Goal: Task Accomplishment & Management: Use online tool/utility

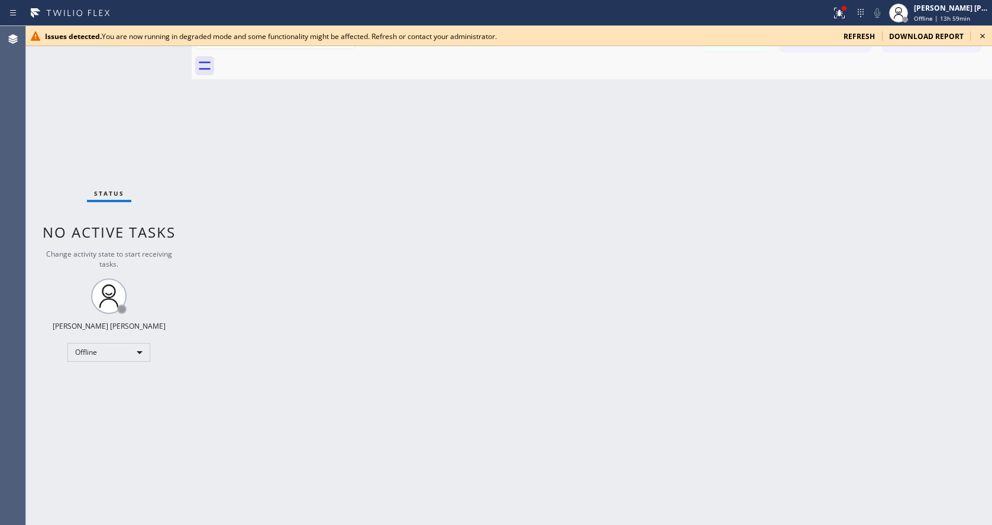
click at [984, 40] on icon at bounding box center [982, 36] width 14 height 14
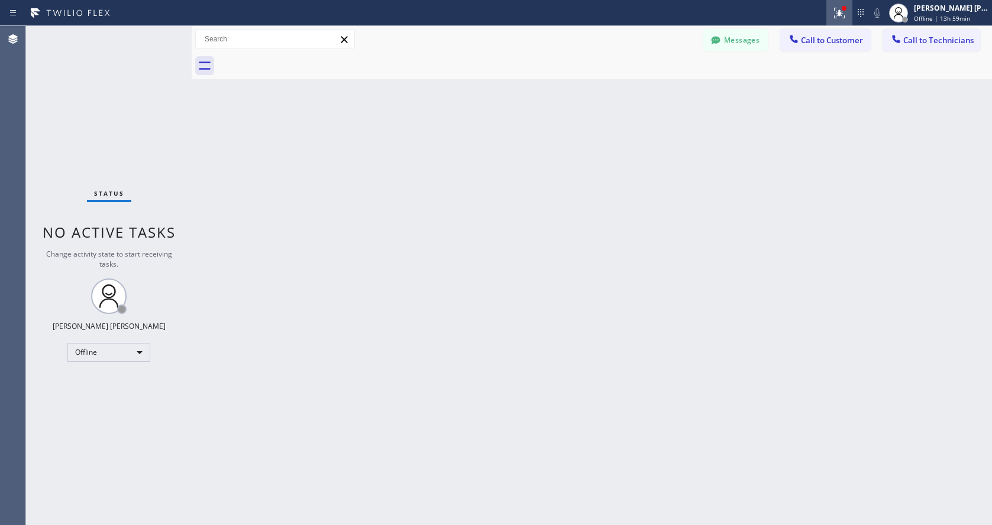
click at [841, 10] on icon at bounding box center [839, 13] width 14 height 14
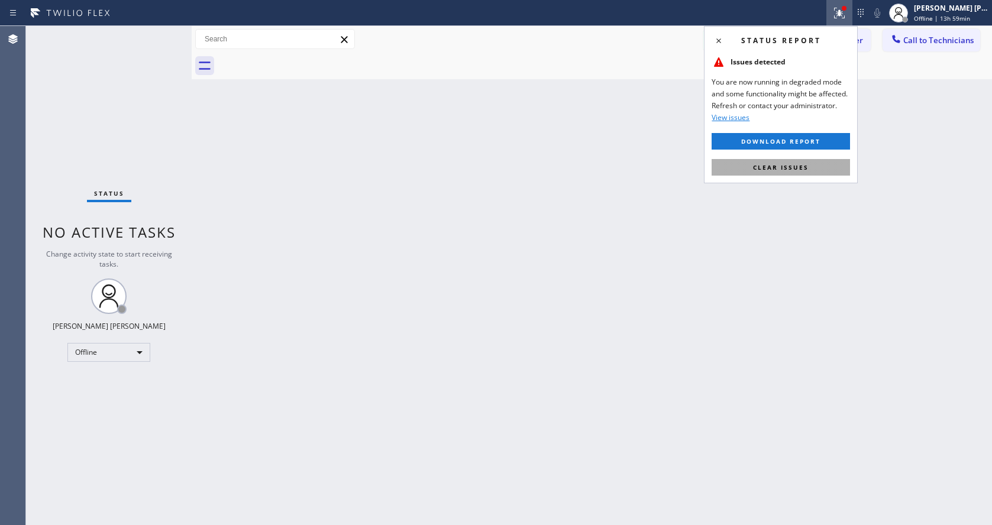
click at [800, 162] on button "Clear issues" at bounding box center [781, 167] width 138 height 17
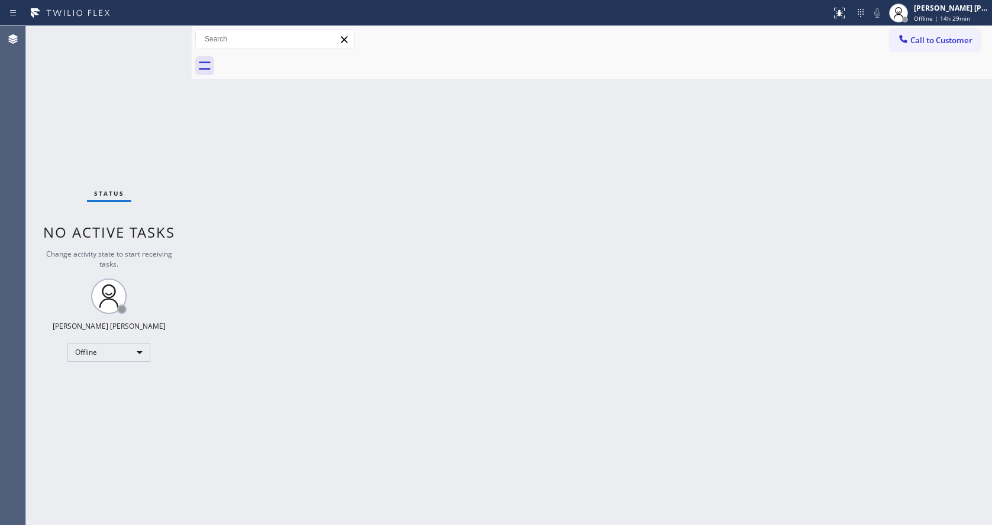
click at [822, 264] on div "Back to Dashboard Change Sender ID Customers Technicians Select a contact Outbo…" at bounding box center [592, 275] width 800 height 499
click at [426, 393] on div "Back to Dashboard Change Sender ID Customers Technicians Select a contact Outbo…" at bounding box center [592, 275] width 800 height 499
click at [219, 266] on div "Back to Dashboard Change Sender ID Customers Technicians Select a contact Outbo…" at bounding box center [592, 275] width 800 height 499
click at [507, 372] on div "Back to Dashboard Change Sender ID Customers Technicians Select a contact Outbo…" at bounding box center [592, 275] width 800 height 499
click at [619, 319] on div "Back to Dashboard Change Sender ID Customers Technicians Select a contact Outbo…" at bounding box center [592, 275] width 800 height 499
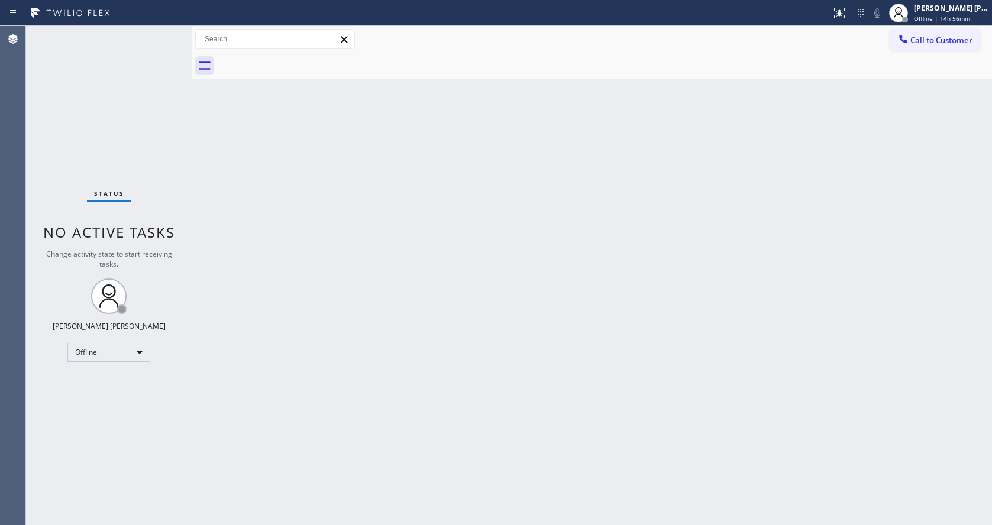
click at [251, 160] on div "Back to Dashboard Change Sender ID Customers Technicians Select a contact Outbo…" at bounding box center [592, 275] width 800 height 499
click at [426, 266] on div "Back to Dashboard Change Sender ID Customers Technicians Select a contact Outbo…" at bounding box center [592, 275] width 800 height 499
drag, startPoint x: 396, startPoint y: 517, endPoint x: 387, endPoint y: 523, distance: 11.0
click at [392, 520] on div "Back to Dashboard Change Sender ID Customers Technicians Select a contact Outbo…" at bounding box center [592, 275] width 800 height 499
drag, startPoint x: 203, startPoint y: 87, endPoint x: 209, endPoint y: 180, distance: 93.6
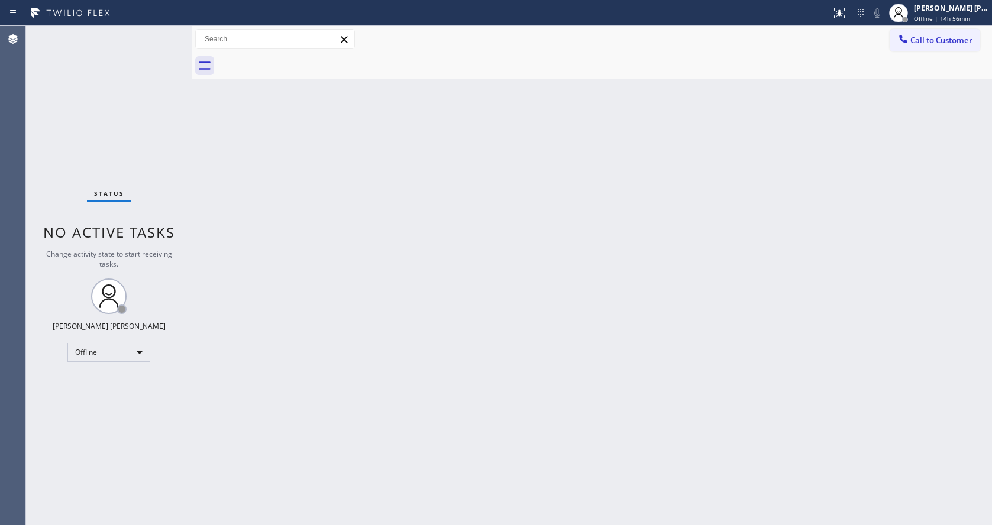
click at [203, 87] on div "Back to Dashboard Change Sender ID Customers Technicians Select a contact Outbo…" at bounding box center [592, 275] width 800 height 499
click at [599, 378] on div "Back to Dashboard Change Sender ID Customers Technicians Select a contact Outbo…" at bounding box center [592, 275] width 800 height 499
click at [159, 195] on div "Status No active tasks Change activity state to start receiving tasks. [PERSON_…" at bounding box center [109, 275] width 166 height 499
click at [918, 30] on button "Call to Customer" at bounding box center [935, 40] width 90 height 22
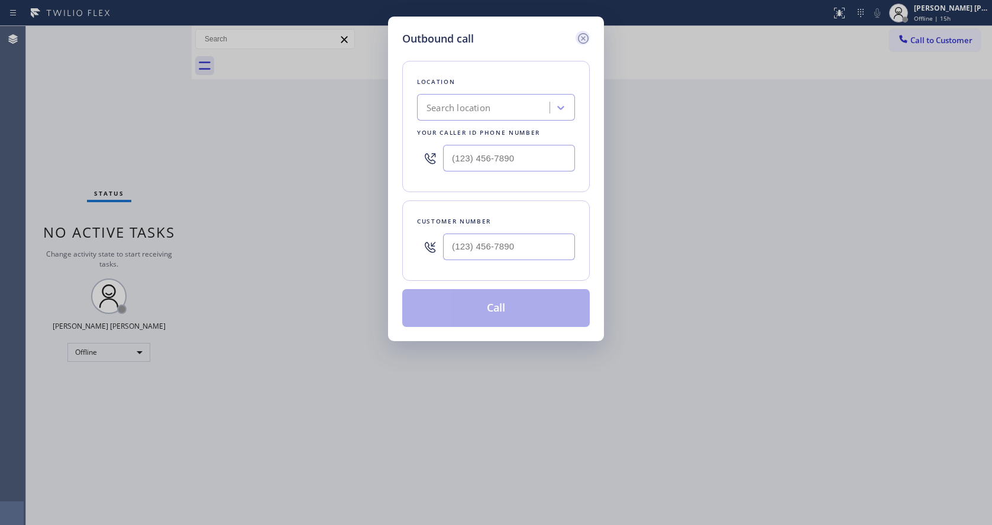
click at [583, 37] on icon at bounding box center [583, 38] width 11 height 11
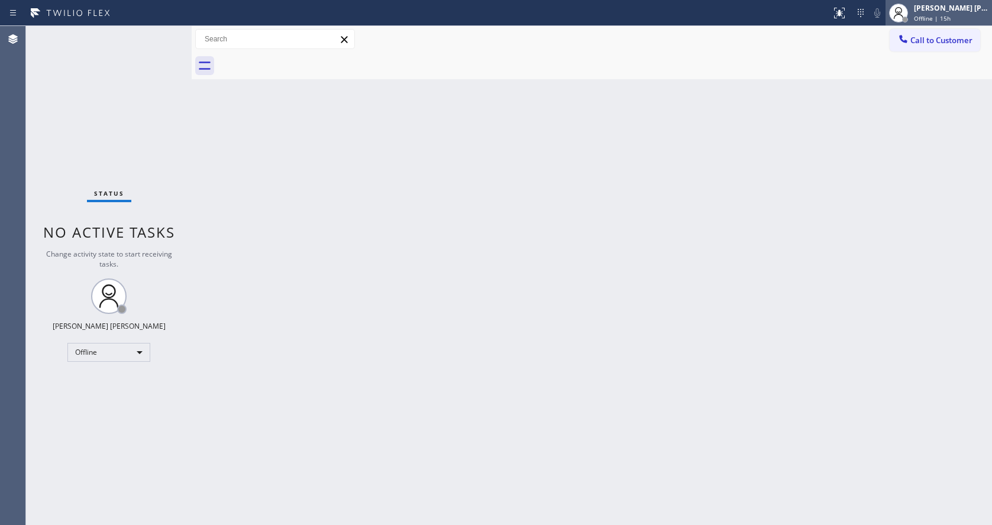
click at [958, 13] on div "[PERSON_NAME] [PERSON_NAME] Offline | 15h" at bounding box center [951, 12] width 80 height 21
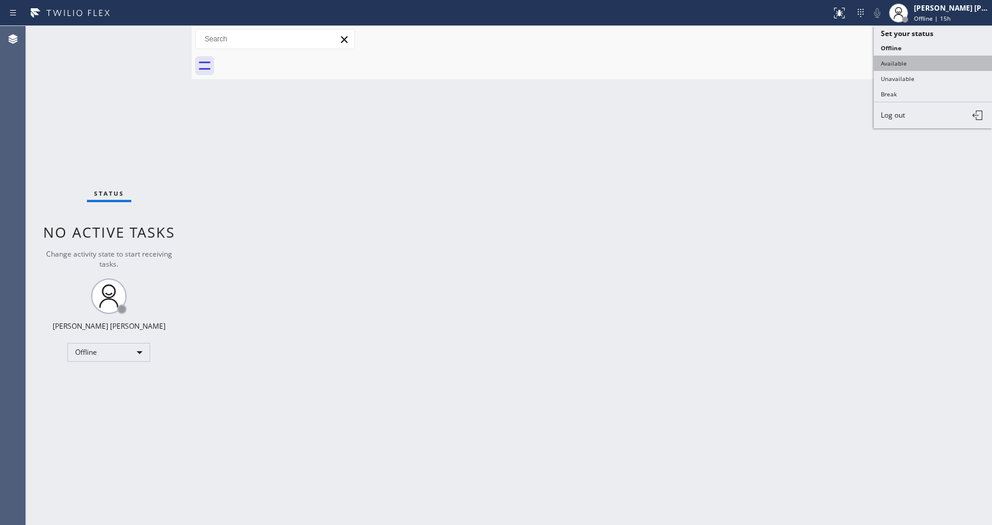
click at [888, 59] on button "Available" at bounding box center [933, 63] width 118 height 15
click at [414, 360] on div "Back to Dashboard Change Sender ID Customers Technicians Select a contact Outbo…" at bounding box center [592, 275] width 800 height 499
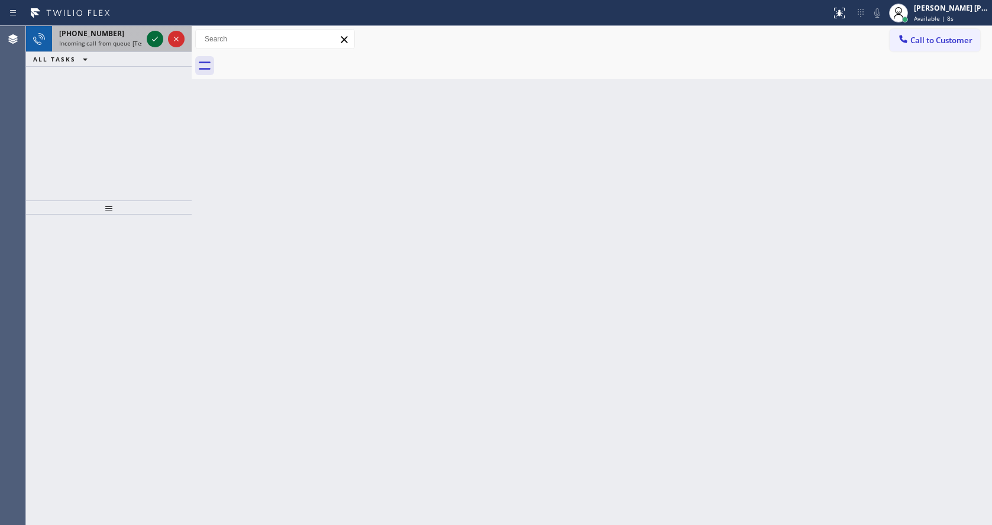
click at [156, 37] on icon at bounding box center [155, 39] width 14 height 14
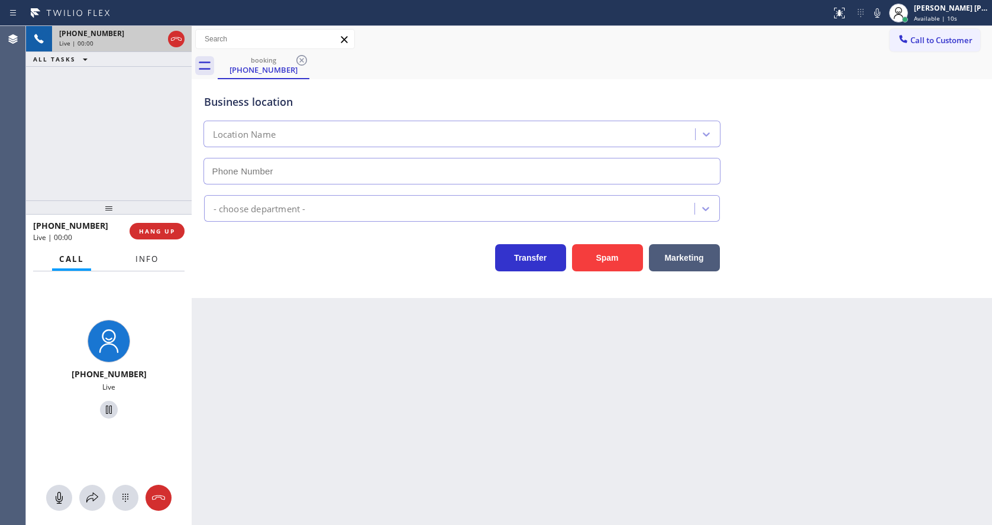
type input "[PHONE_NUMBER]"
click at [148, 265] on button "Info" at bounding box center [146, 259] width 37 height 23
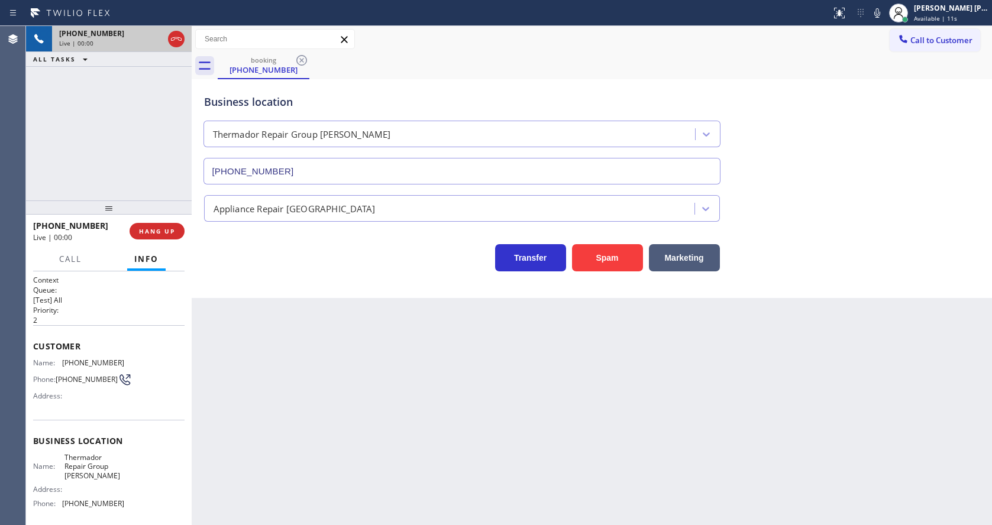
click at [493, 377] on div "Back to Dashboard Change Sender ID Customers Technicians Select a contact Outbo…" at bounding box center [592, 275] width 800 height 499
click at [604, 250] on button "Spam" at bounding box center [607, 257] width 71 height 27
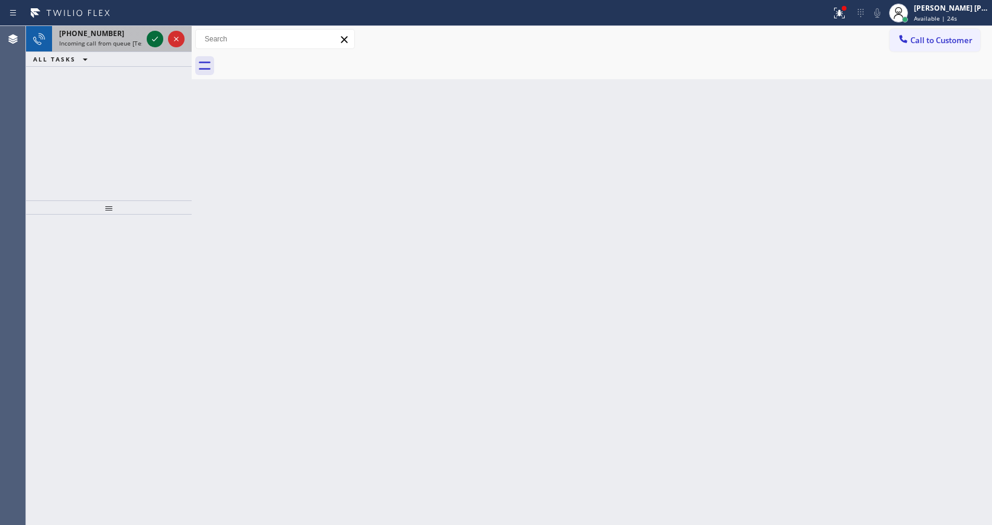
click at [155, 43] on icon at bounding box center [155, 39] width 14 height 14
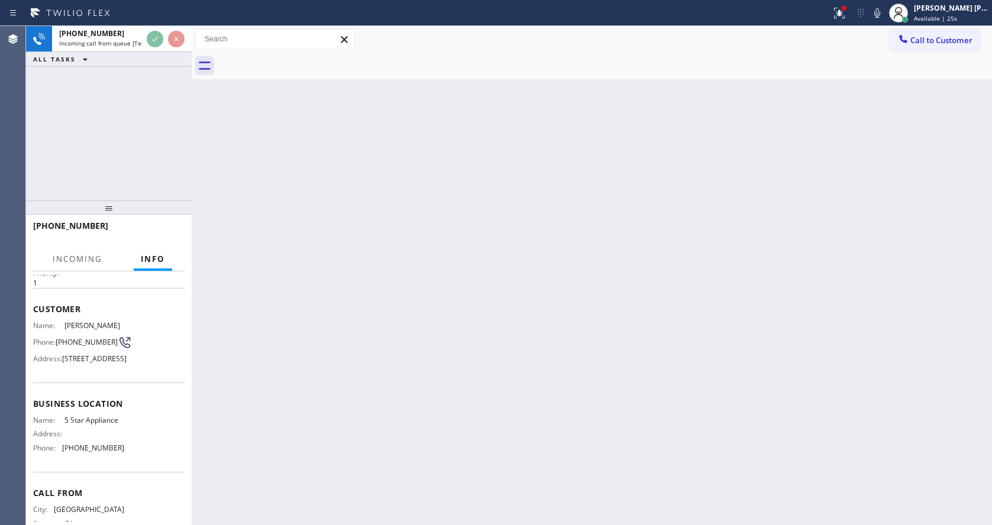
scroll to position [100, 0]
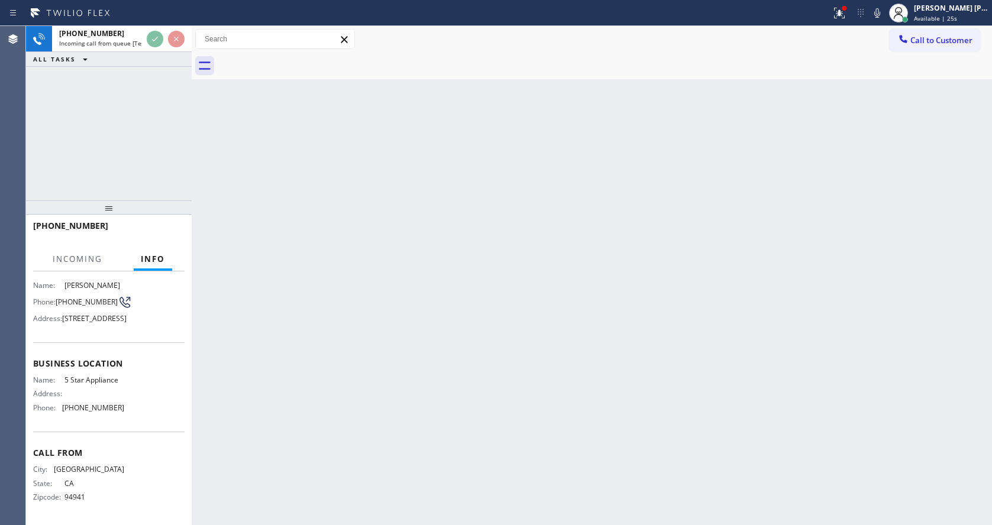
click at [345, 397] on div "Back to Dashboard Change Sender ID Customers Technicians Select a contact Outbo…" at bounding box center [592, 275] width 800 height 499
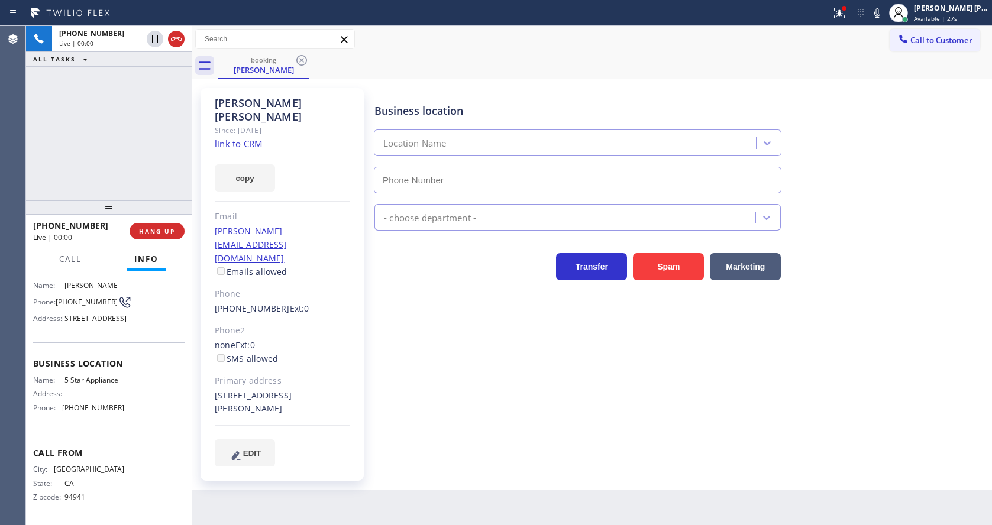
type input "[PHONE_NUMBER]"
click at [248, 138] on link "link to CRM" at bounding box center [239, 144] width 48 height 12
click at [156, 229] on span "HANG UP" at bounding box center [157, 231] width 36 height 8
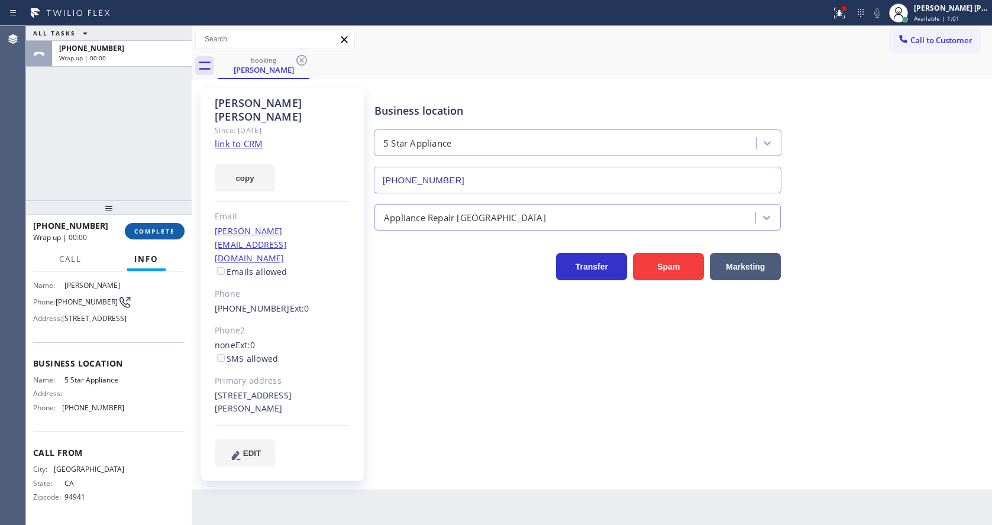
click at [156, 229] on span "COMPLETE" at bounding box center [154, 231] width 41 height 8
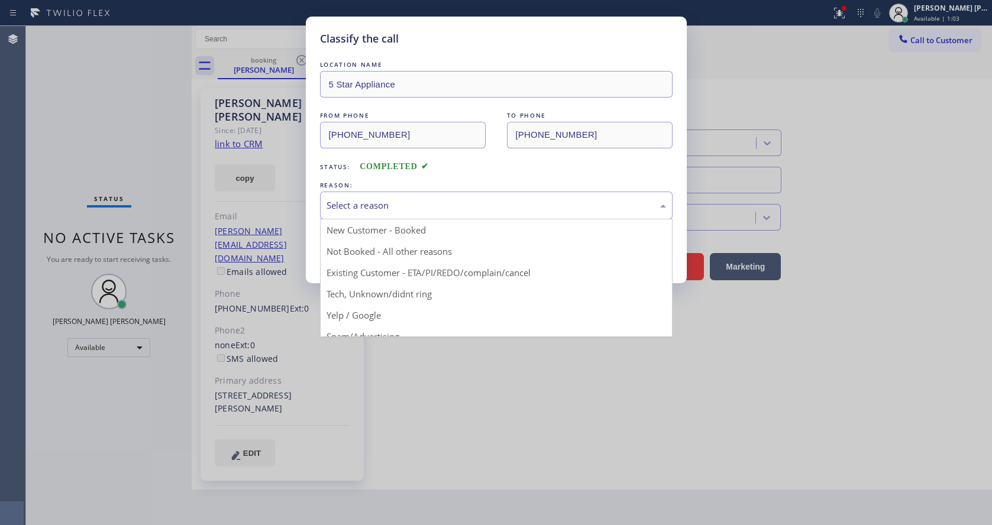
click at [373, 206] on div "Select a reason" at bounding box center [495, 206] width 339 height 14
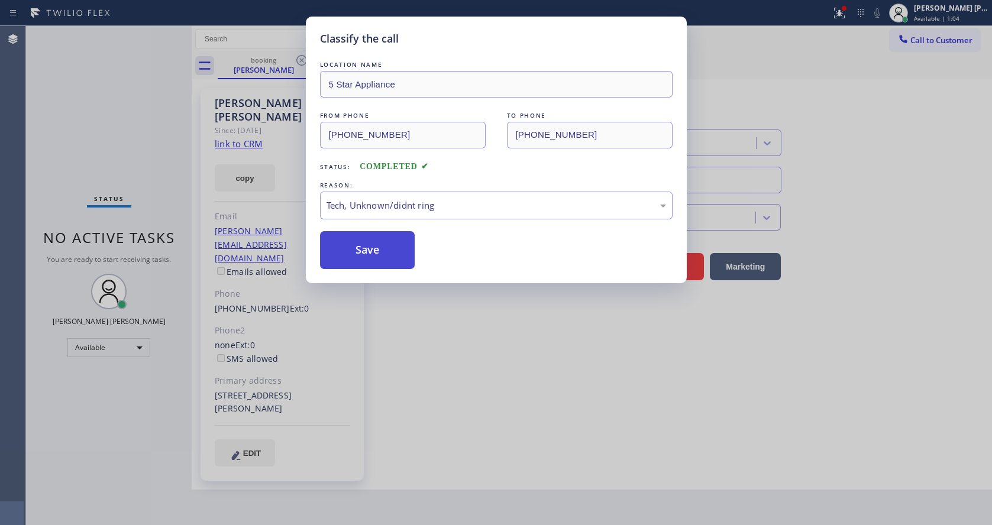
click at [373, 266] on button "Save" at bounding box center [367, 250] width 95 height 38
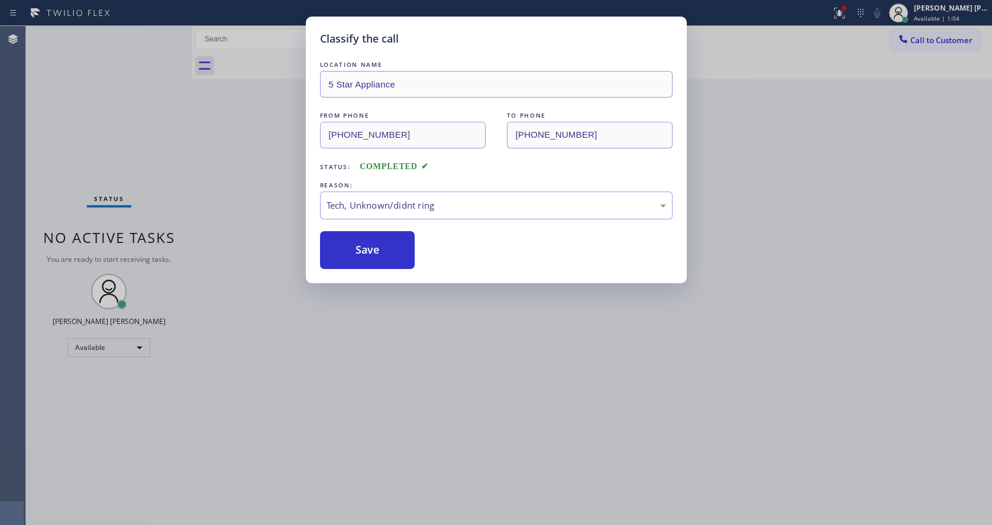
click at [403, 457] on div "Classify the call LOCATION NAME 5 Star Appliance FROM PHONE [PHONE_NUMBER] TO P…" at bounding box center [496, 262] width 992 height 525
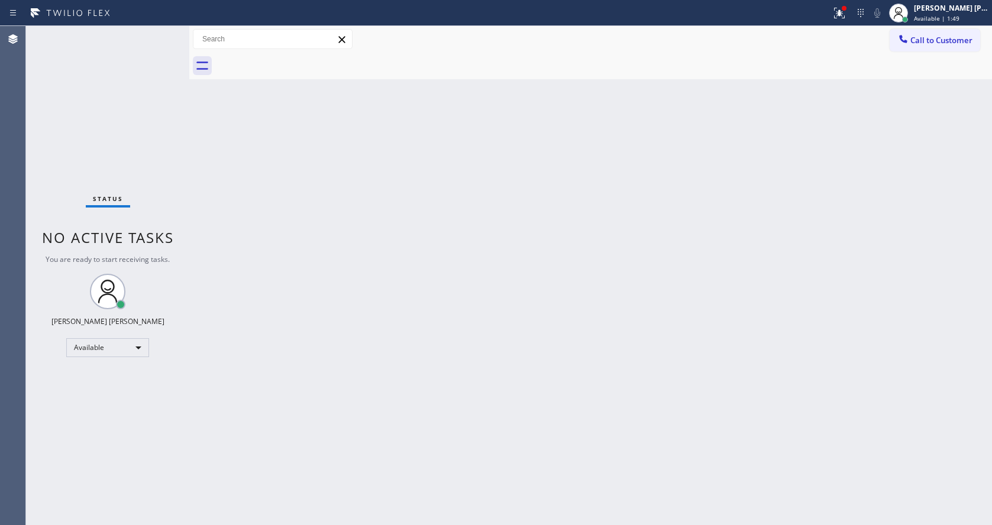
drag, startPoint x: 190, startPoint y: 47, endPoint x: 170, endPoint y: 47, distance: 20.1
click at [170, 47] on div "Status No active tasks You are ready to start receiving tasks. [PERSON_NAME] [P…" at bounding box center [509, 275] width 966 height 499
click at [161, 31] on div "Status No active tasks You are ready to start receiving tasks. [PERSON_NAME] [P…" at bounding box center [107, 275] width 163 height 499
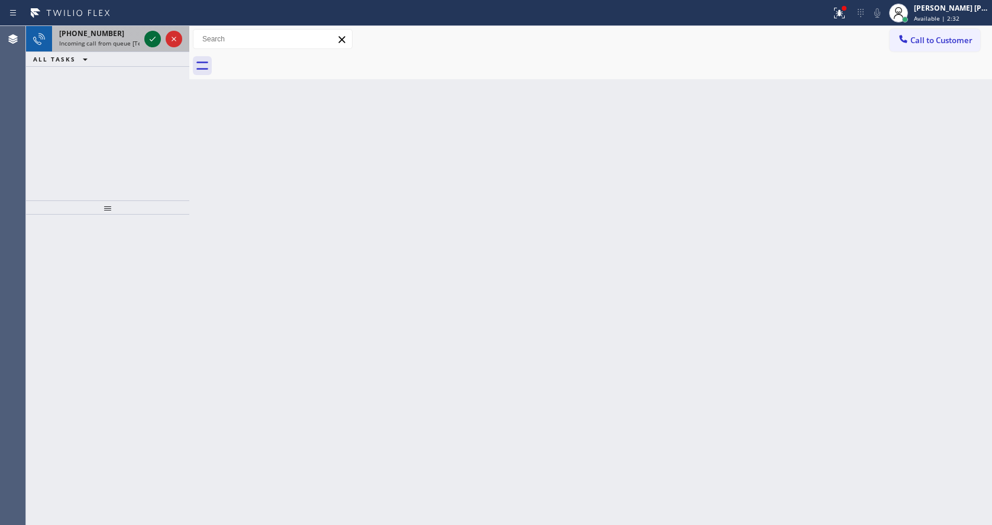
click at [147, 39] on icon at bounding box center [152, 39] width 14 height 14
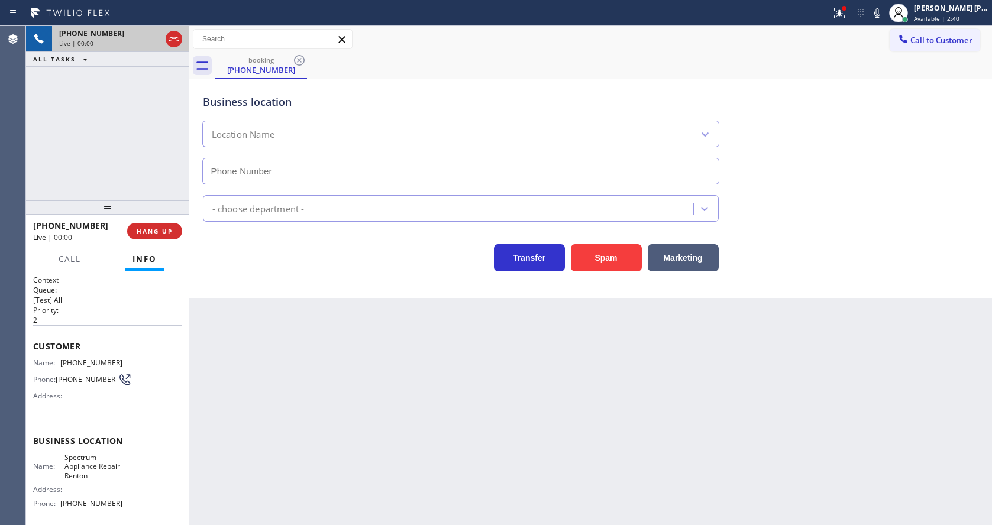
type input "[PHONE_NUMBER]"
click at [608, 261] on button "Spam" at bounding box center [606, 257] width 71 height 27
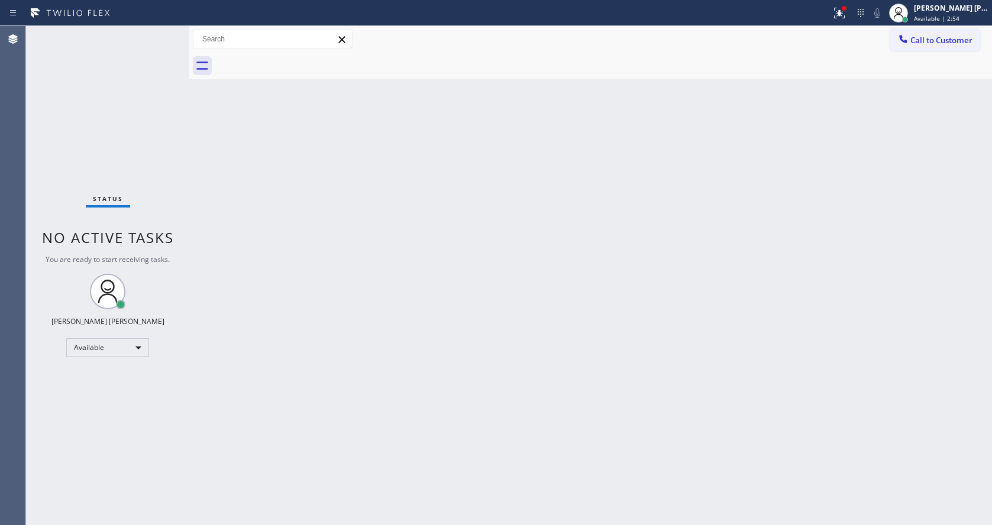
click at [154, 33] on div "Status No active tasks You are ready to start receiving tasks. [PERSON_NAME] [P…" at bounding box center [107, 275] width 163 height 499
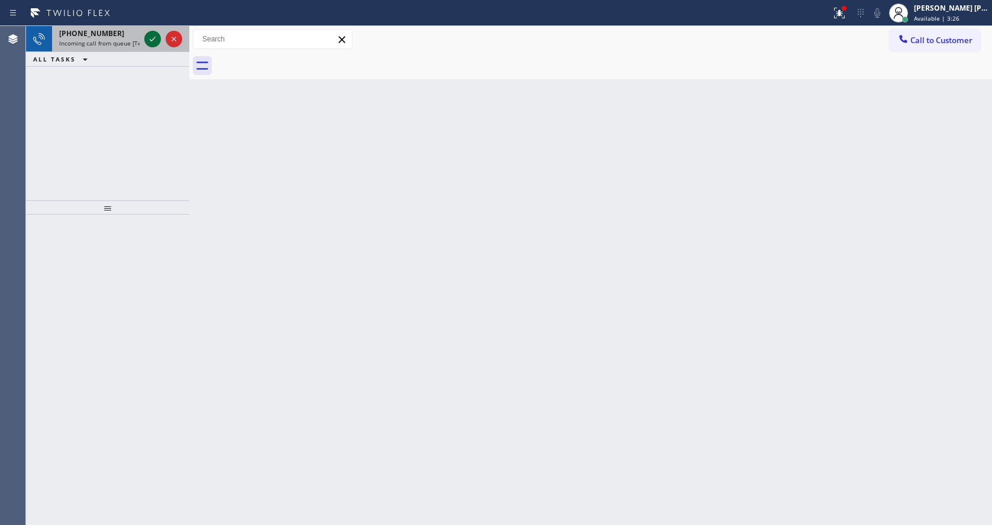
click at [154, 33] on icon at bounding box center [152, 39] width 14 height 14
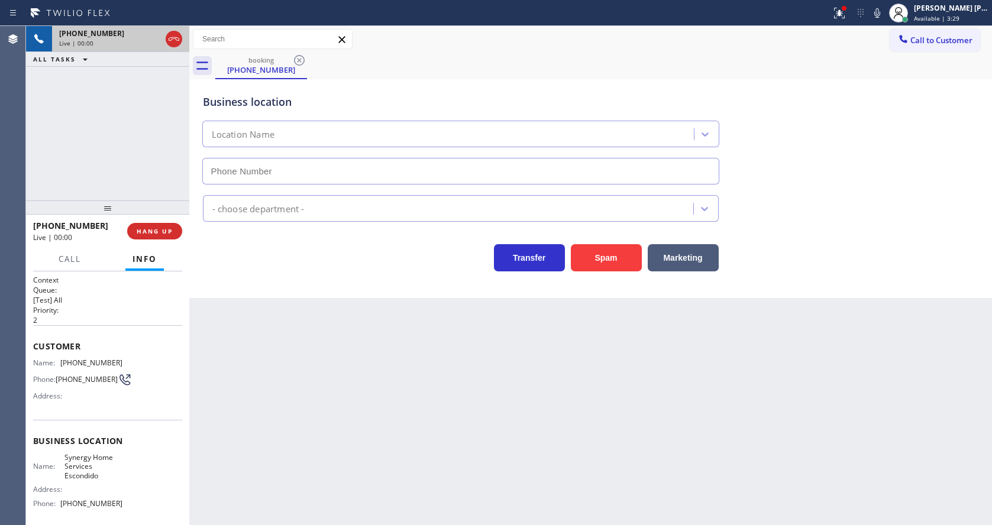
type input "[PHONE_NUMBER]"
click at [609, 254] on button "Spam" at bounding box center [606, 257] width 71 height 27
click at [154, 34] on div "[PHONE_NUMBER]" at bounding box center [120, 33] width 123 height 10
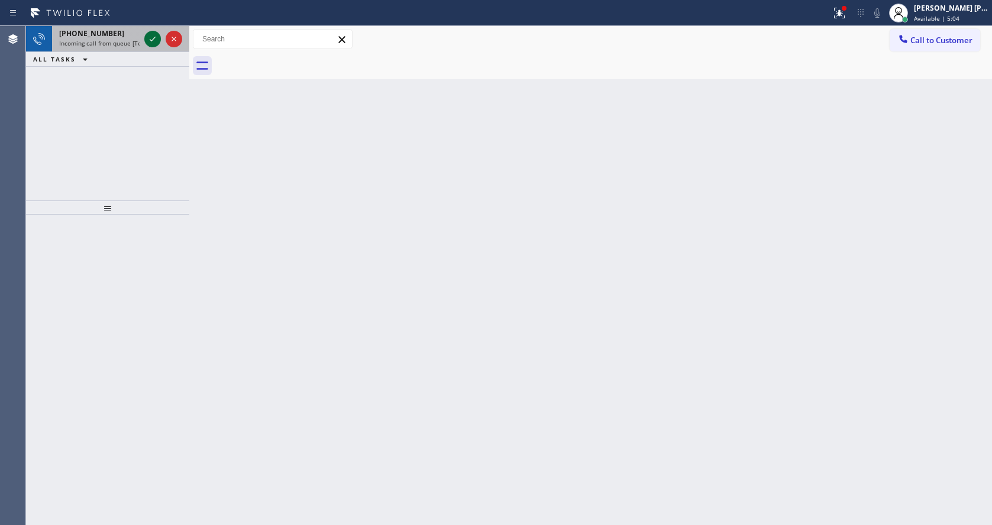
click at [154, 34] on icon at bounding box center [152, 39] width 14 height 14
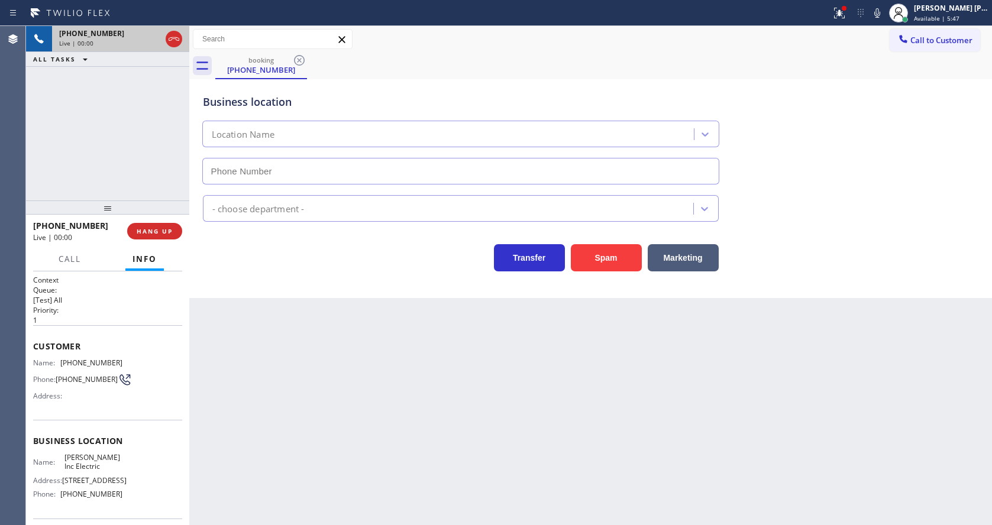
type input "[PHONE_NUMBER]"
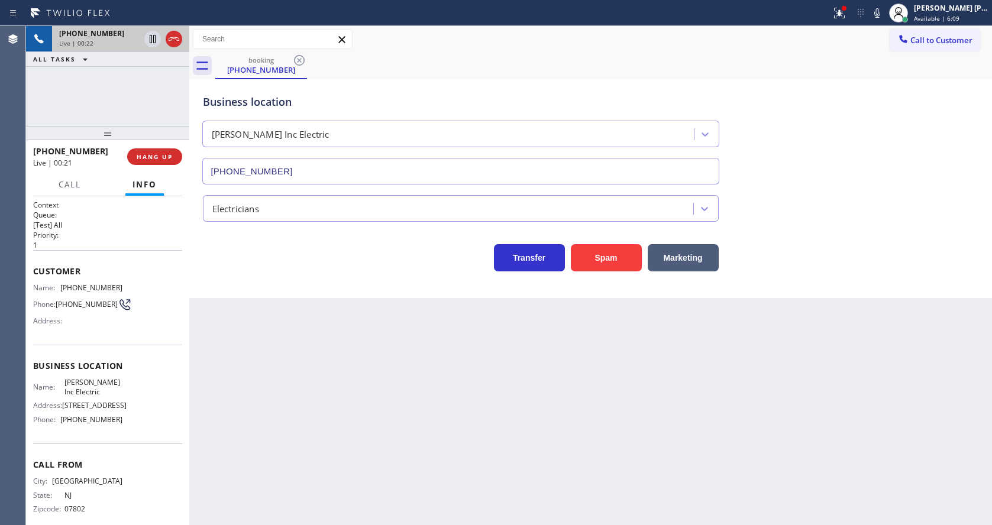
drag, startPoint x: 109, startPoint y: 206, endPoint x: 117, endPoint y: 95, distance: 112.0
click at [117, 95] on div "[PHONE_NUMBER] Live | 00:22 ALL TASKS ALL TASKS ACTIVE TASKS TASKS IN WRAP UP […" at bounding box center [107, 275] width 163 height 499
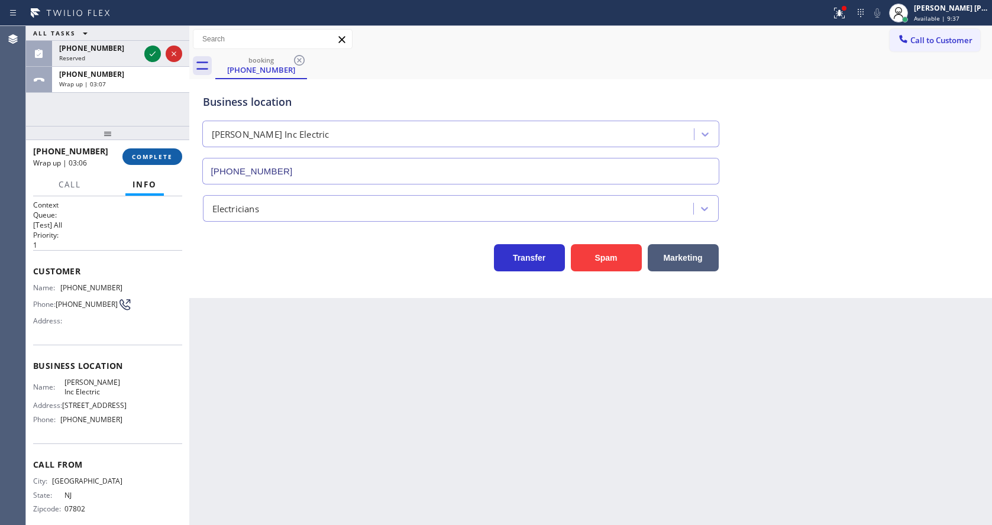
click at [151, 161] on button "COMPLETE" at bounding box center [152, 156] width 60 height 17
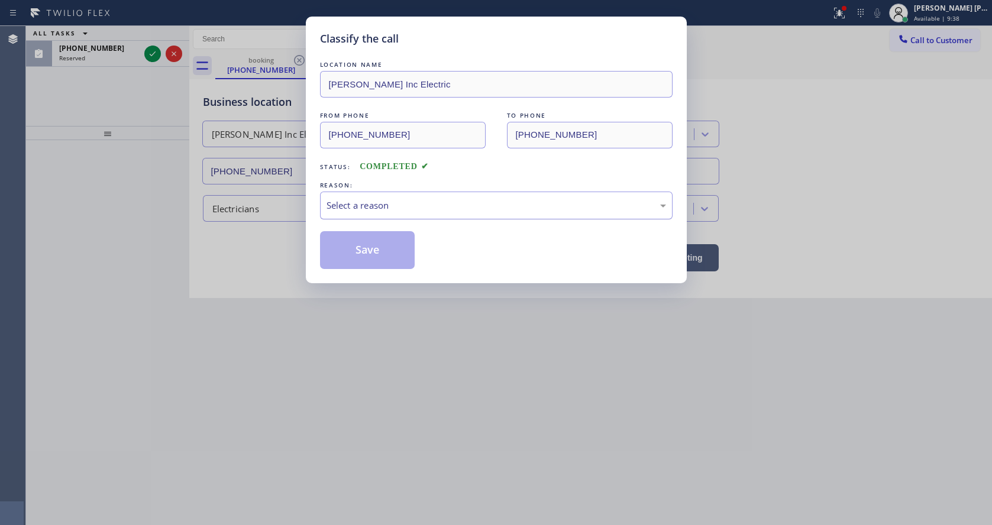
click at [383, 216] on div "Select a reason" at bounding box center [496, 206] width 353 height 28
click at [357, 251] on button "Save" at bounding box center [367, 250] width 95 height 38
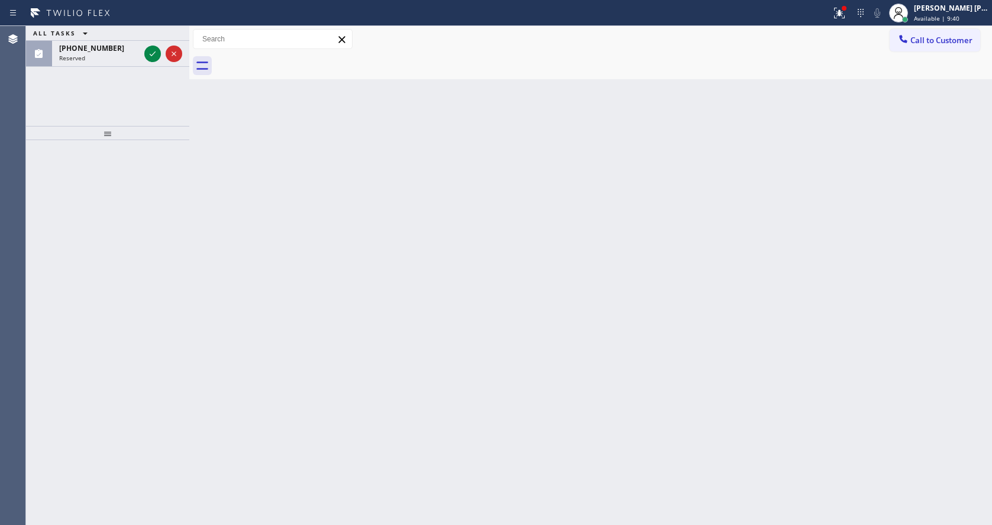
click at [156, 56] on icon at bounding box center [152, 54] width 14 height 14
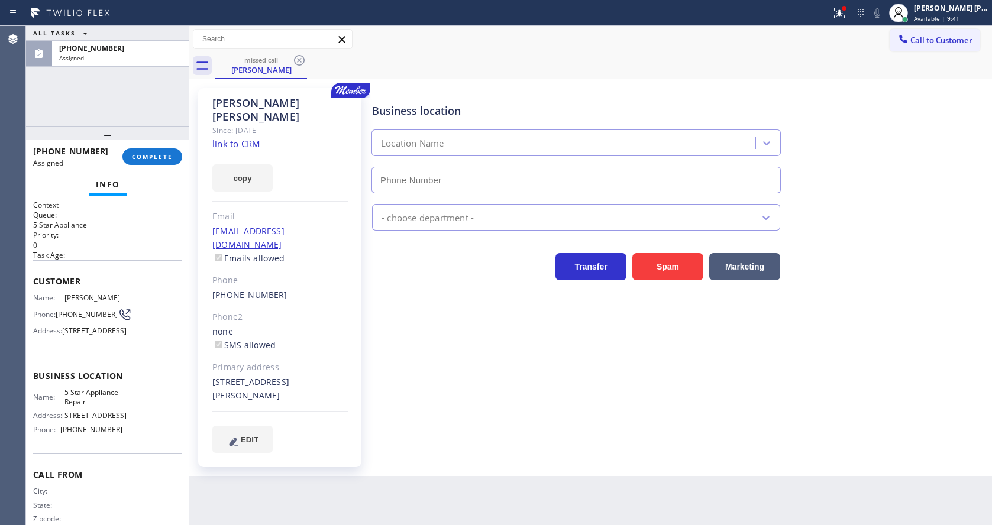
type input "[PHONE_NUMBER]"
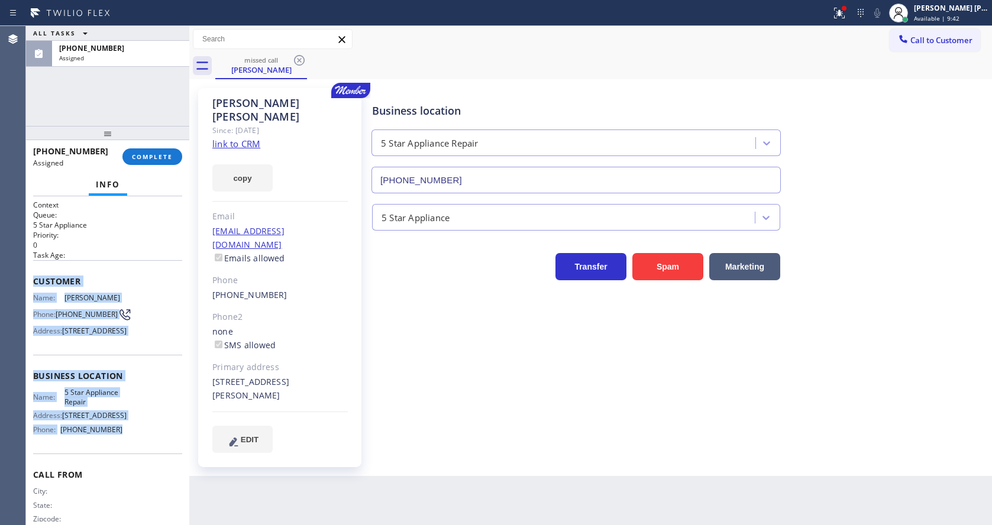
drag, startPoint x: 33, startPoint y: 284, endPoint x: 135, endPoint y: 468, distance: 210.5
click at [135, 468] on div "Context Queue: 5 Star Appliance Priority: 0 Task Age: Customer Name: [PERSON_NA…" at bounding box center [107, 360] width 163 height 329
copy div "Customer Name: [PERSON_NAME] Phone: [PHONE_NUMBER] Address: [STREET_ADDRESS] Bu…"
click at [160, 150] on button "COMPLETE" at bounding box center [152, 156] width 60 height 17
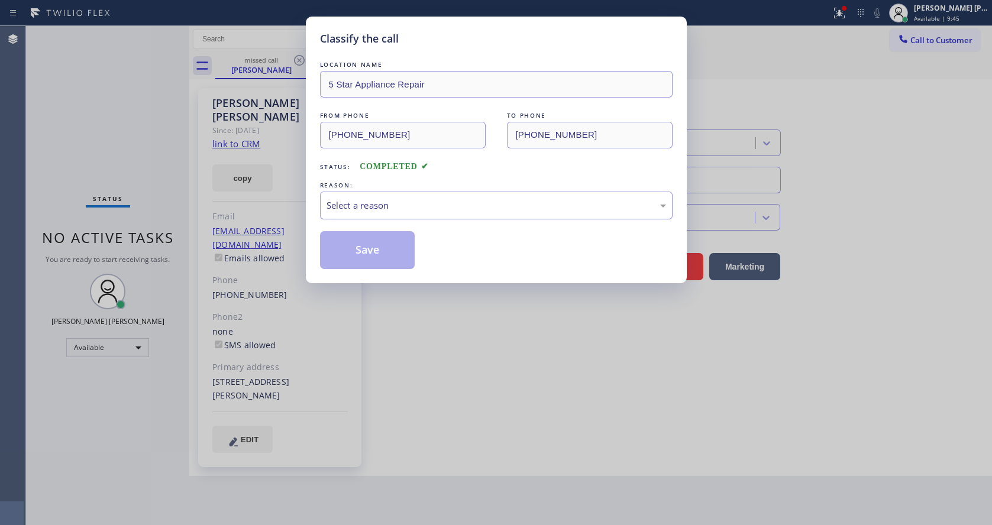
click at [387, 205] on div "Select a reason" at bounding box center [495, 206] width 339 height 14
click at [370, 261] on button "Save" at bounding box center [367, 250] width 95 height 38
click at [434, 351] on div "Classify the call LOCATION NAME 5 Star Appliance Repair FROM PHONE [PHONE_NUMBE…" at bounding box center [496, 262] width 992 height 525
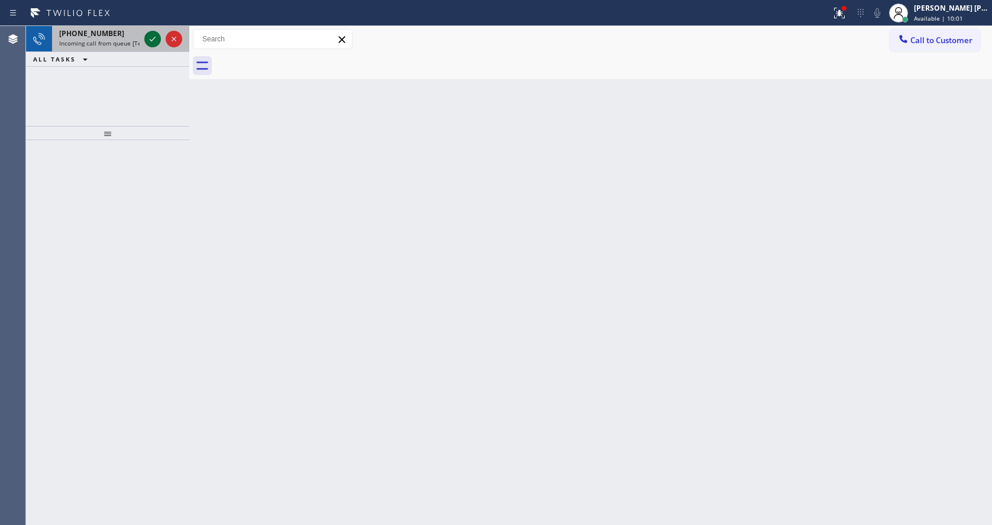
click at [157, 38] on icon at bounding box center [152, 39] width 14 height 14
click at [153, 39] on icon at bounding box center [152, 39] width 14 height 14
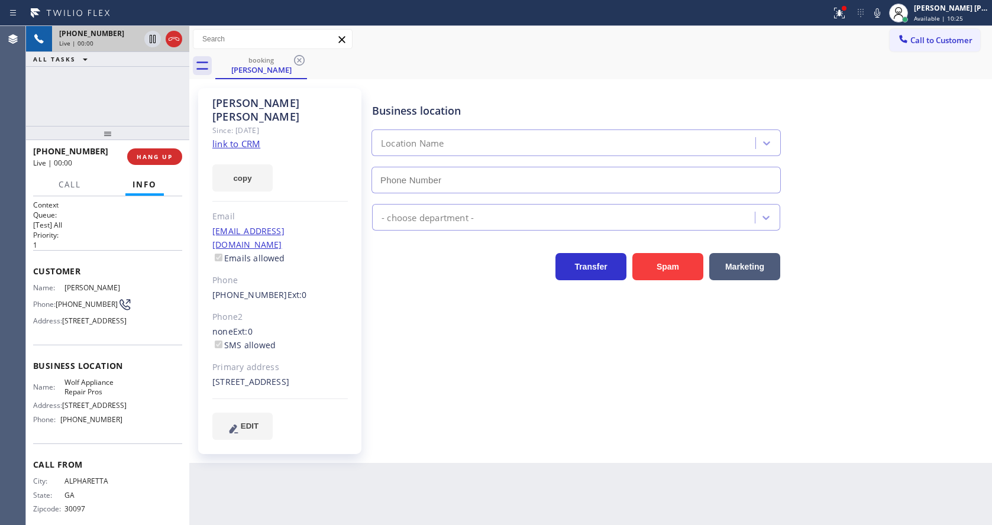
type input "[PHONE_NUMBER]"
click at [261, 130] on div "[PERSON_NAME] Since: [DATE] link to CRM copy Email [EMAIL_ADDRESS][DOMAIN_NAME]…" at bounding box center [279, 271] width 163 height 366
click at [252, 138] on link "link to CRM" at bounding box center [236, 144] width 48 height 12
click at [153, 38] on icon at bounding box center [153, 39] width 6 height 8
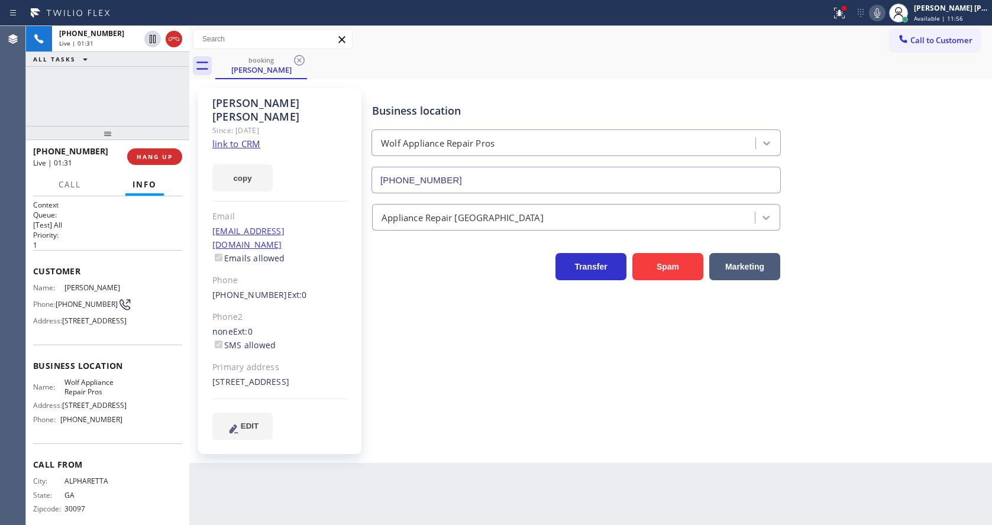
click at [884, 8] on icon at bounding box center [877, 13] width 14 height 14
click at [852, 18] on div at bounding box center [839, 13] width 26 height 14
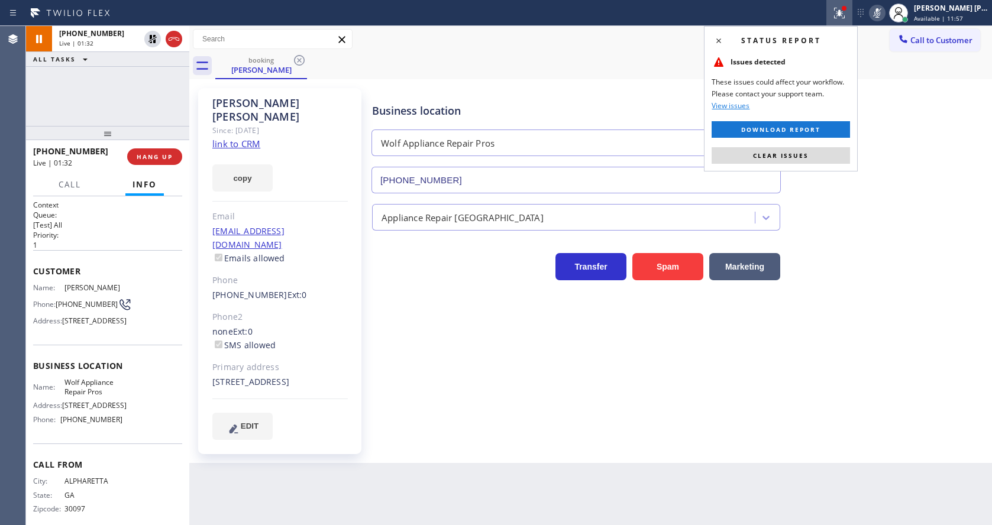
click at [819, 157] on button "Clear issues" at bounding box center [781, 155] width 138 height 17
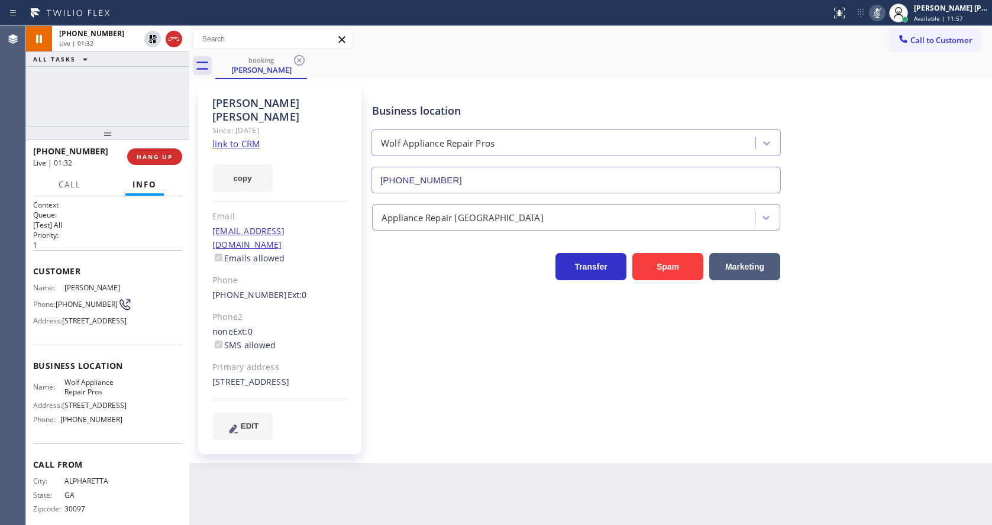
click at [848, 147] on div "Business location Wolf Appliance Repair Pros [PHONE_NUMBER]" at bounding box center [679, 139] width 619 height 107
click at [349, 295] on div "[PERSON_NAME] Since: [DATE] link to CRM copy Email [EMAIL_ADDRESS][DOMAIN_NAME]…" at bounding box center [279, 271] width 163 height 366
click at [151, 39] on icon at bounding box center [152, 39] width 14 height 14
click at [881, 9] on rect at bounding box center [877, 12] width 8 height 8
click at [851, 133] on div "Business location Wolf Appliance Repair Pros [PHONE_NUMBER]" at bounding box center [679, 139] width 619 height 107
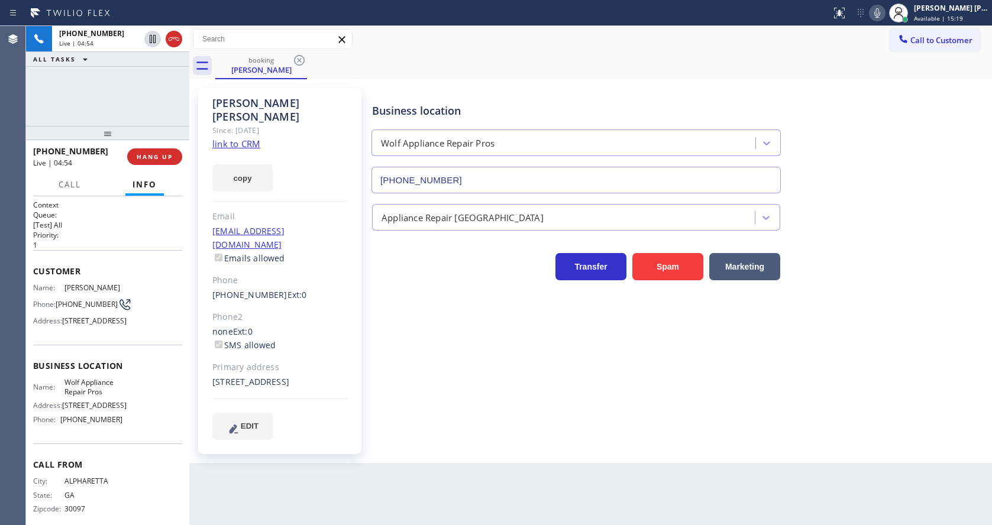
click at [881, 17] on icon at bounding box center [877, 13] width 14 height 14
click at [150, 38] on icon at bounding box center [153, 39] width 6 height 8
click at [565, 403] on div "Business location Wolf Appliance Repair Pros [PHONE_NUMBER] Appliance Repair Hi…" at bounding box center [679, 263] width 619 height 345
click at [153, 37] on icon at bounding box center [152, 39] width 8 height 8
click at [877, 9] on icon at bounding box center [877, 13] width 14 height 14
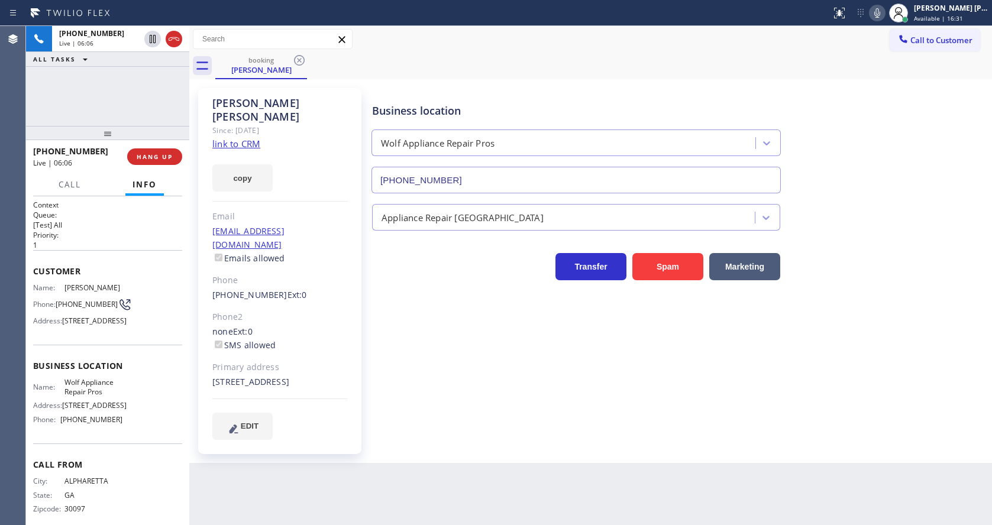
click at [880, 117] on div "Business location Wolf Appliance Repair Pros [PHONE_NUMBER]" at bounding box center [679, 139] width 619 height 107
click at [487, 340] on div "Business location Wolf Appliance Repair Pros [PHONE_NUMBER] Appliance Repair Hi…" at bounding box center [679, 263] width 619 height 345
click at [154, 82] on icon at bounding box center [152, 80] width 14 height 14
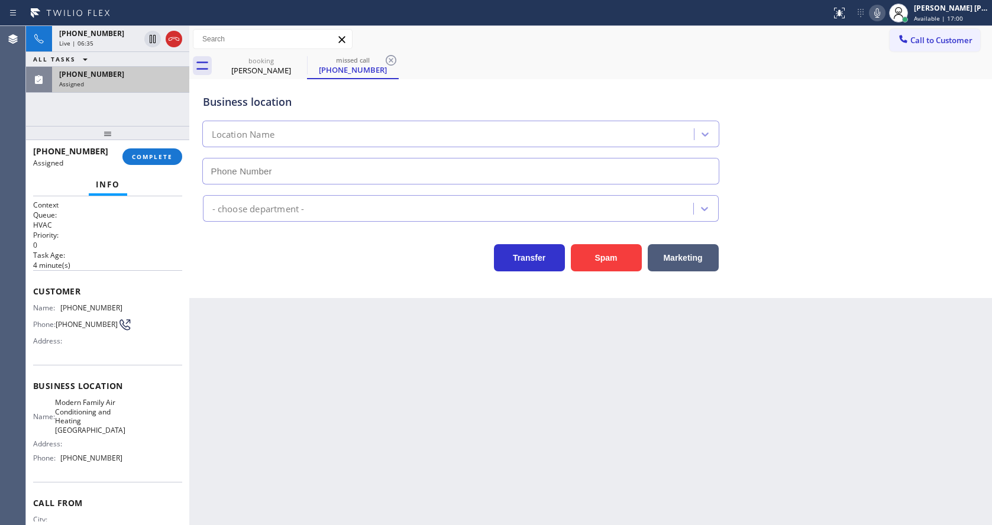
type input "[PHONE_NUMBER]"
click at [138, 163] on button "COMPLETE" at bounding box center [152, 156] width 60 height 17
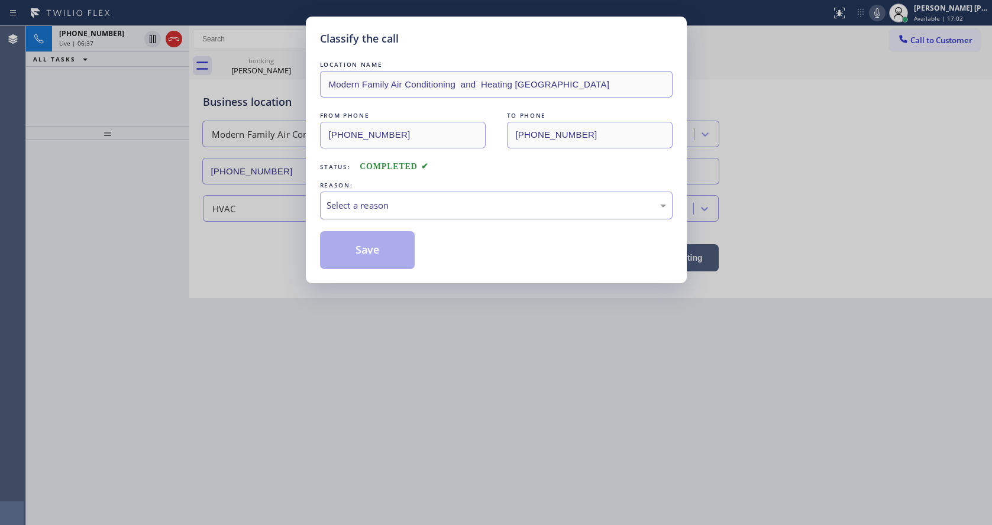
click at [333, 211] on div "Select a reason" at bounding box center [495, 206] width 339 height 14
click at [350, 247] on button "Save" at bounding box center [367, 250] width 95 height 38
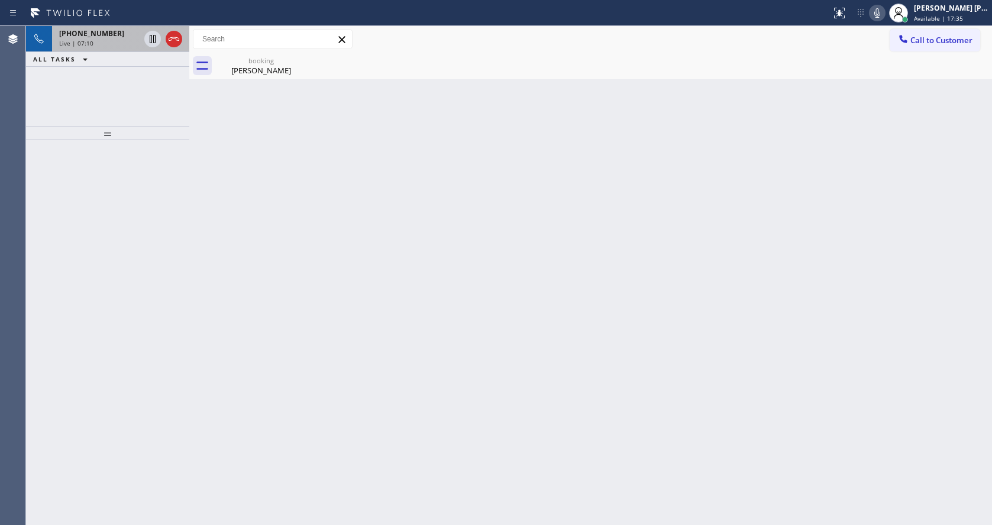
click at [104, 38] on div "[PHONE_NUMBER] Live | 07:10" at bounding box center [97, 39] width 90 height 26
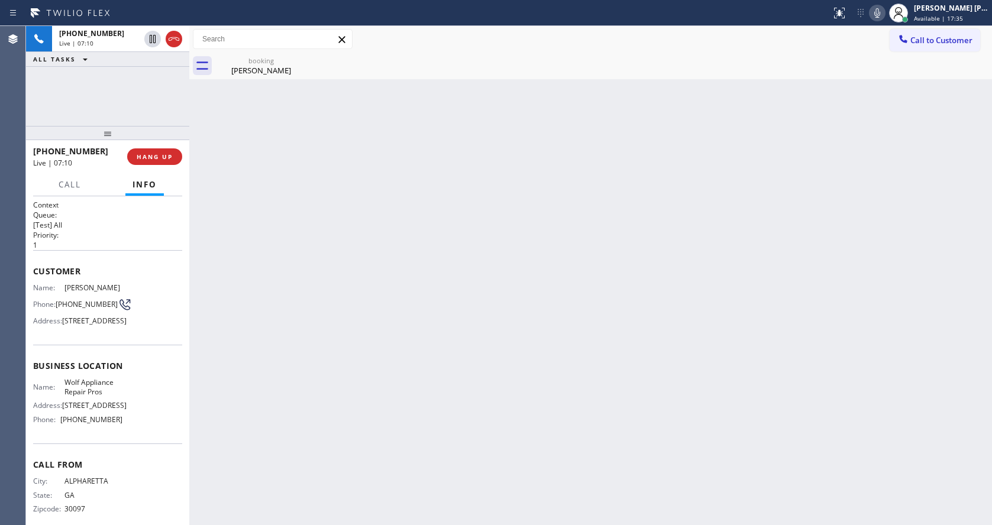
click at [422, 281] on div "Back to Dashboard Change Sender ID Customers Technicians Select a contact Outbo…" at bounding box center [590, 275] width 803 height 499
click at [240, 62] on div "booking" at bounding box center [260, 60] width 89 height 9
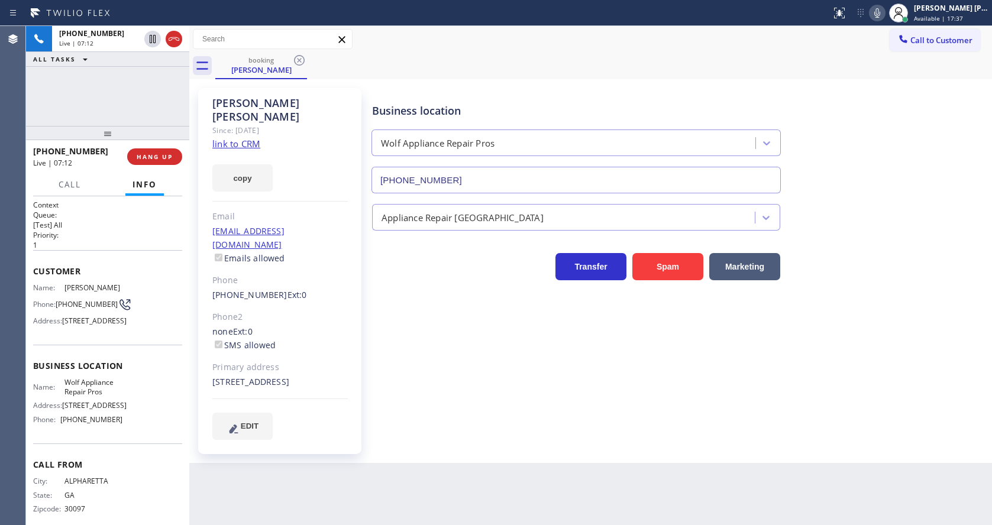
click at [507, 413] on div "Business location Wolf Appliance Repair Pros [PHONE_NUMBER] Appliance Repair Hi…" at bounding box center [679, 263] width 619 height 345
click at [346, 332] on div "[PERSON_NAME] Since: [DATE] link to CRM copy Email [EMAIL_ADDRESS][DOMAIN_NAME]…" at bounding box center [279, 271] width 163 height 366
click at [360, 363] on div "[PERSON_NAME] Since: [DATE] link to CRM copy Email [EMAIL_ADDRESS][DOMAIN_NAME]…" at bounding box center [279, 271] width 163 height 366
click at [154, 151] on button "HANG UP" at bounding box center [154, 156] width 55 height 17
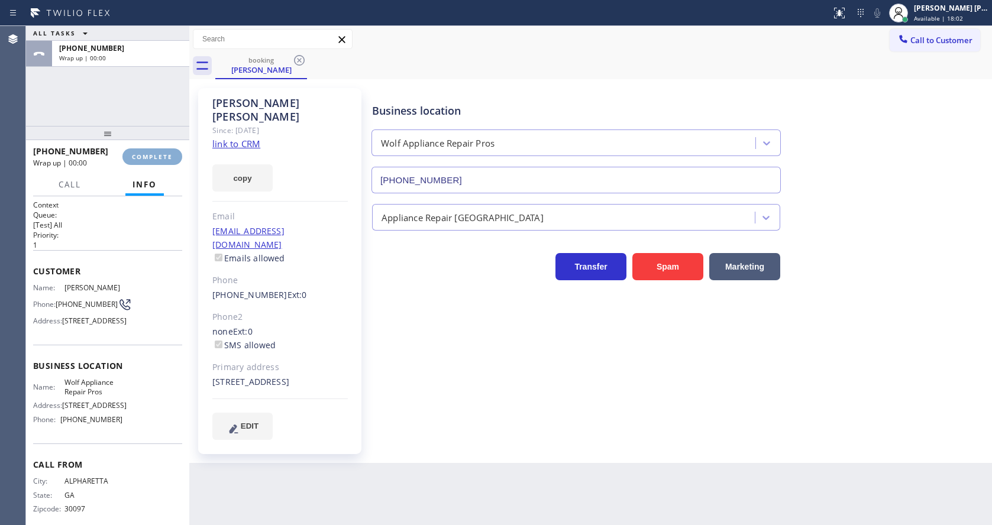
click at [154, 151] on button "COMPLETE" at bounding box center [152, 156] width 60 height 17
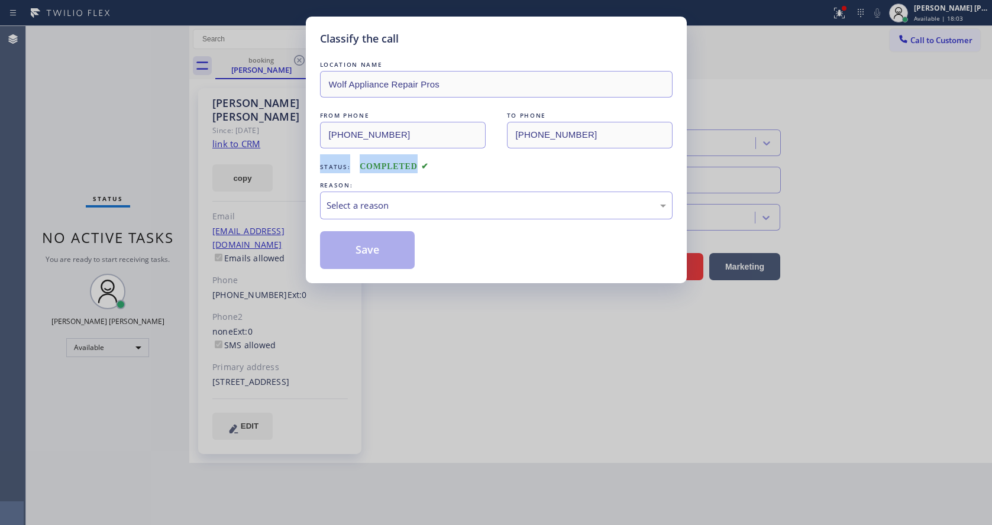
click at [154, 151] on div "Classify the call LOCATION NAME Wolf Appliance Repair Pros FROM PHONE [PHONE_NU…" at bounding box center [496, 262] width 992 height 525
click at [358, 201] on div "Select a reason" at bounding box center [495, 206] width 339 height 14
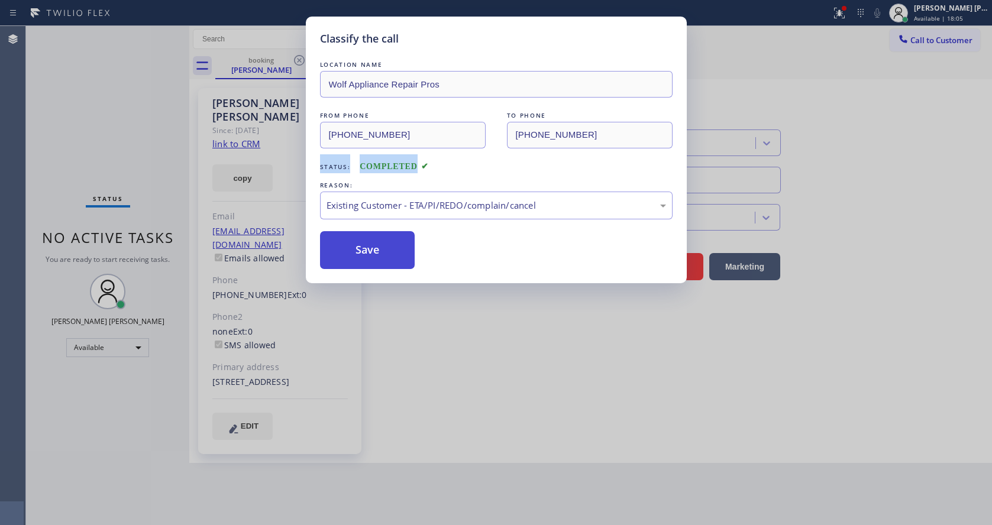
click at [366, 242] on button "Save" at bounding box center [367, 250] width 95 height 38
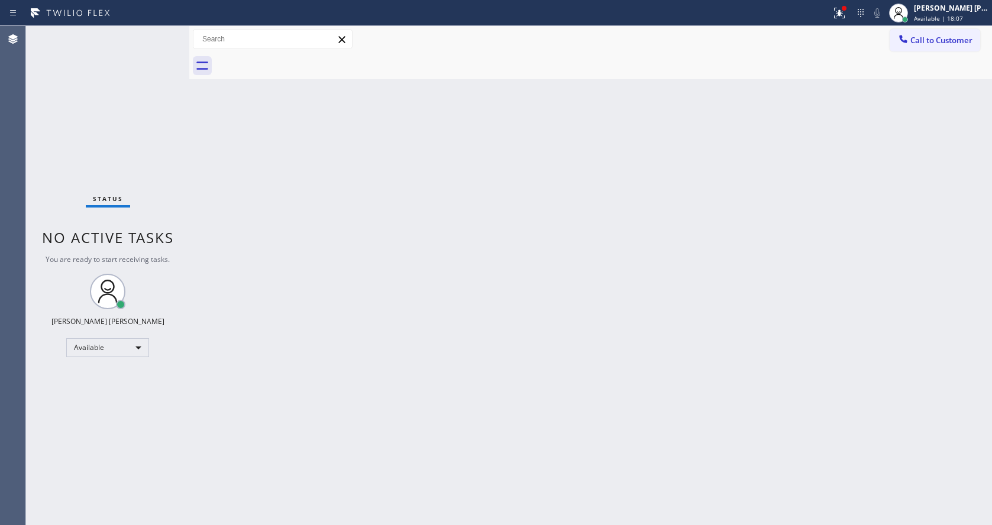
click at [176, 148] on div "Status No active tasks You are ready to start receiving tasks. [PERSON_NAME] [P…" at bounding box center [107, 275] width 163 height 499
click at [387, 394] on div "Back to Dashboard Change Sender ID Customers Technicians Select a contact Outbo…" at bounding box center [590, 275] width 803 height 499
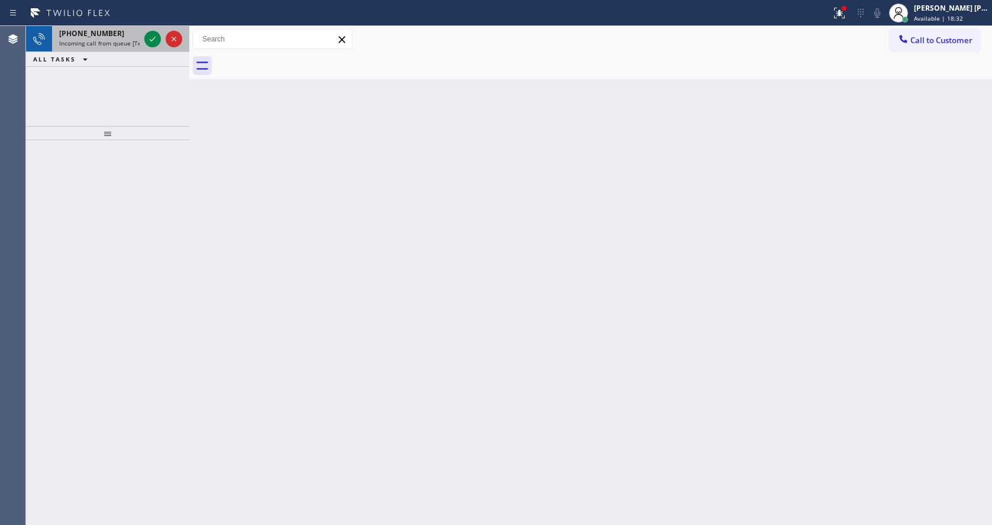
click at [155, 30] on div at bounding box center [163, 39] width 43 height 26
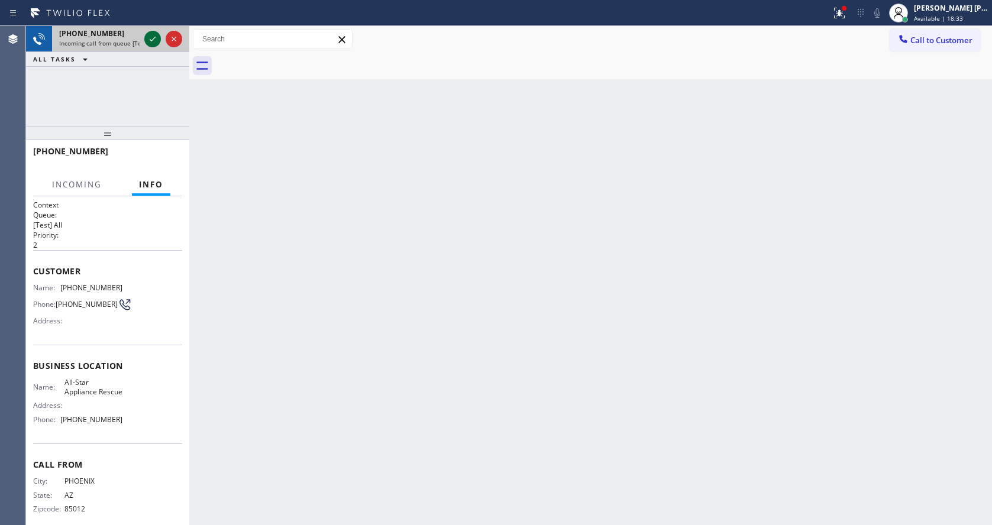
click at [154, 44] on icon at bounding box center [152, 39] width 14 height 14
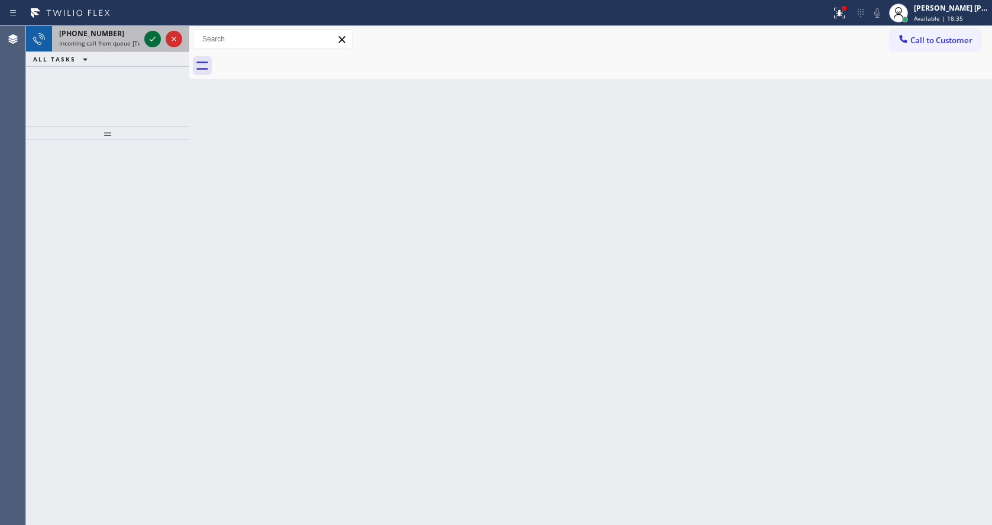
click at [150, 39] on icon at bounding box center [152, 39] width 14 height 14
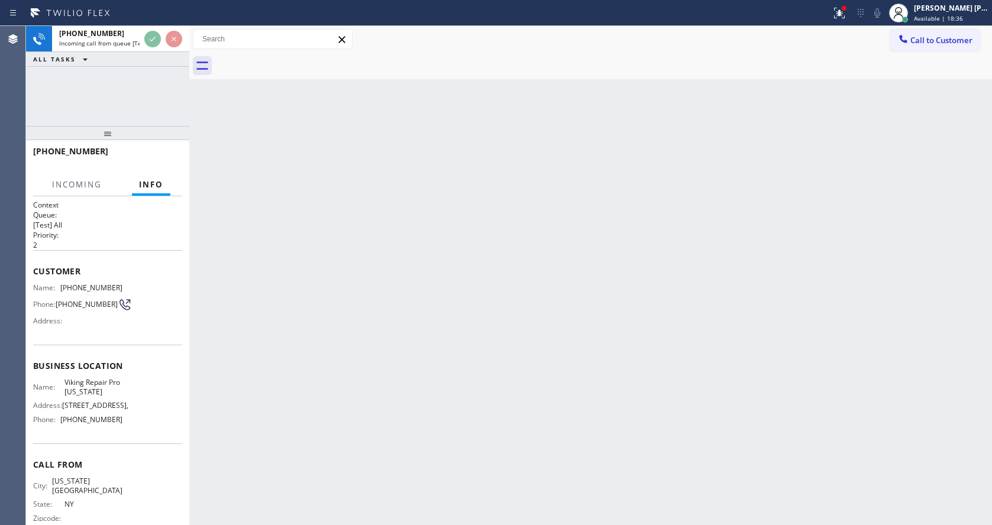
scroll to position [15, 0]
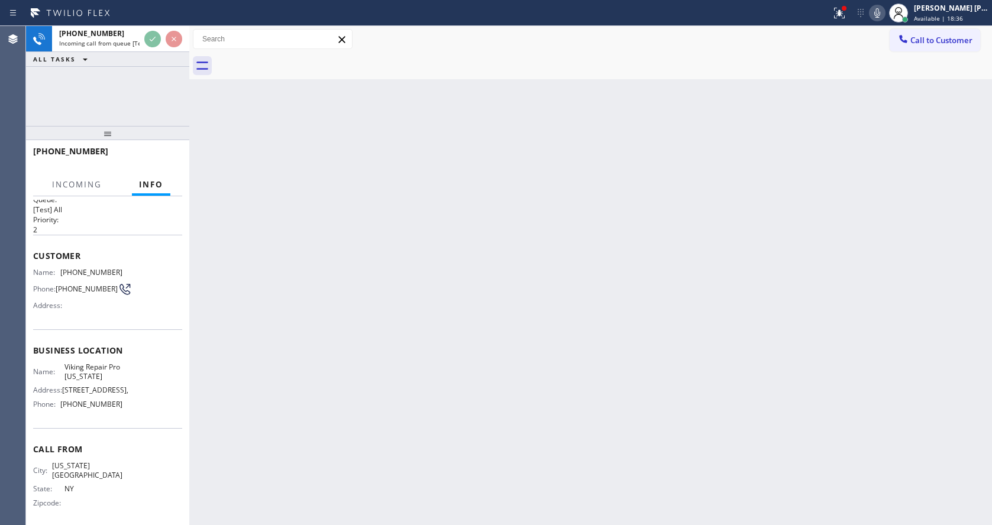
click at [415, 343] on div "Back to Dashboard Change Sender ID Customers Technicians Select a contact Outbo…" at bounding box center [590, 275] width 803 height 499
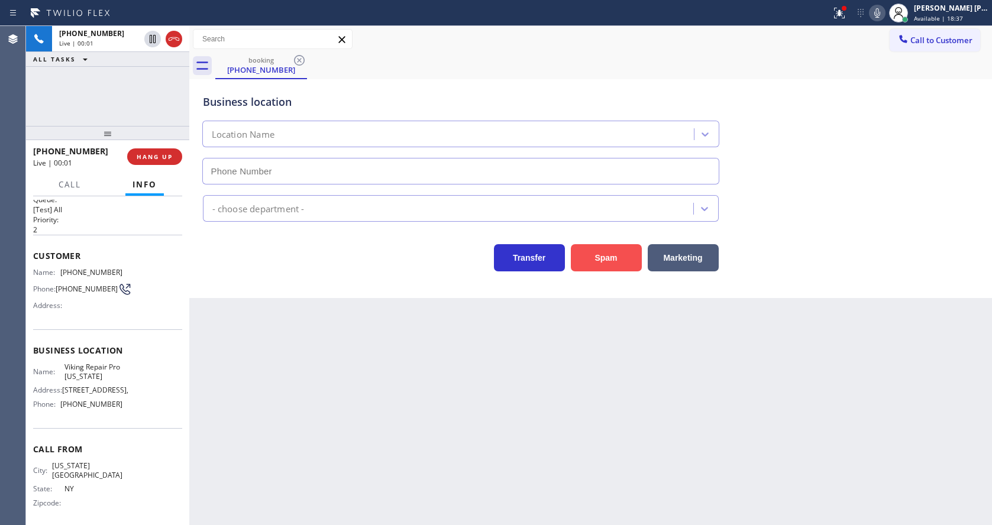
click at [613, 257] on button "Spam" at bounding box center [606, 257] width 71 height 27
click at [838, 11] on icon at bounding box center [839, 13] width 14 height 14
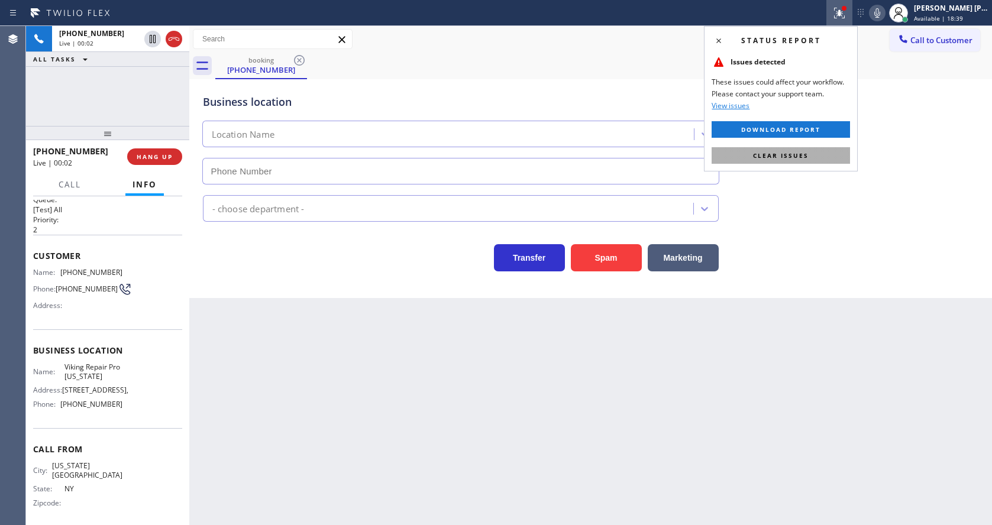
click at [812, 157] on button "Clear issues" at bounding box center [781, 155] width 138 height 17
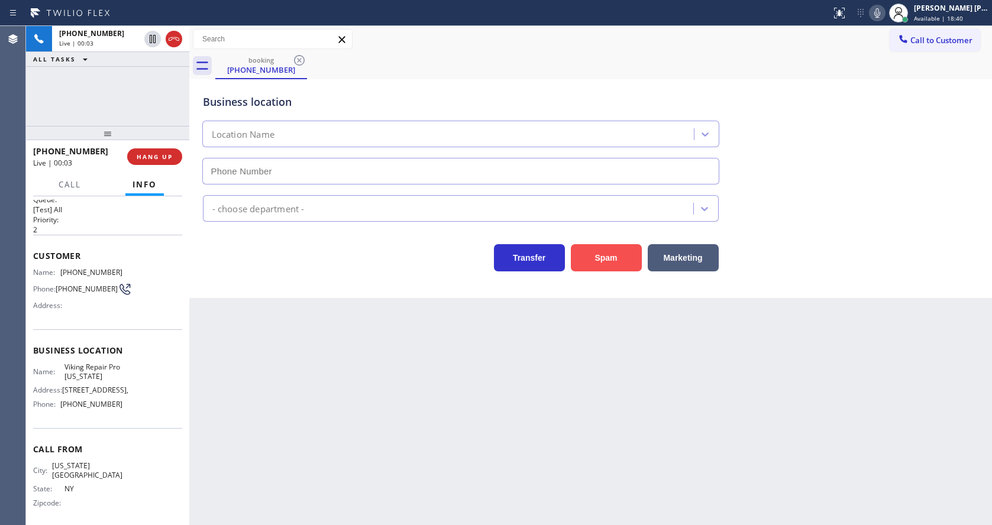
click at [621, 261] on button "Spam" at bounding box center [606, 257] width 71 height 27
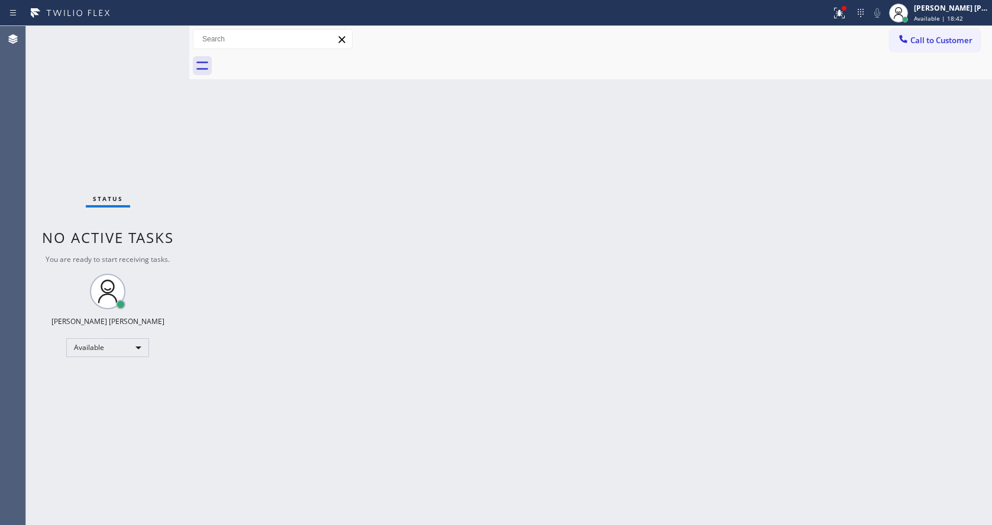
click at [541, 369] on div "Back to Dashboard Change Sender ID Customers Technicians Select a contact Outbo…" at bounding box center [590, 275] width 803 height 499
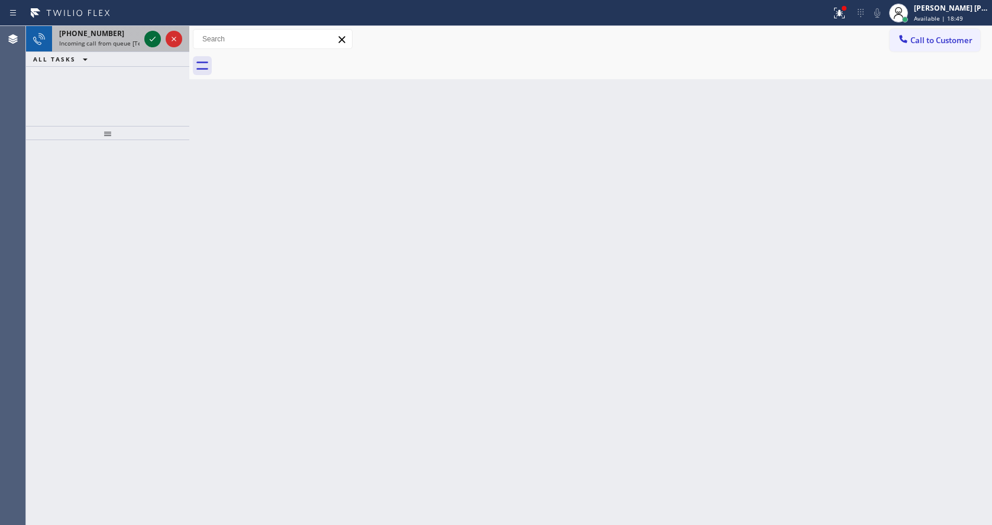
click at [149, 37] on icon at bounding box center [152, 39] width 14 height 14
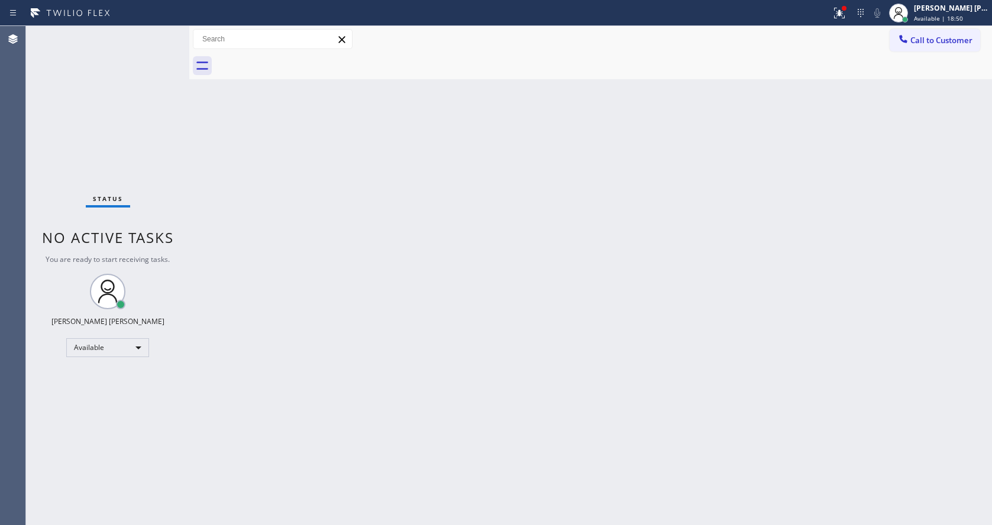
click at [389, 400] on div "Back to Dashboard Change Sender ID Customers Technicians Select a contact Outbo…" at bounding box center [590, 275] width 803 height 499
click at [249, 190] on div "Back to Dashboard Change Sender ID Customers Technicians Select a contact Outbo…" at bounding box center [590, 275] width 803 height 499
click at [357, 194] on div "Back to Dashboard Change Sender ID Customers Technicians Select a contact Outbo…" at bounding box center [590, 275] width 803 height 499
click at [845, 4] on button at bounding box center [839, 13] width 26 height 26
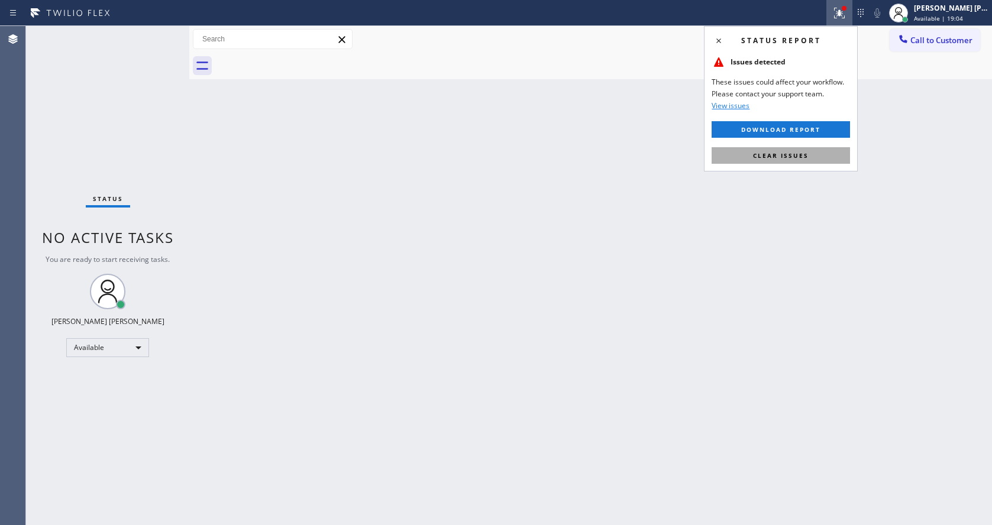
click at [787, 153] on span "Clear issues" at bounding box center [781, 155] width 56 height 8
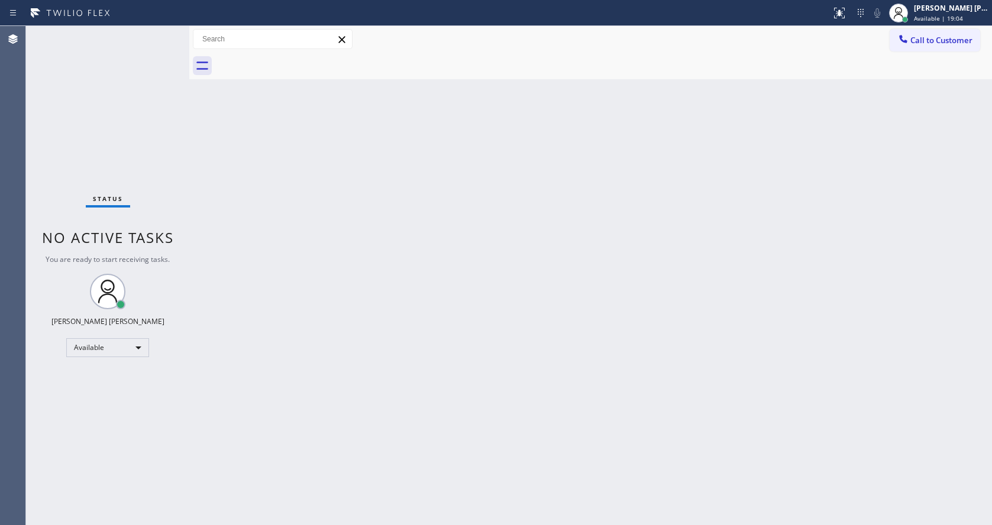
click at [787, 153] on div "Back to Dashboard Change Sender ID Customers Technicians Select a contact Outbo…" at bounding box center [590, 275] width 803 height 499
click at [363, 442] on div "Back to Dashboard Change Sender ID Customers Technicians Select a contact Outbo…" at bounding box center [590, 275] width 803 height 499
drag, startPoint x: 522, startPoint y: 423, endPoint x: 478, endPoint y: 447, distance: 50.3
click at [522, 423] on div "Back to Dashboard Change Sender ID Customers Technicians Select a contact Outbo…" at bounding box center [590, 275] width 803 height 499
drag, startPoint x: 213, startPoint y: 139, endPoint x: 172, endPoint y: 75, distance: 76.1
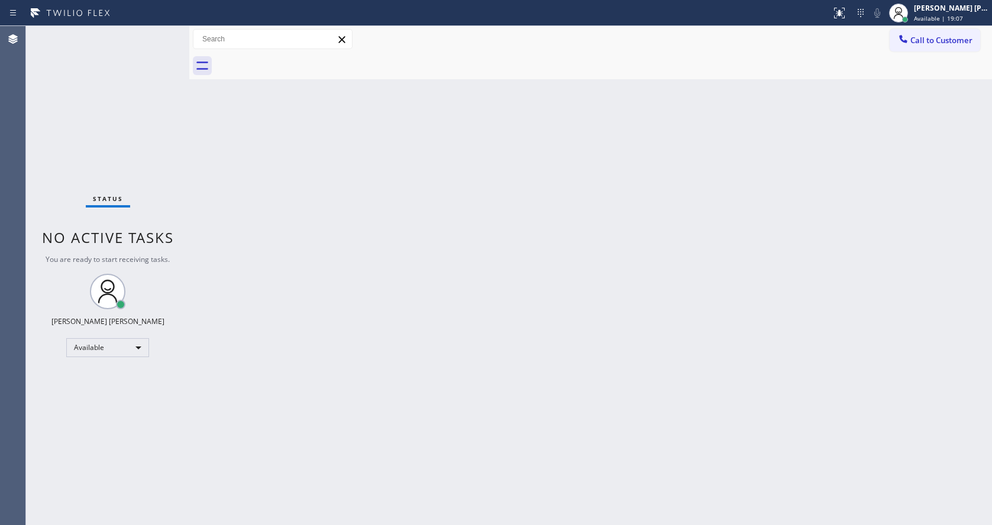
click at [214, 139] on div "Back to Dashboard Change Sender ID Customers Technicians Select a contact Outbo…" at bounding box center [590, 275] width 803 height 499
click at [159, 33] on div "Status No active tasks You are ready to start receiving tasks. [PERSON_NAME] [P…" at bounding box center [107, 275] width 163 height 499
click at [163, 33] on div "Status No active tasks You are ready to start receiving tasks. [PERSON_NAME] [P…" at bounding box center [107, 275] width 163 height 499
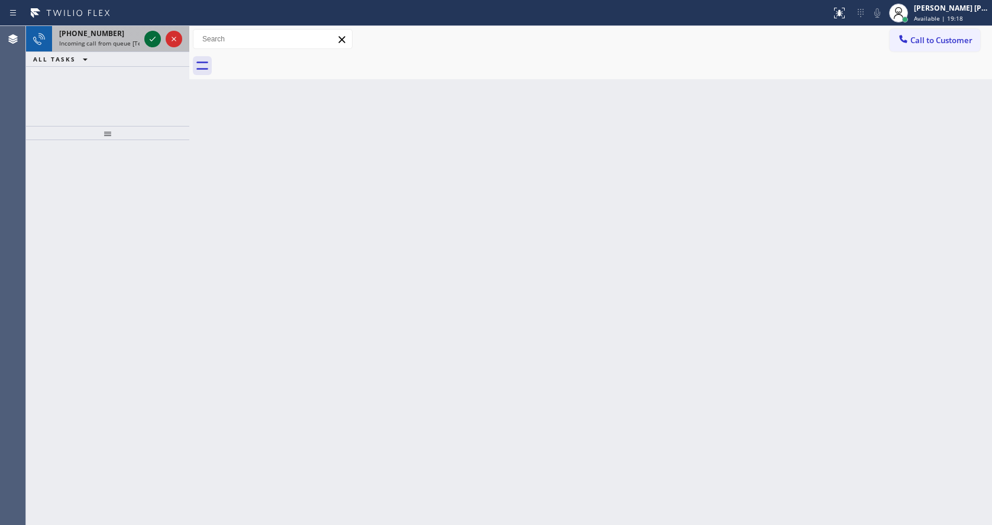
click at [152, 38] on icon at bounding box center [152, 39] width 14 height 14
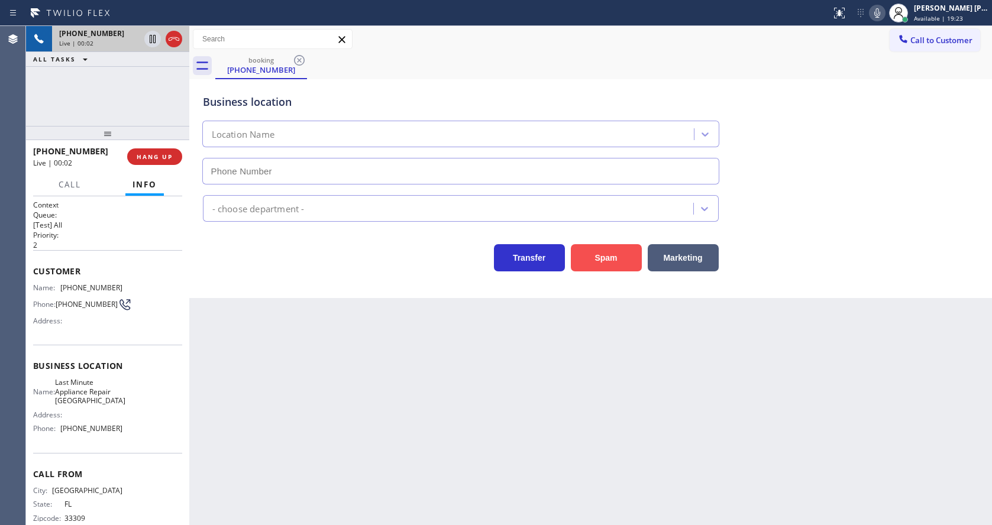
click at [597, 259] on button "Spam" at bounding box center [606, 257] width 71 height 27
type input "[PHONE_NUMBER]"
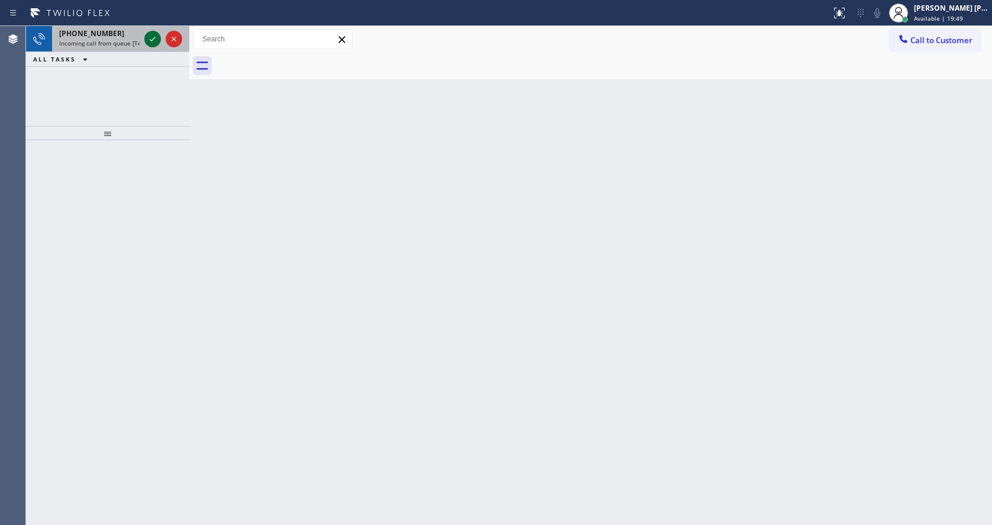
click at [157, 40] on icon at bounding box center [152, 39] width 14 height 14
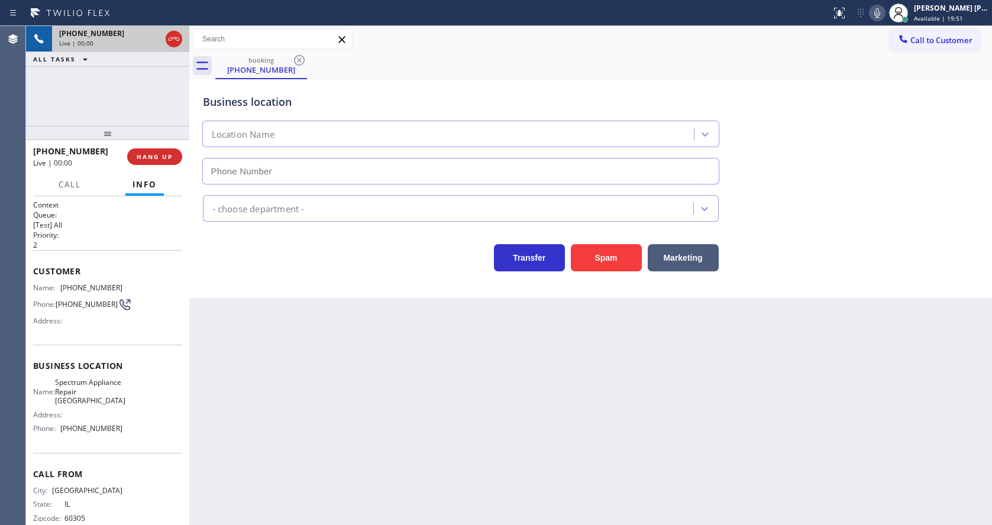
type input "[PHONE_NUMBER]"
click at [590, 254] on button "Spam" at bounding box center [606, 257] width 71 height 27
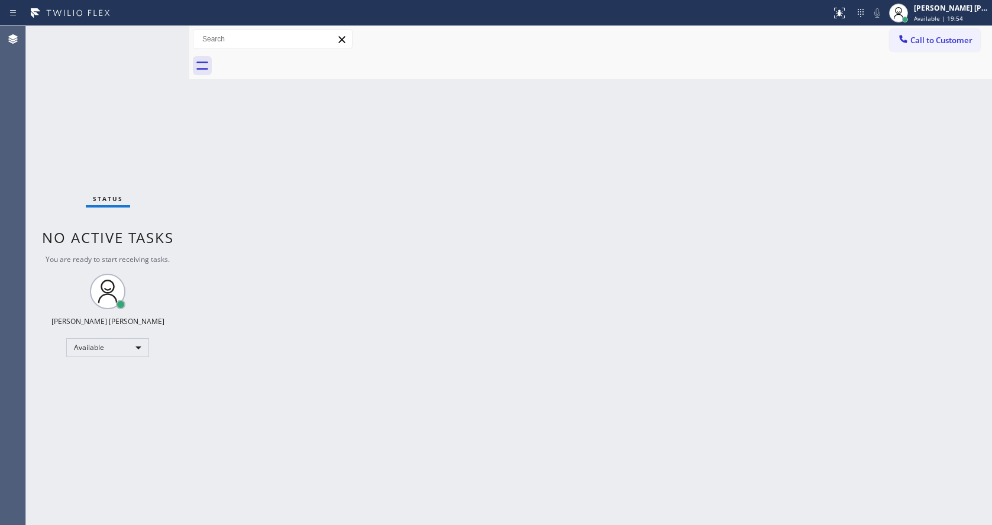
click at [154, 37] on div "Status No active tasks You are ready to start receiving tasks. [PERSON_NAME] [P…" at bounding box center [107, 275] width 163 height 499
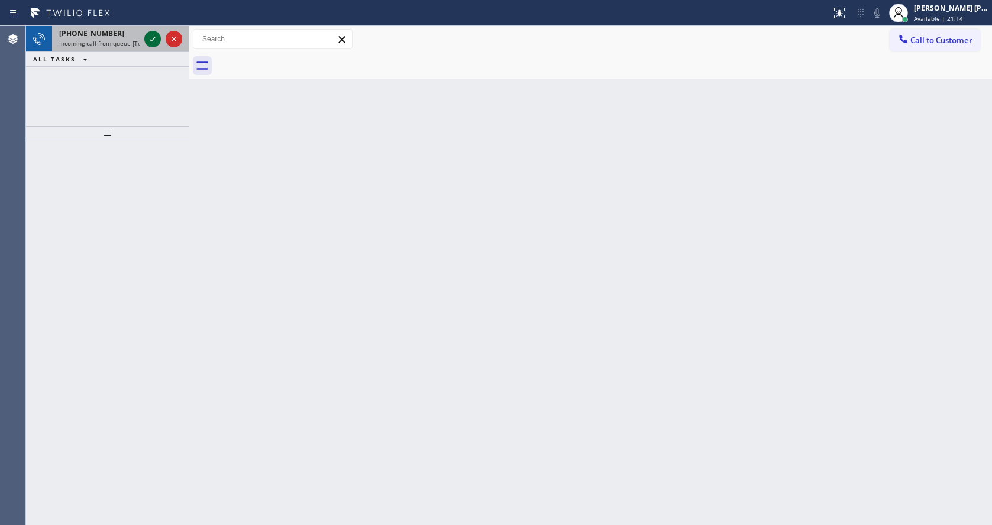
click at [154, 37] on icon at bounding box center [152, 39] width 14 height 14
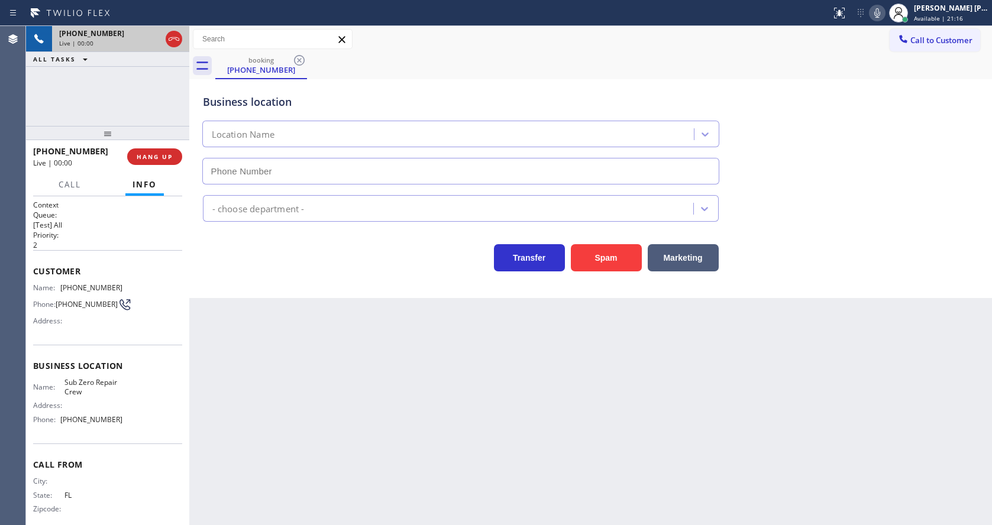
type input "[PHONE_NUMBER]"
click at [604, 251] on button "Spam" at bounding box center [606, 257] width 71 height 27
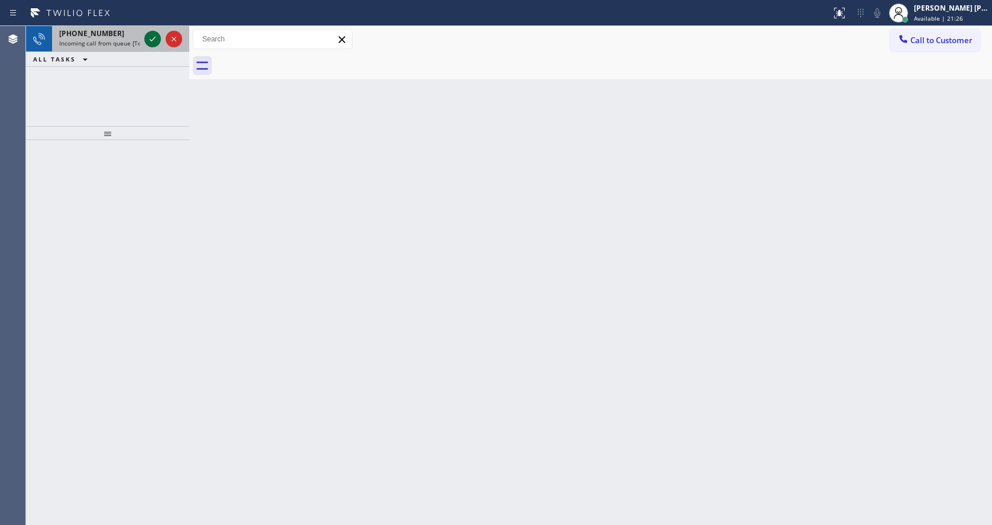
click at [151, 35] on icon at bounding box center [152, 39] width 14 height 14
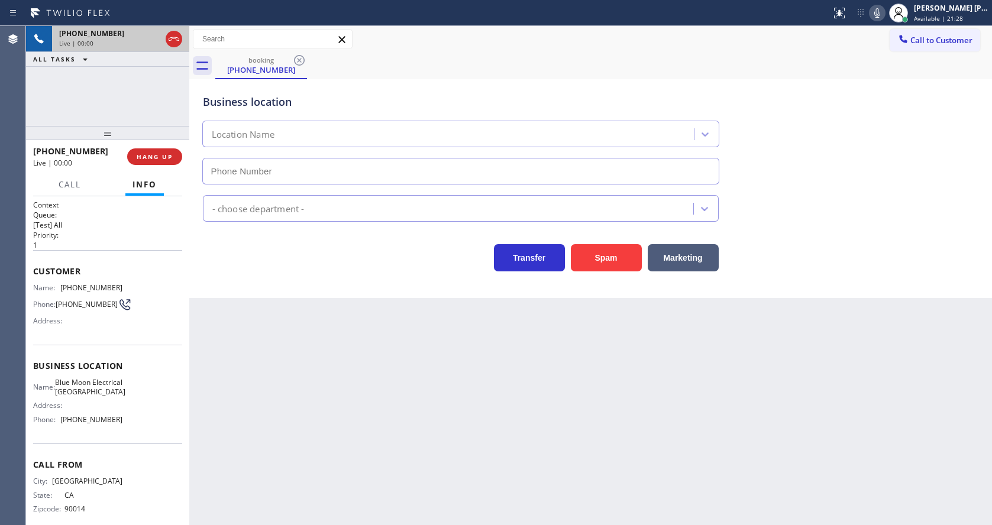
type input "[PHONE_NUMBER]"
click at [313, 423] on div "Back to Dashboard Change Sender ID Customers Technicians Select a contact Outbo…" at bounding box center [590, 275] width 803 height 499
click at [396, 440] on div "Back to Dashboard Change Sender ID Customers Technicians Select a contact Outbo…" at bounding box center [590, 275] width 803 height 499
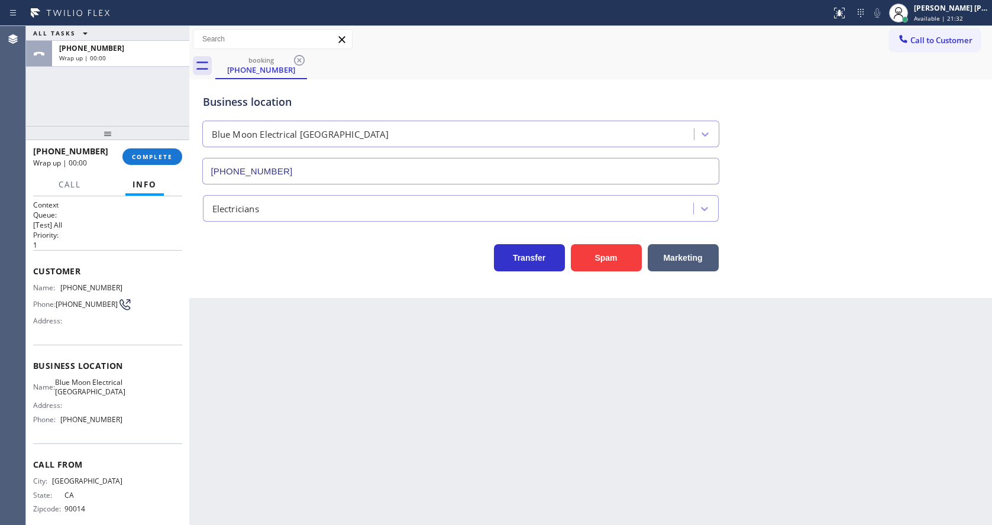
click at [329, 311] on div "Back to Dashboard Change Sender ID Customers Technicians Select a contact Outbo…" at bounding box center [590, 275] width 803 height 499
click at [153, 153] on span "COMPLETE" at bounding box center [152, 157] width 41 height 8
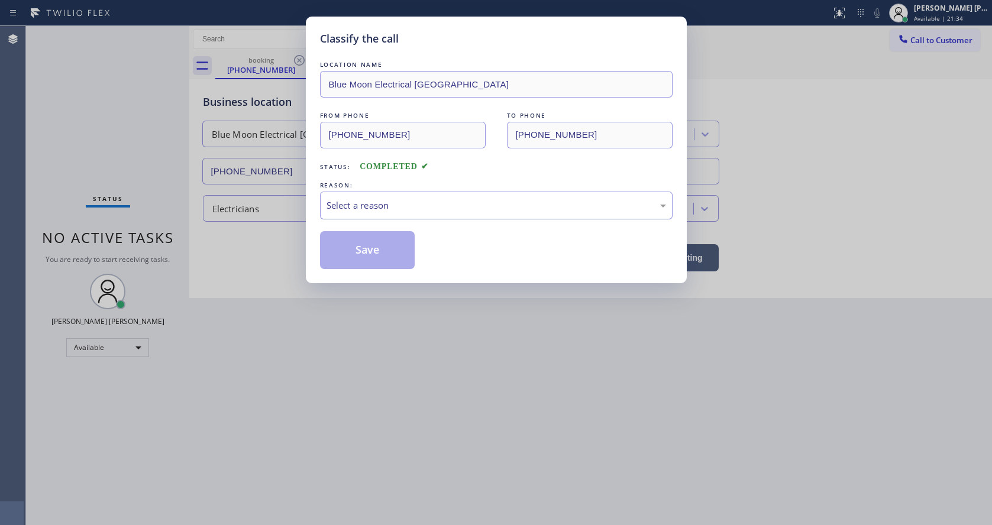
click at [357, 209] on div "Select a reason" at bounding box center [495, 206] width 339 height 14
click at [353, 254] on button "Save" at bounding box center [367, 250] width 95 height 38
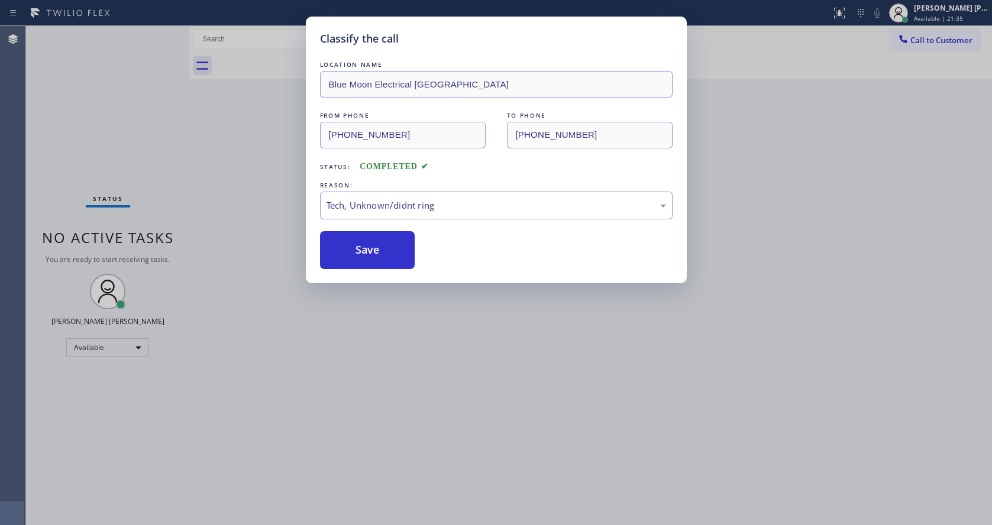
click at [451, 441] on div "Classify the call LOCATION NAME Blue Moon Electrical Palm Desert FROM PHONE [PH…" at bounding box center [496, 262] width 992 height 525
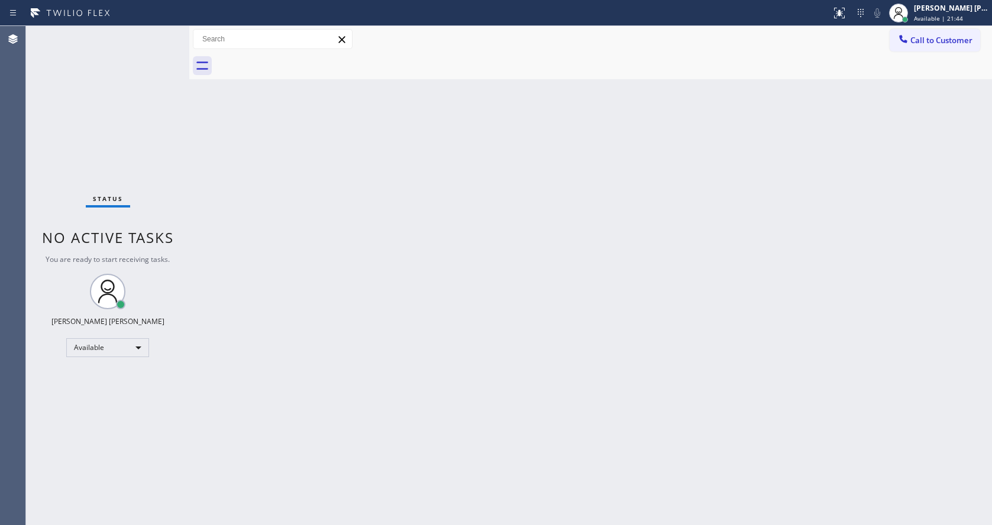
click at [227, 179] on div "Back to Dashboard Change Sender ID Customers Technicians Select a contact Outbo…" at bounding box center [590, 275] width 803 height 499
click at [157, 34] on div "Status No active tasks You are ready to start receiving tasks. [PERSON_NAME] [P…" at bounding box center [107, 275] width 163 height 499
click at [159, 34] on div "Status No active tasks You are ready to start receiving tasks. [PERSON_NAME] [P…" at bounding box center [107, 275] width 163 height 499
click at [160, 34] on div "Status No active tasks You are ready to start receiving tasks. [PERSON_NAME] [P…" at bounding box center [107, 275] width 163 height 499
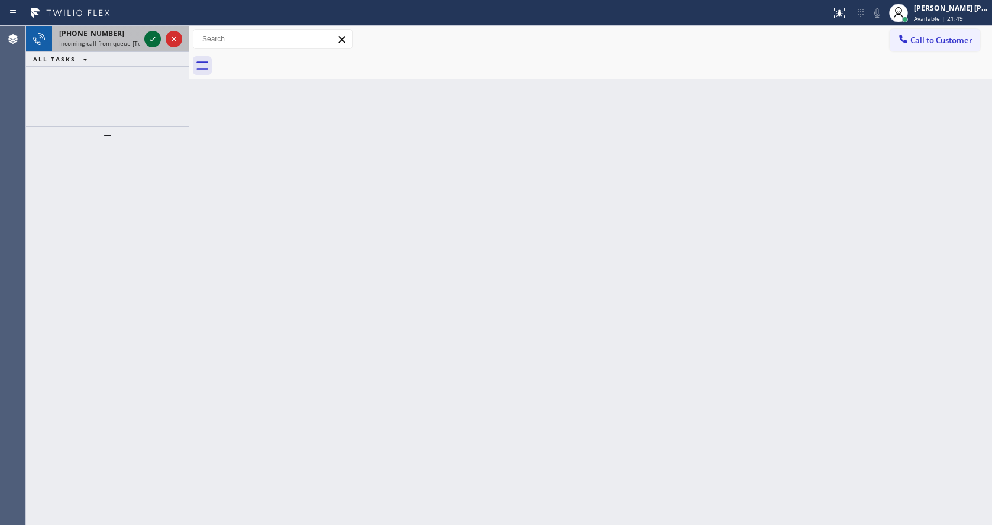
click at [160, 34] on div at bounding box center [152, 39] width 17 height 14
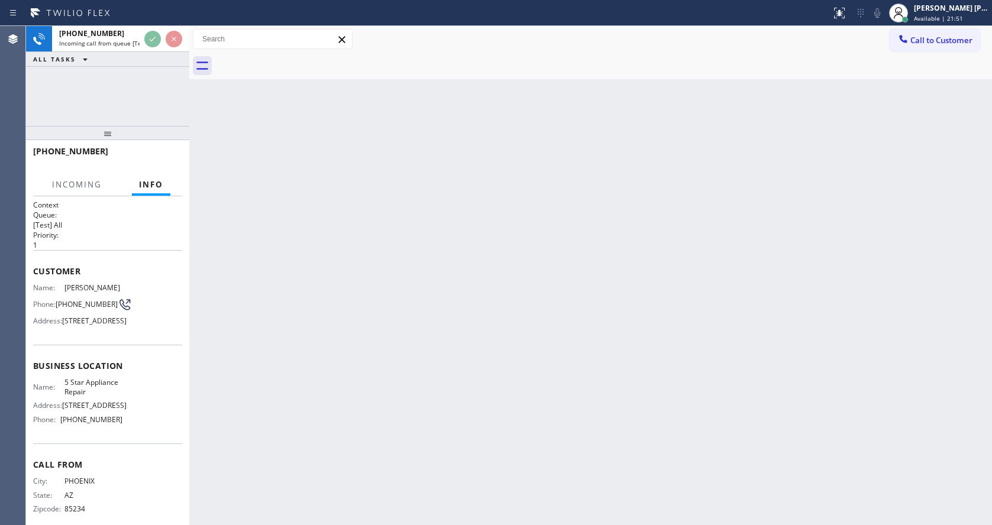
scroll to position [34, 0]
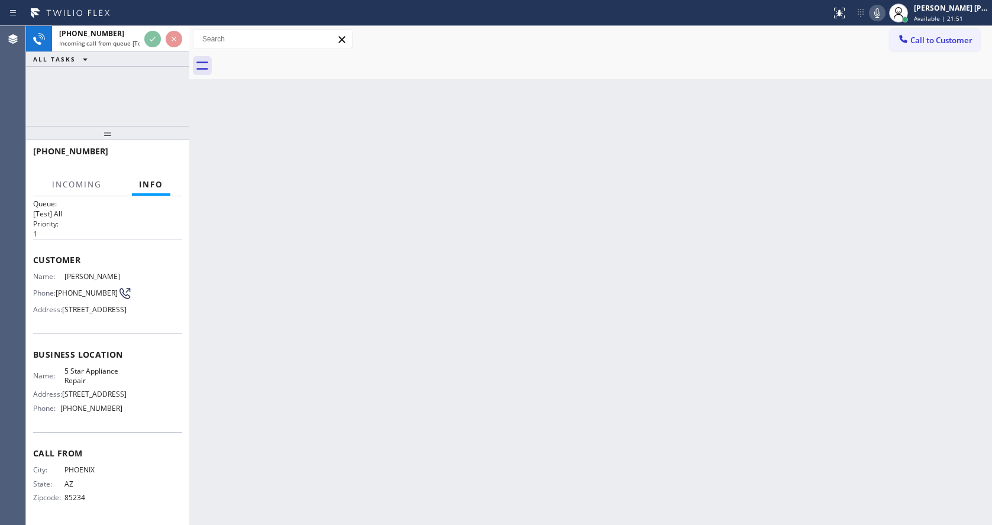
click at [444, 325] on div "Back to Dashboard Change Sender ID Customers Technicians Select a contact Outbo…" at bounding box center [590, 275] width 803 height 499
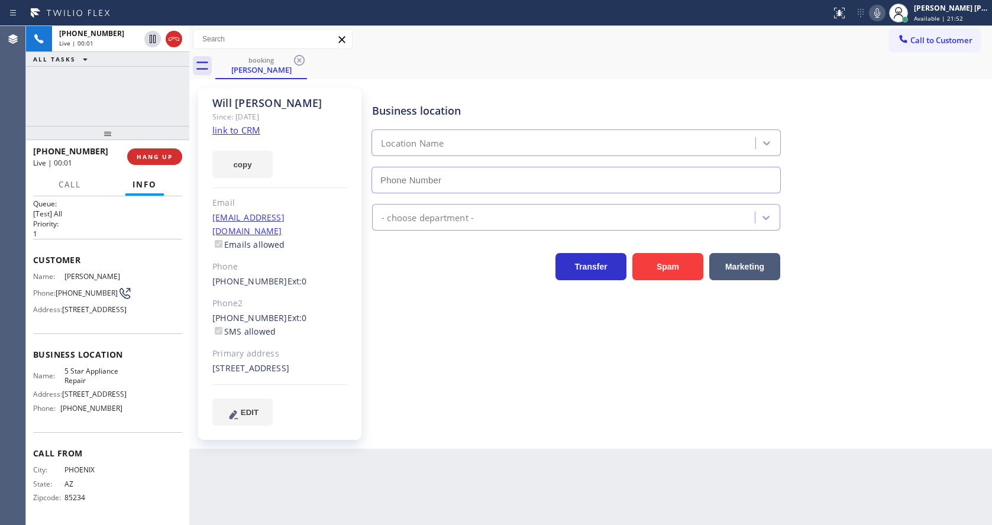
type input "[PHONE_NUMBER]"
click at [253, 137] on div "[PERSON_NAME] Since: [DATE] link to CRM copy Email [EMAIL_ADDRESS][DOMAIN_NAME]…" at bounding box center [279, 264] width 163 height 352
click at [251, 130] on link "link to CRM" at bounding box center [236, 130] width 48 height 12
click at [884, 8] on icon at bounding box center [877, 13] width 14 height 14
click at [151, 37] on icon at bounding box center [152, 39] width 14 height 14
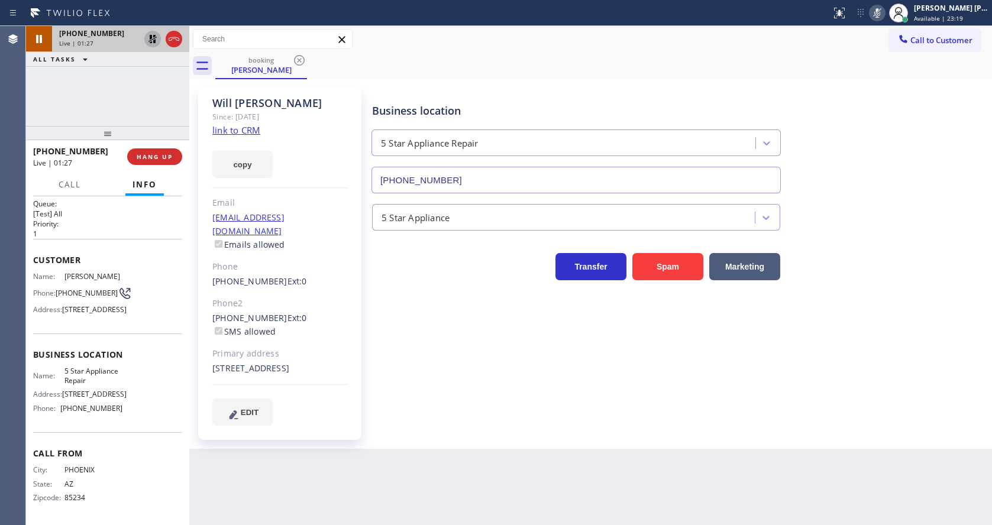
click at [151, 36] on icon at bounding box center [152, 39] width 8 height 8
click at [880, 10] on icon at bounding box center [877, 13] width 14 height 14
click at [900, 95] on div "Business location 5 Star Appliance Repair [PHONE_NUMBER]" at bounding box center [679, 139] width 619 height 107
click at [531, 348] on div "Business location 5 Star Appliance Repair [PHONE_NUMBER] 5 Star Appliance Trans…" at bounding box center [679, 256] width 619 height 331
click at [681, 381] on div "Business location 5 Star Appliance Repair [PHONE_NUMBER] 5 Star Appliance Trans…" at bounding box center [679, 256] width 619 height 331
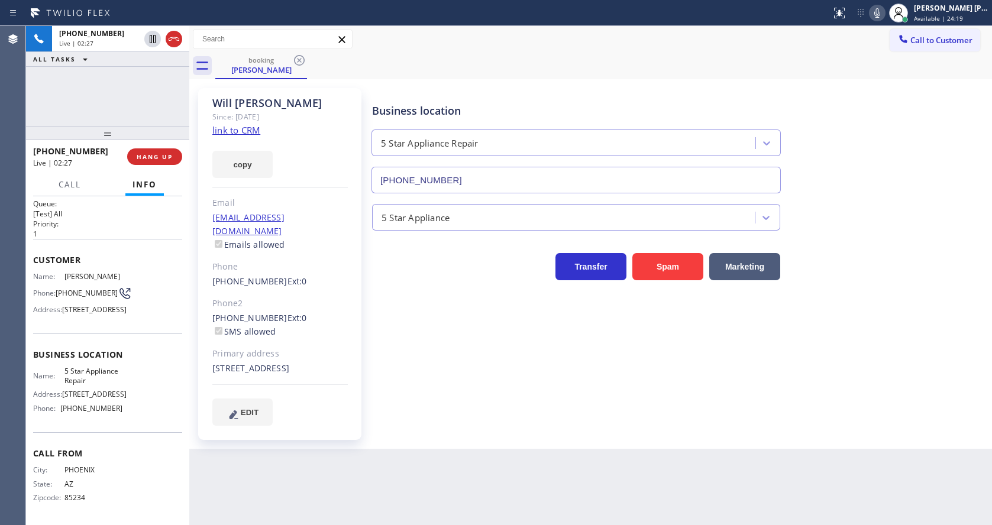
click at [883, 13] on icon at bounding box center [877, 13] width 14 height 14
click at [891, 220] on div "5 Star Appliance" at bounding box center [679, 214] width 619 height 31
click at [881, 19] on icon at bounding box center [877, 13] width 14 height 14
click at [872, 157] on div "Business location 5 Star Appliance Repair [PHONE_NUMBER]" at bounding box center [679, 139] width 619 height 107
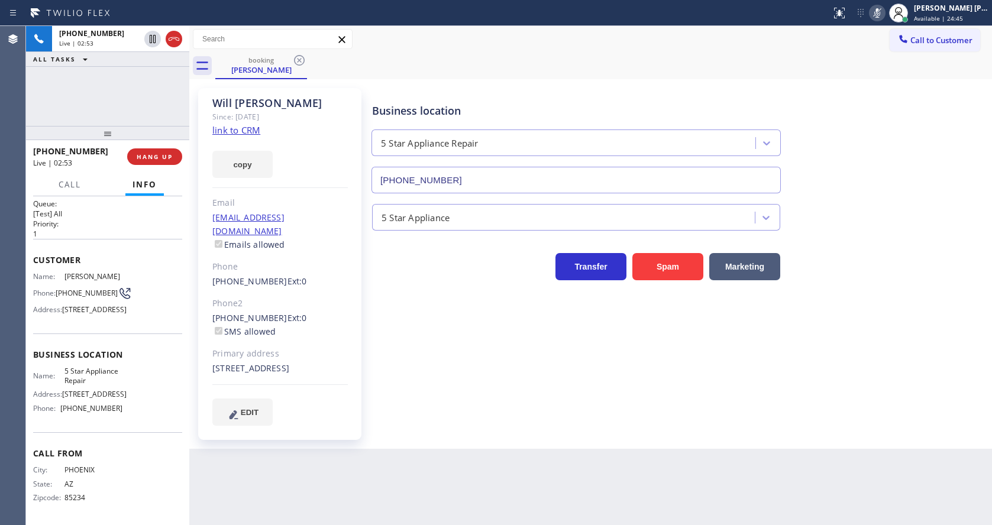
drag, startPoint x: 763, startPoint y: 385, endPoint x: 787, endPoint y: 342, distance: 48.7
click at [764, 386] on div "Business location 5 Star Appliance Repair [PHONE_NUMBER] 5 Star Appliance Trans…" at bounding box center [679, 256] width 619 height 331
click at [880, 16] on icon at bounding box center [877, 12] width 6 height 9
click at [891, 137] on div "Business location 5 Star Appliance Repair [PHONE_NUMBER]" at bounding box center [679, 139] width 619 height 107
click at [424, 381] on div "Business location 5 Star Appliance Repair [PHONE_NUMBER] 5 Star Appliance Trans…" at bounding box center [679, 256] width 619 height 331
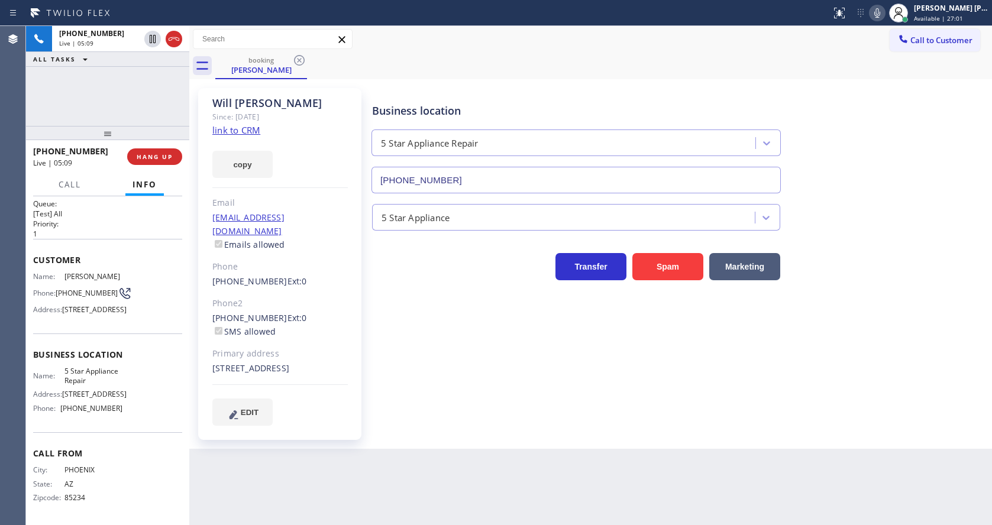
click at [82, 373] on span "5 Star Appliance Repair" at bounding box center [93, 376] width 59 height 18
click at [147, 156] on span "HANG UP" at bounding box center [155, 157] width 36 height 8
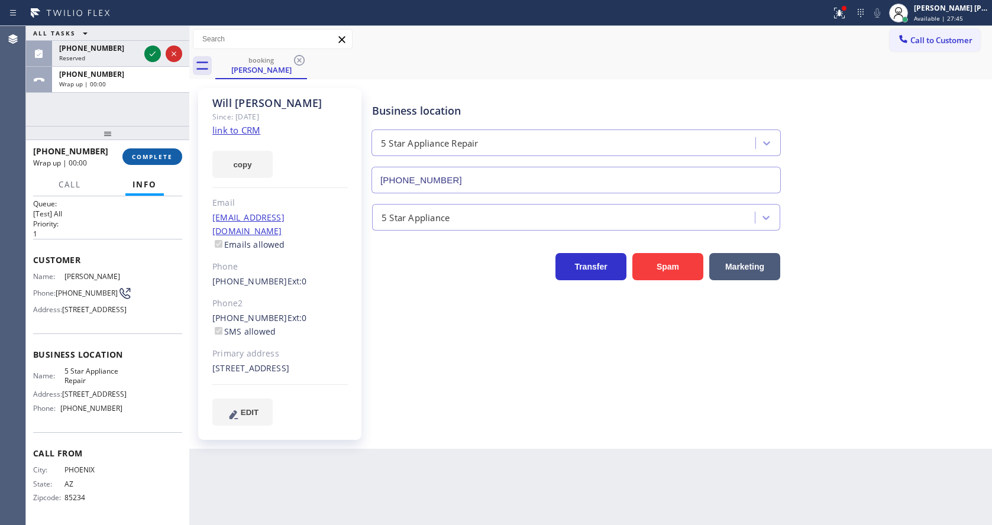
click at [147, 156] on span "COMPLETE" at bounding box center [152, 157] width 41 height 8
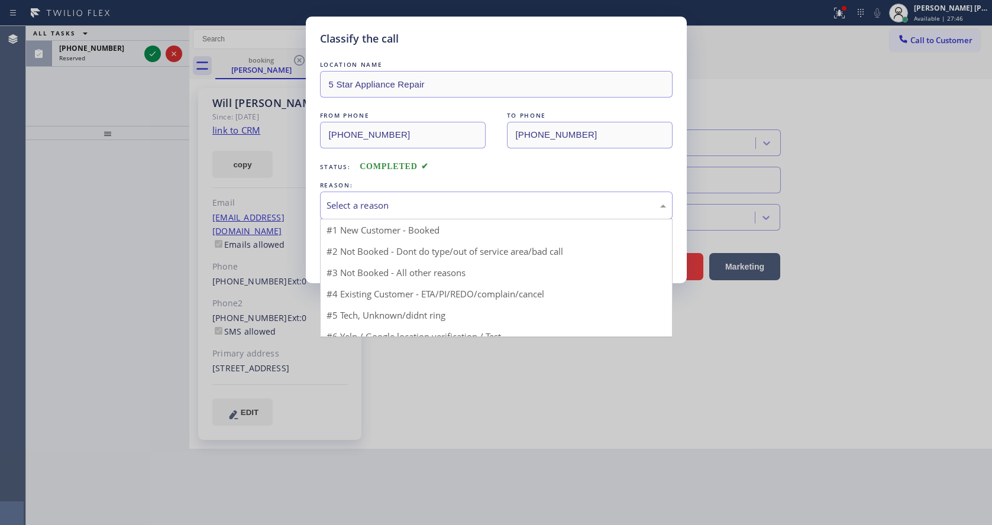
click at [491, 201] on div "Select a reason" at bounding box center [495, 206] width 339 height 14
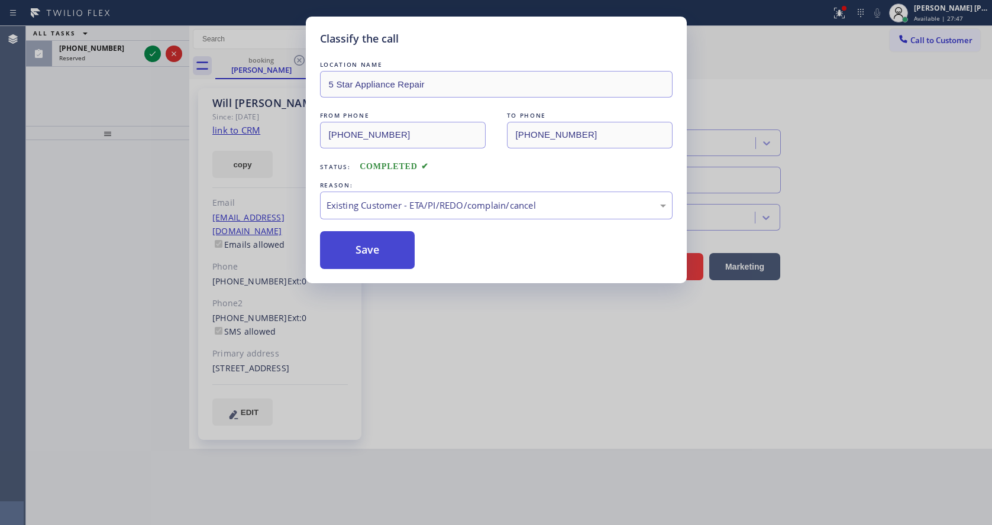
click at [399, 250] on button "Save" at bounding box center [367, 250] width 95 height 38
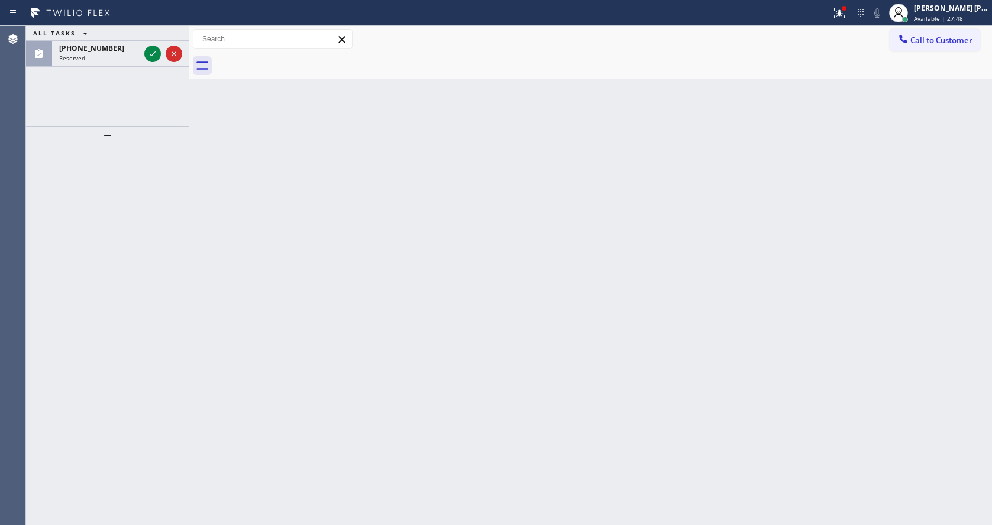
click at [151, 51] on icon at bounding box center [152, 54] width 14 height 14
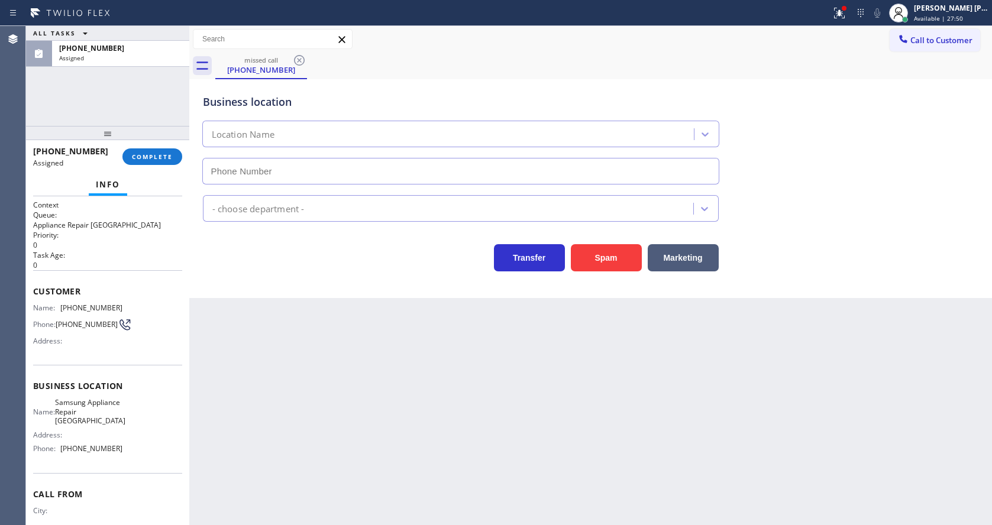
type input "[PHONE_NUMBER]"
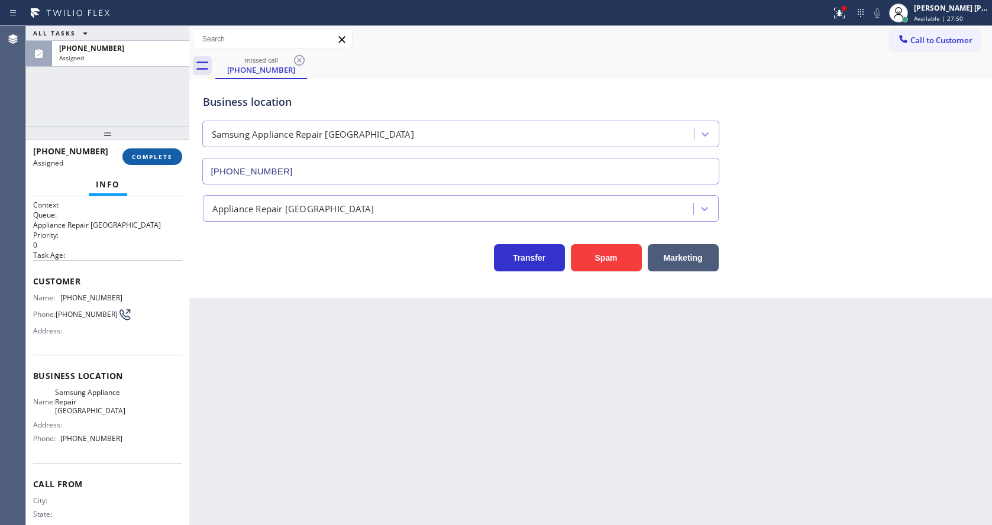
click at [153, 151] on button "COMPLETE" at bounding box center [152, 156] width 60 height 17
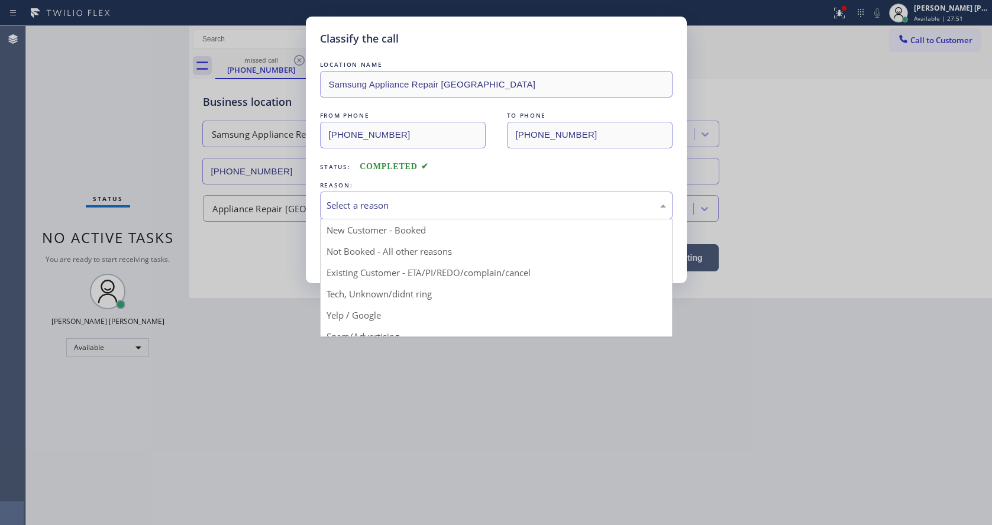
click at [399, 204] on div "Select a reason" at bounding box center [495, 206] width 339 height 14
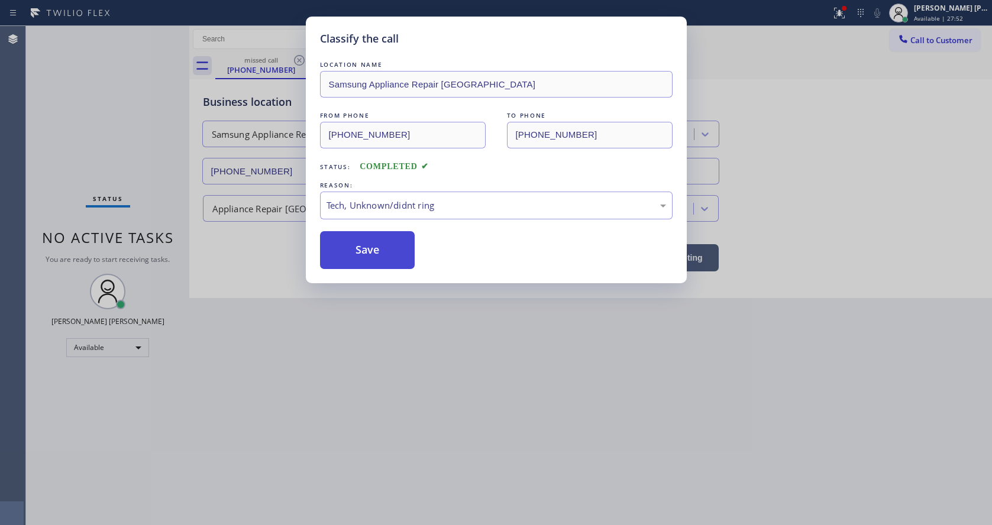
click at [363, 267] on button "Save" at bounding box center [367, 250] width 95 height 38
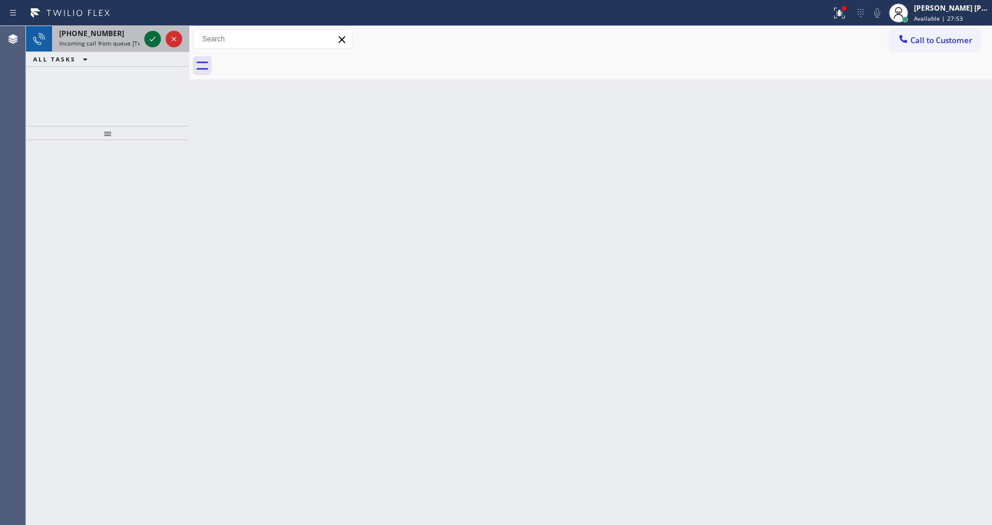
click at [149, 43] on icon at bounding box center [152, 39] width 14 height 14
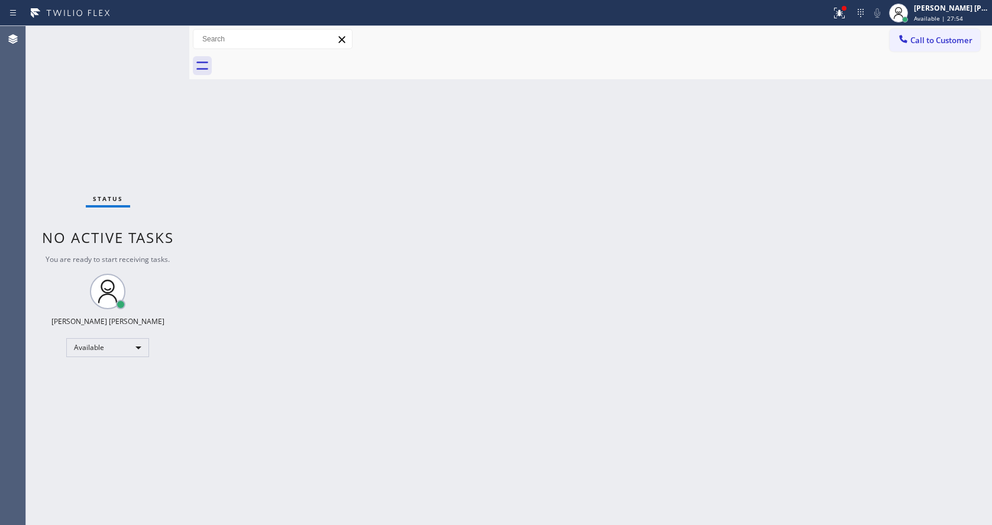
click at [317, 392] on div "Back to Dashboard Change Sender ID Customers Technicians Select a contact Outbo…" at bounding box center [590, 275] width 803 height 499
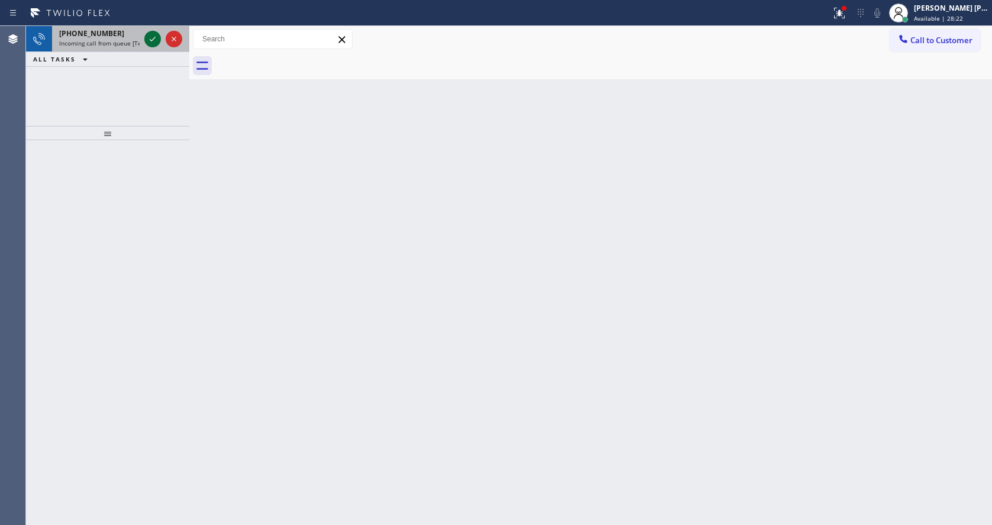
click at [151, 41] on icon at bounding box center [152, 39] width 14 height 14
click at [154, 34] on icon at bounding box center [152, 39] width 14 height 14
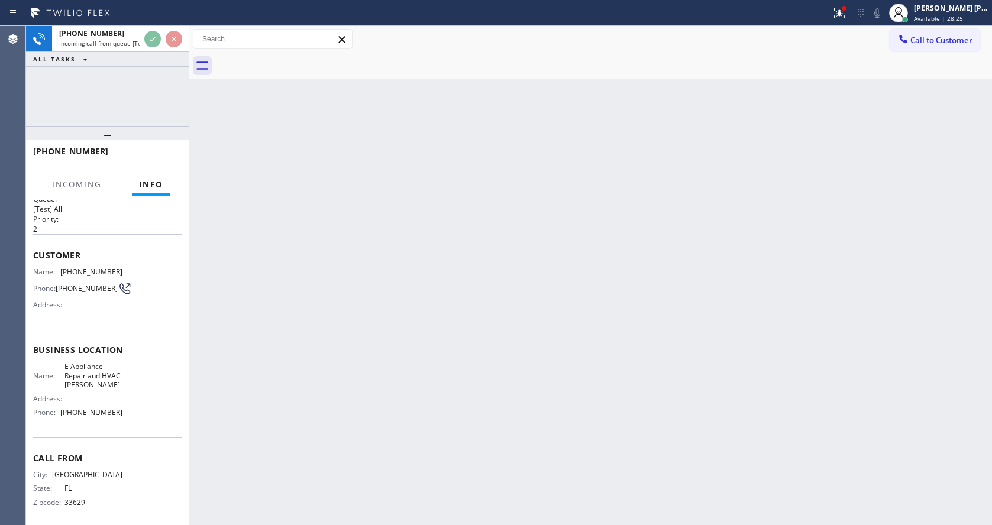
scroll to position [25, 0]
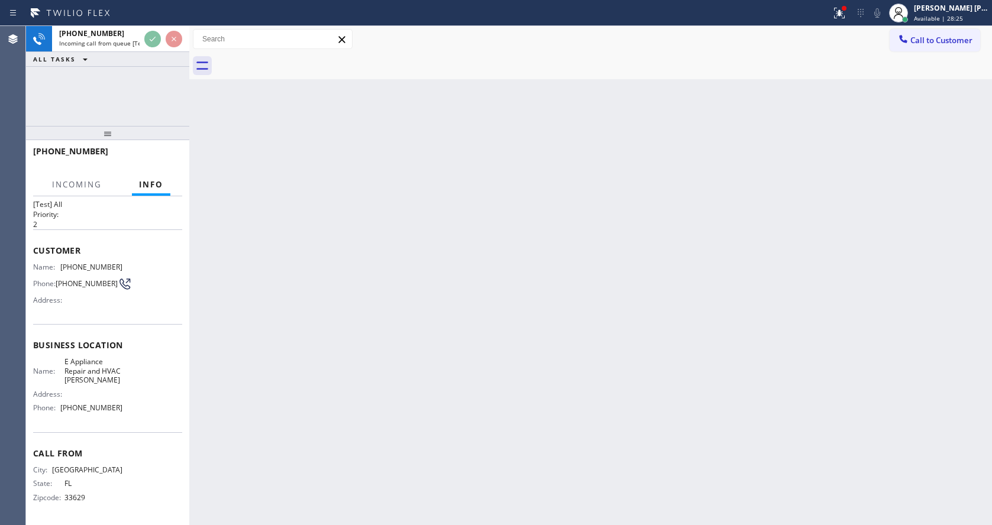
click at [497, 363] on div "Back to Dashboard Change Sender ID Customers Technicians Select a contact Outbo…" at bounding box center [590, 275] width 803 height 499
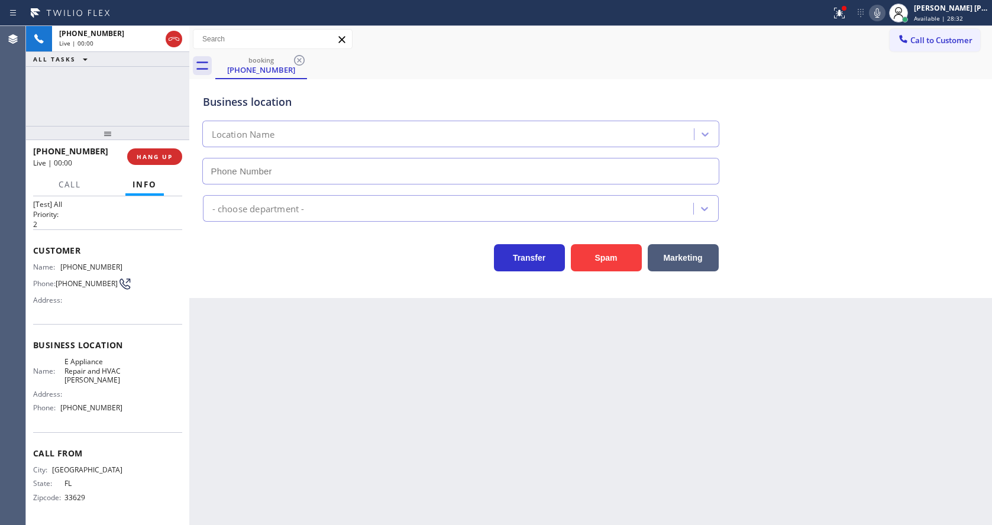
type input "[PHONE_NUMBER]"
drag, startPoint x: 235, startPoint y: 244, endPoint x: 384, endPoint y: 253, distance: 149.3
click at [235, 244] on div "Transfer Spam Marketing" at bounding box center [461, 254] width 520 height 33
click at [618, 250] on button "Spam" at bounding box center [606, 257] width 71 height 27
click at [357, 448] on div "Back to Dashboard Change Sender ID Customers Technicians Select a contact Outbo…" at bounding box center [590, 275] width 803 height 499
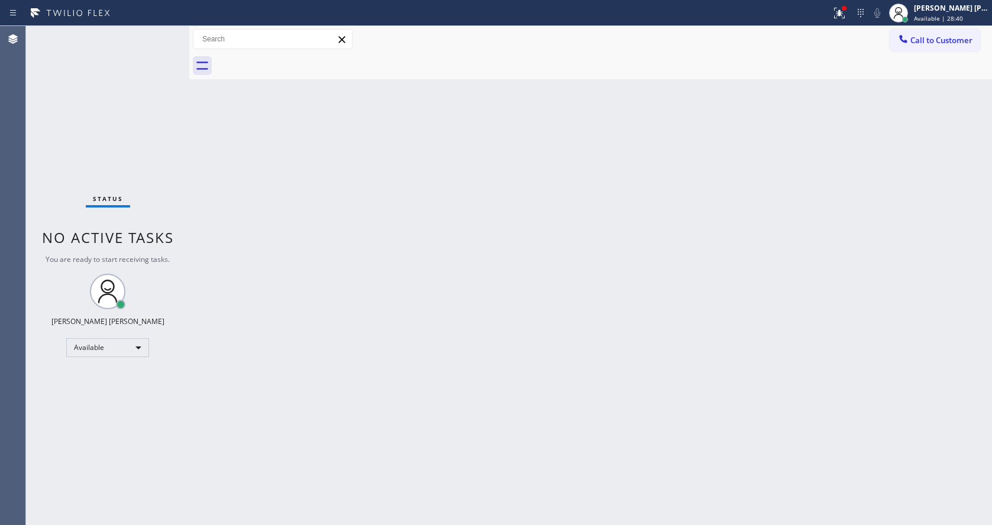
drag, startPoint x: 289, startPoint y: 163, endPoint x: 232, endPoint y: 116, distance: 73.9
click at [289, 163] on div "Back to Dashboard Change Sender ID Customers Technicians Select a contact Outbo…" at bounding box center [590, 275] width 803 height 499
click at [159, 33] on div "Status No active tasks You are ready to start receiving tasks. [PERSON_NAME] [P…" at bounding box center [107, 275] width 163 height 499
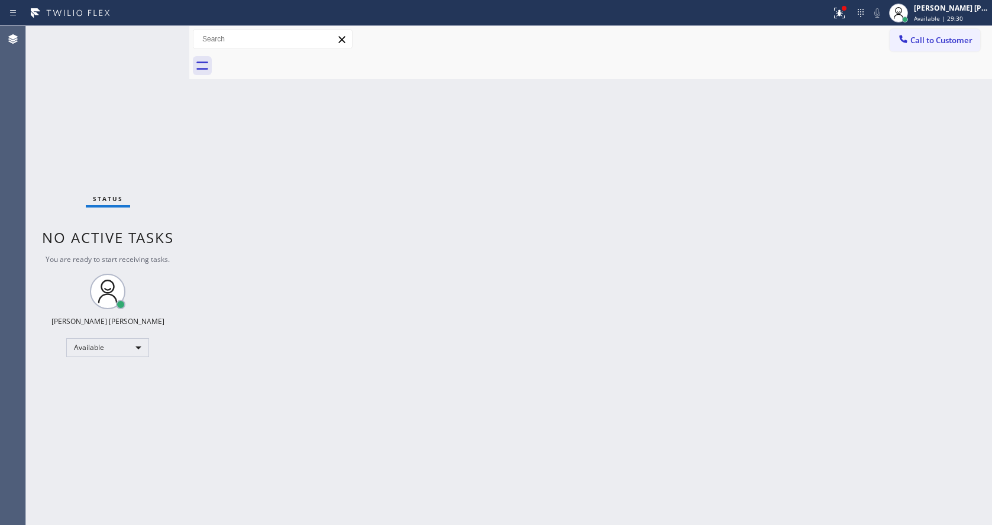
click at [240, 137] on div "Back to Dashboard Change Sender ID Customers Technicians Select a contact Outbo…" at bounding box center [590, 275] width 803 height 499
click at [153, 34] on div "Status No active tasks You are ready to start receiving tasks. [PERSON_NAME] [P…" at bounding box center [107, 275] width 163 height 499
click at [151, 36] on div "Status No active tasks You are ready to start receiving tasks. [PERSON_NAME] [P…" at bounding box center [107, 275] width 163 height 499
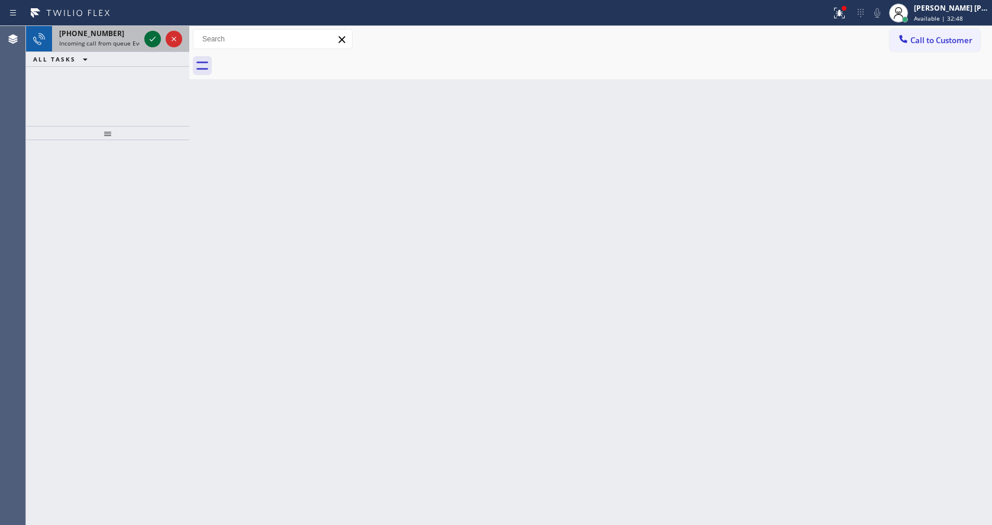
click at [157, 34] on icon at bounding box center [152, 39] width 14 height 14
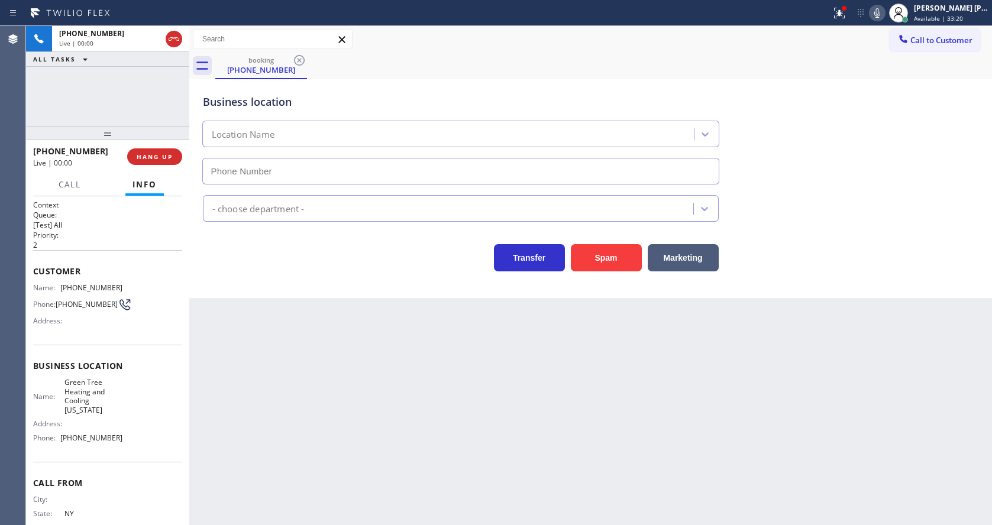
type input "[PHONE_NUMBER]"
click at [600, 250] on button "Spam" at bounding box center [606, 257] width 71 height 27
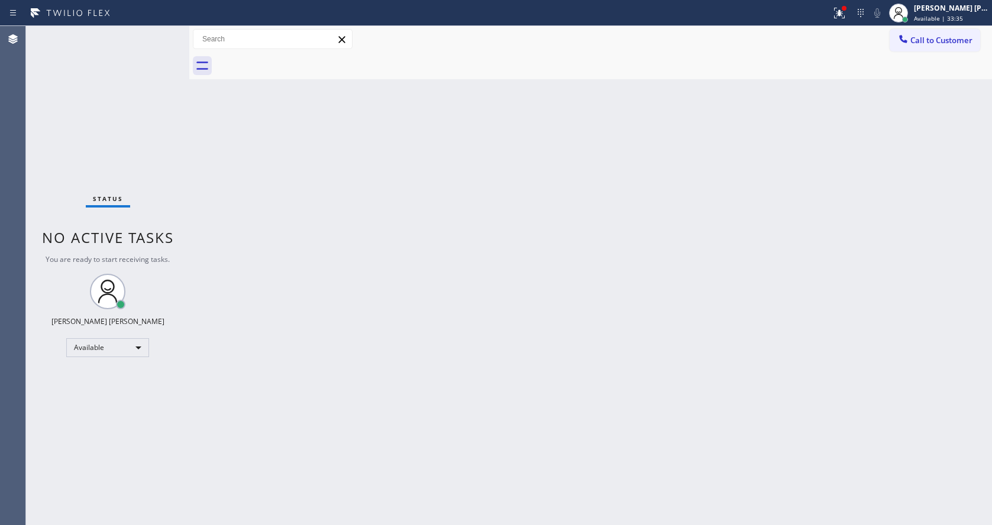
click at [156, 35] on div "Status No active tasks You are ready to start receiving tasks. [PERSON_NAME] [P…" at bounding box center [107, 275] width 163 height 499
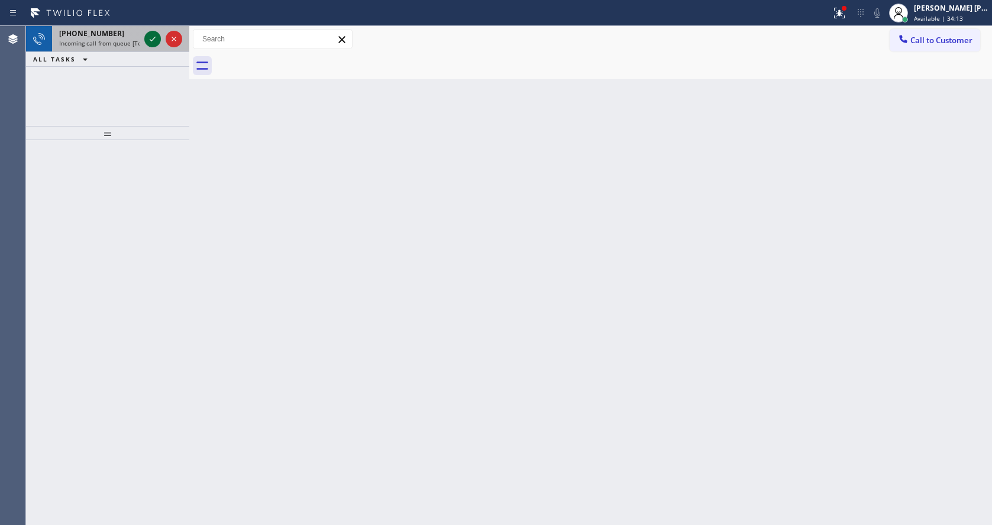
click at [156, 35] on icon at bounding box center [152, 39] width 14 height 14
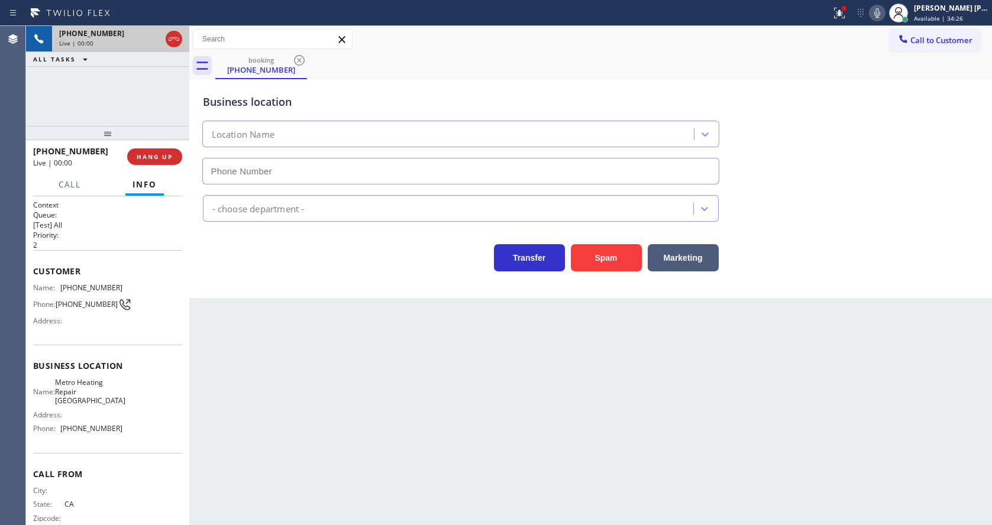
type input "[PHONE_NUMBER]"
click at [593, 261] on button "Spam" at bounding box center [606, 257] width 71 height 27
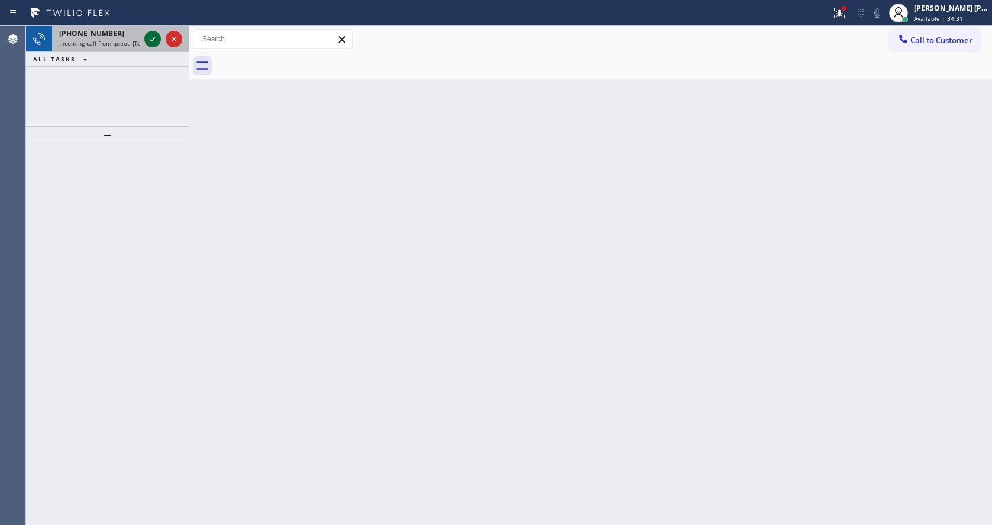
click at [154, 46] on icon at bounding box center [152, 39] width 14 height 14
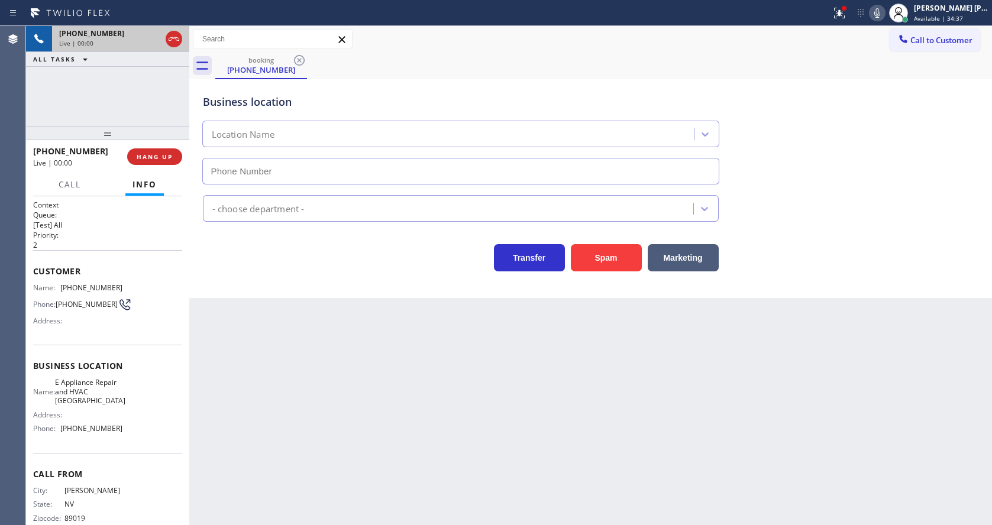
type input "[PHONE_NUMBER]"
click at [611, 270] on button "Spam" at bounding box center [606, 257] width 71 height 27
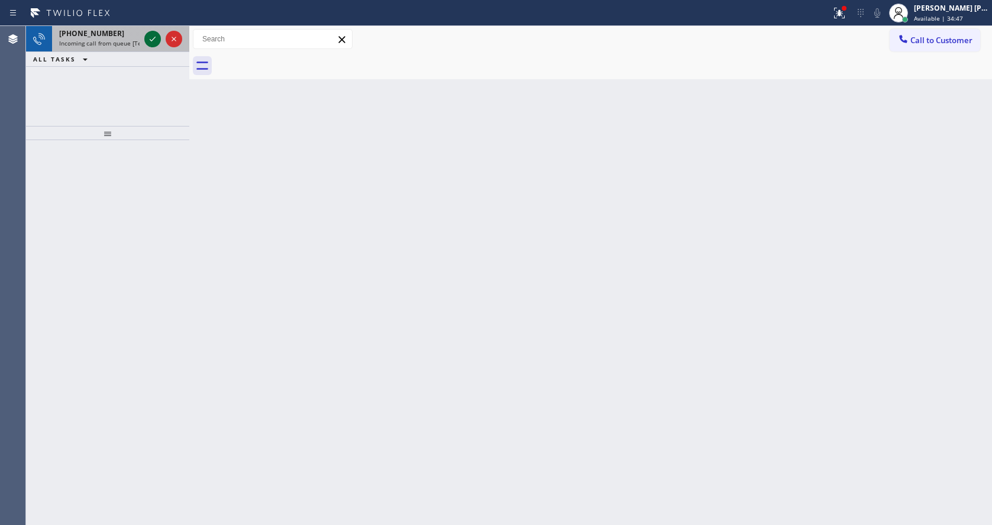
click at [158, 41] on icon at bounding box center [152, 39] width 14 height 14
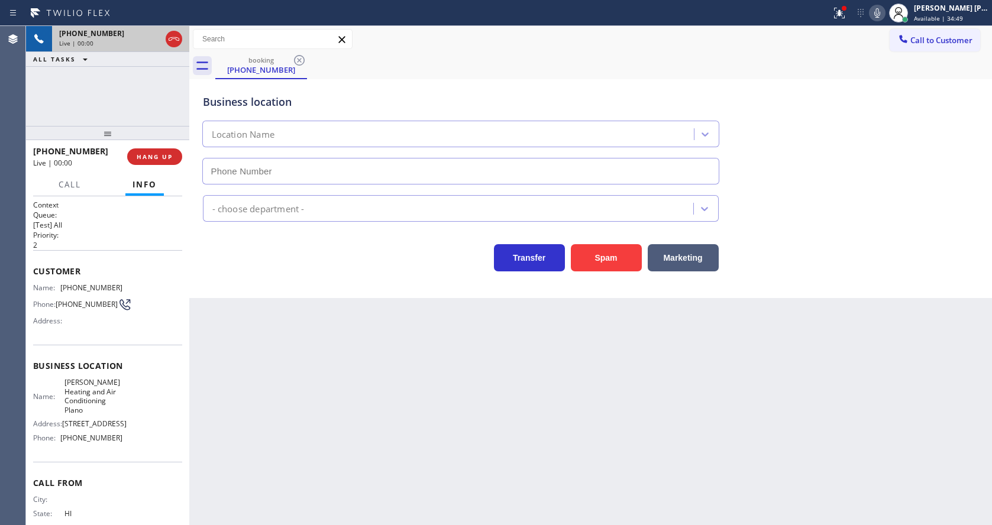
type input "[PHONE_NUMBER]"
click at [623, 264] on button "Spam" at bounding box center [606, 257] width 71 height 27
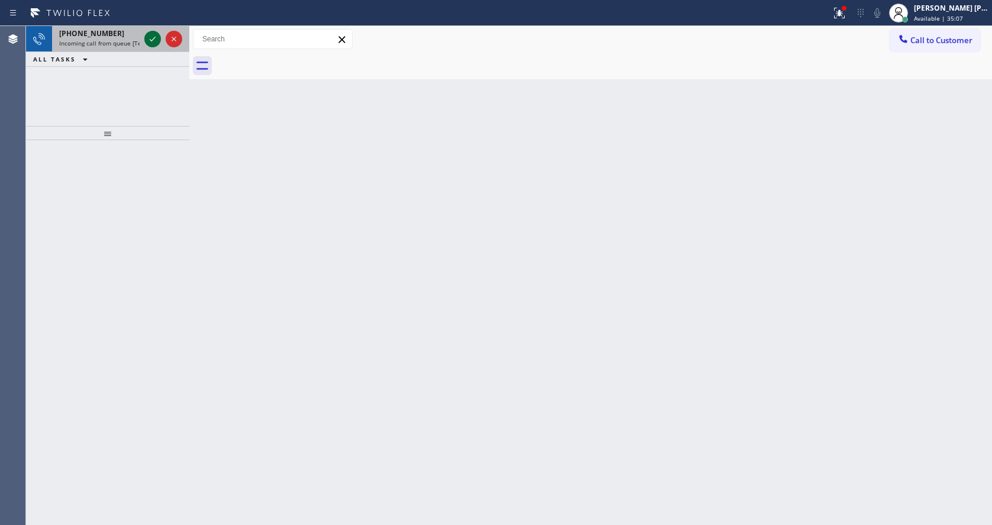
click at [158, 42] on div at bounding box center [152, 39] width 17 height 14
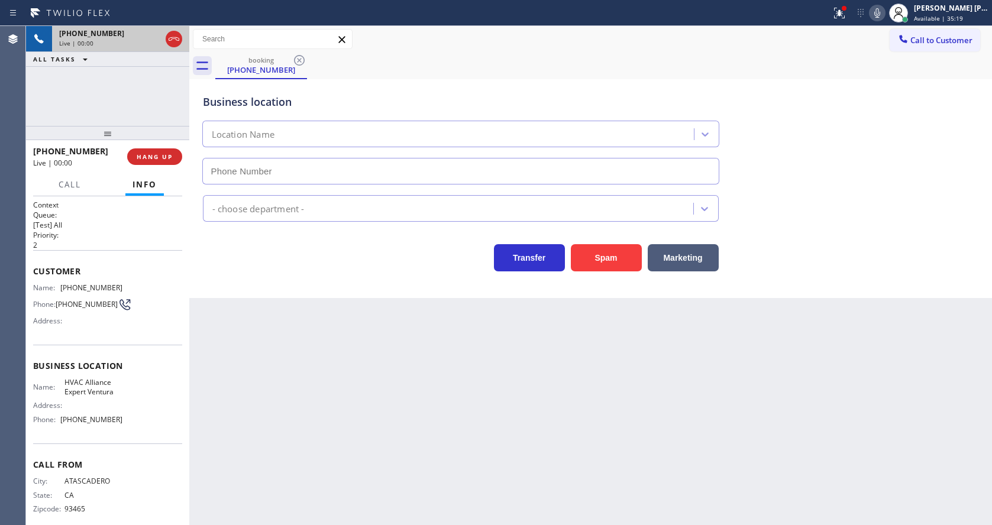
type input "[PHONE_NUMBER]"
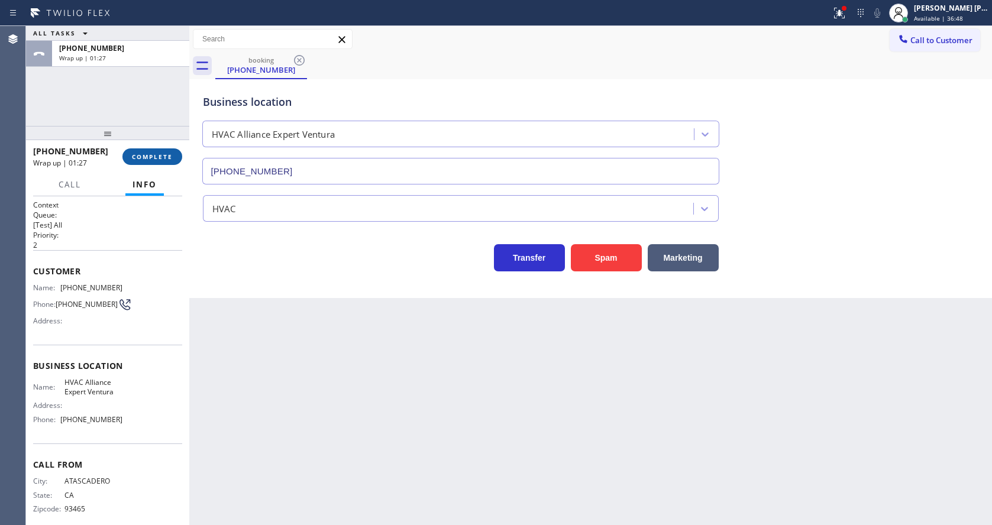
click at [164, 154] on span "COMPLETE" at bounding box center [152, 157] width 41 height 8
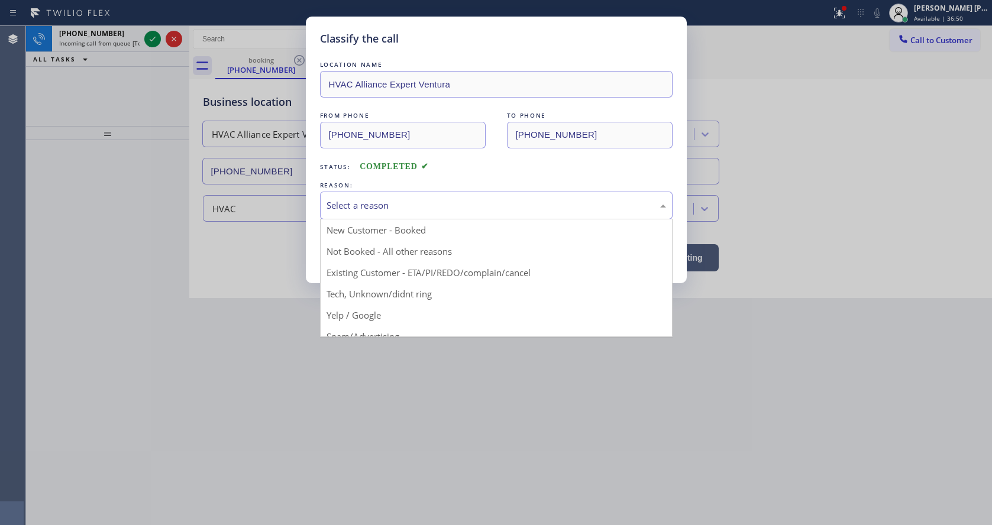
click at [392, 192] on div "Select a reason" at bounding box center [496, 206] width 353 height 28
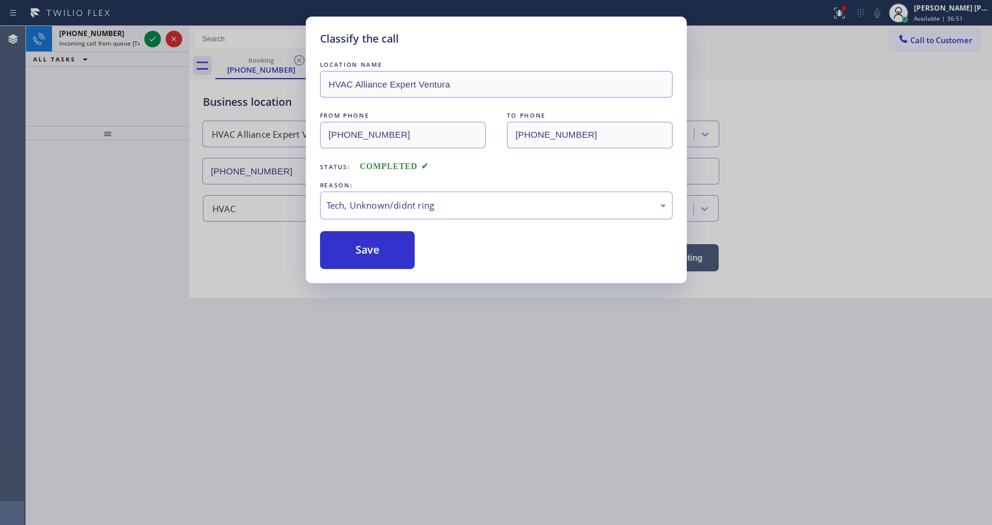
click at [341, 228] on div "LOCATION NAME HVAC Alliance Expert Ventura FROM PHONE [PHONE_NUMBER] TO PHONE […" at bounding box center [496, 164] width 353 height 211
click at [348, 250] on button "Save" at bounding box center [367, 250] width 95 height 38
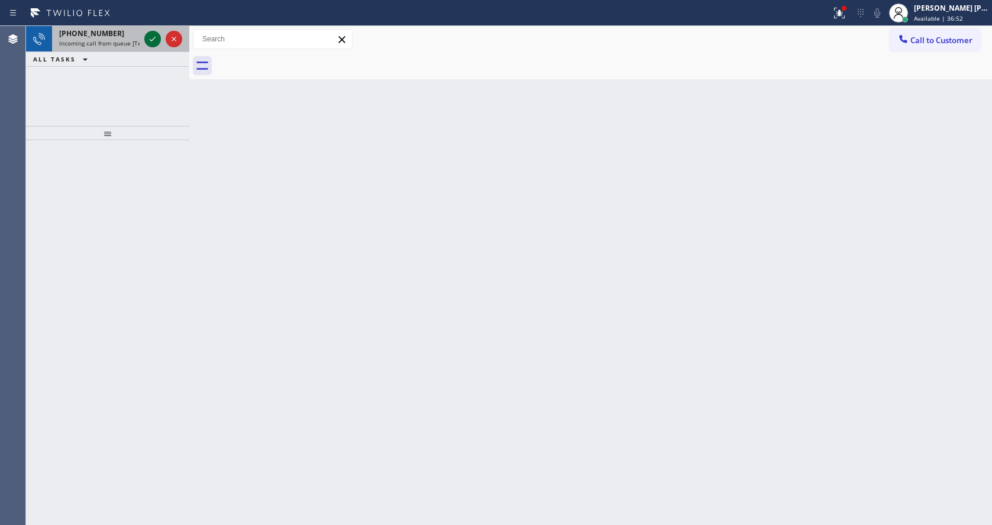
click at [150, 34] on icon at bounding box center [152, 39] width 14 height 14
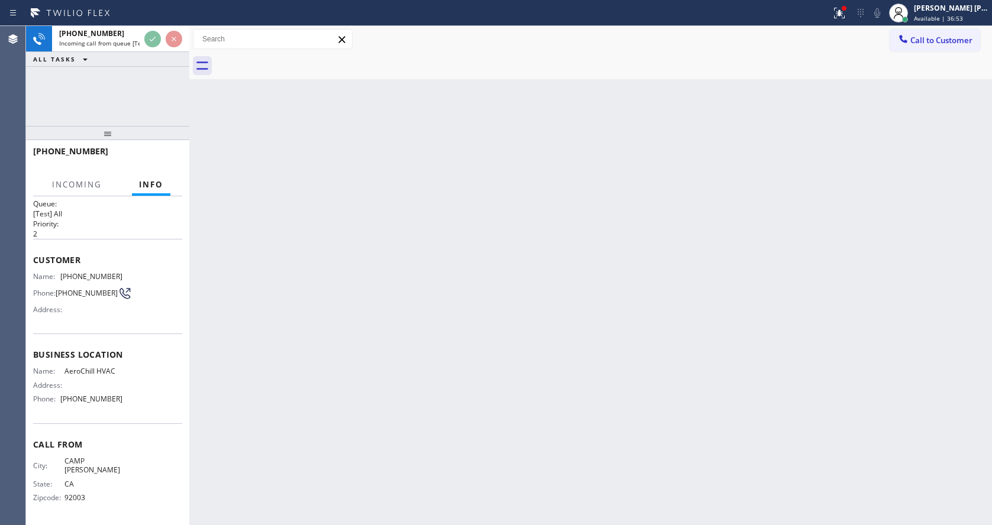
scroll to position [15, 0]
click at [477, 353] on div "Back to Dashboard Change Sender ID Customers Technicians Select a contact Outbo…" at bounding box center [590, 275] width 803 height 499
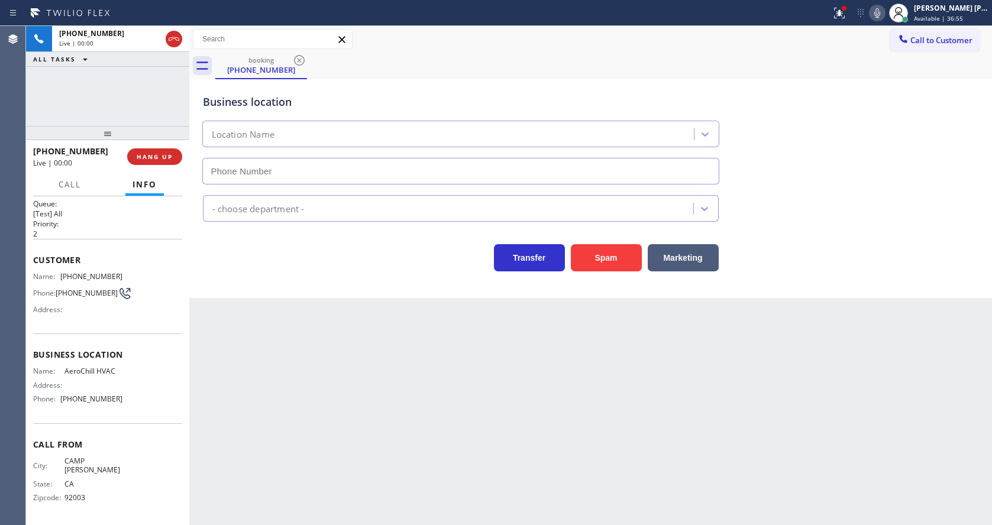
type input "[PHONE_NUMBER]"
click at [605, 253] on button "Spam" at bounding box center [606, 257] width 71 height 27
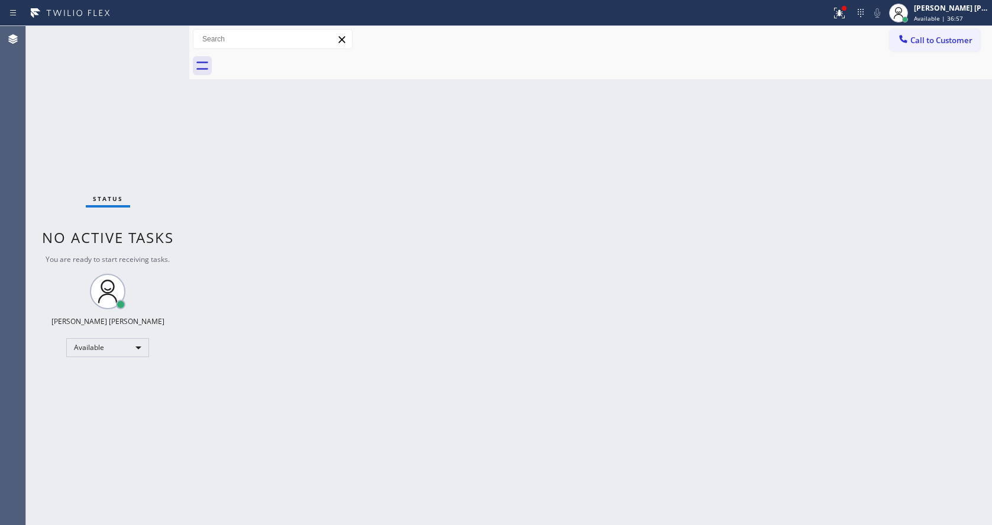
click at [153, 30] on div "Status No active tasks You are ready to start receiving tasks. [PERSON_NAME] [P…" at bounding box center [107, 275] width 163 height 499
click at [153, 33] on div "Status No active tasks You are ready to start receiving tasks. [PERSON_NAME] [P…" at bounding box center [107, 275] width 163 height 499
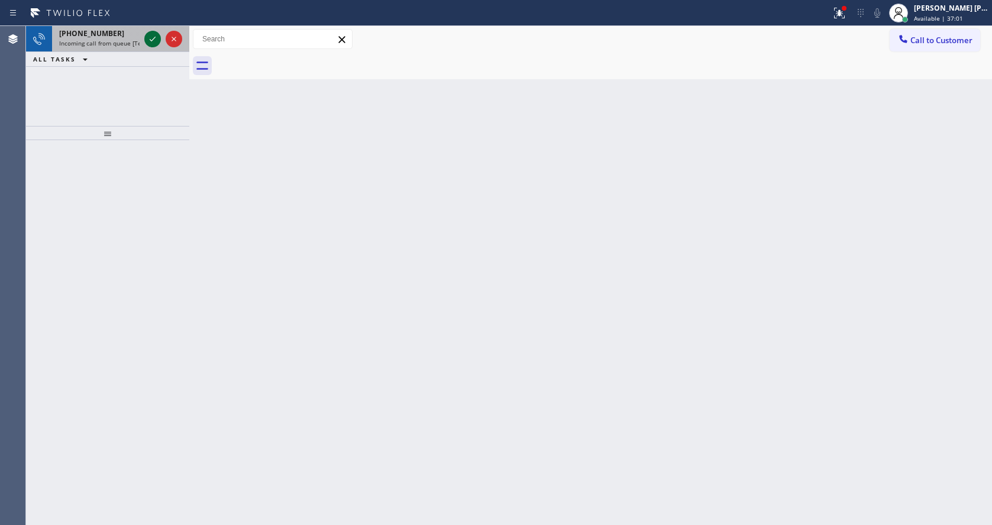
click at [153, 33] on icon at bounding box center [152, 39] width 14 height 14
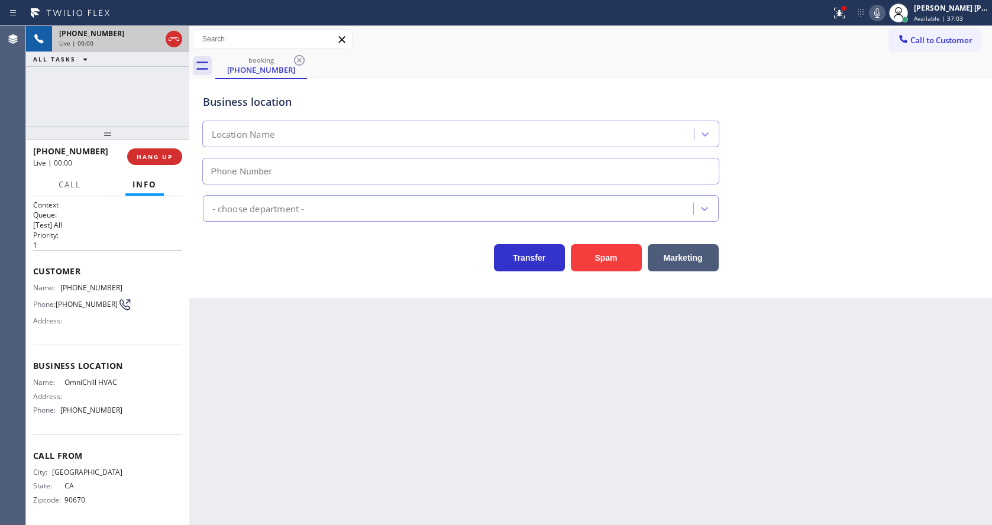
type input "[PHONE_NUMBER]"
click at [574, 237] on div "Transfer Spam Marketing" at bounding box center [591, 253] width 781 height 38
click at [583, 256] on button "Spam" at bounding box center [606, 257] width 71 height 27
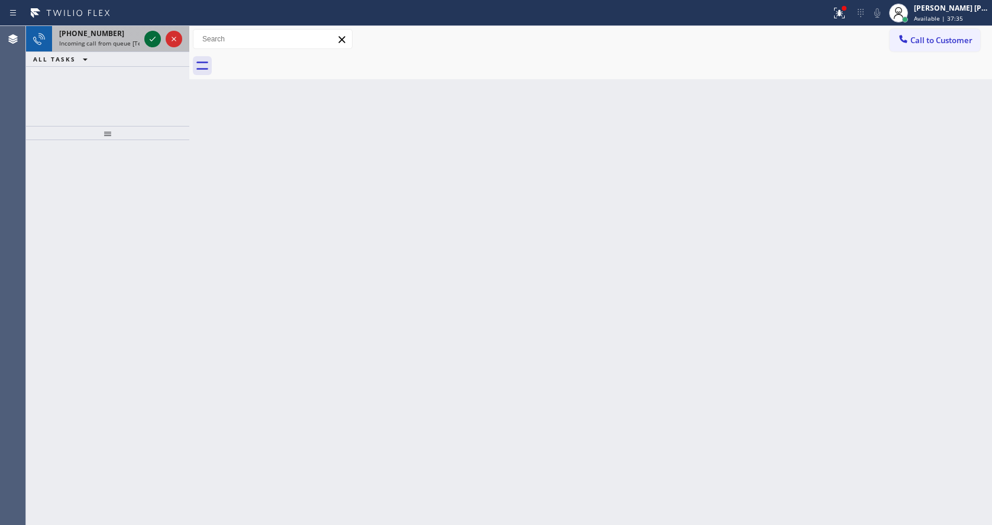
click at [148, 40] on icon at bounding box center [152, 39] width 14 height 14
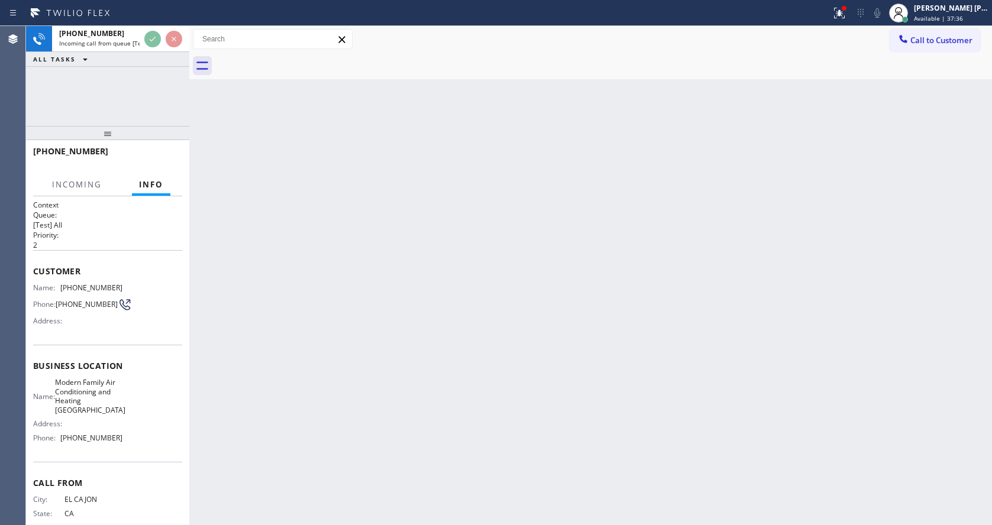
scroll to position [34, 0]
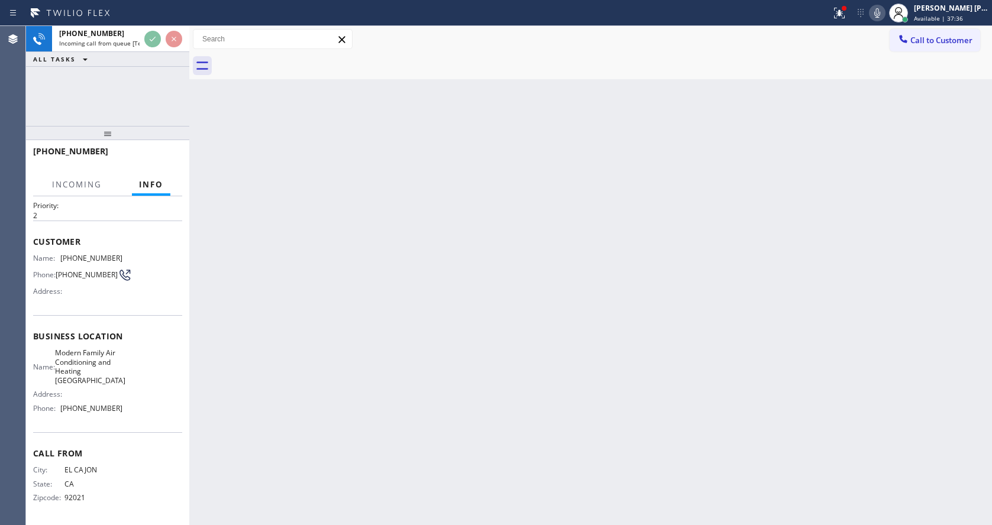
click at [447, 358] on div "Back to Dashboard Change Sender ID Customers Technicians Select a contact Outbo…" at bounding box center [590, 275] width 803 height 499
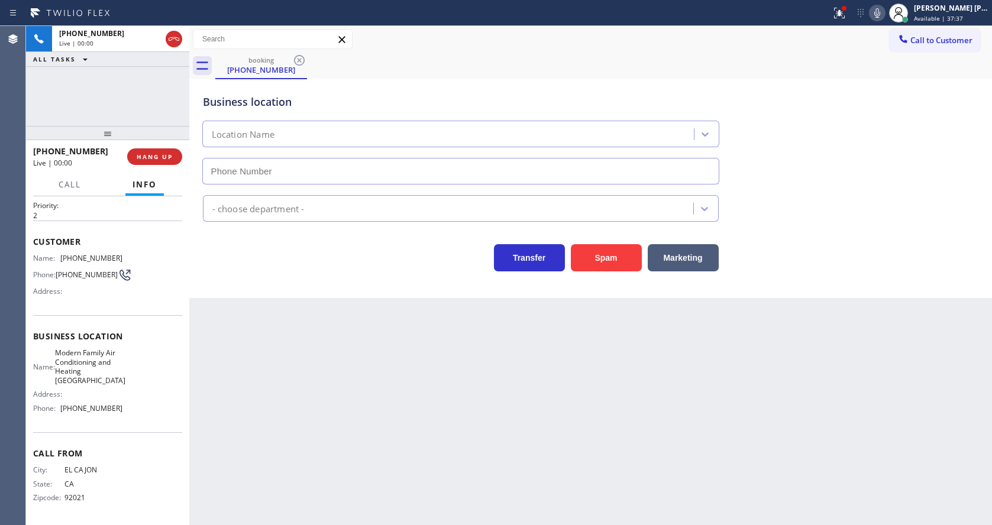
type input "[PHONE_NUMBER]"
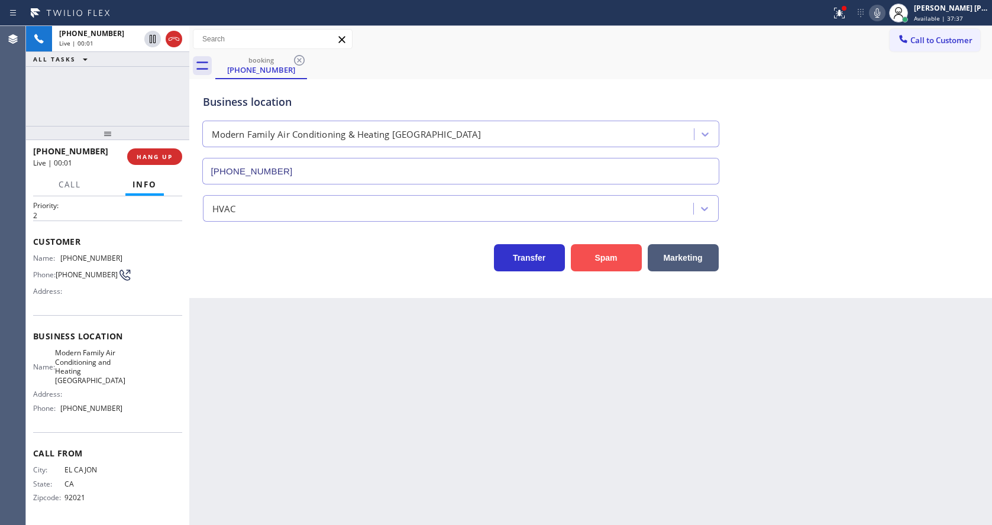
drag, startPoint x: 629, startPoint y: 258, endPoint x: 617, endPoint y: 267, distance: 15.1
click at [628, 258] on button "Spam" at bounding box center [606, 257] width 71 height 27
click at [403, 472] on div "Back to Dashboard Change Sender ID Customers Technicians Select a contact Outbo…" at bounding box center [590, 275] width 803 height 499
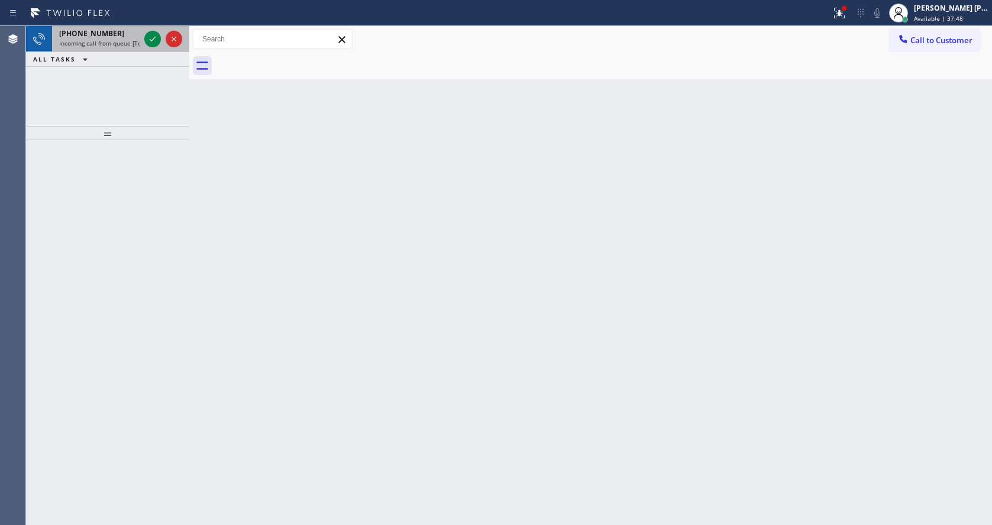
click at [126, 46] on span "Incoming call from queue [Test] All" at bounding box center [108, 43] width 98 height 8
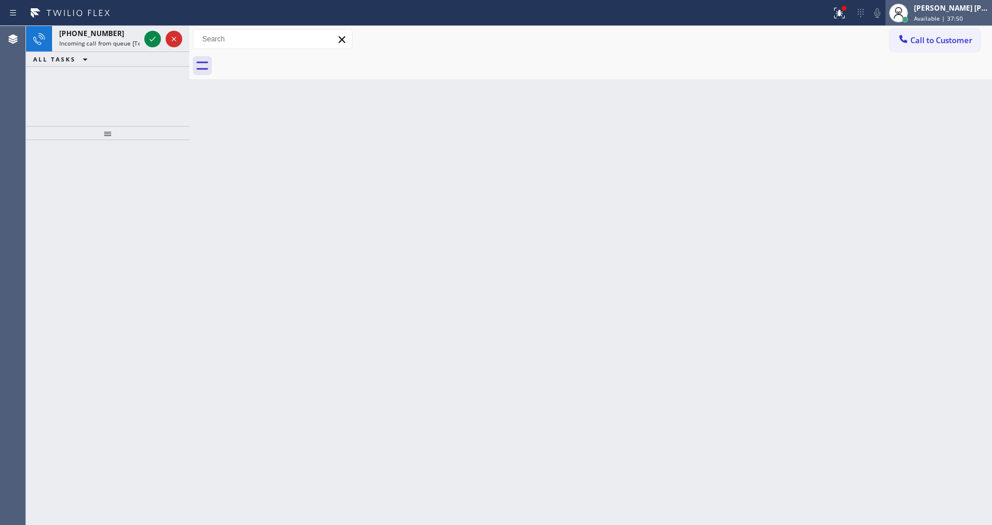
click at [936, 12] on div "[PERSON_NAME] [PERSON_NAME]" at bounding box center [951, 8] width 75 height 10
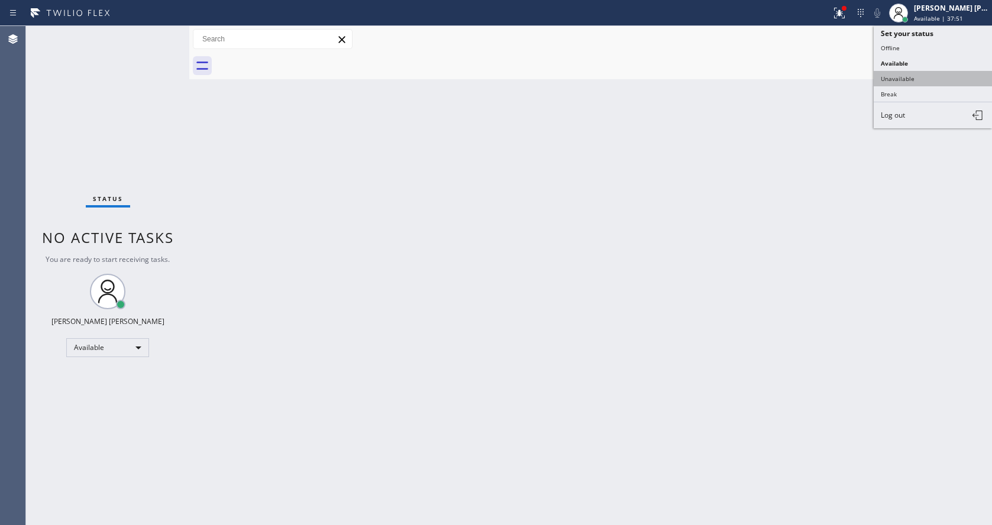
click at [915, 85] on button "Unavailable" at bounding box center [933, 78] width 118 height 15
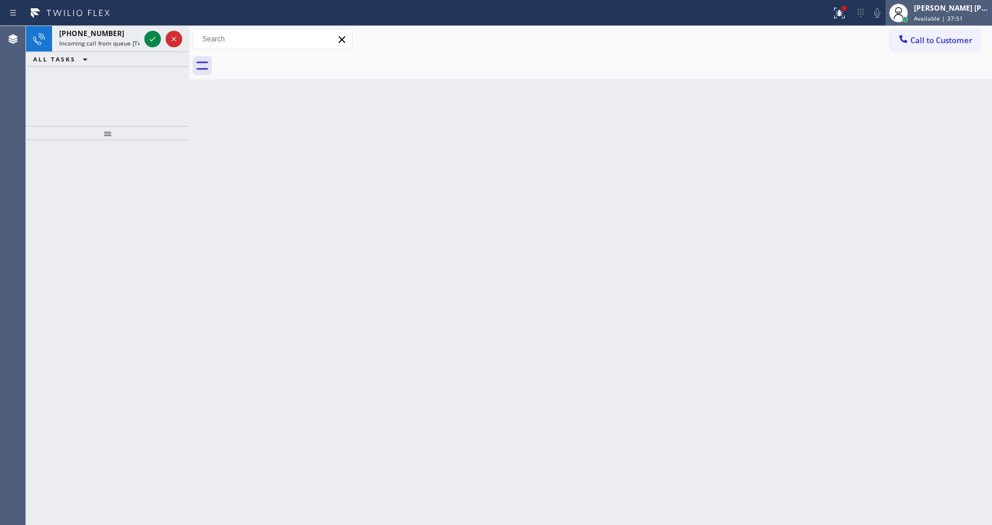
click at [946, 12] on div "[PERSON_NAME] [PERSON_NAME]" at bounding box center [951, 8] width 75 height 10
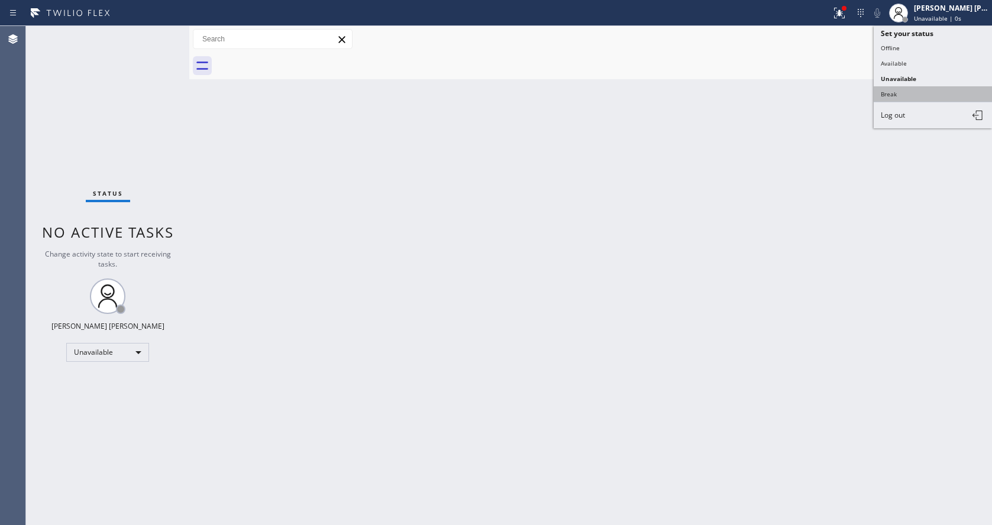
click at [923, 90] on button "Break" at bounding box center [933, 93] width 118 height 15
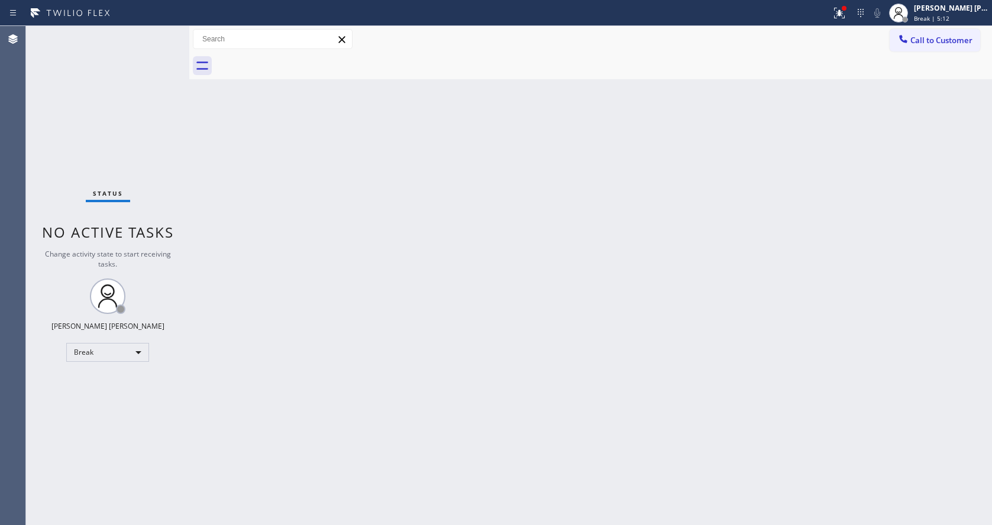
click at [271, 134] on div "Back to Dashboard Change Sender ID Customers Technicians Select a contact Outbo…" at bounding box center [590, 275] width 803 height 499
click at [942, 18] on span "Break | 5:13" at bounding box center [931, 18] width 35 height 8
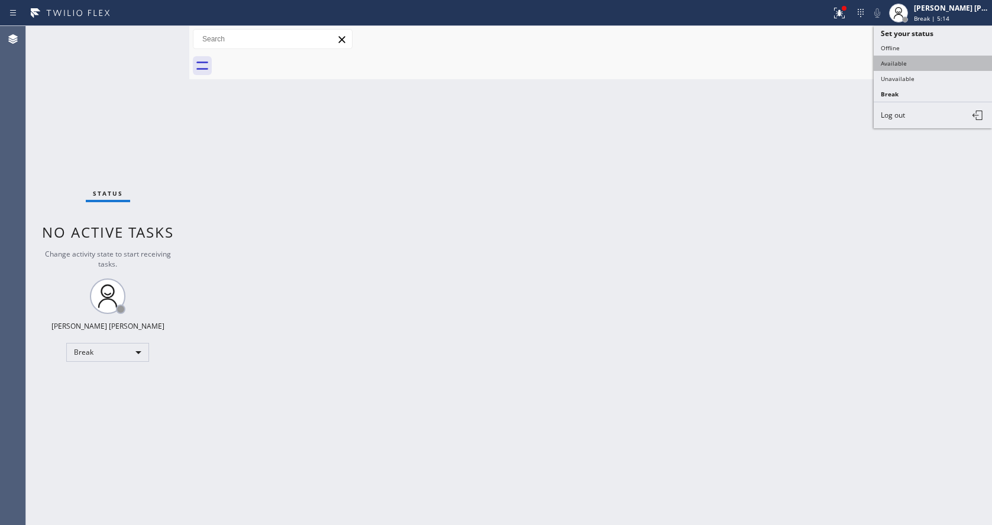
click at [889, 67] on button "Available" at bounding box center [933, 63] width 118 height 15
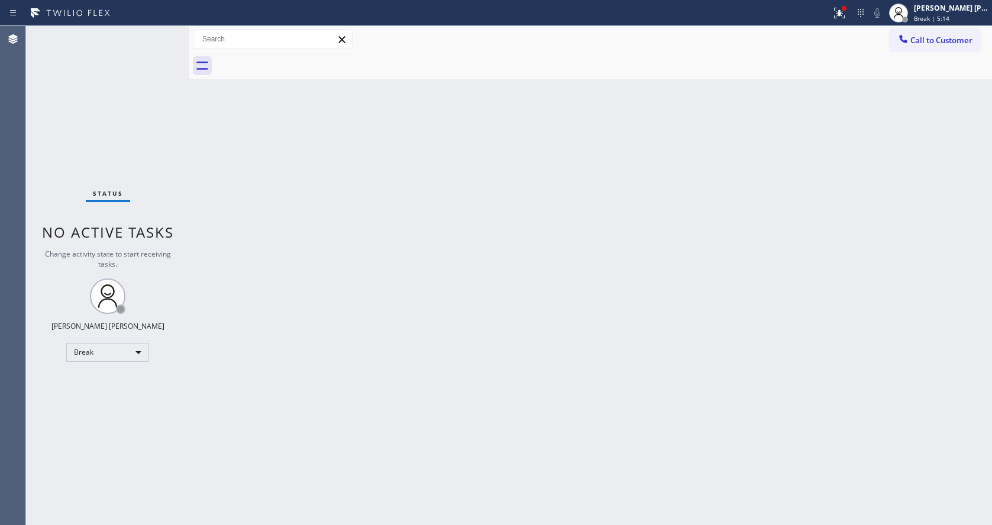
click at [589, 251] on div "Back to Dashboard Change Sender ID Customers Technicians Select a contact Outbo…" at bounding box center [590, 275] width 803 height 499
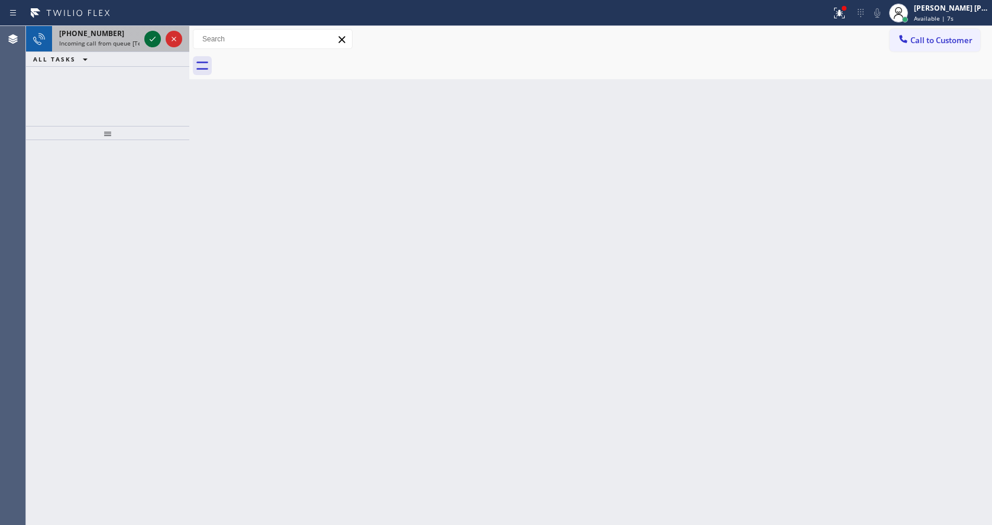
click at [154, 37] on icon at bounding box center [152, 39] width 14 height 14
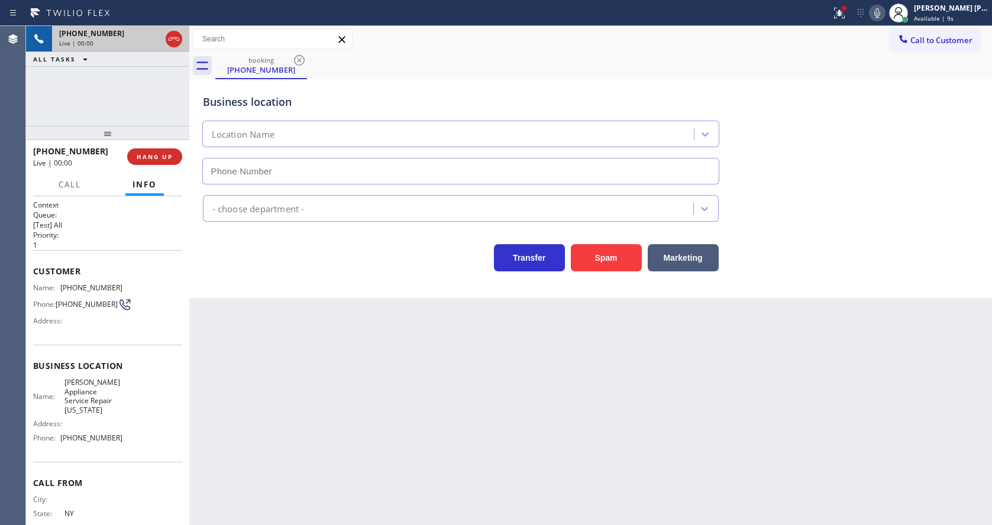
type input "[PHONE_NUMBER]"
click at [321, 388] on div "Back to Dashboard Change Sender ID Customers Technicians Select a contact Outbo…" at bounding box center [590, 275] width 803 height 499
click at [309, 305] on div "Back to Dashboard Change Sender ID Customers Technicians Select a contact Outbo…" at bounding box center [590, 275] width 803 height 499
click at [628, 256] on button "Spam" at bounding box center [606, 257] width 71 height 27
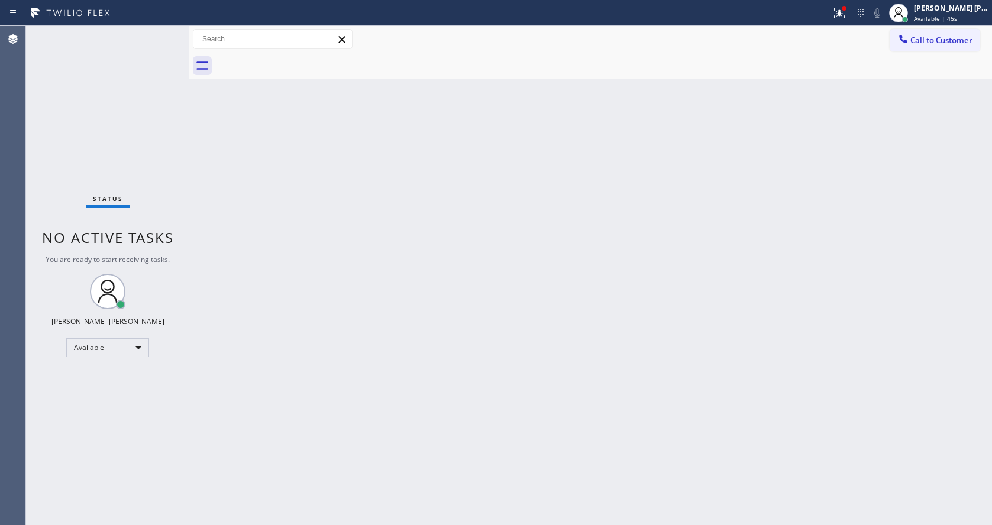
click at [203, 254] on div "Back to Dashboard Change Sender ID Customers Technicians Select a contact Outbo…" at bounding box center [590, 275] width 803 height 499
click at [275, 193] on div "Back to Dashboard Change Sender ID Customers Technicians Select a contact Outbo…" at bounding box center [590, 275] width 803 height 499
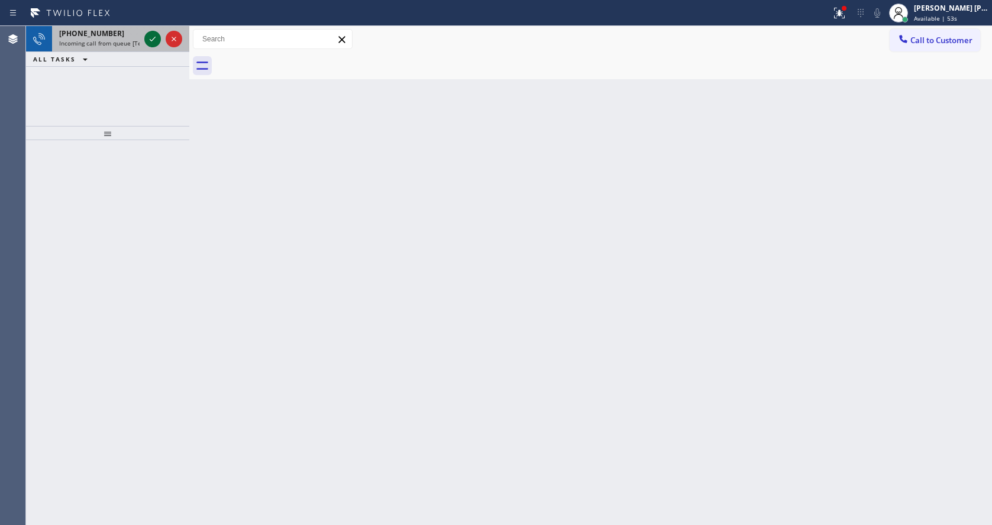
click at [151, 35] on icon at bounding box center [152, 39] width 14 height 14
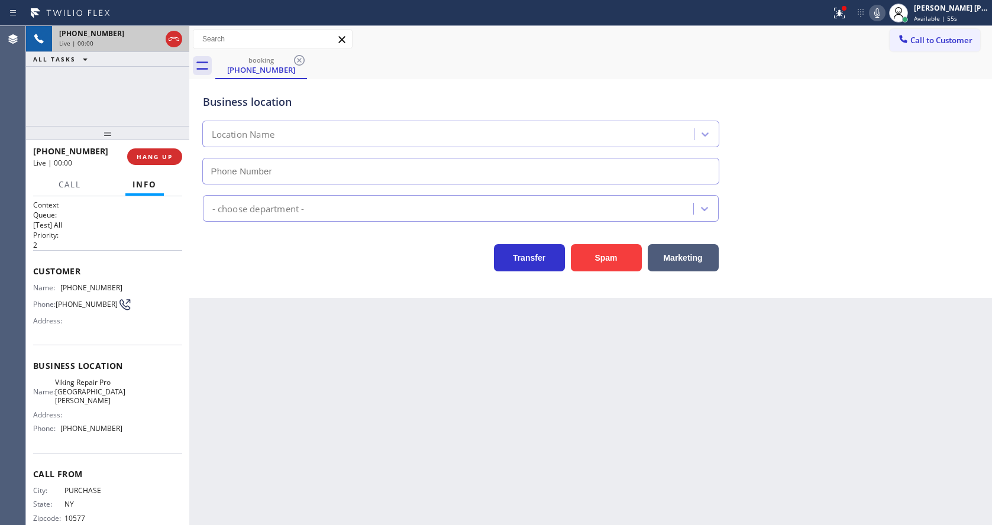
scroll to position [25, 0]
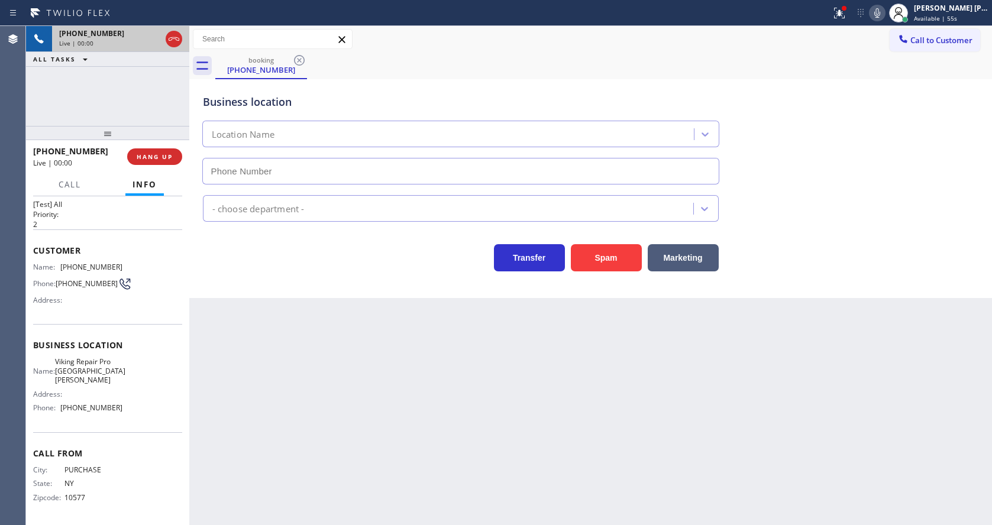
type input "[PHONE_NUMBER]"
click at [409, 361] on div "Back to Dashboard Change Sender ID Customers Technicians Select a contact Outbo…" at bounding box center [590, 275] width 803 height 499
click at [607, 259] on button "Spam" at bounding box center [606, 257] width 71 height 27
click at [495, 416] on div "Back to Dashboard Change Sender ID Customers Technicians Select a contact Outbo…" at bounding box center [590, 275] width 803 height 499
click at [599, 254] on button "Spam" at bounding box center [606, 257] width 71 height 27
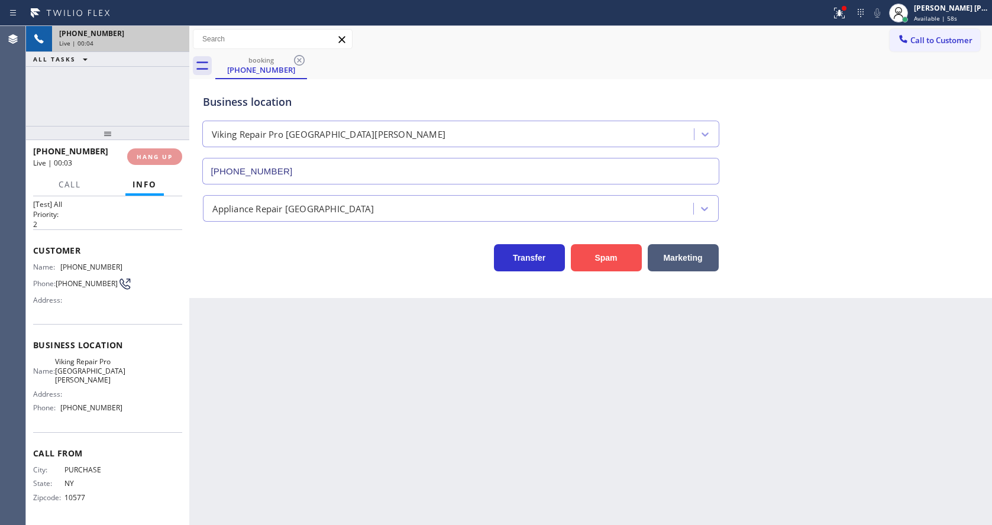
click at [599, 254] on button "Spam" at bounding box center [606, 257] width 71 height 27
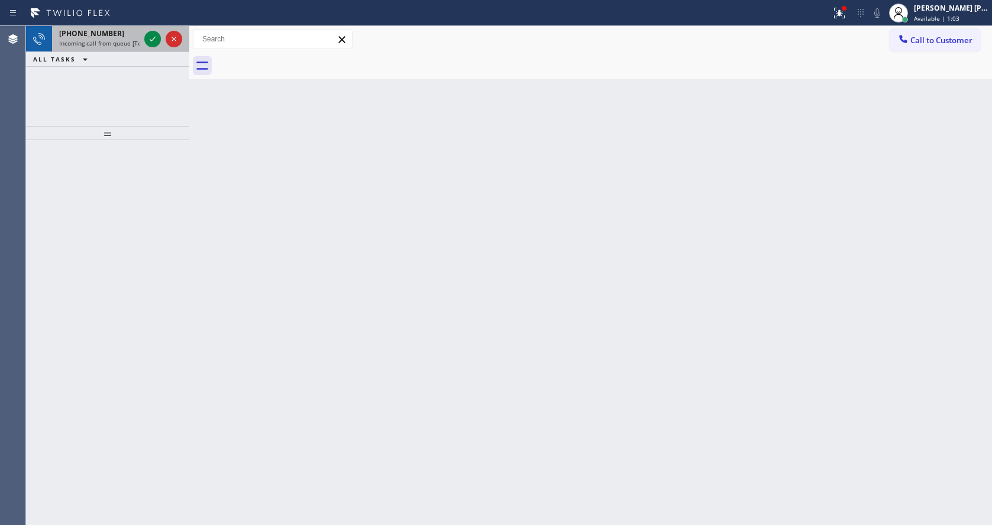
click at [154, 26] on div at bounding box center [163, 39] width 43 height 26
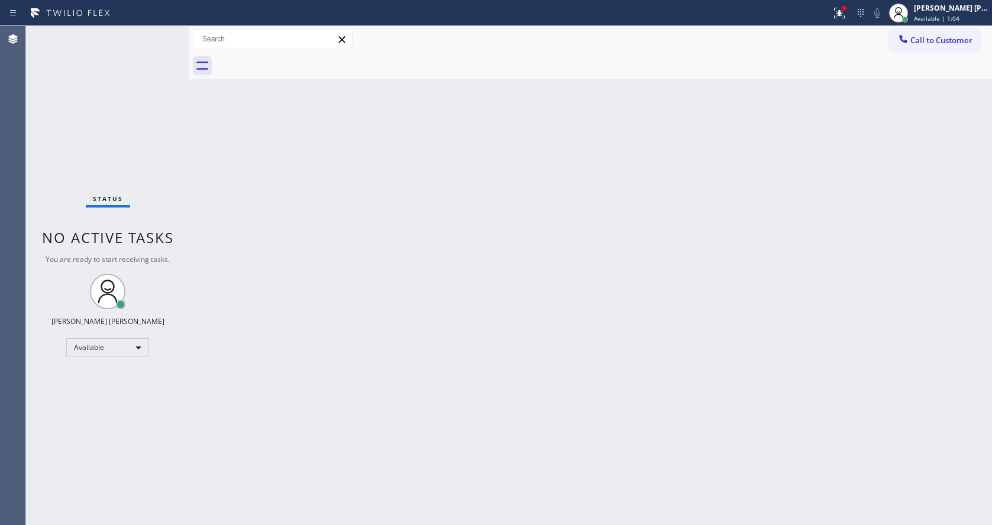
click at [154, 33] on div "Status No active tasks You are ready to start receiving tasks. [PERSON_NAME] [P…" at bounding box center [107, 275] width 163 height 499
click at [415, 362] on div "Back to Dashboard Change Sender ID Customers Technicians Select a contact Outbo…" at bounding box center [590, 275] width 803 height 499
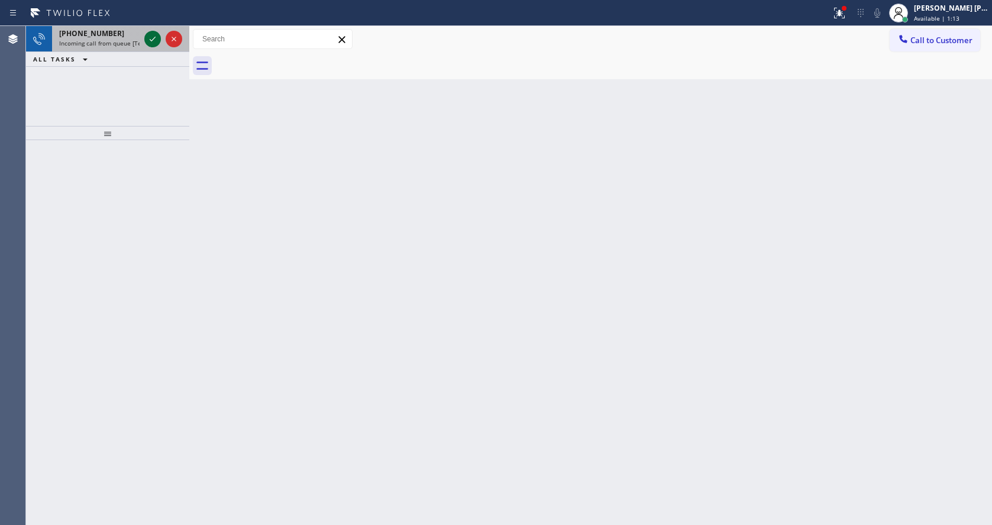
click at [145, 36] on icon at bounding box center [152, 39] width 14 height 14
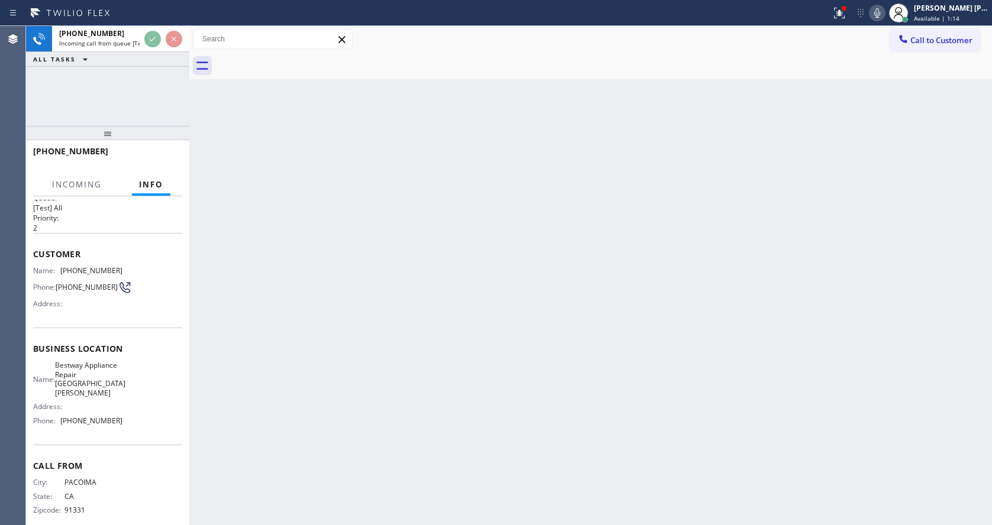
scroll to position [34, 0]
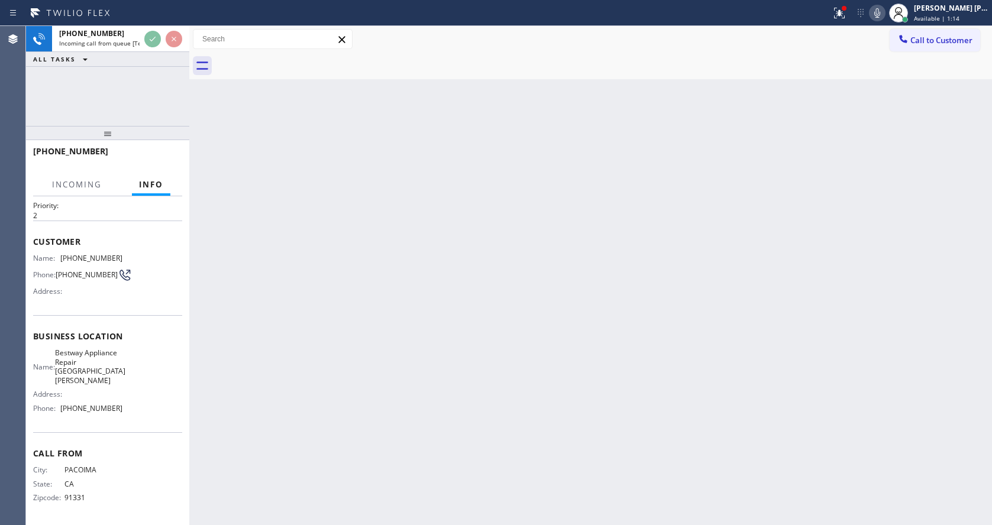
click at [482, 400] on div "Back to Dashboard Change Sender ID Customers Technicians Select a contact Outbo…" at bounding box center [590, 275] width 803 height 499
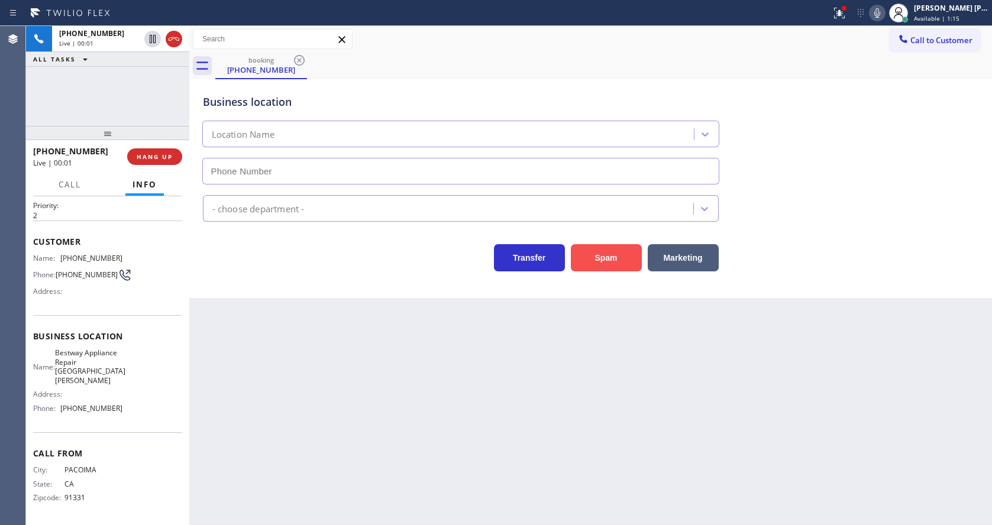
click at [609, 264] on button "Spam" at bounding box center [606, 257] width 71 height 27
click at [594, 260] on button "Spam" at bounding box center [606, 257] width 71 height 27
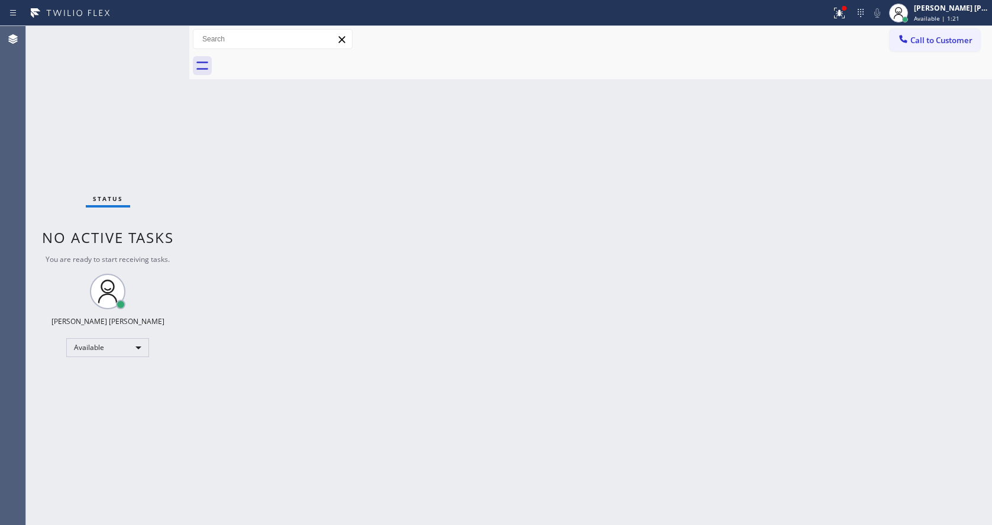
click at [156, 37] on div "Status No active tasks You are ready to start receiving tasks. [PERSON_NAME] [P…" at bounding box center [107, 275] width 163 height 499
click at [146, 41] on div "Status No active tasks You are ready to start receiving tasks. [PERSON_NAME] [P…" at bounding box center [107, 275] width 163 height 499
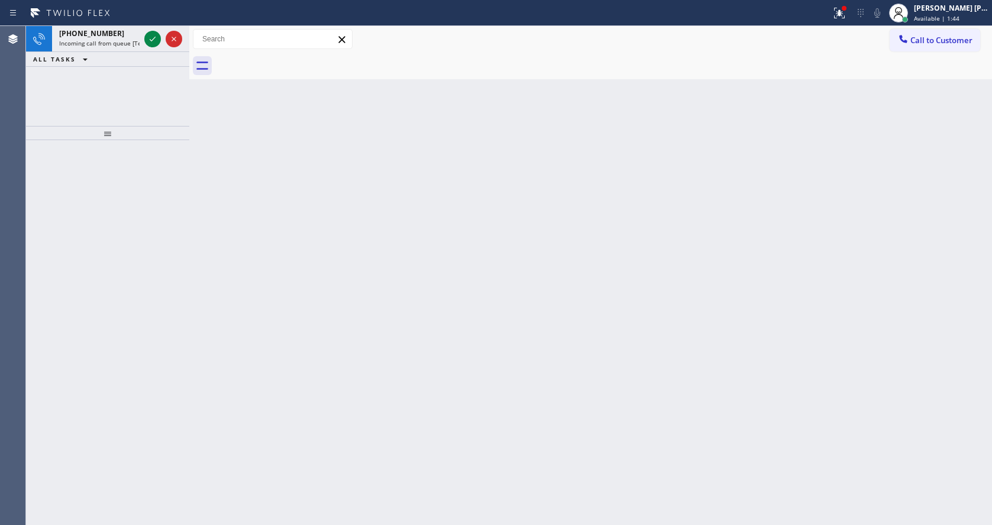
click at [154, 37] on icon at bounding box center [152, 39] width 14 height 14
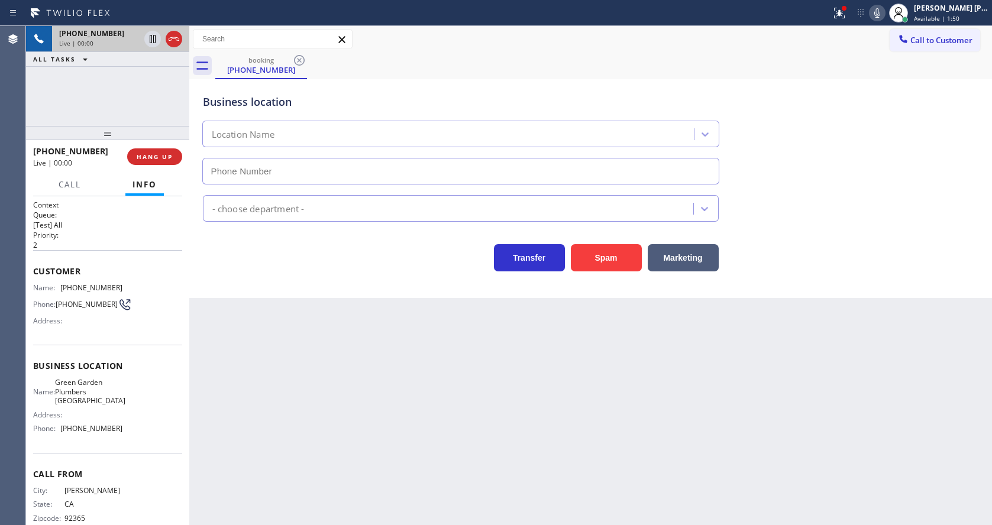
type input "[PHONE_NUMBER]"
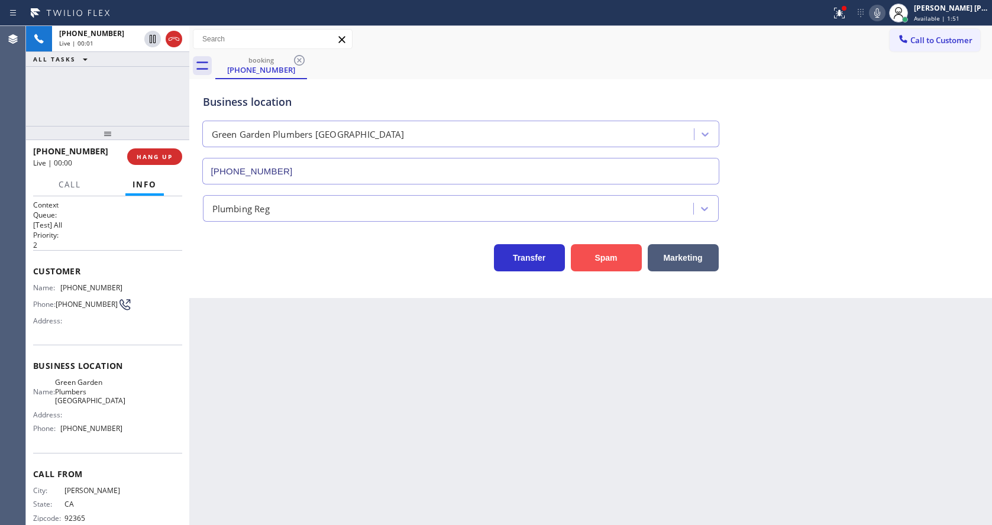
click at [596, 253] on button "Spam" at bounding box center [606, 257] width 71 height 27
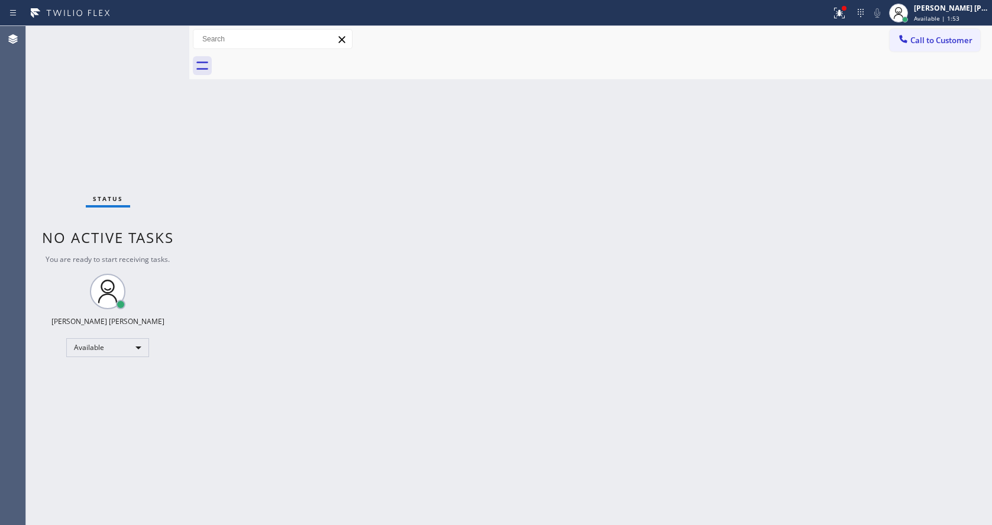
click at [151, 35] on div "Status No active tasks You are ready to start receiving tasks. [PERSON_NAME] [P…" at bounding box center [107, 275] width 163 height 499
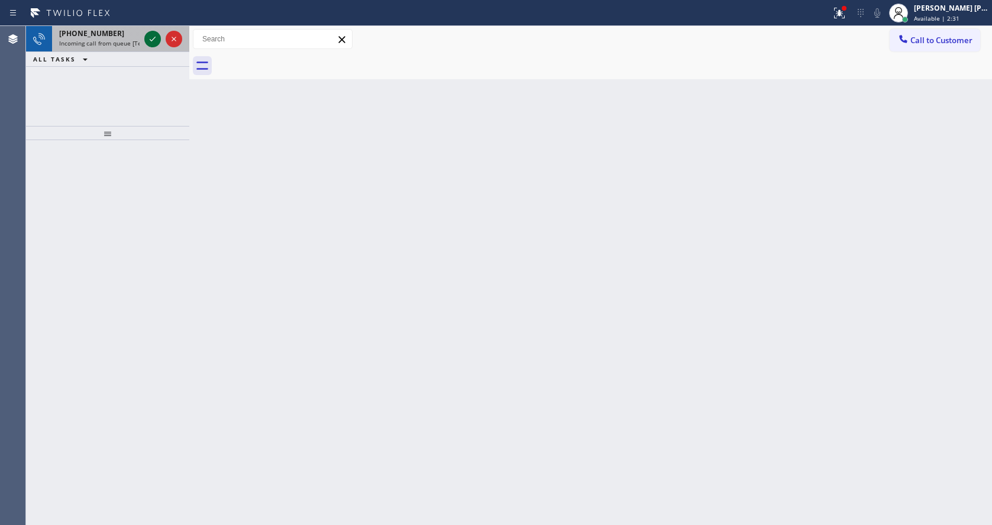
click at [151, 35] on icon at bounding box center [152, 39] width 14 height 14
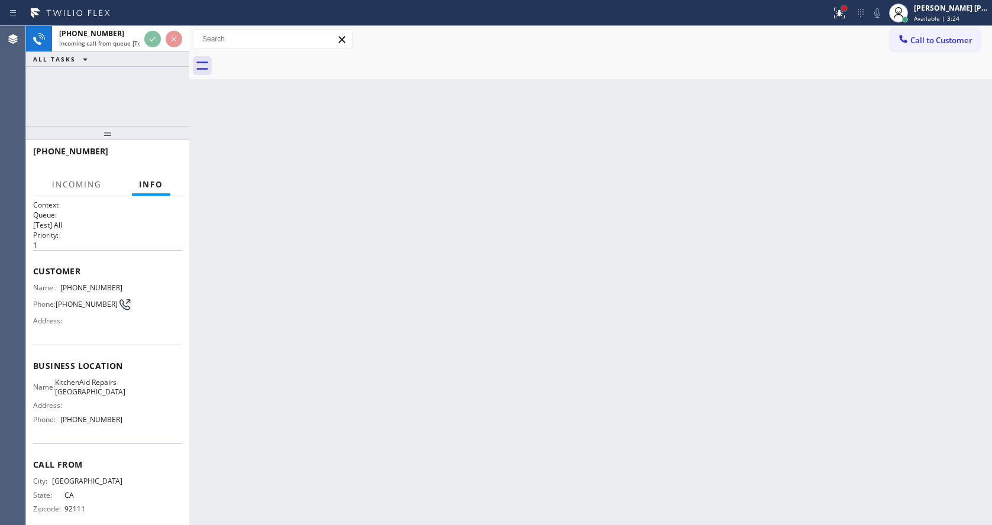
click at [846, 10] on div at bounding box center [844, 8] width 5 height 5
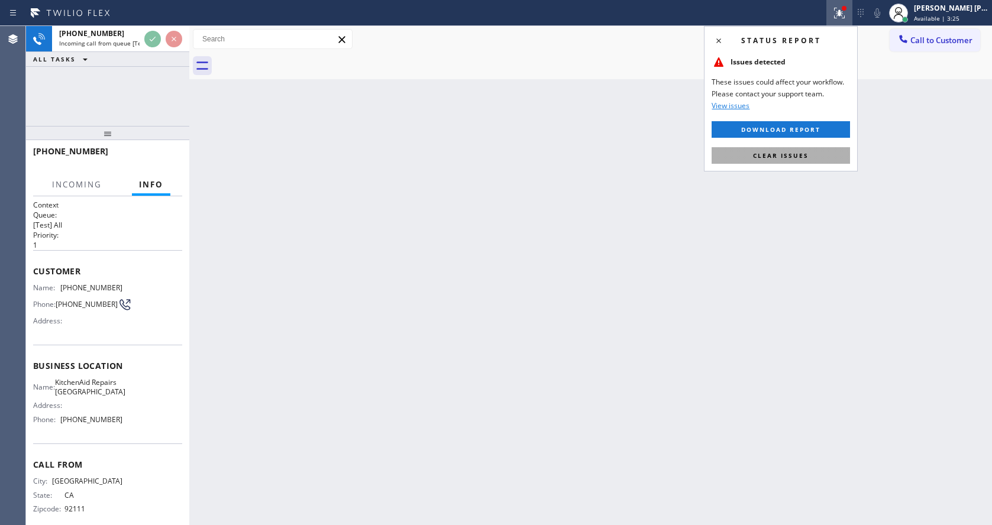
click at [781, 160] on button "Clear issues" at bounding box center [781, 155] width 138 height 17
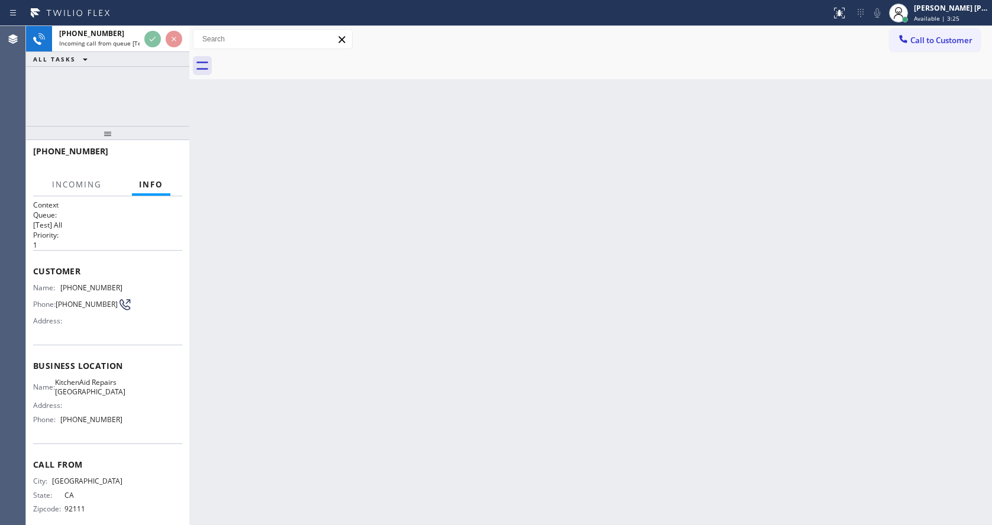
click at [225, 500] on div "Back to Dashboard Change Sender ID Customers Technicians Select a contact Outbo…" at bounding box center [590, 275] width 803 height 499
click at [435, 409] on div "Back to Dashboard Change Sender ID Customers Technicians Select a contact Outbo…" at bounding box center [590, 275] width 803 height 499
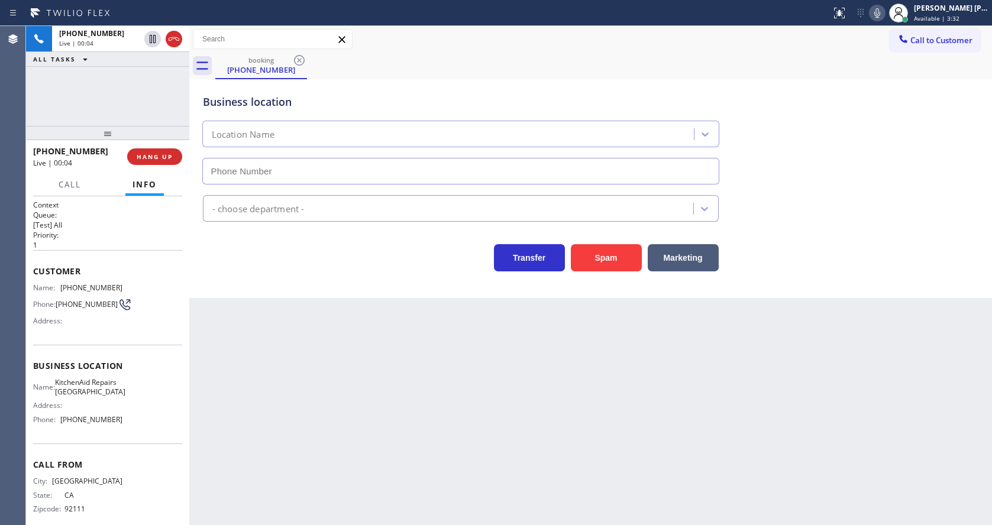
click at [227, 441] on div "Back to Dashboard Change Sender ID Customers Technicians Select a contact Outbo…" at bounding box center [590, 275] width 803 height 499
type input "[PHONE_NUMBER]"
click at [148, 160] on span "HANG UP" at bounding box center [155, 157] width 36 height 8
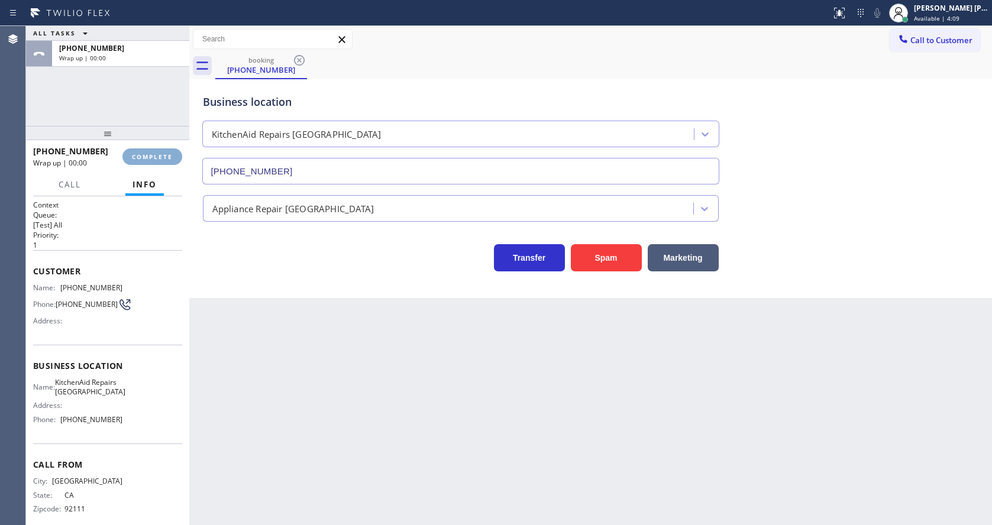
click at [148, 160] on span "COMPLETE" at bounding box center [152, 157] width 41 height 8
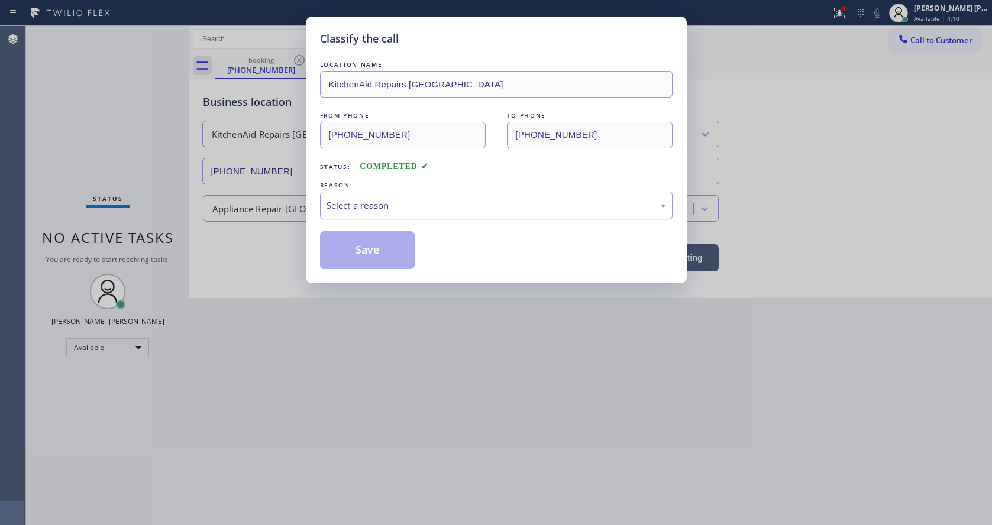
click at [419, 217] on div "Select a reason" at bounding box center [496, 206] width 353 height 28
click at [365, 253] on button "Save" at bounding box center [367, 250] width 95 height 38
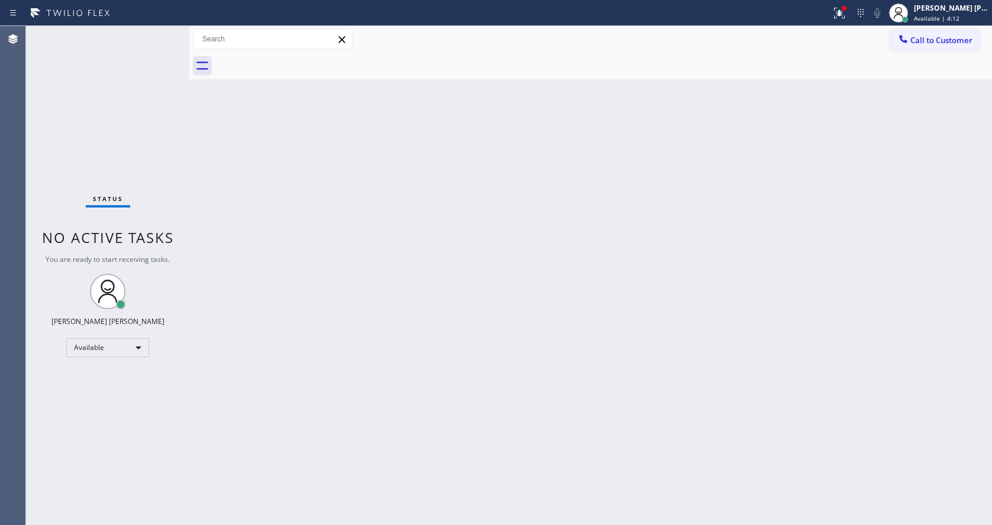
click at [152, 29] on div "Status No active tasks You are ready to start receiving tasks. [PERSON_NAME] [P…" at bounding box center [107, 275] width 163 height 499
click at [154, 32] on div "Status No active tasks You are ready to start receiving tasks. [PERSON_NAME] [P…" at bounding box center [107, 275] width 163 height 499
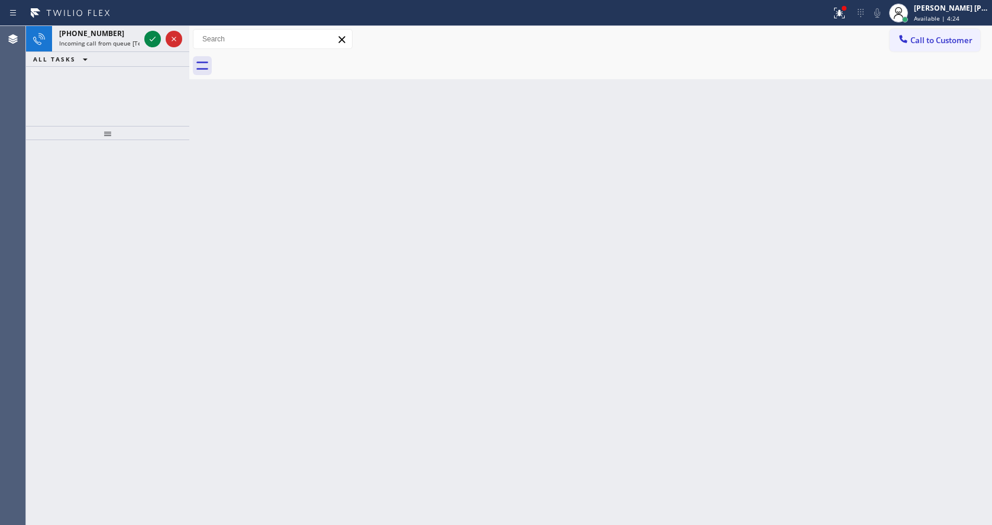
click at [154, 32] on icon at bounding box center [152, 39] width 14 height 14
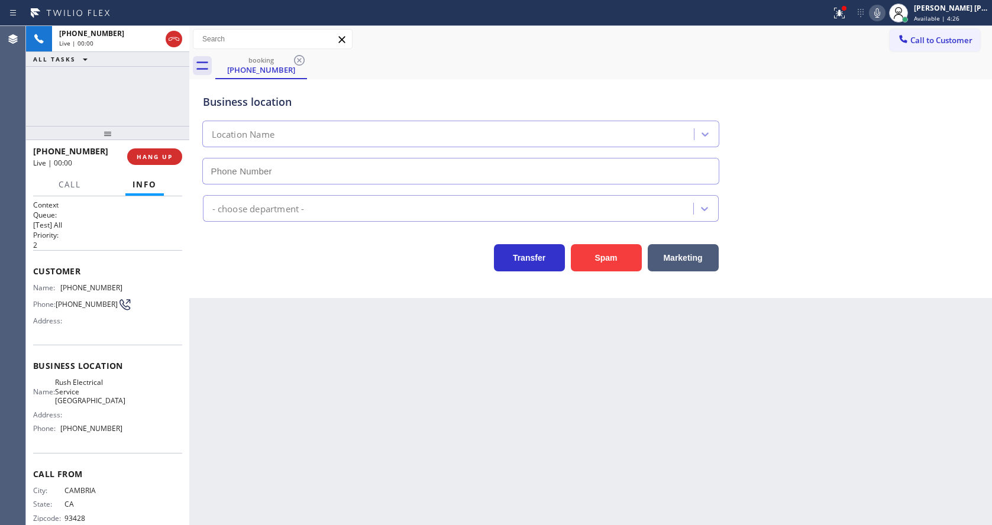
type input "[PHONE_NUMBER]"
click at [614, 256] on button "Spam" at bounding box center [606, 257] width 71 height 27
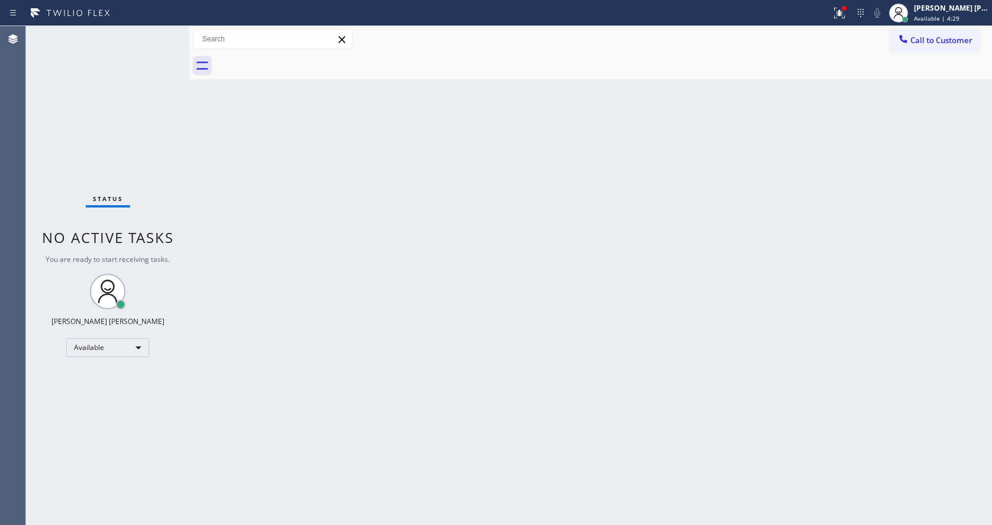
click at [158, 31] on div "Status No active tasks You are ready to start receiving tasks. [PERSON_NAME] [P…" at bounding box center [107, 275] width 163 height 499
click at [157, 38] on div "Status No active tasks You are ready to start receiving tasks. [PERSON_NAME] [P…" at bounding box center [107, 275] width 163 height 499
click at [174, 135] on div "Status No active tasks You are ready to start receiving tasks. [PERSON_NAME] [P…" at bounding box center [107, 275] width 163 height 499
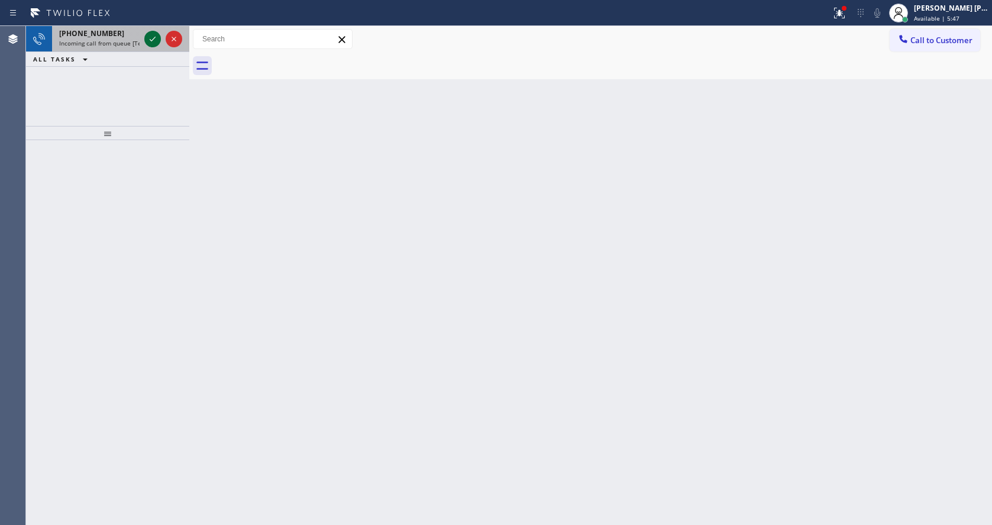
click at [152, 33] on icon at bounding box center [152, 39] width 14 height 14
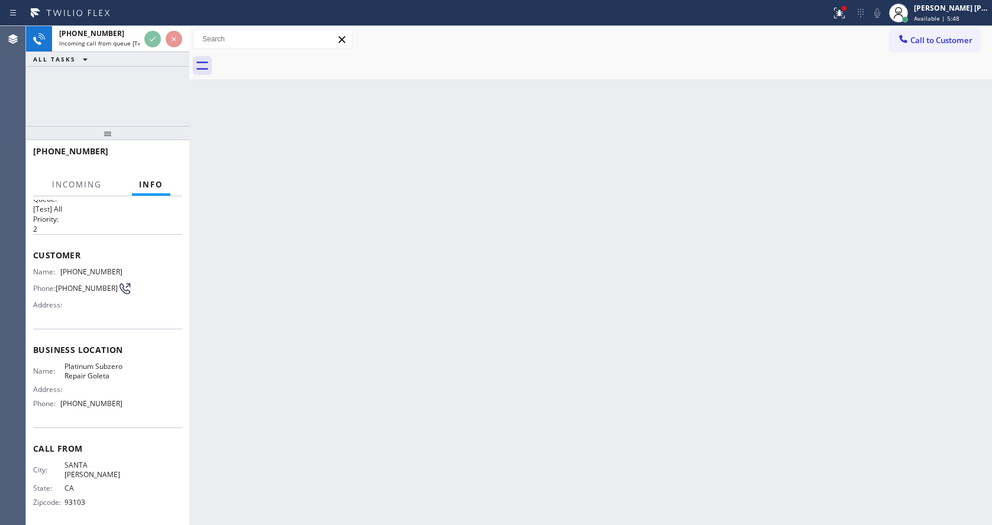
scroll to position [25, 0]
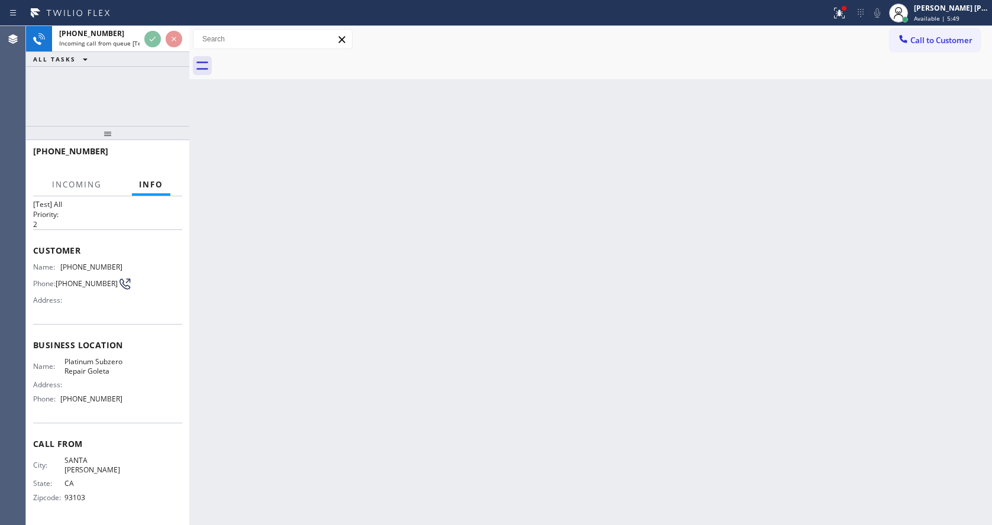
click at [477, 337] on div "Back to Dashboard Change Sender ID Customers Technicians Select a contact Outbo…" at bounding box center [590, 275] width 803 height 499
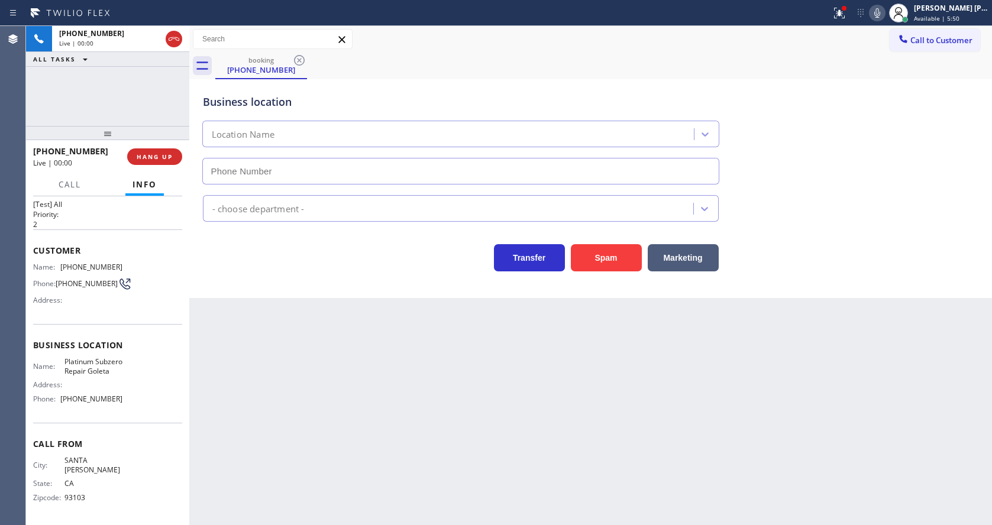
type input "[PHONE_NUMBER]"
click at [602, 257] on button "Spam" at bounding box center [606, 257] width 71 height 27
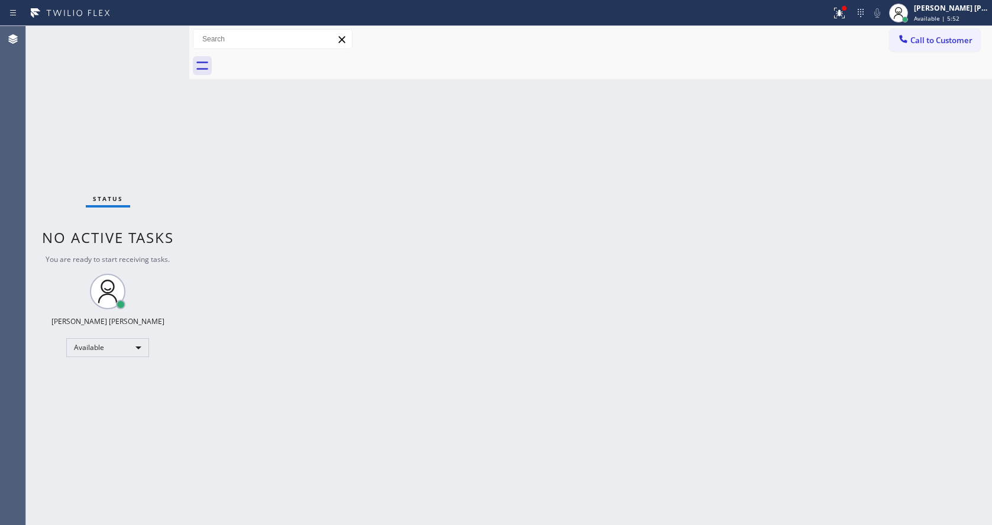
click at [155, 34] on div "Status No active tasks You are ready to start receiving tasks. [PERSON_NAME] [P…" at bounding box center [107, 275] width 163 height 499
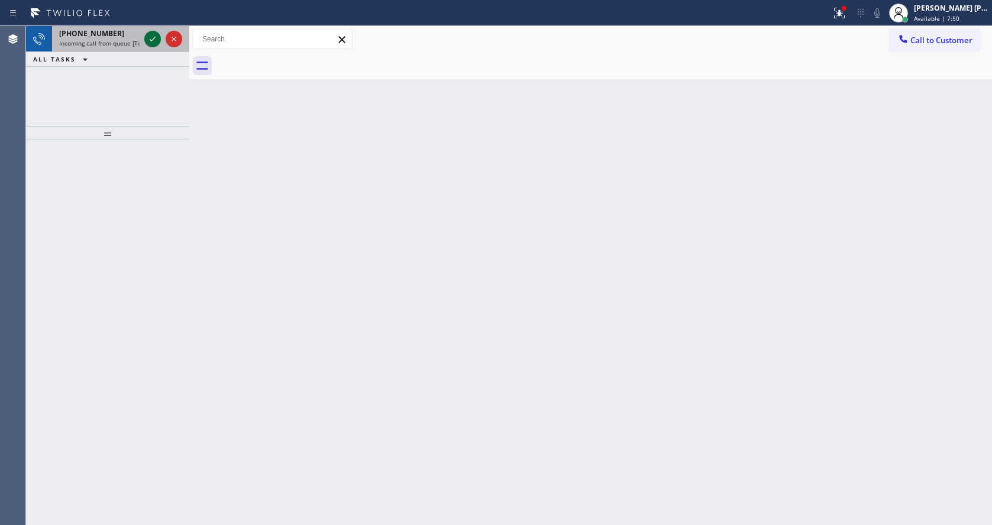
click at [155, 34] on icon at bounding box center [152, 39] width 14 height 14
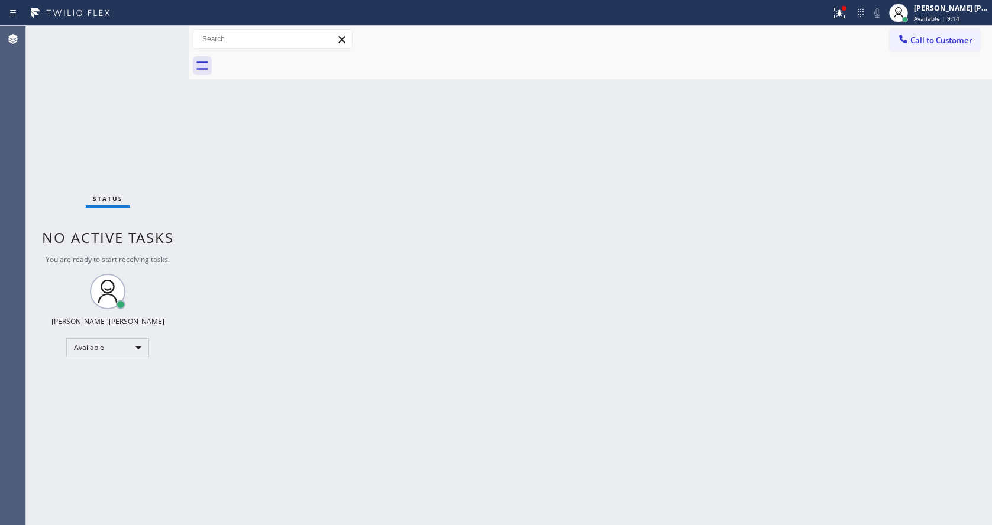
click at [155, 34] on div "Status No active tasks You are ready to start receiving tasks. [PERSON_NAME] [P…" at bounding box center [107, 275] width 163 height 499
click at [158, 33] on div "Status No active tasks You are ready to start receiving tasks. [PERSON_NAME] [P…" at bounding box center [107, 275] width 163 height 499
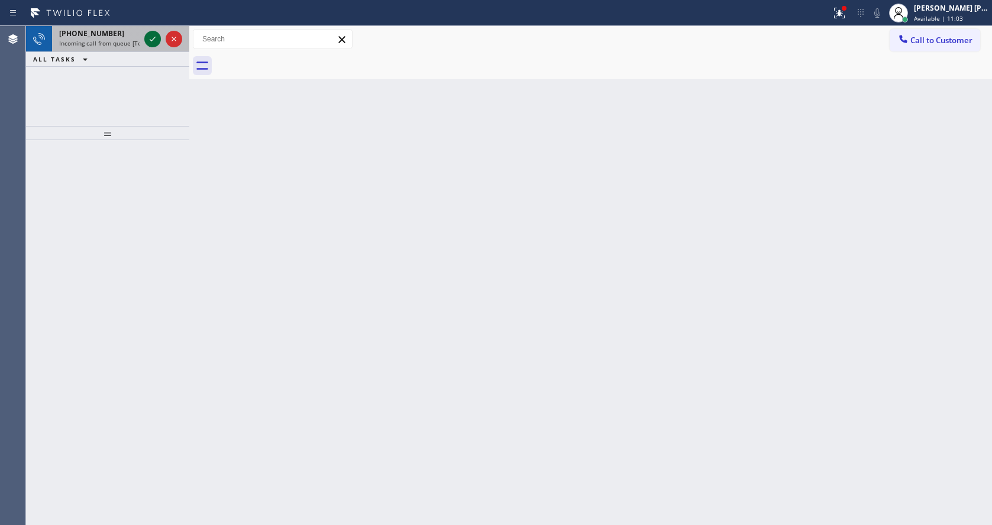
click at [153, 40] on icon at bounding box center [152, 39] width 14 height 14
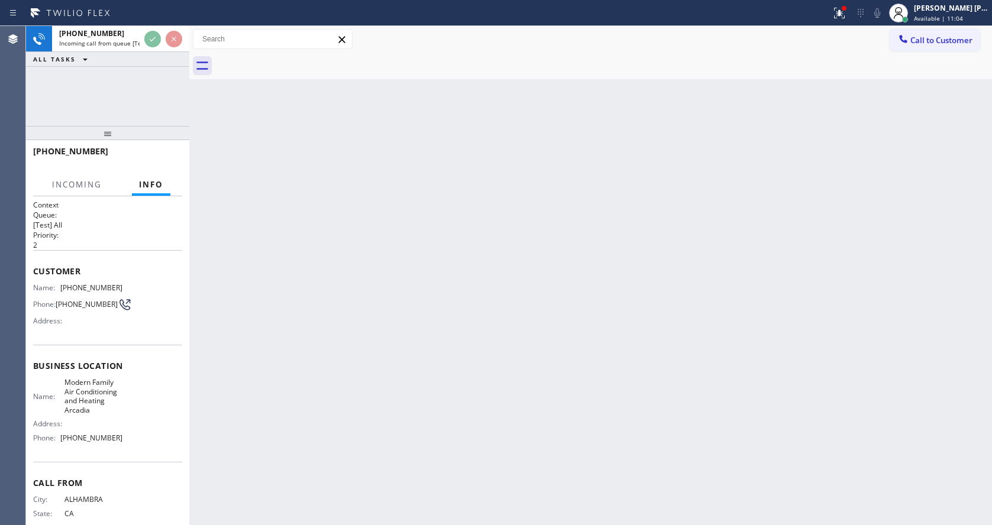
scroll to position [24, 0]
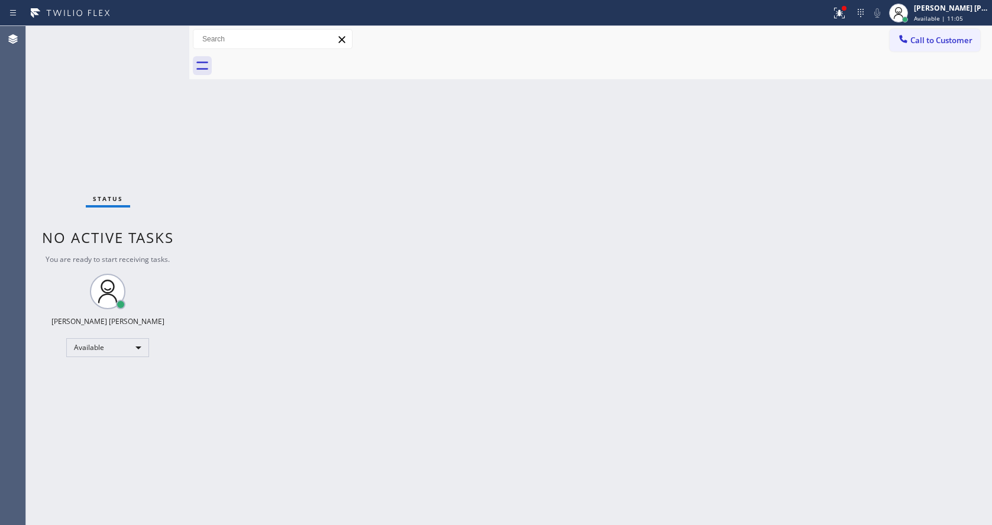
click at [486, 318] on div "Back to Dashboard Change Sender ID Customers Technicians Select a contact Outbo…" at bounding box center [590, 275] width 803 height 499
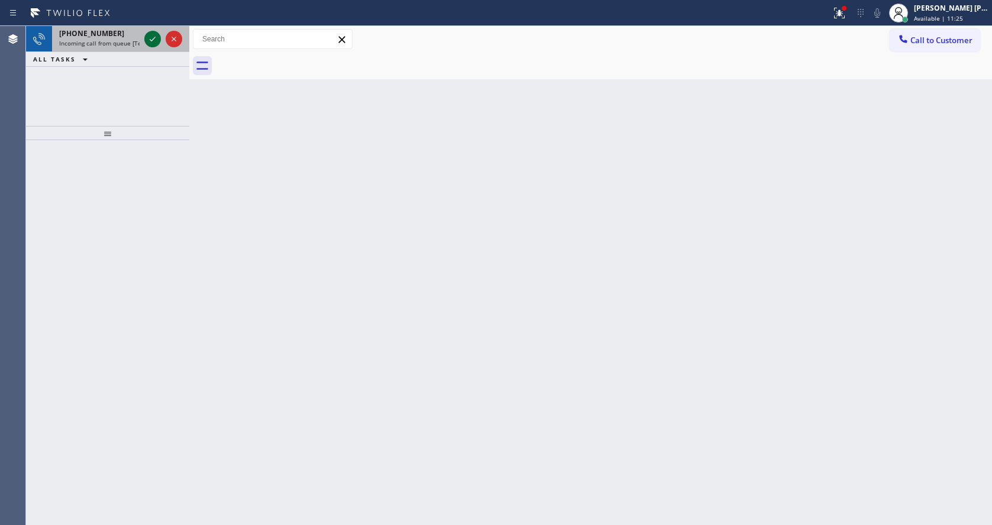
click at [147, 38] on icon at bounding box center [152, 39] width 14 height 14
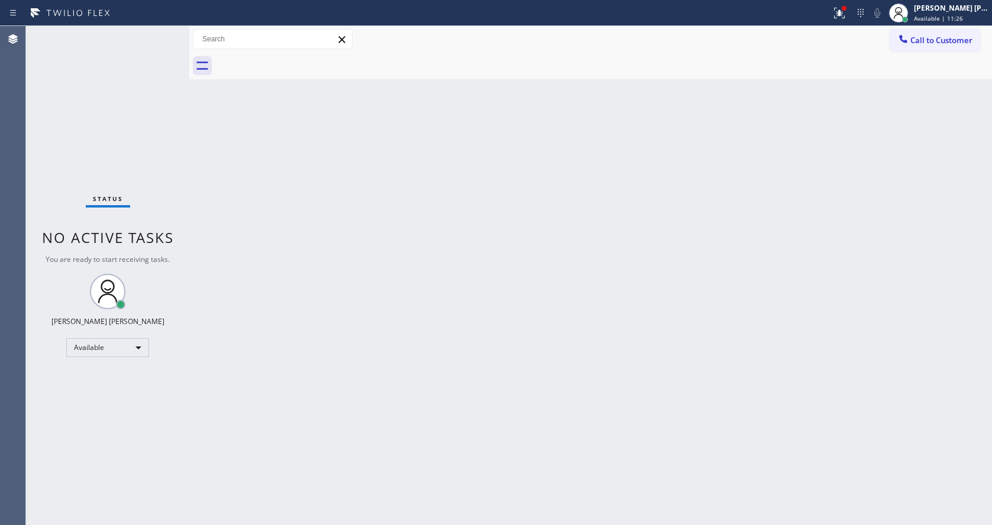
click at [357, 338] on div "Back to Dashboard Change Sender ID Customers Technicians Select a contact Outbo…" at bounding box center [590, 275] width 803 height 499
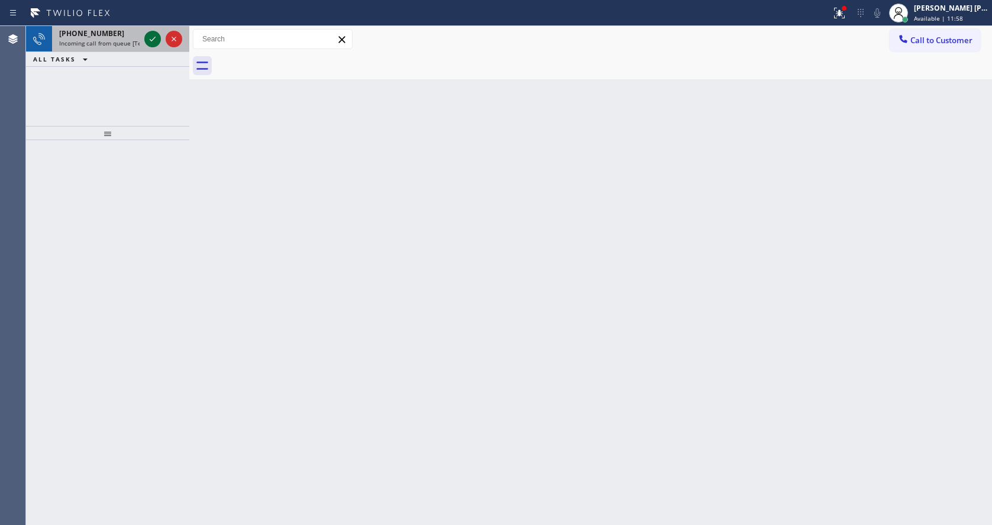
click at [147, 37] on icon at bounding box center [152, 39] width 14 height 14
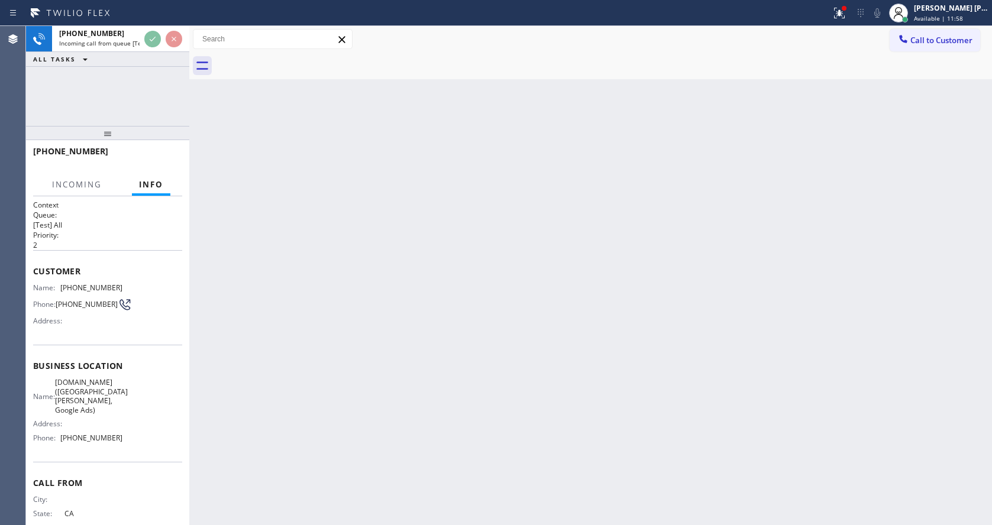
scroll to position [9, 0]
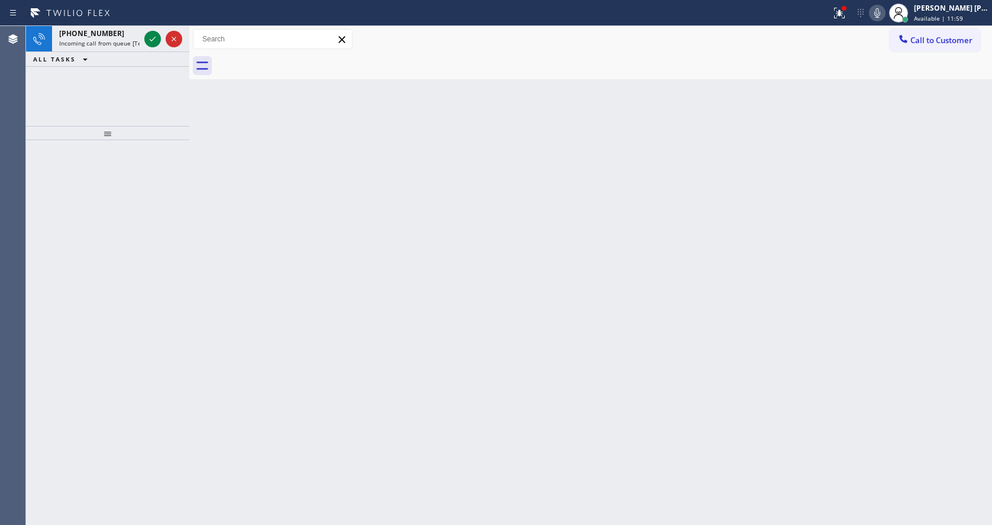
click at [418, 341] on div "Back to Dashboard Change Sender ID Customers Technicians Select a contact Outbo…" at bounding box center [590, 275] width 803 height 499
click at [156, 39] on icon at bounding box center [152, 39] width 14 height 14
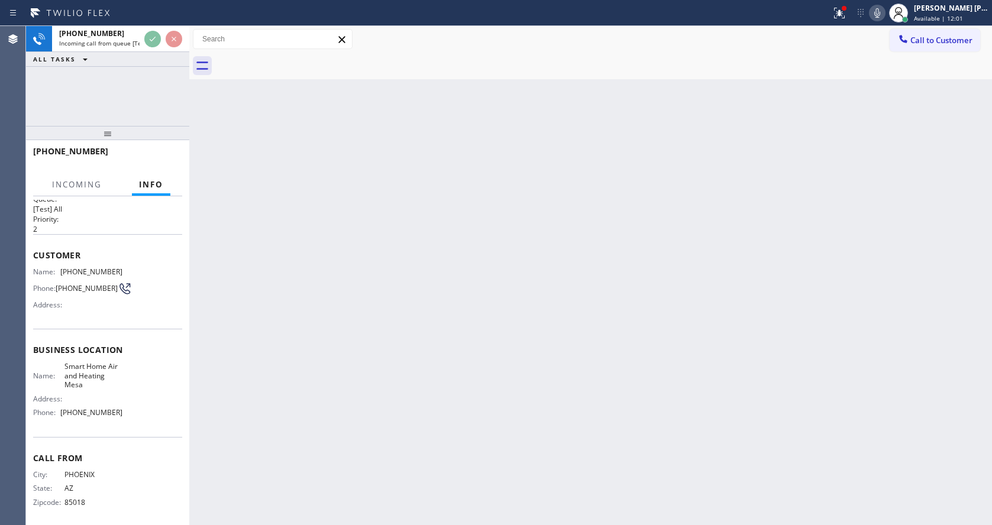
click at [458, 395] on div "Back to Dashboard Change Sender ID Customers Technicians Select a contact Outbo…" at bounding box center [590, 275] width 803 height 499
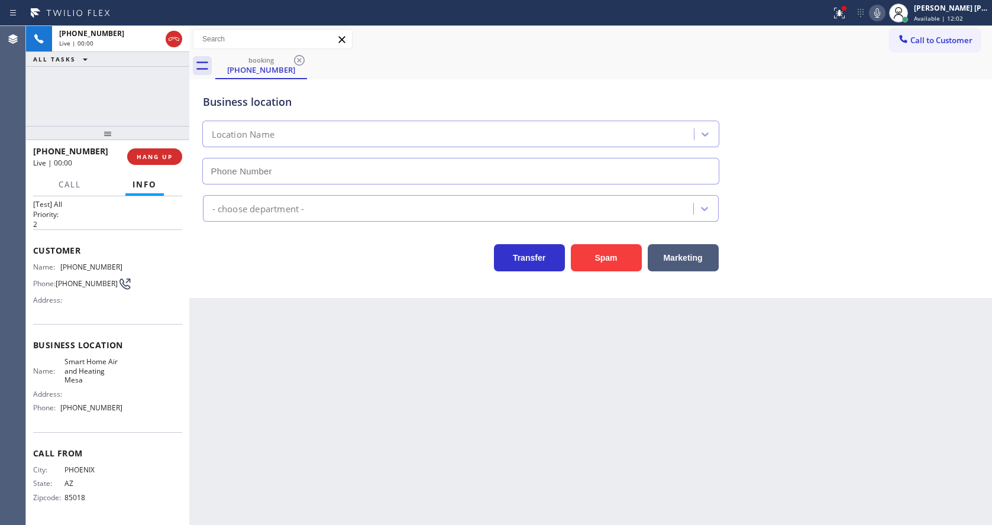
type input "[PHONE_NUMBER]"
click at [615, 255] on button "Spam" at bounding box center [606, 257] width 71 height 27
click at [406, 423] on div "Back to Dashboard Change Sender ID Customers Technicians Select a contact Outbo…" at bounding box center [590, 275] width 803 height 499
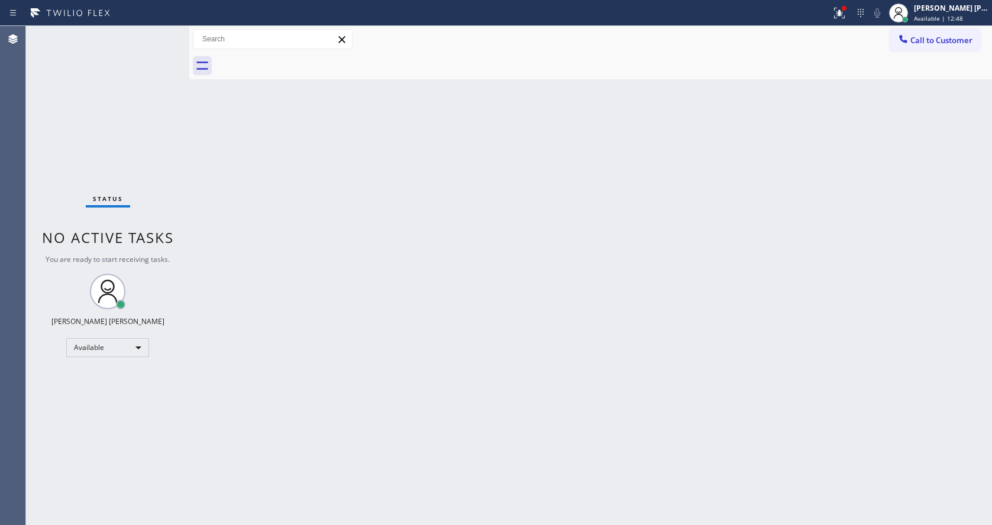
click at [150, 37] on div "Status No active tasks You are ready to start receiving tasks. [PERSON_NAME] [P…" at bounding box center [107, 275] width 163 height 499
click at [402, 430] on div "Back to Dashboard Change Sender ID Customers Technicians Select a contact Outbo…" at bounding box center [590, 275] width 803 height 499
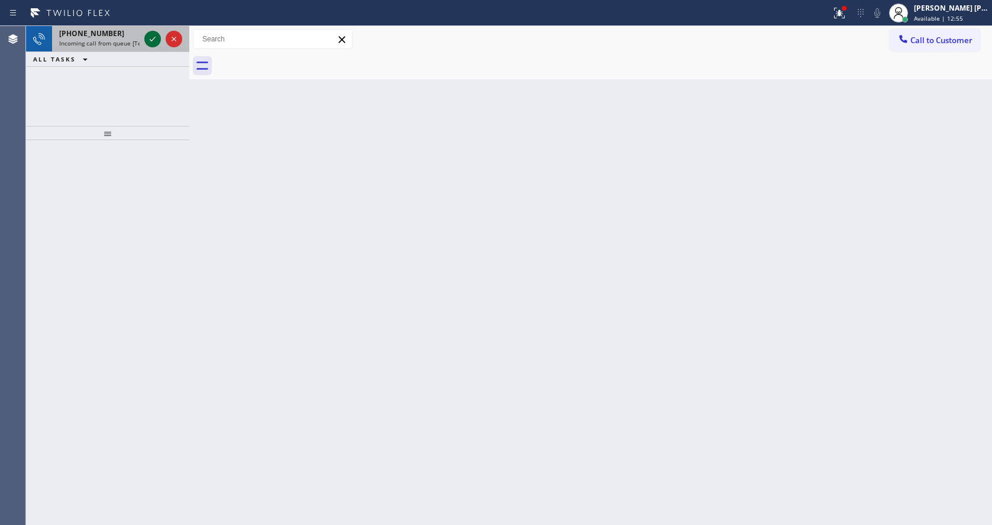
click at [155, 40] on icon at bounding box center [152, 39] width 14 height 14
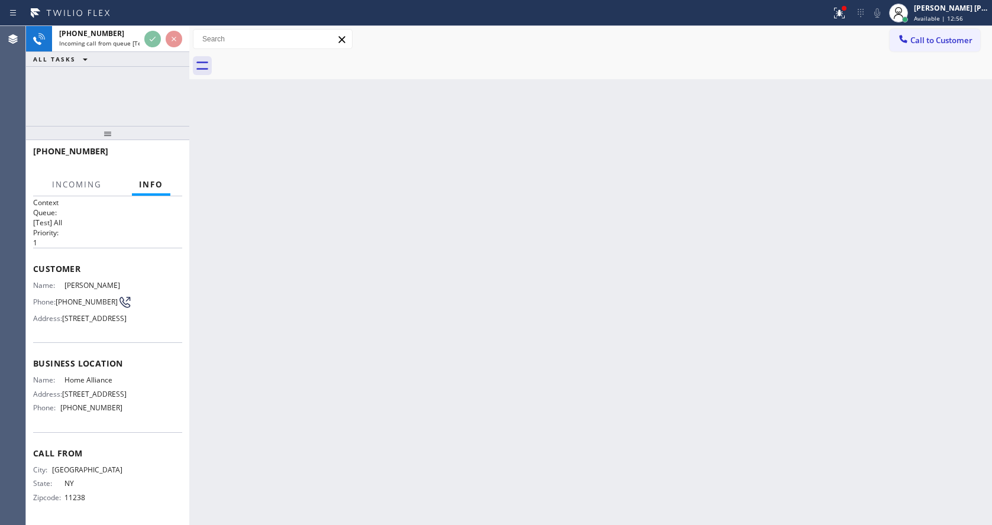
scroll to position [43, 0]
click at [506, 324] on div "Back to Dashboard Change Sender ID Customers Technicians Select a contact Outbo…" at bounding box center [590, 275] width 803 height 499
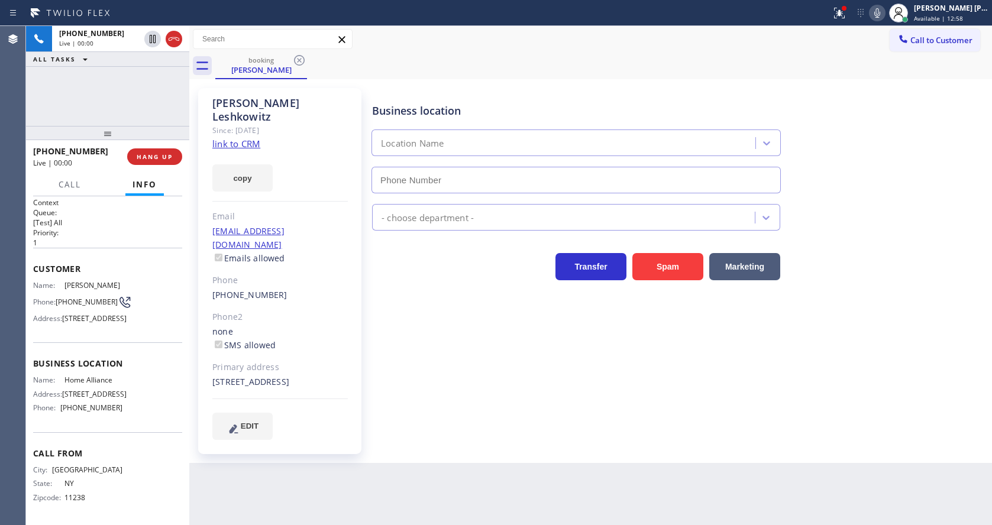
type input "[PHONE_NUMBER]"
click at [255, 138] on link "link to CRM" at bounding box center [236, 144] width 48 height 12
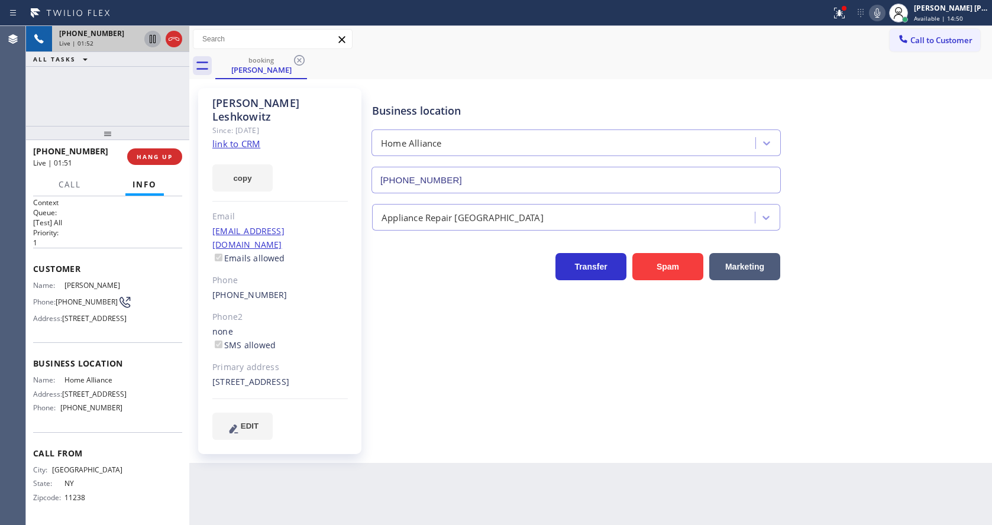
click at [153, 37] on icon at bounding box center [153, 39] width 6 height 8
click at [880, 11] on icon at bounding box center [877, 12] width 6 height 9
click at [832, 19] on div at bounding box center [839, 13] width 26 height 14
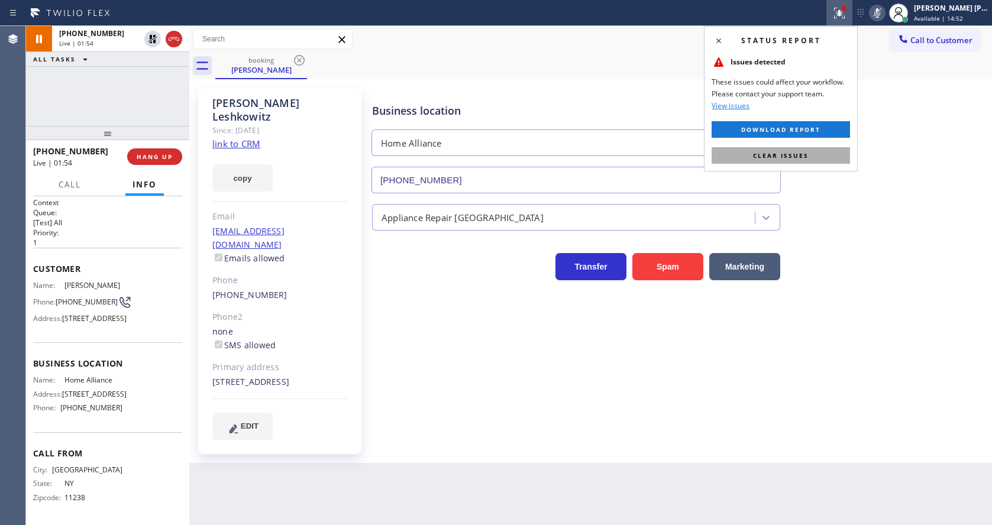
click at [821, 151] on button "Clear issues" at bounding box center [781, 155] width 138 height 17
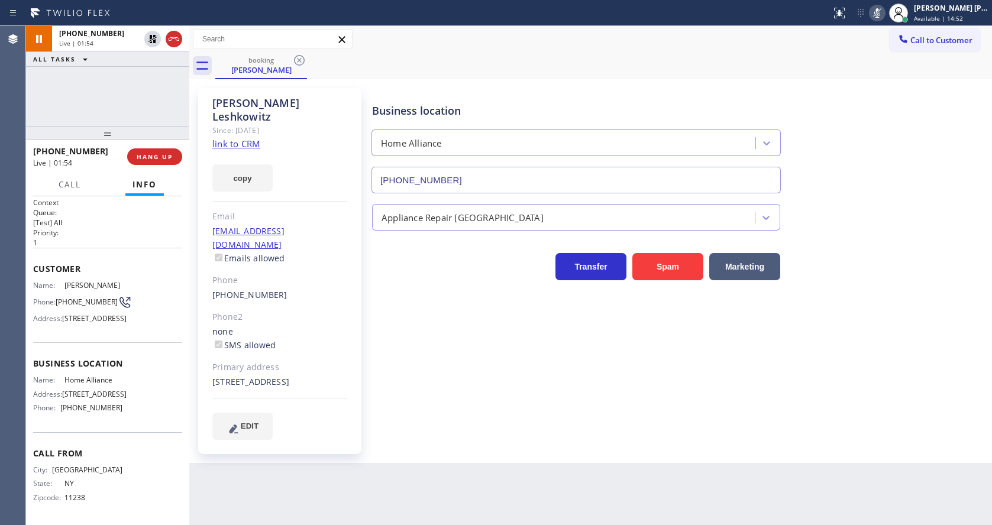
click at [840, 145] on div "Business location Home Alliance [PHONE_NUMBER]" at bounding box center [679, 139] width 619 height 107
click at [408, 429] on div "Business location Home Alliance [PHONE_NUMBER] Appliance Repair High End Transf…" at bounding box center [679, 275] width 619 height 369
click at [150, 77] on icon at bounding box center [152, 80] width 14 height 14
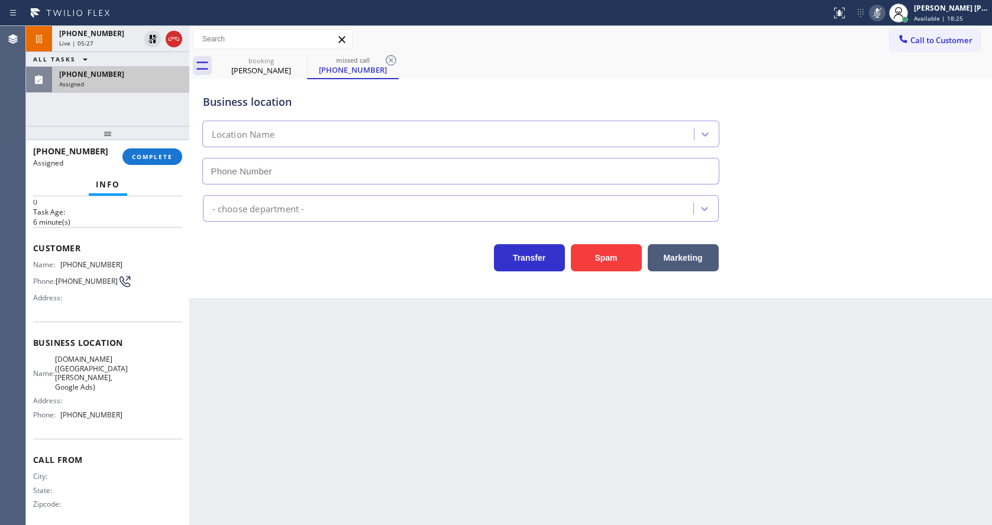
type input "[PHONE_NUMBER]"
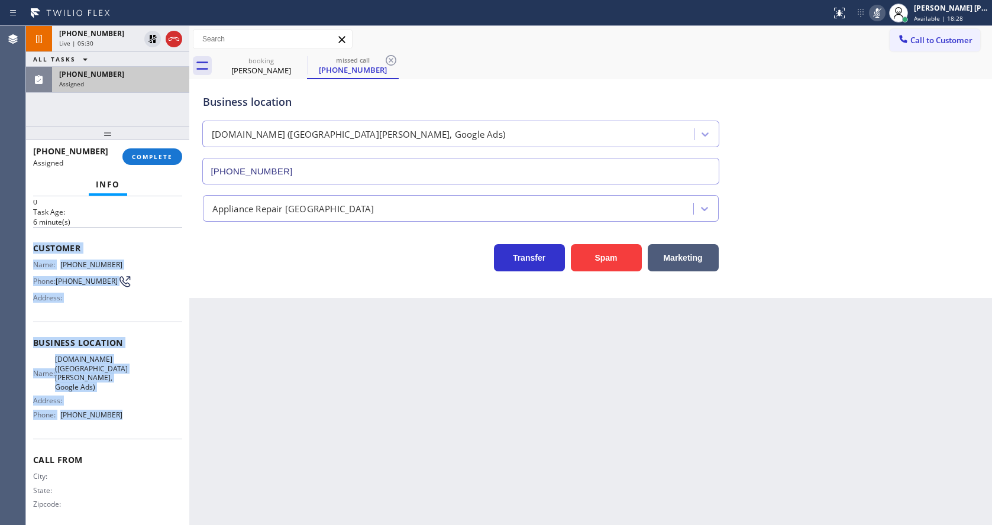
drag, startPoint x: 40, startPoint y: 252, endPoint x: 127, endPoint y: 412, distance: 182.1
click at [127, 412] on div "Context Queue: Appliance Repair High End Priority: 0 Task Age: [DEMOGRAPHIC_DAT…" at bounding box center [107, 342] width 149 height 371
copy div "Customer Name: [PHONE_NUMBER] Phone: [PHONE_NUMBER] Address: Business location …"
click at [143, 162] on button "COMPLETE" at bounding box center [152, 156] width 60 height 17
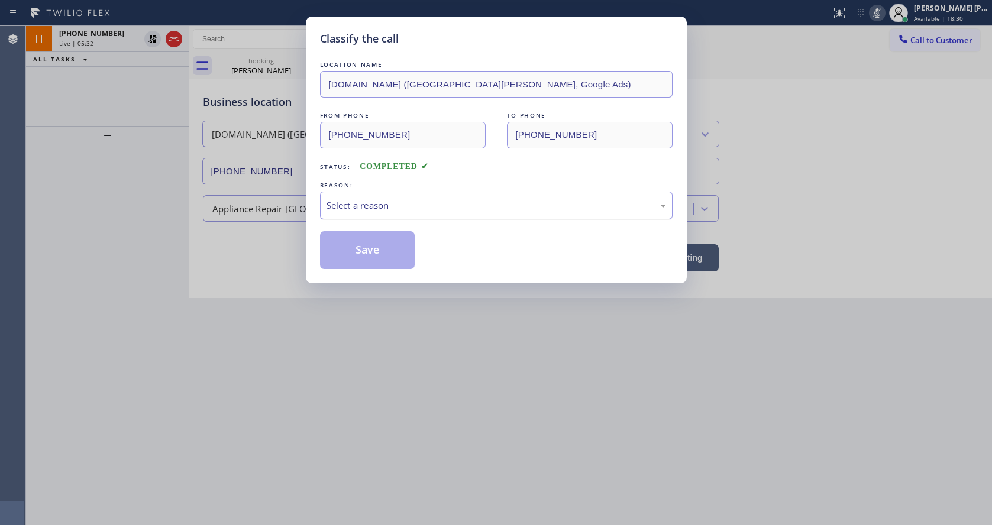
click at [365, 195] on div "Select a reason" at bounding box center [496, 206] width 353 height 28
click at [363, 251] on button "Save" at bounding box center [367, 250] width 95 height 38
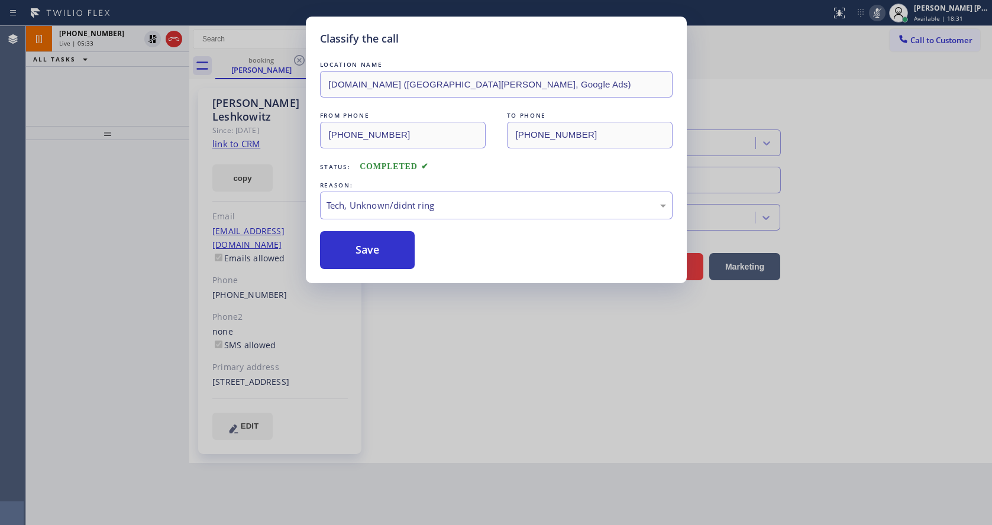
click at [453, 433] on div "Classify the call LOCATION NAME [DOMAIN_NAME] ([GEOGRAPHIC_DATA][PERSON_NAME], …" at bounding box center [496, 262] width 992 height 525
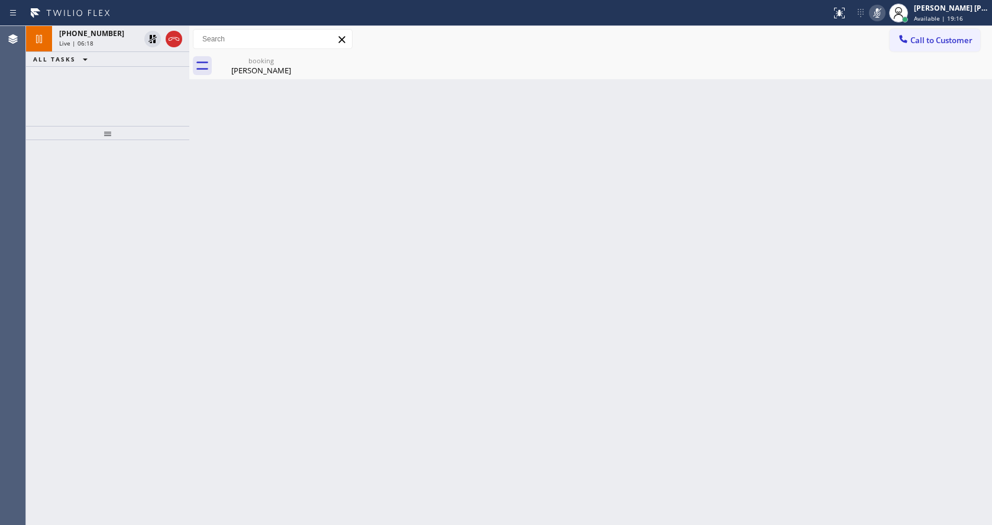
click at [189, 219] on div at bounding box center [189, 275] width 0 height 499
click at [116, 39] on div "Live | 06:19" at bounding box center [100, 43] width 82 height 8
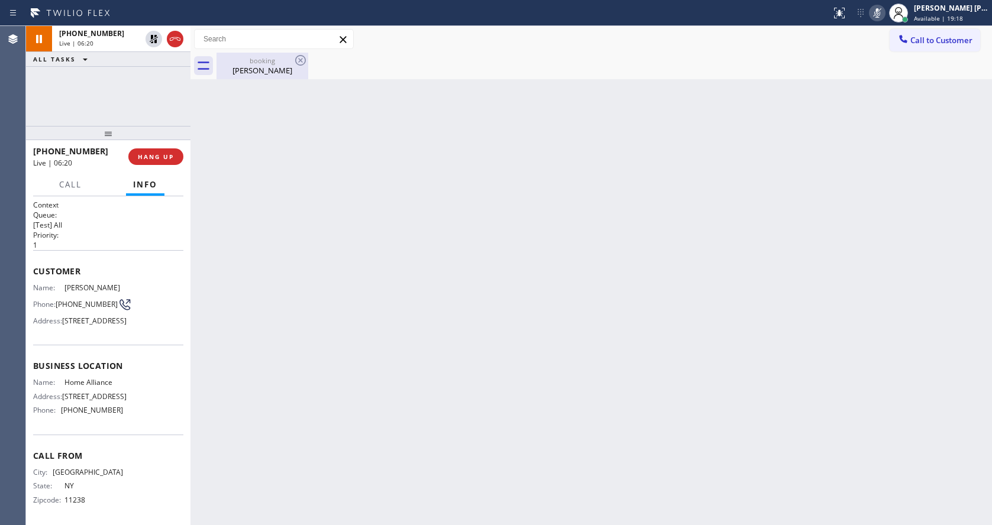
click at [219, 59] on div "booking" at bounding box center [262, 60] width 89 height 9
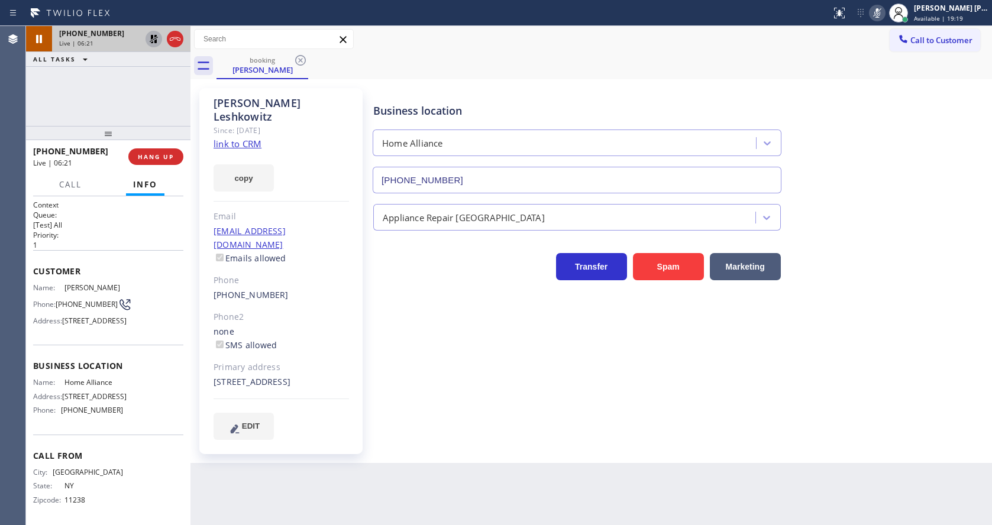
click at [153, 37] on icon at bounding box center [154, 39] width 8 height 8
click at [884, 8] on icon at bounding box center [877, 13] width 14 height 14
click at [874, 192] on div "Business location Home Alliance [PHONE_NUMBER]" at bounding box center [680, 139] width 618 height 107
click at [480, 460] on div "Back to Dashboard Change Sender ID Customers Technicians Select a contact Outbo…" at bounding box center [590, 275] width 801 height 499
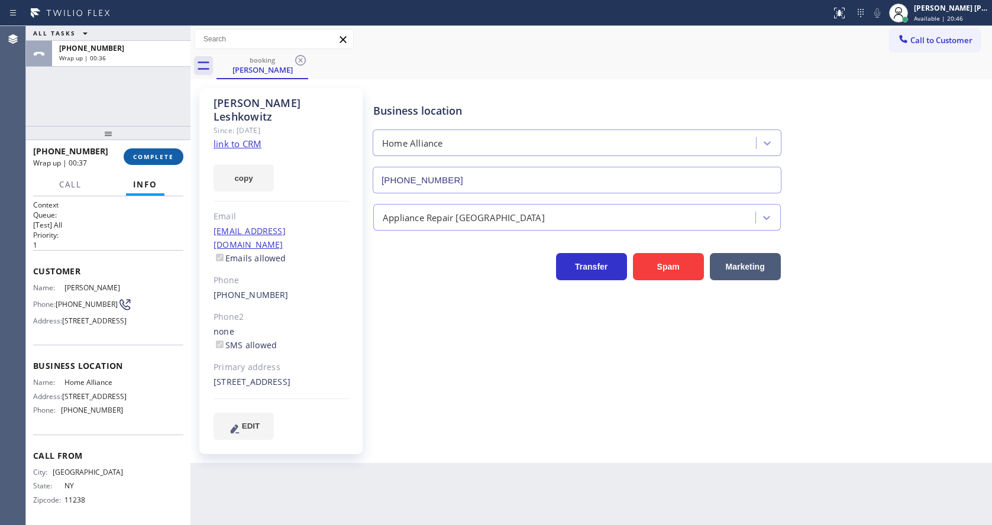
click at [153, 155] on span "COMPLETE" at bounding box center [153, 157] width 41 height 8
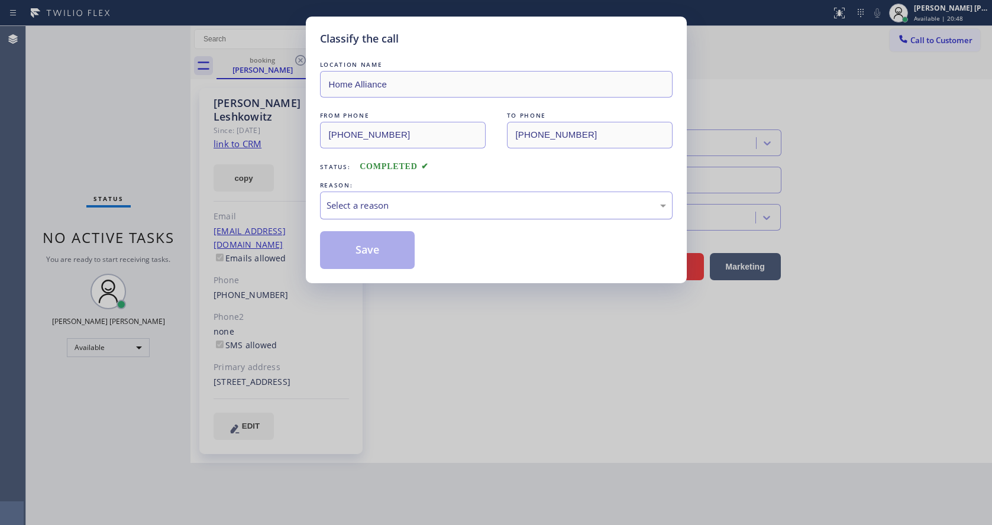
click at [419, 206] on div "Select a reason" at bounding box center [495, 206] width 339 height 14
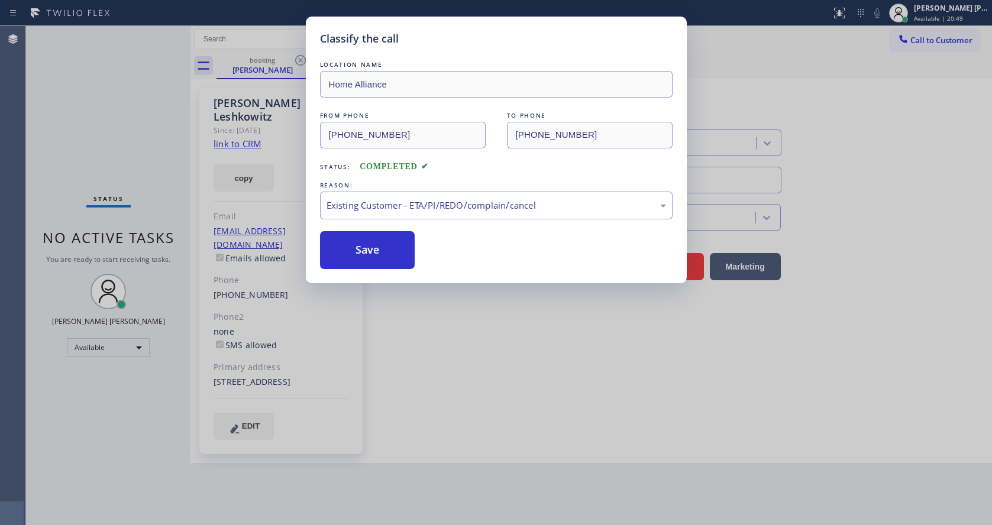
click at [379, 248] on button "Save" at bounding box center [367, 250] width 95 height 38
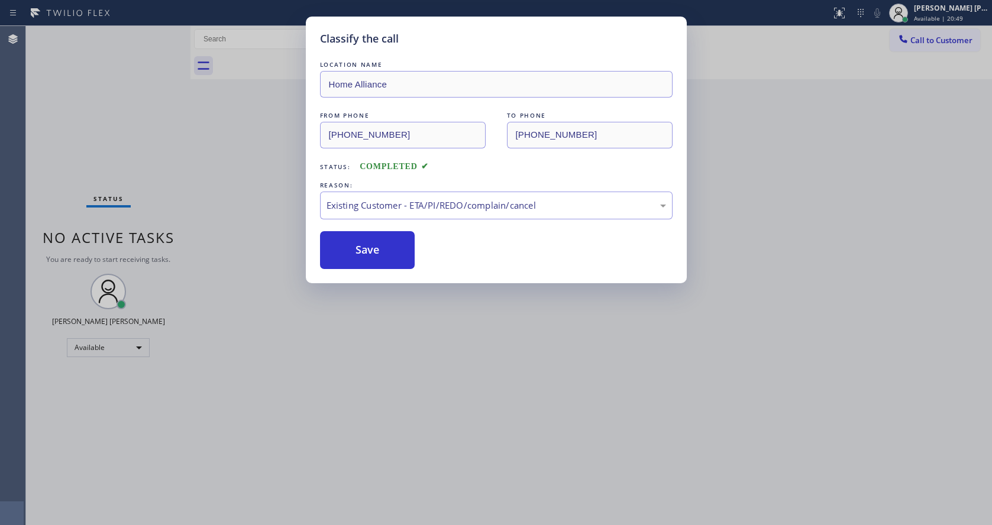
drag, startPoint x: 406, startPoint y: 382, endPoint x: 396, endPoint y: 407, distance: 26.8
click at [401, 396] on div "Classify the call LOCATION NAME Home Alliance FROM PHONE [PHONE_NUMBER] TO PHON…" at bounding box center [496, 262] width 992 height 525
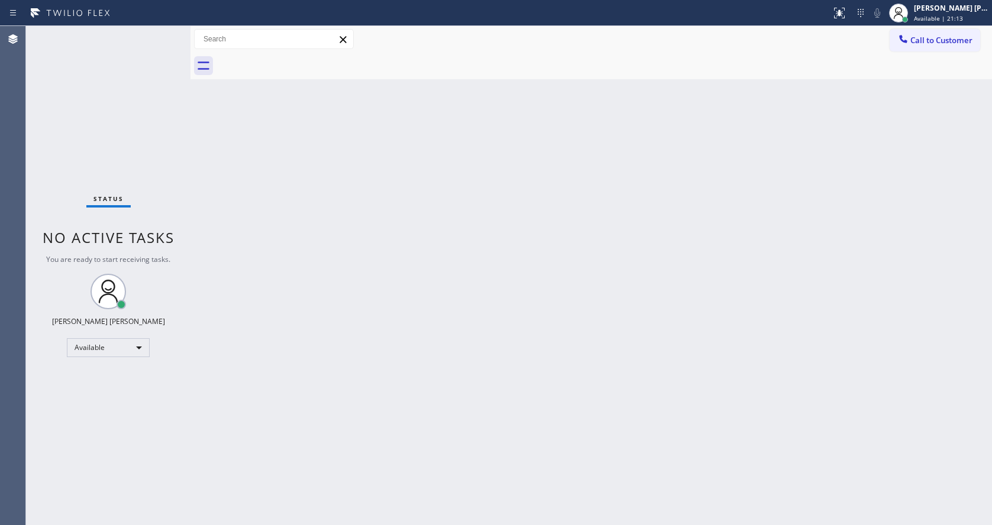
click at [253, 177] on div "Back to Dashboard Change Sender ID Customers Technicians Select a contact Outbo…" at bounding box center [590, 275] width 801 height 499
click at [151, 34] on div "Status No active tasks You are ready to start receiving tasks. [PERSON_NAME] [P…" at bounding box center [108, 275] width 164 height 499
click at [437, 393] on div "Back to Dashboard Change Sender ID Customers Technicians Select a contact Outbo…" at bounding box center [590, 275] width 801 height 499
click at [376, 306] on div "Back to Dashboard Change Sender ID Customers Technicians Select a contact Outbo…" at bounding box center [590, 275] width 801 height 499
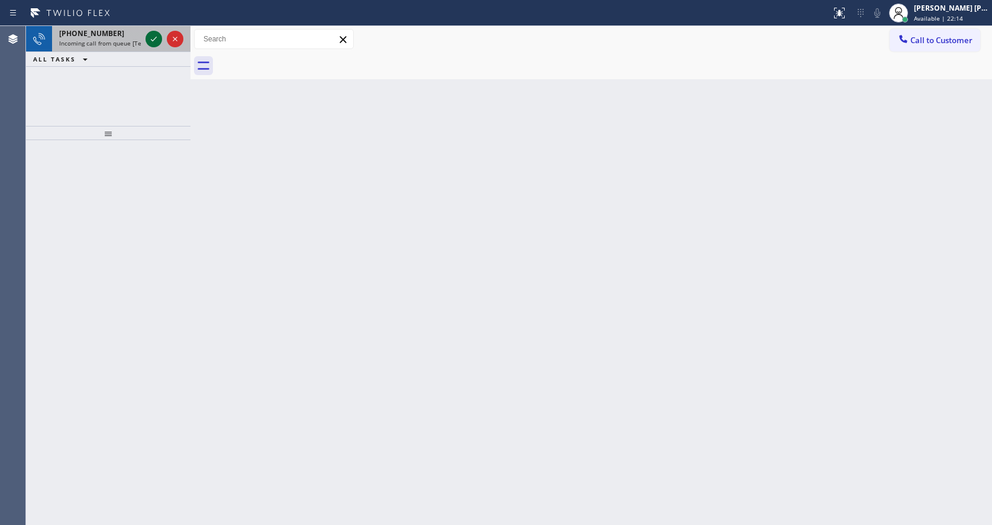
click at [153, 34] on icon at bounding box center [154, 39] width 14 height 14
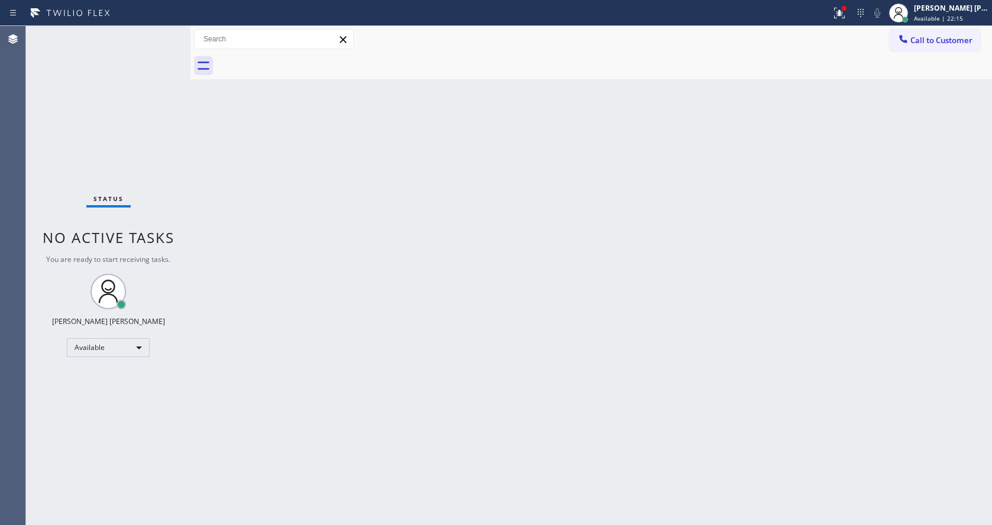
click at [299, 253] on div "Back to Dashboard Change Sender ID Customers Technicians Select a contact Outbo…" at bounding box center [590, 275] width 801 height 499
click at [580, 305] on div "Back to Dashboard Change Sender ID Customers Technicians Select a contact Outbo…" at bounding box center [590, 275] width 801 height 499
click at [848, 3] on button at bounding box center [839, 13] width 26 height 26
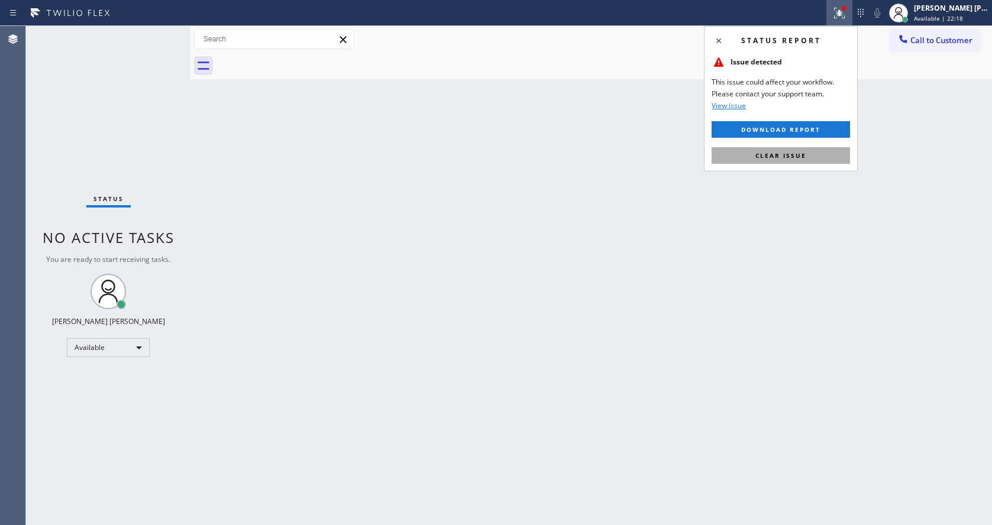
click at [799, 150] on button "Clear issue" at bounding box center [781, 155] width 138 height 17
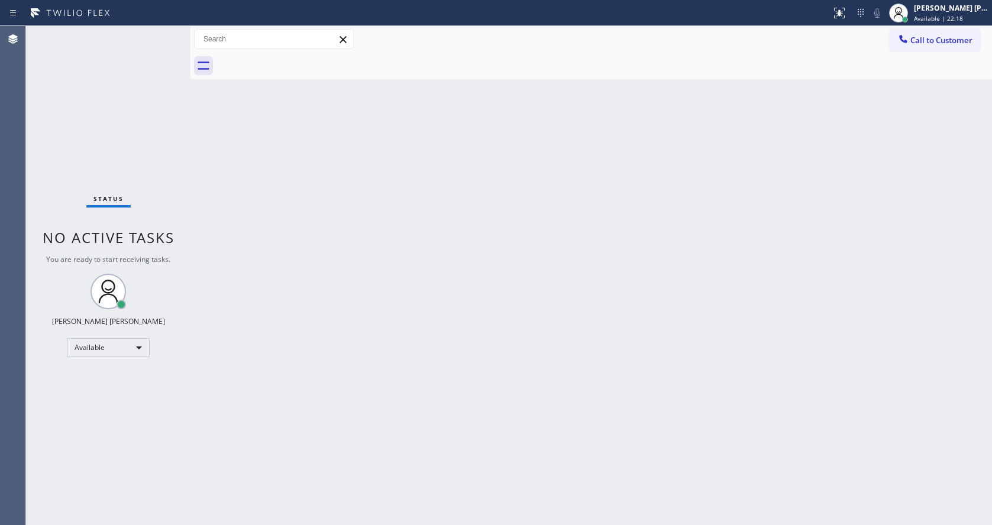
click at [487, 314] on div "Back to Dashboard Change Sender ID Customers Technicians Select a contact Outbo…" at bounding box center [590, 275] width 801 height 499
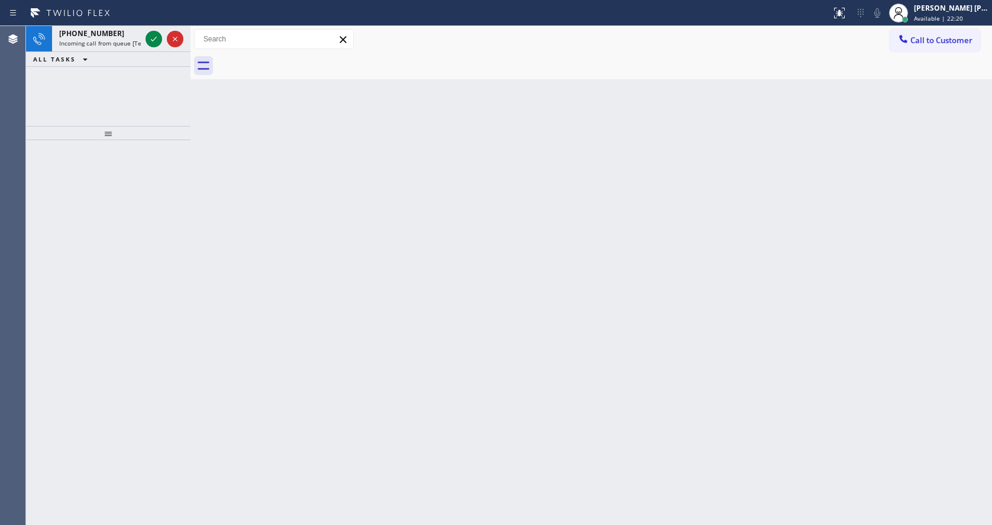
drag, startPoint x: 164, startPoint y: 186, endPoint x: 144, endPoint y: 122, distance: 67.0
click at [164, 186] on div at bounding box center [108, 332] width 164 height 385
click at [149, 34] on icon at bounding box center [154, 39] width 14 height 14
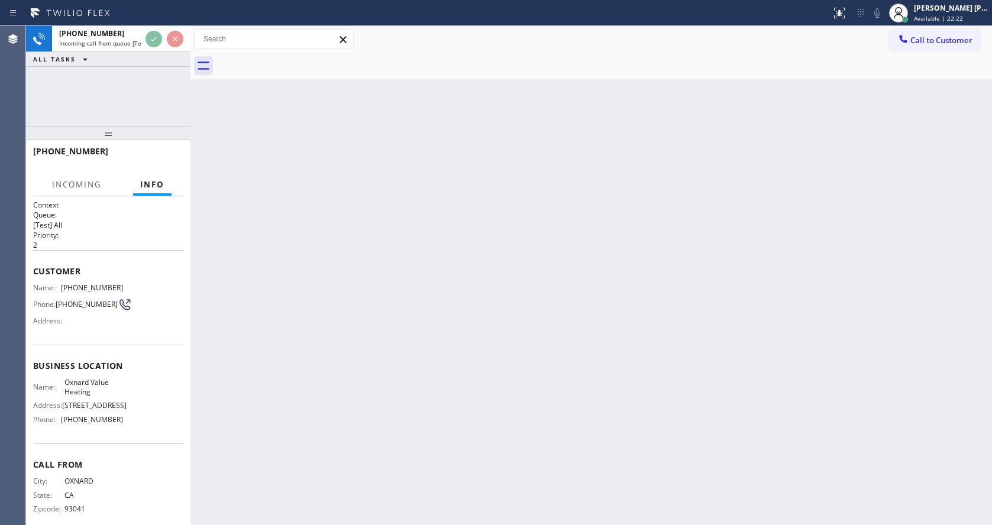
scroll to position [25, 0]
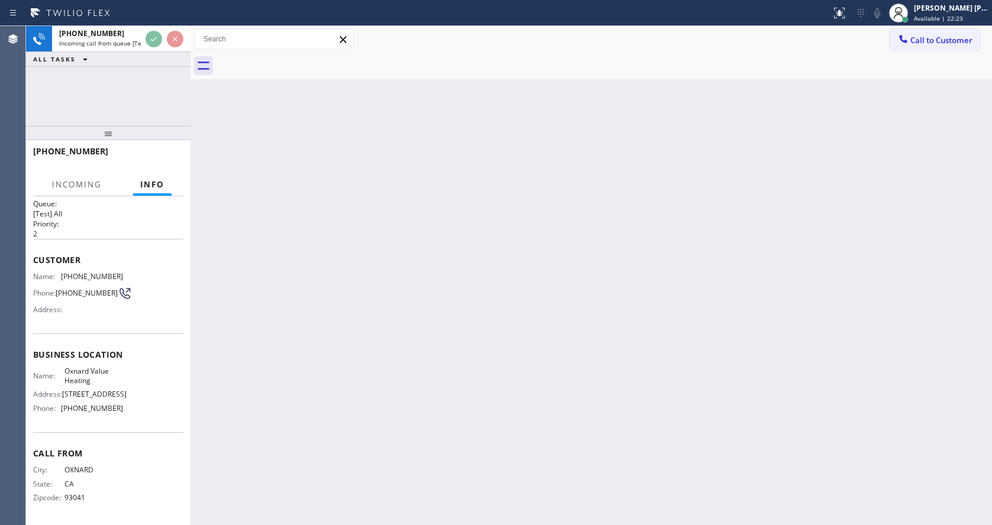
click at [390, 361] on div "Back to Dashboard Change Sender ID Customers Technicians Select a contact Outbo…" at bounding box center [590, 275] width 801 height 499
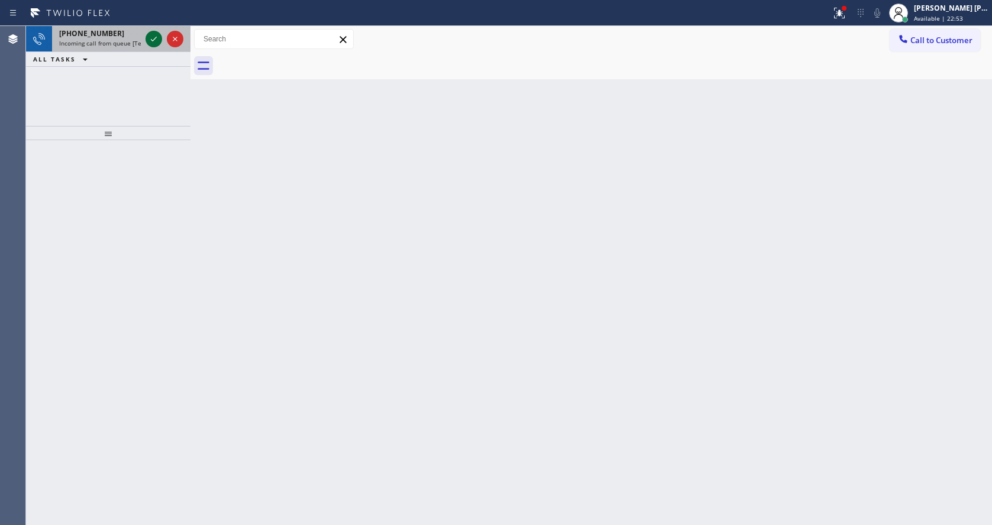
click at [152, 37] on icon at bounding box center [154, 39] width 14 height 14
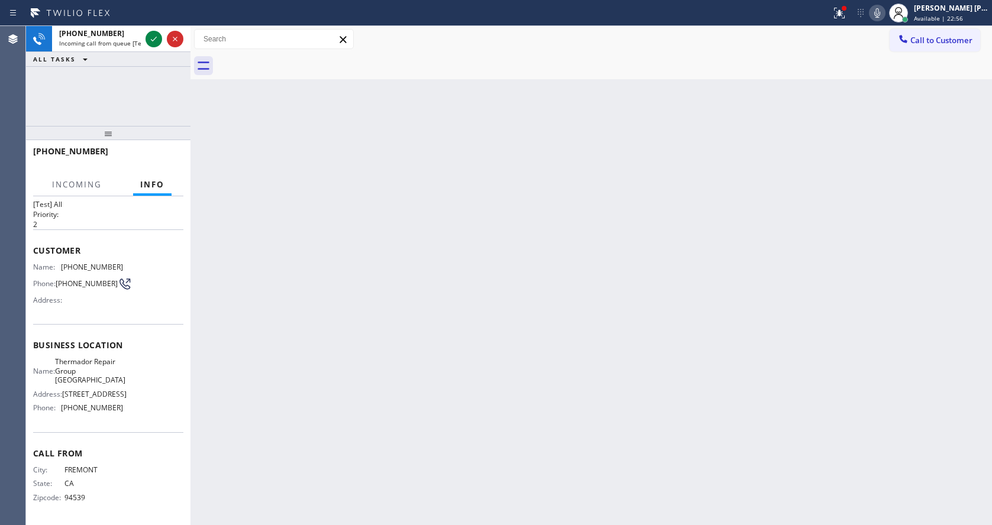
scroll to position [34, 0]
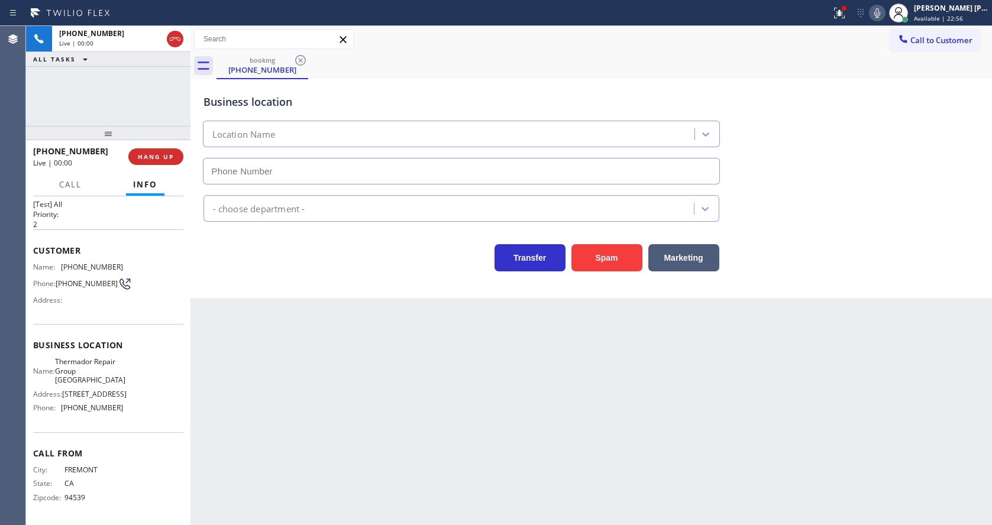
click at [474, 457] on div "Back to Dashboard Change Sender ID Customers Technicians Select a contact Outbo…" at bounding box center [590, 275] width 801 height 499
click at [430, 415] on div "Back to Dashboard Change Sender ID Customers Technicians Select a contact Outbo…" at bounding box center [590, 275] width 801 height 499
click at [605, 242] on div "Spam" at bounding box center [603, 254] width 77 height 33
type input "[PHONE_NUMBER]"
click at [884, 19] on icon at bounding box center [877, 13] width 14 height 14
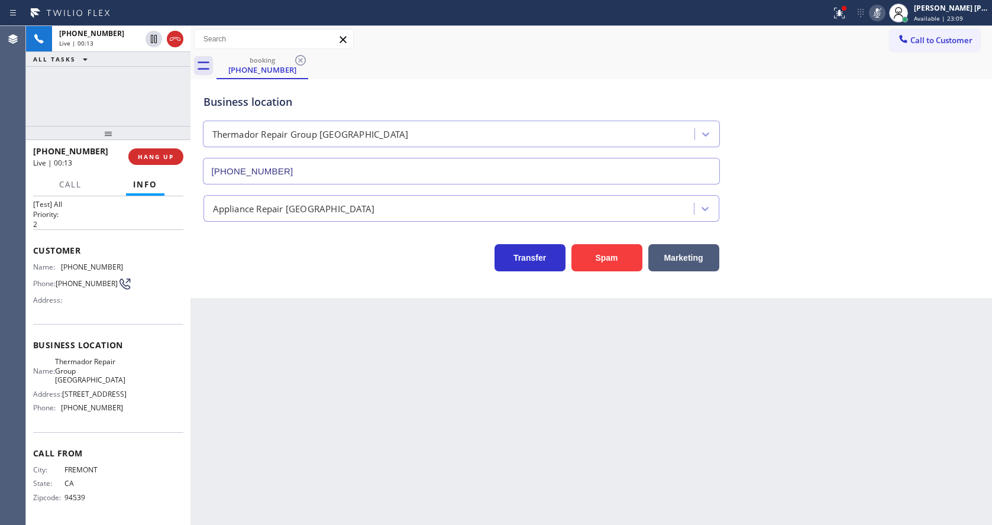
click at [884, 19] on icon at bounding box center [877, 13] width 14 height 14
click at [438, 432] on div "Back to Dashboard Change Sender ID Customers Technicians Select a contact Outbo…" at bounding box center [590, 275] width 801 height 499
click at [879, 11] on icon at bounding box center [877, 13] width 14 height 14
click at [884, 17] on icon at bounding box center [877, 13] width 14 height 14
drag, startPoint x: 355, startPoint y: 409, endPoint x: 311, endPoint y: 518, distance: 118.3
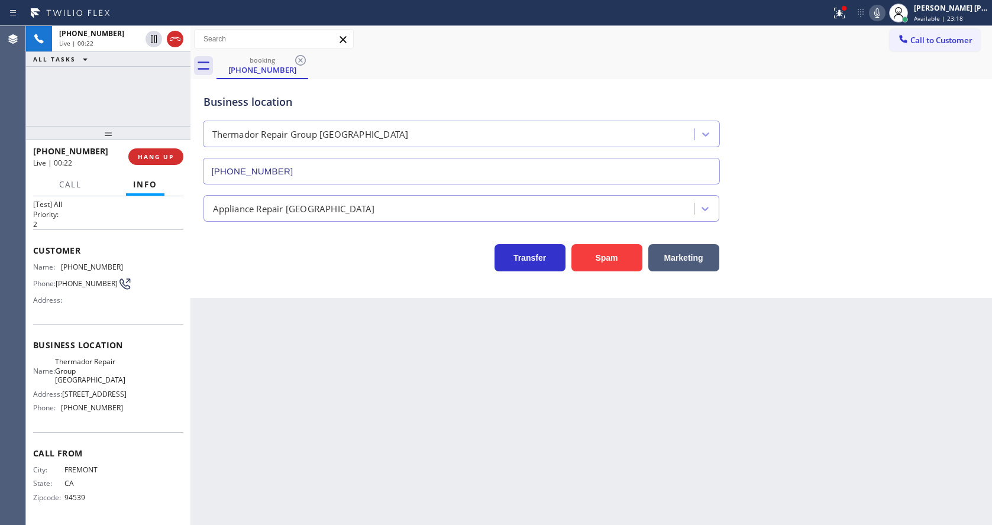
click at [354, 409] on div "Back to Dashboard Change Sender ID Customers Technicians Select a contact Outbo…" at bounding box center [590, 275] width 801 height 499
click at [473, 305] on div "Back to Dashboard Change Sender ID Customers Technicians Select a contact Outbo…" at bounding box center [590, 275] width 801 height 499
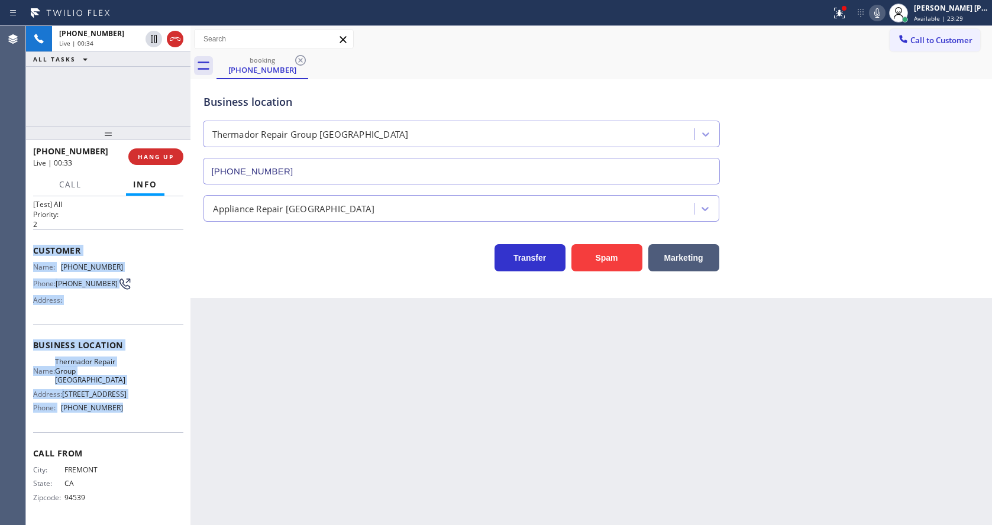
drag, startPoint x: 33, startPoint y: 237, endPoint x: 131, endPoint y: 431, distance: 217.2
click at [131, 431] on div "Context Queue: [Test] All Priority: 2 Customer Name: [PHONE_NUMBER] Phone: [PHO…" at bounding box center [108, 350] width 150 height 342
copy div "Customer Name: [PHONE_NUMBER] Phone: [PHONE_NUMBER] Address: Business location …"
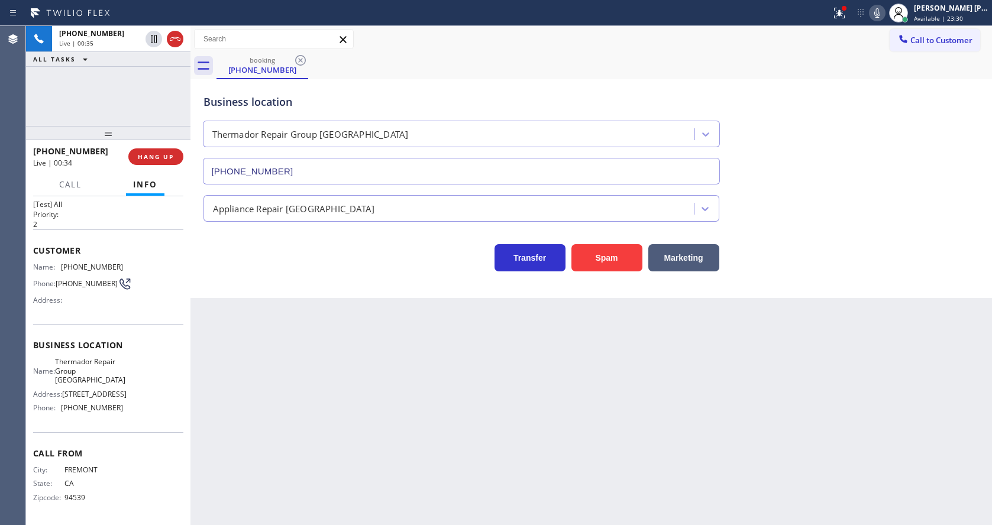
click at [364, 459] on div "Back to Dashboard Change Sender ID Customers Technicians Select a contact Outbo…" at bounding box center [590, 275] width 801 height 499
click at [501, 372] on div "Back to Dashboard Change Sender ID Customers Technicians Select a contact Outbo…" at bounding box center [590, 275] width 801 height 499
click at [837, 20] on div at bounding box center [839, 13] width 26 height 14
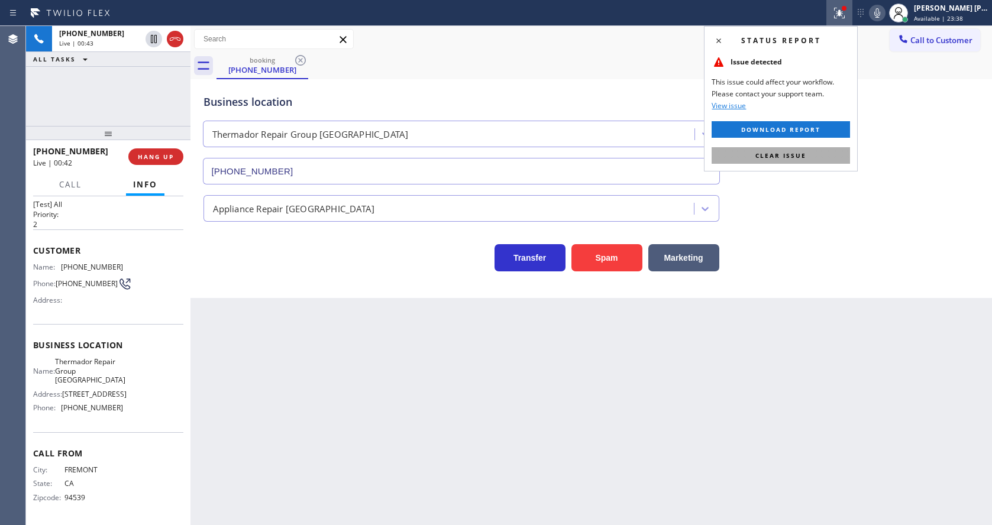
click at [798, 160] on button "Clear issue" at bounding box center [781, 155] width 138 height 17
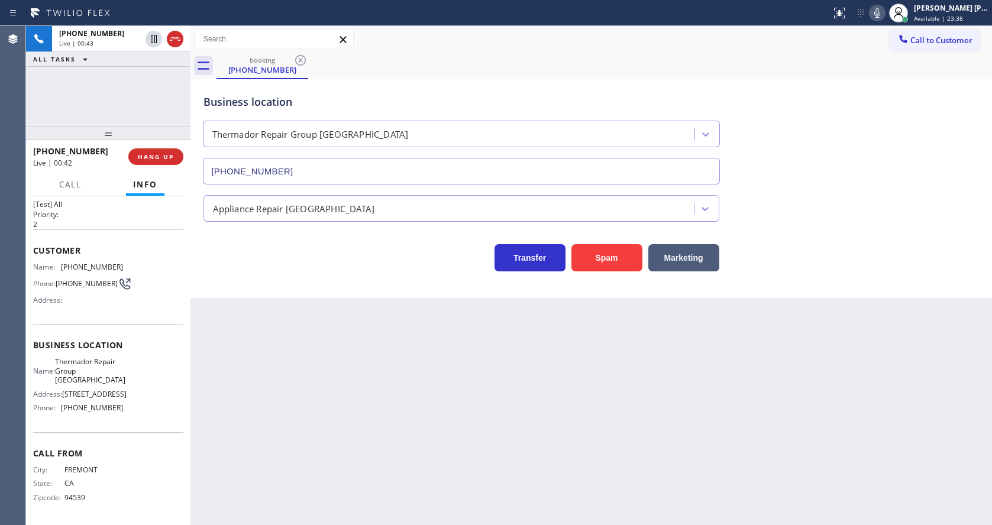
click at [856, 181] on div "Business location Thermador Repair Group Fremont [PHONE_NUMBER]" at bounding box center [591, 130] width 781 height 107
click at [398, 383] on div "Back to Dashboard Change Sender ID Customers Technicians Select a contact Outbo…" at bounding box center [590, 275] width 801 height 499
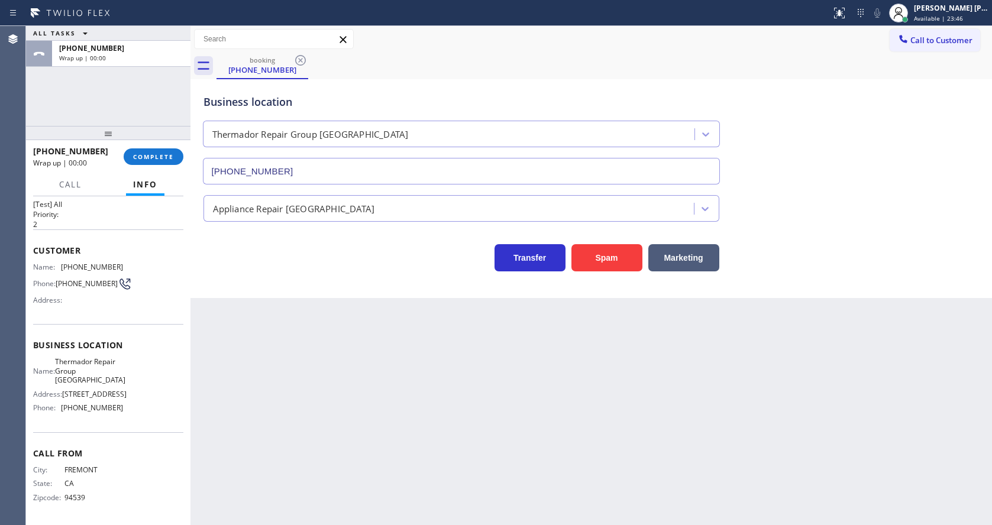
click at [237, 272] on div "Business location Thermador Repair Group Fremont [PHONE_NUMBER] Appliance Repai…" at bounding box center [590, 188] width 801 height 219
click at [149, 155] on span "COMPLETE" at bounding box center [153, 157] width 41 height 8
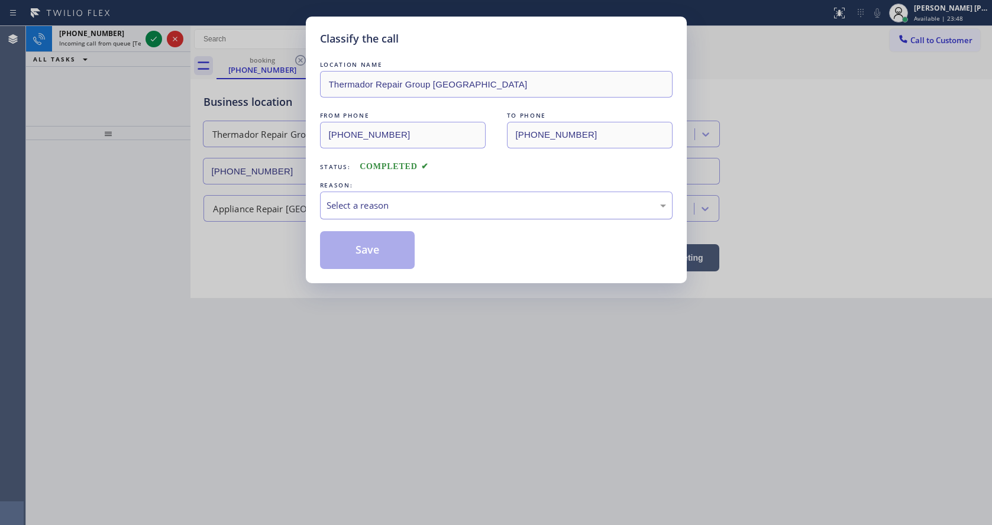
click at [363, 210] on div "Select a reason" at bounding box center [495, 206] width 339 height 14
click at [358, 253] on button "Save" at bounding box center [367, 250] width 95 height 38
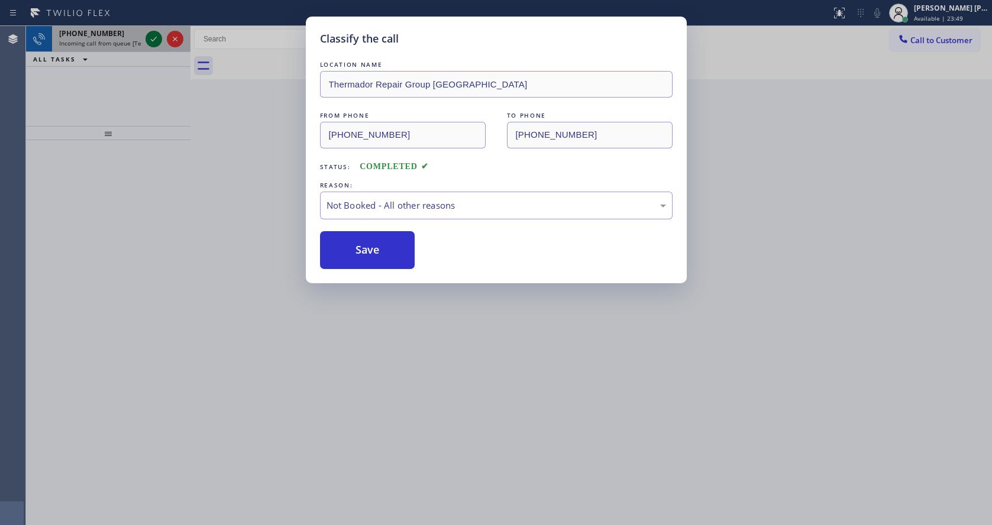
click at [154, 40] on icon at bounding box center [154, 39] width 14 height 14
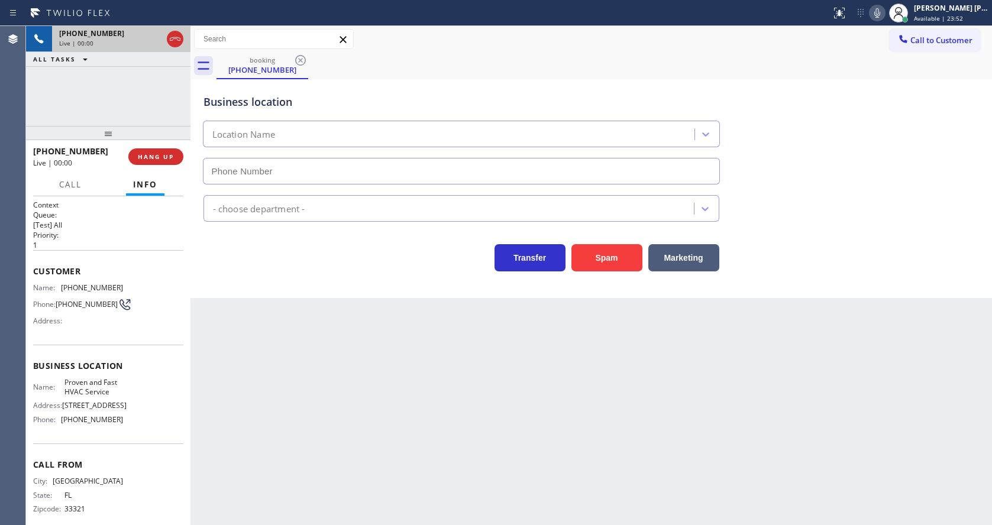
type input "[PHONE_NUMBER]"
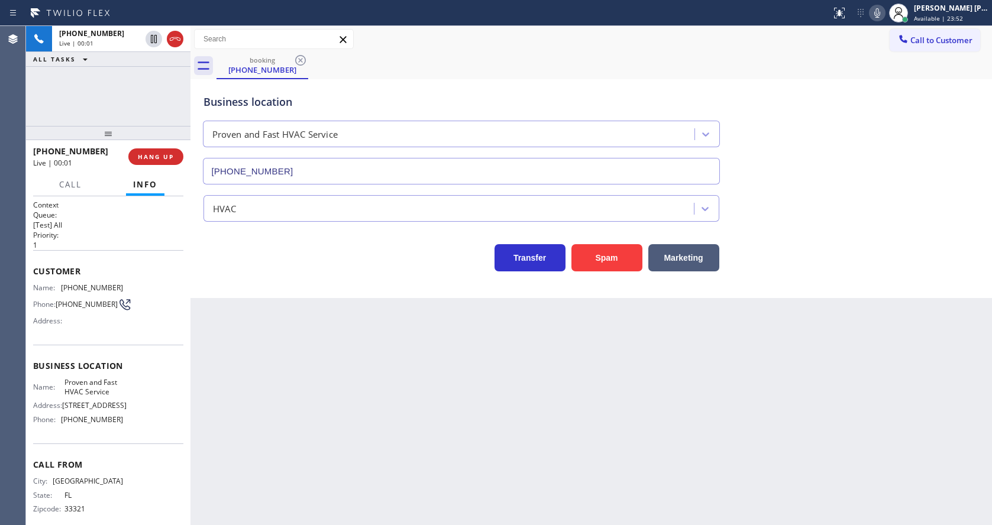
click at [286, 312] on div "Back to Dashboard Change Sender ID Customers Technicians Select a contact Outbo…" at bounding box center [590, 275] width 801 height 499
click at [351, 402] on div "Back to Dashboard Change Sender ID Customers Technicians Select a contact Outbo…" at bounding box center [590, 275] width 801 height 499
drag, startPoint x: 354, startPoint y: 387, endPoint x: 345, endPoint y: 405, distance: 19.8
click at [354, 387] on div "Back to Dashboard Change Sender ID Customers Technicians Select a contact Outbo…" at bounding box center [590, 275] width 801 height 499
click at [570, 397] on div "Back to Dashboard Change Sender ID Customers Technicians Select a contact Outbo…" at bounding box center [590, 275] width 801 height 499
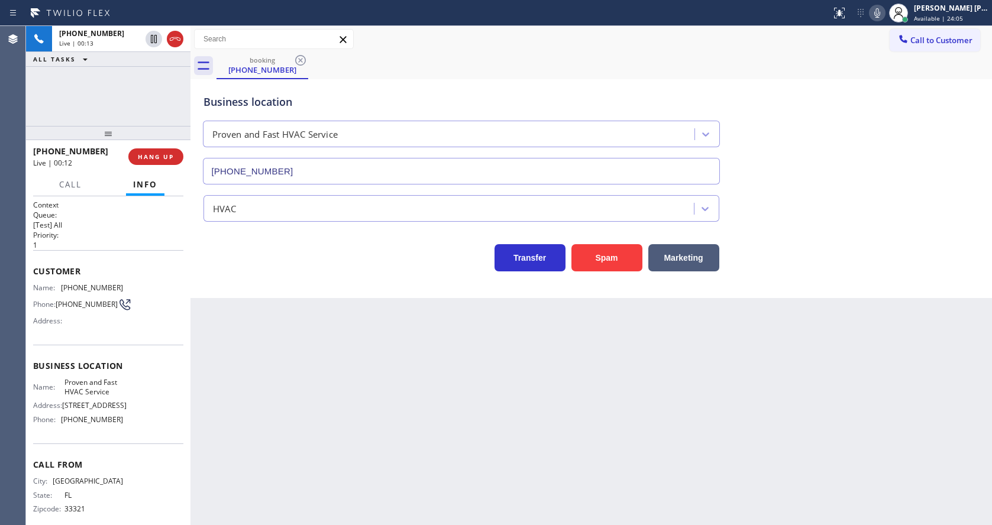
click at [493, 463] on div "Back to Dashboard Change Sender ID Customers Technicians Select a contact Outbo…" at bounding box center [590, 275] width 801 height 499
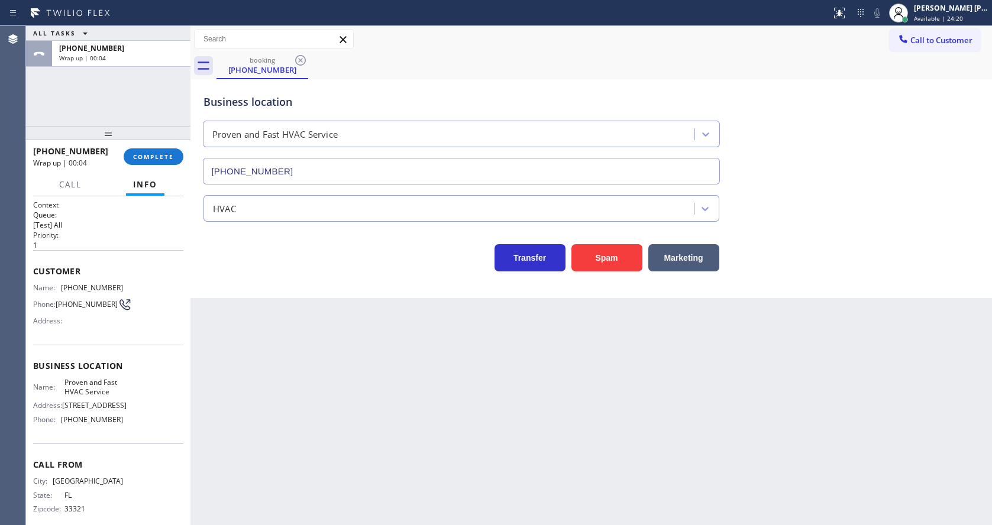
click at [284, 321] on div "Back to Dashboard Change Sender ID Customers Technicians Select a contact Outbo…" at bounding box center [590, 275] width 801 height 499
click at [164, 156] on span "COMPLETE" at bounding box center [153, 157] width 41 height 8
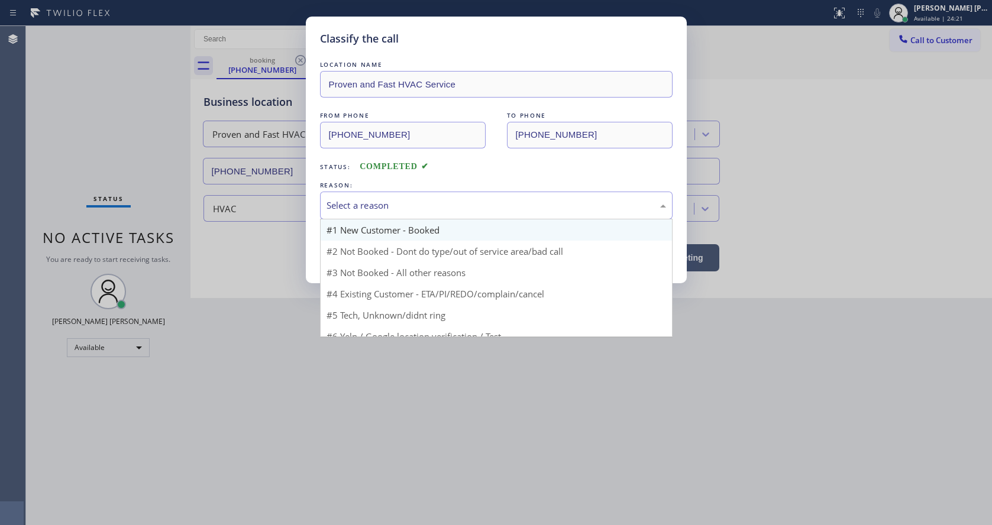
drag, startPoint x: 336, startPoint y: 203, endPoint x: 358, endPoint y: 222, distance: 29.3
click at [338, 206] on div "Select a reason" at bounding box center [495, 206] width 339 height 14
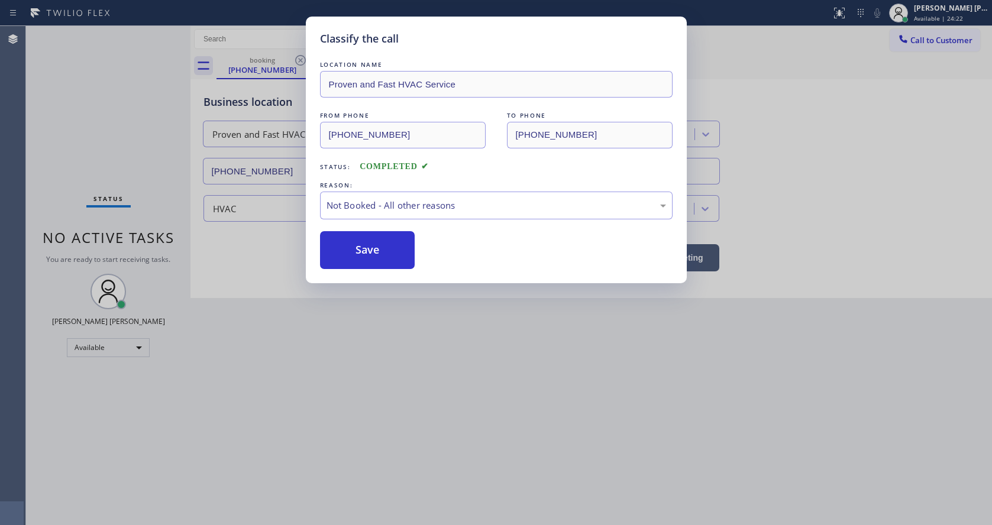
click at [363, 248] on button "Save" at bounding box center [367, 250] width 95 height 38
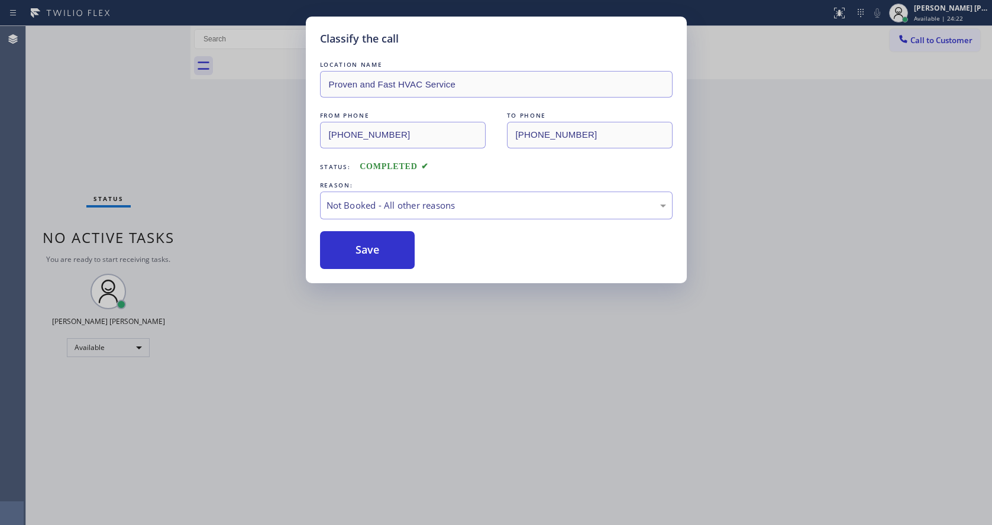
click at [363, 248] on button "Save" at bounding box center [367, 250] width 95 height 38
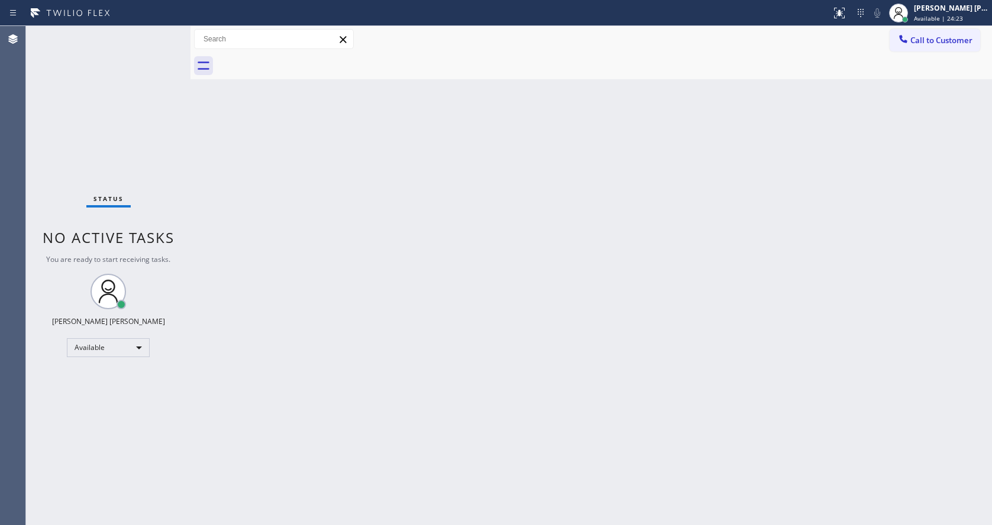
click at [930, 41] on span "Call to Customer" at bounding box center [941, 40] width 62 height 11
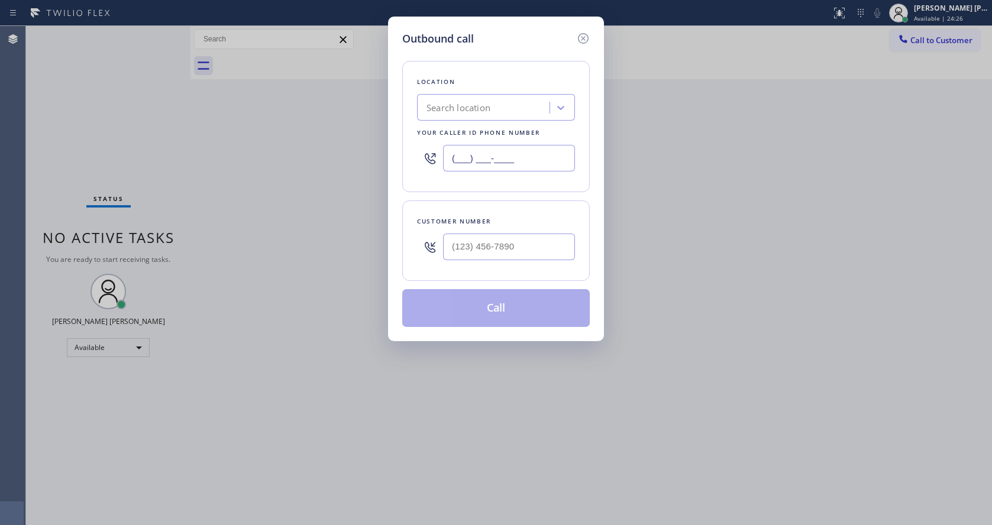
click at [491, 153] on input "(___) ___-____" at bounding box center [509, 158] width 132 height 27
paste input "510) 756-3166"
type input "[PHONE_NUMBER]"
click at [499, 229] on div at bounding box center [509, 247] width 132 height 38
click at [492, 248] on input "(___) ___-____" at bounding box center [509, 247] width 132 height 27
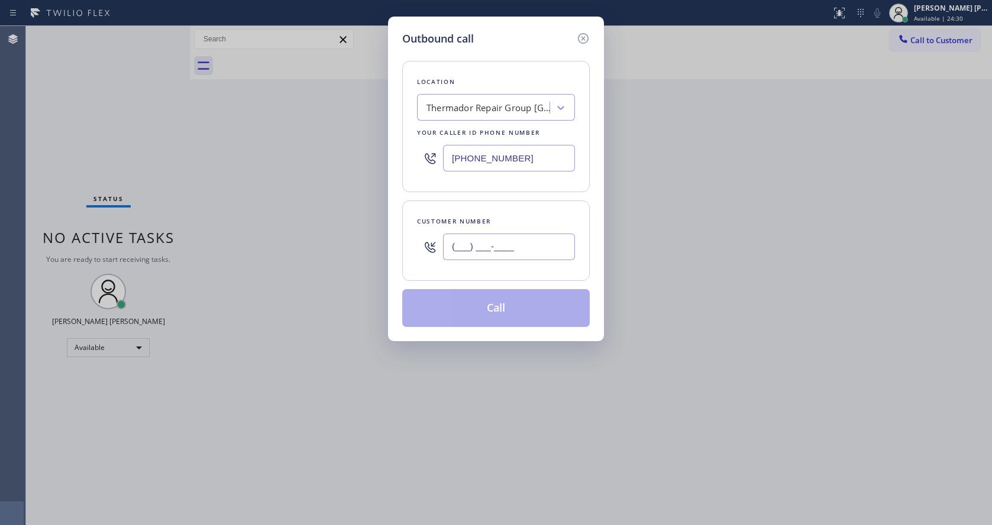
paste input "510) 789-3618"
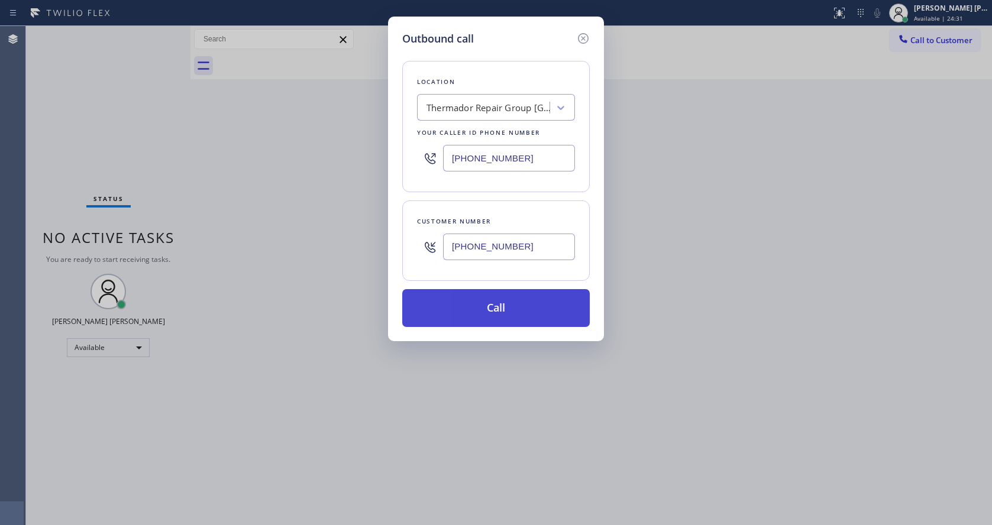
type input "[PHONE_NUMBER]"
click at [489, 305] on button "Call" at bounding box center [495, 308] width 187 height 38
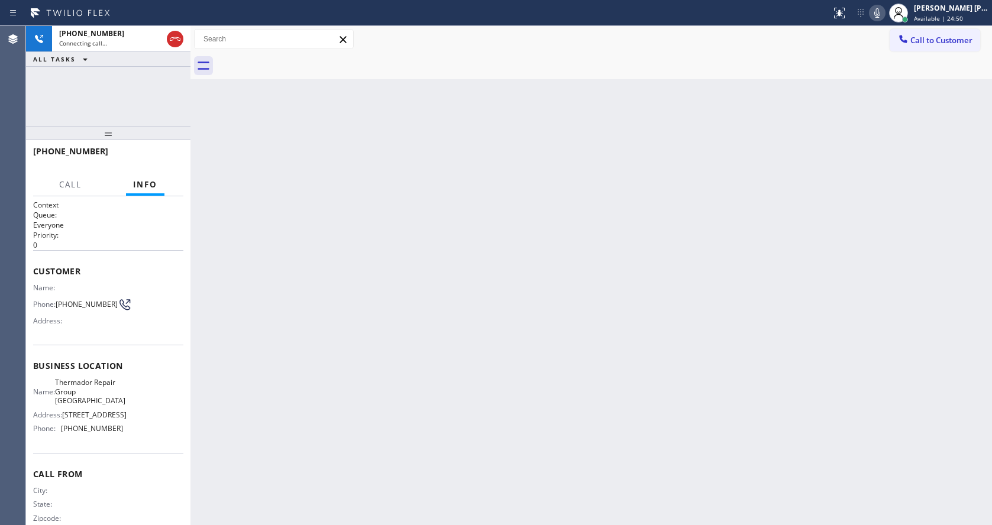
click at [267, 383] on div "Back to Dashboard Change Sender ID Customers Technicians Select a contact Outbo…" at bounding box center [590, 275] width 801 height 499
drag, startPoint x: 539, startPoint y: 335, endPoint x: 471, endPoint y: 404, distance: 96.6
click at [539, 335] on div "Back to Dashboard Change Sender ID Customers Technicians Select a contact Outbo…" at bounding box center [590, 275] width 801 height 499
click at [269, 240] on div "Back to Dashboard Change Sender ID Customers Technicians Select a contact Outbo…" at bounding box center [590, 275] width 801 height 499
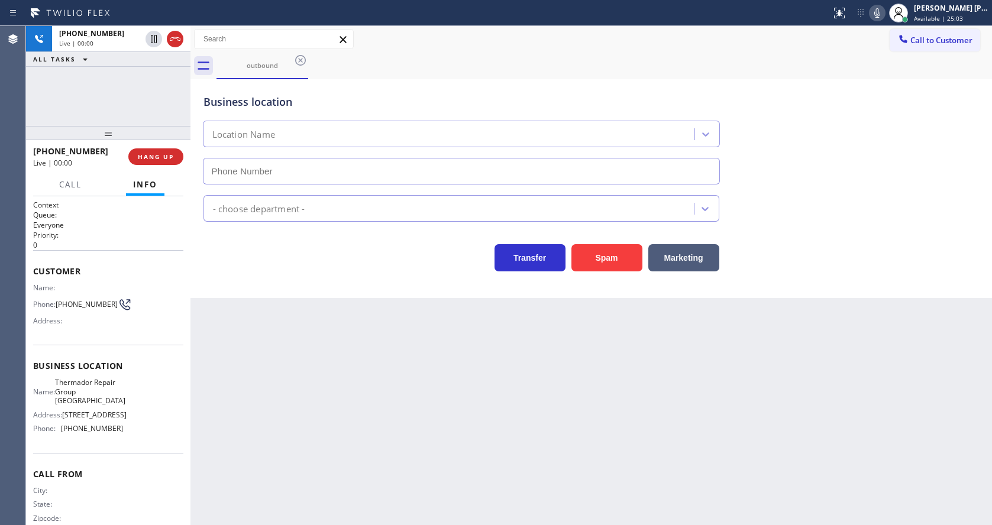
type input "[PHONE_NUMBER]"
click at [157, 157] on span "HANG UP" at bounding box center [156, 157] width 36 height 8
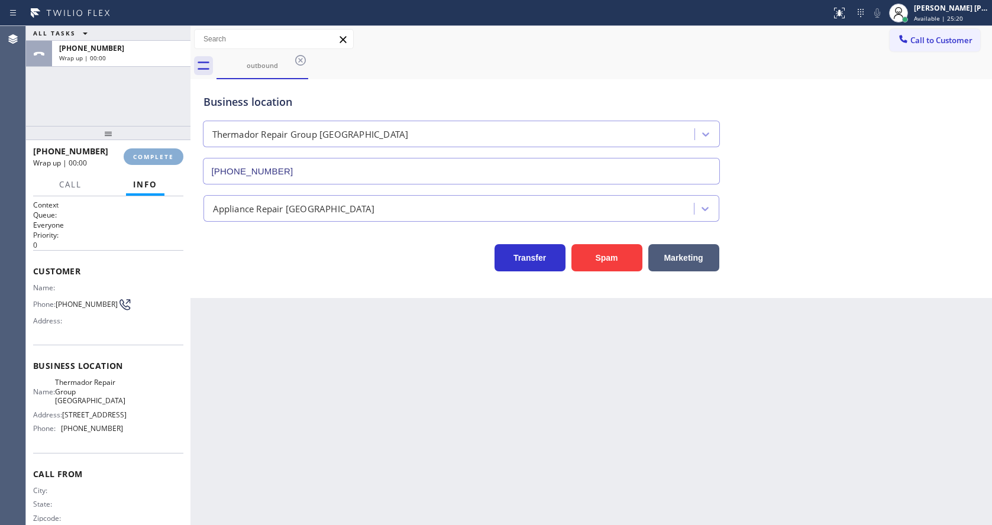
click at [157, 157] on span "COMPLETE" at bounding box center [153, 157] width 41 height 8
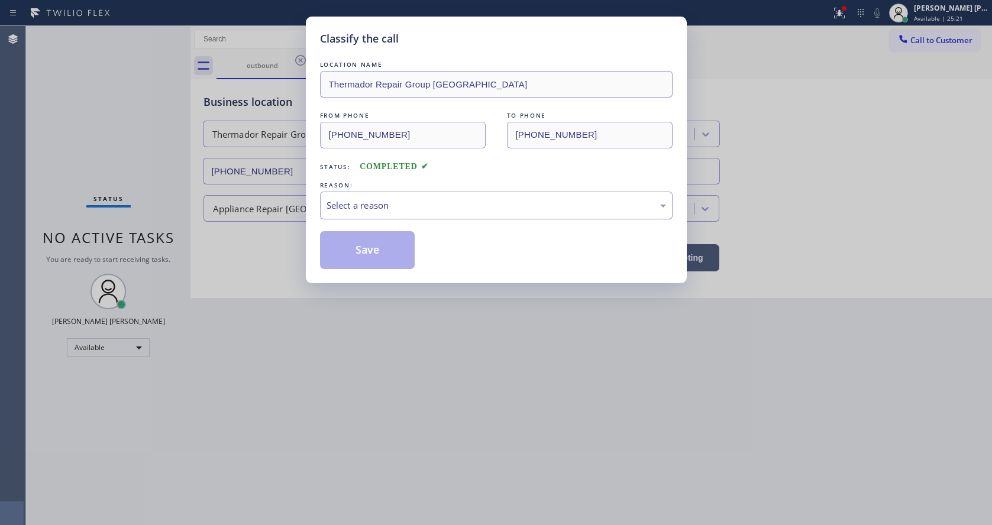
click at [360, 212] on div "Select a reason" at bounding box center [495, 206] width 339 height 14
click at [367, 253] on button "Save" at bounding box center [367, 250] width 95 height 38
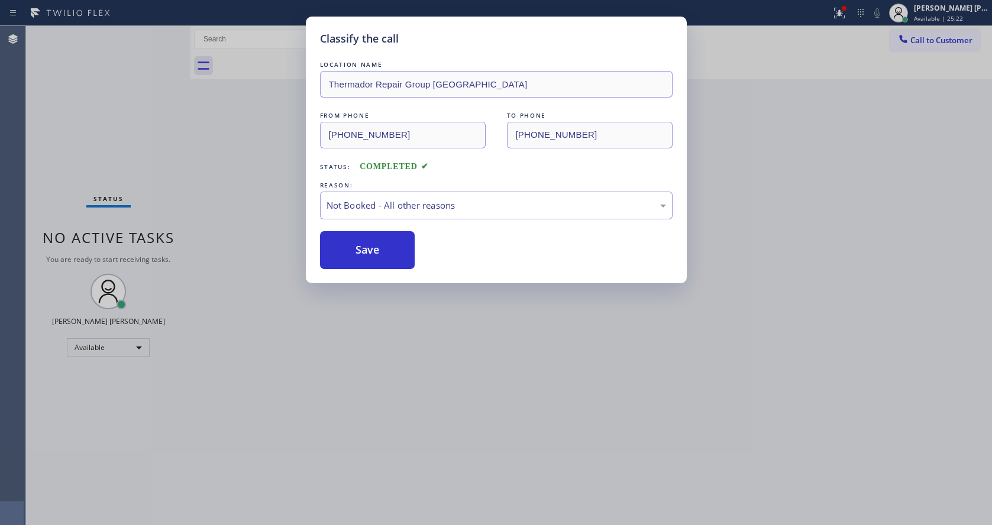
click at [367, 253] on button "Save" at bounding box center [367, 250] width 95 height 38
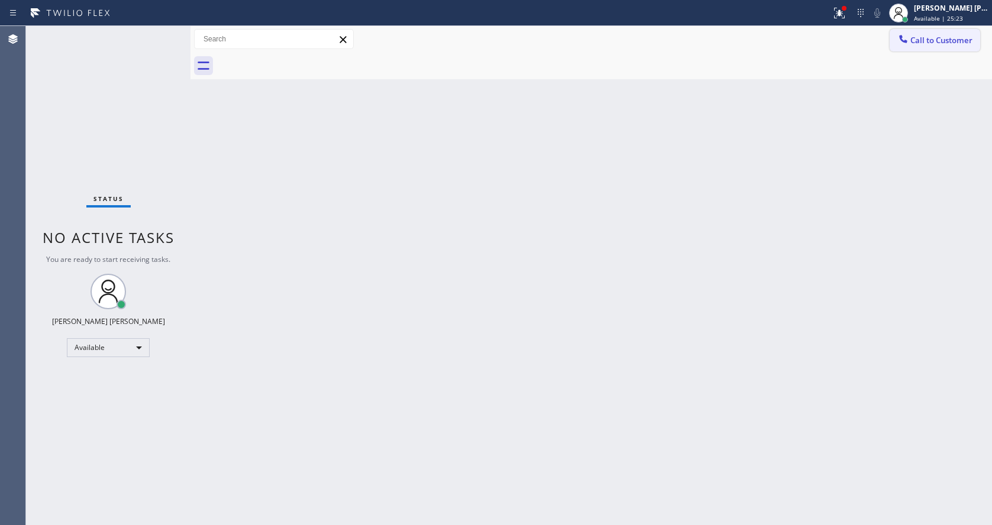
click at [904, 48] on button "Call to Customer" at bounding box center [935, 40] width 90 height 22
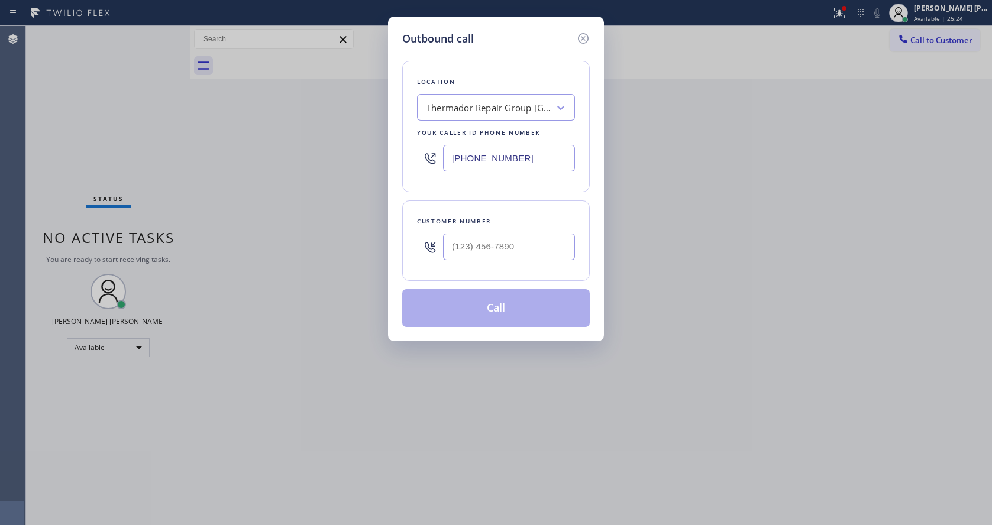
click at [511, 230] on div at bounding box center [509, 247] width 132 height 38
click at [507, 244] on input "(___) ___-____" at bounding box center [509, 247] width 132 height 27
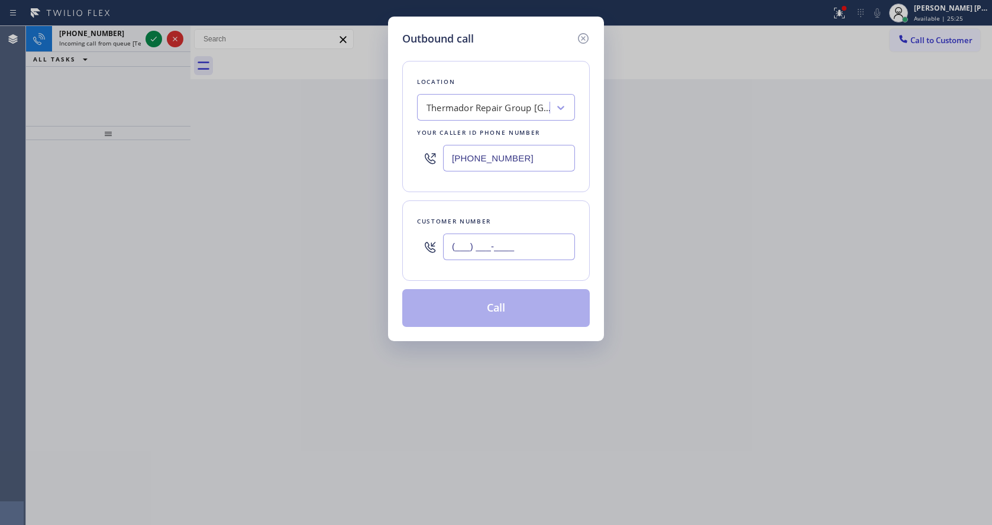
paste input "510) 789-3618"
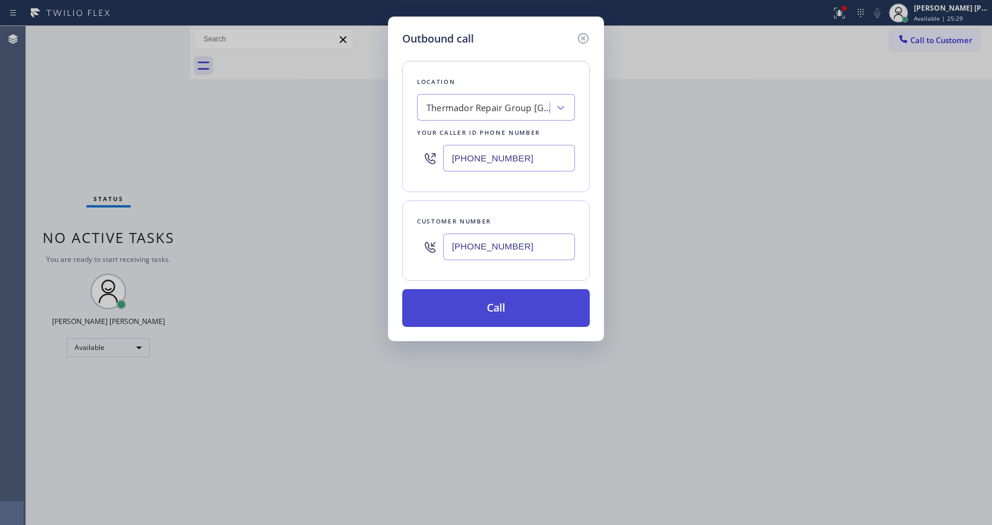
type input "[PHONE_NUMBER]"
click at [507, 312] on button "Call" at bounding box center [495, 308] width 187 height 38
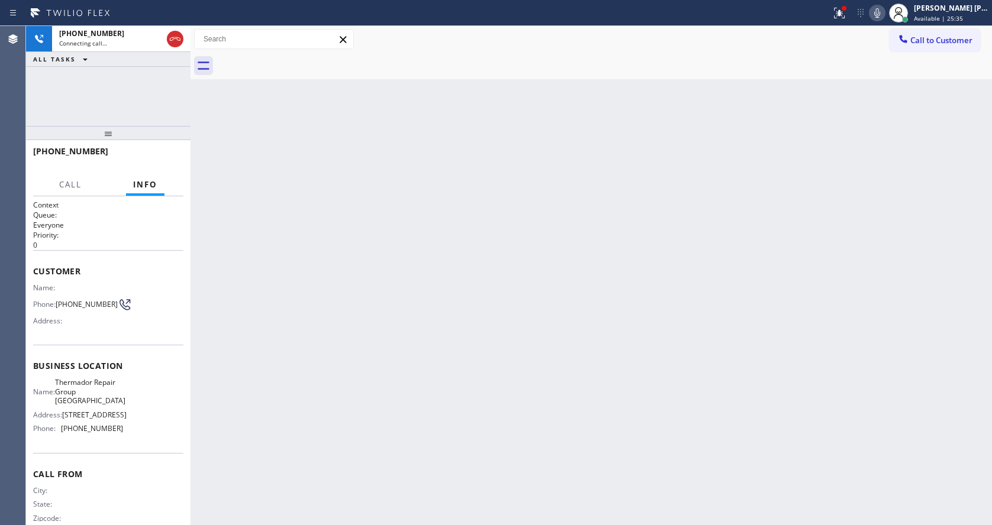
click at [475, 400] on div "Back to Dashboard Change Sender ID Customers Technicians Select a contact Outbo…" at bounding box center [590, 275] width 801 height 499
click at [263, 209] on div "Back to Dashboard Change Sender ID Customers Technicians Select a contact Outbo…" at bounding box center [590, 275] width 801 height 499
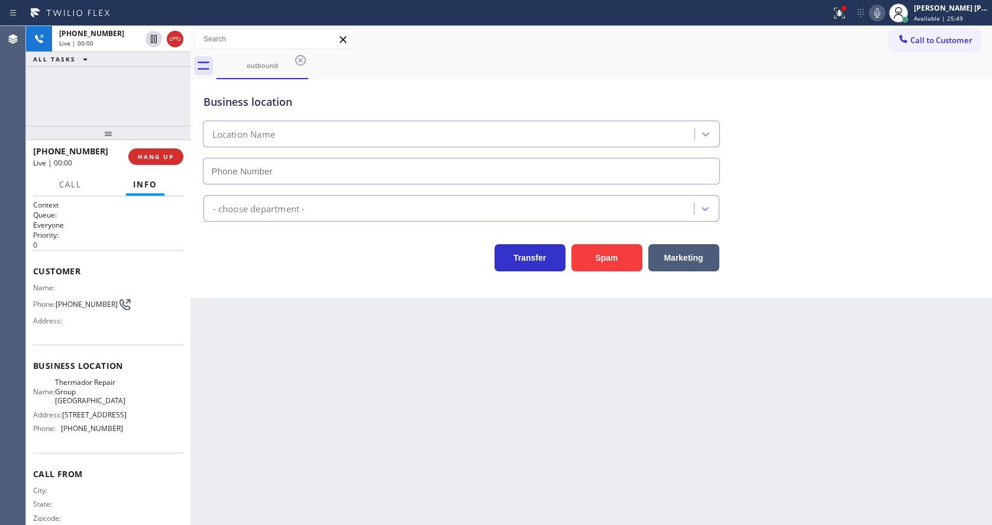
click at [302, 210] on div "- choose department -" at bounding box center [259, 209] width 92 height 14
type input "[PHONE_NUMBER]"
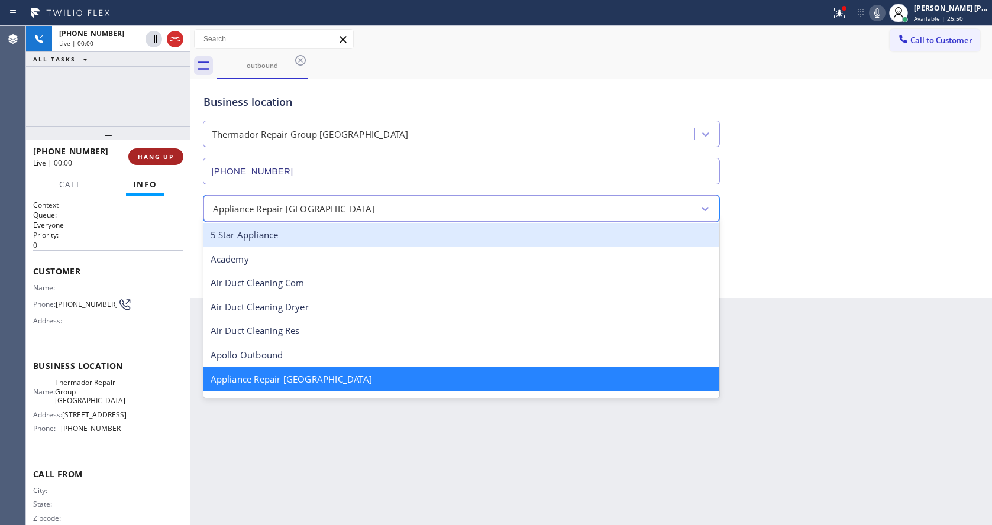
click at [173, 161] on button "HANG UP" at bounding box center [155, 156] width 55 height 17
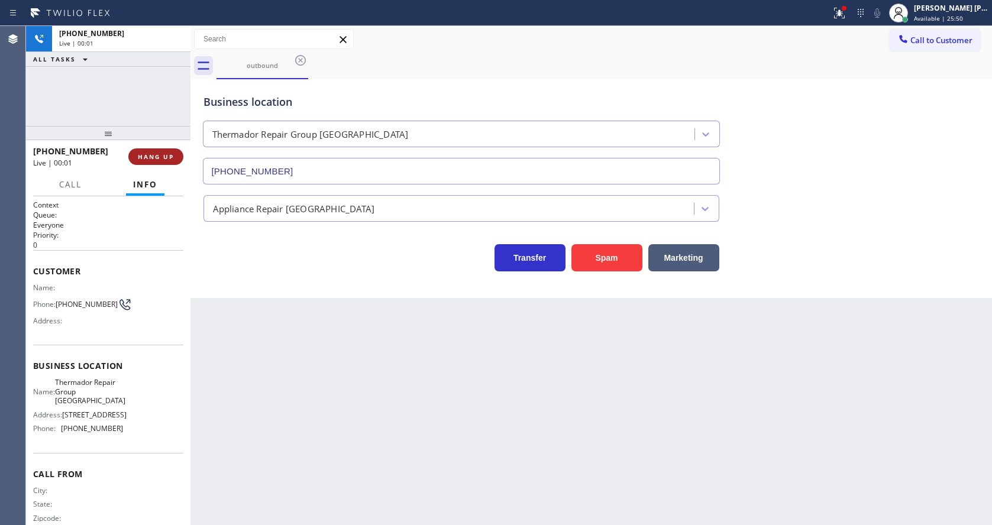
click at [163, 155] on span "HANG UP" at bounding box center [156, 157] width 36 height 8
click at [163, 155] on span "COMPLETE" at bounding box center [153, 157] width 41 height 8
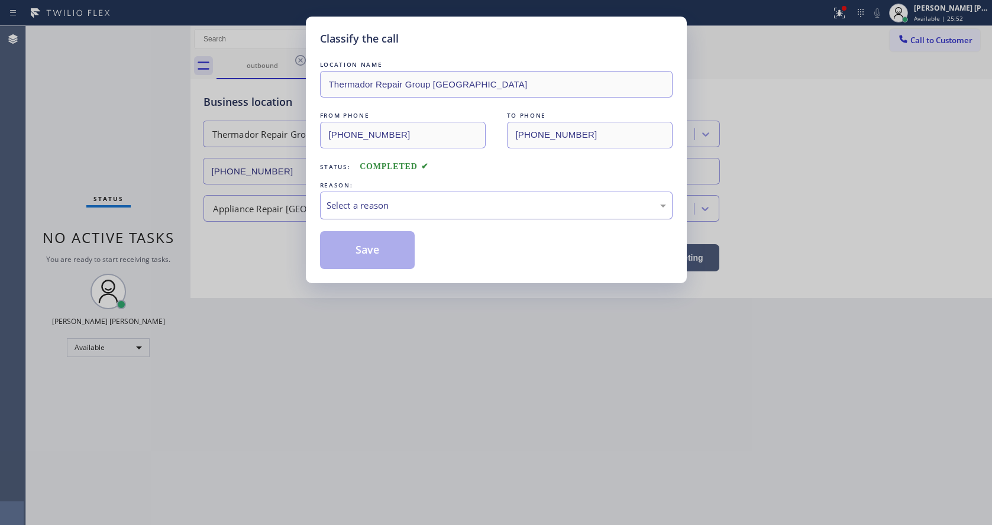
click at [367, 200] on div "Select a reason" at bounding box center [495, 206] width 339 height 14
click at [364, 247] on button "Save" at bounding box center [367, 250] width 95 height 38
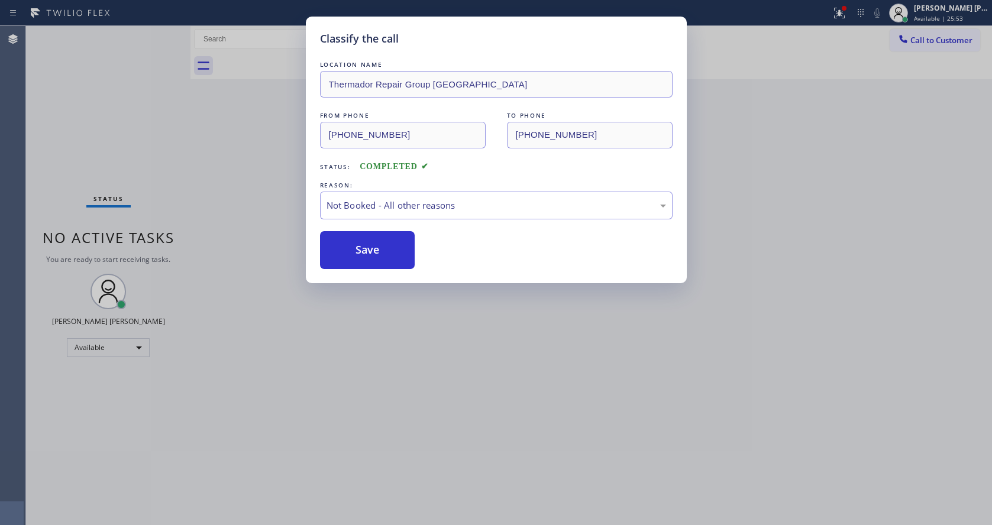
click at [364, 247] on button "Save" at bounding box center [367, 250] width 95 height 38
drag, startPoint x: 442, startPoint y: 385, endPoint x: 348, endPoint y: 455, distance: 117.1
click at [441, 386] on div "Classify the call LOCATION NAME Thermador Repair Group Fremont FROM PHONE [PHON…" at bounding box center [496, 262] width 992 height 525
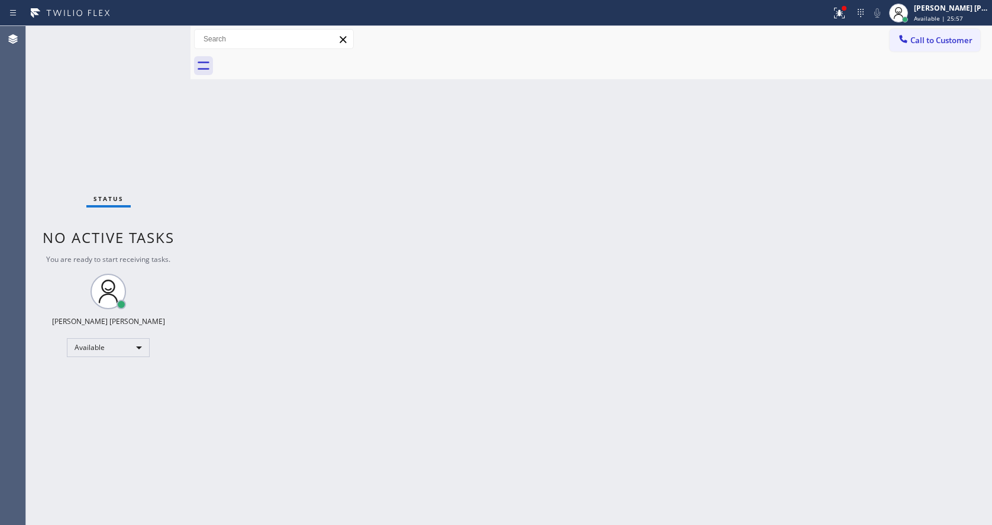
click at [686, 334] on div "Back to Dashboard Change Sender ID Customers Technicians Select a contact Outbo…" at bounding box center [590, 275] width 801 height 499
click at [848, 20] on button at bounding box center [839, 13] width 26 height 26
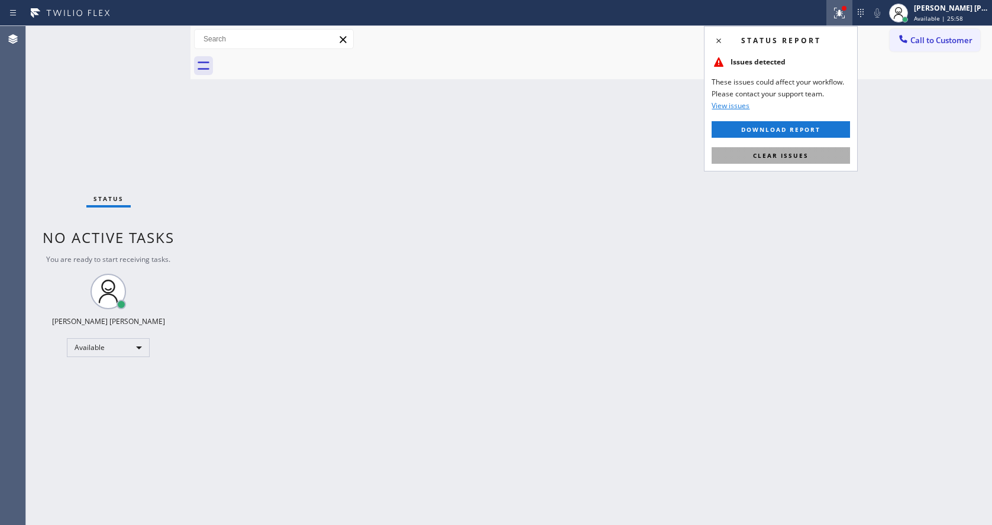
click at [800, 150] on button "Clear issues" at bounding box center [781, 155] width 138 height 17
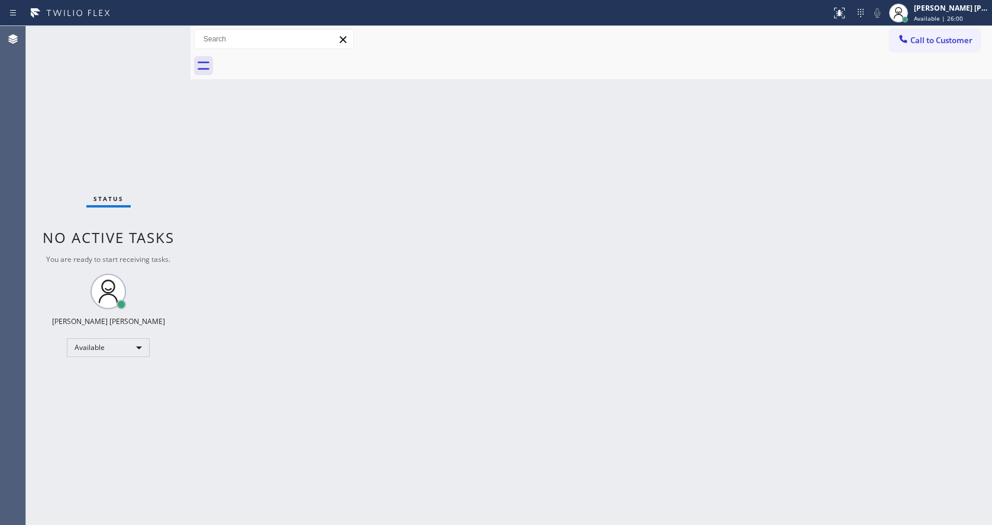
click at [161, 33] on div "Status No active tasks You are ready to start receiving tasks. [PERSON_NAME] [P…" at bounding box center [108, 275] width 164 height 499
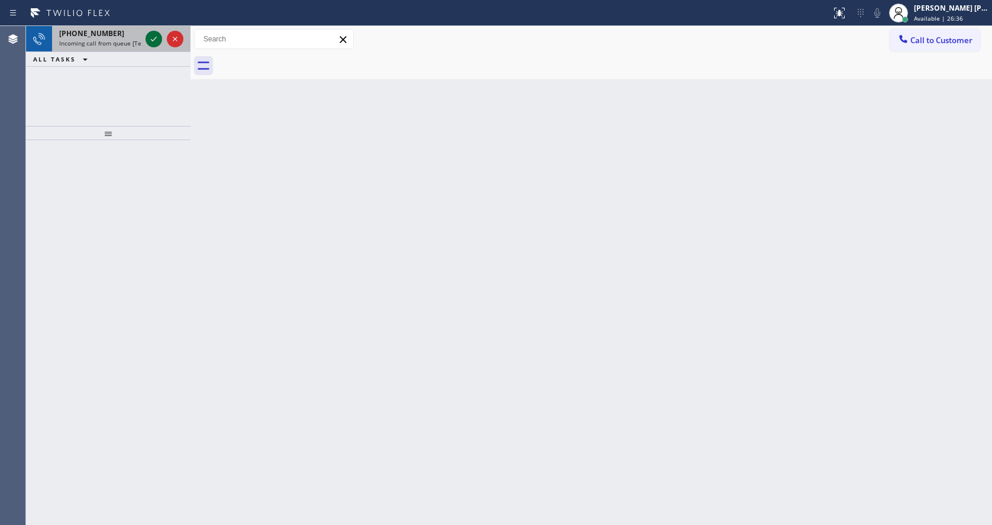
click at [150, 41] on icon at bounding box center [154, 39] width 14 height 14
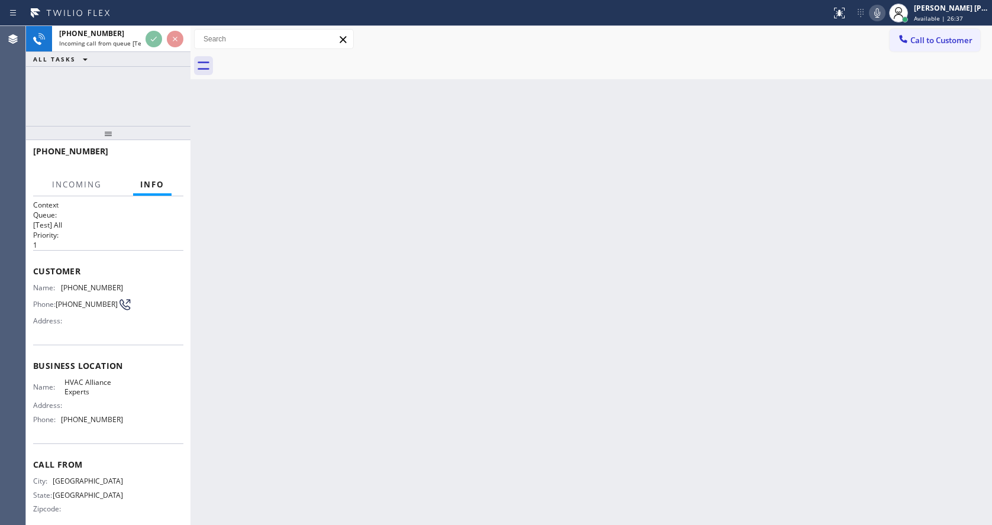
click at [452, 327] on div "Back to Dashboard Change Sender ID Customers Technicians Select a contact Outbo…" at bounding box center [590, 275] width 801 height 499
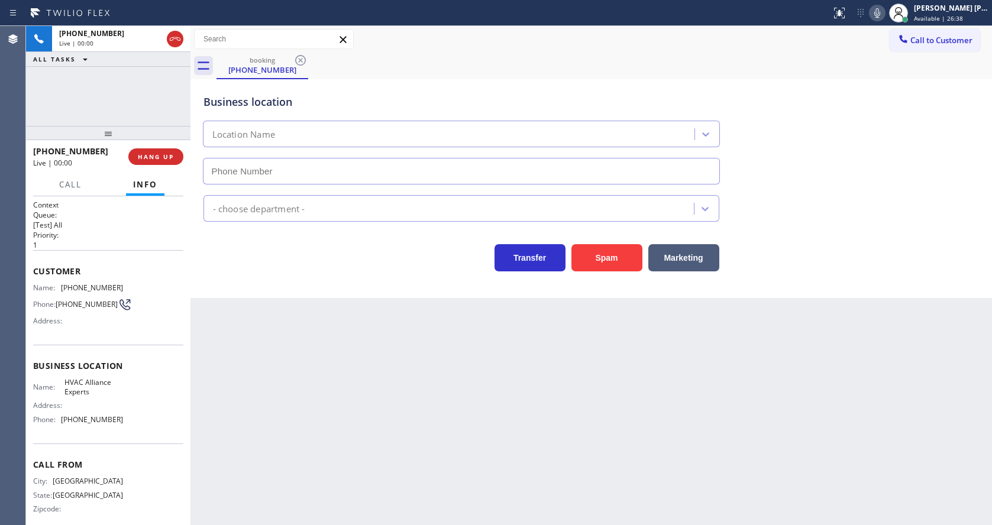
type input "[PHONE_NUMBER]"
click at [381, 392] on div "Back to Dashboard Change Sender ID Customers Technicians Select a contact Outbo…" at bounding box center [590, 275] width 801 height 499
click at [395, 408] on div "Back to Dashboard Change Sender ID Customers Technicians Select a contact Outbo…" at bounding box center [590, 275] width 801 height 499
drag, startPoint x: 130, startPoint y: 419, endPoint x: 56, endPoint y: 436, distance: 75.5
click at [56, 436] on div "Business location Name: HVAC Alliance Experts Address: Phone: [PHONE_NUMBER]" at bounding box center [108, 394] width 150 height 99
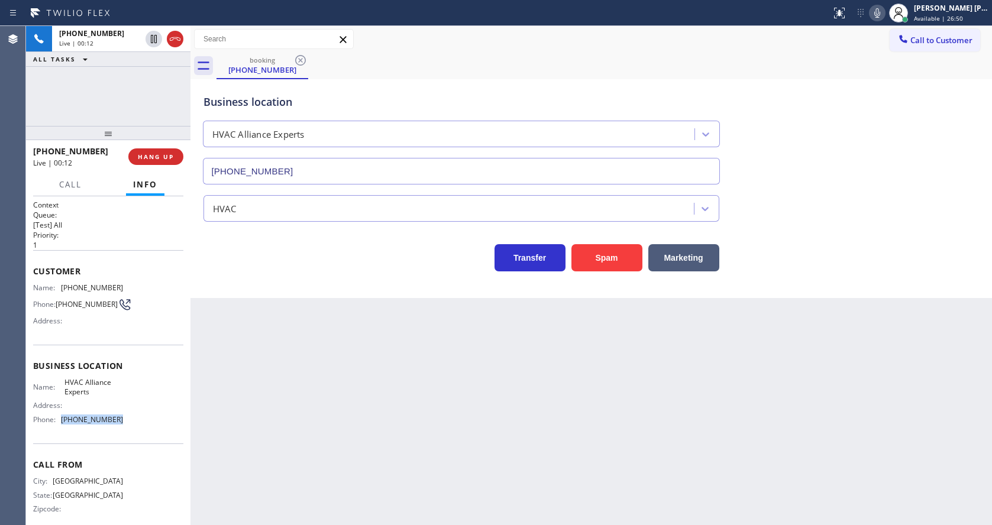
copy div "[PHONE_NUMBER]"
click at [371, 373] on div "Back to Dashboard Change Sender ID Customers Technicians Select a contact Outbo…" at bounding box center [590, 275] width 801 height 499
click at [143, 154] on span "HANG UP" at bounding box center [156, 157] width 36 height 8
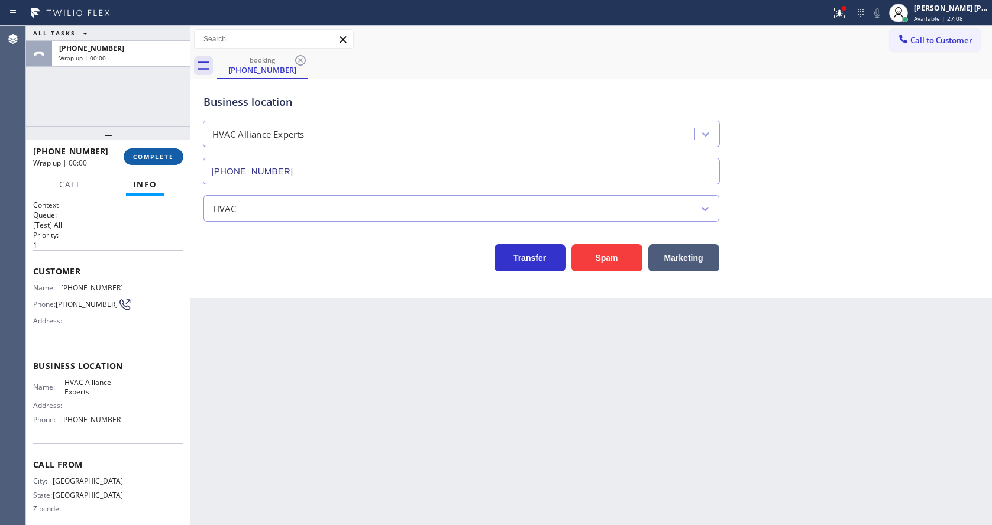
click at [143, 154] on span "COMPLETE" at bounding box center [153, 157] width 41 height 8
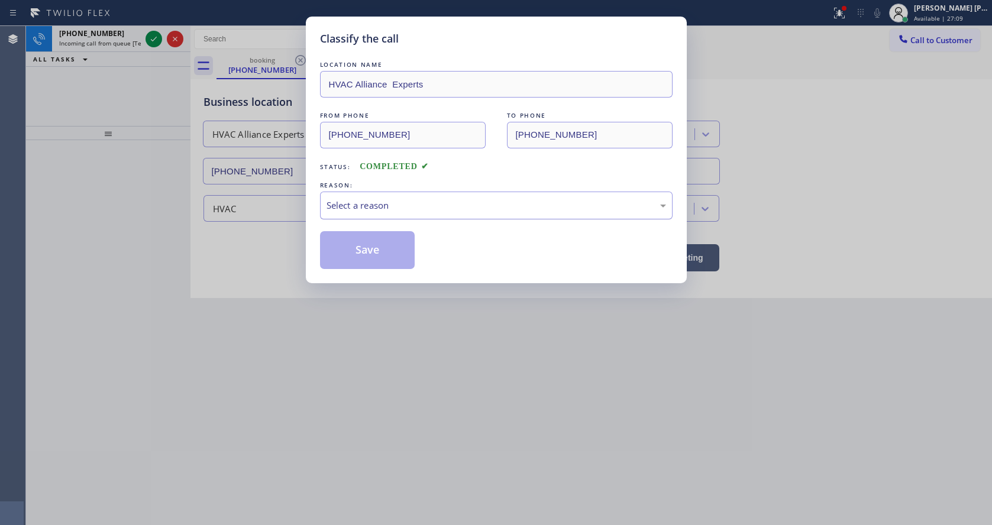
click at [410, 204] on div "Select a reason" at bounding box center [495, 206] width 339 height 14
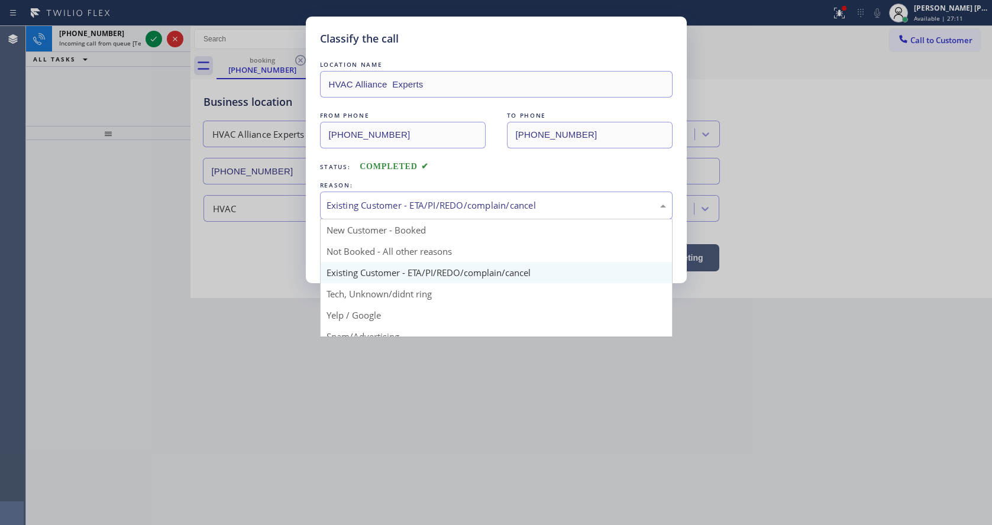
click at [383, 206] on div "Existing Customer - ETA/PI/REDO/complain/cancel" at bounding box center [495, 206] width 339 height 14
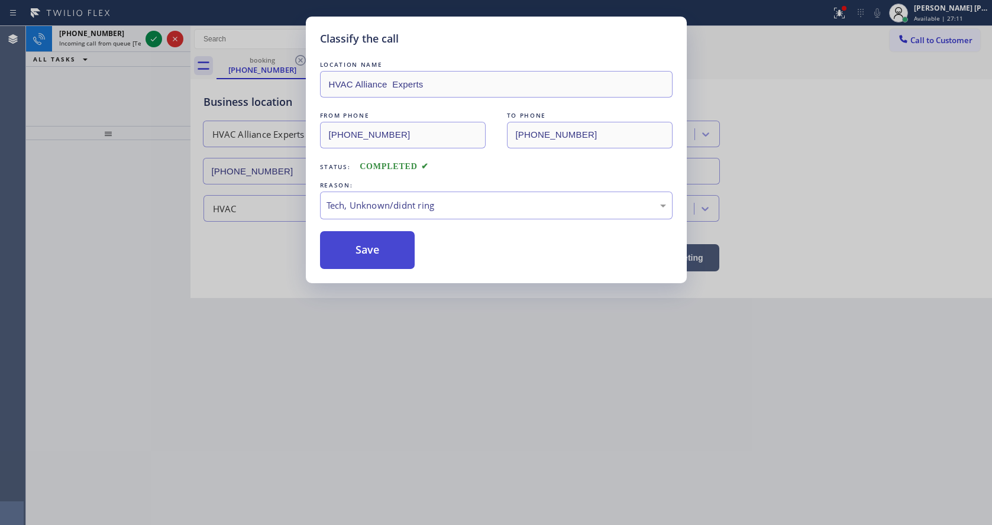
click at [382, 246] on button "Save" at bounding box center [367, 250] width 95 height 38
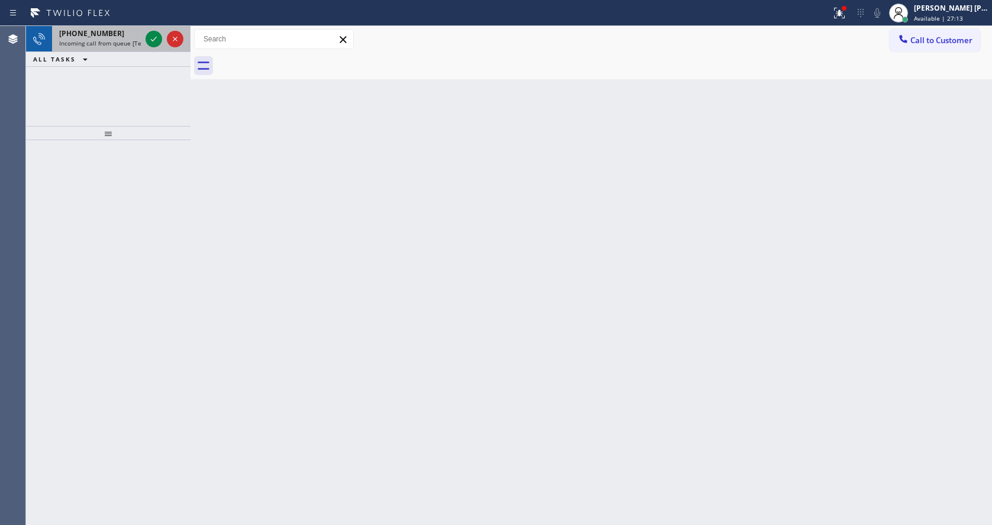
click at [150, 28] on div at bounding box center [164, 39] width 43 height 26
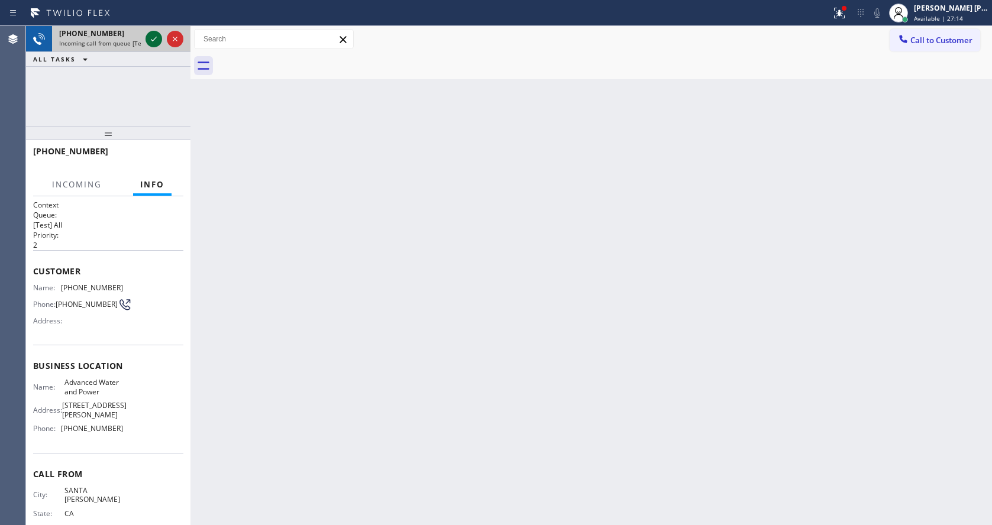
click at [153, 38] on icon at bounding box center [154, 39] width 14 height 14
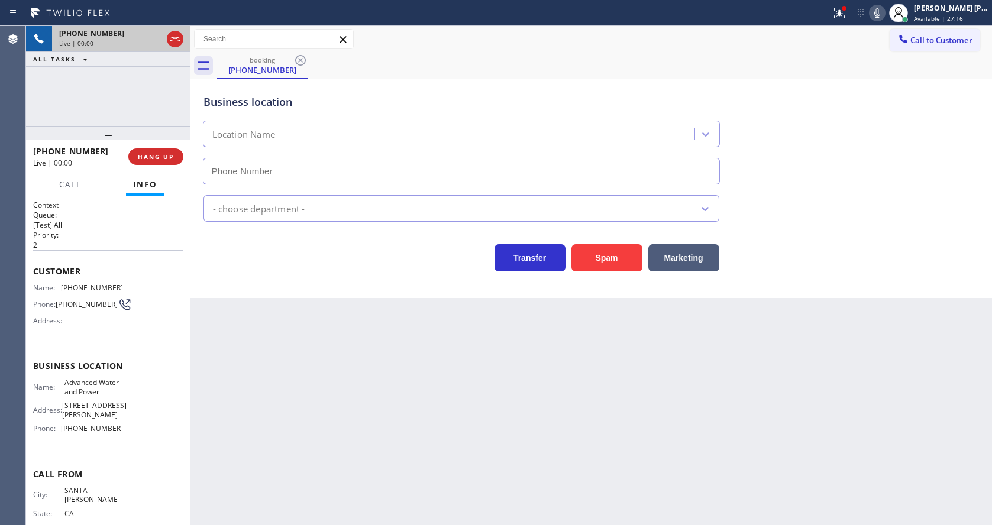
type input "[PHONE_NUMBER]"
click at [593, 261] on button "Spam" at bounding box center [606, 257] width 71 height 27
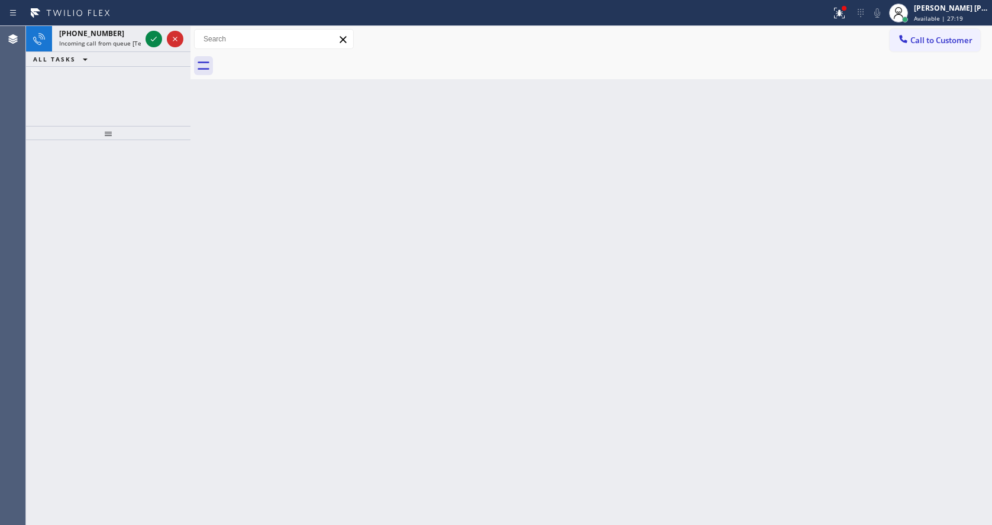
click at [157, 31] on button at bounding box center [153, 39] width 17 height 17
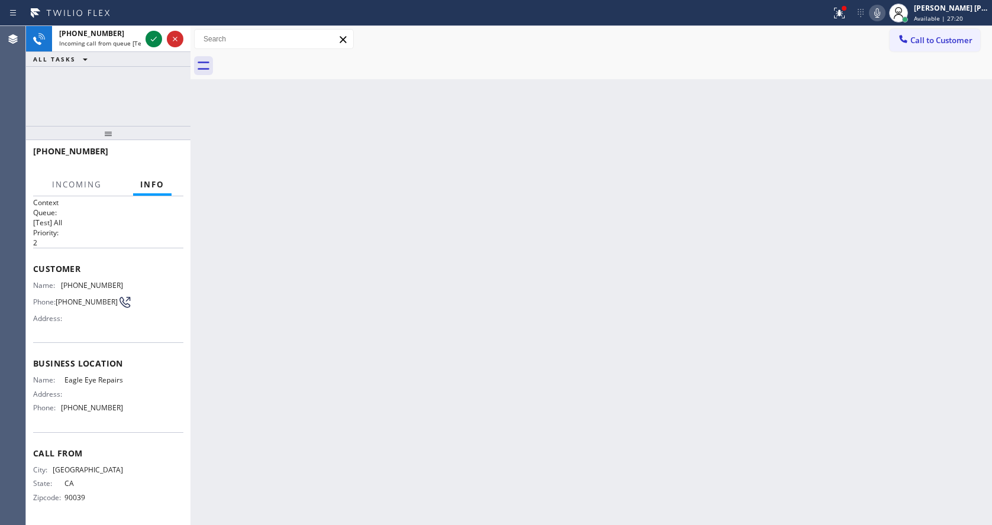
scroll to position [15, 0]
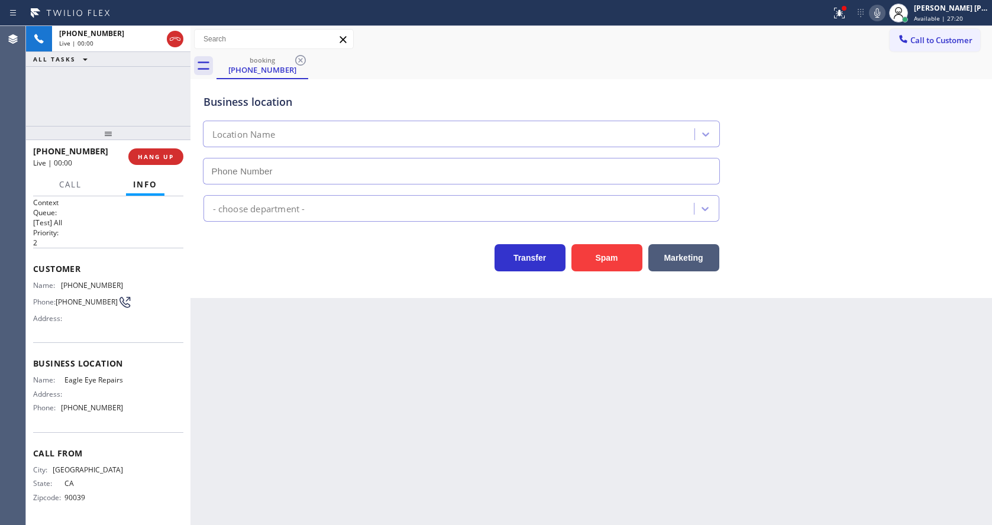
click at [348, 406] on div "Back to Dashboard Change Sender ID Customers Technicians Select a contact Outbo…" at bounding box center [590, 275] width 801 height 499
type input "[PHONE_NUMBER]"
click at [596, 263] on button "Spam" at bounding box center [606, 257] width 71 height 27
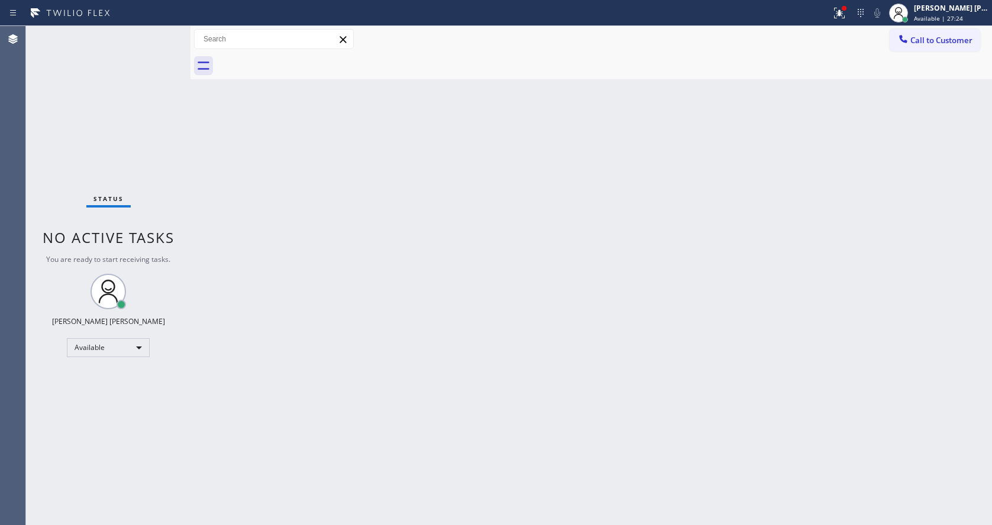
click at [147, 35] on div "Status No active tasks You are ready to start receiving tasks. [PERSON_NAME] [P…" at bounding box center [108, 275] width 164 height 499
click at [156, 29] on div "Status No active tasks You are ready to start receiving tasks. [PERSON_NAME] [P…" at bounding box center [108, 275] width 164 height 499
click at [156, 33] on div "Status No active tasks You are ready to start receiving tasks. [PERSON_NAME] [P…" at bounding box center [108, 275] width 164 height 499
click at [154, 33] on div "Status No active tasks You are ready to start receiving tasks. [PERSON_NAME] [P…" at bounding box center [108, 275] width 164 height 499
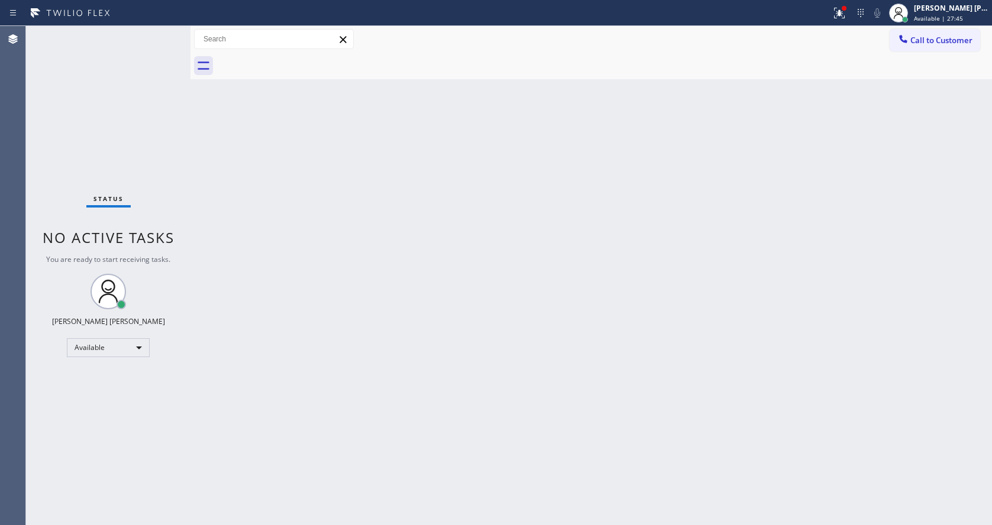
click at [190, 199] on div at bounding box center [190, 275] width 0 height 499
click at [162, 29] on div "Status No active tasks You are ready to start receiving tasks. [PERSON_NAME] [P…" at bounding box center [108, 275] width 164 height 499
click at [156, 31] on div "Status No active tasks You are ready to start receiving tasks. [PERSON_NAME] [P…" at bounding box center [108, 275] width 164 height 499
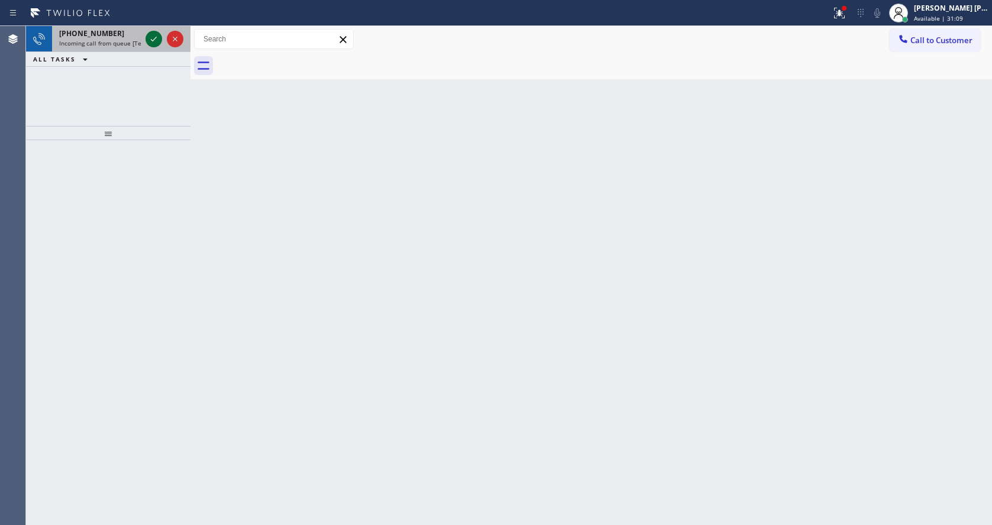
click at [150, 37] on icon at bounding box center [154, 39] width 14 height 14
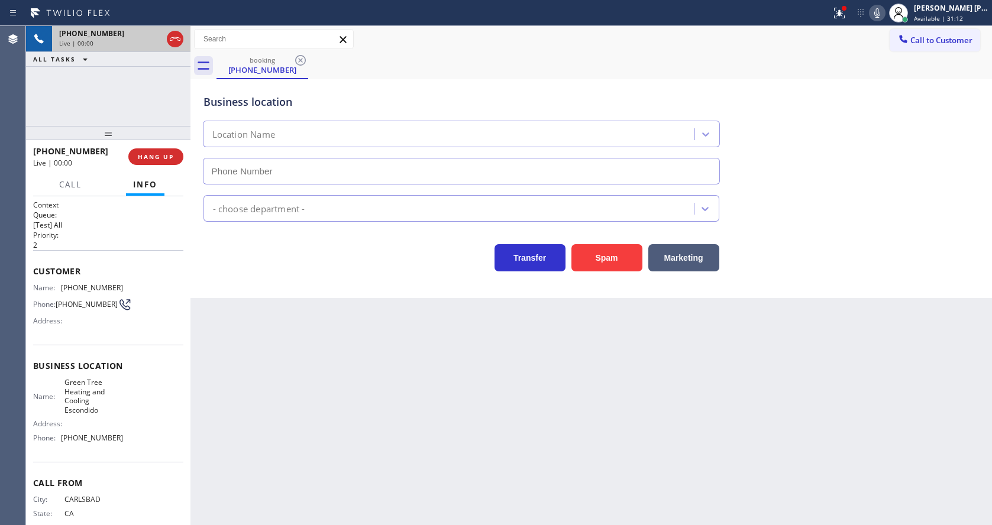
type input "[PHONE_NUMBER]"
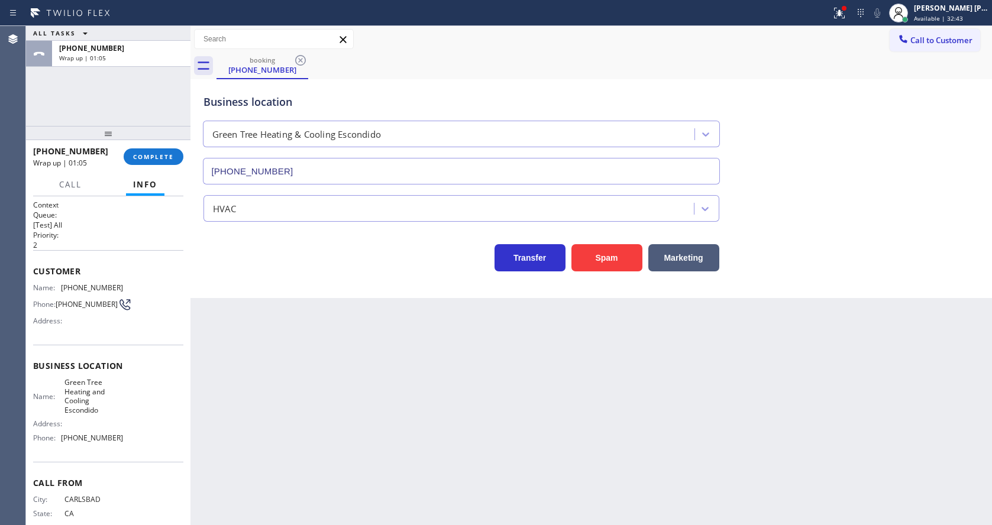
click at [466, 393] on div "Back to Dashboard Change Sender ID Customers Technicians Select a contact Outbo…" at bounding box center [590, 275] width 801 height 499
click at [358, 393] on div "Back to Dashboard Change Sender ID Customers Technicians Select a contact Outbo…" at bounding box center [590, 275] width 801 height 499
click at [142, 140] on div at bounding box center [108, 133] width 164 height 14
click at [155, 153] on span "COMPLETE" at bounding box center [153, 157] width 41 height 8
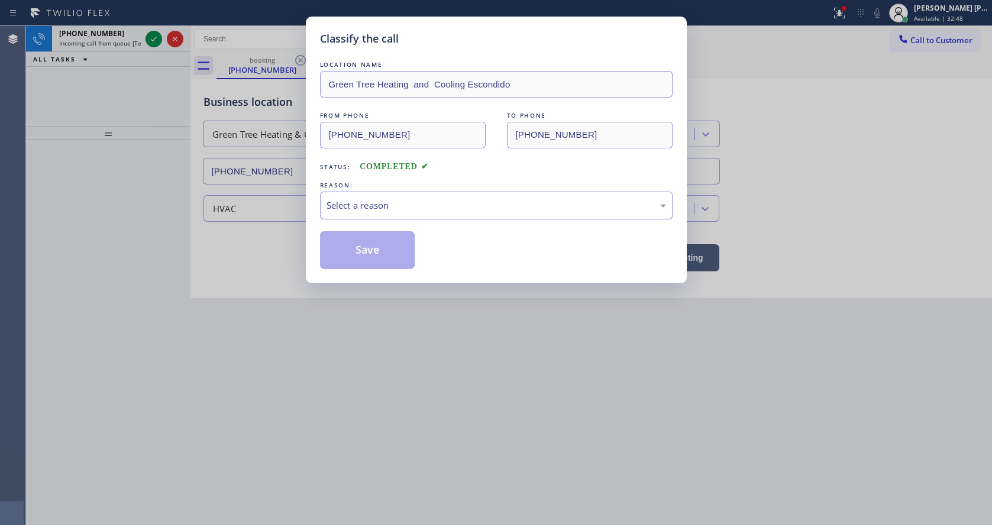
click at [381, 208] on div "Select a reason" at bounding box center [495, 206] width 339 height 14
click at [368, 261] on button "Save" at bounding box center [367, 250] width 95 height 38
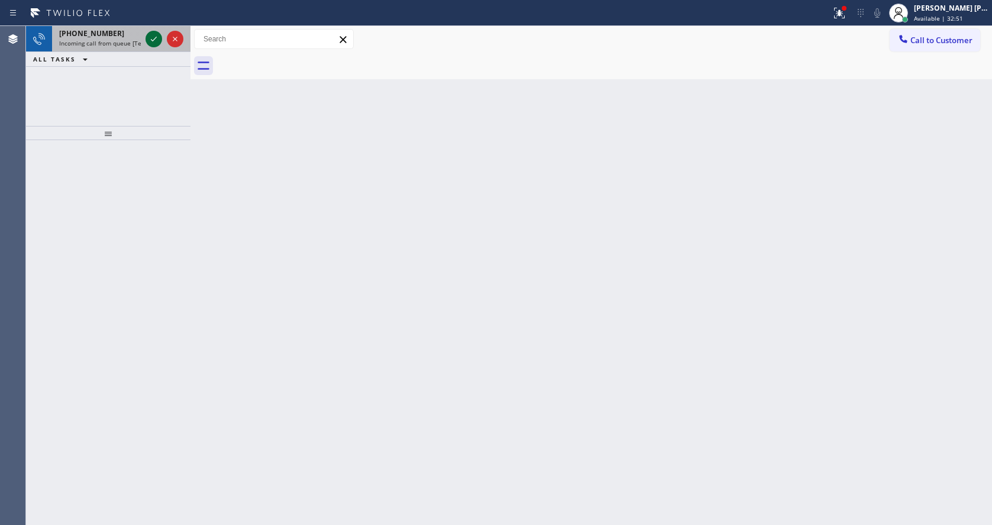
click at [153, 37] on icon at bounding box center [154, 39] width 14 height 14
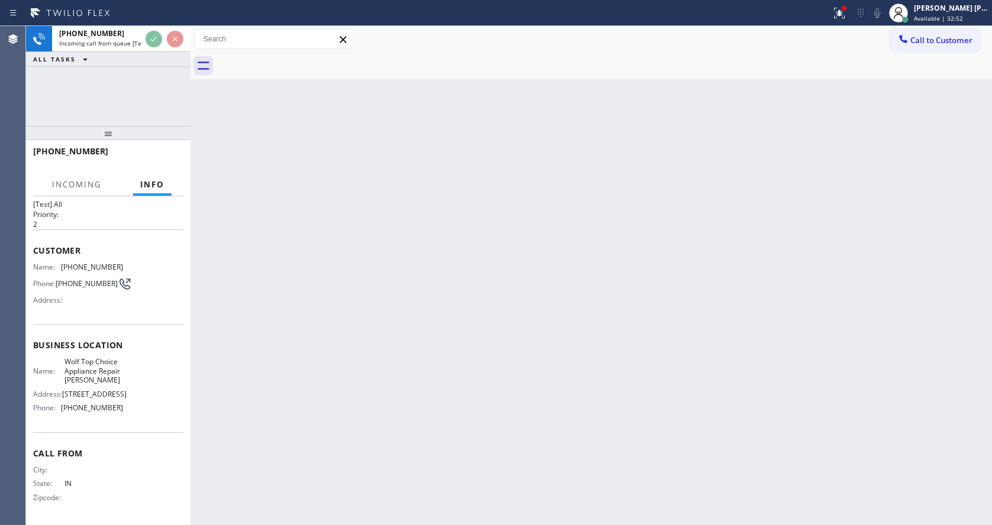
scroll to position [43, 0]
click at [425, 342] on div "Back to Dashboard Change Sender ID Customers Technicians Select a contact Outbo…" at bounding box center [590, 275] width 801 height 499
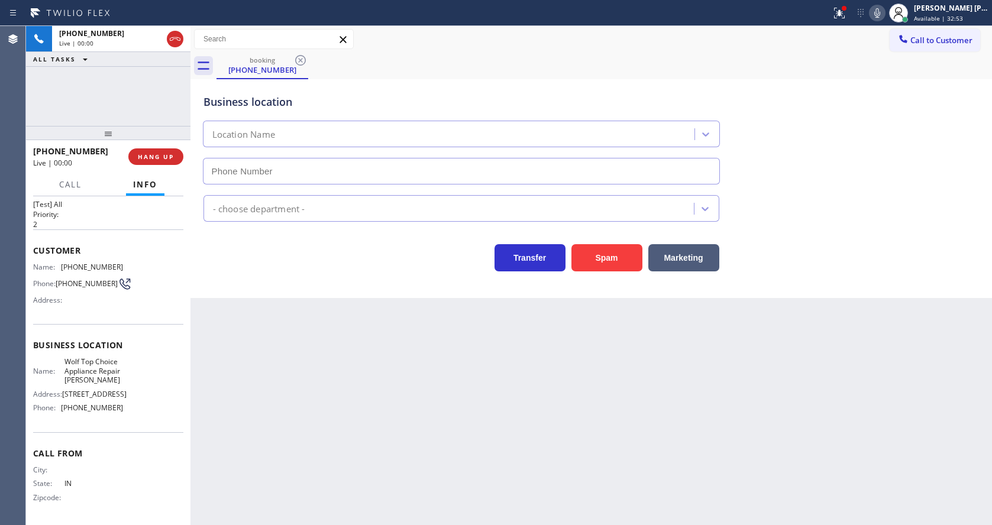
type input "[PHONE_NUMBER]"
click at [425, 342] on div "Back to Dashboard Change Sender ID Customers Technicians Select a contact Outbo…" at bounding box center [590, 275] width 801 height 499
click at [428, 369] on div "Back to Dashboard Change Sender ID Customers Technicians Select a contact Outbo…" at bounding box center [590, 275] width 801 height 499
click at [259, 354] on div "Back to Dashboard Change Sender ID Customers Technicians Select a contact Outbo…" at bounding box center [590, 275] width 801 height 499
click at [612, 264] on button "Spam" at bounding box center [606, 257] width 71 height 27
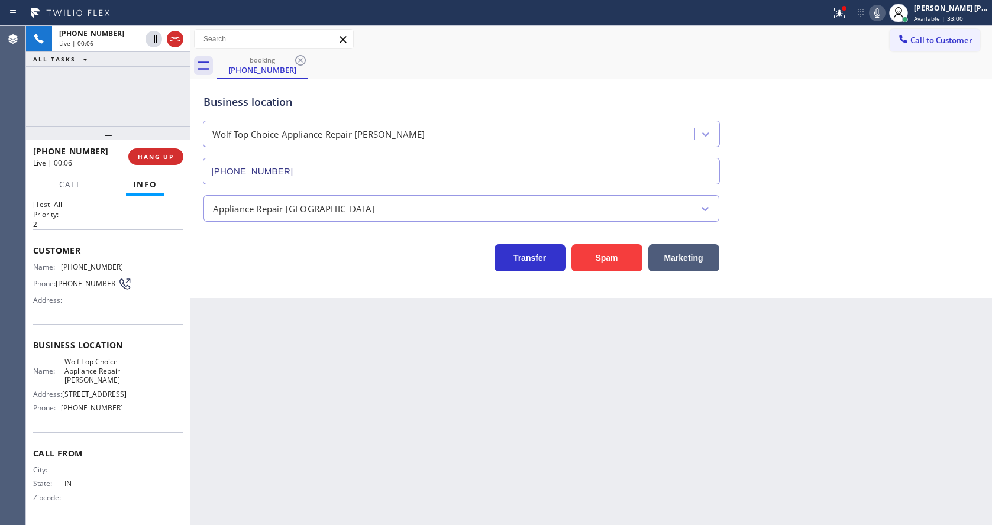
click at [265, 438] on div "Back to Dashboard Change Sender ID Customers Technicians Select a contact Outbo…" at bounding box center [590, 275] width 801 height 499
click at [535, 471] on div "Back to Dashboard Change Sender ID Customers Technicians Select a contact Outbo…" at bounding box center [590, 275] width 801 height 499
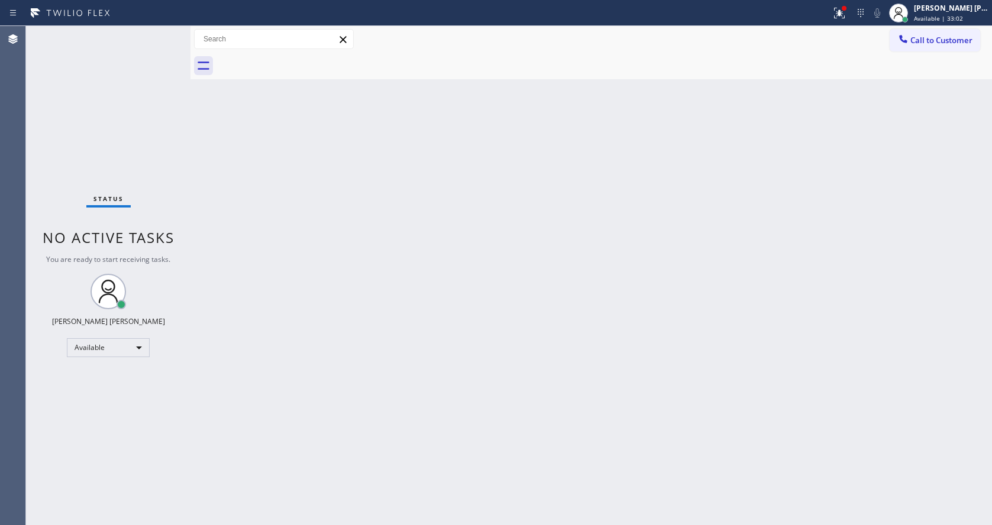
click at [155, 31] on div "Status No active tasks You are ready to start receiving tasks. [PERSON_NAME] [P…" at bounding box center [108, 275] width 164 height 499
click at [156, 34] on div "Status No active tasks You are ready to start receiving tasks. [PERSON_NAME] [P…" at bounding box center [108, 275] width 164 height 499
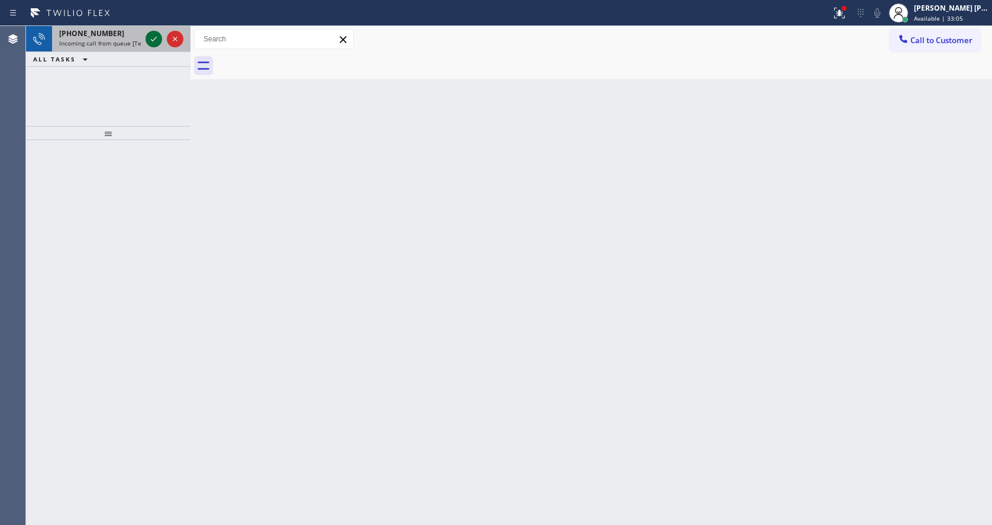
click at [156, 34] on icon at bounding box center [154, 39] width 14 height 14
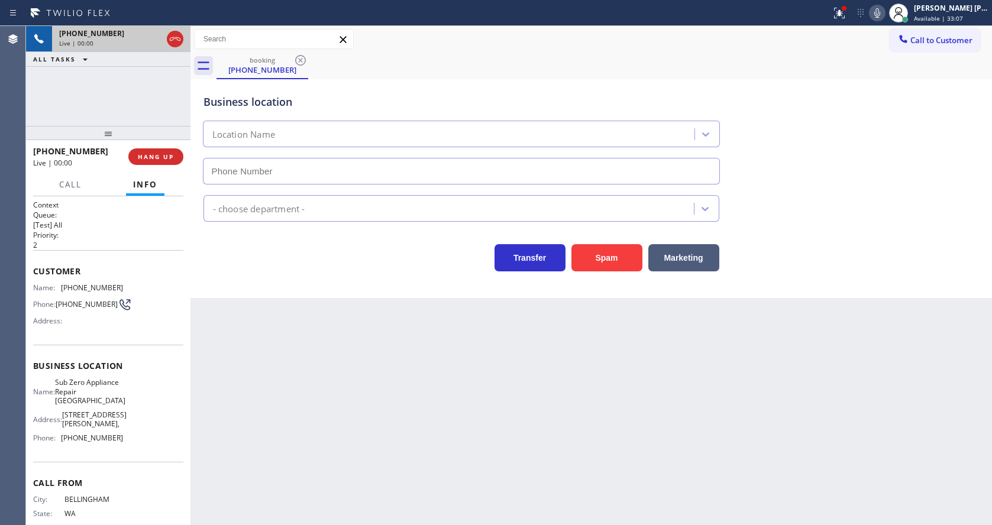
type input "[PHONE_NUMBER]"
click at [112, 319] on div "Name: [PHONE_NUMBER] Phone: [PHONE_NUMBER] Address:" at bounding box center [78, 306] width 90 height 47
drag, startPoint x: 69, startPoint y: 282, endPoint x: 123, endPoint y: 284, distance: 54.4
click at [123, 284] on div "Customer Name: [PHONE_NUMBER] Phone: [PHONE_NUMBER] Address:" at bounding box center [108, 297] width 150 height 95
copy div "[PHONE_NUMBER]"
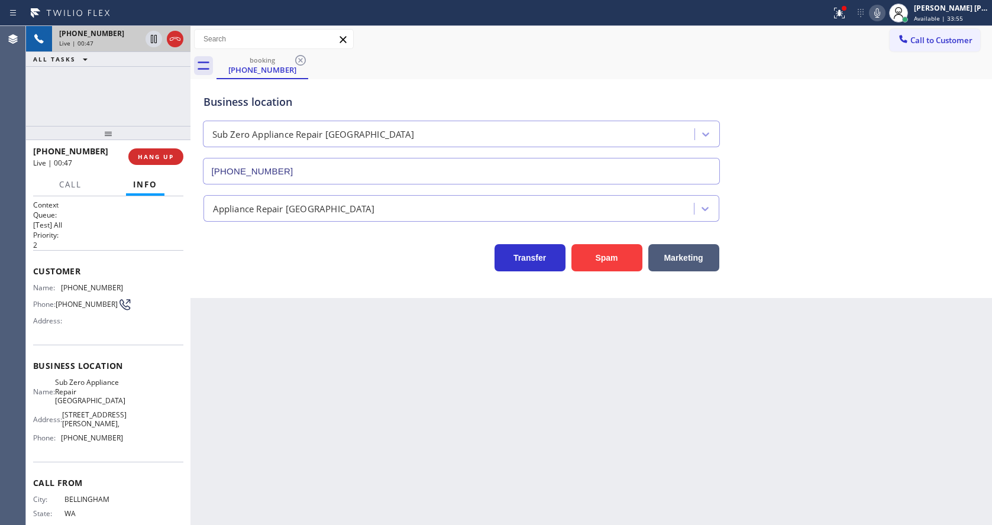
click at [346, 396] on div "Back to Dashboard Change Sender ID Customers Technicians Select a contact Outbo…" at bounding box center [590, 275] width 801 height 499
click at [113, 345] on div "Customer Name: [PHONE_NUMBER] Phone: [PHONE_NUMBER] Address:" at bounding box center [108, 297] width 150 height 95
drag, startPoint x: 59, startPoint y: 383, endPoint x: 112, endPoint y: 416, distance: 63.5
click at [112, 405] on div "Name: Sub Zero Appliance Repair [GEOGRAPHIC_DATA]" at bounding box center [78, 391] width 90 height 27
copy span "Sub Zero Appliance Repair [GEOGRAPHIC_DATA]"
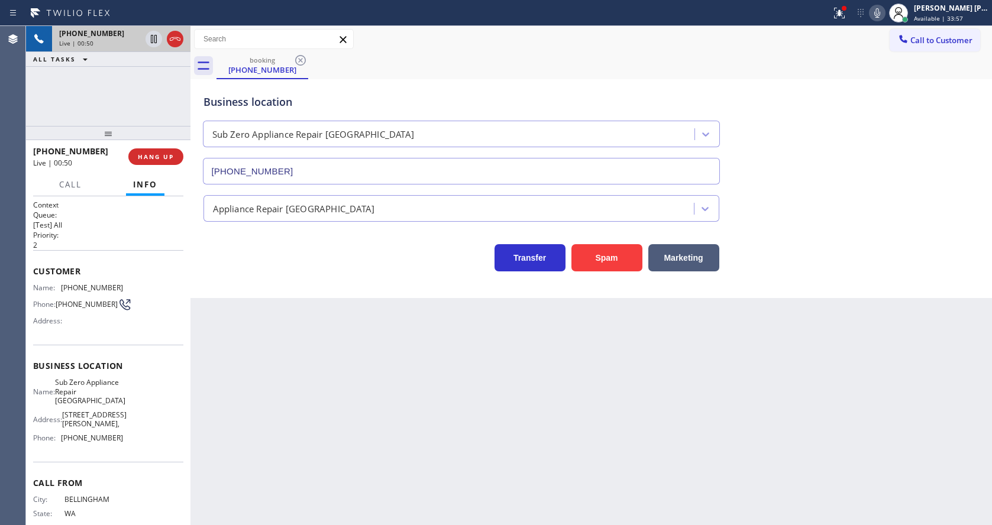
click at [329, 415] on div "Back to Dashboard Change Sender ID Customers Technicians Select a contact Outbo…" at bounding box center [590, 275] width 801 height 499
click at [131, 421] on div "Name: Sub Zero Appliance Repair Bellingham Address: [STREET_ADDRESS][GEOGRAPHIC…" at bounding box center [108, 412] width 150 height 69
drag, startPoint x: 60, startPoint y: 442, endPoint x: 138, endPoint y: 443, distance: 78.1
click at [138, 443] on div "Name: Sub Zero Appliance Repair Bellingham Address: [STREET_ADDRESS][GEOGRAPHIC…" at bounding box center [108, 412] width 150 height 69
copy div "[PHONE_NUMBER]"
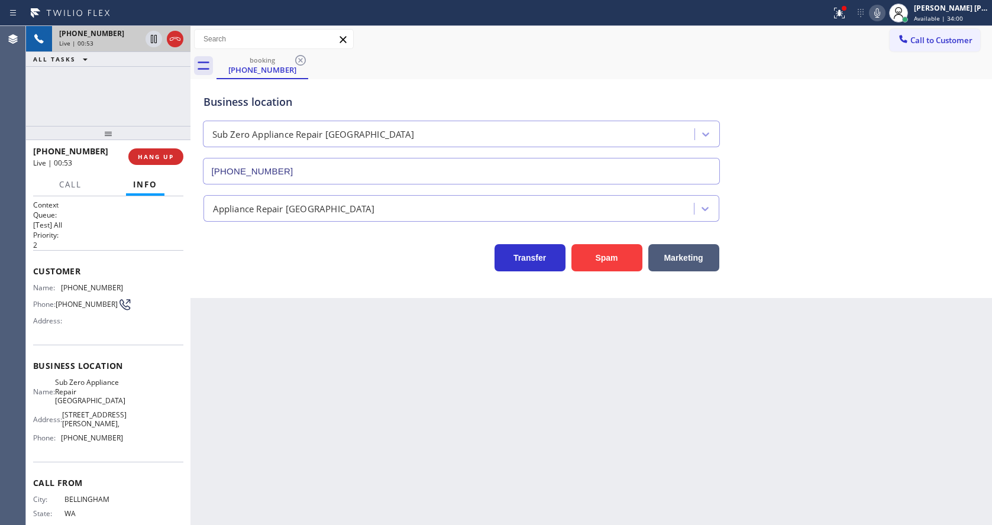
click at [307, 424] on div "Back to Dashboard Change Sender ID Customers Technicians Select a contact Outbo…" at bounding box center [590, 275] width 801 height 499
click at [556, 455] on div "Back to Dashboard Change Sender ID Customers Technicians Select a contact Outbo…" at bounding box center [590, 275] width 801 height 499
drag, startPoint x: 395, startPoint y: 423, endPoint x: 380, endPoint y: 431, distance: 16.7
click at [392, 425] on div "Back to Dashboard Change Sender ID Customers Technicians Select a contact Outbo…" at bounding box center [590, 275] width 801 height 499
click at [409, 494] on div "Back to Dashboard Change Sender ID Customers Technicians Select a contact Outbo…" at bounding box center [590, 275] width 801 height 499
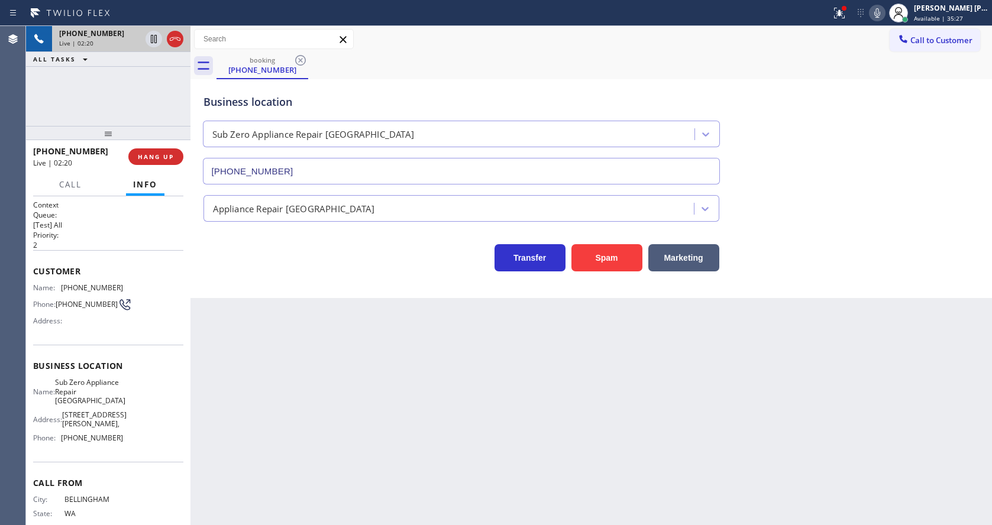
click at [413, 370] on div "Back to Dashboard Change Sender ID Customers Technicians Select a contact Outbo…" at bounding box center [590, 275] width 801 height 499
click at [884, 15] on icon at bounding box center [877, 13] width 14 height 14
click at [153, 35] on icon at bounding box center [154, 39] width 6 height 8
click at [341, 437] on div "Back to Dashboard Change Sender ID Customers Technicians Select a contact Outbo…" at bounding box center [590, 275] width 801 height 499
click at [227, 283] on div "Business location Sub Zero Appliance Repair [GEOGRAPHIC_DATA] [PHONE_NUMBER] Ap…" at bounding box center [590, 188] width 801 height 219
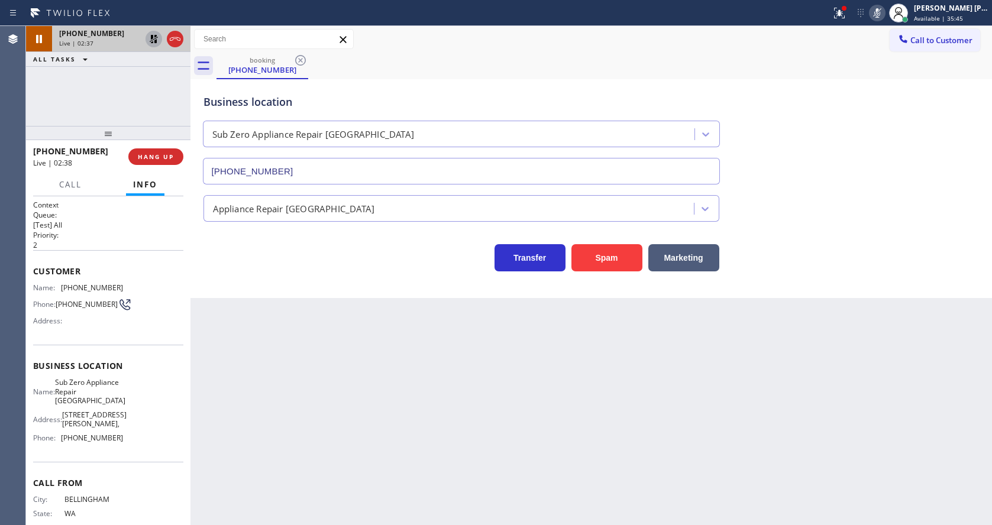
click at [157, 35] on icon at bounding box center [154, 39] width 14 height 14
click at [881, 18] on icon at bounding box center [877, 13] width 14 height 14
click at [840, 11] on icon at bounding box center [839, 13] width 14 height 14
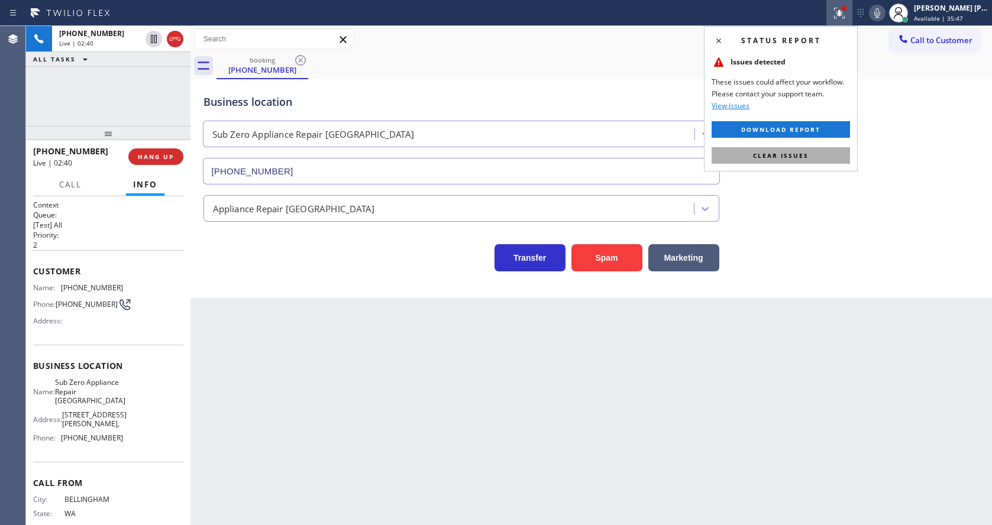
click at [818, 161] on button "Clear issues" at bounding box center [781, 155] width 138 height 17
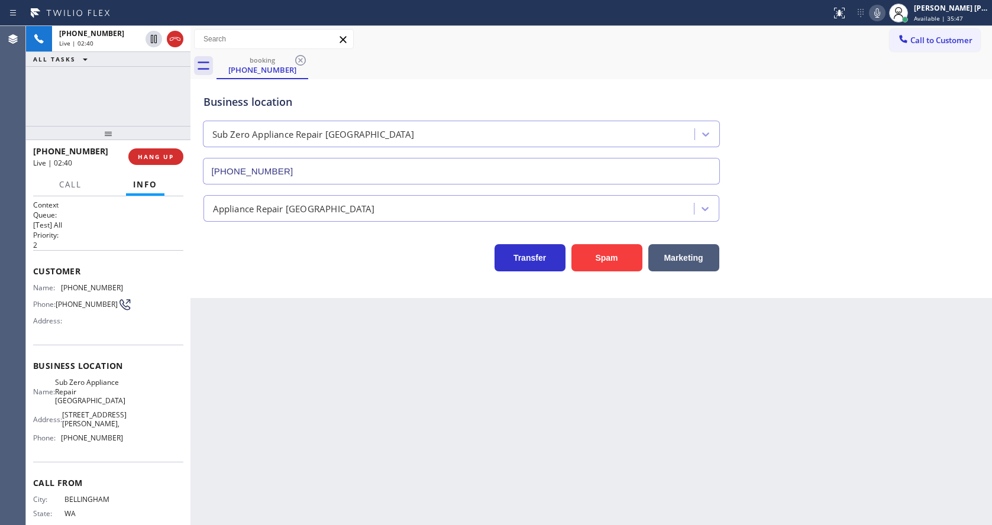
click at [824, 157] on div "Business location Sub Zero Appliance Repair [GEOGRAPHIC_DATA] [PHONE_NUMBER]" at bounding box center [591, 130] width 781 height 107
click at [381, 422] on div "Back to Dashboard Change Sender ID Customers Technicians Select a contact Outbo…" at bounding box center [590, 275] width 801 height 499
click at [587, 456] on div "Back to Dashboard Change Sender ID Customers Technicians Select a contact Outbo…" at bounding box center [590, 275] width 801 height 499
click at [156, 37] on icon at bounding box center [154, 39] width 14 height 14
click at [875, 16] on icon at bounding box center [877, 13] width 14 height 14
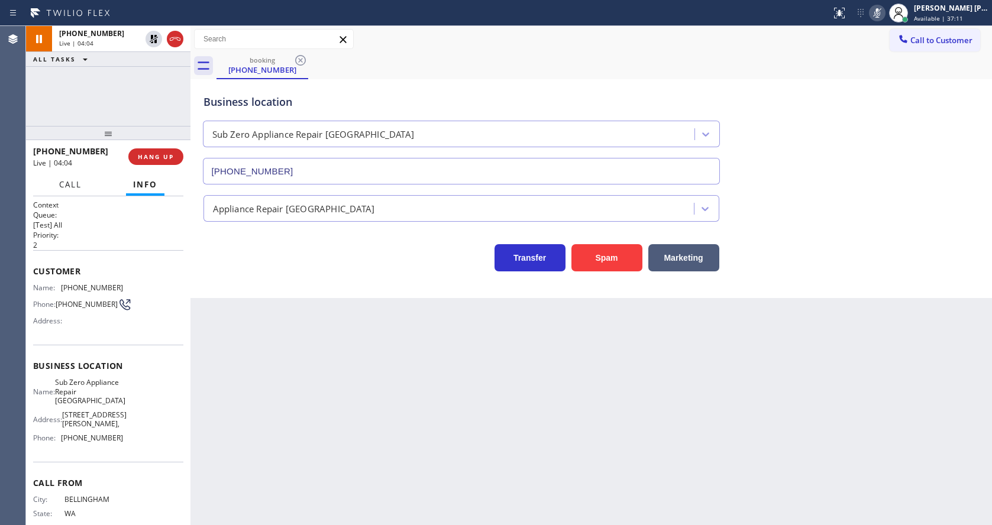
click at [64, 183] on span "Call" at bounding box center [70, 184] width 22 height 11
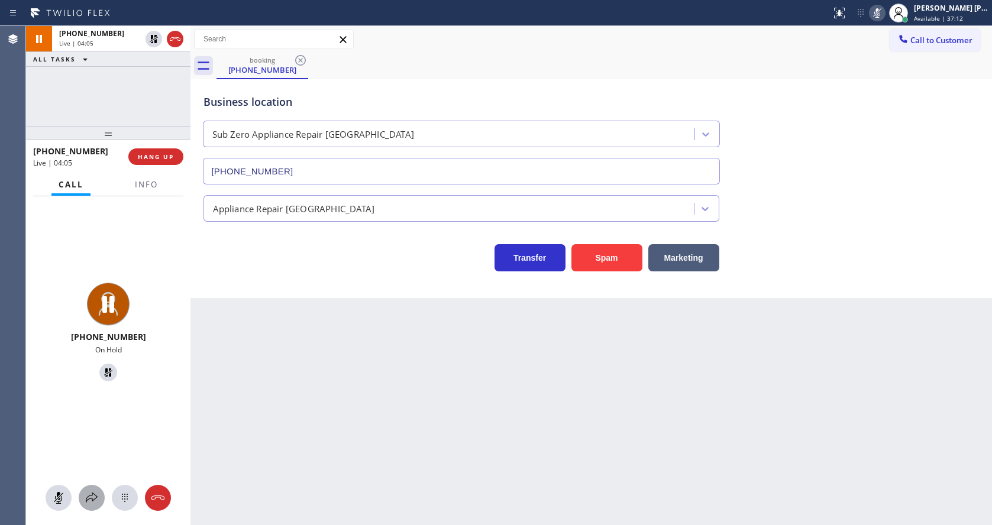
click at [86, 494] on icon at bounding box center [92, 498] width 14 height 14
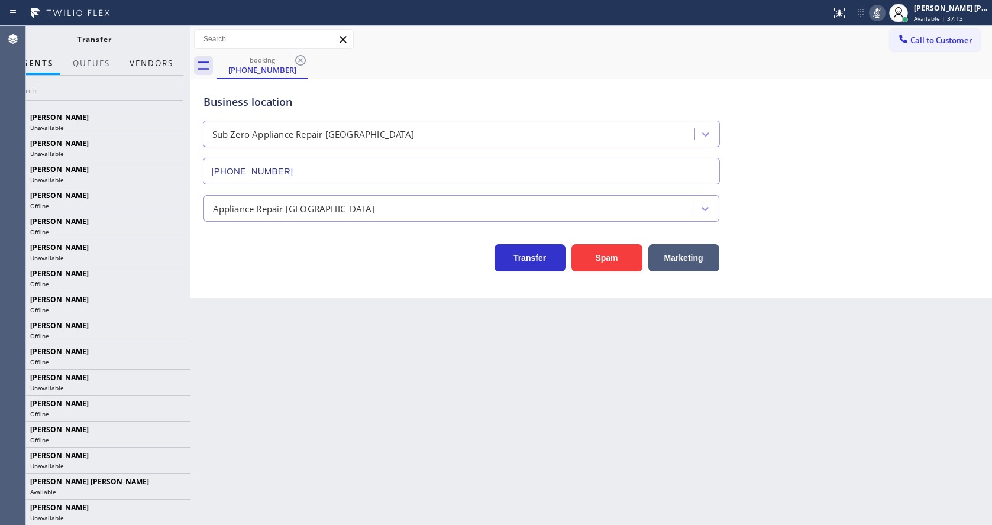
click at [155, 63] on button "Vendors" at bounding box center [151, 63] width 58 height 23
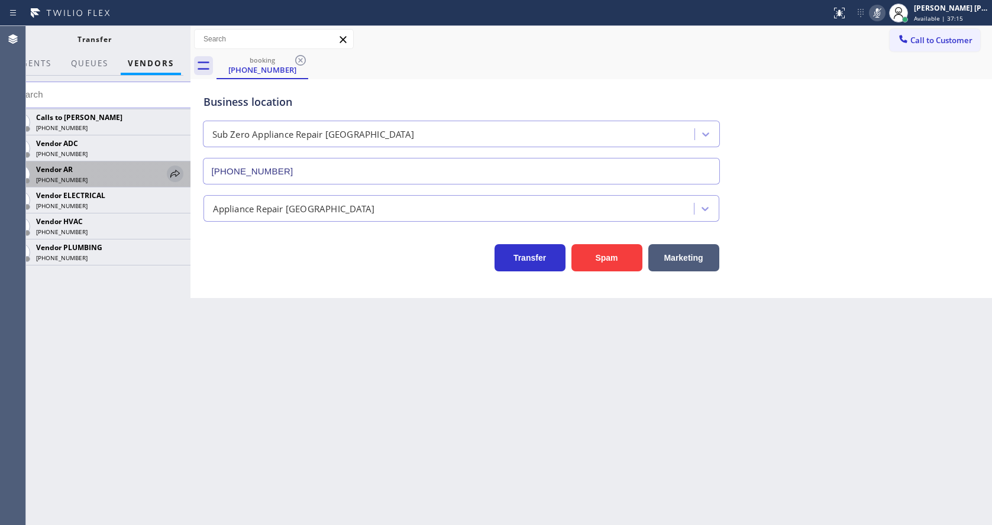
click at [172, 173] on icon at bounding box center [175, 174] width 14 height 14
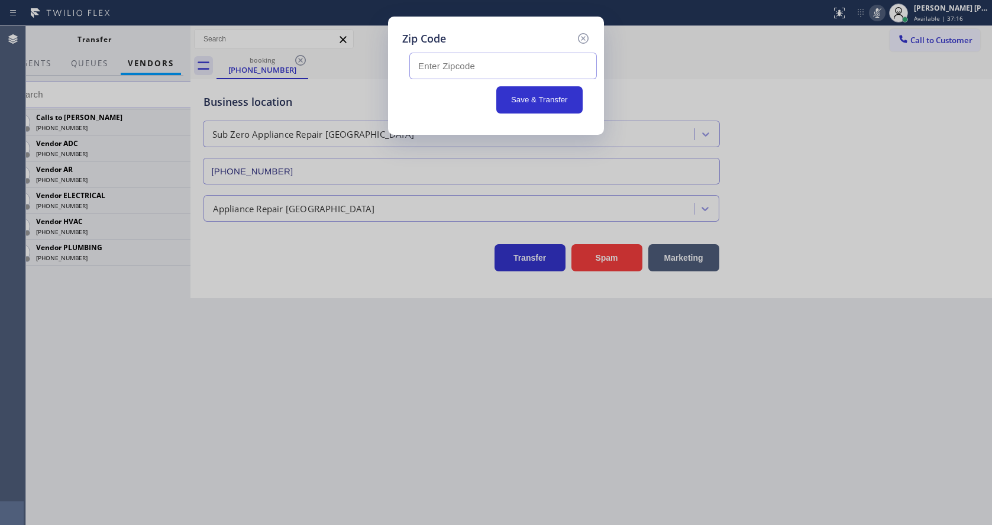
click at [480, 67] on input "text" at bounding box center [502, 66] width 187 height 27
paste input "98226"
type input "98226"
click at [534, 105] on button "Save & Transfer" at bounding box center [539, 99] width 87 height 27
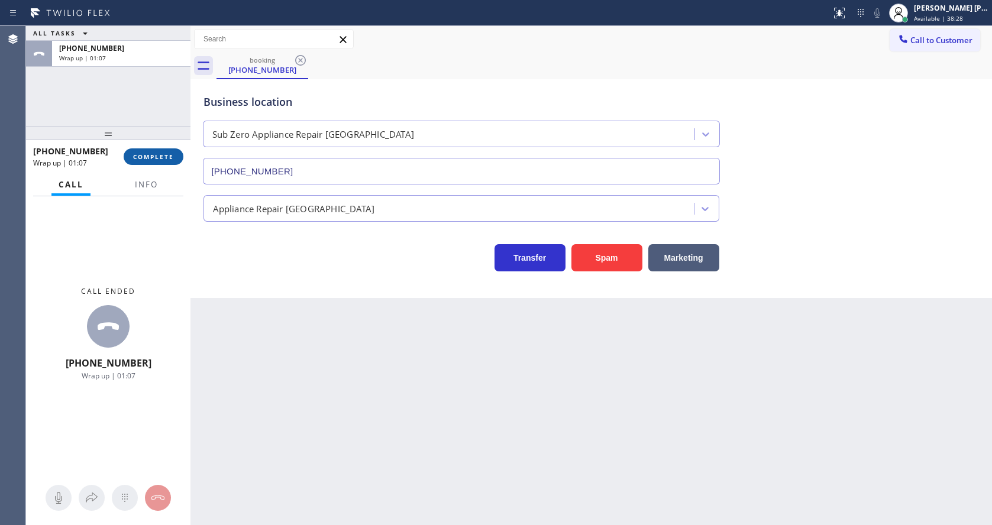
click at [148, 150] on button "COMPLETE" at bounding box center [154, 156] width 60 height 17
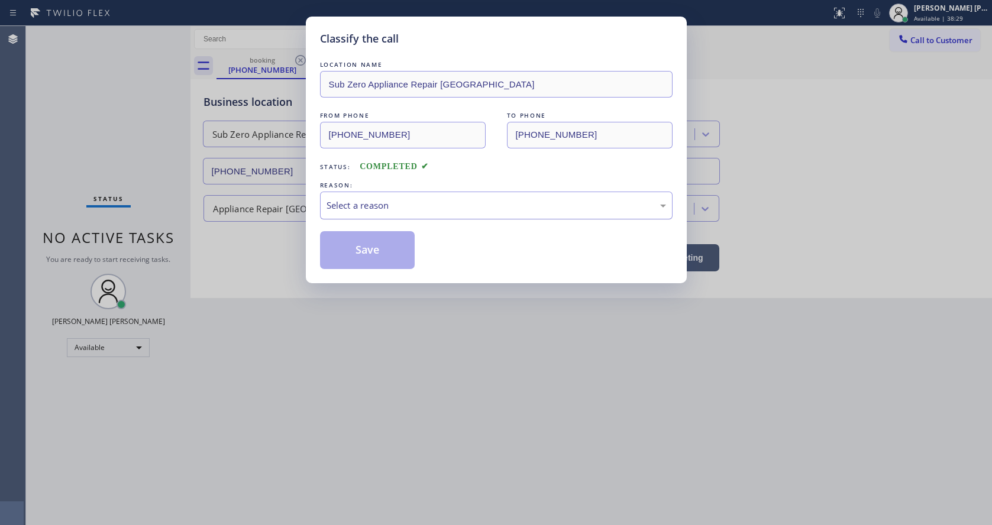
click at [365, 214] on div "Select a reason" at bounding box center [496, 206] width 353 height 28
click at [351, 250] on button "Save" at bounding box center [367, 250] width 95 height 38
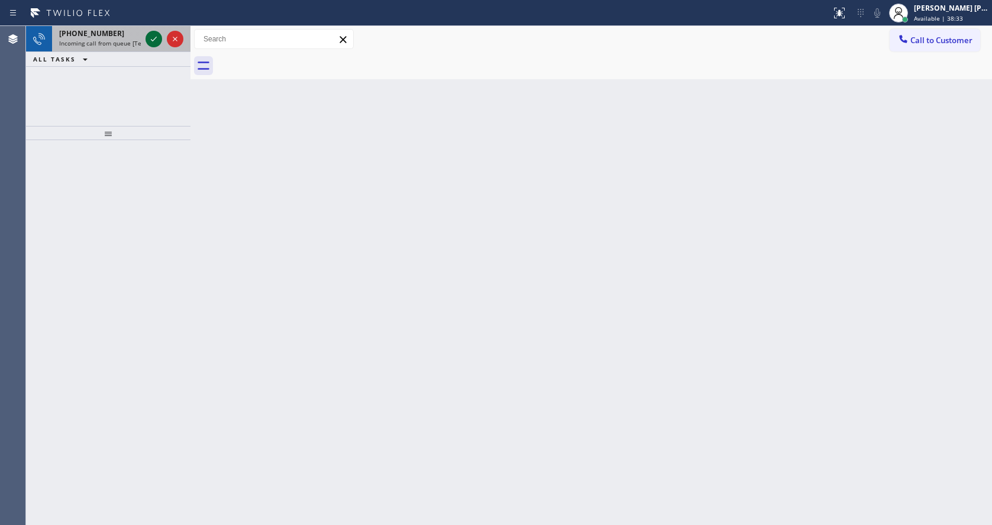
click at [148, 42] on icon at bounding box center [154, 39] width 14 height 14
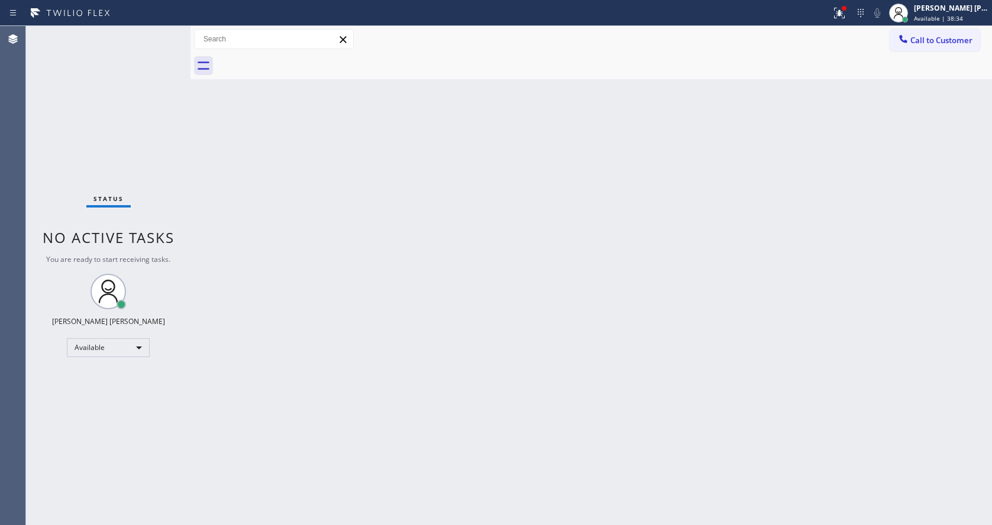
click at [332, 321] on div "Back to Dashboard Change Sender ID Customers Technicians Select a contact Outbo…" at bounding box center [590, 275] width 801 height 499
drag, startPoint x: 345, startPoint y: 510, endPoint x: 378, endPoint y: 520, distance: 34.8
click at [345, 510] on div "Back to Dashboard Change Sender ID Customers Technicians Select a contact Outbo…" at bounding box center [590, 275] width 801 height 499
click at [299, 173] on div "Back to Dashboard Change Sender ID Customers Technicians Select a contact Outbo…" at bounding box center [590, 275] width 801 height 499
click at [332, 334] on div "Back to Dashboard Change Sender ID Customers Technicians Select a contact Outbo…" at bounding box center [590, 275] width 801 height 499
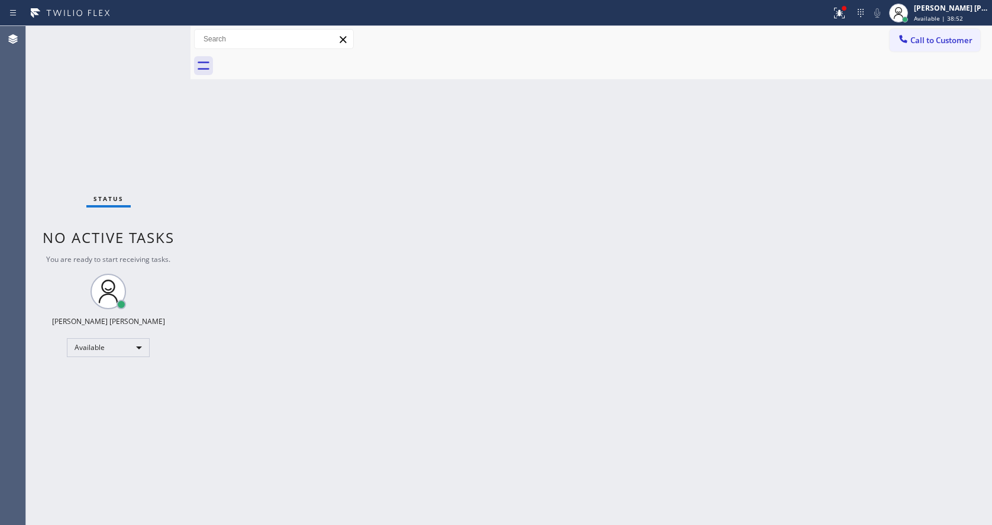
click at [471, 355] on div "Back to Dashboard Change Sender ID Customers Technicians Select a contact Outbo…" at bounding box center [590, 275] width 801 height 499
click at [111, 50] on div "Status No active tasks You are ready to start receiving tasks. [PERSON_NAME] [P…" at bounding box center [108, 275] width 164 height 499
click at [160, 31] on div "Status No active tasks You are ready to start receiving tasks. [PERSON_NAME] [P…" at bounding box center [108, 275] width 164 height 499
click at [161, 31] on div "Status No active tasks You are ready to start receiving tasks. [PERSON_NAME] [P…" at bounding box center [108, 275] width 164 height 499
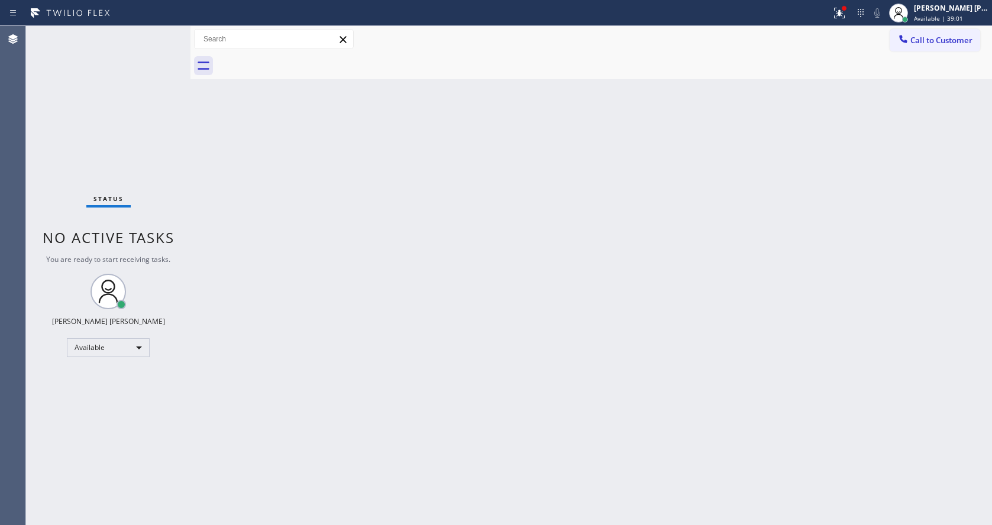
click at [163, 33] on div "Status No active tasks You are ready to start receiving tasks. [PERSON_NAME] [P…" at bounding box center [108, 275] width 164 height 499
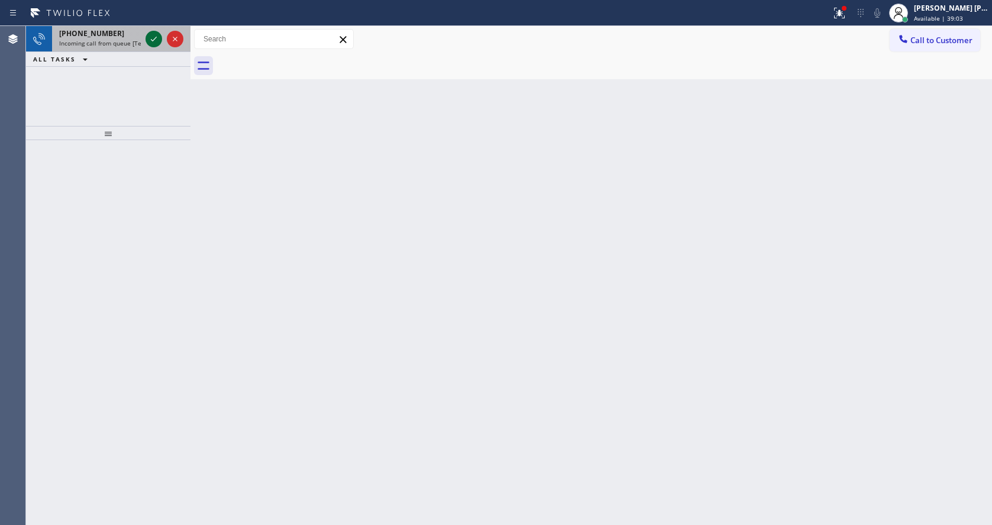
click at [158, 36] on icon at bounding box center [154, 39] width 14 height 14
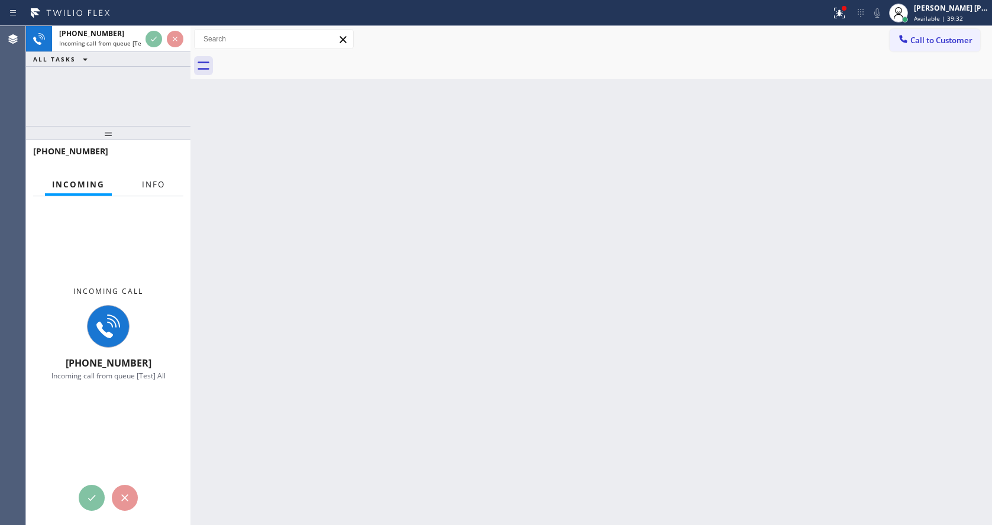
click at [152, 179] on button "Info" at bounding box center [153, 184] width 37 height 23
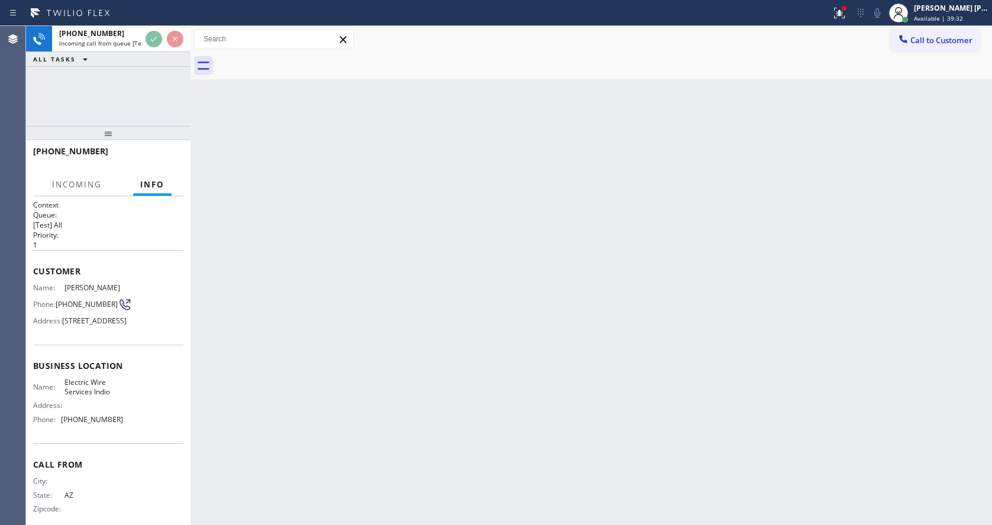
scroll to position [34, 0]
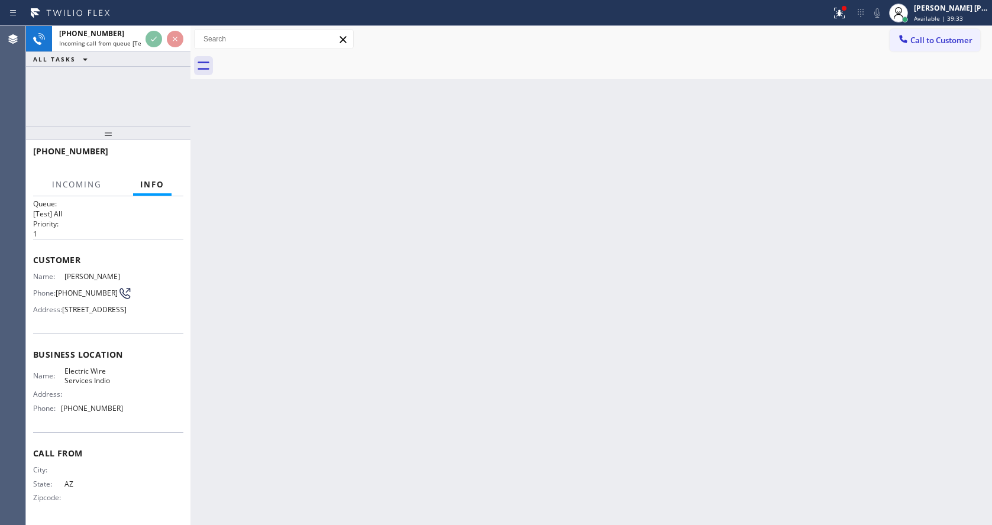
click at [461, 320] on div "Back to Dashboard Change Sender ID Customers Technicians Select a contact Outbo…" at bounding box center [590, 275] width 801 height 499
click at [311, 370] on div "Back to Dashboard Change Sender ID Customers Technicians Select a contact Outbo…" at bounding box center [590, 275] width 801 height 499
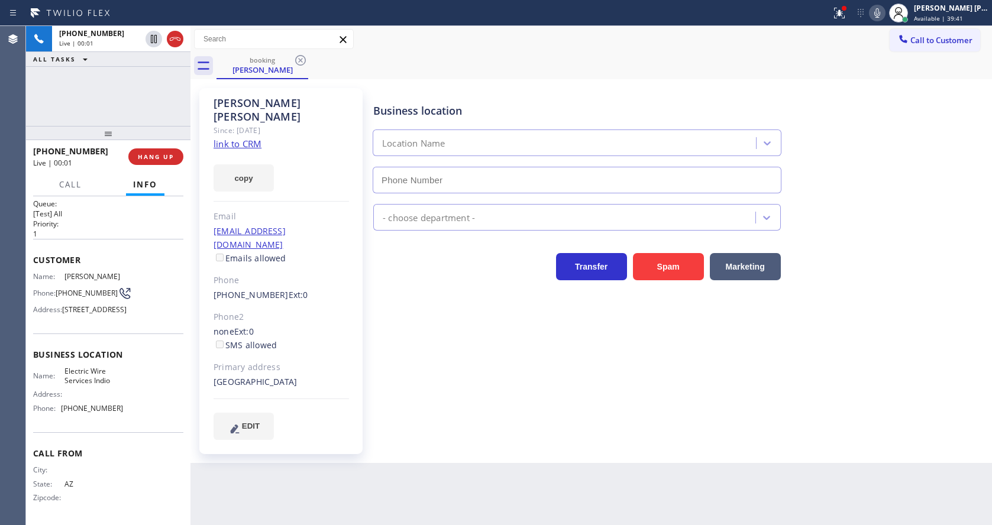
type input "[PHONE_NUMBER]"
click at [413, 342] on div "Business location Electric Wire Services Indio [PHONE_NUMBER] Electricians Tran…" at bounding box center [680, 263] width 618 height 345
click at [252, 138] on link "link to CRM" at bounding box center [238, 144] width 48 height 12
click at [428, 431] on div "Business location Electric Wire Services Indio [PHONE_NUMBER] Electricians Tran…" at bounding box center [680, 275] width 618 height 369
click at [470, 358] on div "Business location Electric Wire Services Indio [PHONE_NUMBER] Electricians Tran…" at bounding box center [680, 263] width 618 height 345
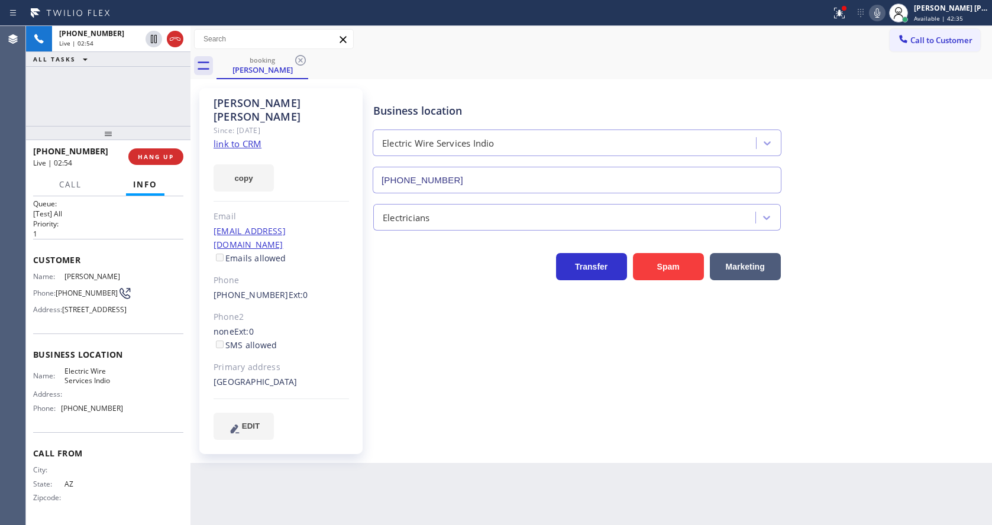
click at [564, 350] on div "Business location Electric Wire Services Indio [PHONE_NUMBER] Electricians Tran…" at bounding box center [680, 263] width 618 height 345
click at [407, 360] on div "Business location Electric Wire Services Indio [PHONE_NUMBER] Electricians Tran…" at bounding box center [680, 263] width 618 height 345
click at [138, 311] on div "Name: [PERSON_NAME] Phone: [PHONE_NUMBER] Address: [STREET_ADDRESS]" at bounding box center [108, 295] width 150 height 47
drag, startPoint x: 57, startPoint y: 263, endPoint x: 79, endPoint y: 276, distance: 26.0
click at [79, 286] on div "Phone: [PHONE_NUMBER]" at bounding box center [78, 293] width 90 height 14
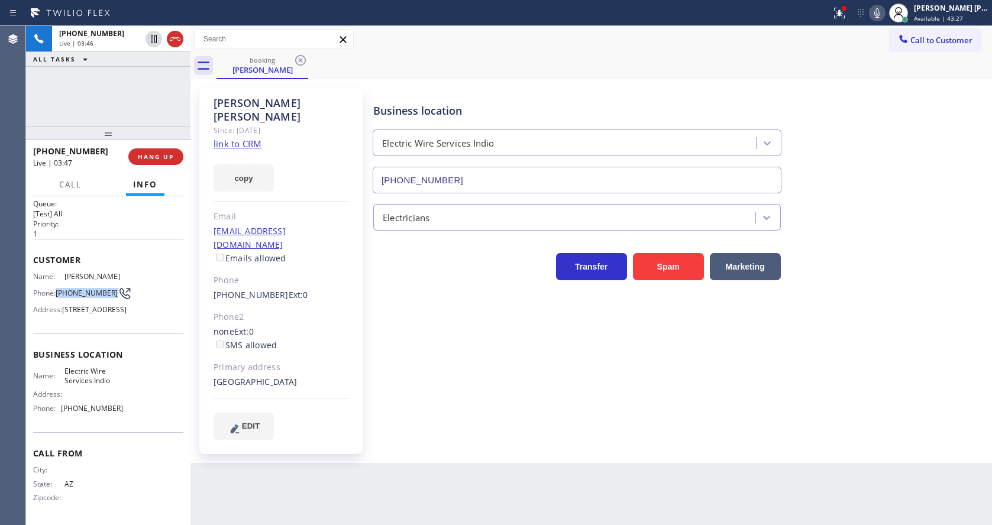
copy span "[PHONE_NUMBER]"
click at [417, 390] on div "Business location Electric Wire Services Indio [PHONE_NUMBER] Electricians Tran…" at bounding box center [680, 263] width 618 height 345
click at [400, 367] on div "Business location Electric Wire Services Indio [PHONE_NUMBER] Electricians Tran…" at bounding box center [680, 263] width 618 height 345
click at [878, 13] on icon at bounding box center [877, 13] width 14 height 14
click at [836, 27] on div "Call to Customer Outbound call Location Thermador Repair Group Fremont Your cal…" at bounding box center [590, 39] width 801 height 27
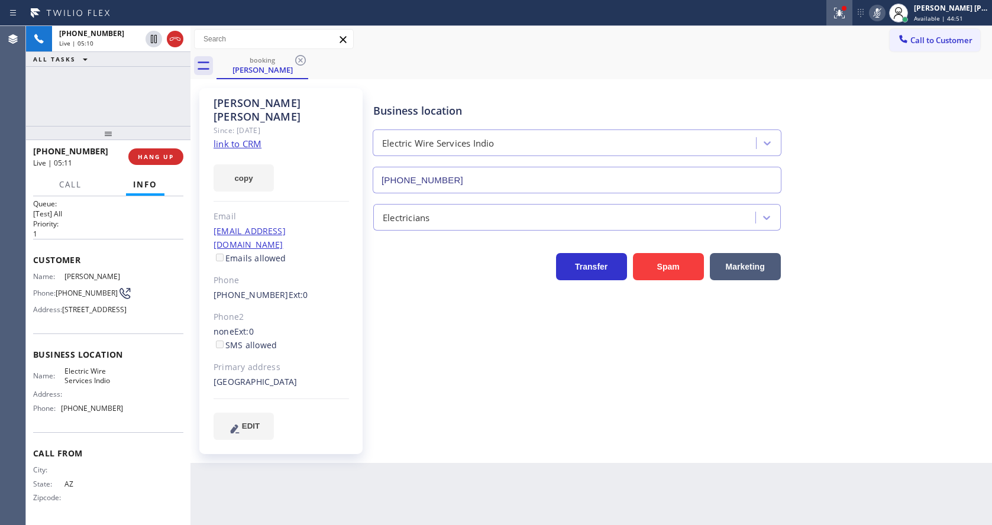
click at [833, 20] on div at bounding box center [839, 13] width 26 height 14
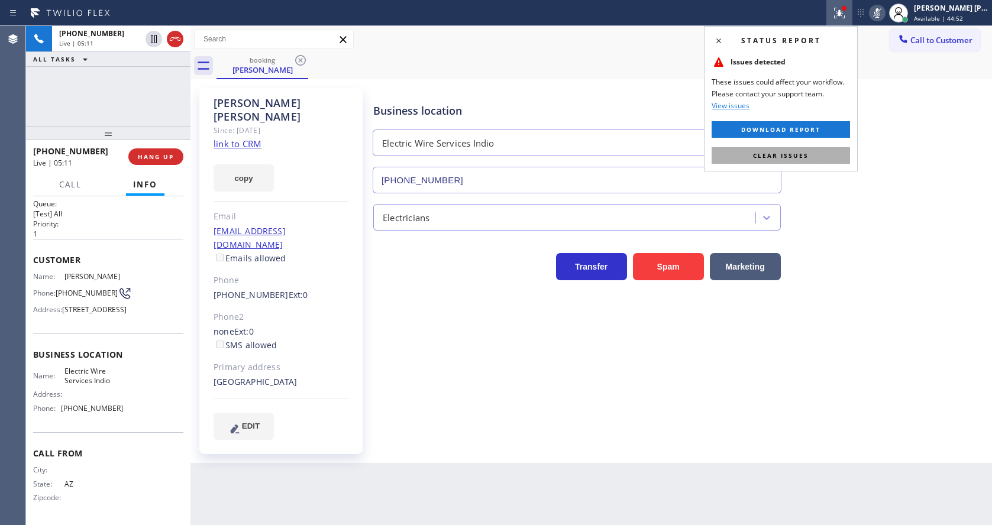
click at [814, 154] on button "Clear issues" at bounding box center [781, 155] width 138 height 17
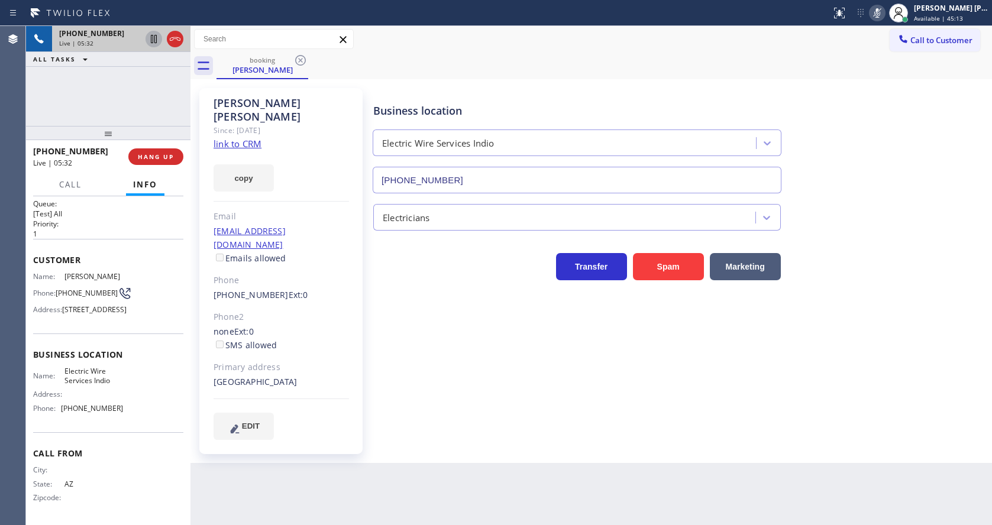
click at [151, 35] on icon at bounding box center [154, 39] width 6 height 8
click at [150, 33] on icon at bounding box center [154, 39] width 14 height 14
click at [882, 14] on icon at bounding box center [877, 13] width 14 height 14
click at [887, 108] on div "Business location Electric Wire Services Indio [PHONE_NUMBER]" at bounding box center [680, 139] width 618 height 107
click at [456, 411] on div "Business location Electric Wire Services Indio [PHONE_NUMBER] Electricians Tran…" at bounding box center [680, 275] width 618 height 369
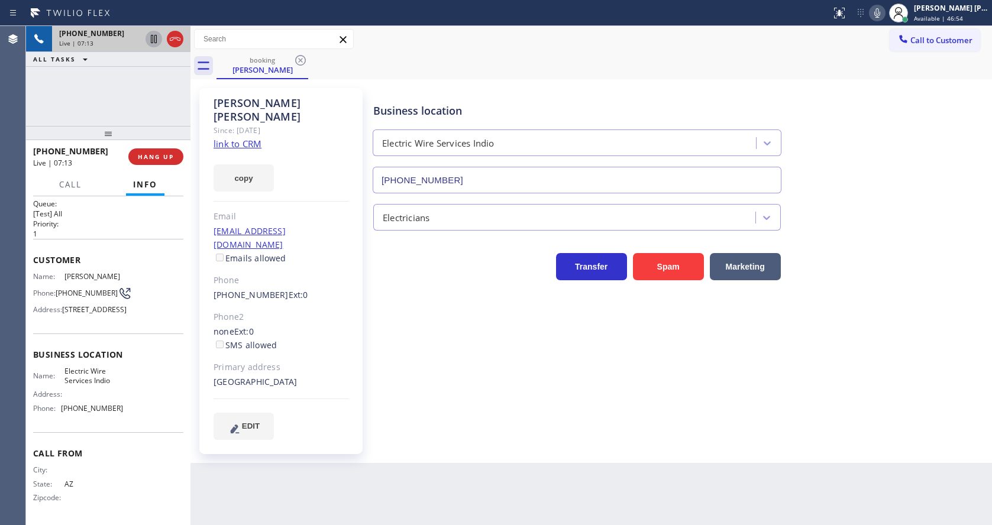
click at [880, 16] on icon at bounding box center [877, 12] width 6 height 9
click at [539, 450] on div "Back to Dashboard Change Sender ID Customers Technicians Select a contact Outbo…" at bounding box center [590, 275] width 801 height 499
click at [151, 38] on icon at bounding box center [154, 39] width 6 height 8
click at [154, 37] on icon at bounding box center [154, 39] width 8 height 8
click at [877, 15] on icon at bounding box center [877, 13] width 14 height 14
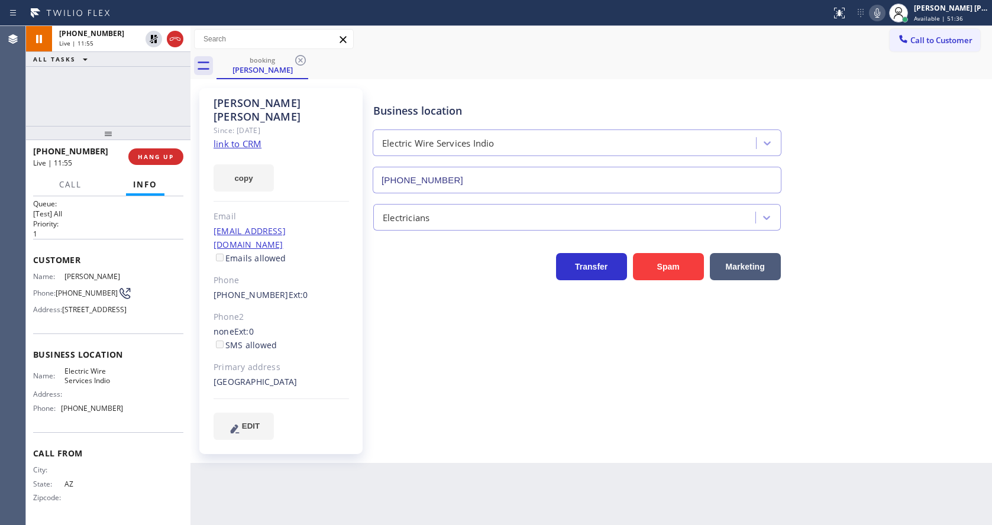
click at [879, 51] on div "Call to Customer Outbound call Location Thermador Repair Group Fremont Your cal…" at bounding box center [590, 39] width 801 height 27
click at [462, 366] on div "Business location Electric Wire Services Indio [PHONE_NUMBER] Electricians Tran…" at bounding box center [680, 263] width 618 height 345
click at [880, 14] on icon at bounding box center [877, 12] width 6 height 9
click at [154, 41] on icon at bounding box center [154, 39] width 6 height 8
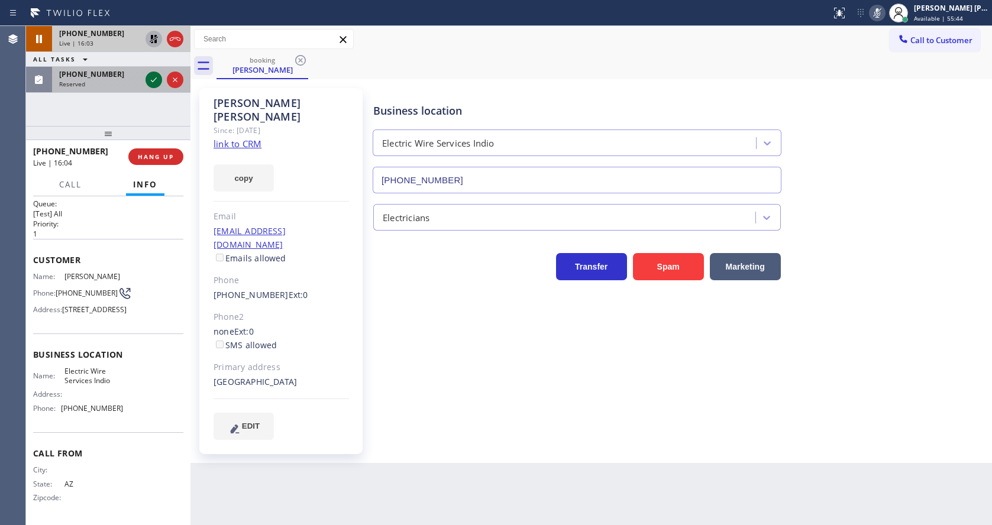
click at [159, 73] on icon at bounding box center [154, 80] width 14 height 14
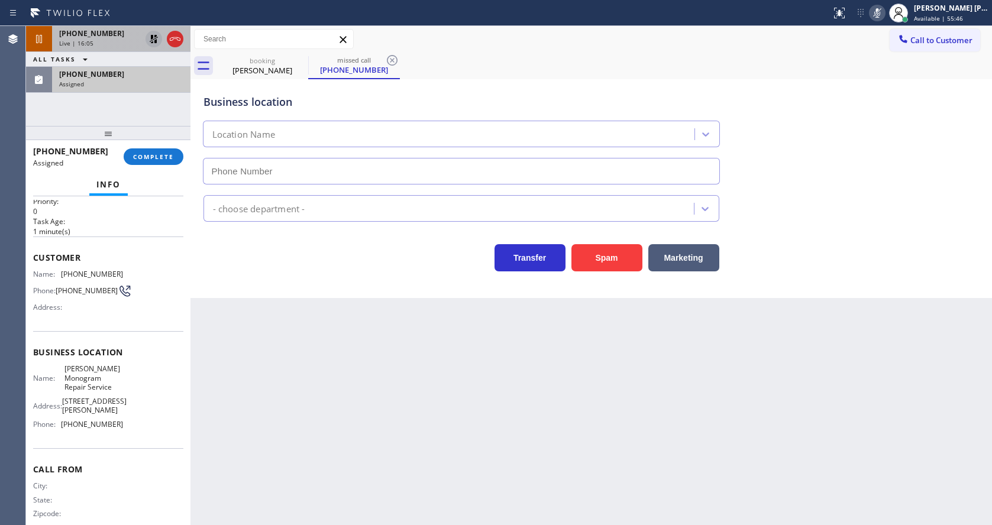
type input "[PHONE_NUMBER]"
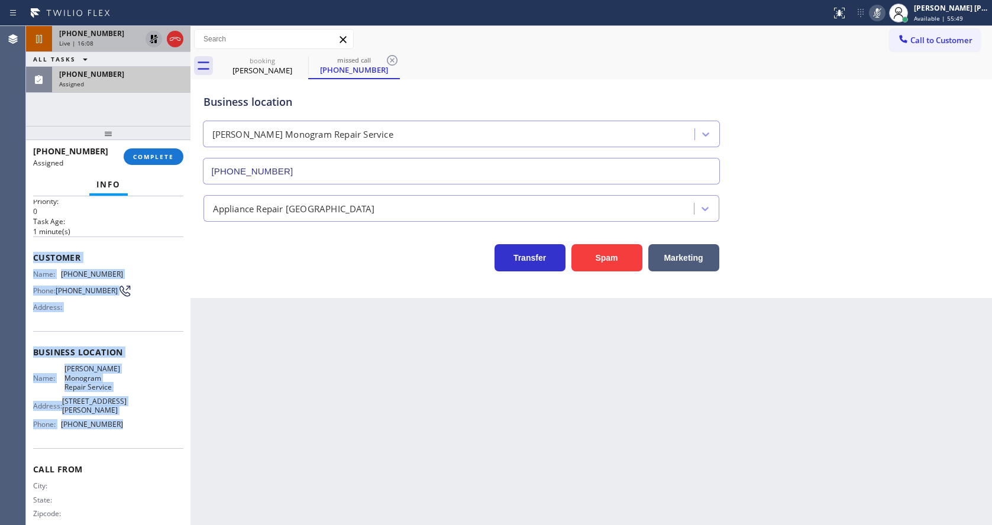
drag, startPoint x: 33, startPoint y: 253, endPoint x: 127, endPoint y: 442, distance: 211.6
click at [127, 442] on div "Context Queue: Appliance Repair High End Priority: 0 Task Age: [DEMOGRAPHIC_DAT…" at bounding box center [108, 360] width 164 height 329
copy div "Customer Name: [PHONE_NUMBER] Phone: [PHONE_NUMBER] Address: Business location …"
click at [133, 160] on span "COMPLETE" at bounding box center [153, 157] width 41 height 8
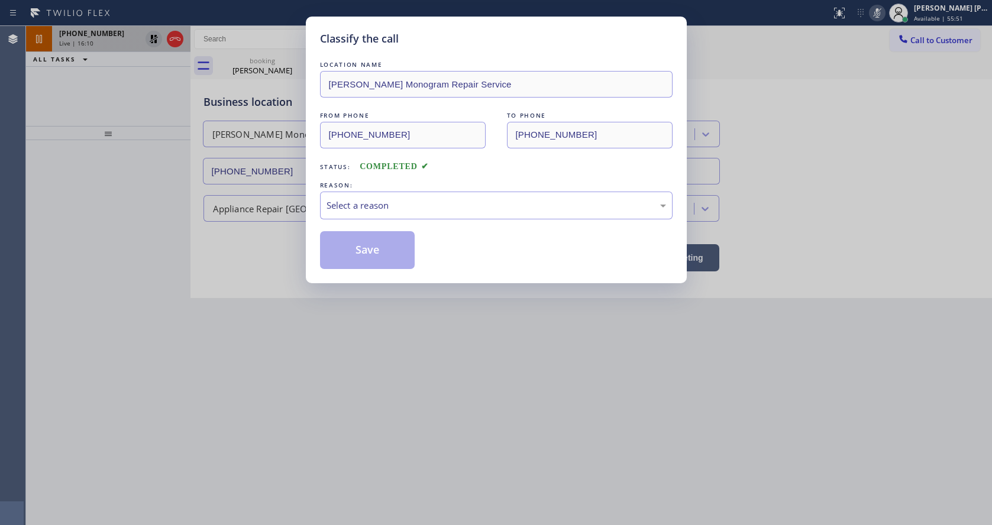
click at [357, 198] on div "Select a reason" at bounding box center [496, 206] width 353 height 28
click at [358, 262] on button "Save" at bounding box center [367, 250] width 95 height 38
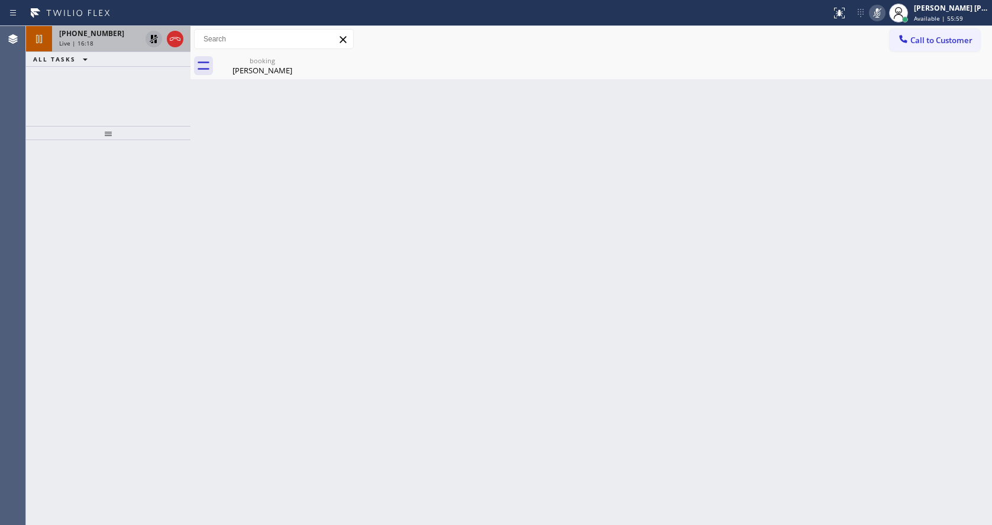
click at [167, 195] on div at bounding box center [108, 332] width 164 height 385
click at [252, 60] on div "booking" at bounding box center [262, 60] width 89 height 9
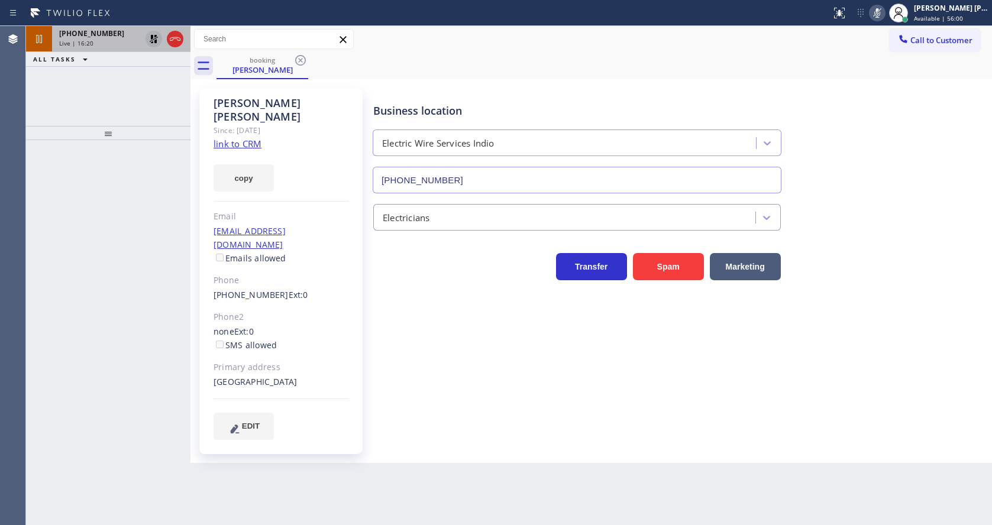
click at [109, 46] on div "Live | 16:20" at bounding box center [100, 43] width 82 height 8
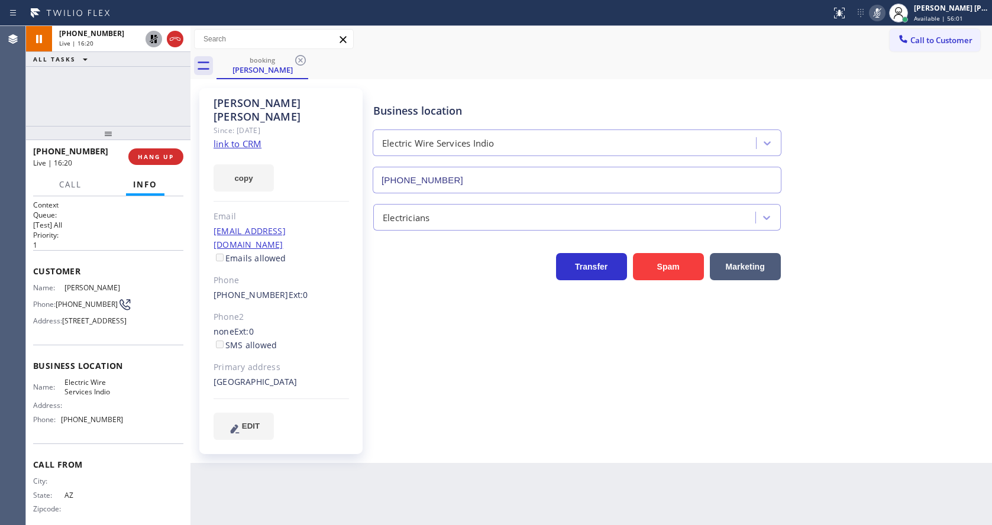
click at [396, 429] on div "Business location Electric Wire Services Indio [PHONE_NUMBER] Electricians Tran…" at bounding box center [680, 275] width 618 height 369
click at [153, 37] on icon at bounding box center [154, 39] width 8 height 8
click at [881, 4] on div "Status report No issues detected If you experience an issue, please download th…" at bounding box center [909, 13] width 166 height 26
click at [881, 13] on icon at bounding box center [877, 13] width 14 height 14
click at [887, 159] on div "Business location Electric Wire Services Indio [PHONE_NUMBER]" at bounding box center [680, 139] width 618 height 107
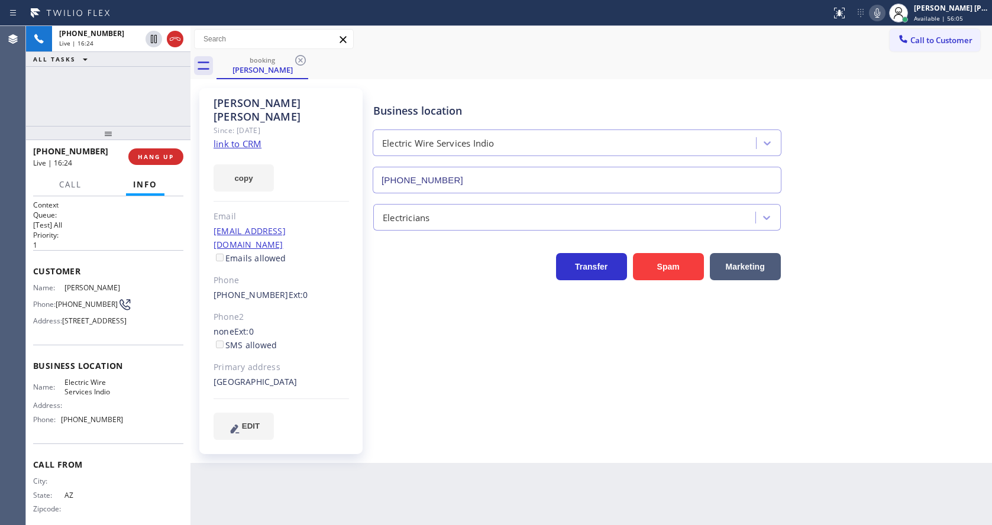
click at [429, 387] on div "Business location Electric Wire Services Indio [PHONE_NUMBER] Electricians Tran…" at bounding box center [680, 263] width 618 height 345
click at [478, 395] on div "Business location Electric Wire Services Indio [PHONE_NUMBER] Electricians Tran…" at bounding box center [680, 263] width 618 height 345
click at [677, 450] on div "Back to Dashboard Change Sender ID Customers Technicians Select a contact Outbo…" at bounding box center [590, 275] width 801 height 499
click at [594, 447] on div "Back to Dashboard Change Sender ID Customers Technicians Select a contact Outbo…" at bounding box center [590, 275] width 801 height 499
click at [487, 483] on div "Back to Dashboard Change Sender ID Customers Technicians Select a contact Outbo…" at bounding box center [590, 275] width 801 height 499
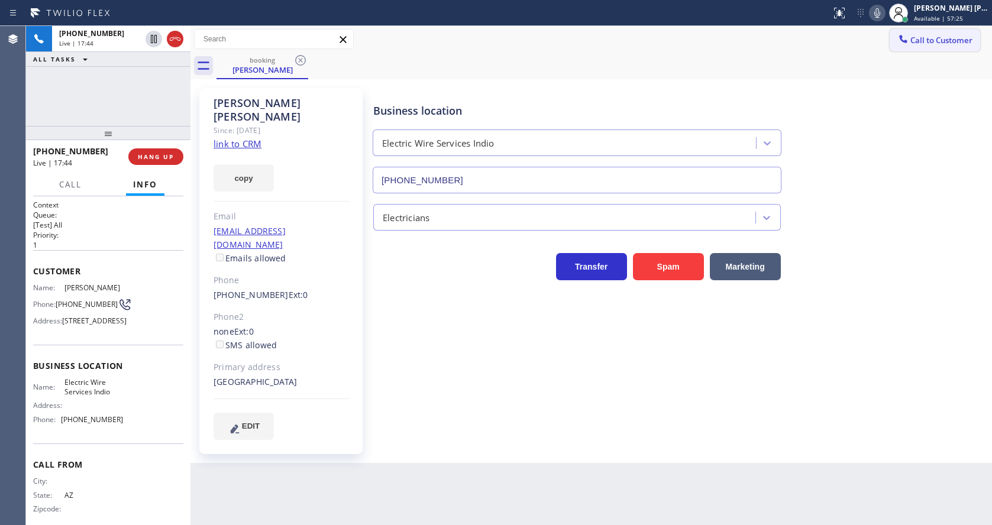
drag, startPoint x: 927, startPoint y: 60, endPoint x: 920, endPoint y: 51, distance: 11.8
click at [927, 60] on div "booking [PERSON_NAME]" at bounding box center [603, 66] width 775 height 27
click at [884, 11] on icon at bounding box center [877, 13] width 14 height 14
click at [933, 112] on div "Business location Electric Wire Services Indio [PHONE_NUMBER]" at bounding box center [680, 139] width 618 height 107
click at [759, 367] on div "Business location Electric Wire Services Indio [PHONE_NUMBER] Electricians Tran…" at bounding box center [680, 263] width 618 height 345
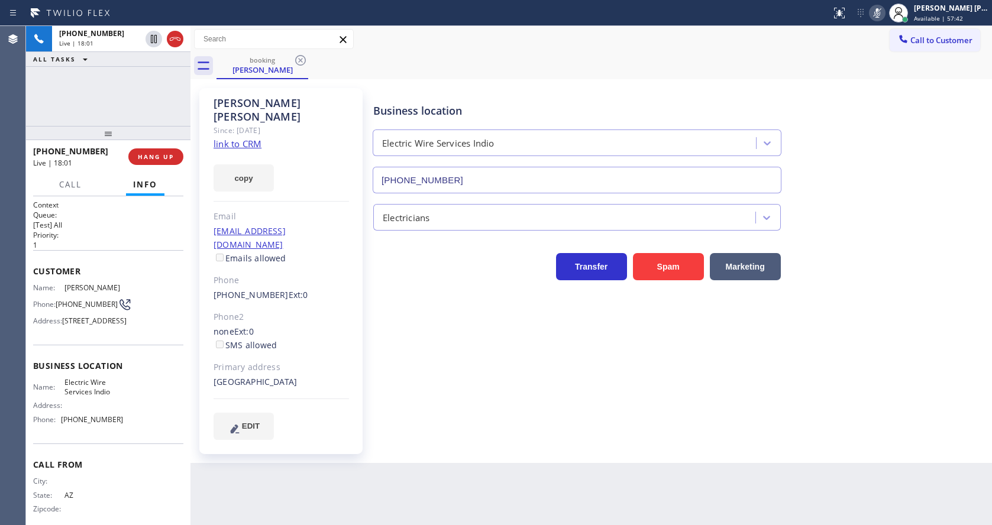
click at [879, 12] on icon at bounding box center [877, 13] width 14 height 14
click at [871, 99] on div "Business location Electric Wire Services Indio [PHONE_NUMBER]" at bounding box center [680, 139] width 618 height 107
click at [402, 416] on div "Business location Electric Wire Services Indio [PHONE_NUMBER] Electricians Tran…" at bounding box center [680, 275] width 618 height 369
click at [344, 242] on div "[PERSON_NAME] Since: [DATE] link to CRM copy Email [EMAIL_ADDRESS][DOMAIN_NAME]…" at bounding box center [280, 271] width 163 height 366
click at [399, 477] on div "Back to Dashboard Change Sender ID Customers Technicians Select a contact Outbo…" at bounding box center [590, 275] width 801 height 499
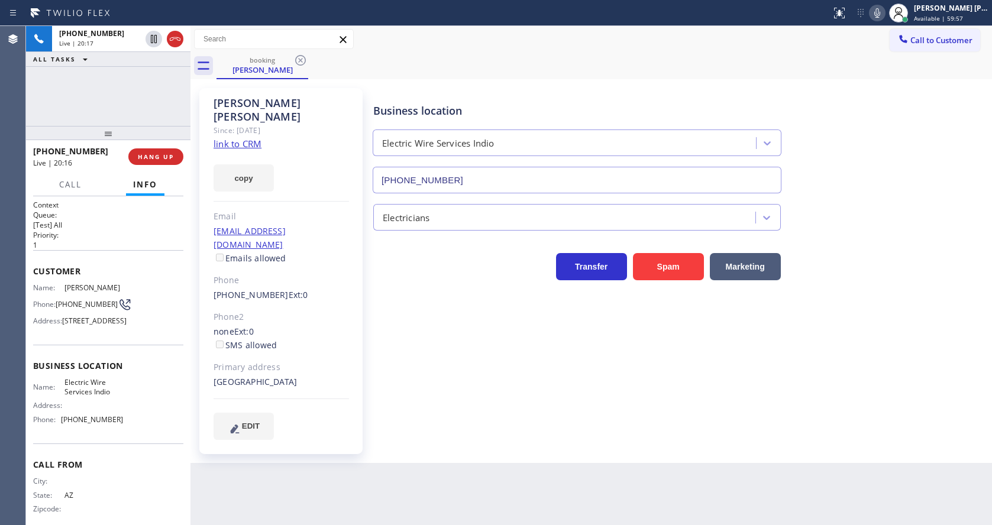
drag, startPoint x: 463, startPoint y: 382, endPoint x: 574, endPoint y: 350, distance: 115.1
click at [463, 382] on div "Business location Electric Wire Services Indio [PHONE_NUMBER] Electricians Tran…" at bounding box center [680, 263] width 618 height 345
click at [816, 172] on div "Business location Electric Wire Services Indio [PHONE_NUMBER]" at bounding box center [680, 139] width 618 height 107
click at [880, 10] on icon at bounding box center [877, 12] width 6 height 9
click at [155, 34] on icon at bounding box center [154, 39] width 14 height 14
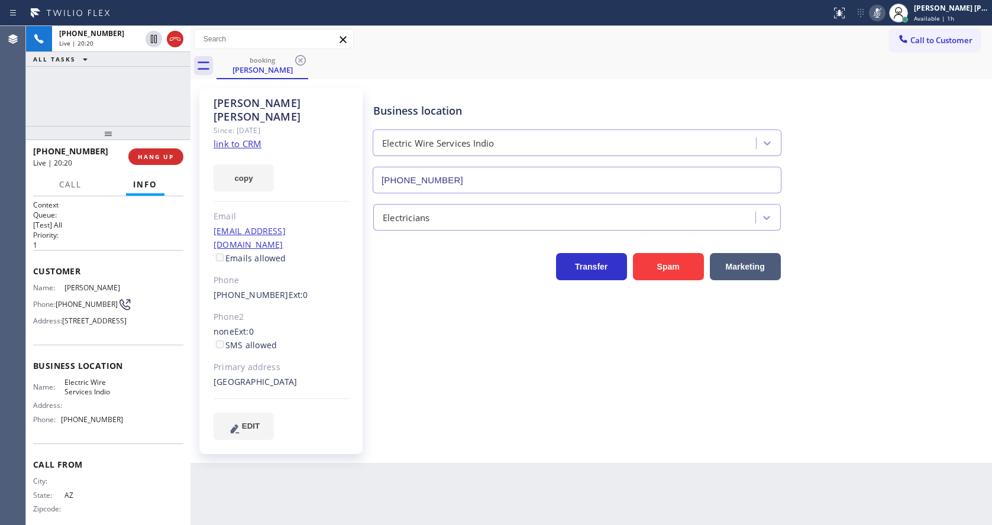
click at [394, 341] on div "Business location Electric Wire Services Indio [PHONE_NUMBER] Electricians Tran…" at bounding box center [680, 263] width 618 height 345
click at [303, 427] on div "[PERSON_NAME] Since: [DATE] link to CRM copy Email [EMAIL_ADDRESS][DOMAIN_NAME]…" at bounding box center [281, 271] width 177 height 378
click at [157, 34] on icon at bounding box center [154, 39] width 14 height 14
click at [882, 13] on icon at bounding box center [877, 13] width 14 height 14
click at [893, 90] on div "Business location Electric Wire Services Indio [PHONE_NUMBER]" at bounding box center [680, 139] width 618 height 107
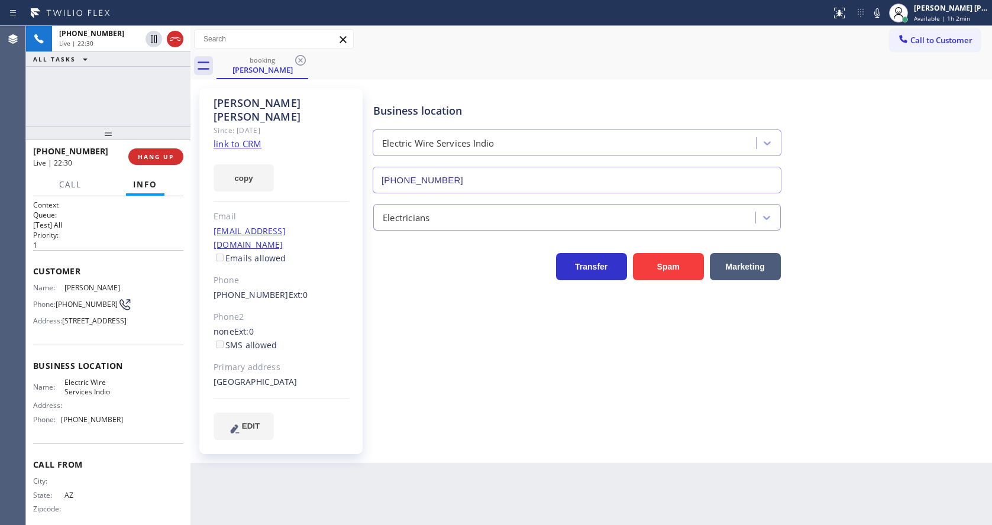
click at [505, 396] on div "Business location Electric Wire Services Indio [PHONE_NUMBER] Electricians Tran…" at bounding box center [680, 263] width 618 height 345
click at [881, 19] on icon at bounding box center [877, 13] width 14 height 14
click at [835, 337] on div "Business location Electric Wire Services Indio [PHONE_NUMBER] Electricians Tran…" at bounding box center [680, 263] width 618 height 345
drag, startPoint x: 423, startPoint y: 477, endPoint x: 404, endPoint y: 517, distance: 44.2
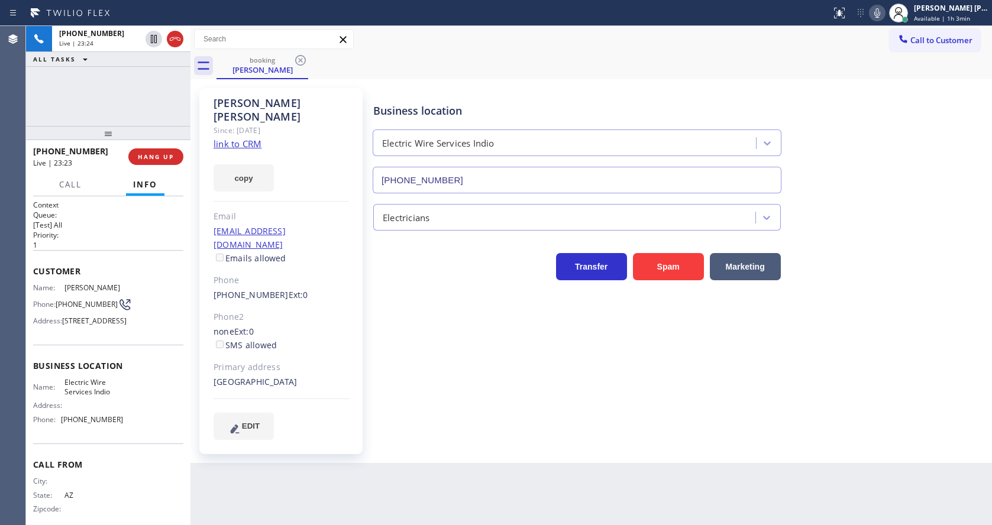
click at [423, 477] on div "Back to Dashboard Change Sender ID Customers Technicians Select a contact Outbo…" at bounding box center [590, 275] width 801 height 499
click at [159, 77] on icon at bounding box center [154, 80] width 14 height 14
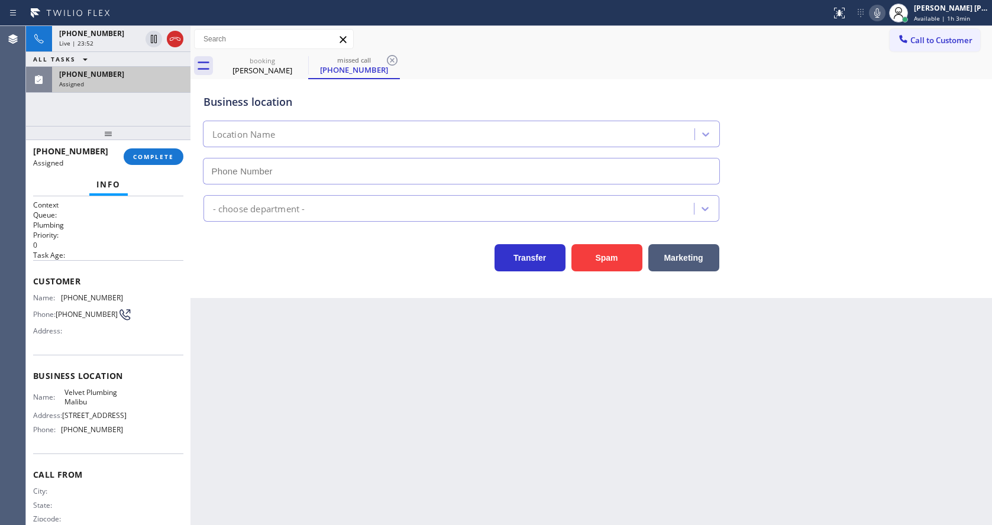
type input "[PHONE_NUMBER]"
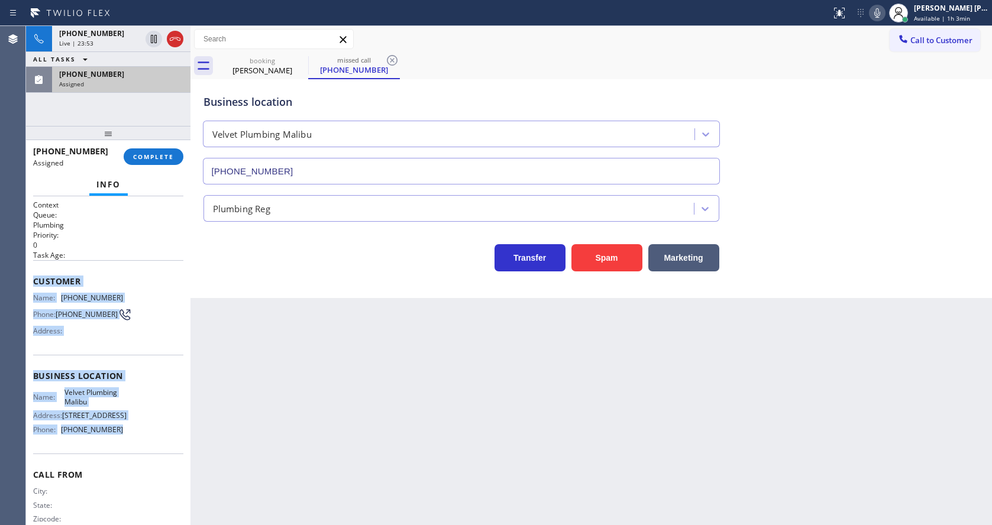
drag, startPoint x: 34, startPoint y: 274, endPoint x: 129, endPoint y: 455, distance: 204.2
click at [129, 455] on div "Context Queue: Plumbing Priority: 0 Task Age: Customer Name: [PHONE_NUMBER] Pho…" at bounding box center [108, 371] width 150 height 343
copy div "Customer Name: [PHONE_NUMBER] Phone: [PHONE_NUMBER] Address: Business location …"
click at [136, 151] on button "COMPLETE" at bounding box center [154, 156] width 60 height 17
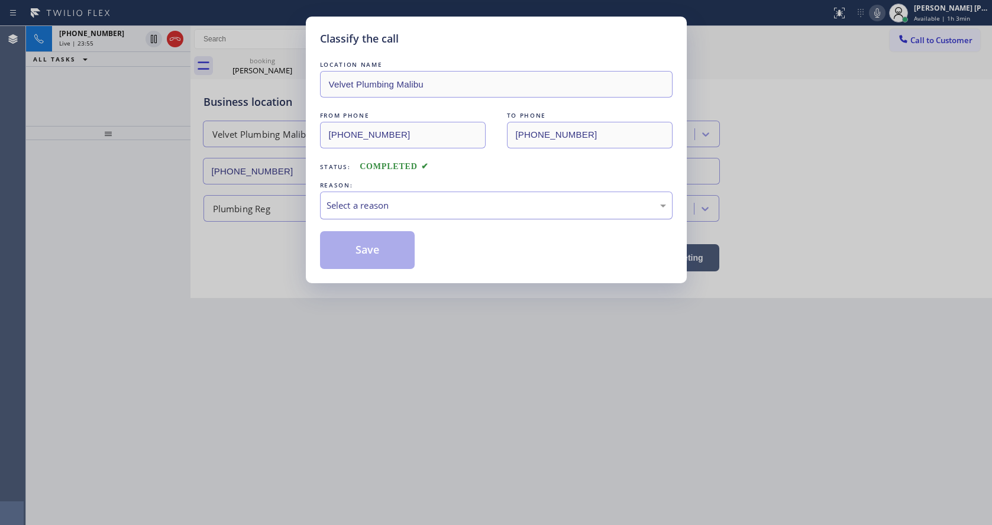
click at [363, 195] on div "Select a reason" at bounding box center [496, 206] width 353 height 28
click at [360, 247] on button "Save" at bounding box center [367, 250] width 95 height 38
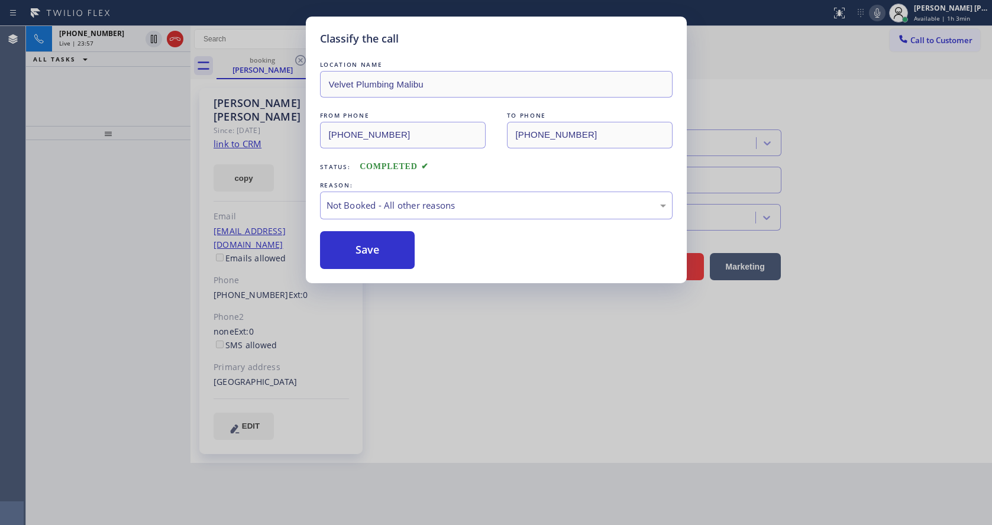
click at [496, 393] on div "Classify the call LOCATION NAME Velvet Plumbing Malibu FROM PHONE [PHONE_NUMBER…" at bounding box center [496, 262] width 992 height 525
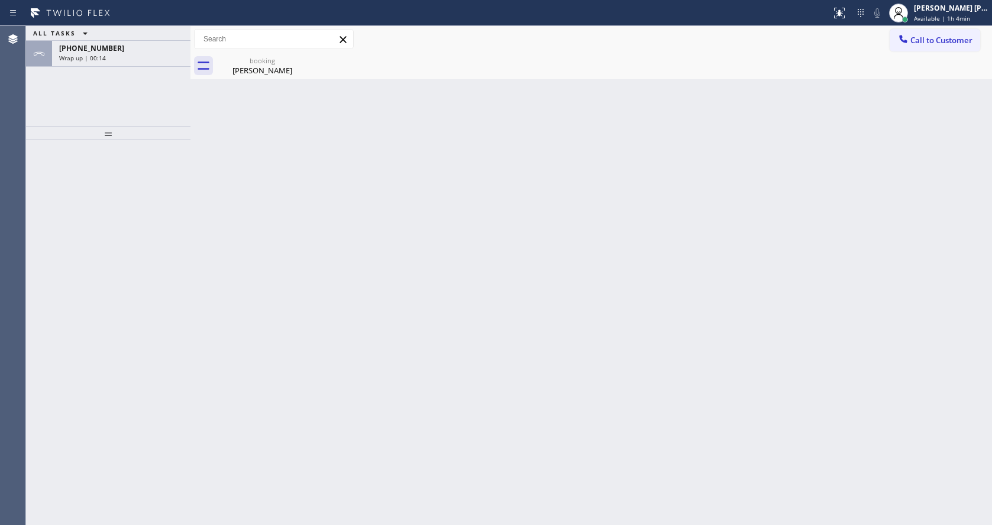
click at [145, 70] on div "ALL TASKS ALL TASKS ACTIVE TASKS TASKS IN WRAP UP [PHONE_NUMBER] Wrap up | 00:14" at bounding box center [108, 76] width 164 height 100
click at [134, 44] on div "[PHONE_NUMBER]" at bounding box center [121, 48] width 124 height 10
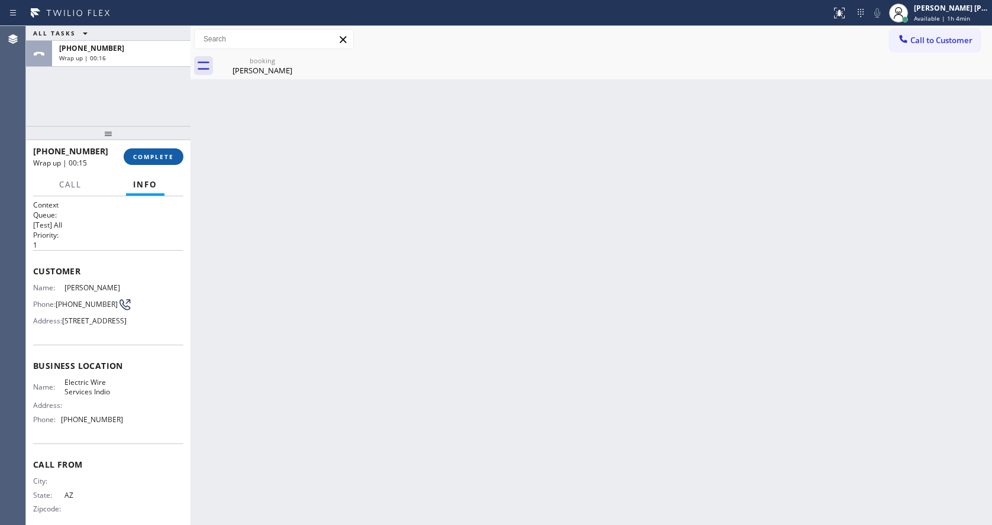
click at [146, 156] on span "COMPLETE" at bounding box center [153, 157] width 41 height 8
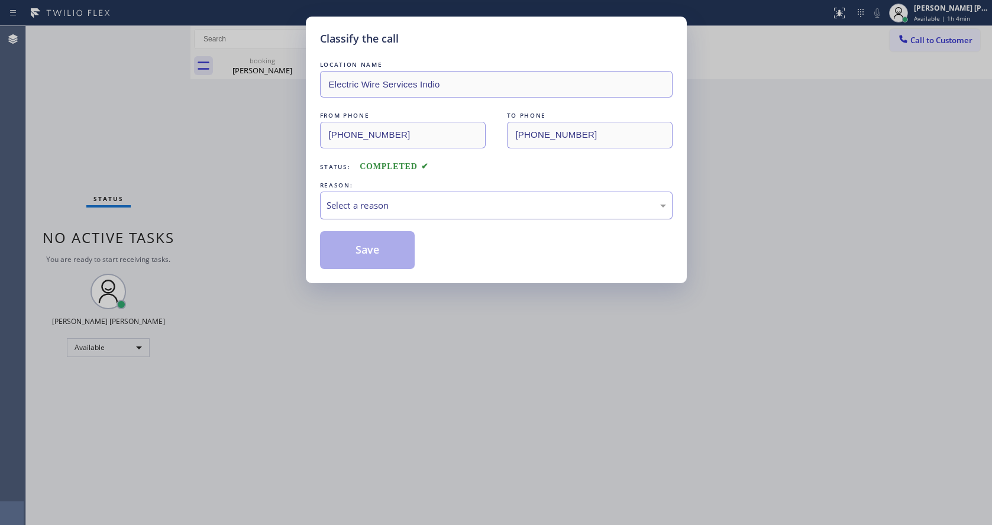
click at [405, 218] on div "Select a reason" at bounding box center [496, 206] width 353 height 28
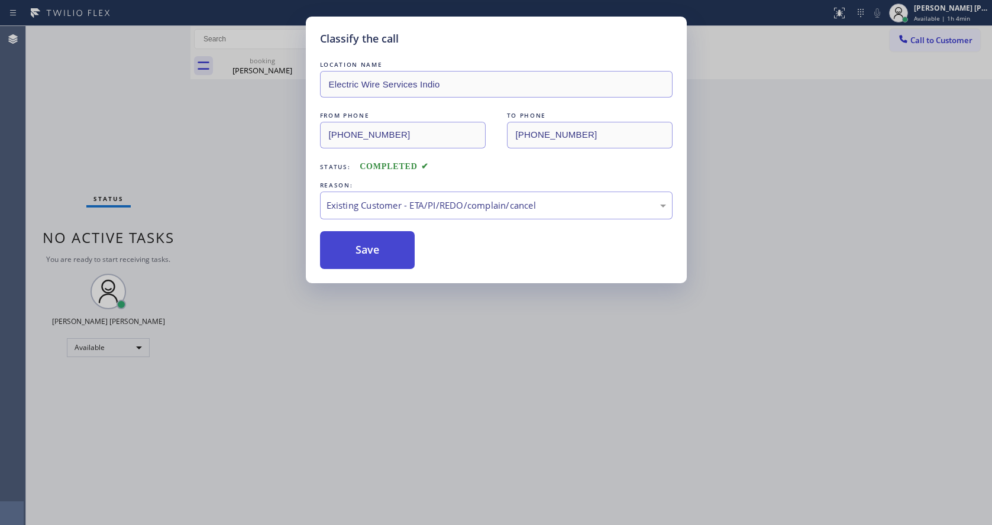
click at [373, 262] on button "Save" at bounding box center [367, 250] width 95 height 38
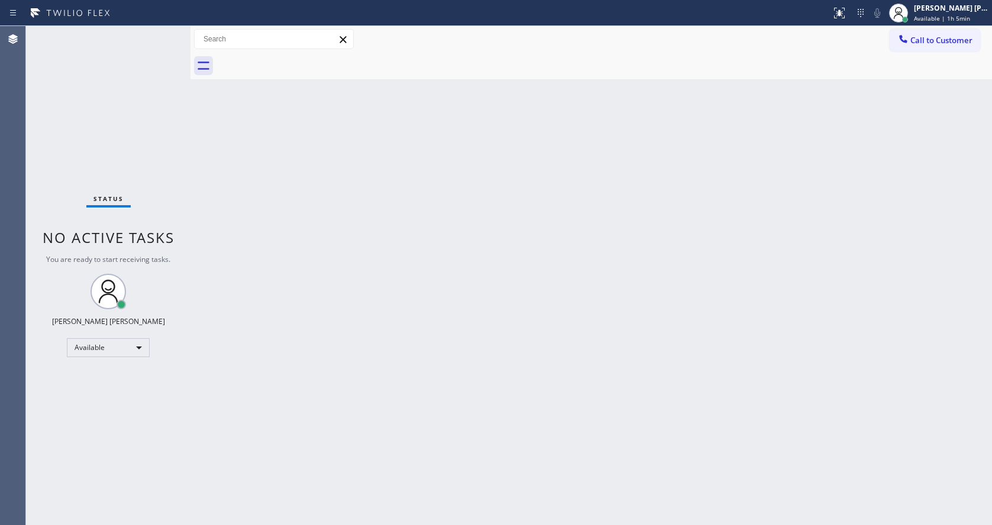
click at [283, 274] on div "Back to Dashboard Change Sender ID Customers Technicians Select a contact Outbo…" at bounding box center [590, 275] width 801 height 499
click at [542, 249] on div "Back to Dashboard Change Sender ID Customers Technicians Select a contact Outbo…" at bounding box center [590, 275] width 801 height 499
click at [403, 406] on div "Back to Dashboard Change Sender ID Customers Technicians Select a contact Outbo…" at bounding box center [590, 275] width 801 height 499
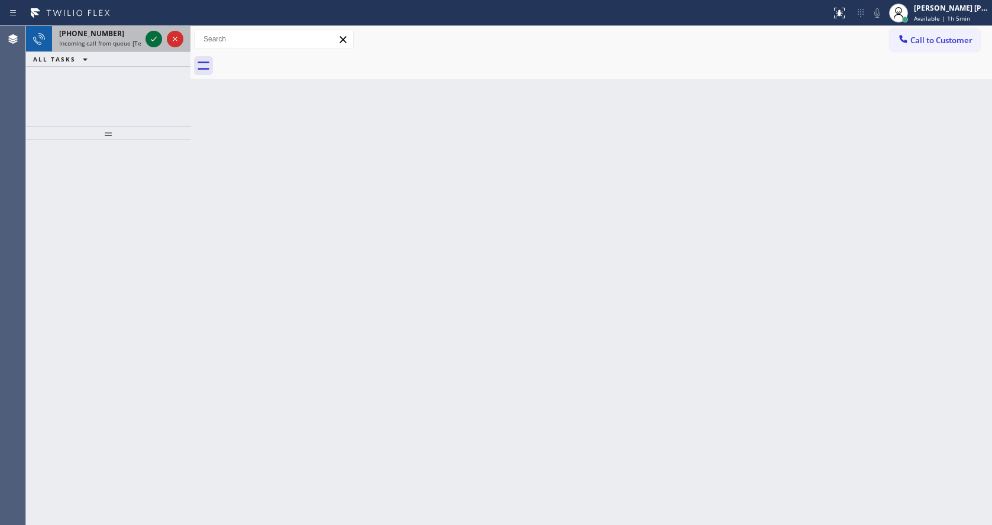
drag, startPoint x: 163, startPoint y: 47, endPoint x: 150, endPoint y: 37, distance: 16.1
click at [163, 47] on div at bounding box center [164, 39] width 43 height 26
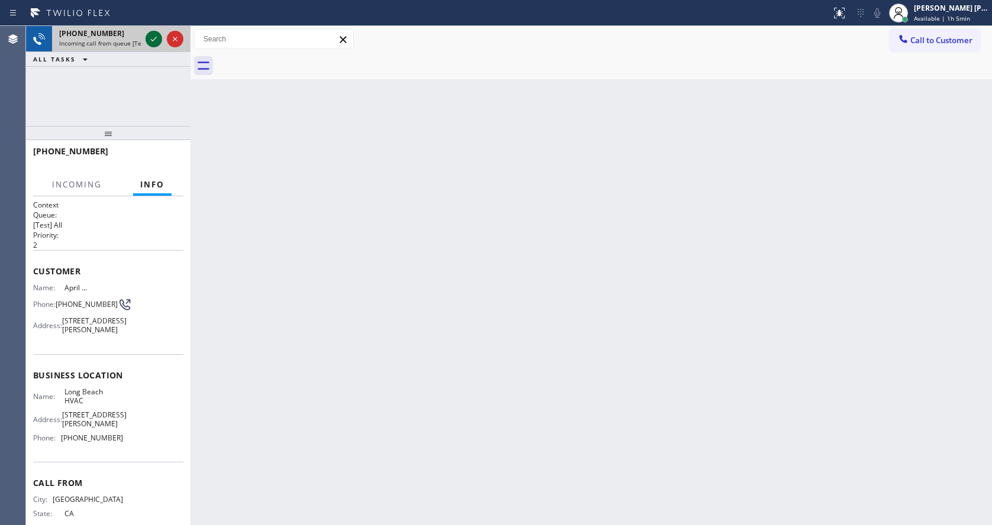
click at [150, 37] on icon at bounding box center [154, 39] width 14 height 14
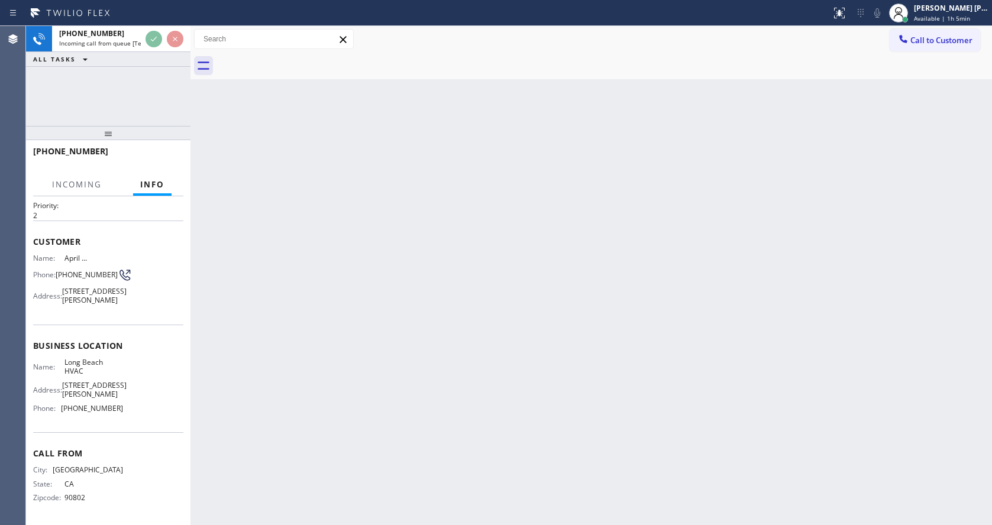
click at [411, 393] on div "Back to Dashboard Change Sender ID Customers Technicians Select a contact Outbo…" at bounding box center [590, 275] width 801 height 499
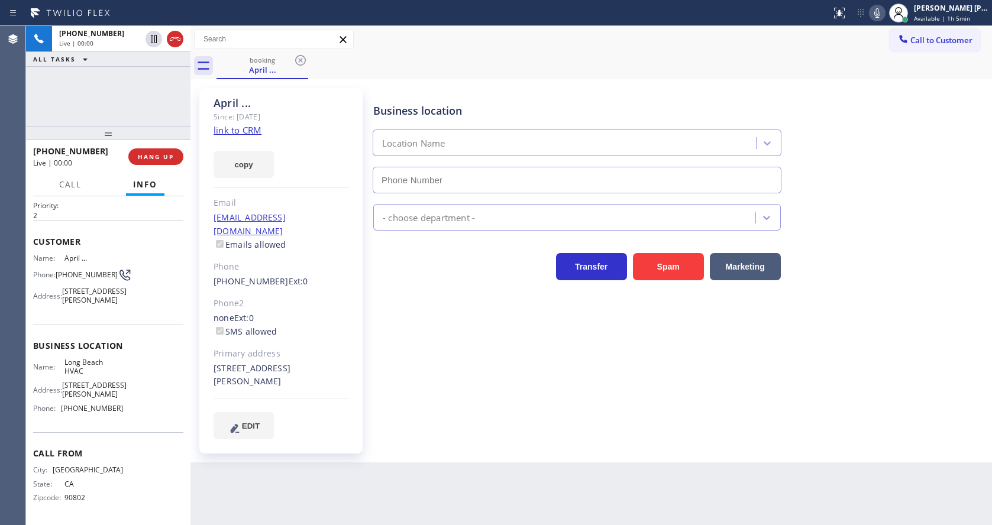
type input "[PHONE_NUMBER]"
click at [374, 360] on div "Business location [GEOGRAPHIC_DATA] HVAC [PHONE_NUMBER] HVAC Transfer Spam Mark…" at bounding box center [680, 263] width 618 height 345
click at [657, 407] on div "Business location [GEOGRAPHIC_DATA] HVAC [PHONE_NUMBER] HVAC Transfer Spam Mark…" at bounding box center [680, 263] width 618 height 345
click at [242, 131] on link "link to CRM" at bounding box center [238, 130] width 48 height 12
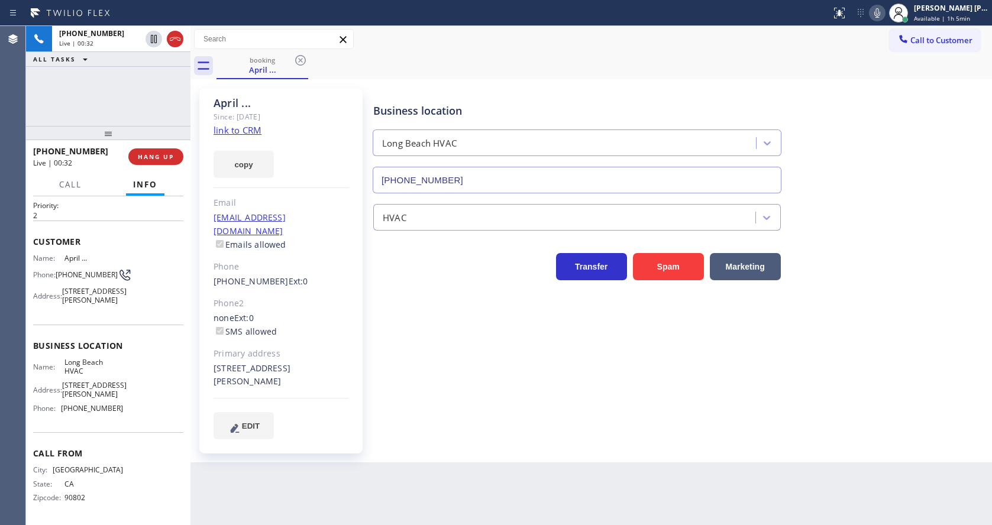
click at [880, 15] on icon at bounding box center [877, 12] width 6 height 9
click at [152, 37] on icon at bounding box center [154, 39] width 14 height 14
click at [375, 353] on div "Business location [GEOGRAPHIC_DATA] HVAC [PHONE_NUMBER] HVAC Transfer Spam Mark…" at bounding box center [680, 263] width 618 height 345
click at [600, 423] on div "Business location [GEOGRAPHIC_DATA] HVAC [PHONE_NUMBER] HVAC Transfer Spam Mark…" at bounding box center [680, 275] width 618 height 368
click at [684, 381] on div "Business location [GEOGRAPHIC_DATA] HVAC [PHONE_NUMBER] HVAC Transfer Spam Mark…" at bounding box center [680, 263] width 618 height 345
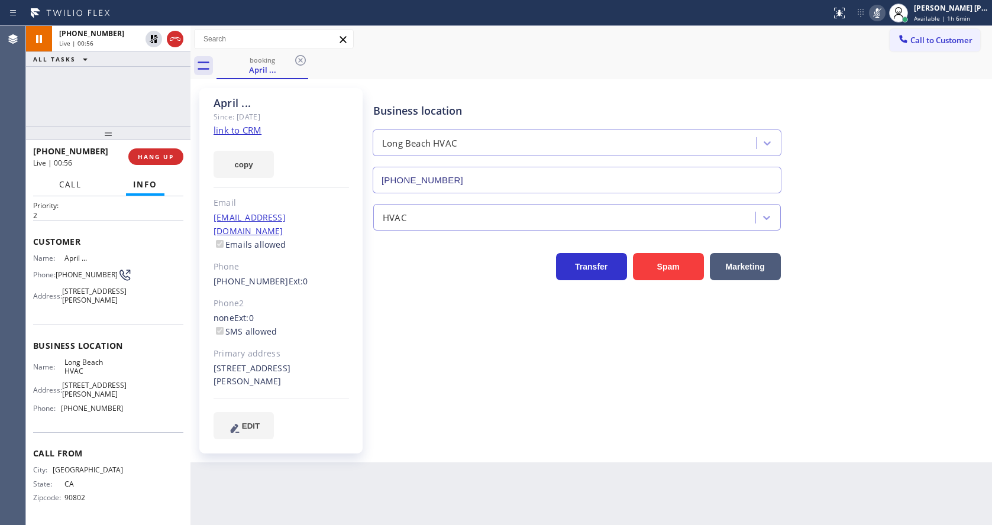
click at [68, 191] on button "Call" at bounding box center [70, 184] width 37 height 23
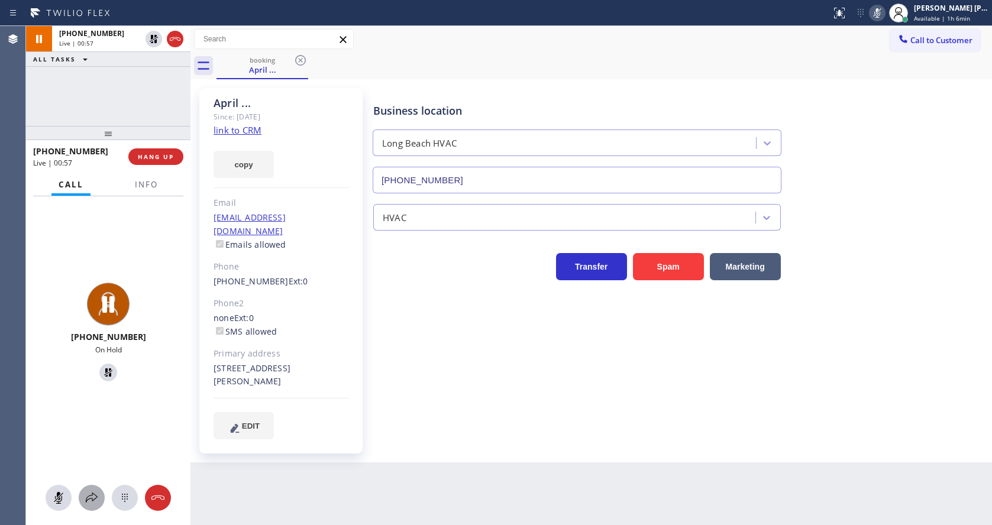
click at [98, 497] on icon at bounding box center [92, 498] width 14 height 14
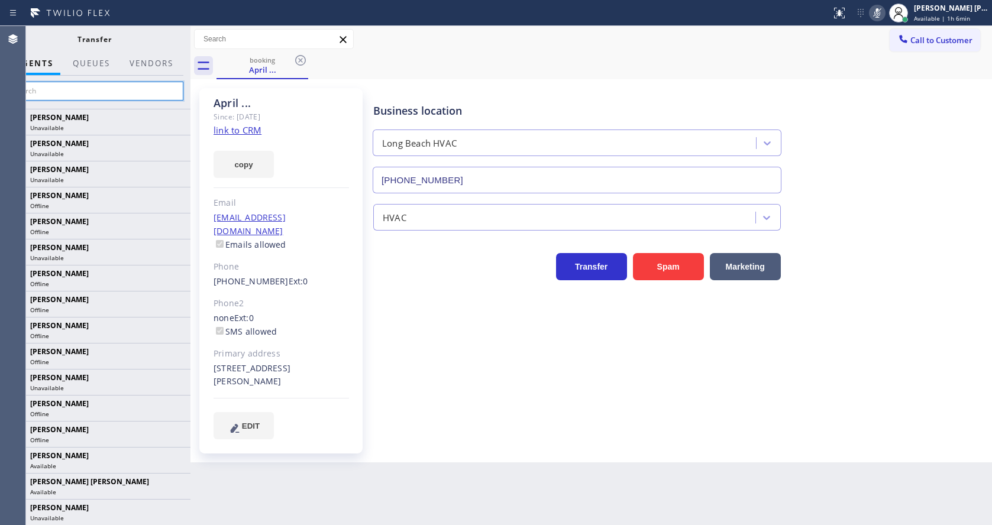
click at [79, 95] on input "text" at bounding box center [94, 91] width 178 height 19
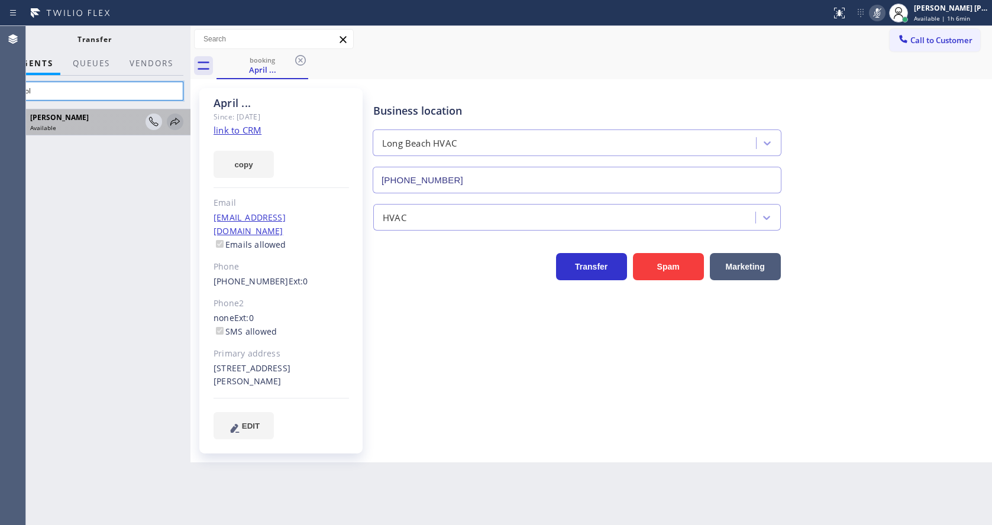
type input "Arnol"
click at [172, 117] on icon at bounding box center [175, 122] width 14 height 14
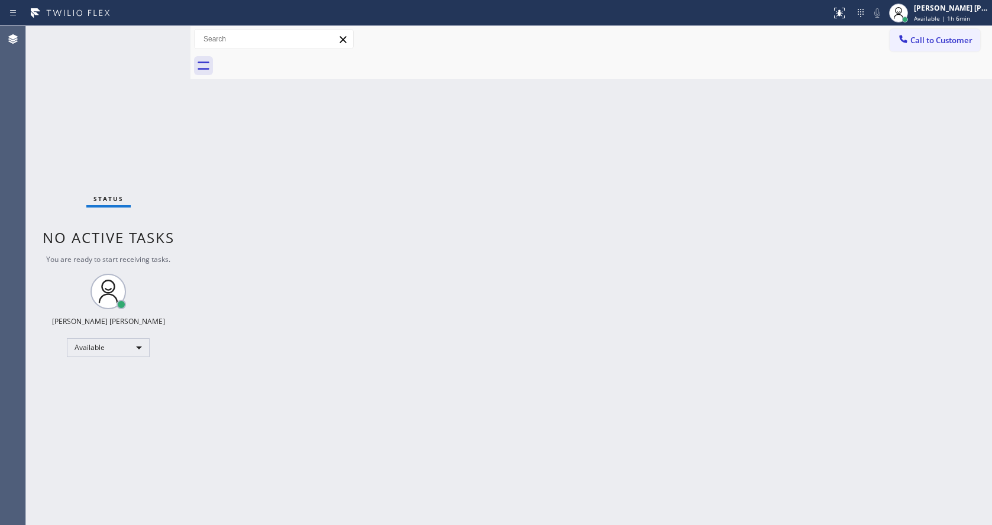
click at [532, 350] on div "Back to Dashboard Change Sender ID Customers Technicians Select a contact Outbo…" at bounding box center [590, 275] width 801 height 499
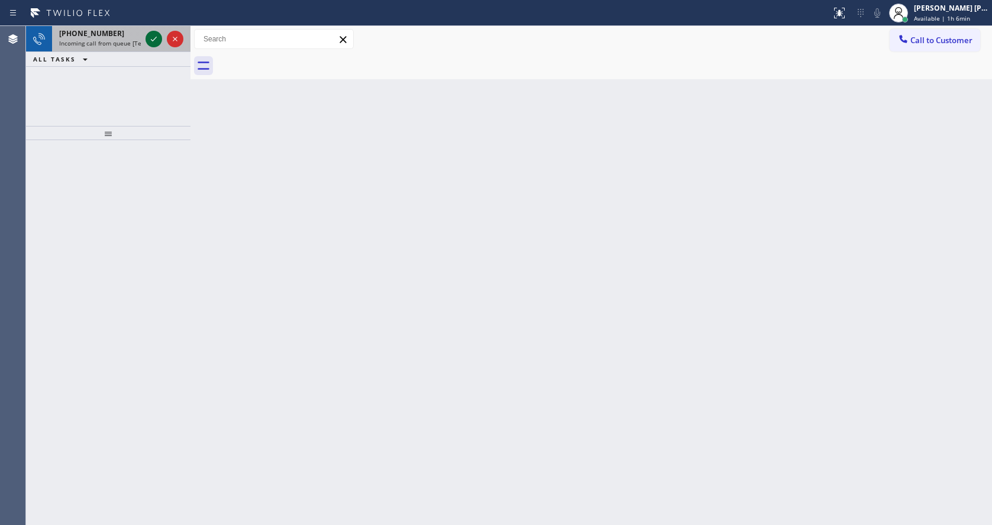
click at [153, 46] on icon at bounding box center [154, 39] width 14 height 14
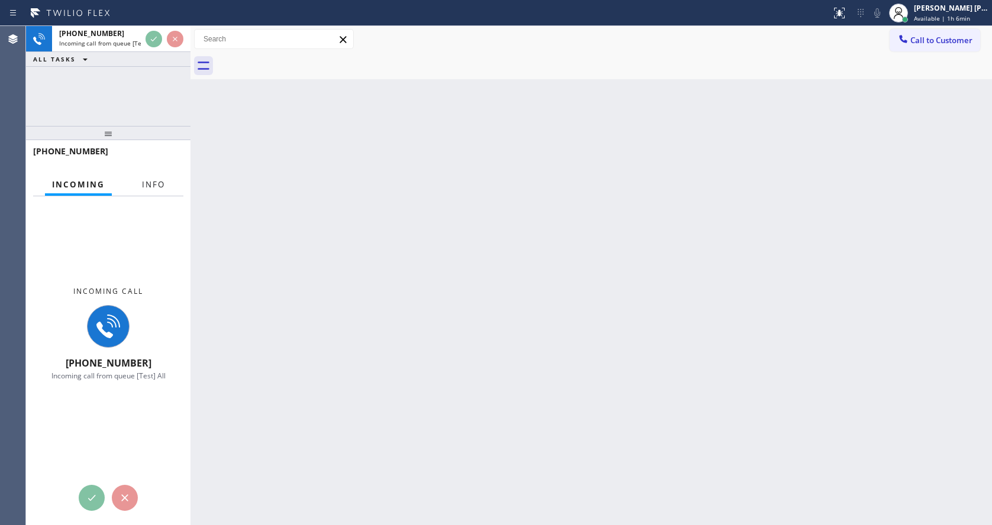
click at [143, 187] on span "Info" at bounding box center [153, 184] width 23 height 11
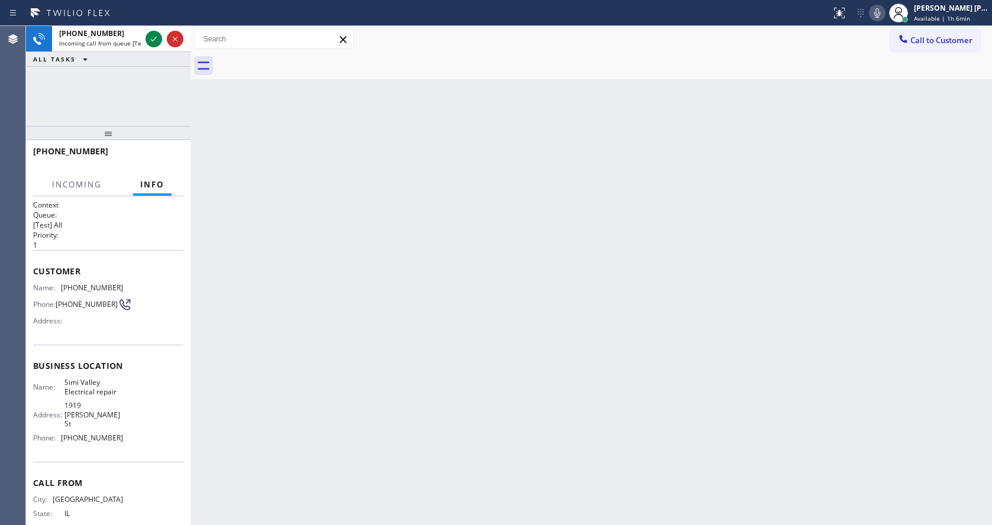
scroll to position [15, 0]
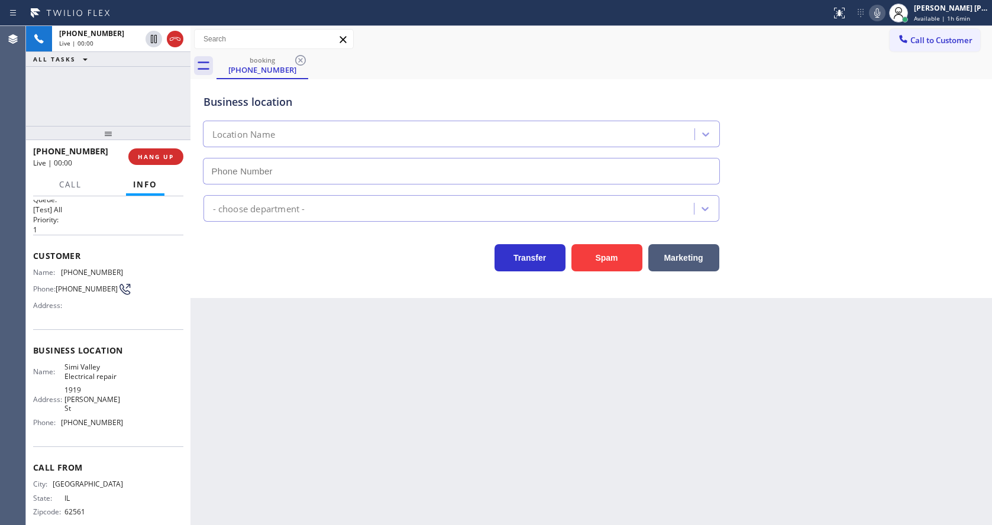
click at [413, 353] on div "Back to Dashboard Change Sender ID Customers Technicians Select a contact Outbo…" at bounding box center [590, 275] width 801 height 499
type input "[PHONE_NUMBER]"
click at [409, 358] on div "Back to Dashboard Change Sender ID Customers Technicians Select a contact Outbo…" at bounding box center [590, 275] width 801 height 499
click at [395, 369] on div "Back to Dashboard Change Sender ID Customers Technicians Select a contact Outbo…" at bounding box center [590, 275] width 801 height 499
click at [240, 334] on div "Back to Dashboard Change Sender ID Customers Technicians Select a contact Outbo…" at bounding box center [590, 275] width 801 height 499
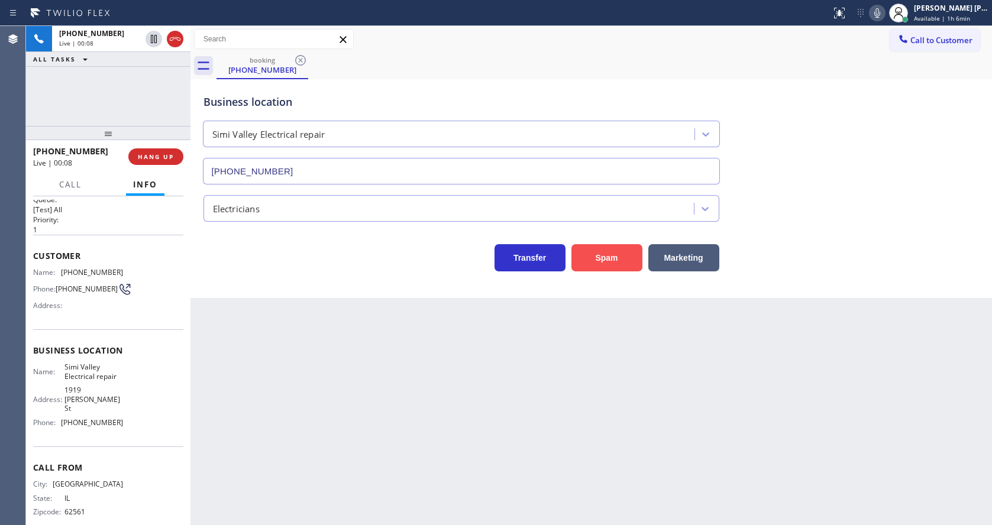
click at [592, 264] on button "Spam" at bounding box center [606, 257] width 71 height 27
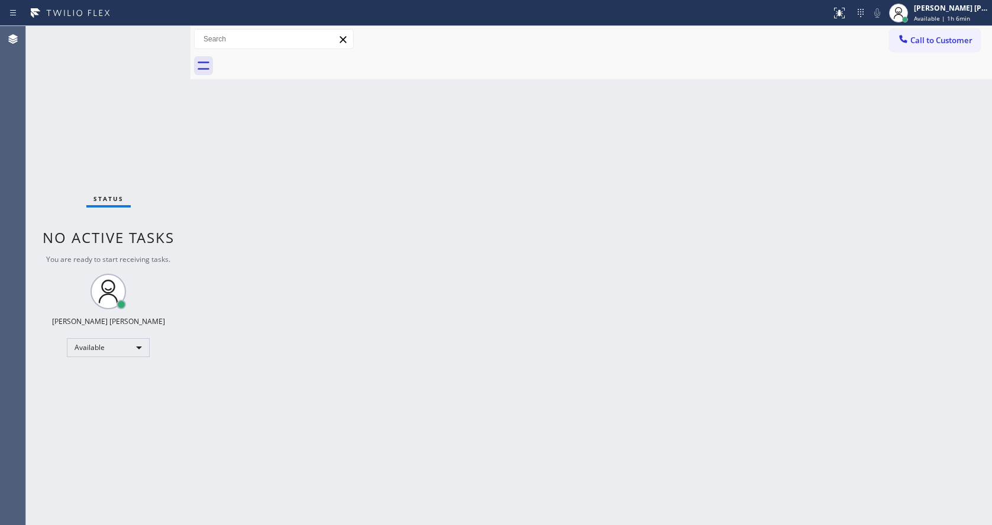
click at [308, 487] on div "Back to Dashboard Change Sender ID Customers Technicians Select a contact Outbo…" at bounding box center [590, 275] width 801 height 499
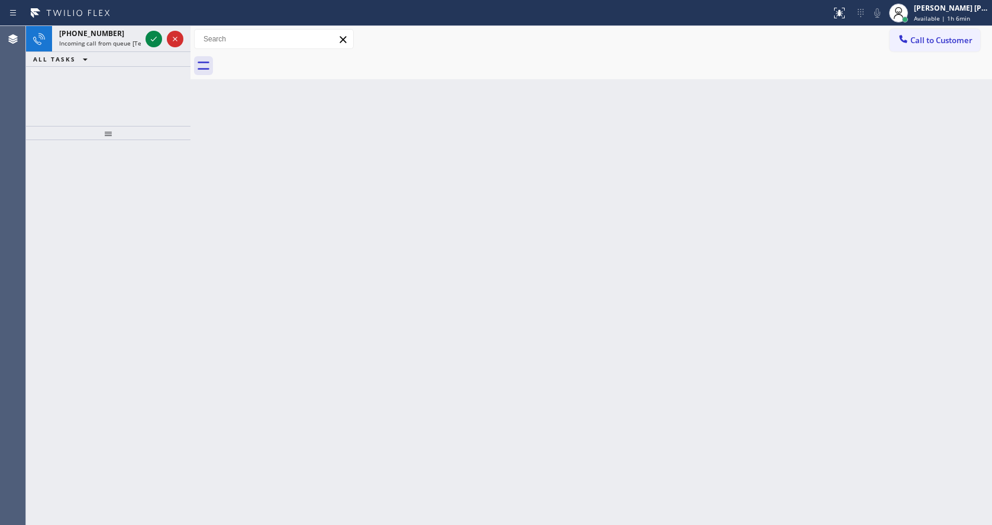
click at [538, 332] on div "Back to Dashboard Change Sender ID Customers Technicians Select a contact Outbo…" at bounding box center [590, 275] width 801 height 499
click at [152, 36] on icon at bounding box center [154, 39] width 14 height 14
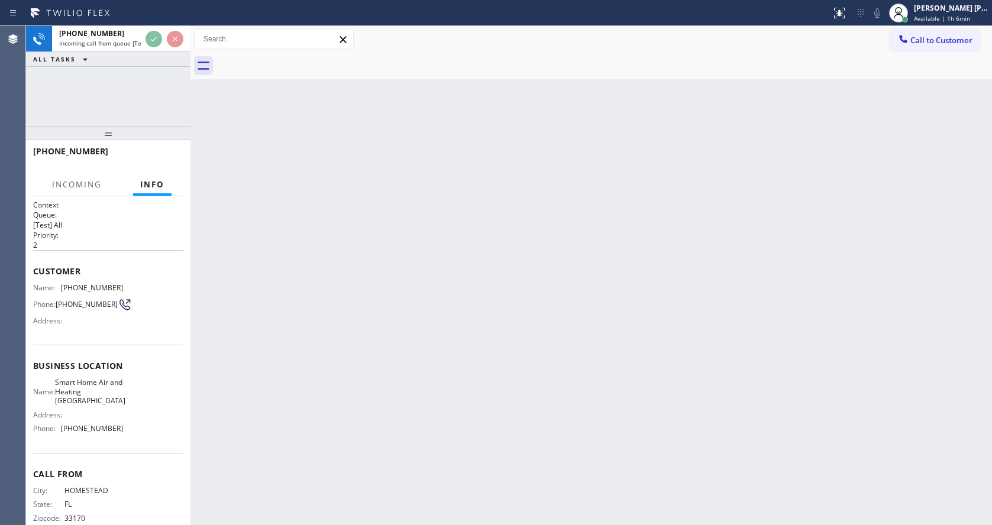
scroll to position [25, 0]
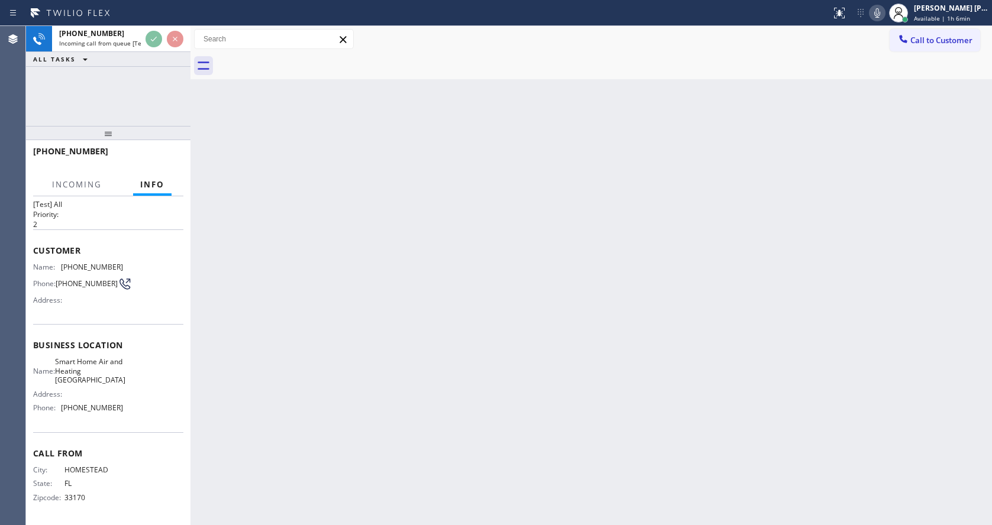
click at [328, 366] on div "Back to Dashboard Change Sender ID Customers Technicians Select a contact Outbo…" at bounding box center [590, 275] width 801 height 499
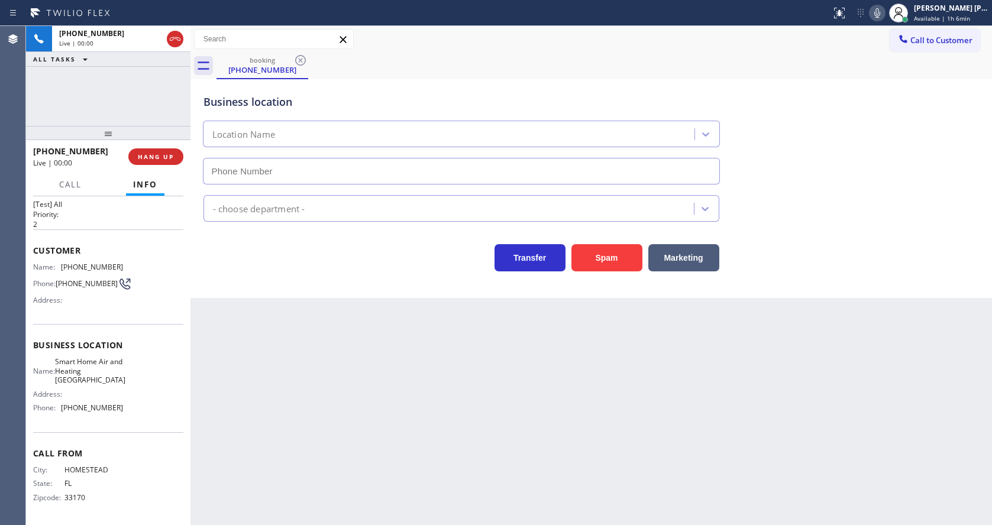
type input "[PHONE_NUMBER]"
click at [470, 392] on div "Back to Dashboard Change Sender ID Customers Technicians Select a contact Outbo…" at bounding box center [590, 275] width 801 height 499
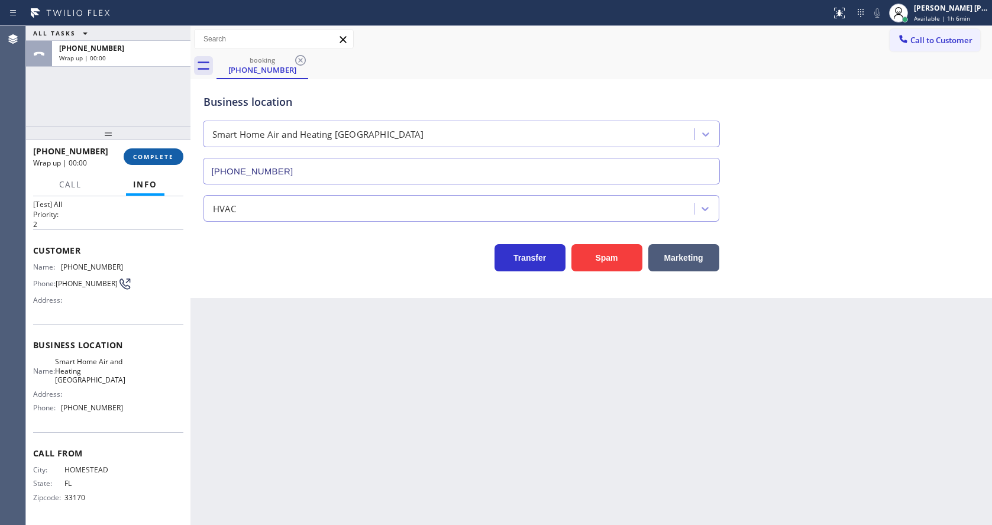
click at [142, 153] on span "COMPLETE" at bounding box center [153, 157] width 41 height 8
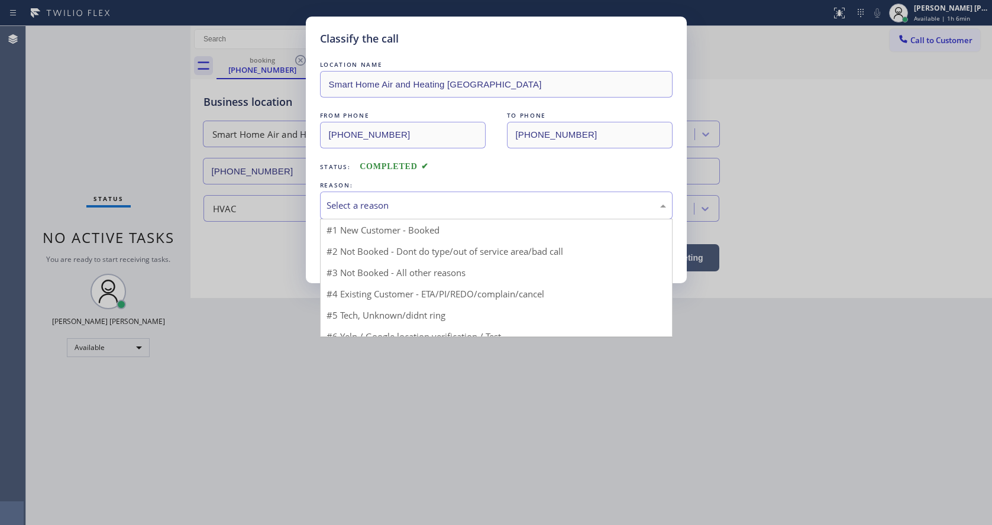
click at [372, 201] on div "Select a reason" at bounding box center [495, 206] width 339 height 14
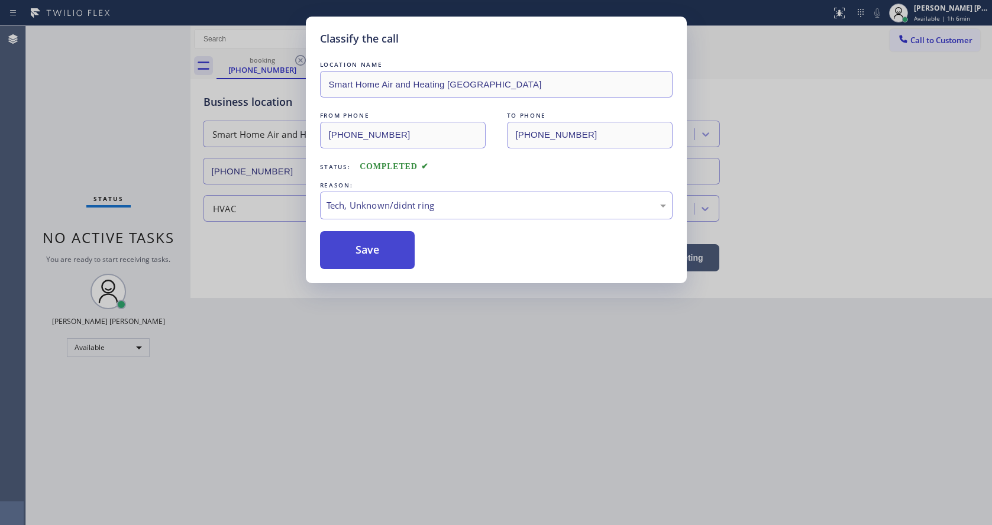
click at [366, 241] on button "Save" at bounding box center [367, 250] width 95 height 38
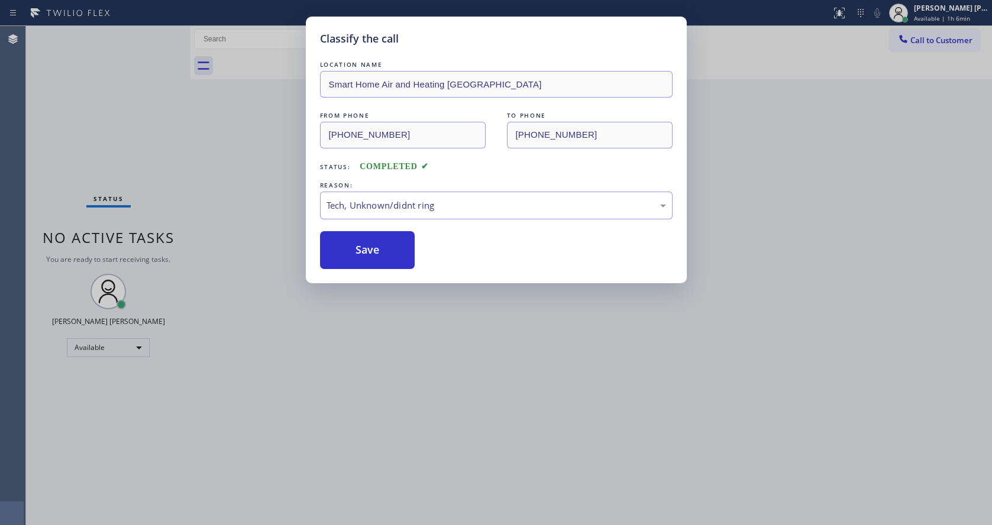
click at [408, 382] on div "Classify the call LOCATION NAME Smart Home Air and Heating Boca Raton FROM PHON…" at bounding box center [496, 262] width 992 height 525
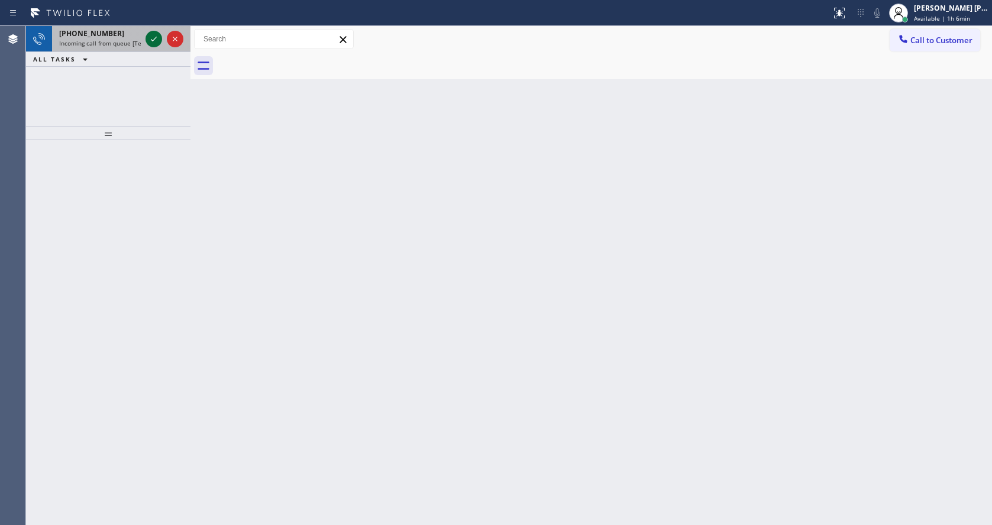
click at [147, 44] on icon at bounding box center [154, 39] width 14 height 14
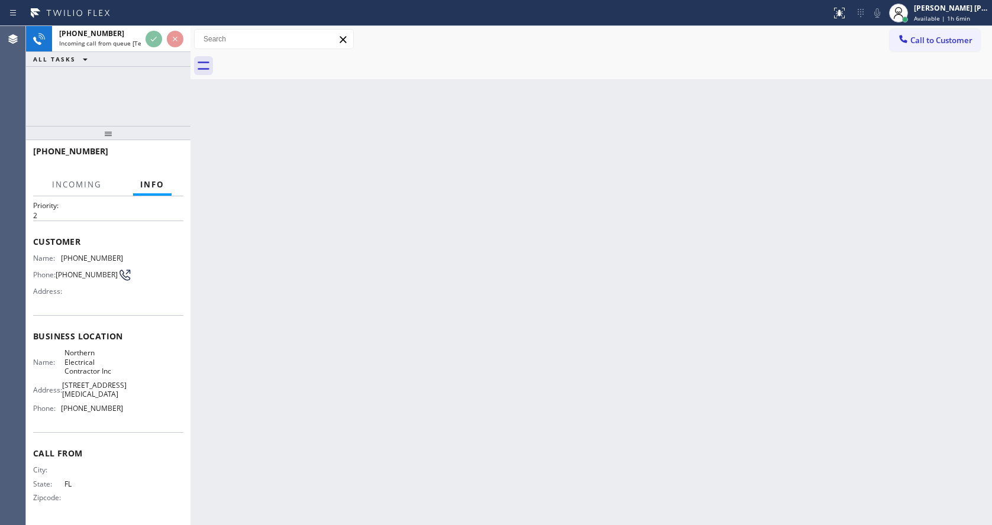
scroll to position [52, 0]
click at [372, 339] on div "Back to Dashboard Change Sender ID Customers Technicians Select a contact Outbo…" at bounding box center [590, 275] width 801 height 499
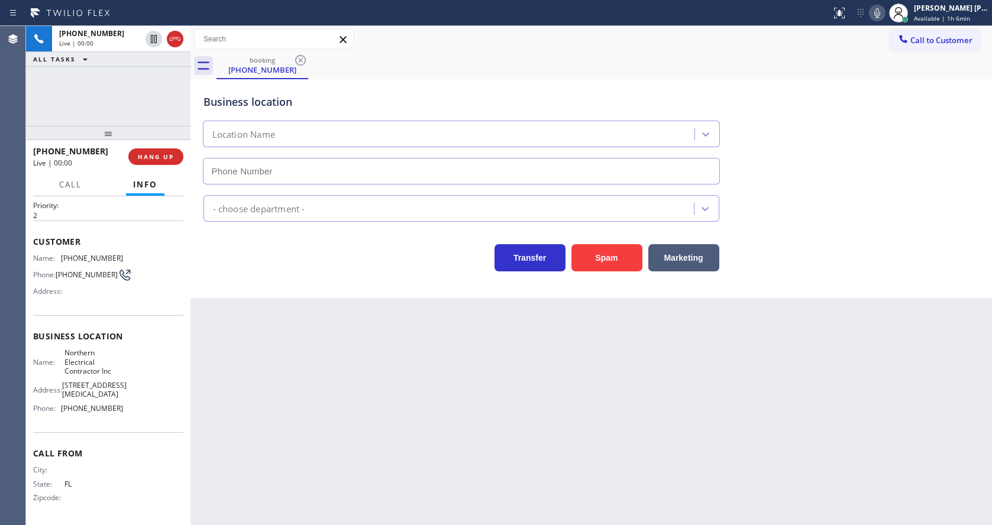
type input "[PHONE_NUMBER]"
click at [599, 258] on button "Spam" at bounding box center [606, 257] width 71 height 27
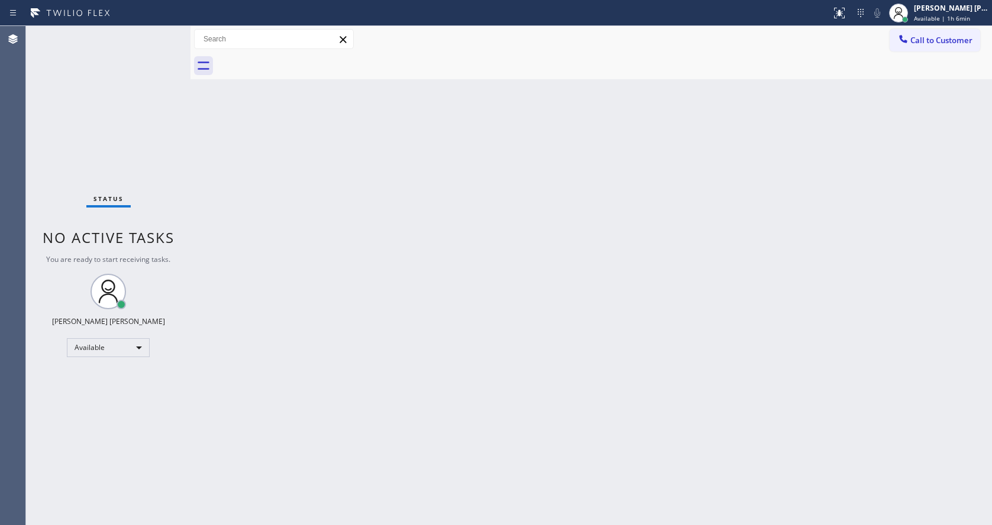
drag, startPoint x: 295, startPoint y: 345, endPoint x: 288, endPoint y: 327, distance: 19.5
click at [295, 345] on div "Back to Dashboard Change Sender ID Customers Technicians Select a contact Outbo…" at bounding box center [590, 275] width 801 height 499
drag, startPoint x: 188, startPoint y: 43, endPoint x: 173, endPoint y: 43, distance: 15.4
click at [173, 43] on div "Status No active tasks You are ready to start receiving tasks. [PERSON_NAME] [P…" at bounding box center [509, 275] width 966 height 499
click at [160, 33] on div "Status No active tasks You are ready to start receiving tasks. [PERSON_NAME] [P…" at bounding box center [107, 275] width 163 height 499
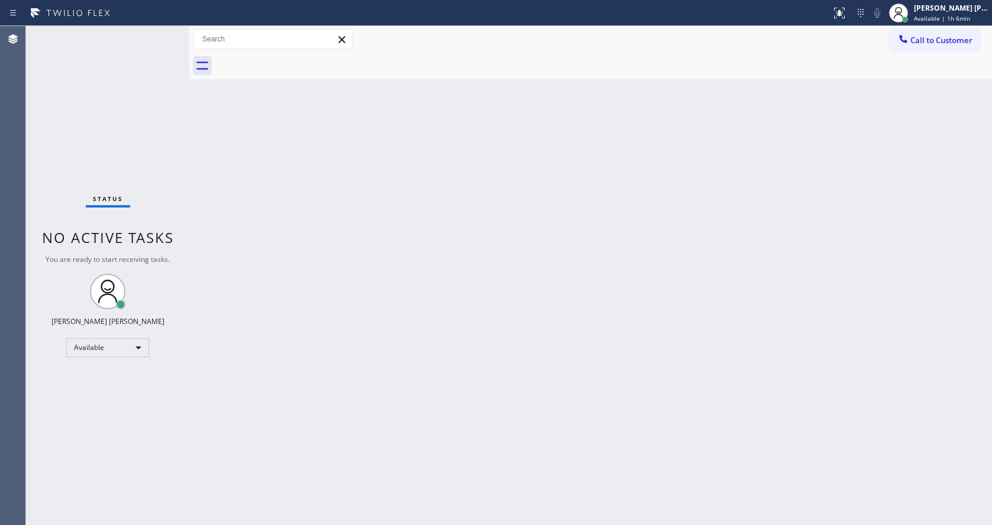
click at [159, 32] on div "Status No active tasks You are ready to start receiving tasks. [PERSON_NAME] [P…" at bounding box center [107, 275] width 163 height 499
drag, startPoint x: 137, startPoint y: 150, endPoint x: 119, endPoint y: 92, distance: 60.1
click at [137, 150] on div "Status No active tasks You are ready to start receiving tasks. [PERSON_NAME] [P…" at bounding box center [107, 275] width 163 height 499
click at [253, 258] on div "Back to Dashboard Change Sender ID Customers Technicians Select a contact Outbo…" at bounding box center [590, 275] width 803 height 499
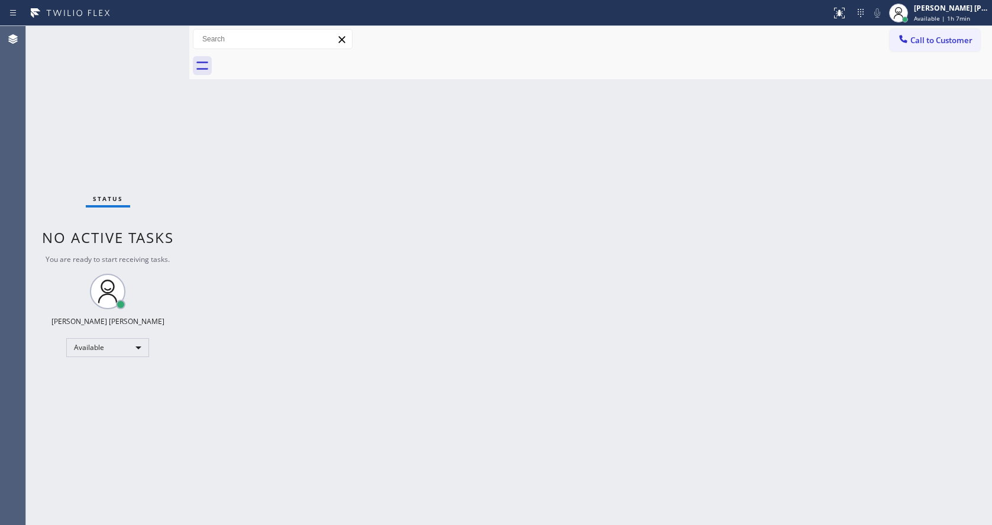
click at [159, 33] on div "Status No active tasks You are ready to start receiving tasks. [PERSON_NAME] [P…" at bounding box center [107, 275] width 163 height 499
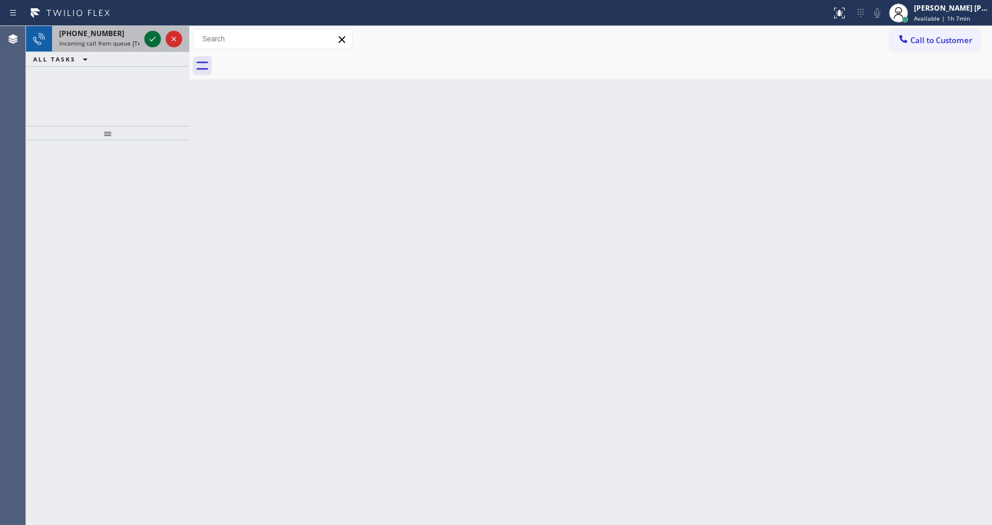
click at [159, 33] on icon at bounding box center [152, 39] width 14 height 14
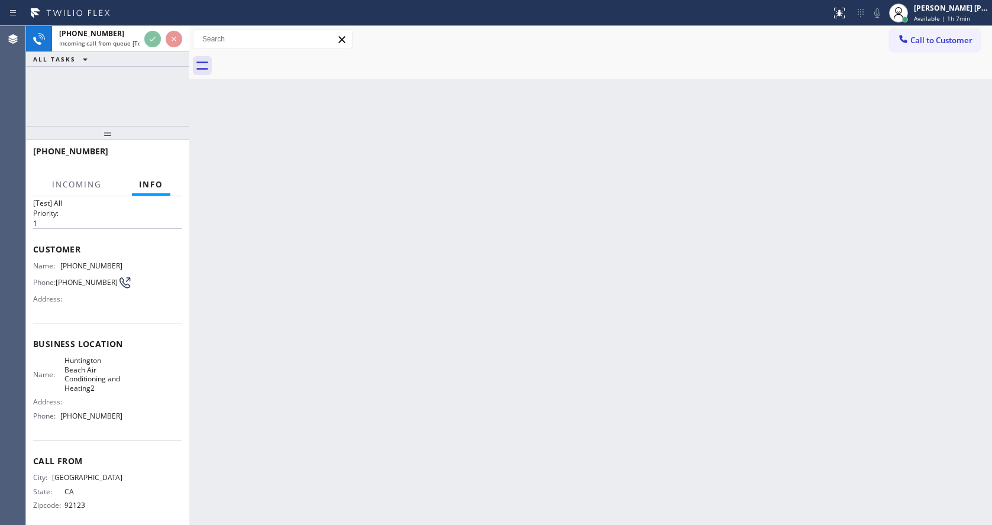
scroll to position [34, 0]
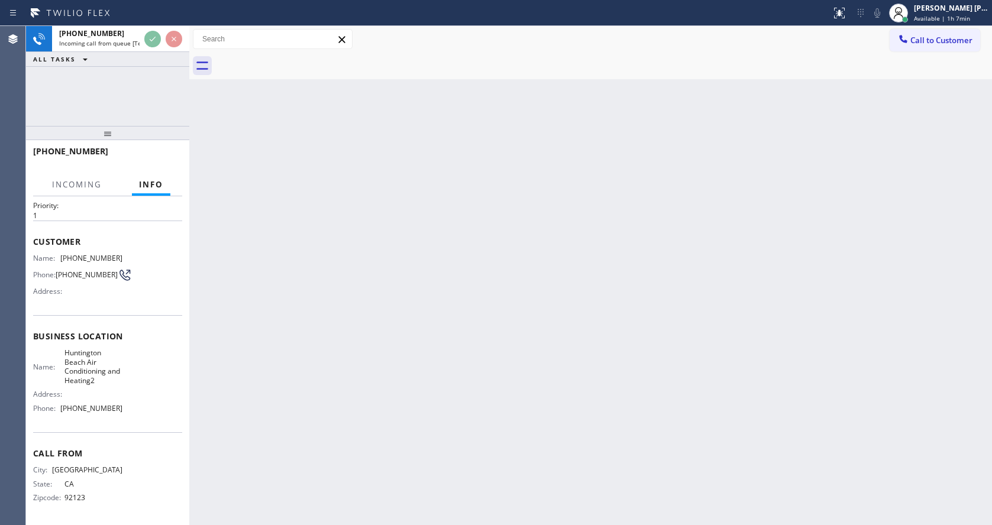
click at [495, 335] on div "Back to Dashboard Change Sender ID Customers Technicians Select a contact Outbo…" at bounding box center [590, 275] width 803 height 499
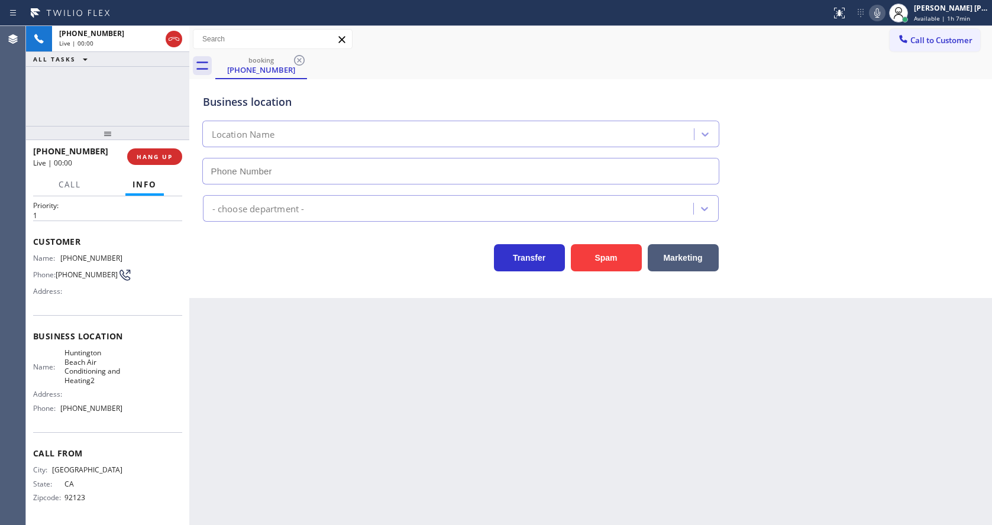
type input "[PHONE_NUMBER]"
click at [406, 339] on div "Back to Dashboard Change Sender ID Customers Technicians Select a contact Outbo…" at bounding box center [590, 275] width 803 height 499
click at [379, 390] on div "Back to Dashboard Change Sender ID Customers Technicians Select a contact Outbo…" at bounding box center [590, 275] width 803 height 499
click at [599, 249] on button "Spam" at bounding box center [606, 257] width 71 height 27
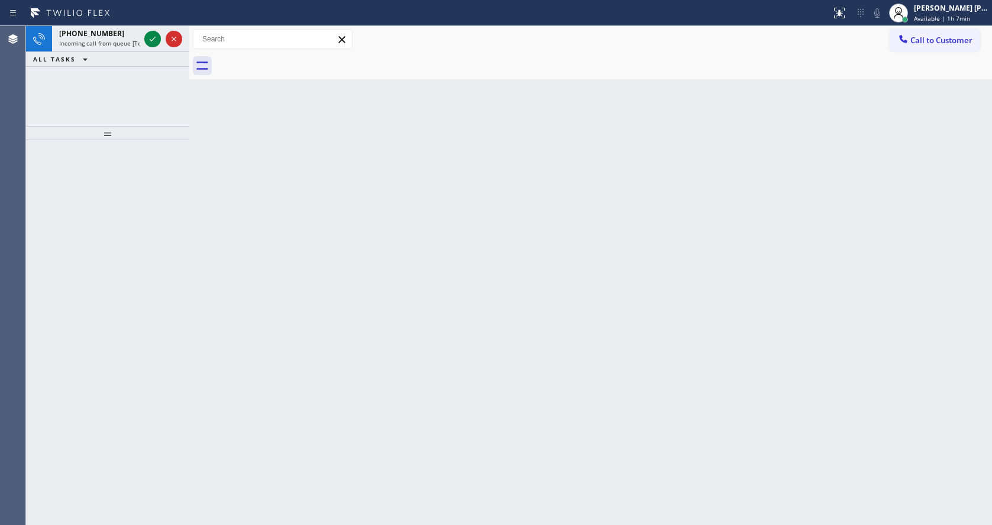
click at [292, 312] on div "Back to Dashboard Change Sender ID Customers Technicians Select a contact Outbo…" at bounding box center [590, 275] width 803 height 499
click at [153, 42] on icon at bounding box center [152, 39] width 14 height 14
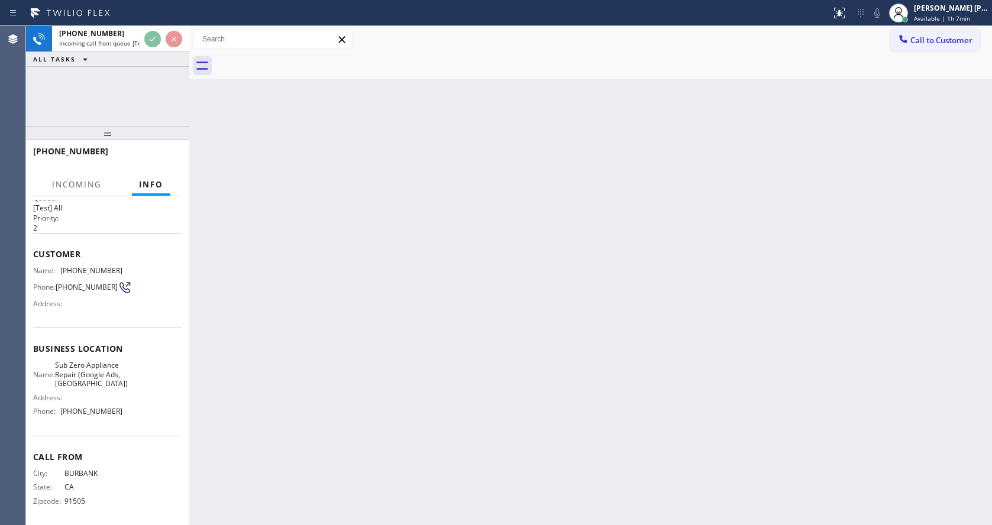
scroll to position [34, 0]
click at [288, 378] on div "Back to Dashboard Change Sender ID Customers Technicians Select a contact Outbo…" at bounding box center [590, 275] width 803 height 499
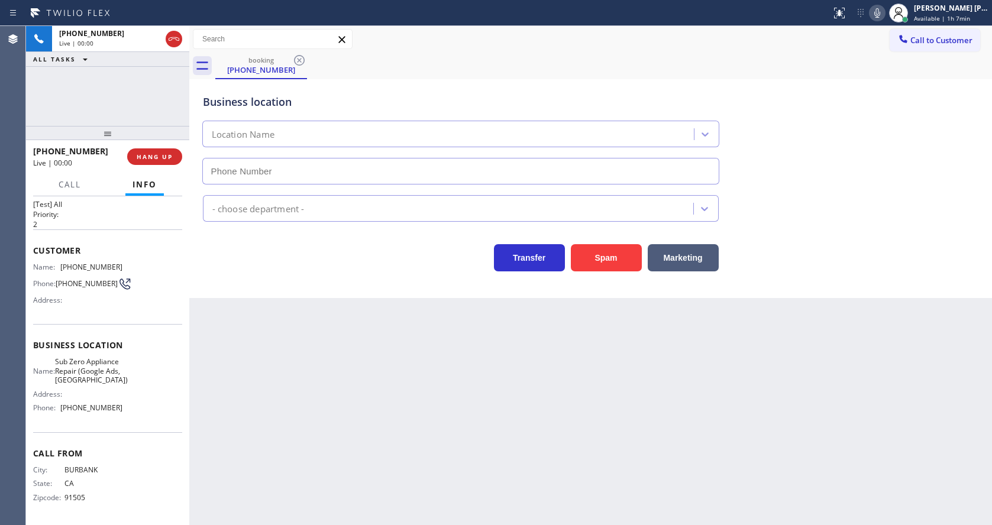
type input "[PHONE_NUMBER]"
click at [288, 378] on div "Back to Dashboard Change Sender ID Customers Technicians Select a contact Outbo…" at bounding box center [590, 275] width 803 height 499
click at [463, 451] on div "Back to Dashboard Change Sender ID Customers Technicians Select a contact Outbo…" at bounding box center [590, 275] width 803 height 499
click at [348, 330] on div "Back to Dashboard Change Sender ID Customers Technicians Select a contact Outbo…" at bounding box center [590, 275] width 803 height 499
click at [298, 304] on div "Back to Dashboard Change Sender ID Customers Technicians Select a contact Outbo…" at bounding box center [590, 275] width 803 height 499
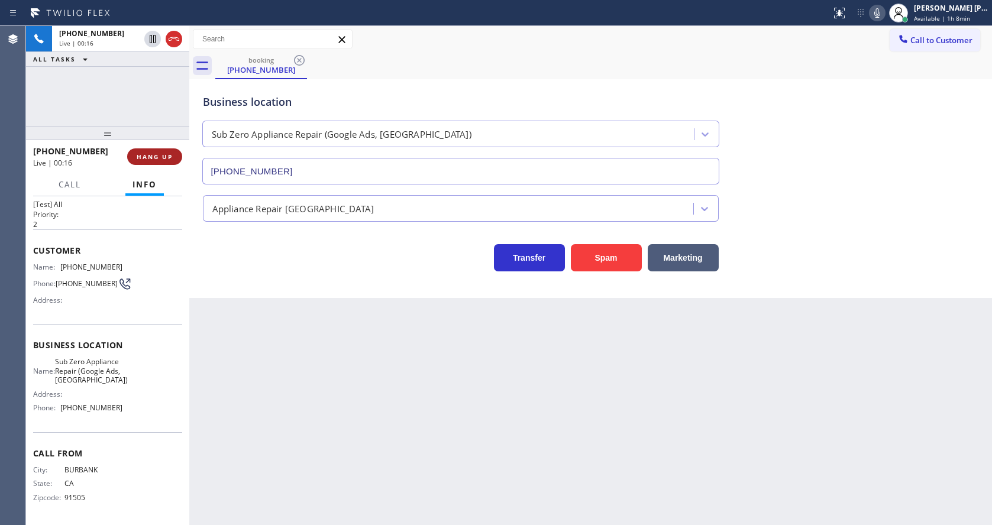
click at [150, 156] on span "HANG UP" at bounding box center [155, 157] width 36 height 8
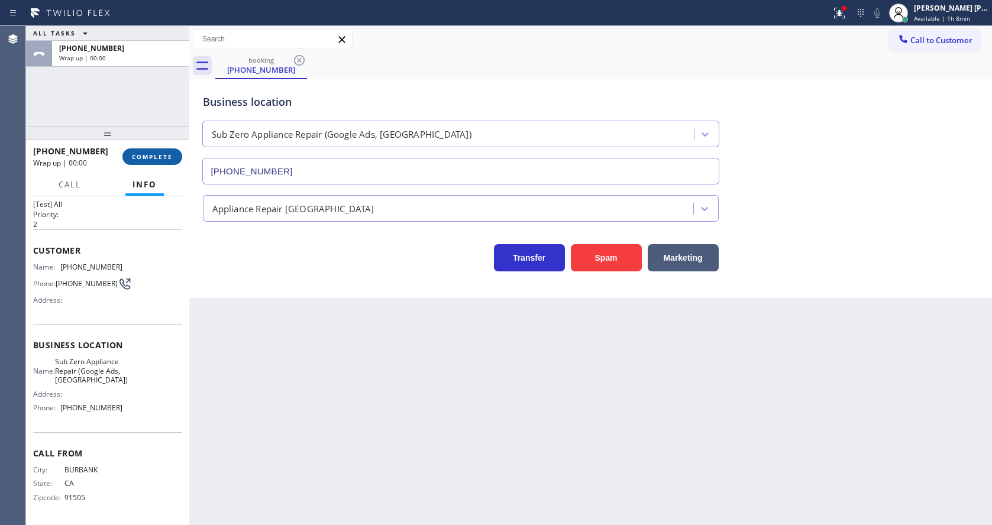
click at [150, 156] on span "COMPLETE" at bounding box center [152, 157] width 41 height 8
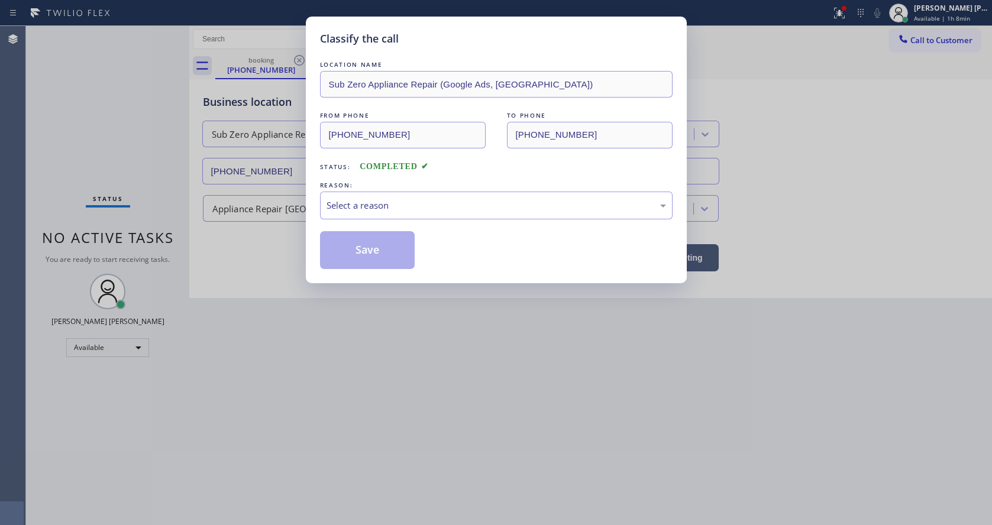
click at [381, 185] on div "REASON:" at bounding box center [496, 185] width 353 height 12
click at [381, 201] on div "Select a reason" at bounding box center [495, 206] width 339 height 14
click at [370, 242] on button "Save" at bounding box center [367, 250] width 95 height 38
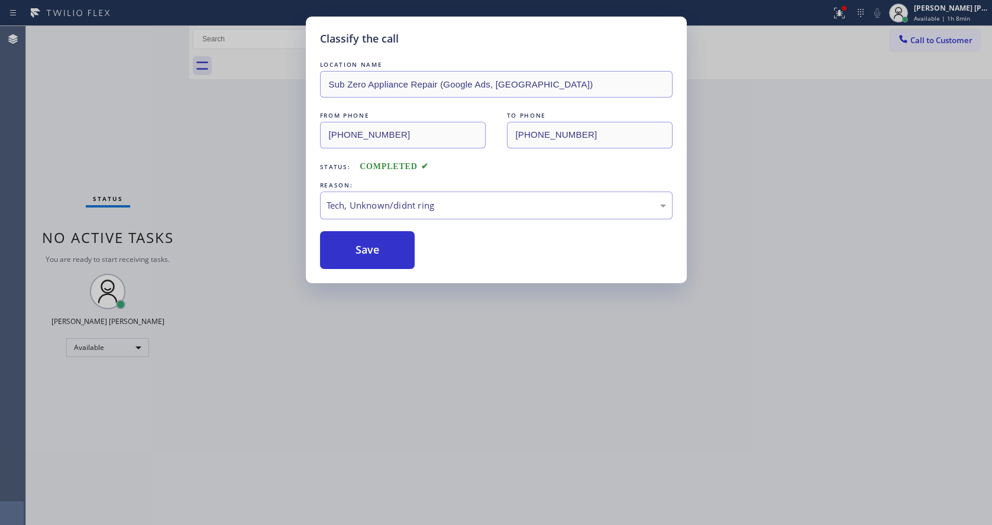
click at [395, 328] on div "Classify the call LOCATION NAME Sub Zero Appliance Repair (Google Ads, [GEOGRAP…" at bounding box center [496, 262] width 992 height 525
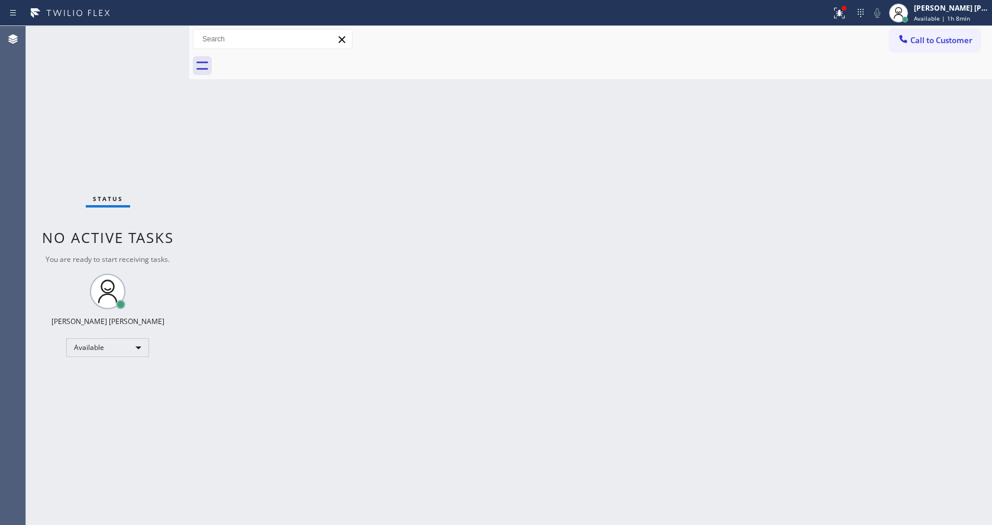
click at [567, 395] on div "Back to Dashboard Change Sender ID Customers Technicians Select a contact Outbo…" at bounding box center [590, 275] width 803 height 499
click at [160, 34] on div "Status No active tasks You are ready to start receiving tasks. [PERSON_NAME] [P…" at bounding box center [107, 275] width 163 height 499
click at [848, 5] on div at bounding box center [843, 8] width 7 height 7
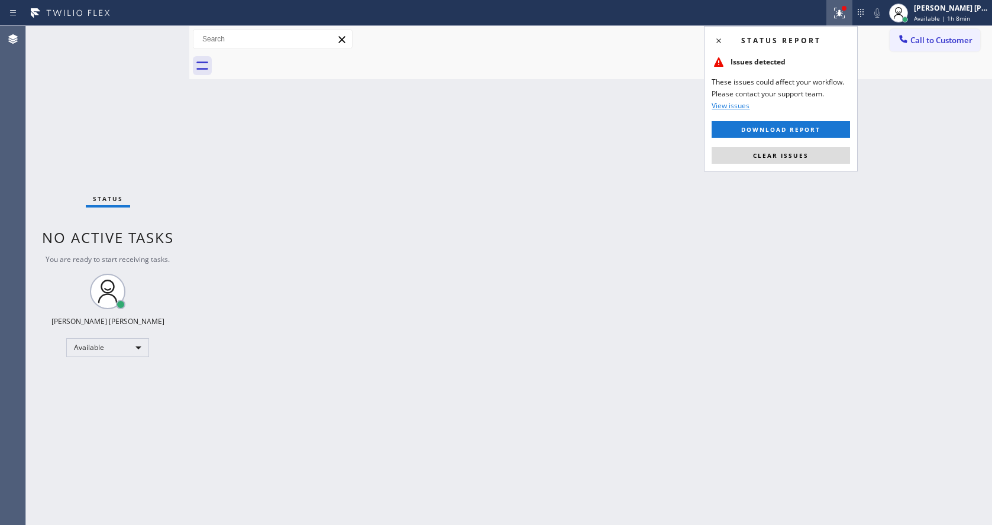
click at [809, 141] on div "Status report Issues detected These issues could affect your workflow. Please c…" at bounding box center [781, 98] width 154 height 145
click at [808, 154] on button "Clear issues" at bounding box center [781, 155] width 138 height 17
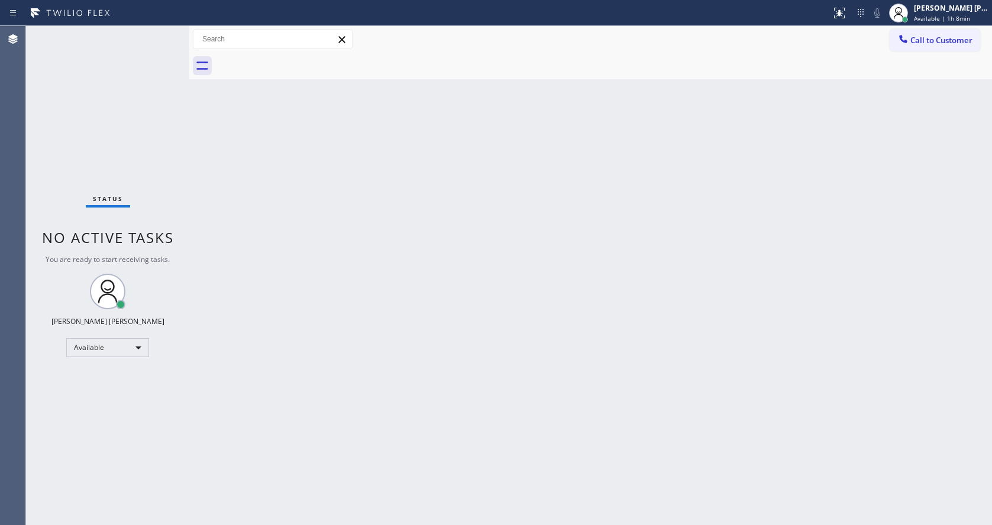
click at [808, 154] on div "Back to Dashboard Change Sender ID Customers Technicians Select a contact Outbo…" at bounding box center [590, 275] width 803 height 499
click at [155, 28] on div "Status No active tasks You are ready to start receiving tasks. [PERSON_NAME] [P…" at bounding box center [107, 275] width 163 height 499
click at [156, 34] on div "Status No active tasks You are ready to start receiving tasks. [PERSON_NAME] [P…" at bounding box center [107, 275] width 163 height 499
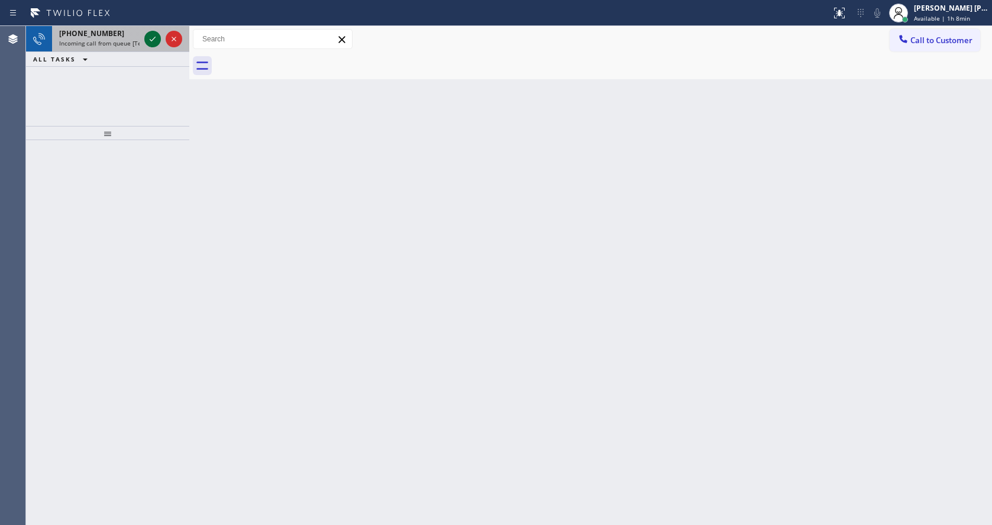
click at [156, 34] on icon at bounding box center [152, 39] width 14 height 14
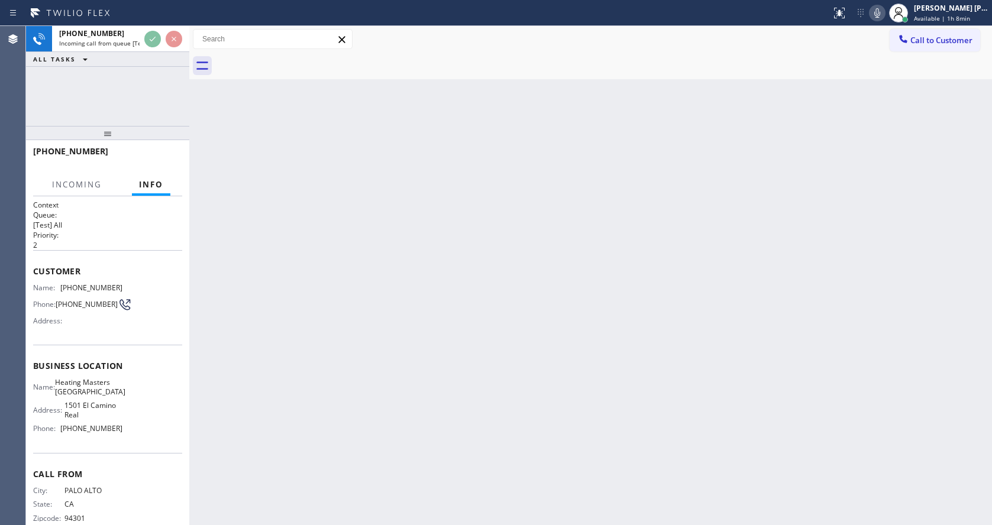
scroll to position [25, 0]
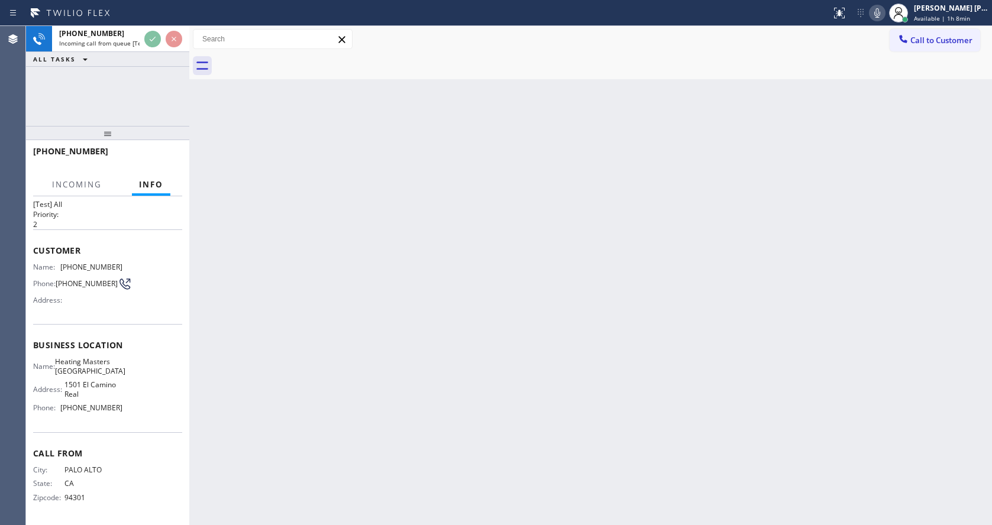
click at [397, 296] on div "Back to Dashboard Change Sender ID Customers Technicians Select a contact Outbo…" at bounding box center [590, 275] width 803 height 499
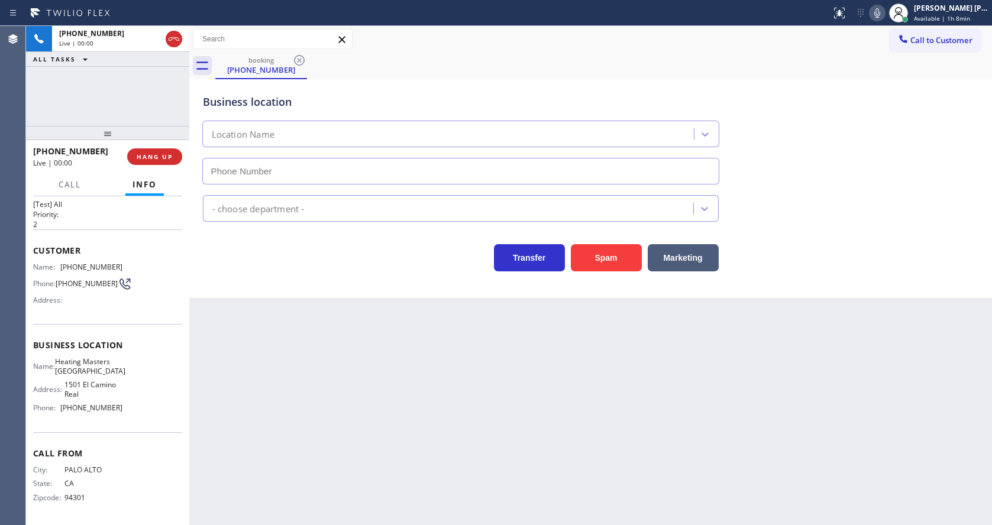
type input "[PHONE_NUMBER]"
click at [366, 398] on div "Back to Dashboard Change Sender ID Customers Technicians Select a contact Outbo…" at bounding box center [590, 275] width 803 height 499
click at [348, 360] on div "Back to Dashboard Change Sender ID Customers Technicians Select a contact Outbo…" at bounding box center [590, 275] width 803 height 499
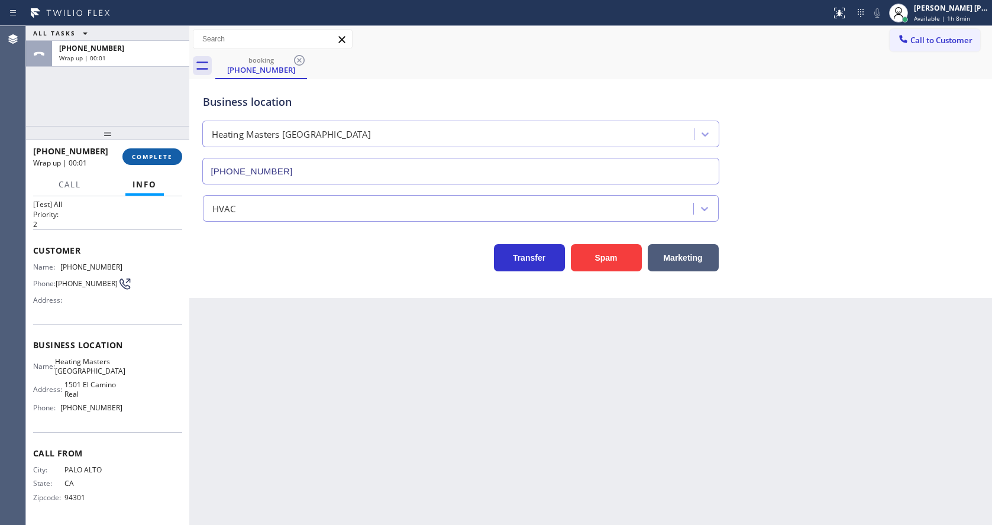
click at [160, 151] on button "COMPLETE" at bounding box center [152, 156] width 60 height 17
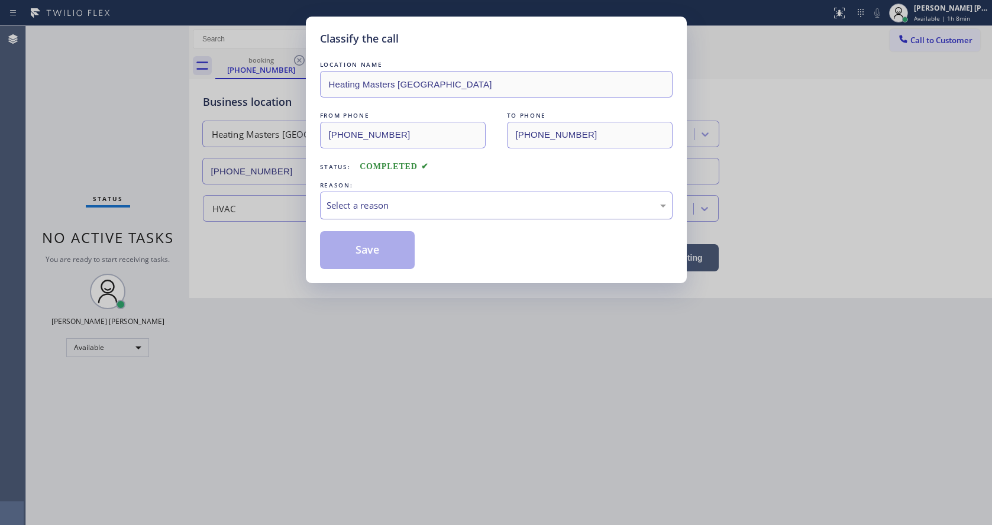
click at [381, 200] on div "Select a reason" at bounding box center [495, 206] width 339 height 14
click at [353, 232] on button "Save" at bounding box center [367, 250] width 95 height 38
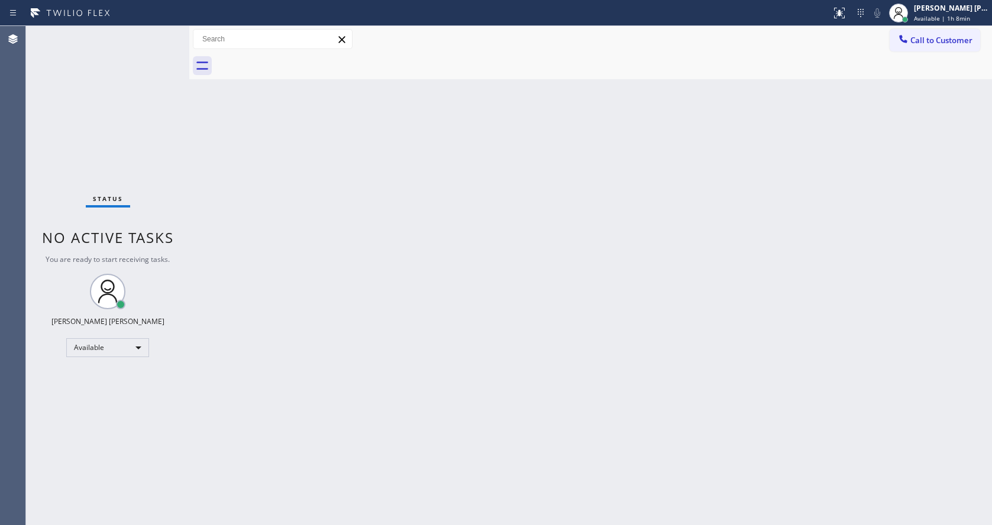
click at [325, 265] on div "Back to Dashboard Change Sender ID Customers Technicians Select a contact Outbo…" at bounding box center [590, 275] width 803 height 499
click at [278, 172] on div "Back to Dashboard Change Sender ID Customers Technicians Select a contact Outbo…" at bounding box center [590, 275] width 803 height 499
drag, startPoint x: 189, startPoint y: 39, endPoint x: 164, endPoint y: 35, distance: 25.1
click at [176, 38] on div "Status No active tasks You are ready to start receiving tasks. [PERSON_NAME] [P…" at bounding box center [509, 275] width 966 height 499
click at [160, 30] on div "Status No active tasks You are ready to start receiving tasks. [PERSON_NAME] [P…" at bounding box center [107, 275] width 163 height 499
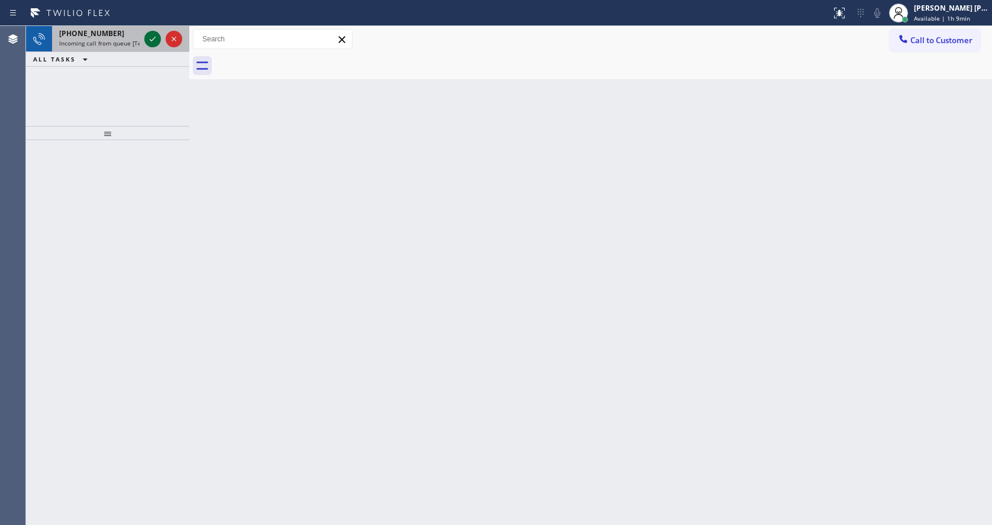
click at [160, 34] on div at bounding box center [152, 39] width 17 height 14
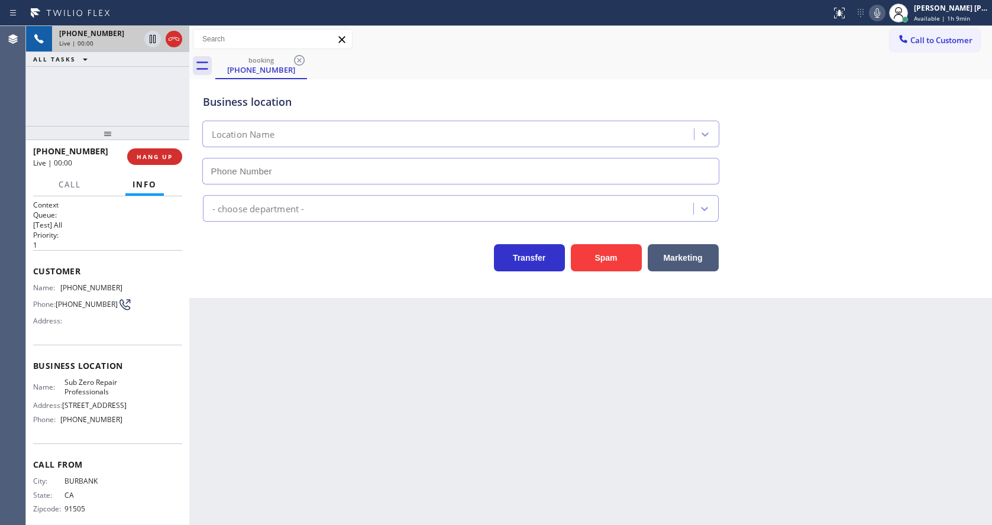
click at [393, 431] on div "Back to Dashboard Change Sender ID Customers Technicians Select a contact Outbo…" at bounding box center [590, 275] width 803 height 499
click at [350, 396] on div "Back to Dashboard Change Sender ID Customers Technicians Select a contact Outbo…" at bounding box center [590, 275] width 803 height 499
type input "[PHONE_NUMBER]"
click at [322, 390] on div "Back to Dashboard Change Sender ID Customers Technicians Select a contact Outbo…" at bounding box center [590, 275] width 803 height 499
click at [327, 380] on div "Back to Dashboard Change Sender ID Customers Technicians Select a contact Outbo…" at bounding box center [590, 275] width 803 height 499
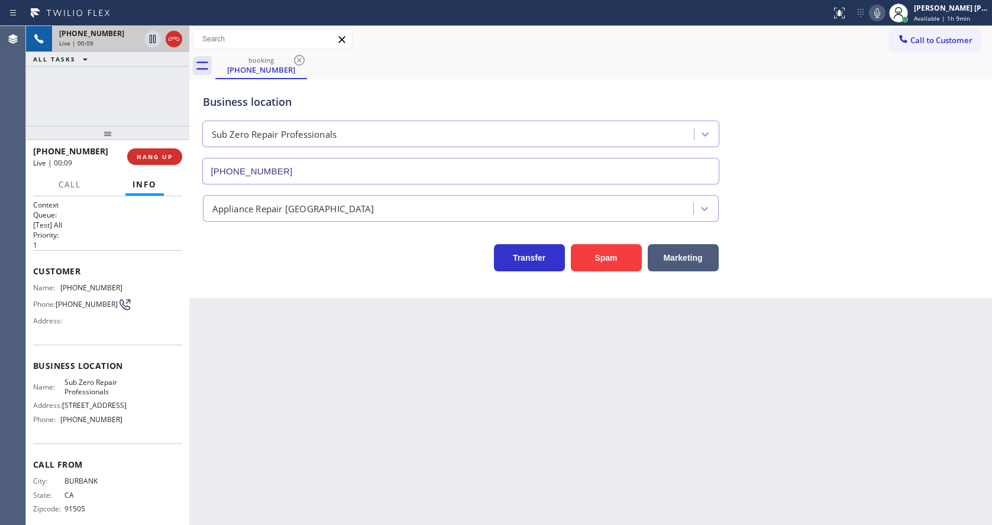
click at [365, 408] on div "Back to Dashboard Change Sender ID Customers Technicians Select a contact Outbo…" at bounding box center [590, 275] width 803 height 499
click at [253, 272] on div "Business location Sub Zero Repair Professionals [PHONE_NUMBER] Appliance Repair…" at bounding box center [590, 188] width 803 height 219
click at [570, 417] on div "Back to Dashboard Change Sender ID Customers Technicians Select a contact Outbo…" at bounding box center [590, 275] width 803 height 499
click at [348, 311] on div "Back to Dashboard Change Sender ID Customers Technicians Select a contact Outbo…" at bounding box center [590, 275] width 803 height 499
click at [896, 230] on div "Transfer Spam Marketing" at bounding box center [591, 247] width 781 height 50
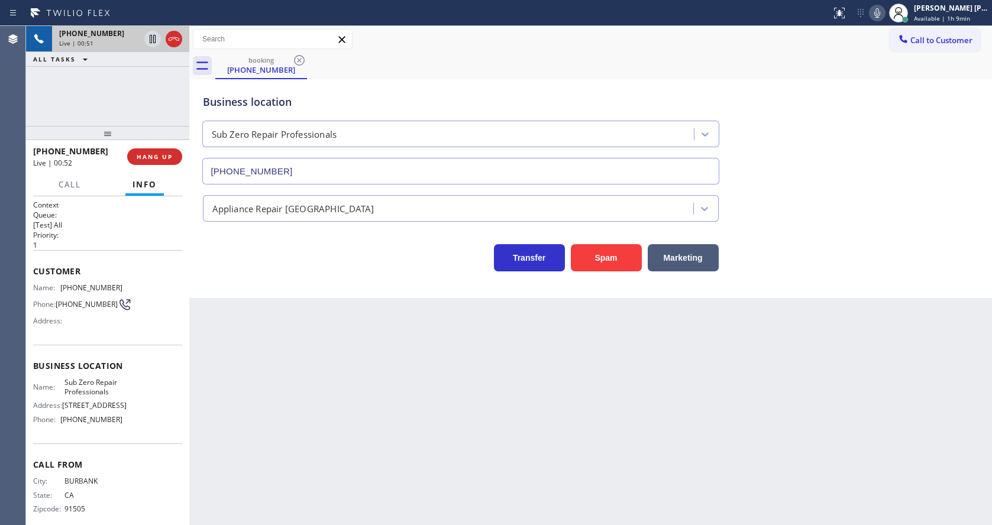
click at [427, 380] on div "Back to Dashboard Change Sender ID Customers Technicians Select a contact Outbo…" at bounding box center [590, 275] width 803 height 499
drag, startPoint x: 569, startPoint y: 460, endPoint x: 468, endPoint y: 457, distance: 101.2
click at [569, 460] on div "Back to Dashboard Change Sender ID Customers Technicians Select a contact Outbo…" at bounding box center [590, 275] width 803 height 499
click at [297, 383] on div "Back to Dashboard Change Sender ID Customers Technicians Select a contact Outbo…" at bounding box center [590, 275] width 803 height 499
click at [69, 368] on span "Business location" at bounding box center [107, 365] width 149 height 11
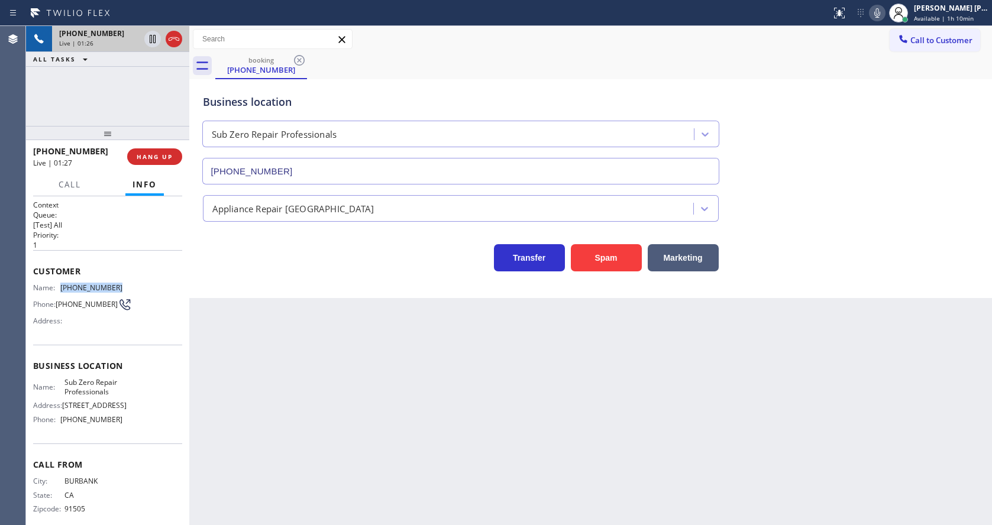
drag, startPoint x: 59, startPoint y: 288, endPoint x: 176, endPoint y: 288, distance: 117.1
click at [176, 288] on div "Context Queue: [Test] All Priority: 1 Customer Name: [PHONE_NUMBER] Phone: [PHO…" at bounding box center [107, 361] width 149 height 322
click at [287, 390] on div "Back to Dashboard Change Sender ID Customers Technicians Select a contact Outbo…" at bounding box center [590, 275] width 803 height 499
click at [143, 383] on div "Name: Sub Zero Repair Professionals Address: [STREET_ADDRESS] Phone: [PHONE_NUM…" at bounding box center [107, 403] width 149 height 51
drag, startPoint x: 60, startPoint y: 384, endPoint x: 125, endPoint y: 399, distance: 66.9
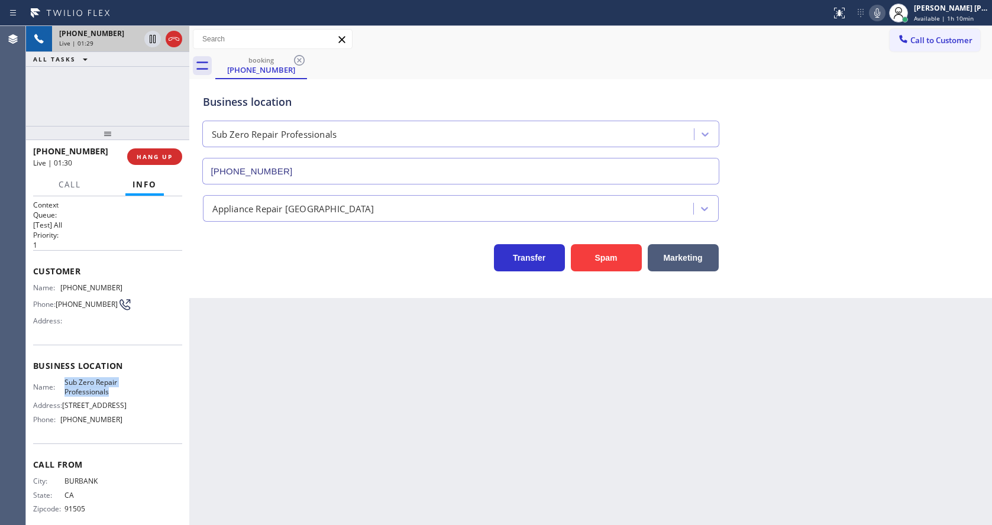
click at [125, 399] on div "Name: Sub Zero Repair Professionals Address: [STREET_ADDRESS] Phone: [PHONE_NUM…" at bounding box center [107, 403] width 149 height 51
drag, startPoint x: 324, startPoint y: 392, endPoint x: 270, endPoint y: 519, distance: 138.9
click at [319, 397] on div "Back to Dashboard Change Sender ID Customers Technicians Select a contact Outbo…" at bounding box center [590, 275] width 803 height 499
click at [122, 429] on div "Name: Sub Zero Repair Professionals Address: [STREET_ADDRESS] Phone: [PHONE_NUM…" at bounding box center [107, 403] width 149 height 51
drag, startPoint x: 60, startPoint y: 428, endPoint x: 138, endPoint y: 433, distance: 78.2
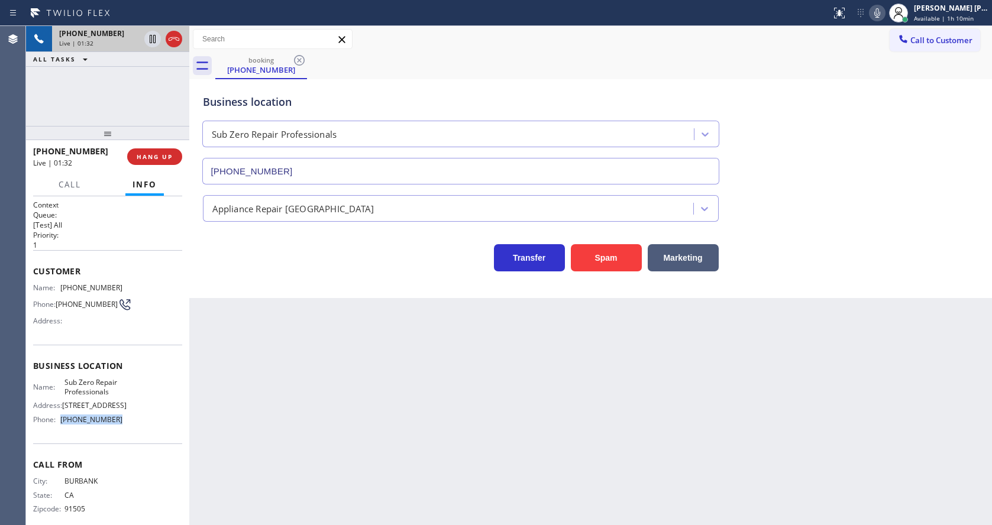
click at [138, 429] on div "Name: Sub Zero Repair Professionals Address: [STREET_ADDRESS] Phone: [PHONE_NUM…" at bounding box center [107, 403] width 149 height 51
click at [305, 428] on div "Back to Dashboard Change Sender ID Customers Technicians Select a contact Outbo…" at bounding box center [590, 275] width 803 height 499
click at [516, 389] on div "Back to Dashboard Change Sender ID Customers Technicians Select a contact Outbo…" at bounding box center [590, 275] width 803 height 499
click at [291, 436] on div "Back to Dashboard Change Sender ID Customers Technicians Select a contact Outbo…" at bounding box center [590, 275] width 803 height 499
click at [196, 316] on div "Back to Dashboard Change Sender ID Customers Technicians Select a contact Outbo…" at bounding box center [590, 275] width 803 height 499
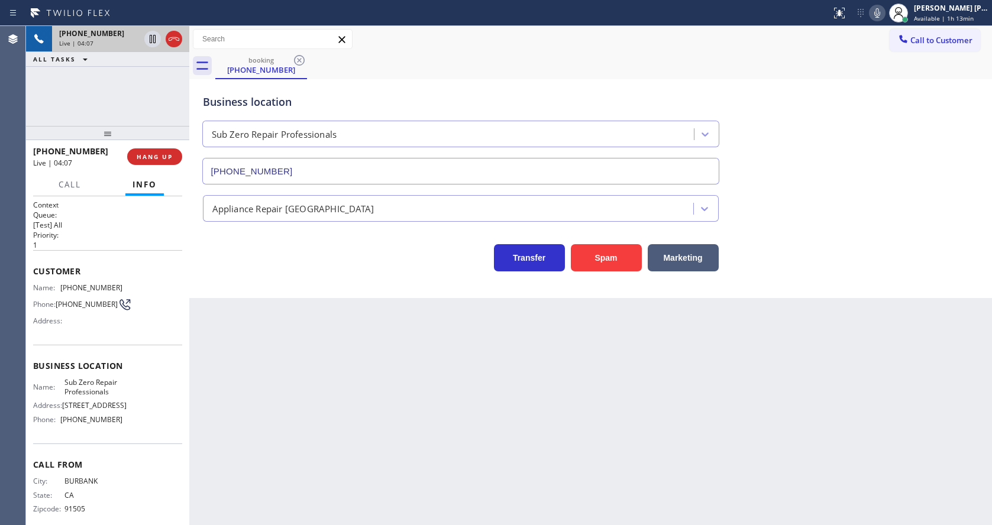
click at [290, 378] on div "Back to Dashboard Change Sender ID Customers Technicians Select a contact Outbo…" at bounding box center [590, 275] width 803 height 499
click at [295, 343] on div "Back to Dashboard Change Sender ID Customers Technicians Select a contact Outbo…" at bounding box center [590, 275] width 803 height 499
click at [436, 366] on div "Back to Dashboard Change Sender ID Customers Technicians Select a contact Outbo…" at bounding box center [590, 275] width 803 height 499
click at [161, 150] on button "HANG UP" at bounding box center [154, 156] width 55 height 17
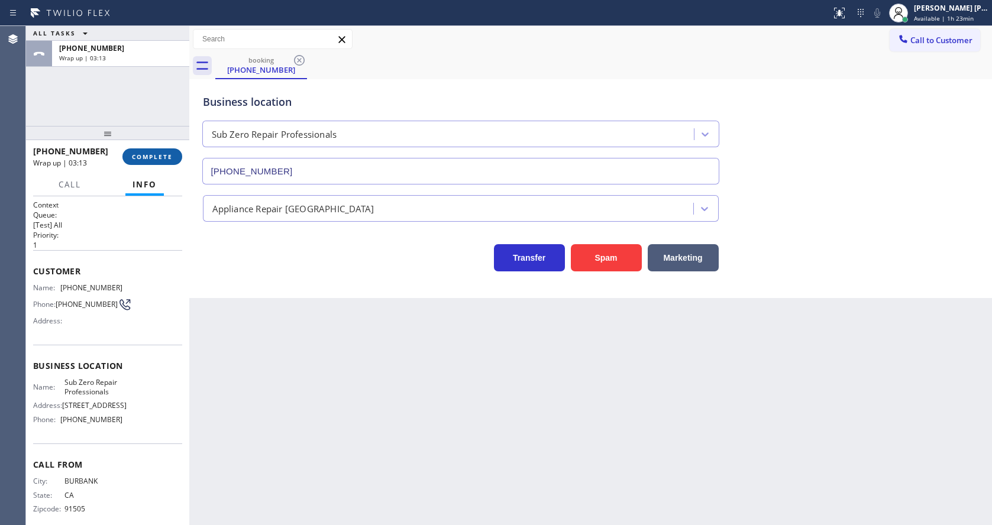
click at [158, 156] on span "COMPLETE" at bounding box center [152, 157] width 41 height 8
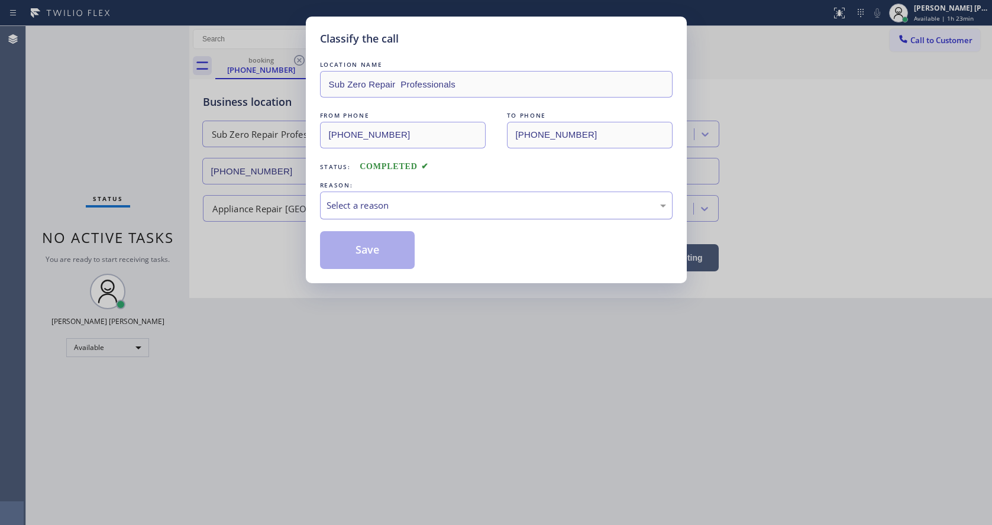
click at [381, 215] on div "Select a reason" at bounding box center [496, 206] width 353 height 28
click at [371, 246] on button "Save" at bounding box center [367, 250] width 95 height 38
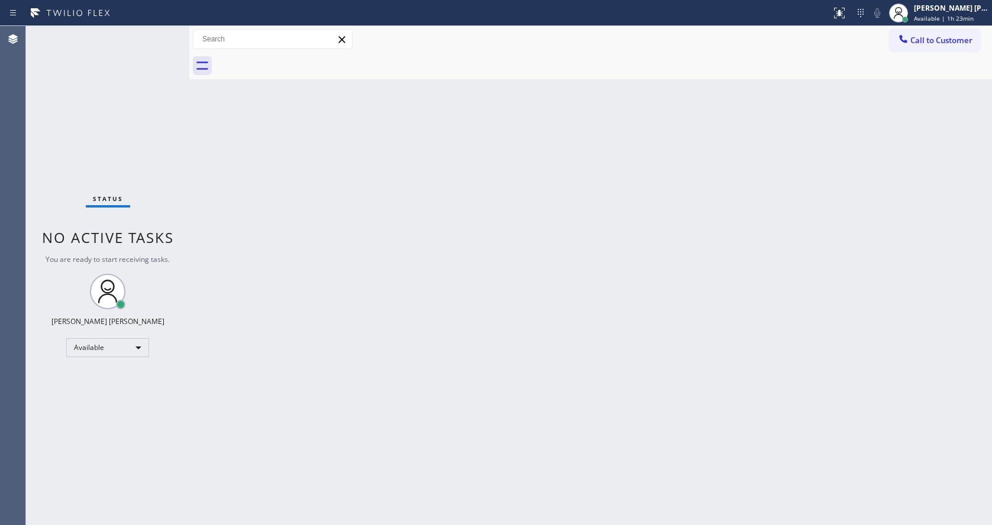
click at [279, 311] on div "Back to Dashboard Change Sender ID Customers Technicians Select a contact Outbo…" at bounding box center [590, 275] width 803 height 499
click at [201, 174] on div "Back to Dashboard Change Sender ID Customers Technicians Select a contact Outbo…" at bounding box center [590, 275] width 803 height 499
click at [384, 376] on div "Back to Dashboard Change Sender ID Customers Technicians Select a contact Outbo…" at bounding box center [590, 275] width 803 height 499
click at [169, 186] on div "Status No active tasks You are ready to start receiving tasks. [PERSON_NAME] [P…" at bounding box center [107, 275] width 163 height 499
click at [289, 234] on div "Back to Dashboard Change Sender ID Customers Technicians Select a contact Outbo…" at bounding box center [590, 275] width 803 height 499
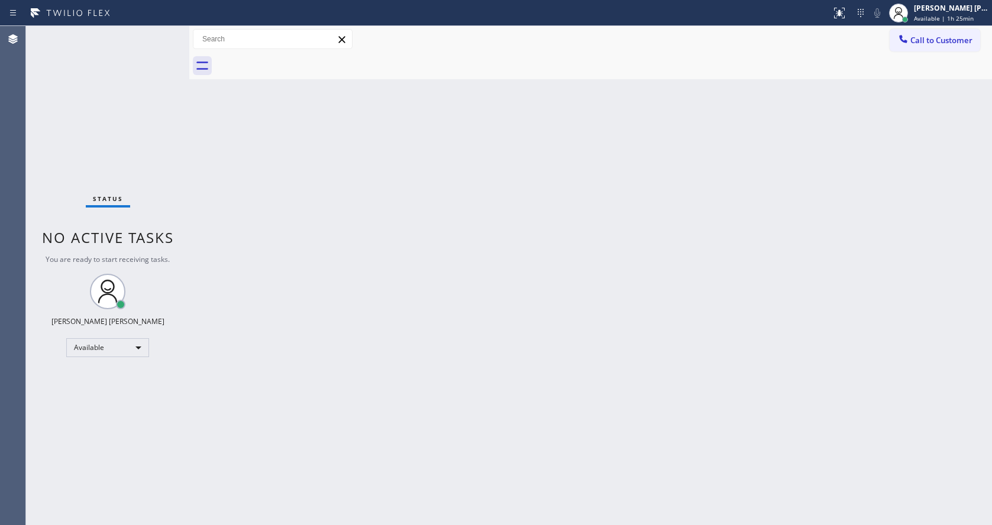
click at [364, 318] on div "Back to Dashboard Change Sender ID Customers Technicians Select a contact Outbo…" at bounding box center [590, 275] width 803 height 499
click at [658, 155] on div "Back to Dashboard Change Sender ID Customers Technicians Select a contact Outbo…" at bounding box center [590, 275] width 803 height 499
click at [163, 33] on div "Status No active tasks You are ready to start receiving tasks. [PERSON_NAME] [P…" at bounding box center [107, 275] width 163 height 499
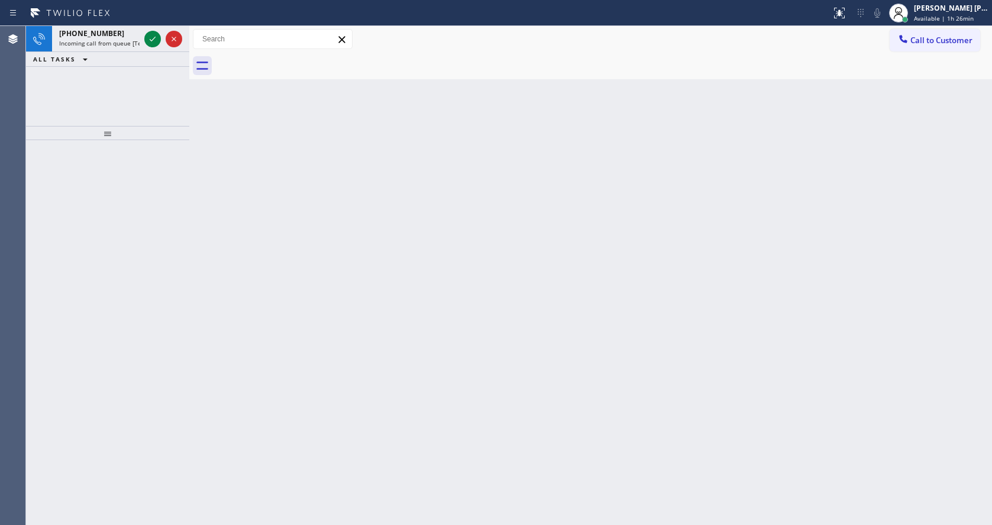
click at [163, 33] on div at bounding box center [163, 39] width 43 height 26
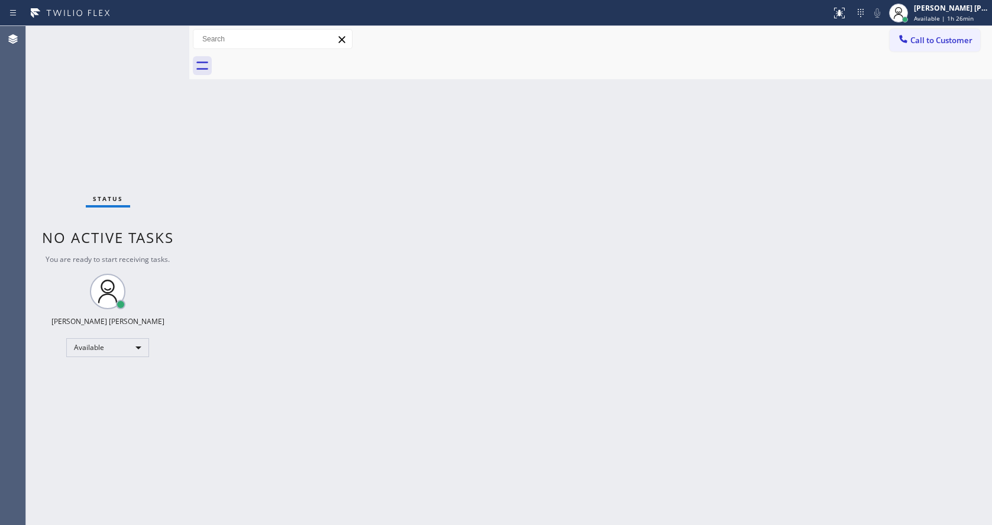
click at [470, 339] on div "Back to Dashboard Change Sender ID Customers Technicians Select a contact Outbo…" at bounding box center [590, 275] width 803 height 499
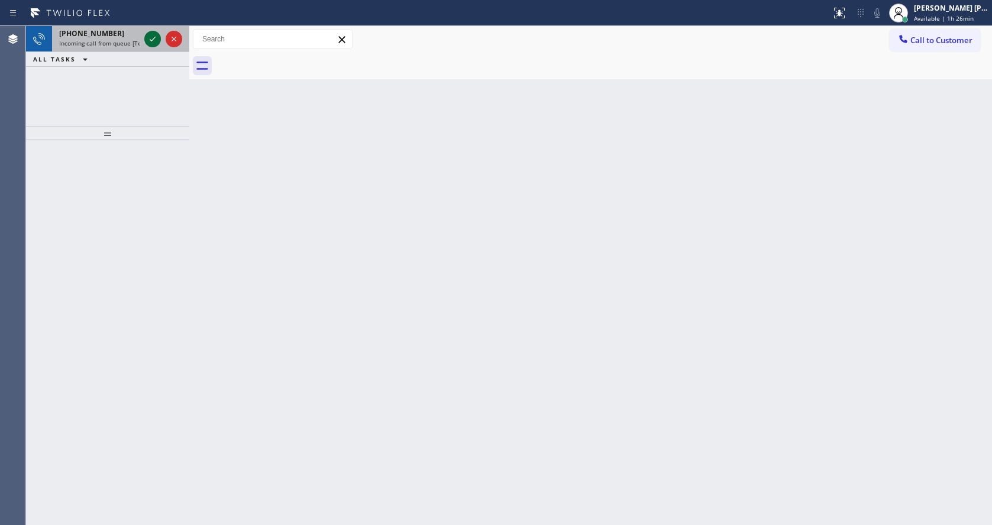
click at [153, 35] on icon at bounding box center [152, 39] width 14 height 14
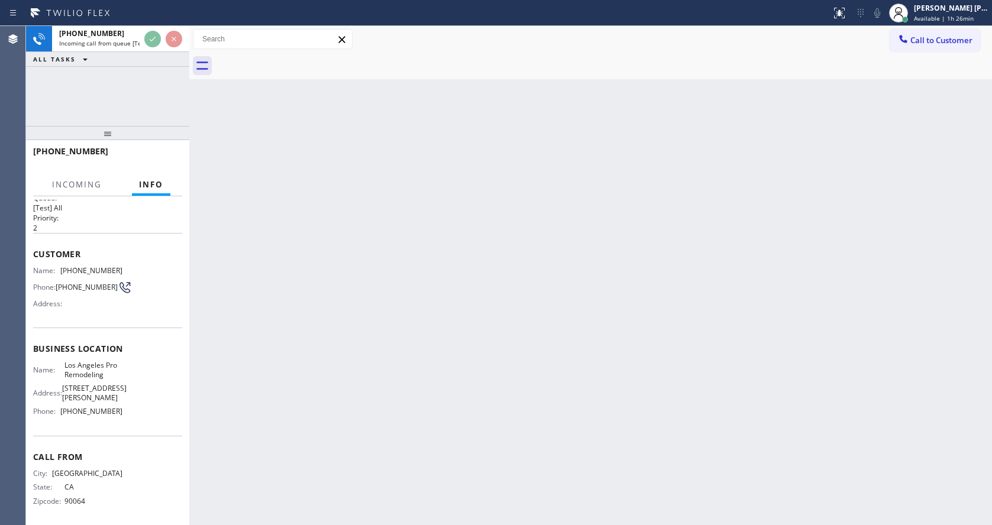
scroll to position [25, 0]
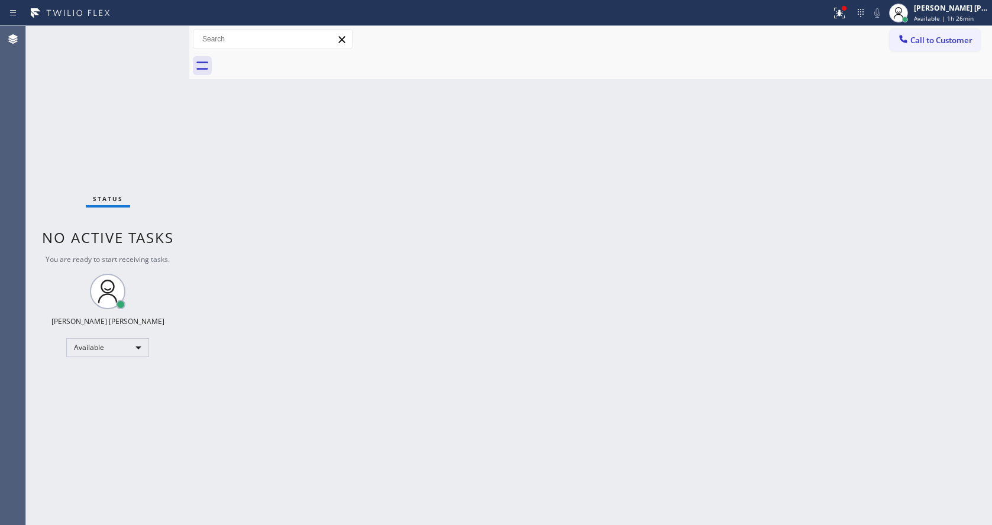
click at [405, 314] on div "Back to Dashboard Change Sender ID Customers Technicians Select a contact Outbo…" at bounding box center [590, 275] width 803 height 499
click at [125, 160] on div "Status No active tasks You are ready to start receiving tasks. [PERSON_NAME] [P…" at bounding box center [107, 275] width 163 height 499
click at [158, 31] on div "Status No active tasks You are ready to start receiving tasks. [PERSON_NAME] [P…" at bounding box center [107, 275] width 163 height 499
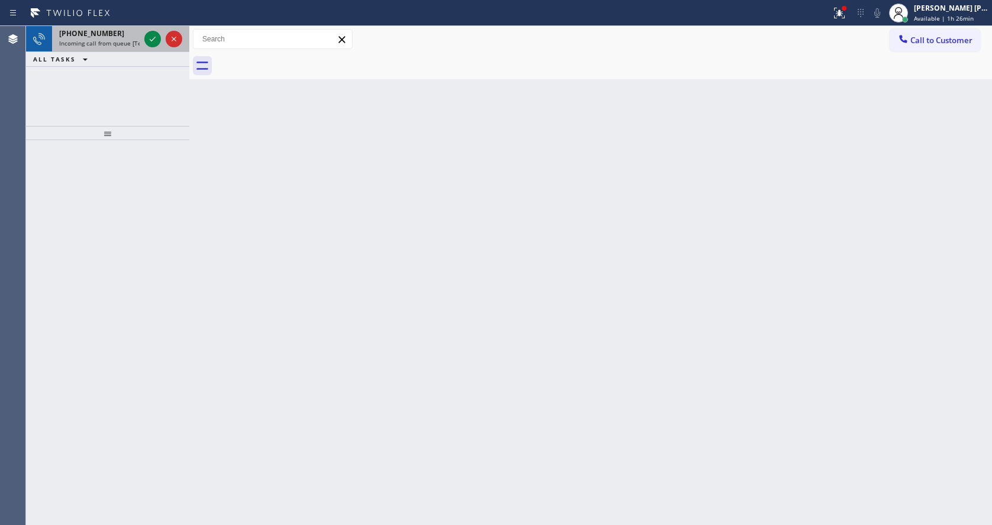
click at [125, 38] on div "[PHONE_NUMBER] Incoming call from queue [Test] All" at bounding box center [97, 39] width 90 height 26
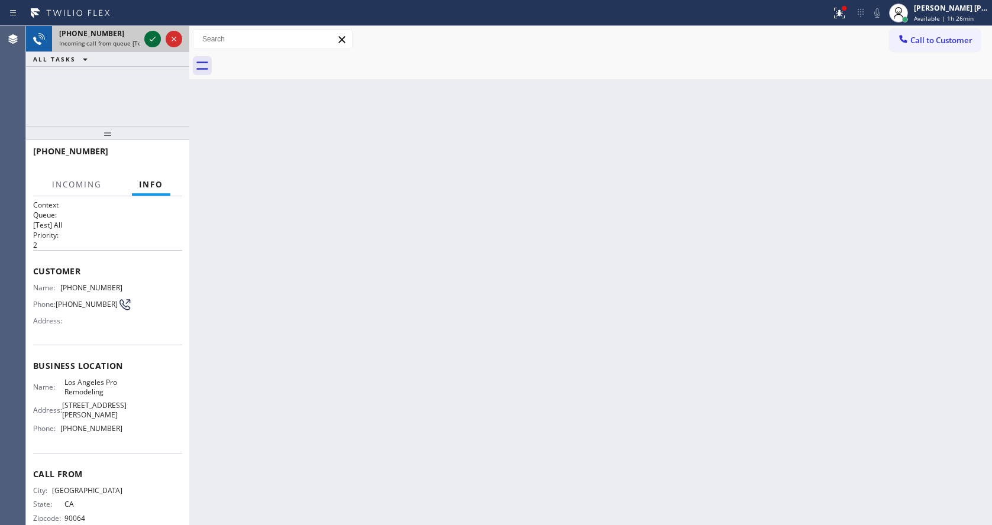
click at [159, 37] on icon at bounding box center [152, 39] width 14 height 14
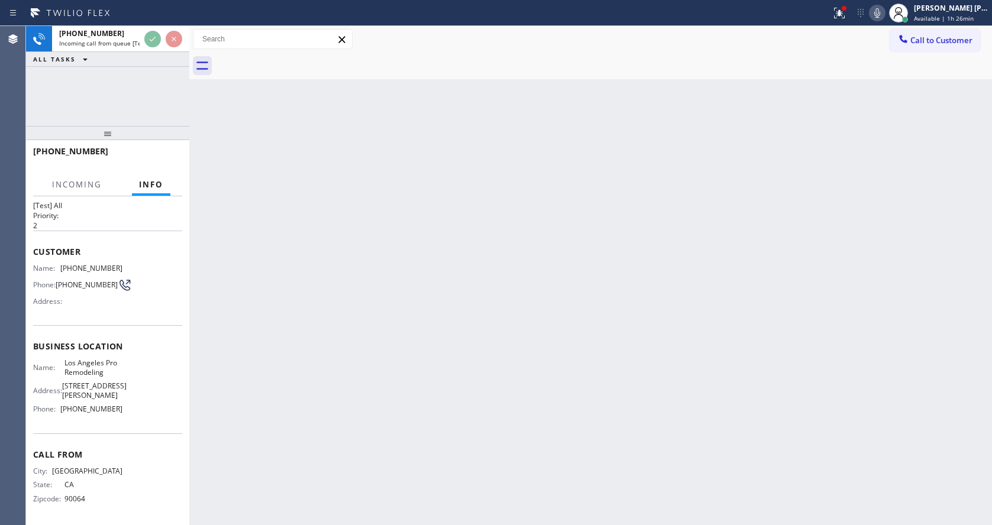
scroll to position [25, 0]
click at [390, 312] on div "Back to Dashboard Change Sender ID Customers Technicians Select a contact Outbo…" at bounding box center [590, 275] width 803 height 499
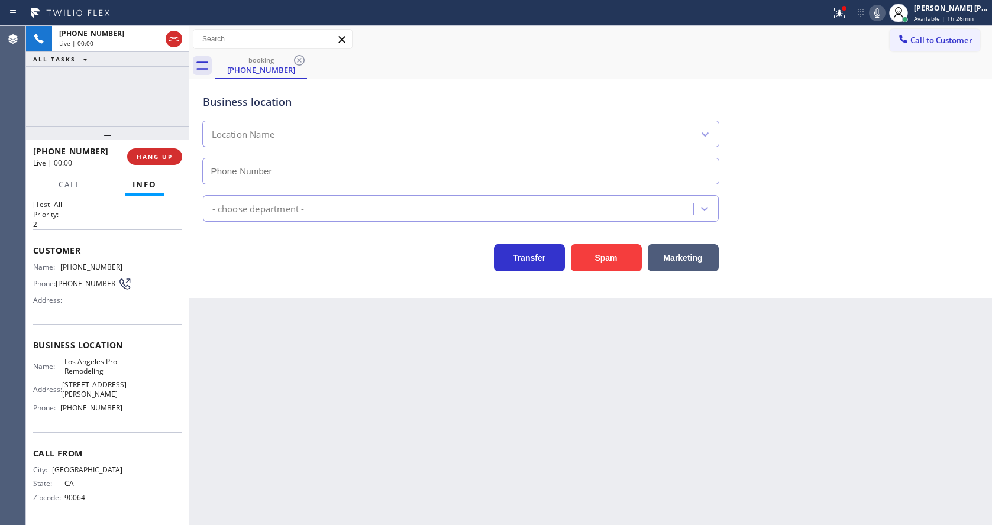
type input "[PHONE_NUMBER]"
click at [366, 400] on div "Back to Dashboard Change Sender ID Customers Technicians Select a contact Outbo…" at bounding box center [590, 275] width 803 height 499
click at [241, 367] on div "Back to Dashboard Change Sender ID Customers Technicians Select a contact Outbo…" at bounding box center [590, 275] width 803 height 499
click at [360, 397] on div "Back to Dashboard Change Sender ID Customers Technicians Select a contact Outbo…" at bounding box center [590, 275] width 803 height 499
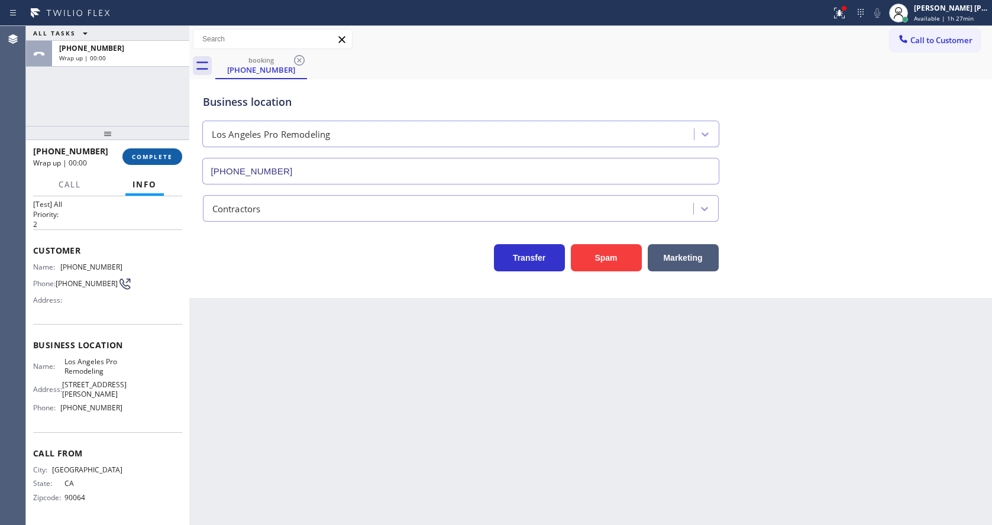
click at [163, 151] on button "COMPLETE" at bounding box center [152, 156] width 60 height 17
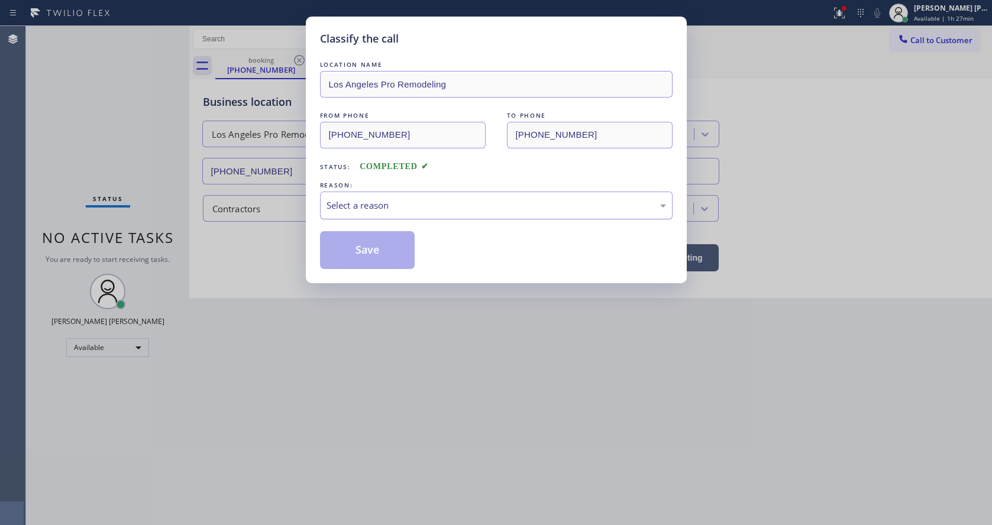
click at [358, 193] on div "Select a reason" at bounding box center [496, 206] width 353 height 28
click at [384, 247] on button "Save" at bounding box center [367, 250] width 95 height 38
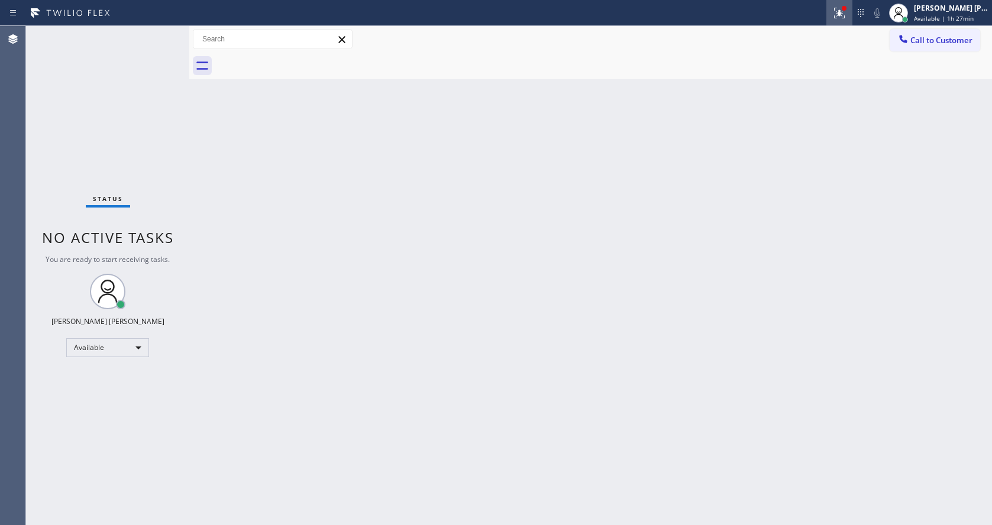
click at [840, 3] on button at bounding box center [839, 13] width 26 height 26
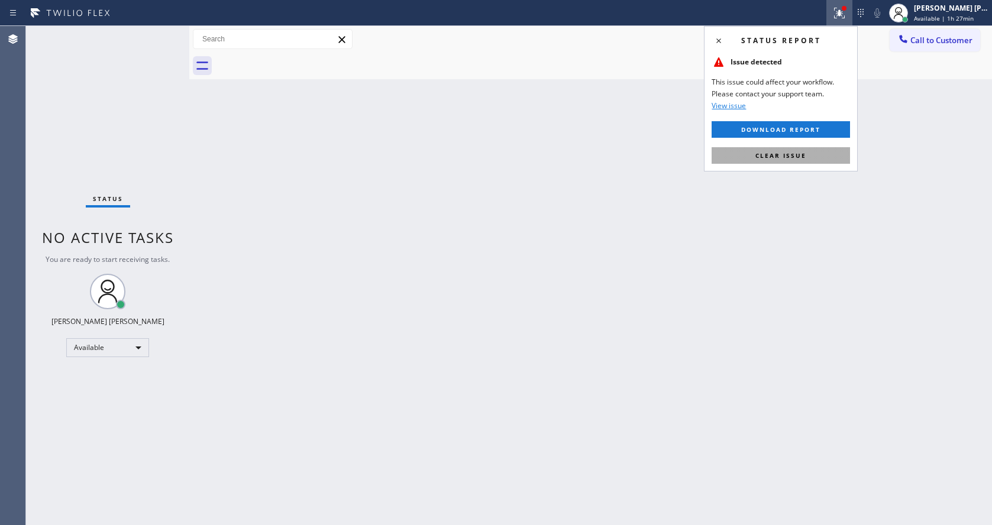
click at [771, 158] on span "Clear issue" at bounding box center [780, 155] width 51 height 8
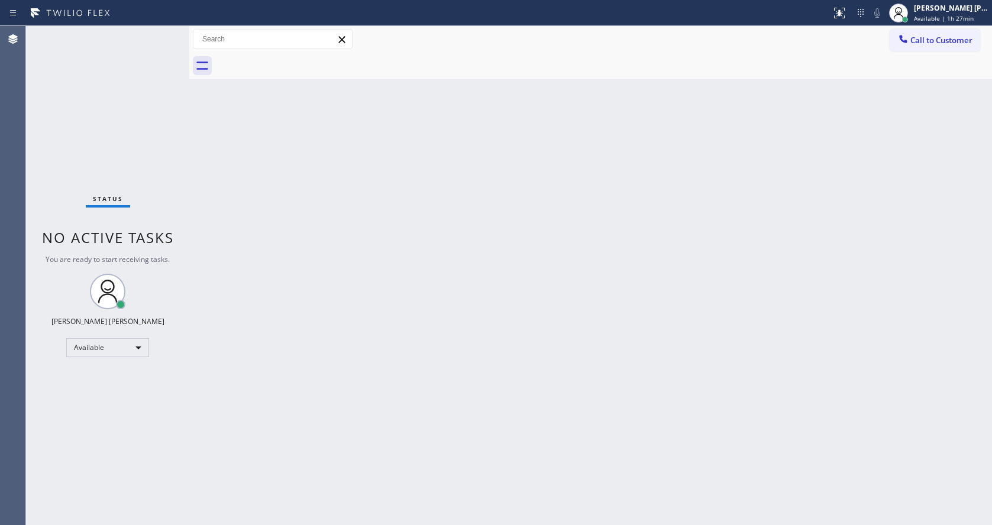
click at [156, 33] on div "Status No active tasks You are ready to start receiving tasks. [PERSON_NAME] [P…" at bounding box center [107, 275] width 163 height 499
click at [244, 200] on div "Back to Dashboard Change Sender ID Customers Technicians Select a contact Outbo…" at bounding box center [590, 275] width 803 height 499
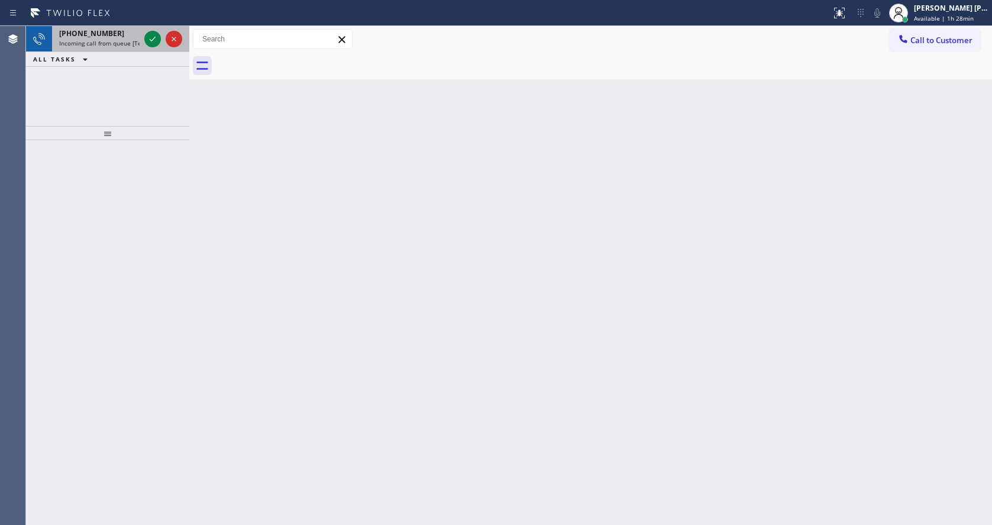
click at [138, 42] on span "Incoming call from queue [Test] All" at bounding box center [108, 43] width 98 height 8
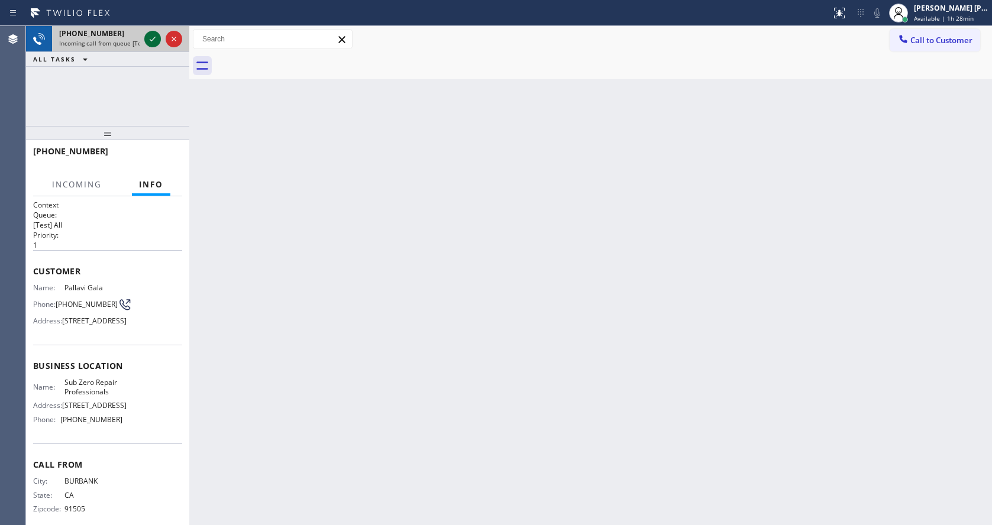
click at [147, 41] on icon at bounding box center [152, 39] width 14 height 14
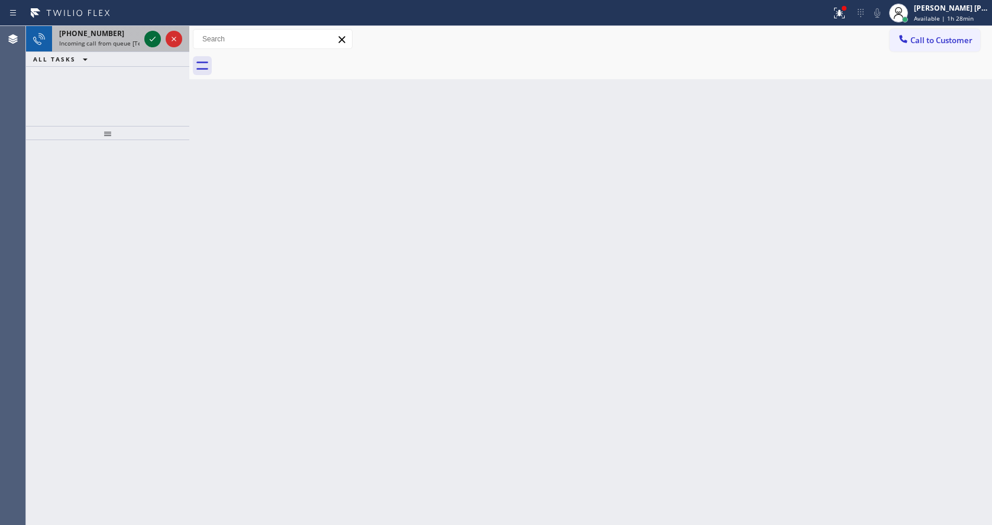
click at [150, 35] on icon at bounding box center [152, 39] width 14 height 14
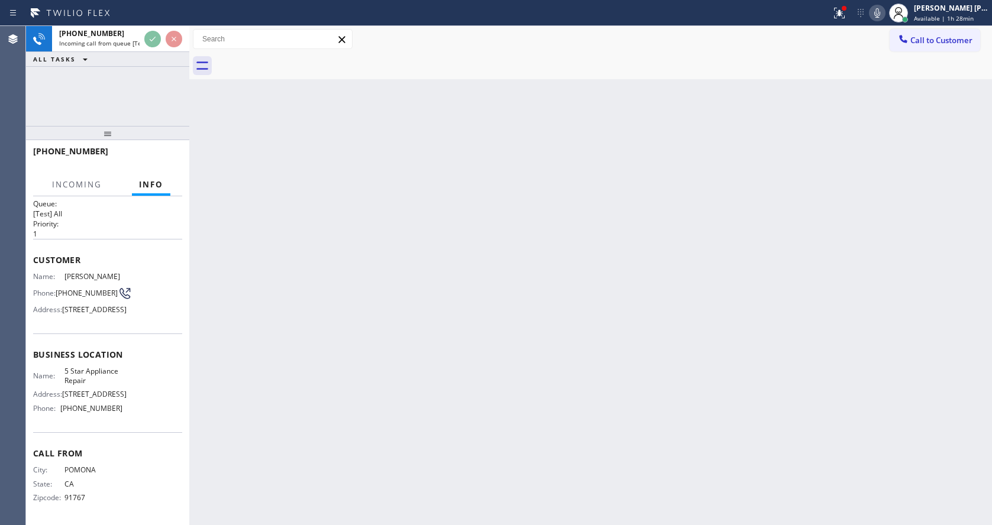
click at [489, 229] on div "Back to Dashboard Change Sender ID Customers Technicians Select a contact Outbo…" at bounding box center [590, 275] width 803 height 499
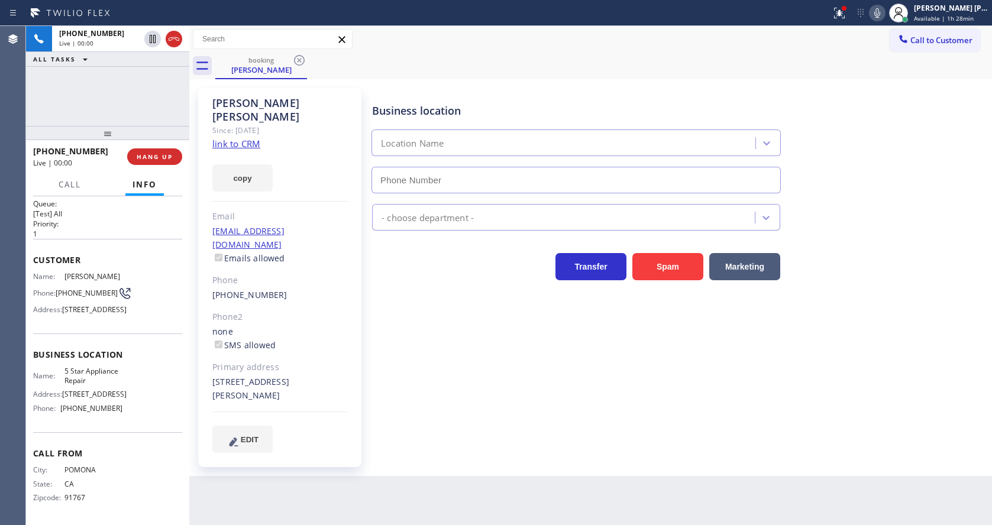
type input "[PHONE_NUMBER]"
click at [257, 138] on link "link to CRM" at bounding box center [236, 144] width 48 height 12
click at [408, 444] on div "Business location 5 Star Appliance Repair [PHONE_NUMBER] 5 Star Appliance Trans…" at bounding box center [679, 282] width 619 height 382
click at [880, 15] on icon at bounding box center [877, 12] width 6 height 9
click at [885, 13] on div at bounding box center [877, 13] width 17 height 14
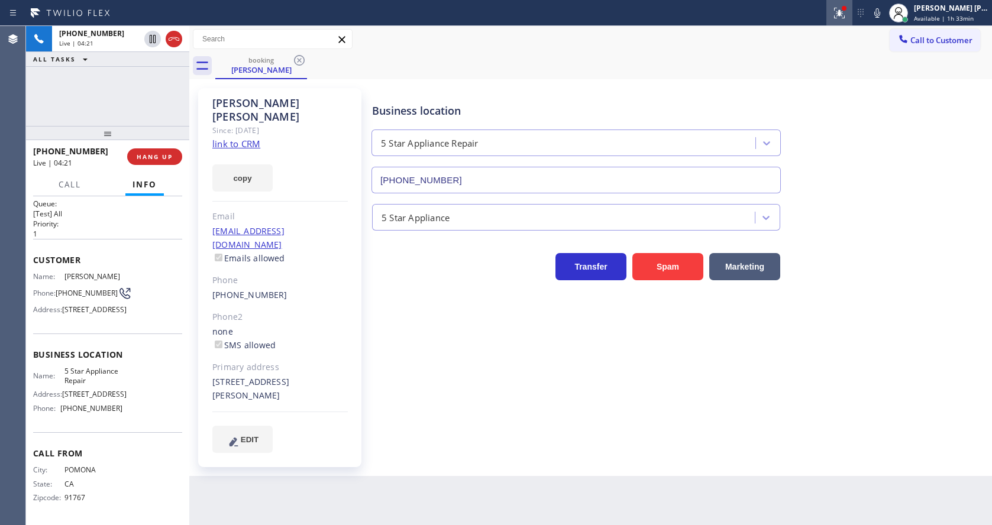
click at [844, 9] on icon at bounding box center [839, 13] width 14 height 14
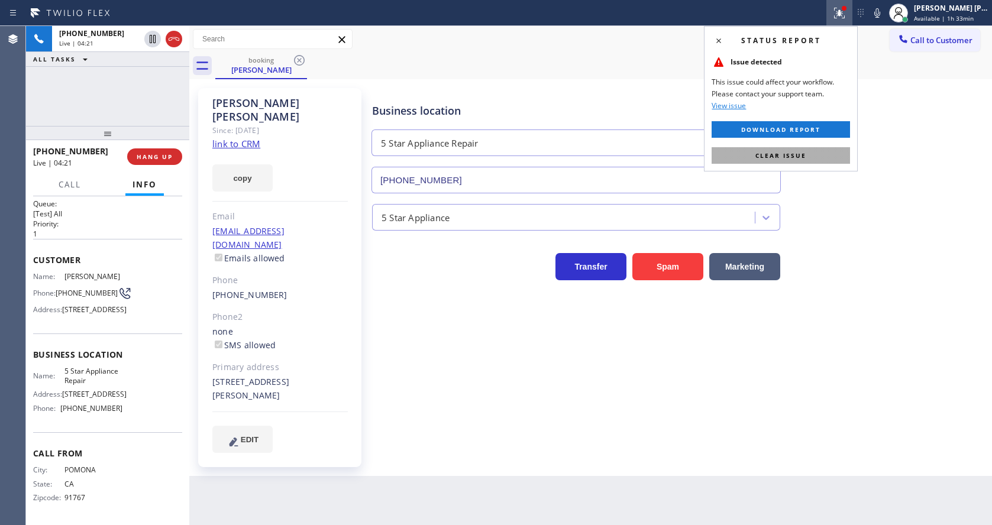
click at [822, 154] on button "Clear issue" at bounding box center [781, 155] width 138 height 17
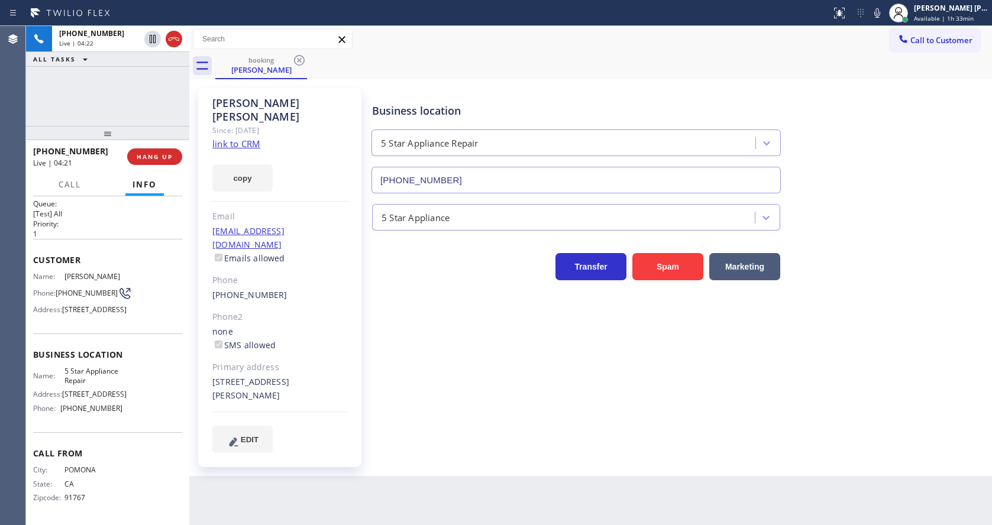
click at [322, 426] on div "EDIT" at bounding box center [279, 439] width 135 height 27
click at [412, 480] on div "Back to Dashboard Change Sender ID Customers Technicians Select a contact Outbo…" at bounding box center [590, 275] width 803 height 499
click at [92, 402] on div "Name: 5 Star Appliance Repair Address: [STREET_ADDRESS] Phone: [PHONE_NUMBER]" at bounding box center [77, 392] width 89 height 51
click at [90, 305] on span "[STREET_ADDRESS]" at bounding box center [94, 309] width 64 height 9
click at [317, 426] on div "EDIT" at bounding box center [279, 439] width 135 height 27
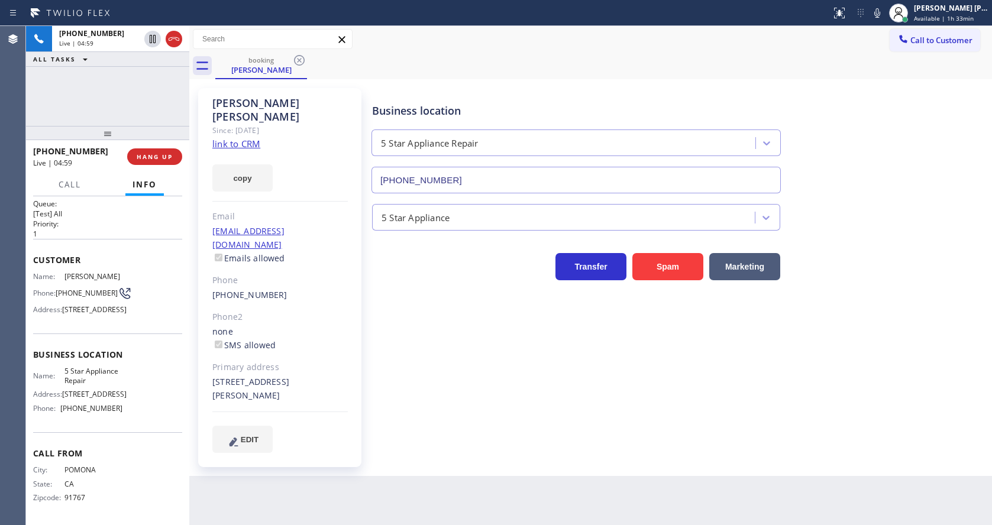
click at [460, 439] on div "Business location 5 Star Appliance Repair [PHONE_NUMBER] 5 Star Appliance Trans…" at bounding box center [679, 282] width 619 height 382
drag, startPoint x: 830, startPoint y: 258, endPoint x: 852, endPoint y: 208, distance: 55.1
click at [830, 258] on div "Transfer Spam Marketing" at bounding box center [679, 261] width 619 height 38
click at [880, 15] on icon at bounding box center [877, 13] width 14 height 14
click at [151, 37] on icon at bounding box center [153, 39] width 6 height 8
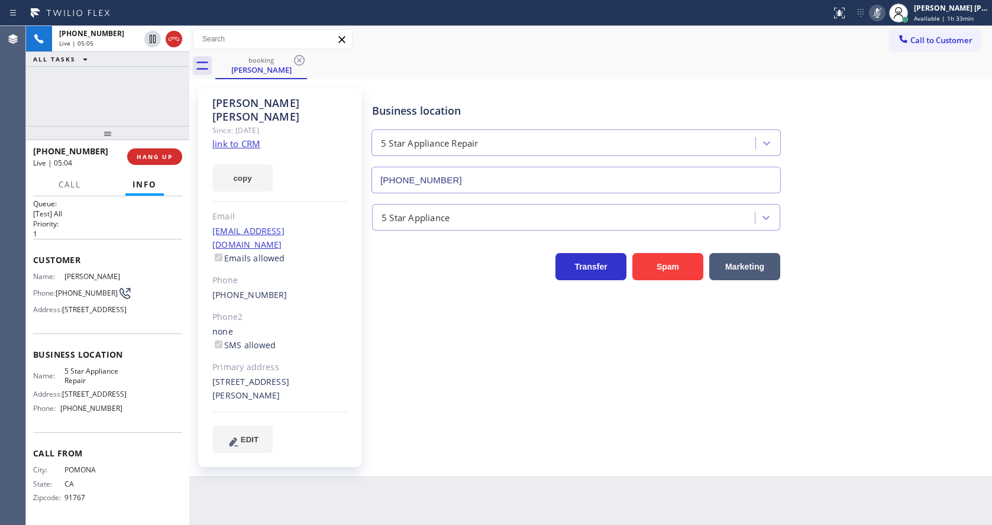
click at [419, 377] on div "Business location 5 Star Appliance Repair [PHONE_NUMBER] 5 Star Appliance Trans…" at bounding box center [679, 270] width 619 height 358
drag, startPoint x: 509, startPoint y: 417, endPoint x: 444, endPoint y: 455, distance: 75.3
click at [509, 417] on div "Business location 5 Star Appliance Repair [PHONE_NUMBER] 5 Star Appliance Trans…" at bounding box center [679, 270] width 619 height 358
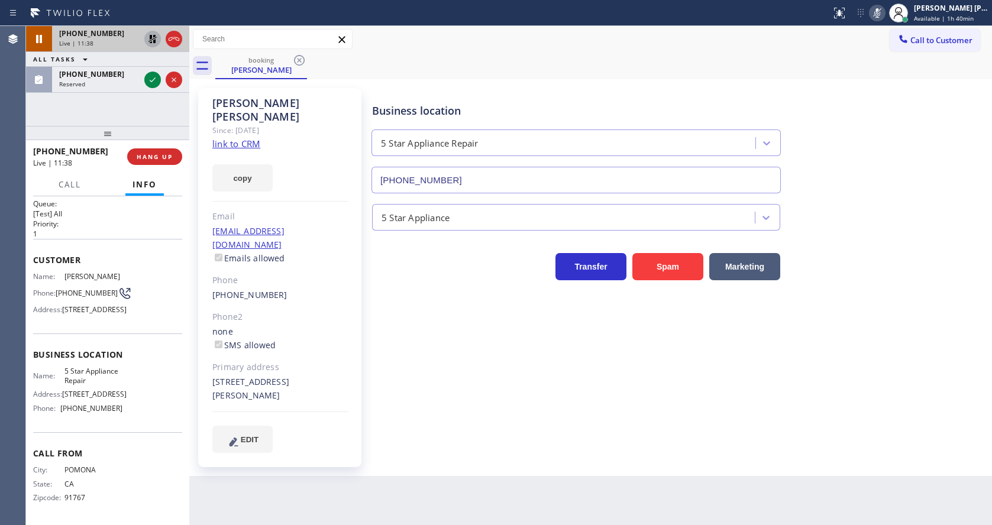
click at [148, 34] on icon at bounding box center [152, 39] width 14 height 14
click at [884, 19] on icon at bounding box center [877, 13] width 14 height 14
click at [882, 50] on div "Call to Customer Outbound call Location Thermador Repair Group Fremont Your cal…" at bounding box center [590, 39] width 803 height 27
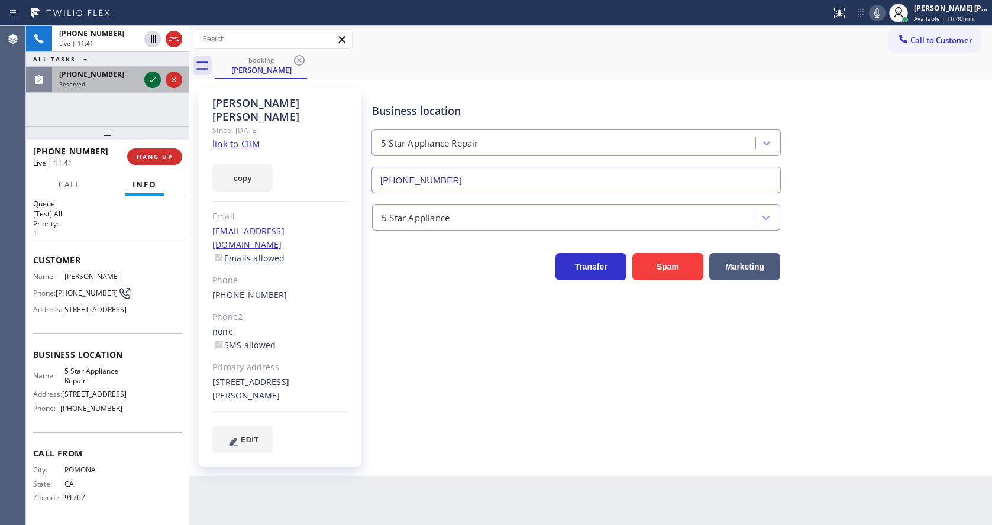
click at [151, 77] on icon at bounding box center [152, 80] width 14 height 14
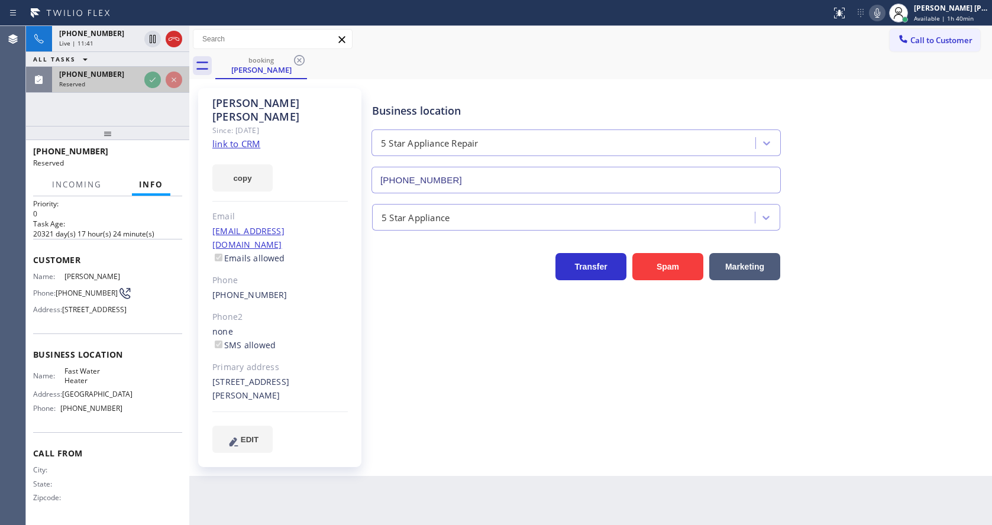
scroll to position [63, 0]
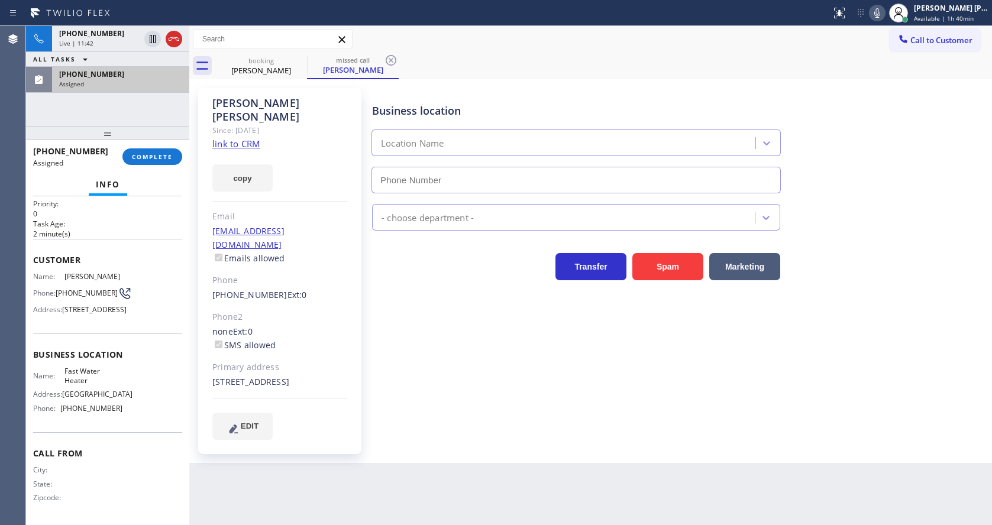
type input "[PHONE_NUMBER]"
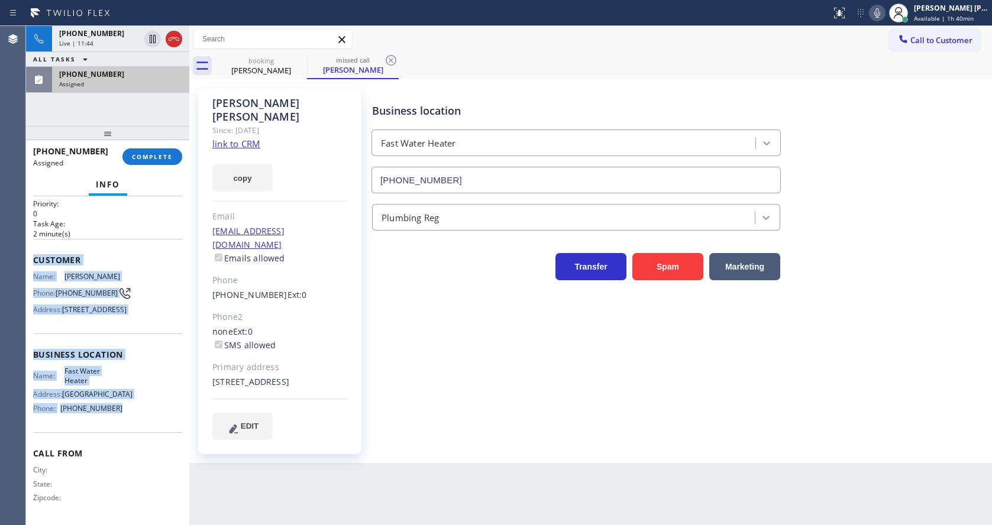
drag, startPoint x: 35, startPoint y: 232, endPoint x: 115, endPoint y: 408, distance: 192.2
click at [115, 408] on div "Context Queue: Plumbing Priority: 0 Task Age: [DEMOGRAPHIC_DATA] minute(s) Cust…" at bounding box center [107, 345] width 149 height 353
click at [145, 149] on button "COMPLETE" at bounding box center [152, 156] width 60 height 17
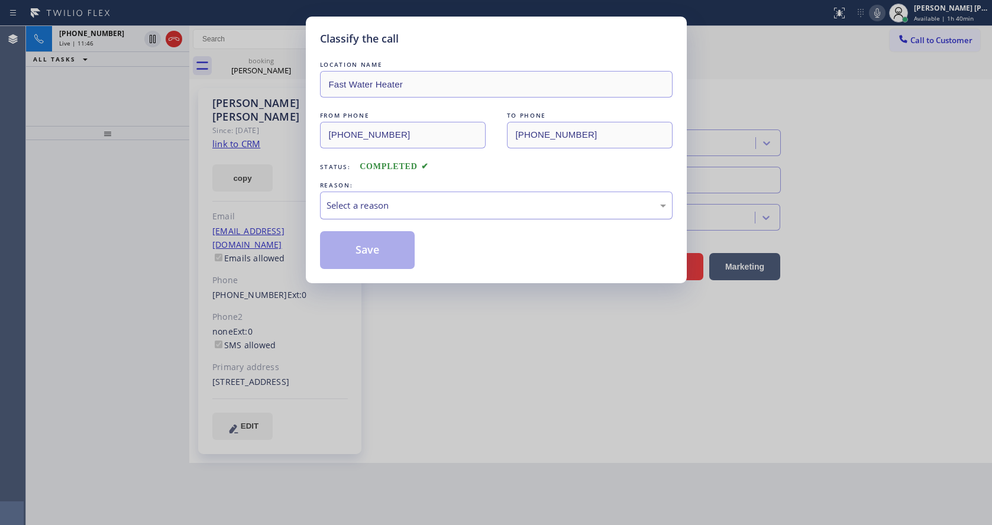
click at [374, 199] on div "Select a reason" at bounding box center [495, 206] width 339 height 14
click at [377, 245] on button "Save" at bounding box center [367, 250] width 95 height 38
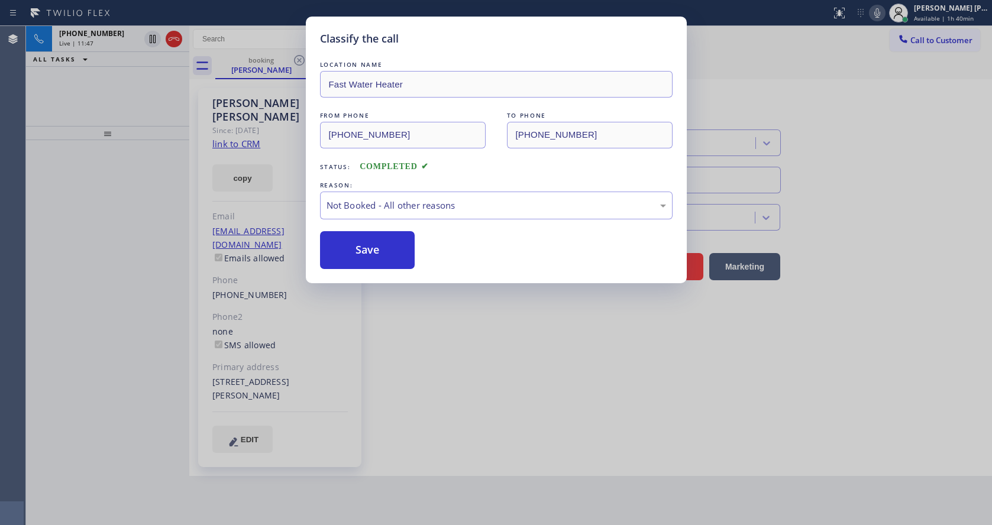
click at [440, 371] on div "Classify the call LOCATION NAME Fast Water Heater FROM PHONE [PHONE_NUMBER] TO …" at bounding box center [496, 262] width 992 height 525
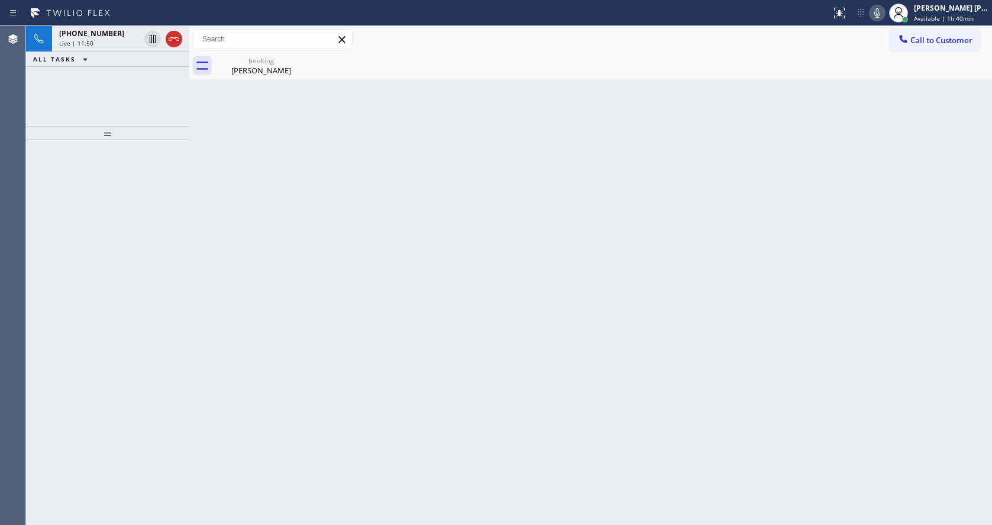
click at [229, 253] on div "Back to Dashboard Change Sender ID Customers Technicians Select a contact Outbo…" at bounding box center [590, 275] width 803 height 499
click at [86, 45] on span "Live | 11:51" at bounding box center [76, 43] width 34 height 8
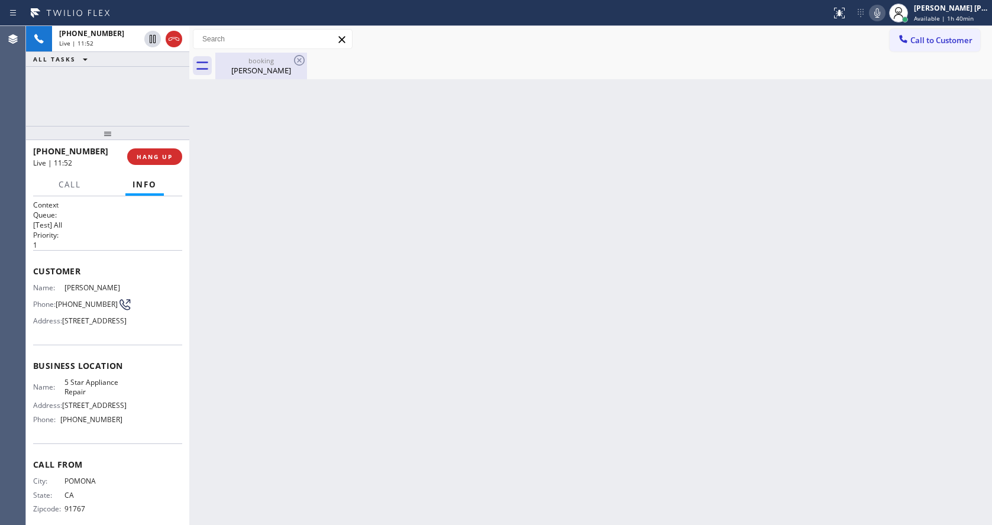
click at [244, 67] on div "[PERSON_NAME]" at bounding box center [260, 70] width 89 height 11
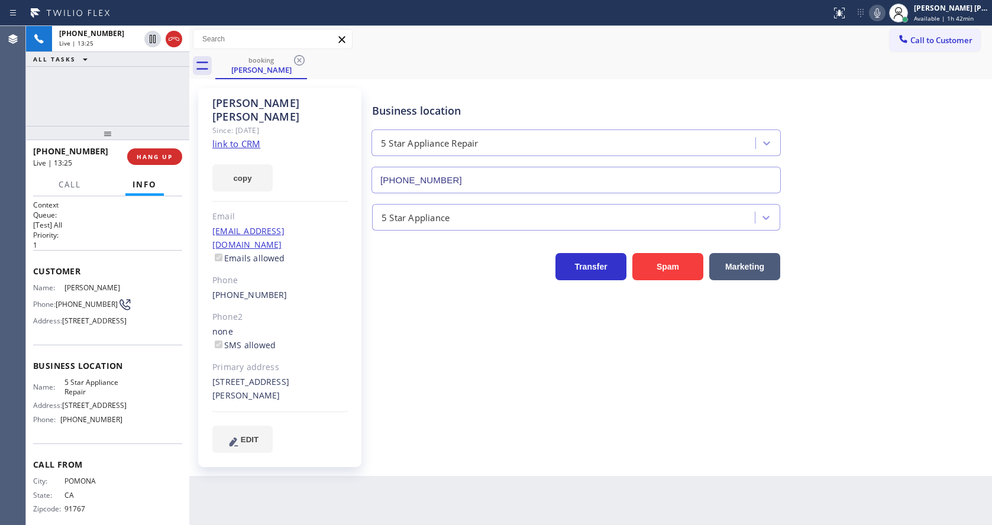
click at [358, 341] on div "[PERSON_NAME] Since: [DATE] link to CRM copy Email [EMAIL_ADDRESS][DOMAIN_NAME]…" at bounding box center [279, 277] width 163 height 379
click at [467, 426] on div "Business location 5 Star Appliance Repair [PHONE_NUMBER] 5 Star Appliance Trans…" at bounding box center [679, 282] width 619 height 382
click at [397, 472] on div "Back to Dashboard Change Sender ID Customers Technicians Select a contact Outbo…" at bounding box center [590, 275] width 803 height 499
click at [494, 450] on div "Back to Dashboard Change Sender ID Customers Technicians Select a contact Outbo…" at bounding box center [590, 275] width 803 height 499
click at [430, 434] on div "Business location 5 Star Appliance Repair [PHONE_NUMBER] 5 Star Appliance Trans…" at bounding box center [679, 282] width 619 height 382
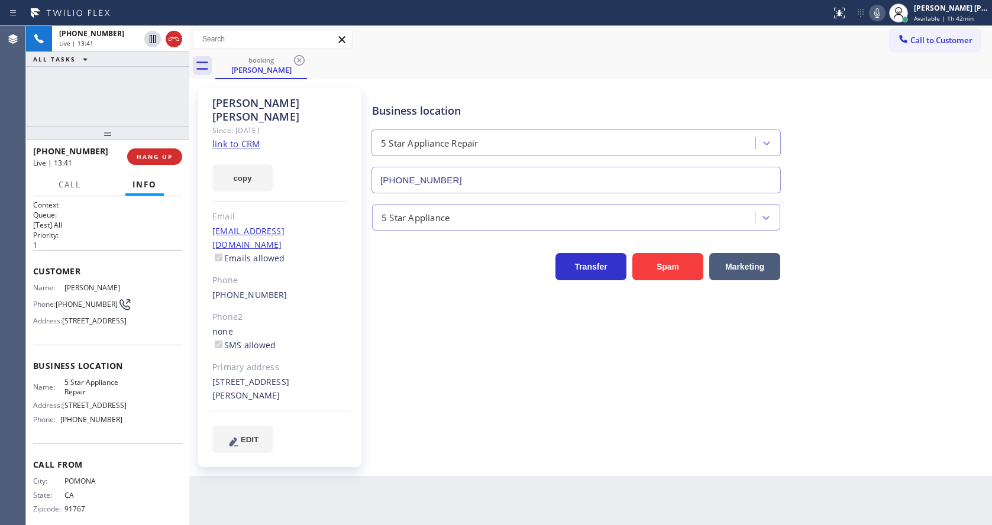
click at [128, 272] on span "Customer" at bounding box center [107, 271] width 149 height 11
click at [84, 80] on div "[PHONE_NUMBER] Live | 13:41 ALL TASKS ALL TASKS ACTIVE TASKS TASKS IN WRAP UP" at bounding box center [107, 76] width 163 height 100
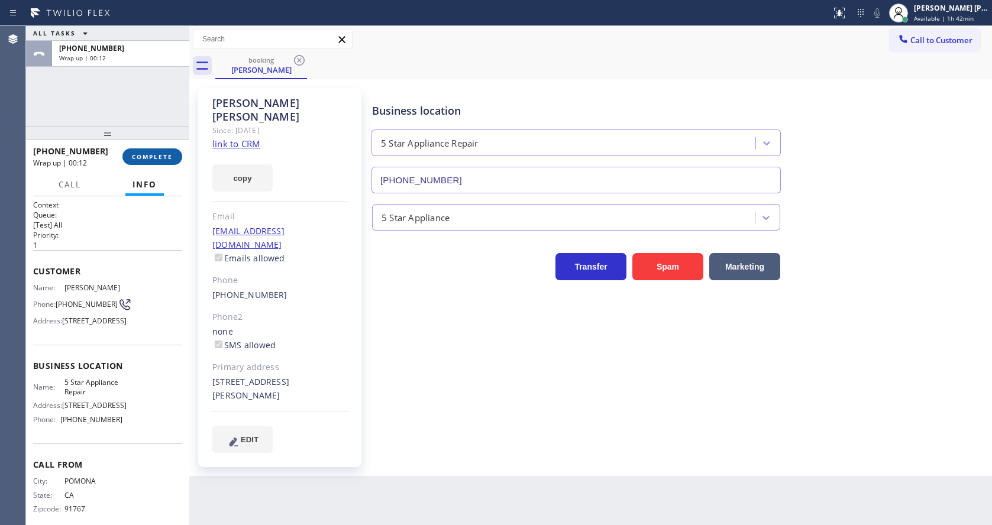
click at [143, 153] on span "COMPLETE" at bounding box center [152, 157] width 41 height 8
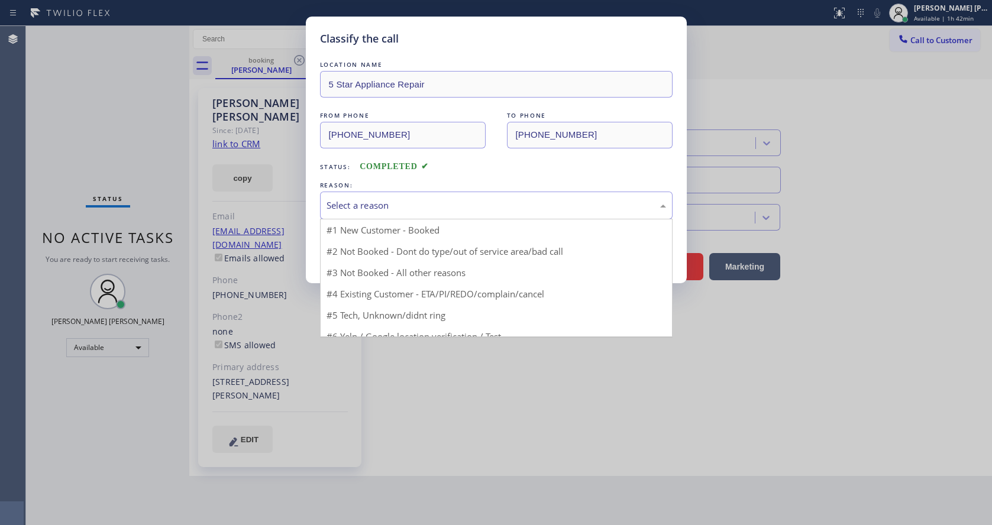
click at [428, 206] on div "Select a reason" at bounding box center [495, 206] width 339 height 14
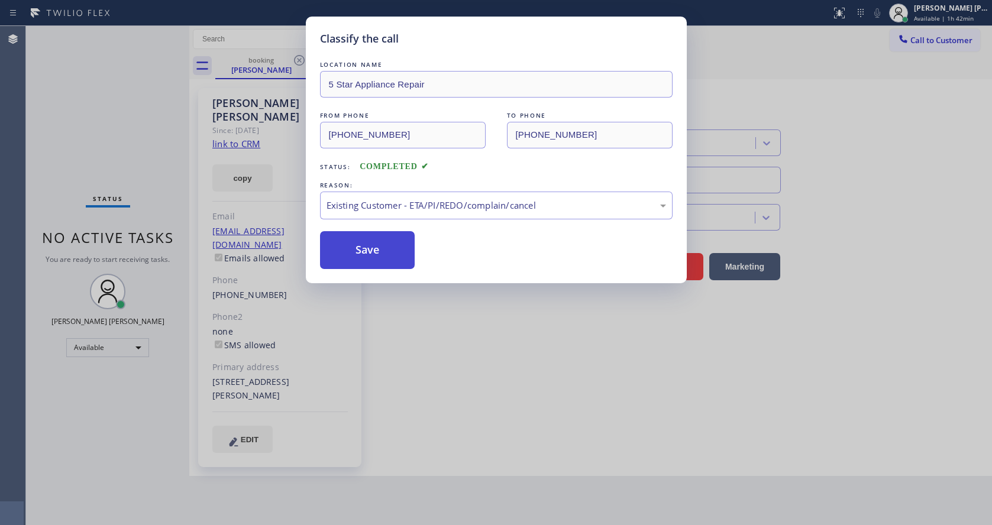
click at [381, 257] on button "Save" at bounding box center [367, 250] width 95 height 38
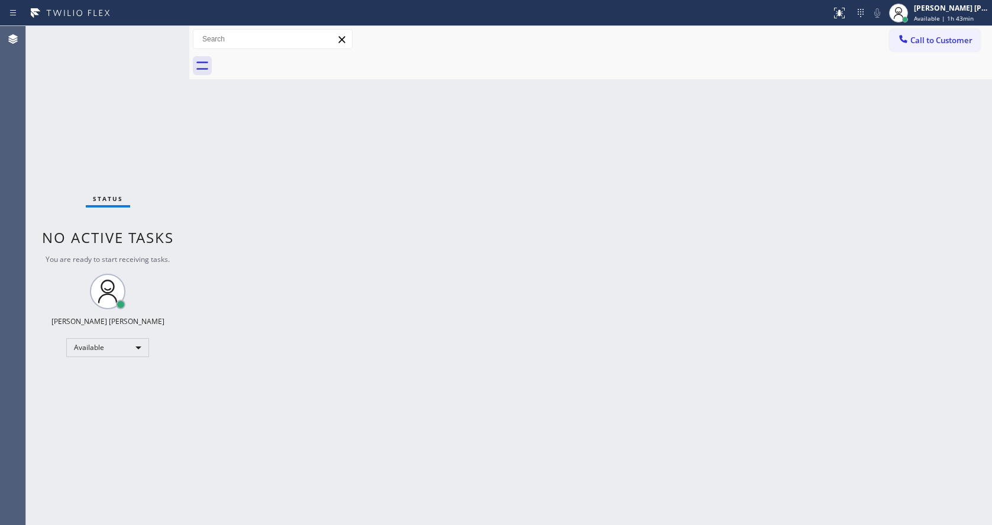
click at [356, 394] on div "Back to Dashboard Change Sender ID Customers Technicians Select a contact Outbo…" at bounding box center [590, 275] width 803 height 499
click at [649, 302] on div "Back to Dashboard Change Sender ID Customers Technicians Select a contact Outbo…" at bounding box center [590, 275] width 803 height 499
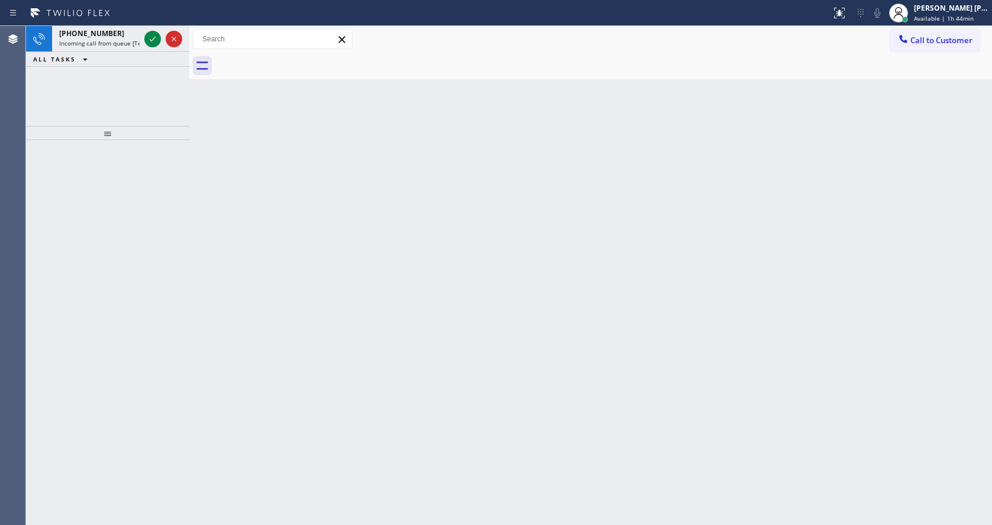
click at [294, 160] on div "Back to Dashboard Change Sender ID Customers Technicians Select a contact Outbo…" at bounding box center [590, 275] width 803 height 499
click at [143, 177] on div at bounding box center [107, 332] width 163 height 385
click at [134, 26] on div "[PHONE_NUMBER] Incoming call from queue [Test] All" at bounding box center [97, 39] width 90 height 26
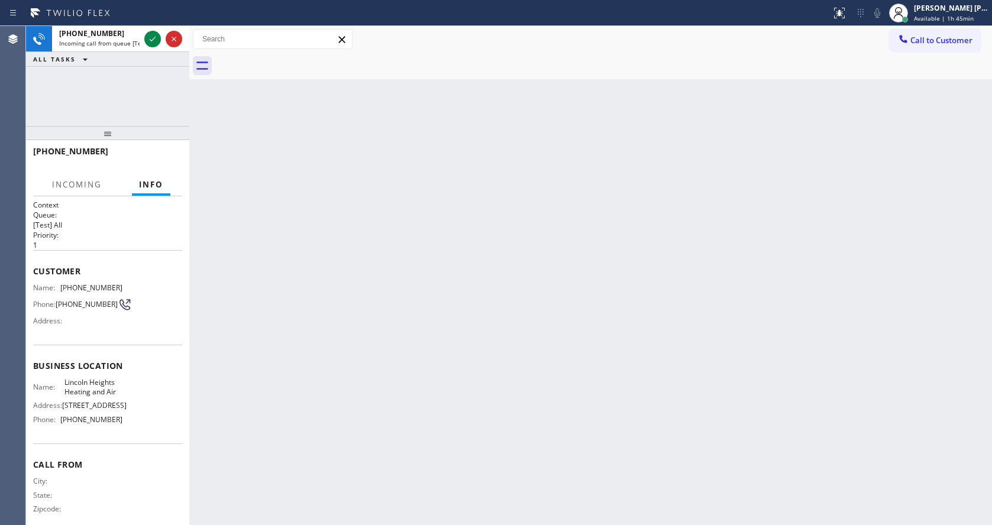
click at [707, 300] on div "Back to Dashboard Change Sender ID Customers Technicians Select a contact Outbo…" at bounding box center [590, 275] width 803 height 499
click at [939, 21] on span "Available | 1h 45min" at bounding box center [944, 18] width 60 height 8
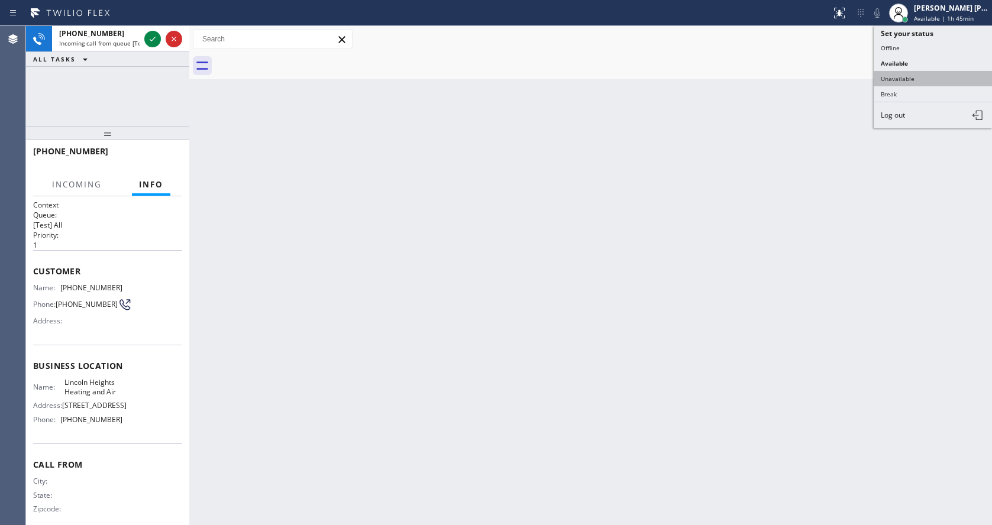
click at [921, 76] on button "Unavailable" at bounding box center [933, 78] width 118 height 15
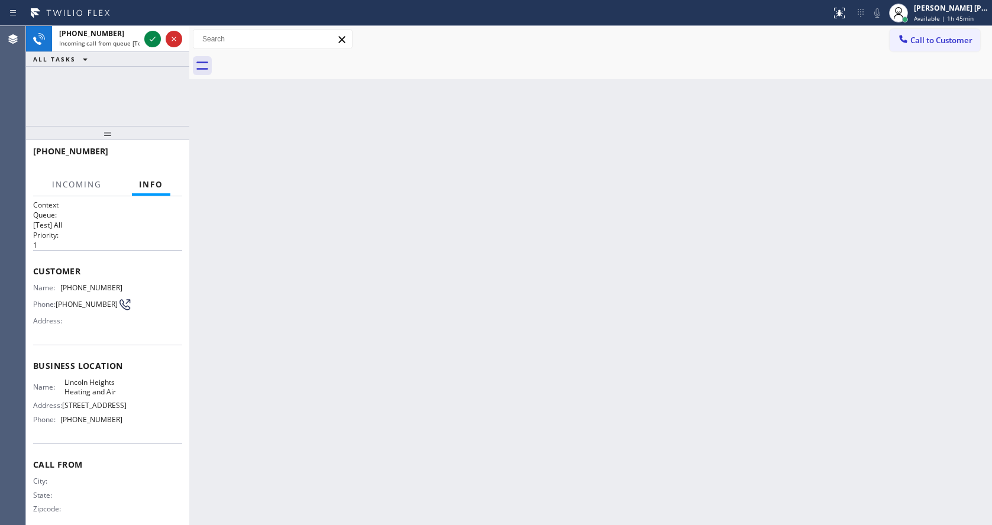
click at [535, 432] on div "Back to Dashboard Change Sender ID Customers Technicians Select a contact Outbo…" at bounding box center [590, 275] width 803 height 499
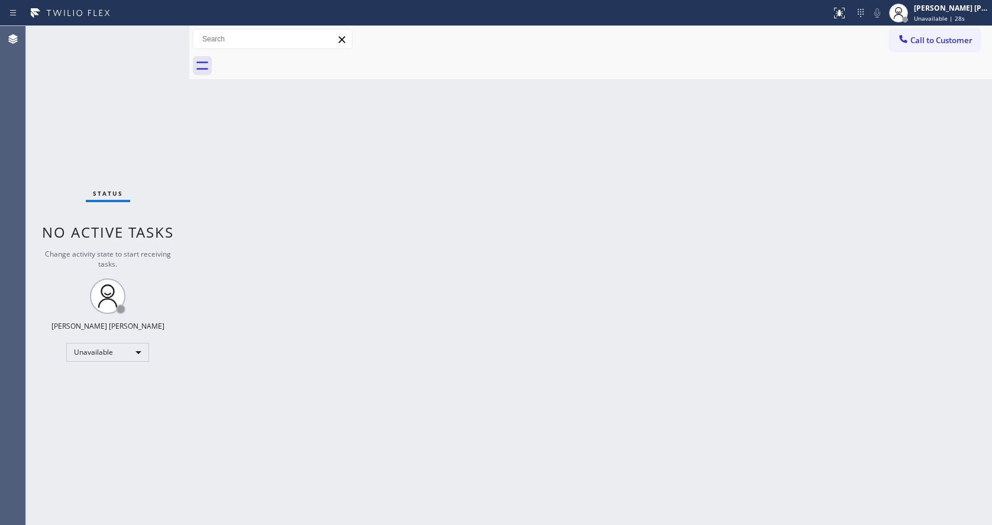
click at [338, 141] on div "Back to Dashboard Change Sender ID Customers Technicians Select a contact Outbo…" at bounding box center [590, 275] width 803 height 499
click at [950, 10] on div "[PERSON_NAME] [PERSON_NAME]" at bounding box center [951, 8] width 75 height 10
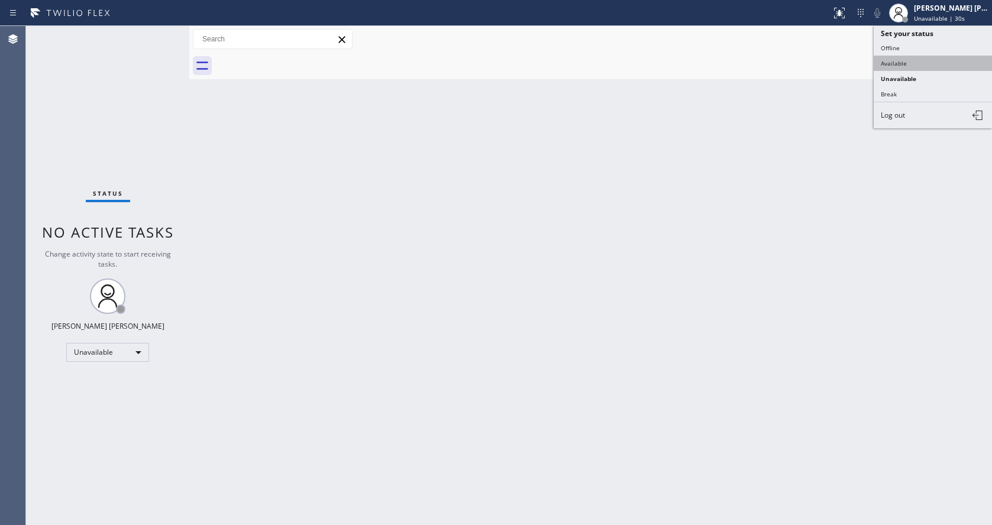
click at [911, 63] on button "Available" at bounding box center [933, 63] width 118 height 15
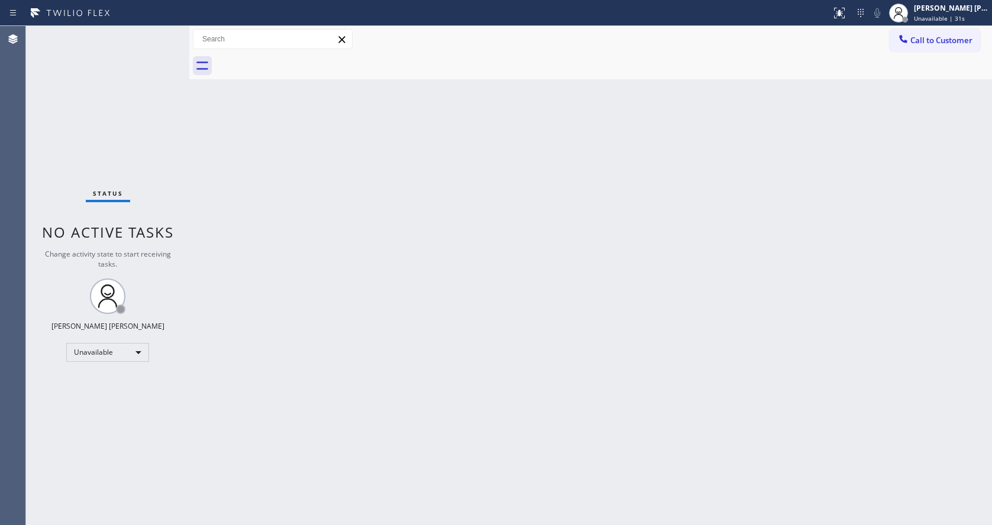
click at [719, 326] on div "Back to Dashboard Change Sender ID Customers Technicians Select a contact Outbo…" at bounding box center [590, 275] width 803 height 499
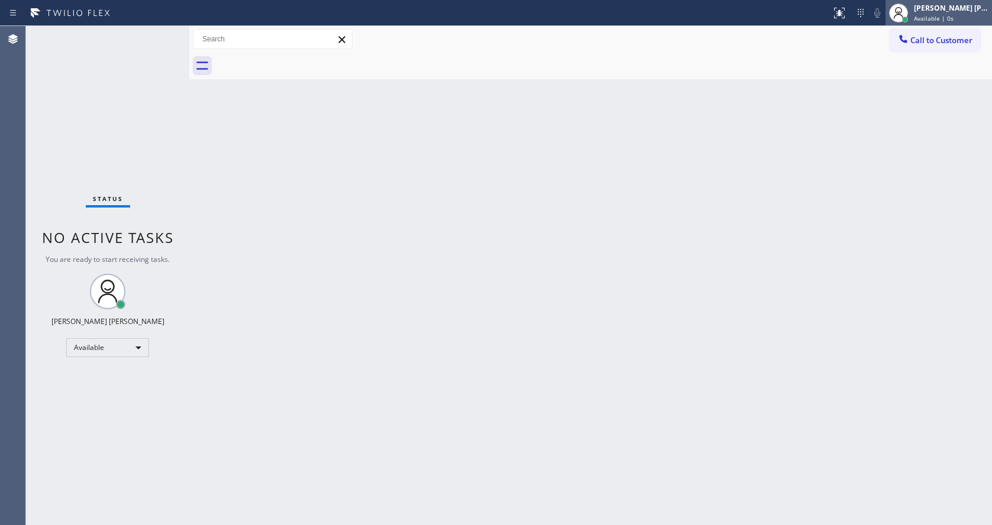
click at [921, 16] on span "Available | 0s" at bounding box center [934, 18] width 40 height 8
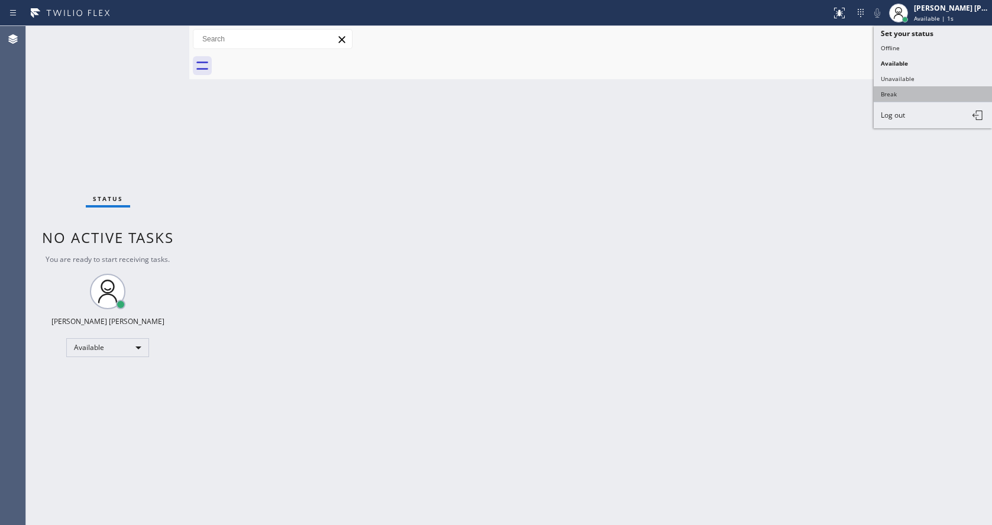
click at [915, 90] on button "Break" at bounding box center [933, 93] width 118 height 15
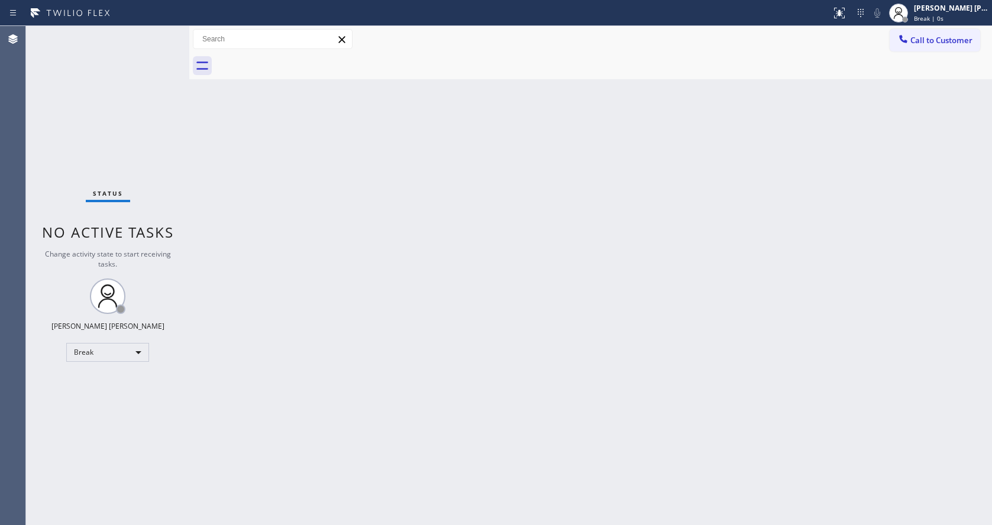
click at [138, 217] on div "Status No active tasks Change activity state to start receiving tasks. [PERSON_…" at bounding box center [107, 275] width 163 height 499
click at [854, 250] on div "Back to Dashboard Change Sender ID Customers Technicians Select a contact Outbo…" at bounding box center [590, 275] width 803 height 499
click at [319, 241] on div "Back to Dashboard Change Sender ID Customers Technicians Select a contact Outbo…" at bounding box center [590, 275] width 803 height 499
click at [934, 22] on span "Break | 14:16" at bounding box center [933, 18] width 39 height 8
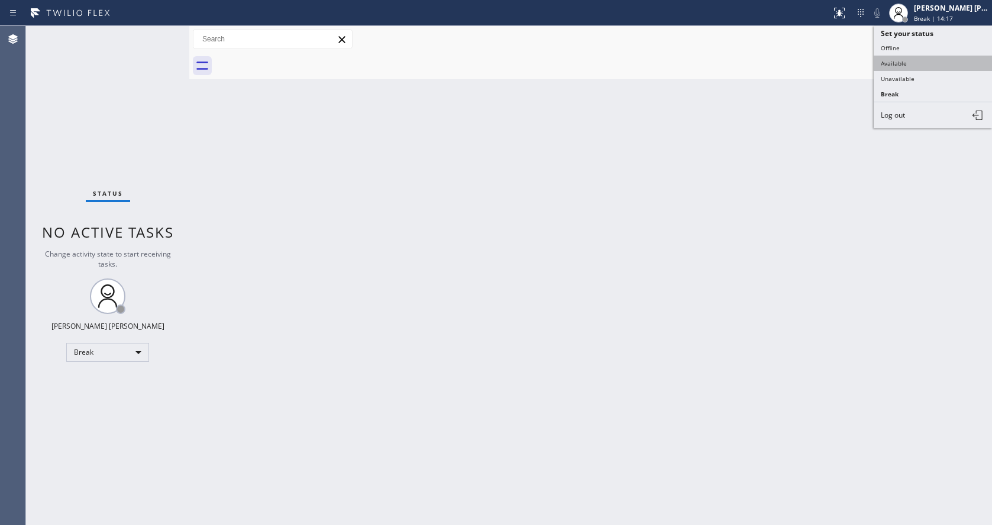
click at [892, 64] on button "Available" at bounding box center [933, 63] width 118 height 15
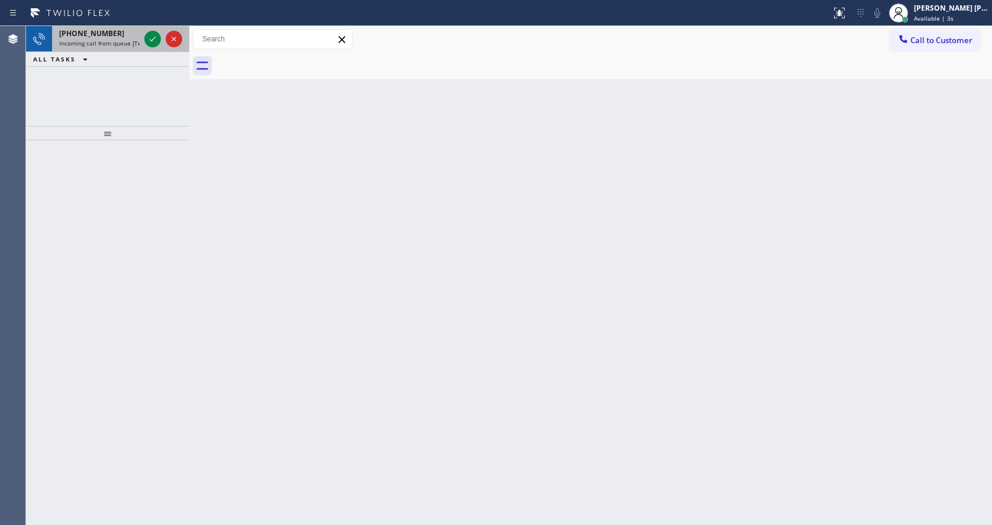
click at [108, 34] on div "[PHONE_NUMBER]" at bounding box center [99, 33] width 80 height 10
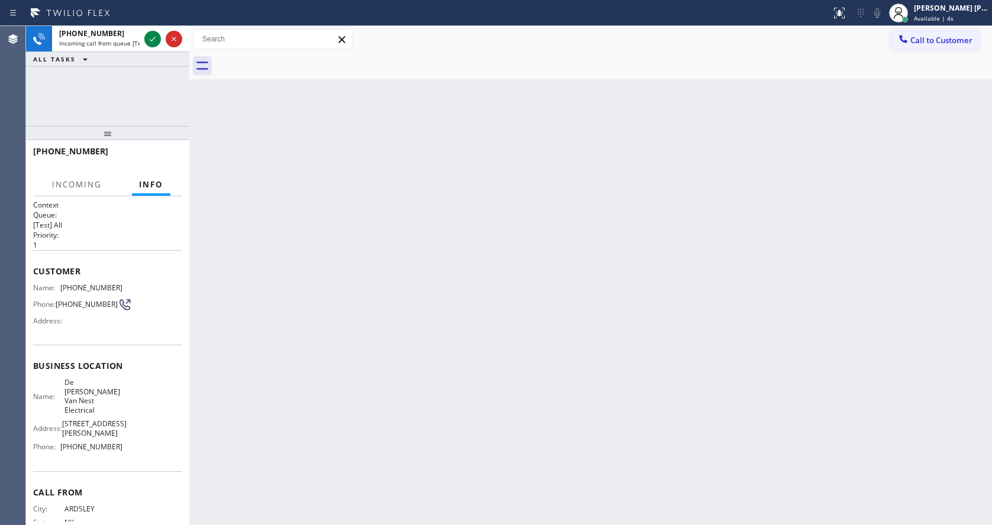
click at [261, 208] on div "Back to Dashboard Change Sender ID Customers Technicians Select a contact Outbo…" at bounding box center [590, 275] width 803 height 499
click at [351, 309] on div "Back to Dashboard Change Sender ID Customers Technicians Select a contact Outbo…" at bounding box center [590, 275] width 803 height 499
click at [151, 40] on icon at bounding box center [153, 39] width 6 height 5
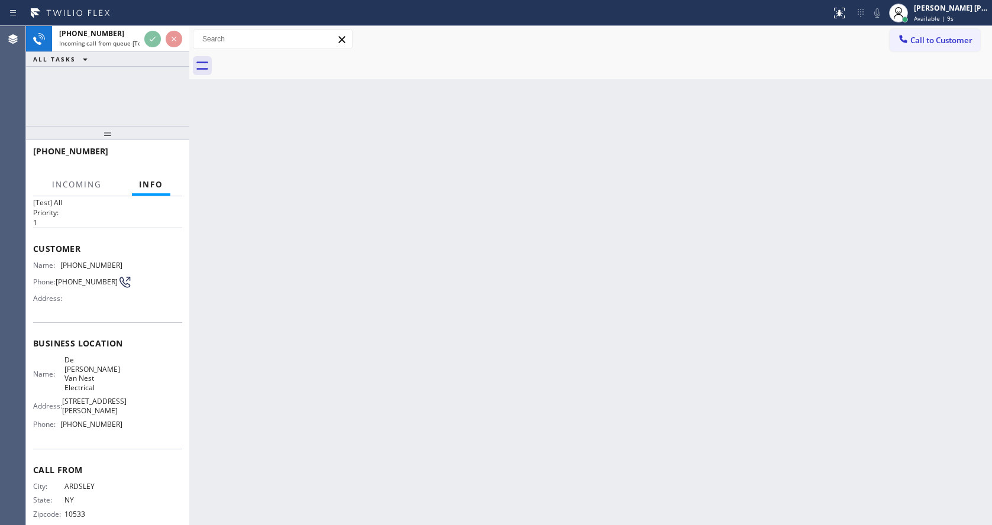
scroll to position [34, 0]
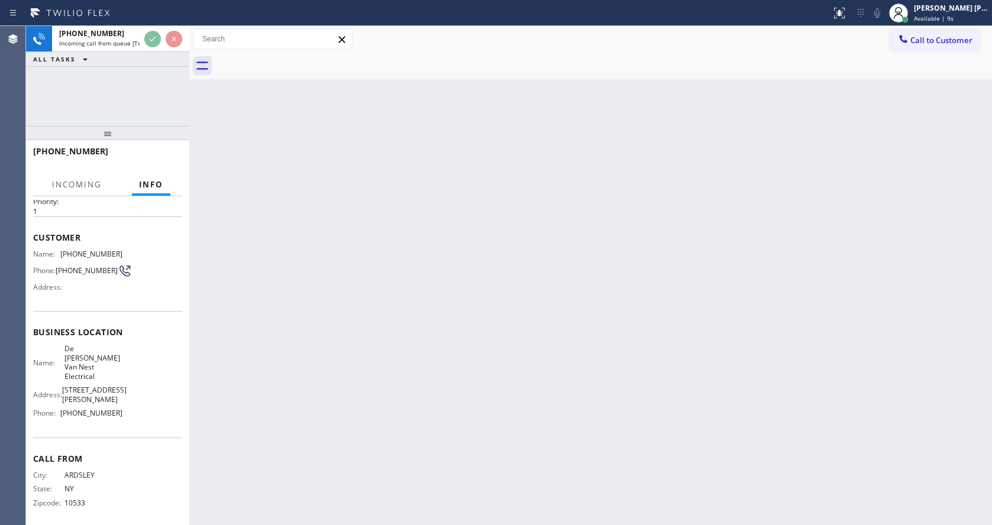
click at [397, 393] on div "Back to Dashboard Change Sender ID Customers Technicians Select a contact Outbo…" at bounding box center [590, 275] width 803 height 499
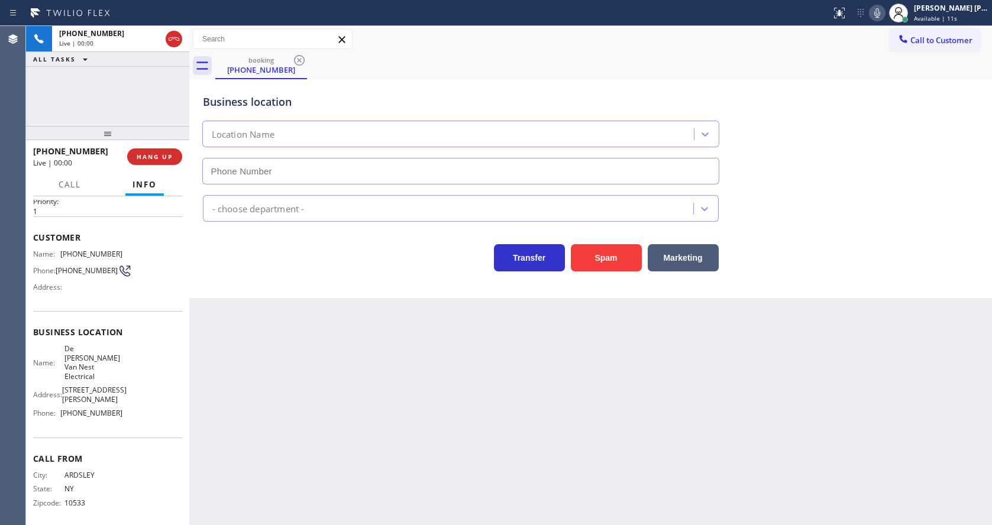
type input "[PHONE_NUMBER]"
click at [342, 361] on div "Back to Dashboard Change Sender ID Customers Technicians Select a contact Outbo…" at bounding box center [590, 275] width 803 height 499
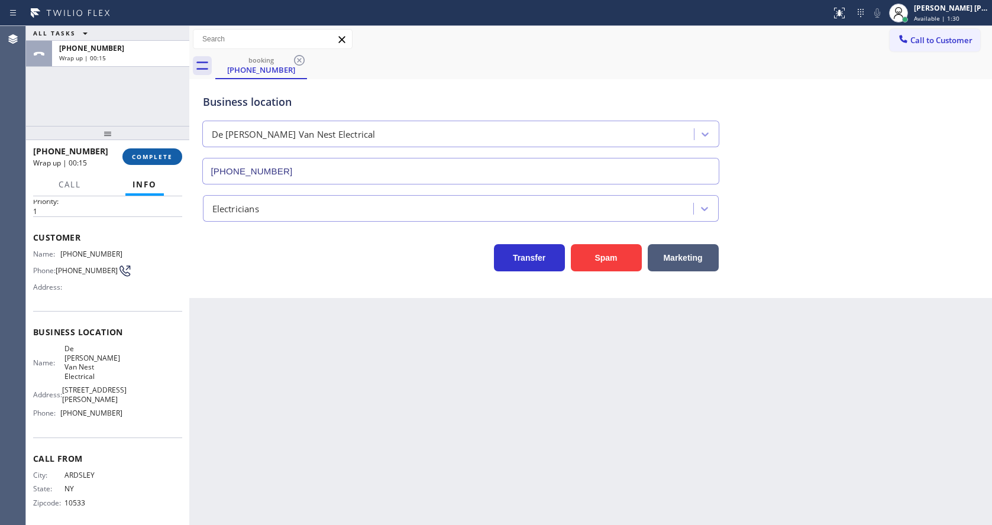
click at [141, 153] on span "COMPLETE" at bounding box center [152, 157] width 41 height 8
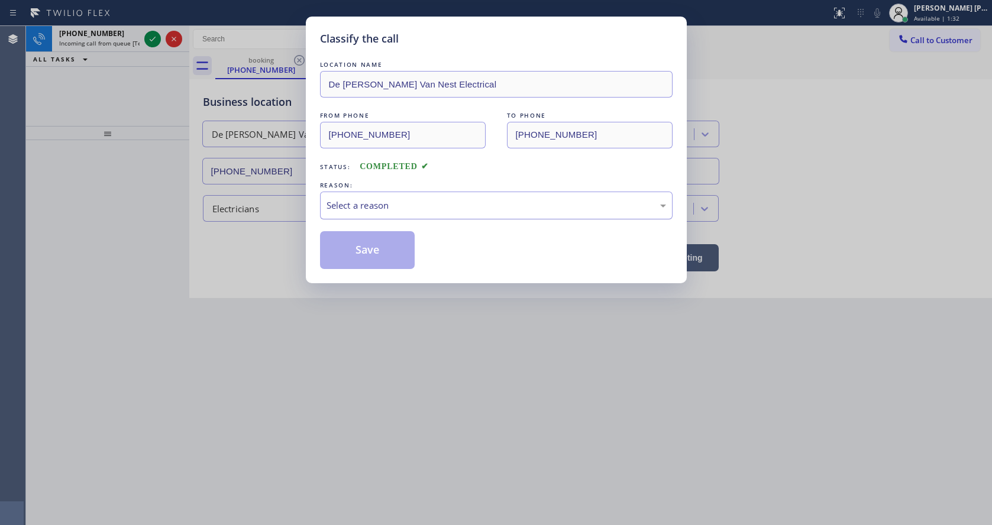
click at [347, 210] on div "Select a reason" at bounding box center [495, 206] width 339 height 14
click at [348, 259] on button "Save" at bounding box center [367, 250] width 95 height 38
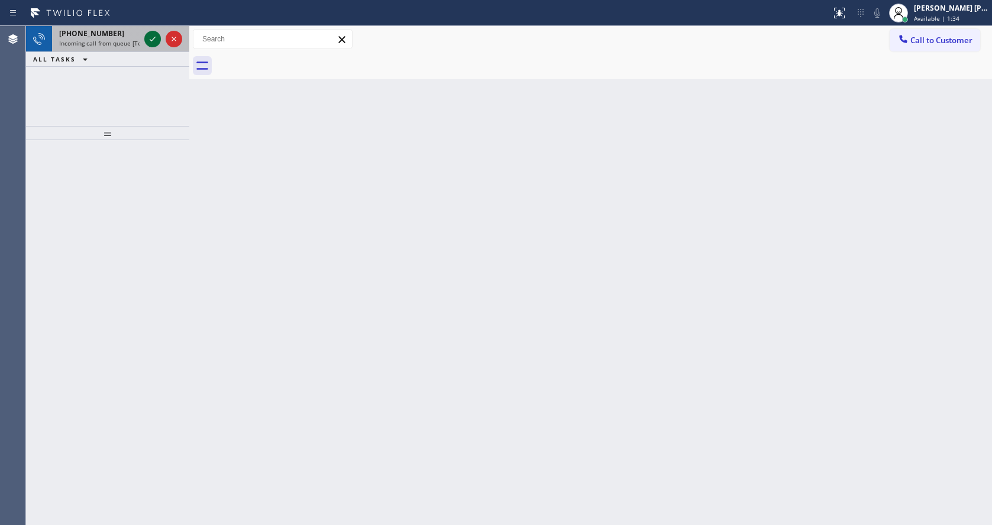
click at [151, 37] on icon at bounding box center [152, 39] width 14 height 14
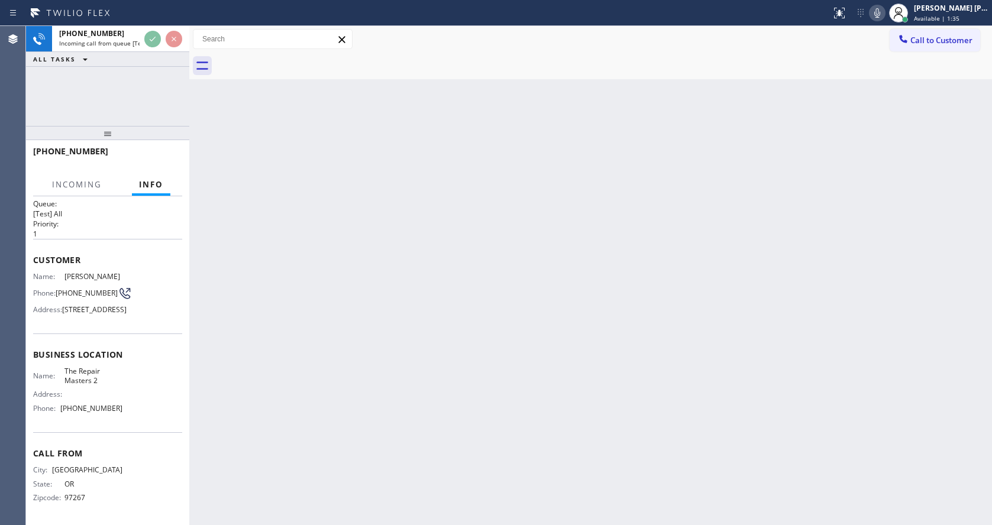
scroll to position [43, 0]
click at [413, 359] on div "Back to Dashboard Change Sender ID Customers Technicians Select a contact Outbo…" at bounding box center [590, 275] width 803 height 499
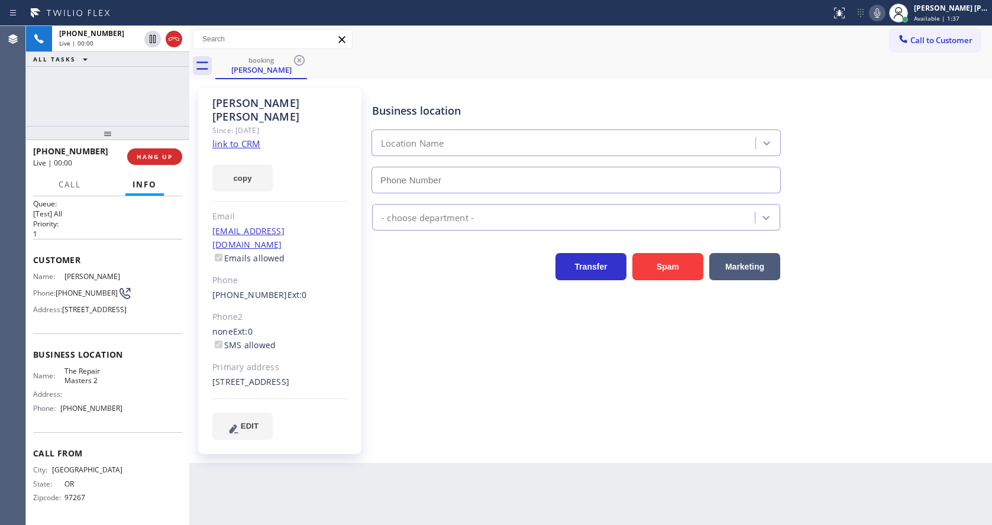
type input "[PHONE_NUMBER]"
click at [256, 138] on link "link to CRM" at bounding box center [236, 144] width 48 height 12
click at [153, 36] on icon at bounding box center [153, 39] width 6 height 8
drag, startPoint x: 881, startPoint y: 12, endPoint x: 903, endPoint y: 61, distance: 53.7
click at [880, 11] on icon at bounding box center [877, 12] width 6 height 9
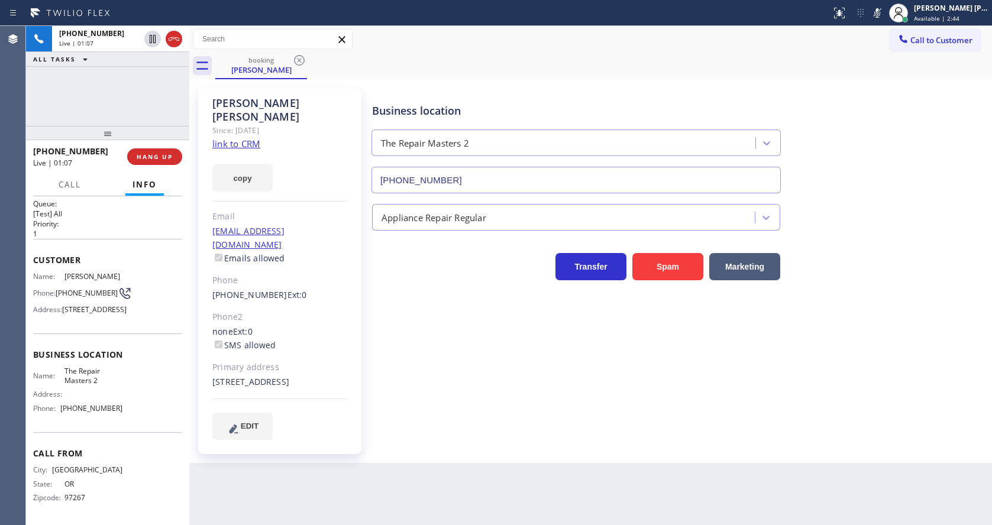
click at [945, 140] on div "Business location The Repair Masters [PHONE_NUMBER]" at bounding box center [679, 139] width 619 height 107
click at [384, 518] on div "Back to Dashboard Change Sender ID Customers Technicians Select a contact Outbo…" at bounding box center [590, 275] width 803 height 499
click at [150, 77] on icon at bounding box center [152, 80] width 14 height 14
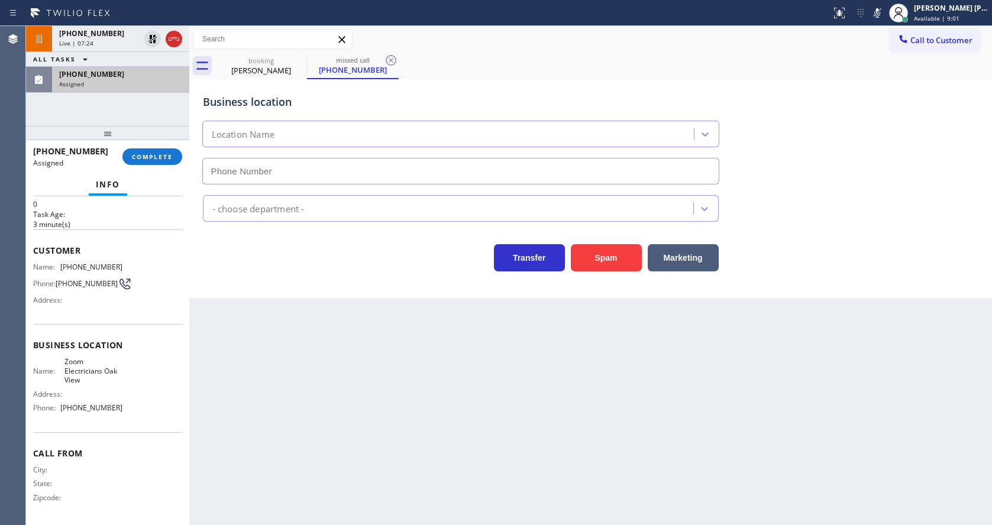
type input "[PHONE_NUMBER]"
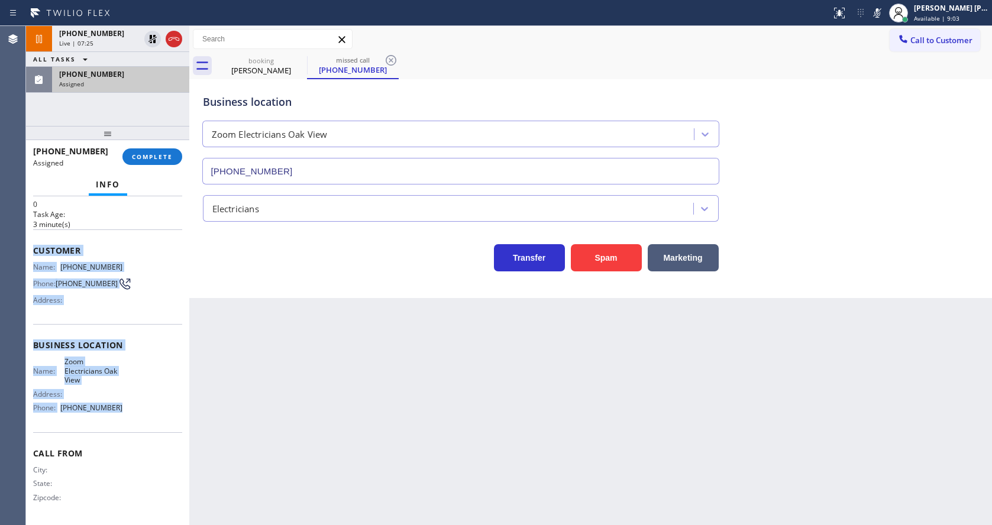
drag, startPoint x: 34, startPoint y: 247, endPoint x: 124, endPoint y: 418, distance: 193.1
click at [124, 418] on div "Context Queue: Electrical Priority: 0 Task Age: [DEMOGRAPHIC_DATA] minute(s) Cu…" at bounding box center [107, 340] width 149 height 363
click at [158, 154] on span "COMPLETE" at bounding box center [152, 157] width 41 height 8
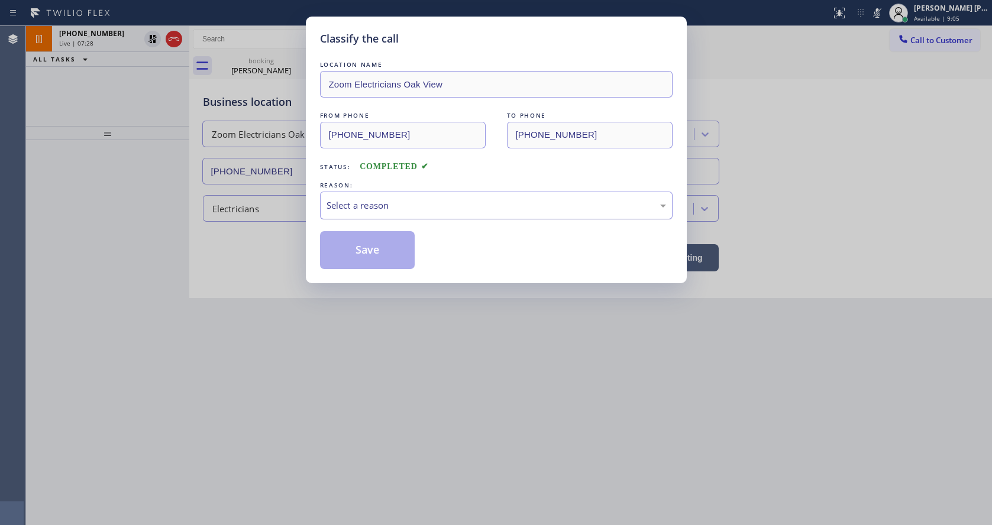
click at [370, 211] on div "Select a reason" at bounding box center [495, 206] width 339 height 14
click at [378, 248] on button "Save" at bounding box center [367, 250] width 95 height 38
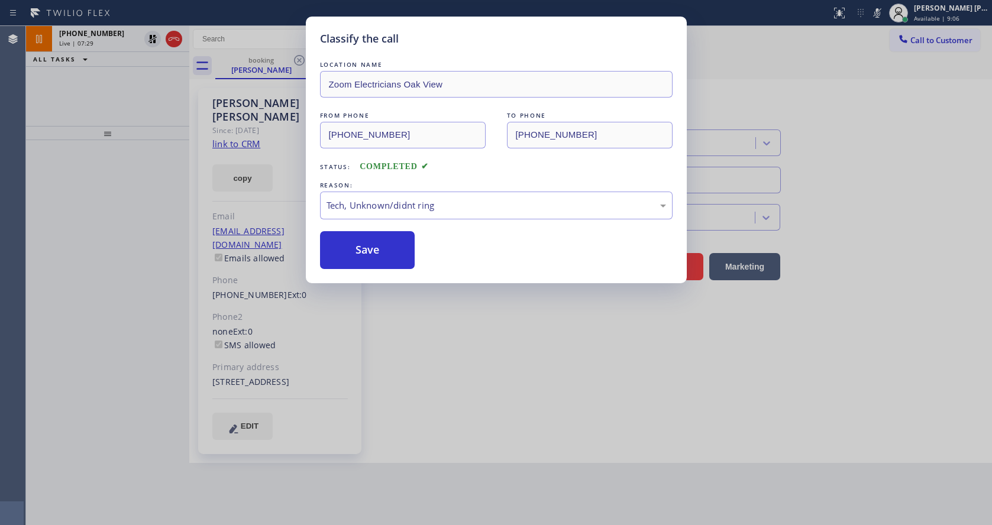
drag, startPoint x: 443, startPoint y: 320, endPoint x: 390, endPoint y: 457, distance: 147.0
click at [442, 322] on div "Classify the call LOCATION NAME Zoom Electricians Oak View FROM PHONE [PHONE_NU…" at bounding box center [496, 262] width 992 height 525
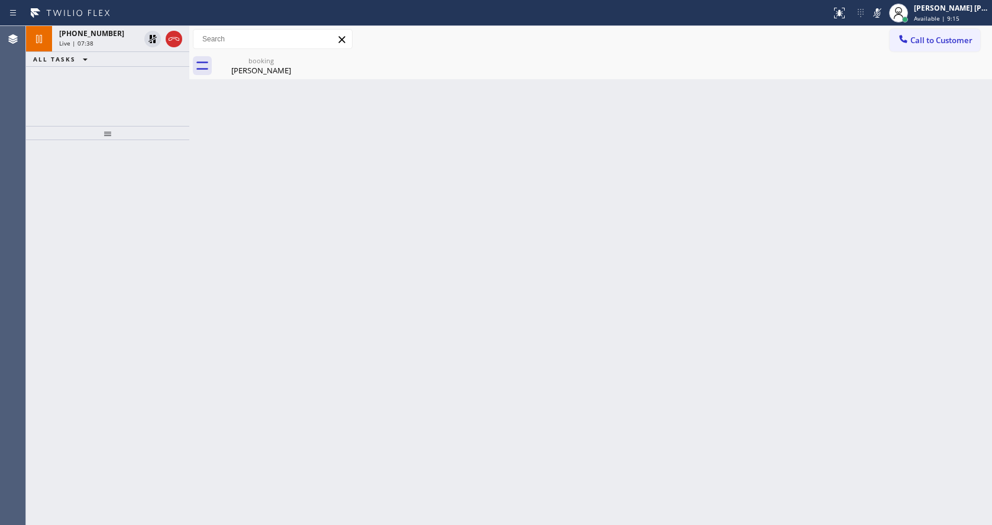
drag, startPoint x: 286, startPoint y: 183, endPoint x: 267, endPoint y: 111, distance: 74.0
click at [286, 183] on div "Back to Dashboard Change Sender ID Customers Technicians Select a contact Outbo…" at bounding box center [590, 275] width 803 height 499
drag, startPoint x: 266, startPoint y: 79, endPoint x: 244, endPoint y: 83, distance: 22.3
click at [263, 77] on div "booking [PERSON_NAME]" at bounding box center [260, 66] width 89 height 27
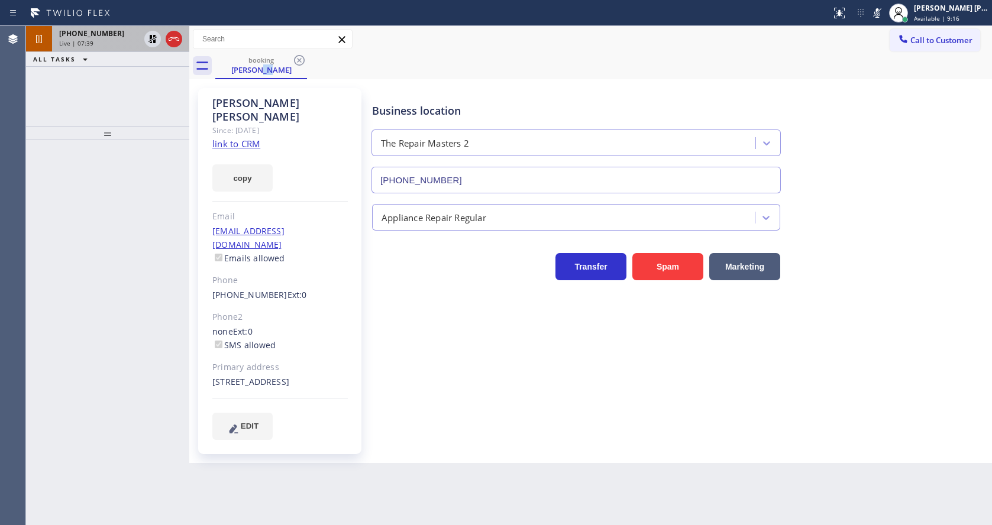
click at [97, 51] on div "[PHONE_NUMBER] Live | 07:39" at bounding box center [107, 39] width 163 height 26
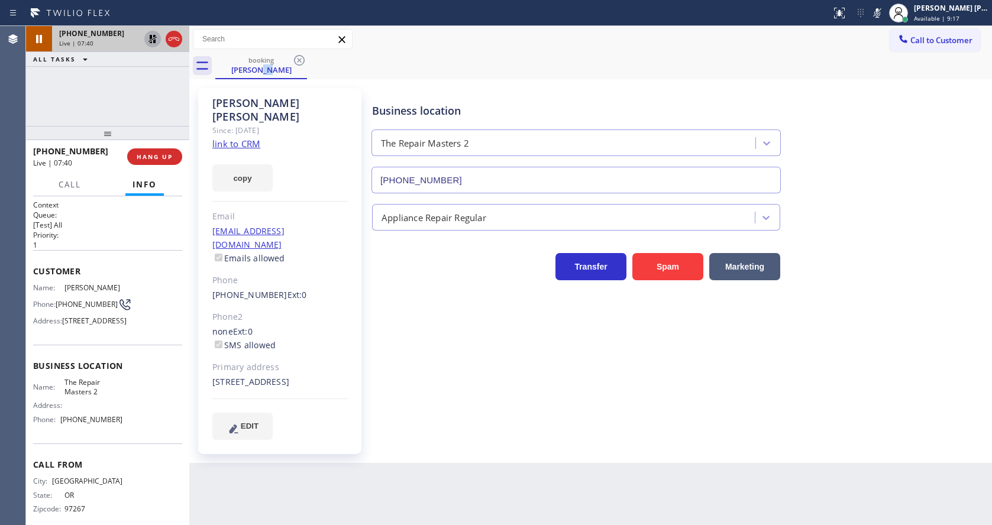
click at [157, 33] on icon at bounding box center [152, 39] width 14 height 14
click at [878, 20] on icon at bounding box center [877, 13] width 14 height 14
click at [872, 117] on div "Business location The Repair Masters [PHONE_NUMBER]" at bounding box center [679, 139] width 619 height 107
click at [473, 440] on div "Business location The Repair Masters [PHONE_NUMBER] Appliance Repair Regular Tr…" at bounding box center [679, 275] width 619 height 369
click at [946, 142] on div "Business location The Repair Masters [PHONE_NUMBER]" at bounding box center [679, 139] width 619 height 107
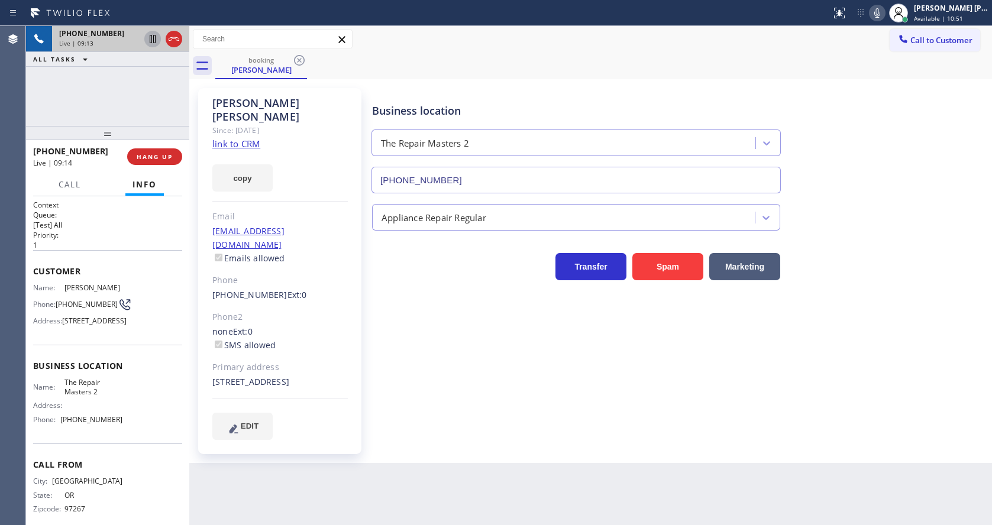
click at [875, 15] on div at bounding box center [877, 13] width 17 height 14
click at [853, 89] on div "Business location The Repair Masters [PHONE_NUMBER]" at bounding box center [679, 139] width 619 height 107
click at [916, 79] on div "booking [PERSON_NAME]" at bounding box center [603, 66] width 777 height 27
click at [878, 19] on icon at bounding box center [877, 13] width 14 height 14
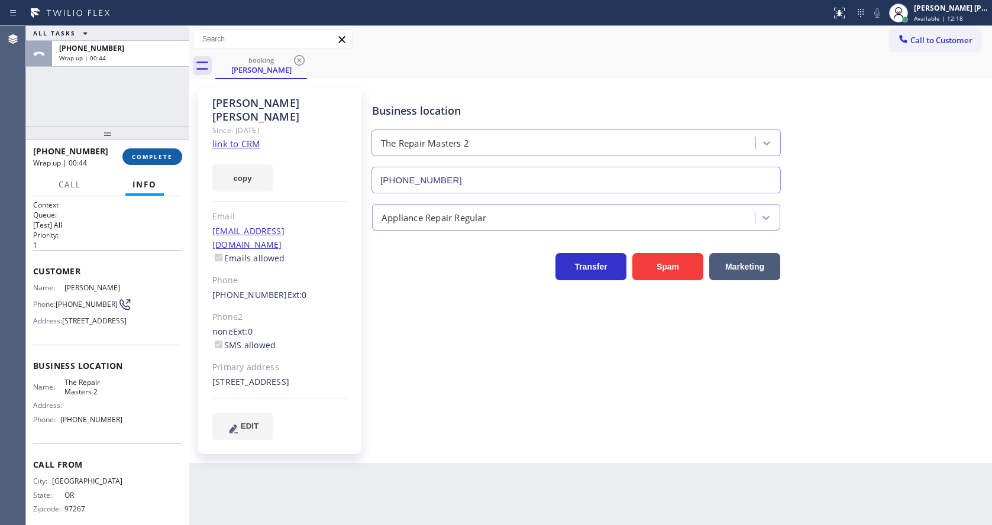
click at [142, 157] on span "COMPLETE" at bounding box center [152, 157] width 41 height 8
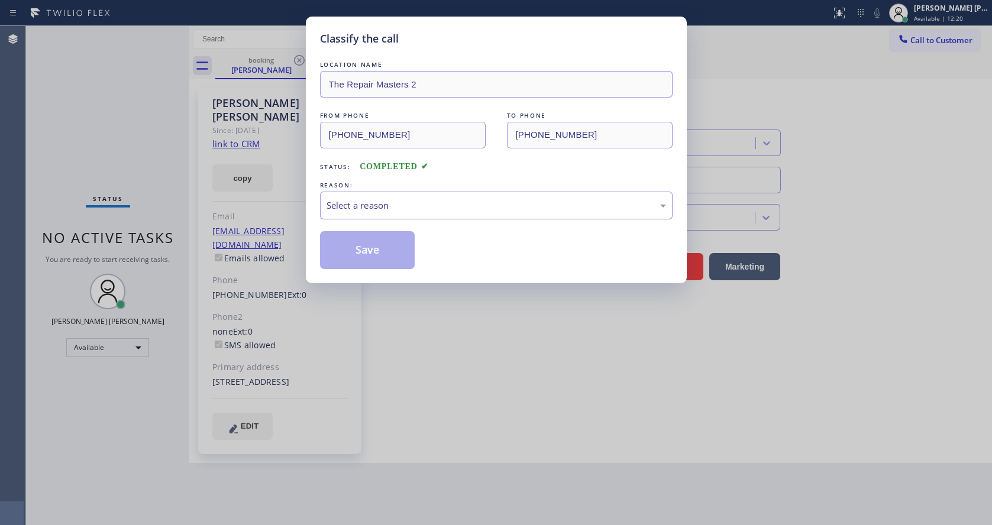
click at [403, 204] on div "Select a reason" at bounding box center [495, 206] width 339 height 14
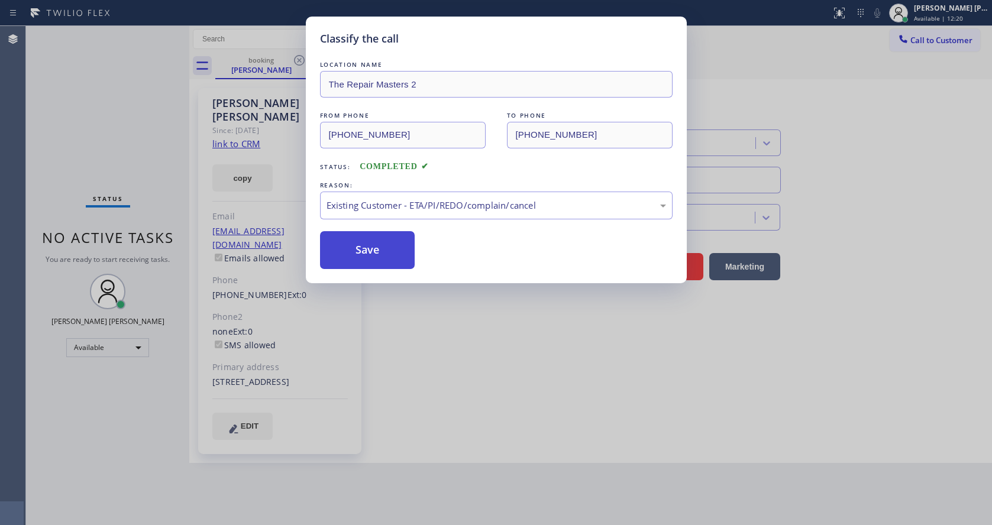
click at [363, 240] on button "Save" at bounding box center [367, 250] width 95 height 38
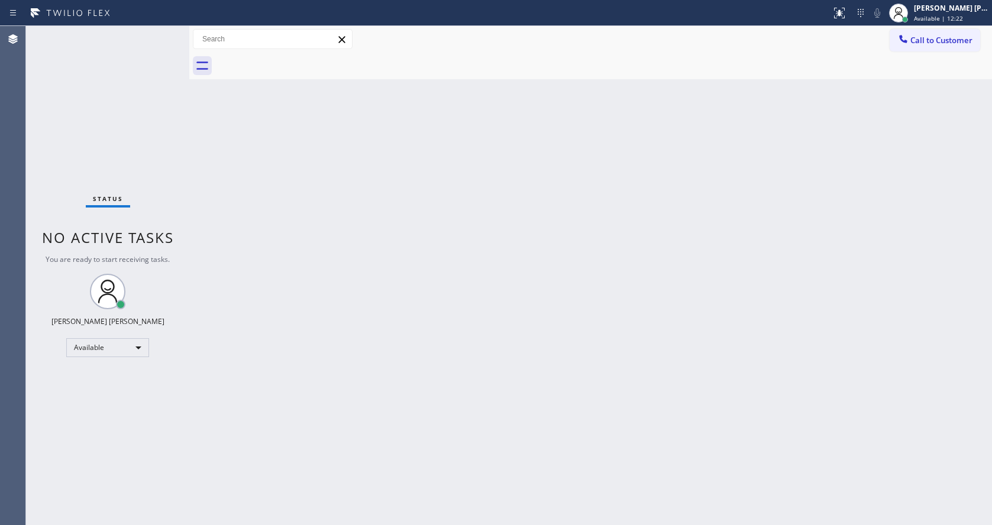
click at [422, 419] on div "Back to Dashboard Change Sender ID Customers Technicians Select a contact Outbo…" at bounding box center [590, 275] width 803 height 499
click at [159, 32] on div "Status No active tasks You are ready to start receiving tasks. [PERSON_NAME] [P…" at bounding box center [107, 275] width 163 height 499
click at [668, 241] on div "Back to Dashboard Change Sender ID Customers Technicians Select a contact Outbo…" at bounding box center [590, 275] width 803 height 499
click at [237, 148] on div "Back to Dashboard Change Sender ID Customers Technicians Select a contact Outbo…" at bounding box center [590, 275] width 803 height 499
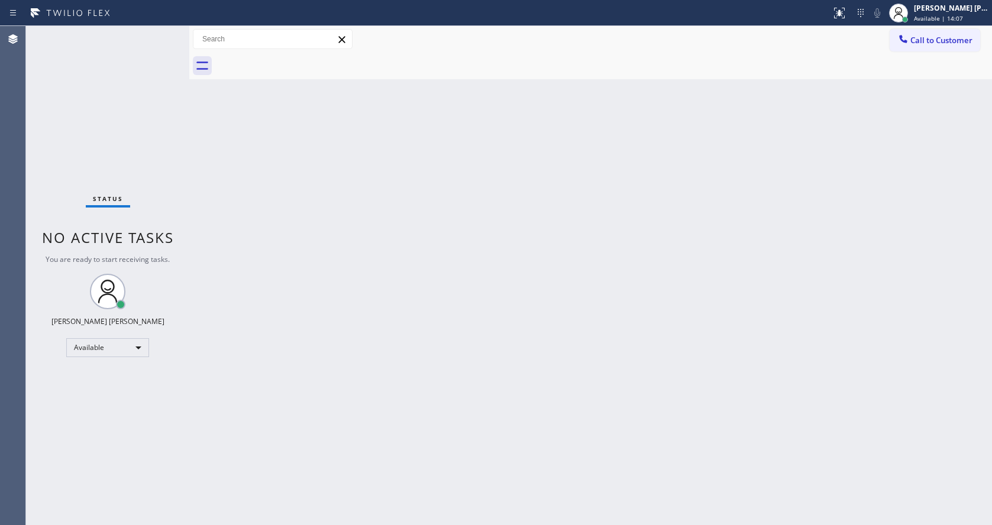
click at [189, 64] on div at bounding box center [189, 275] width 0 height 499
click at [160, 34] on div "Status No active tasks You are ready to start receiving tasks. [PERSON_NAME] [P…" at bounding box center [107, 275] width 163 height 499
click at [128, 79] on div "Status No active tasks You are ready to start receiving tasks. [PERSON_NAME] [P…" at bounding box center [107, 275] width 163 height 499
drag, startPoint x: 188, startPoint y: 41, endPoint x: 164, endPoint y: 36, distance: 24.8
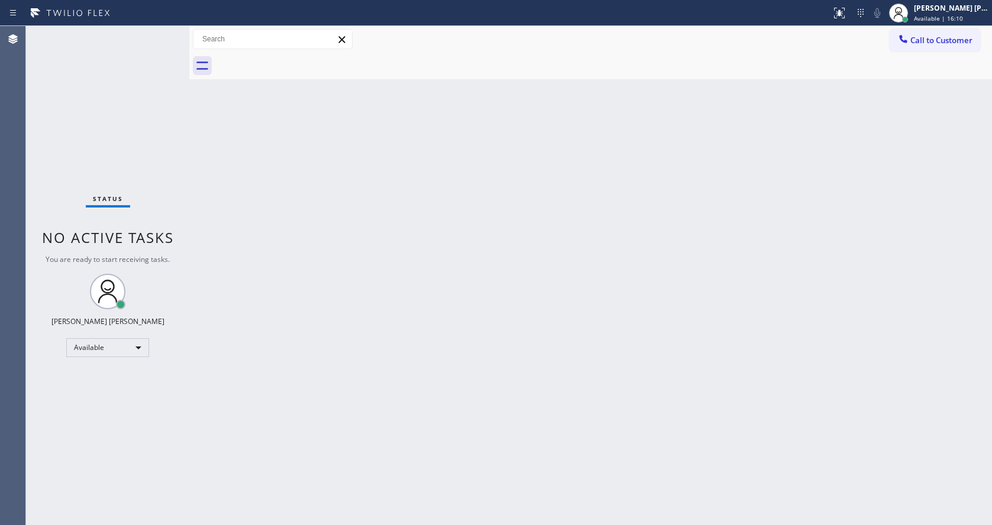
click at [164, 36] on div "Status No active tasks You are ready to start receiving tasks. [PERSON_NAME] [P…" at bounding box center [509, 275] width 966 height 499
click at [159, 33] on div "Status No active tasks You are ready to start receiving tasks. [PERSON_NAME] [P…" at bounding box center [107, 275] width 163 height 499
click at [156, 36] on div "Status No active tasks You are ready to start receiving tasks. [PERSON_NAME] [P…" at bounding box center [107, 275] width 163 height 499
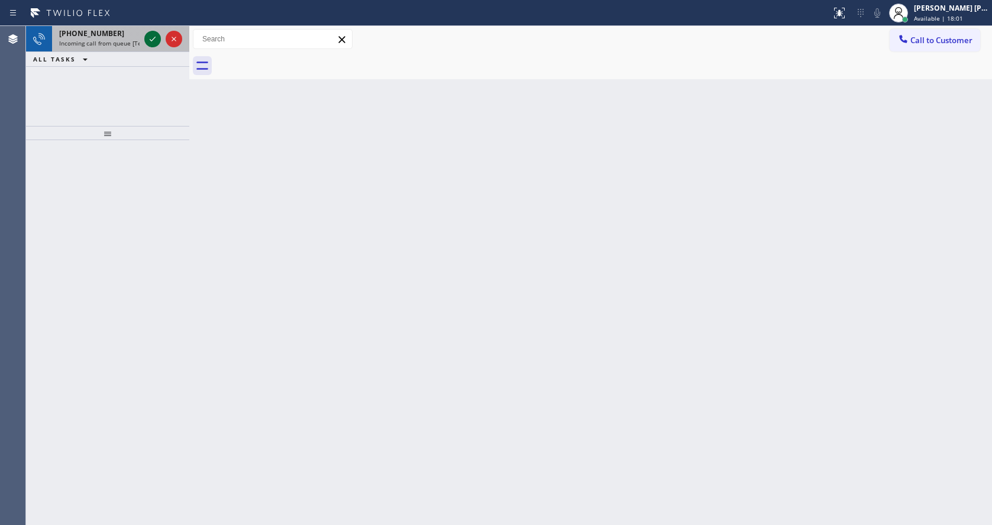
click at [156, 36] on icon at bounding box center [152, 39] width 14 height 14
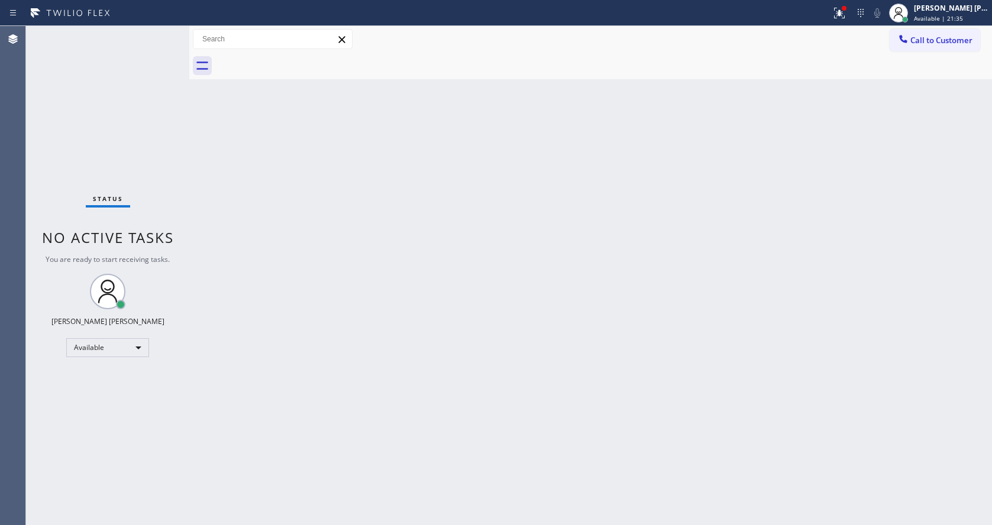
click at [156, 36] on div "Status No active tasks You are ready to start receiving tasks. [PERSON_NAME] [P…" at bounding box center [107, 275] width 163 height 499
click at [160, 26] on div "Status No active tasks You are ready to start receiving tasks. [PERSON_NAME] [P…" at bounding box center [107, 275] width 163 height 499
click at [160, 31] on div "Status No active tasks You are ready to start receiving tasks. [PERSON_NAME] [P…" at bounding box center [107, 275] width 163 height 499
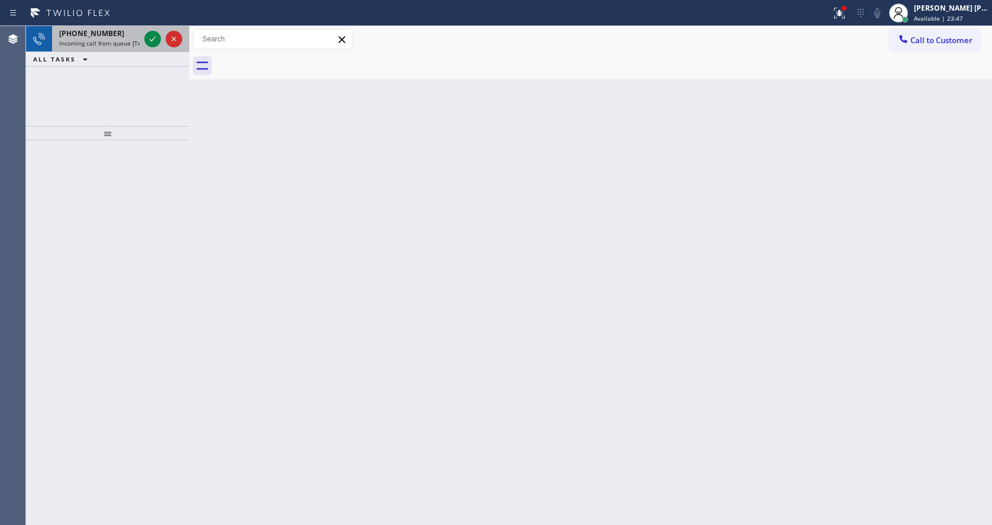
click at [141, 40] on div "[PHONE_NUMBER] Incoming call from queue [Test] All" at bounding box center [97, 39] width 90 height 26
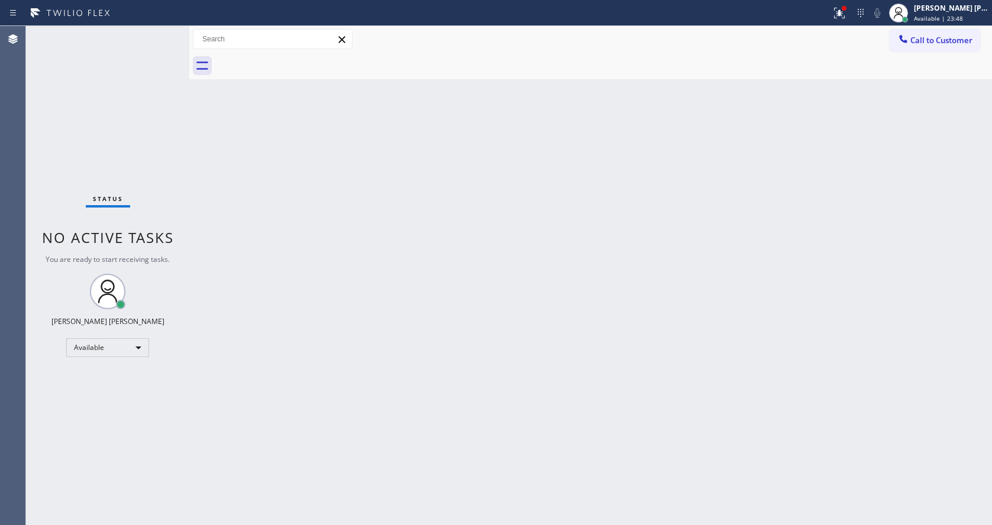
click at [156, 31] on div "Status No active tasks You are ready to start receiving tasks. [PERSON_NAME] [P…" at bounding box center [107, 275] width 163 height 499
click at [839, 7] on icon at bounding box center [839, 13] width 14 height 14
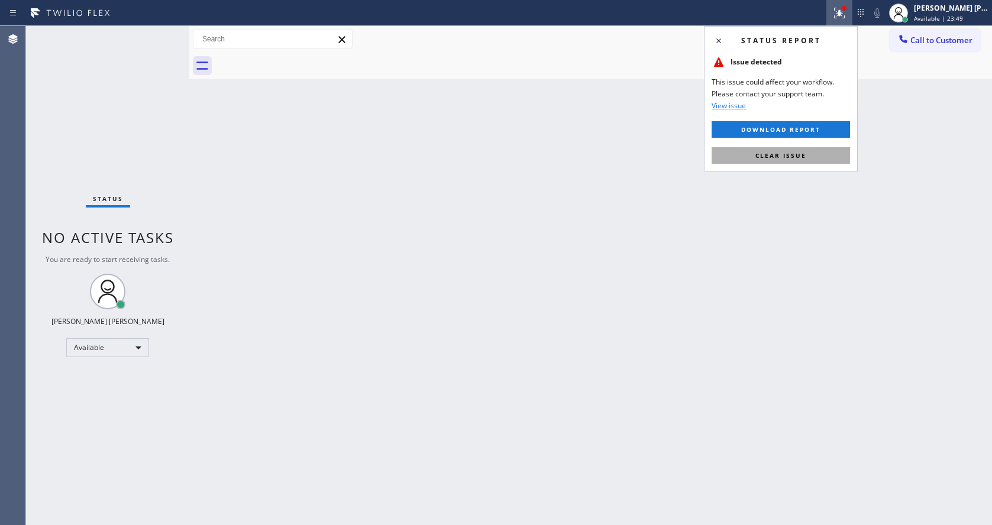
click at [779, 152] on span "Clear issue" at bounding box center [780, 155] width 51 height 8
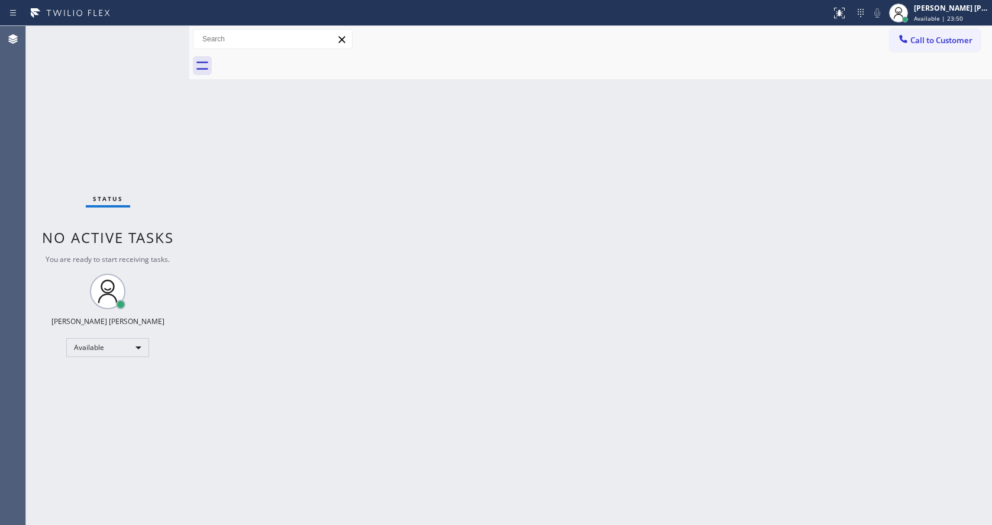
click at [422, 327] on div "Back to Dashboard Change Sender ID Customers Technicians Select a contact Outbo…" at bounding box center [590, 275] width 803 height 499
click at [80, 190] on div "Status No active tasks You are ready to start receiving tasks. [PERSON_NAME] [P…" at bounding box center [107, 275] width 163 height 499
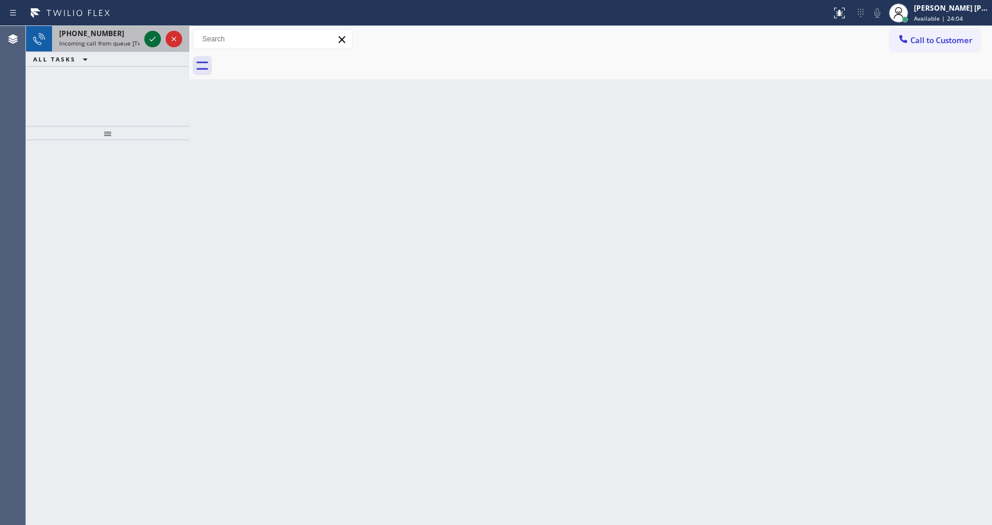
click at [152, 40] on icon at bounding box center [152, 39] width 14 height 14
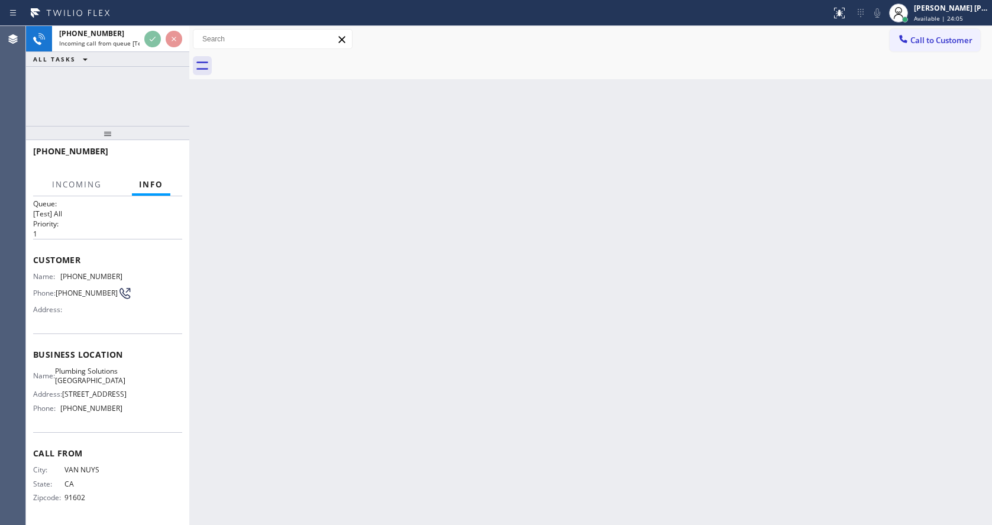
scroll to position [34, 0]
click at [372, 376] on div "Back to Dashboard Change Sender ID Customers Technicians Select a contact Outbo…" at bounding box center [590, 275] width 803 height 499
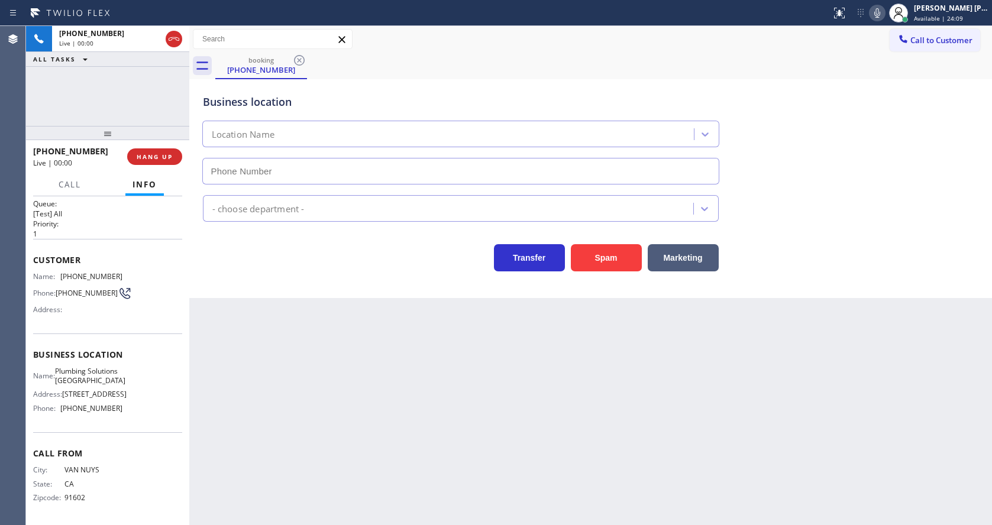
type input "[PHONE_NUMBER]"
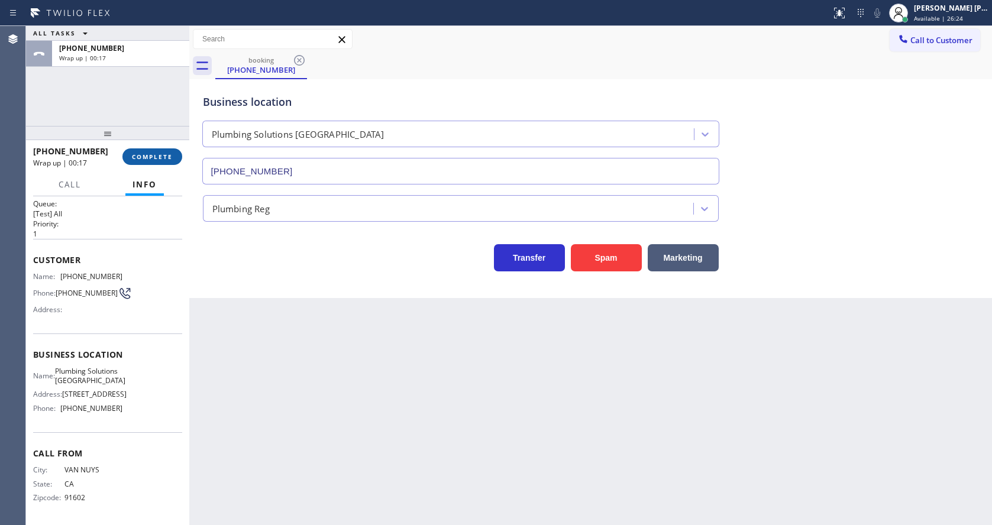
click at [136, 153] on span "COMPLETE" at bounding box center [152, 157] width 41 height 8
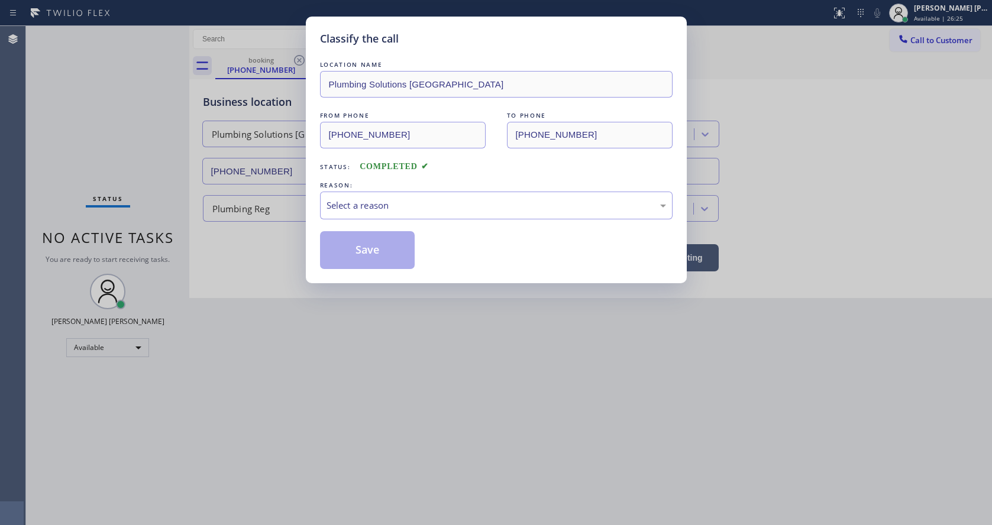
click at [363, 190] on div "REASON:" at bounding box center [496, 185] width 353 height 12
click at [372, 217] on div "Select a reason" at bounding box center [496, 206] width 353 height 28
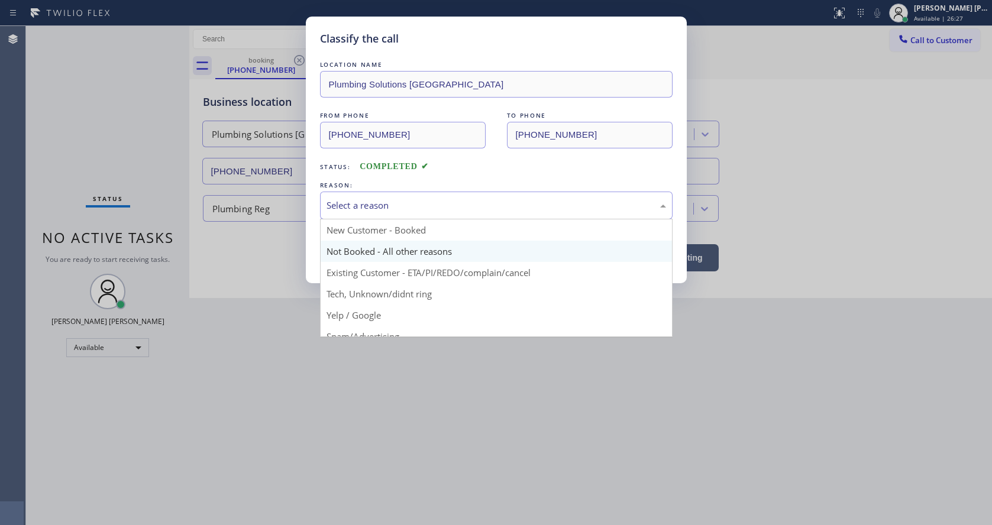
click at [374, 250] on button "Save" at bounding box center [367, 250] width 95 height 38
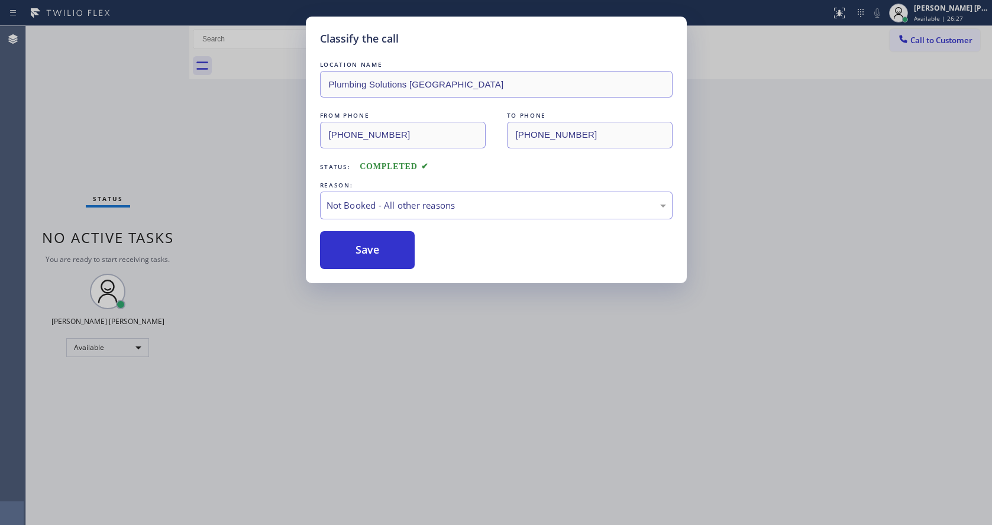
click at [374, 250] on button "Save" at bounding box center [367, 250] width 95 height 38
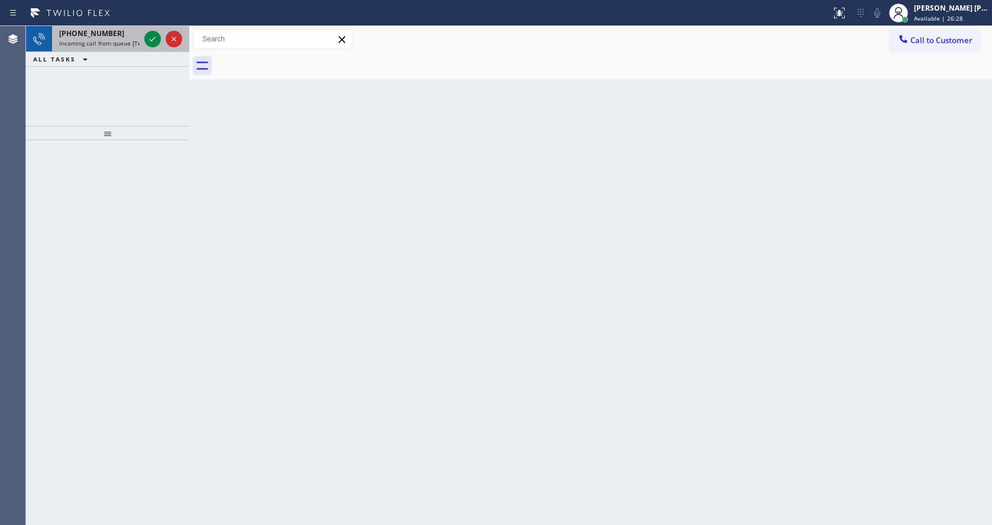
click at [135, 37] on div "[PHONE_NUMBER]" at bounding box center [99, 33] width 80 height 10
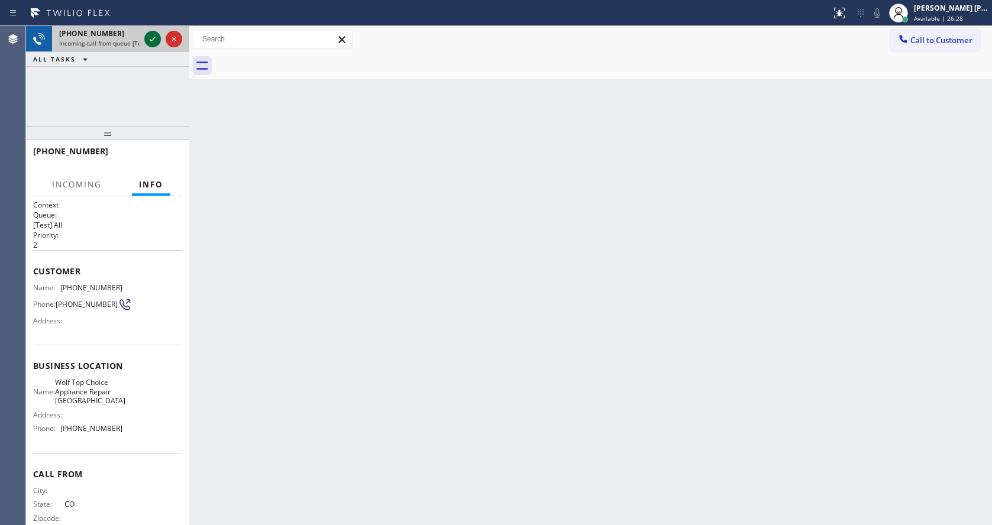
click at [150, 41] on icon at bounding box center [152, 39] width 14 height 14
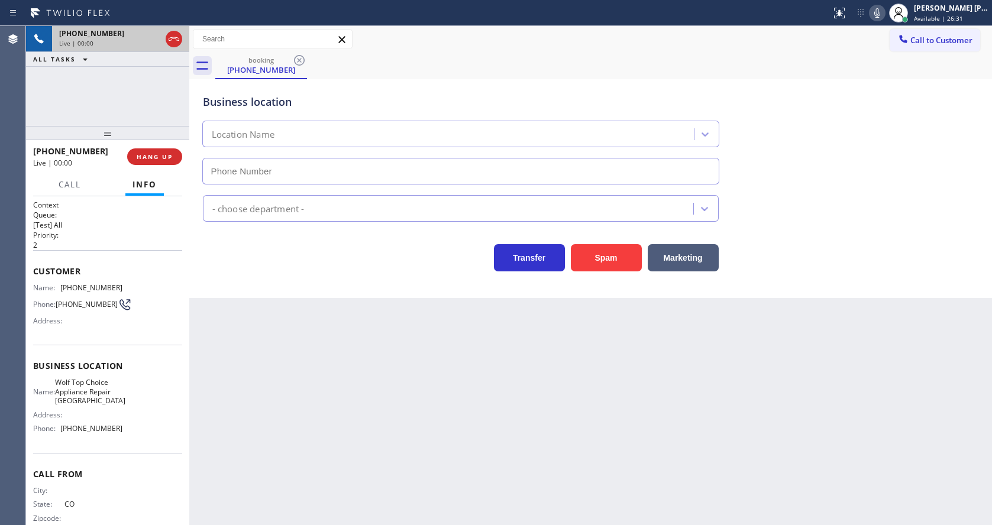
type input "[PHONE_NUMBER]"
click at [612, 253] on button "Spam" at bounding box center [606, 257] width 71 height 27
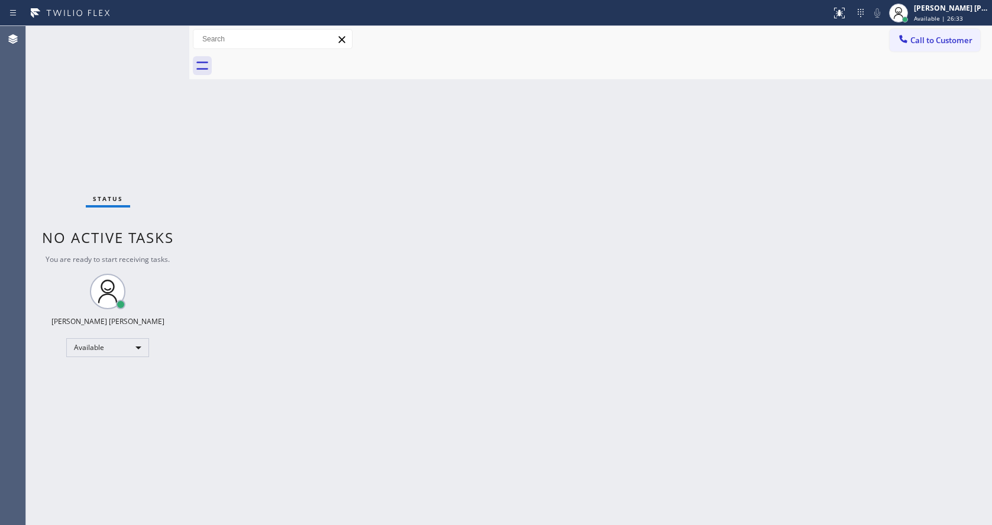
click at [157, 33] on div "Status No active tasks You are ready to start receiving tasks. [PERSON_NAME] [P…" at bounding box center [107, 275] width 163 height 499
click at [155, 34] on div "Status No active tasks You are ready to start receiving tasks. [PERSON_NAME] [P…" at bounding box center [107, 275] width 163 height 499
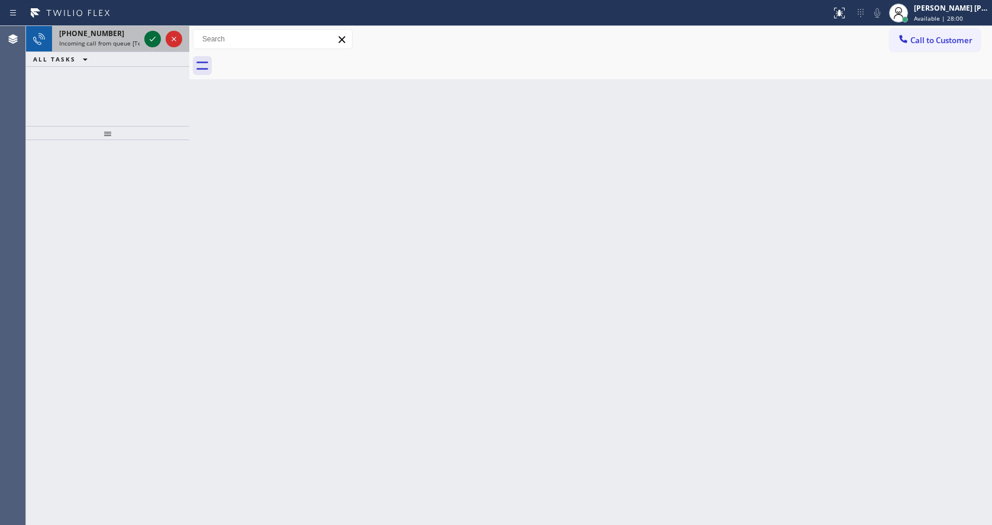
click at [155, 36] on icon at bounding box center [152, 39] width 14 height 14
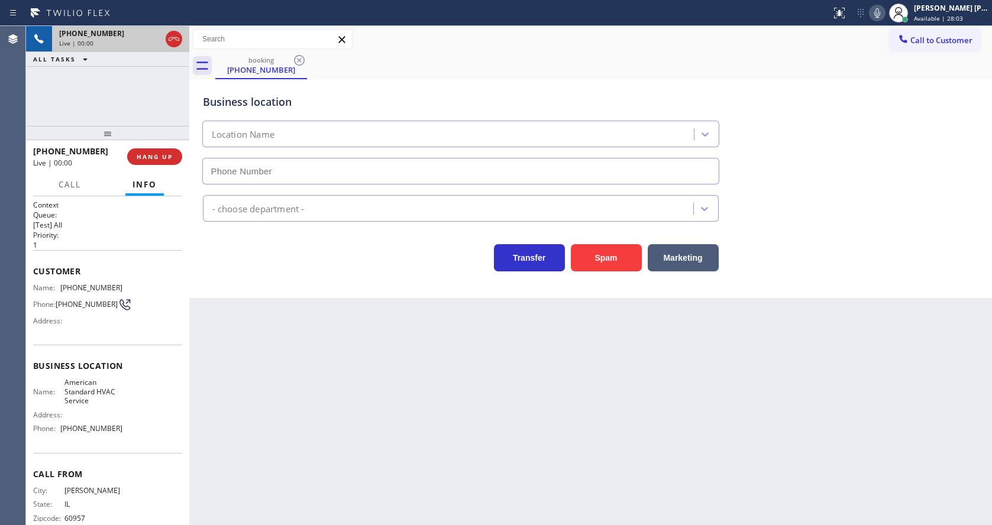
type input "[PHONE_NUMBER]"
click at [619, 262] on button "Spam" at bounding box center [606, 257] width 71 height 27
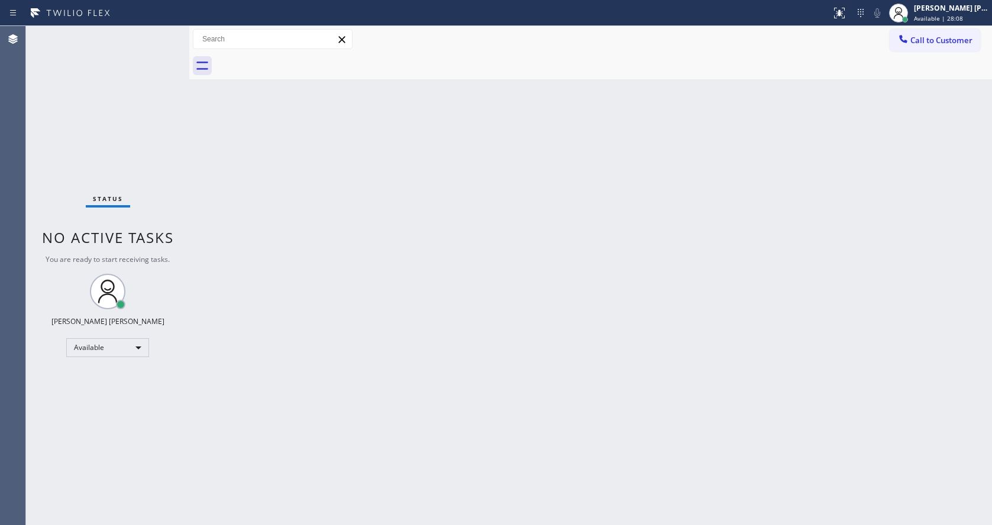
click at [161, 34] on div "Status No active tasks You are ready to start receiving tasks. [PERSON_NAME] [P…" at bounding box center [107, 275] width 163 height 499
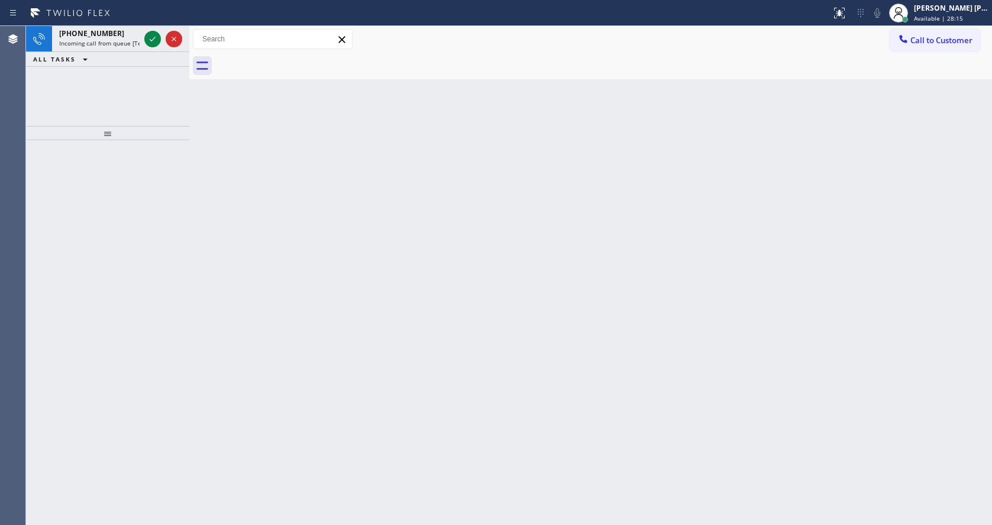
click at [161, 34] on div at bounding box center [163, 39] width 43 height 26
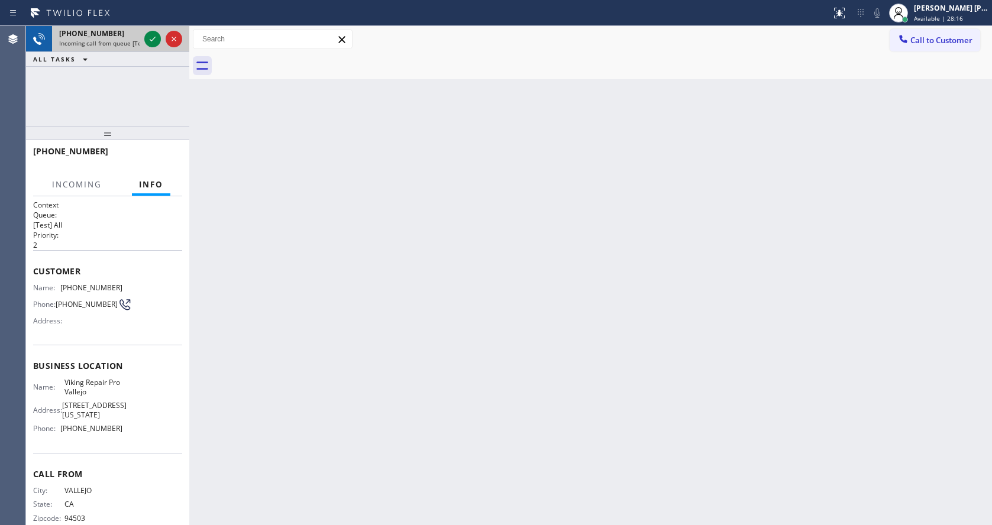
click at [145, 46] on div at bounding box center [163, 39] width 43 height 26
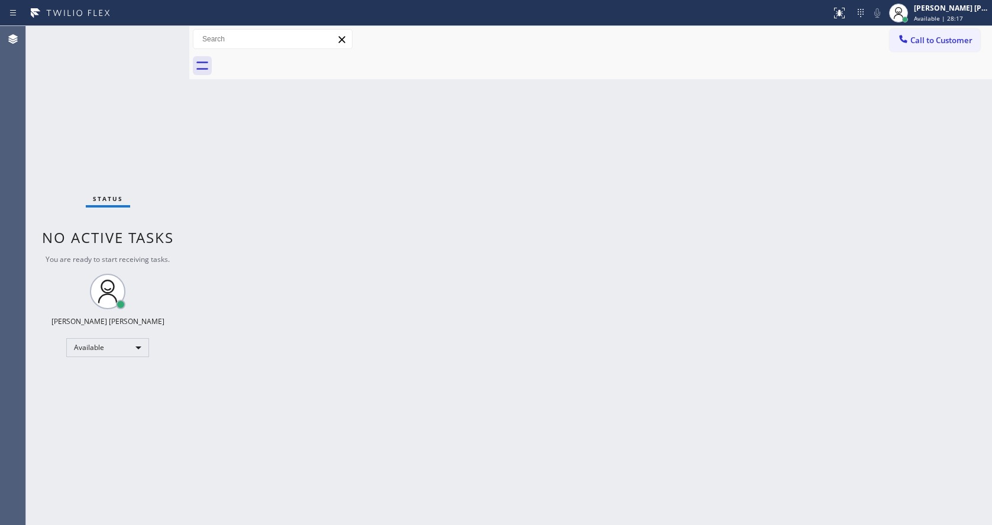
click at [153, 35] on div "Status No active tasks You are ready to start receiving tasks. [PERSON_NAME] [P…" at bounding box center [107, 275] width 163 height 499
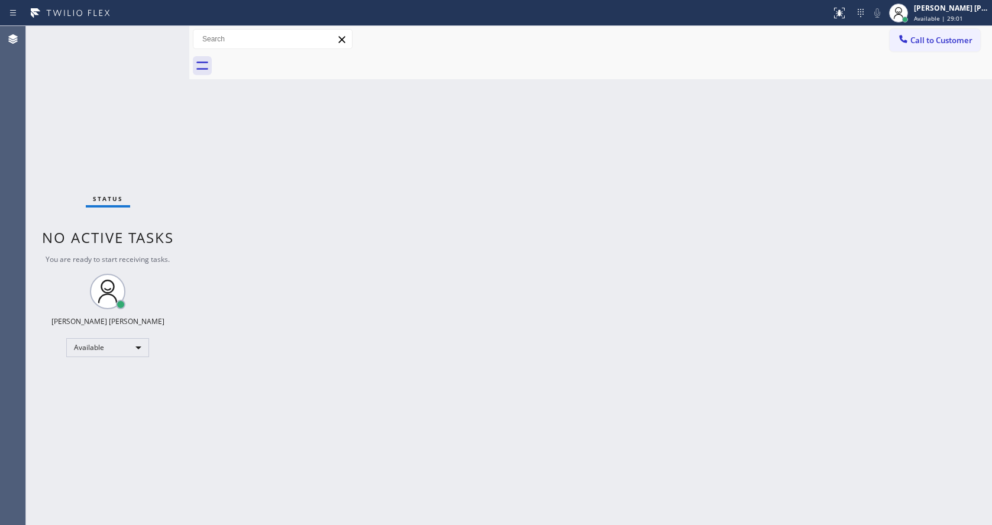
click at [216, 218] on div "Back to Dashboard Change Sender ID Customers Technicians Select a contact Outbo…" at bounding box center [590, 275] width 803 height 499
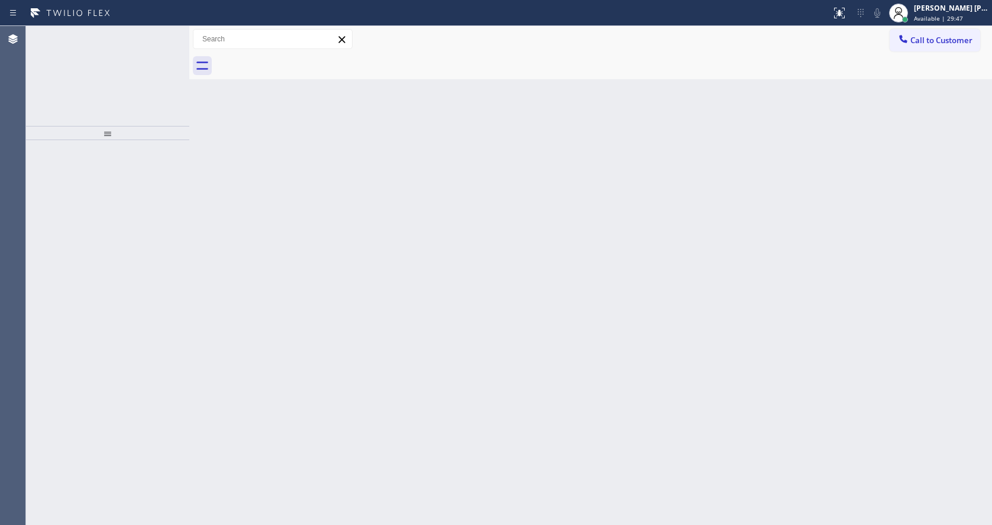
click at [154, 43] on icon at bounding box center [152, 39] width 14 height 14
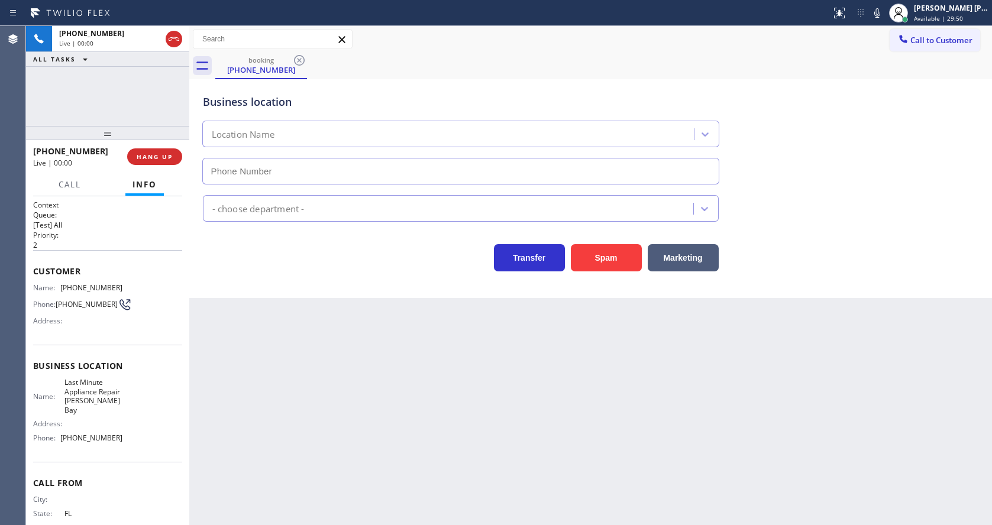
type input "(786) 305-6133"
click at [613, 251] on button "Spam" at bounding box center [606, 257] width 71 height 27
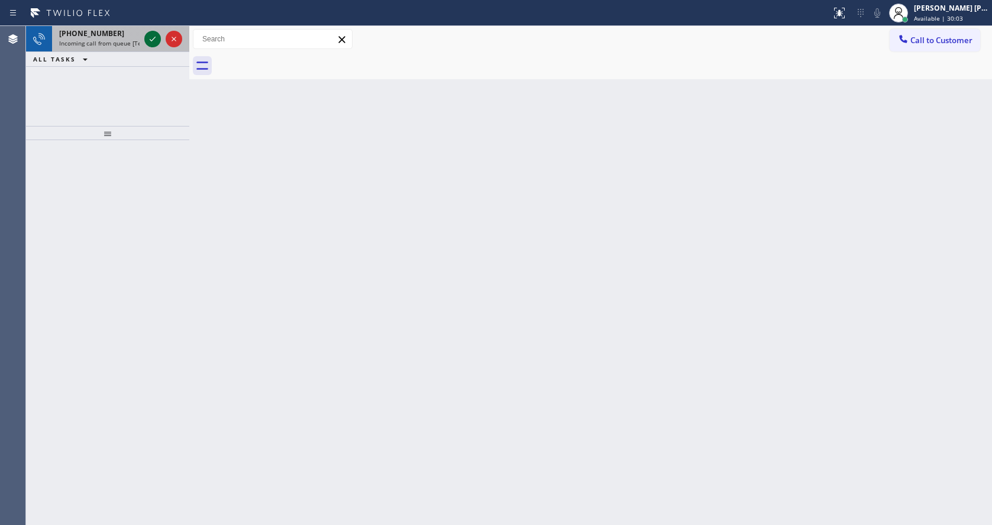
click at [156, 43] on icon at bounding box center [152, 39] width 14 height 14
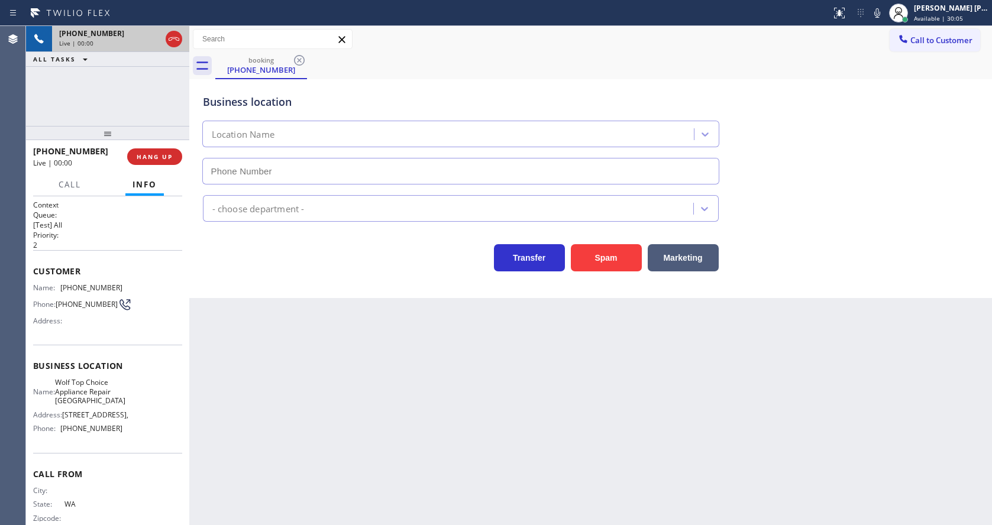
type input "(425) 215-0809"
click at [591, 256] on button "Spam" at bounding box center [606, 257] width 71 height 27
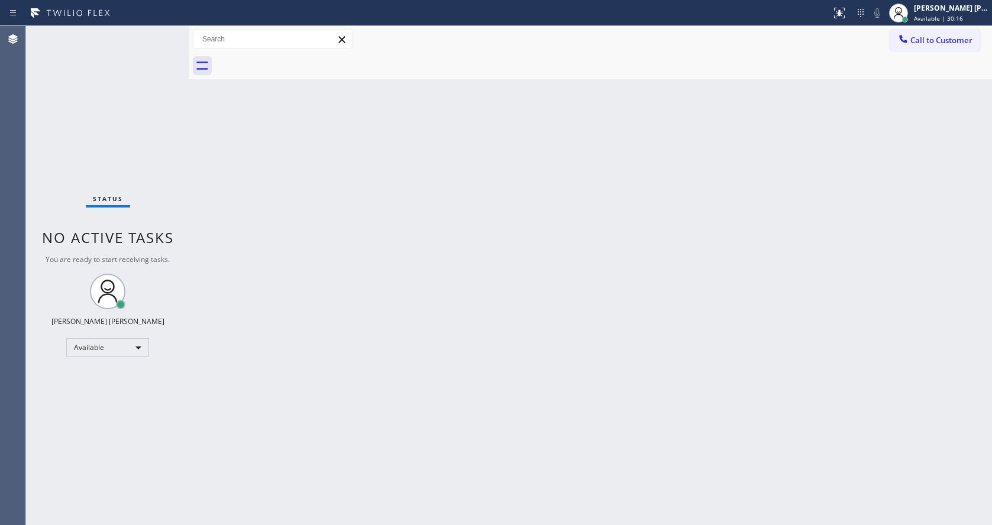
click at [586, 397] on div "Back to Dashboard Change Sender ID Customers Technicians Select a contact Outbo…" at bounding box center [590, 275] width 803 height 499
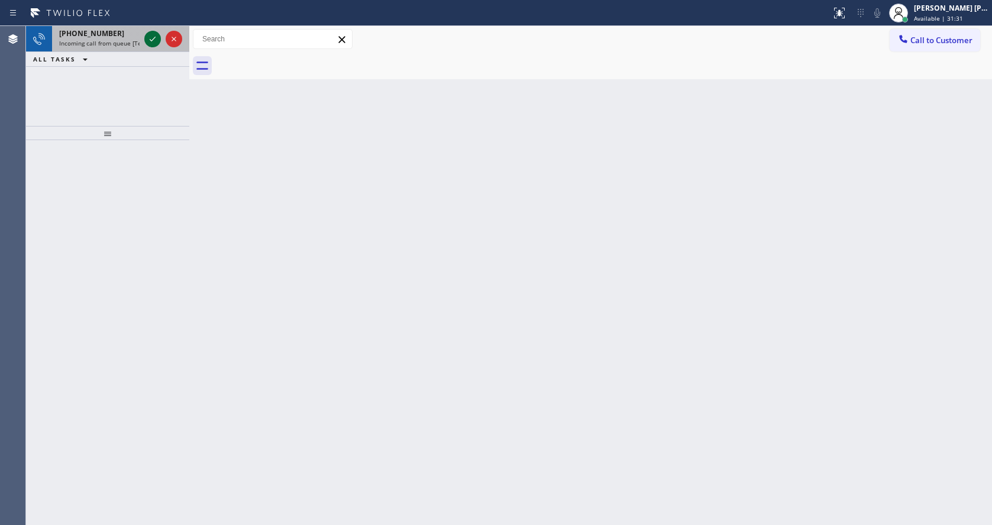
click at [148, 41] on icon at bounding box center [152, 39] width 14 height 14
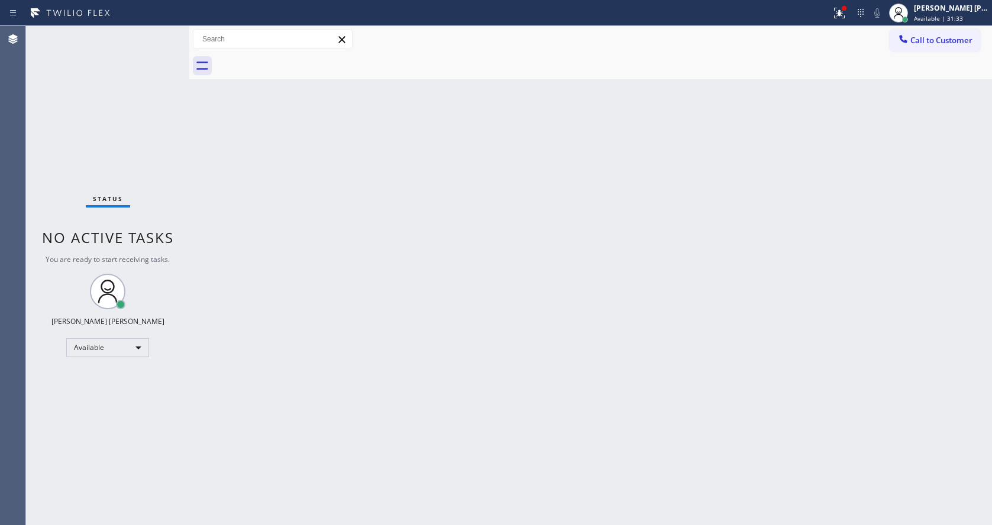
click at [148, 41] on div "Status No active tasks You are ready to start receiving tasks. [PERSON_NAME] [P…" at bounding box center [107, 275] width 163 height 499
click at [153, 39] on div "Status No active tasks You are ready to start receiving tasks. [PERSON_NAME] [P…" at bounding box center [107, 275] width 163 height 499
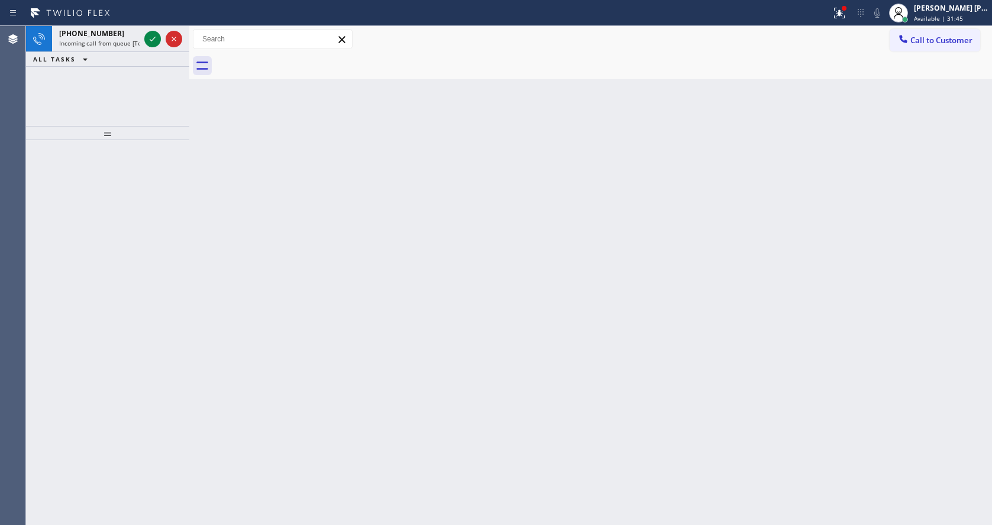
click at [153, 39] on icon at bounding box center [153, 39] width 6 height 5
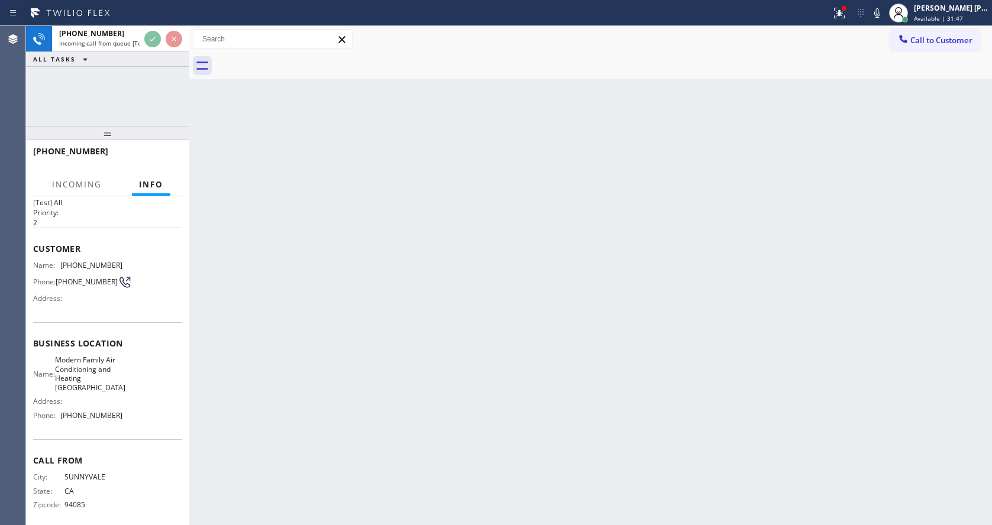
click at [487, 289] on div "Back to Dashboard Change Sender ID Customers Technicians Select a contact Outbo…" at bounding box center [590, 275] width 803 height 499
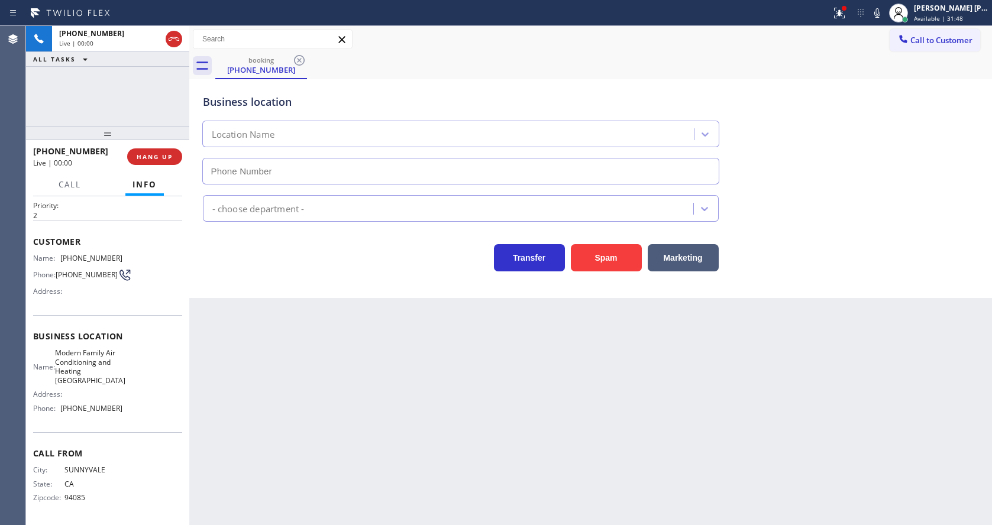
type input "(408) 762-4646"
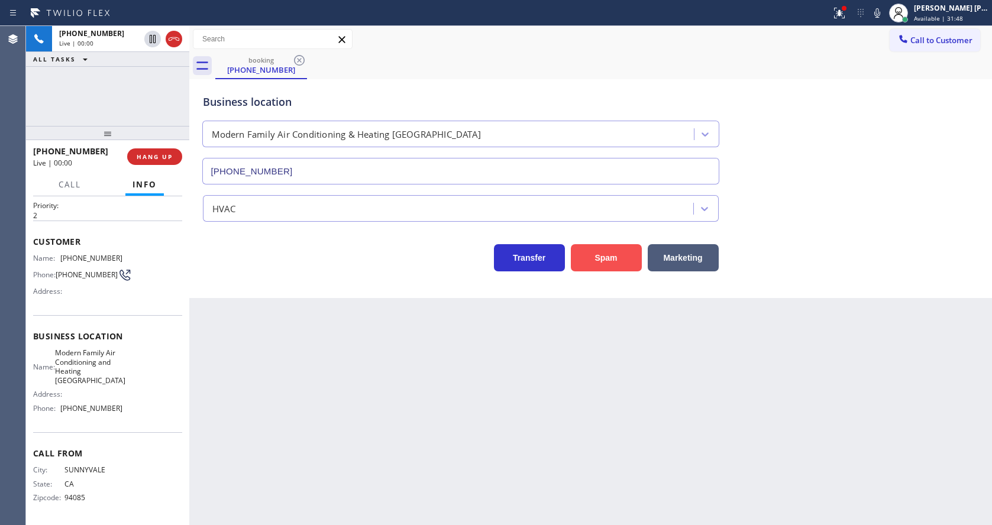
click at [606, 266] on button "Spam" at bounding box center [606, 257] width 71 height 27
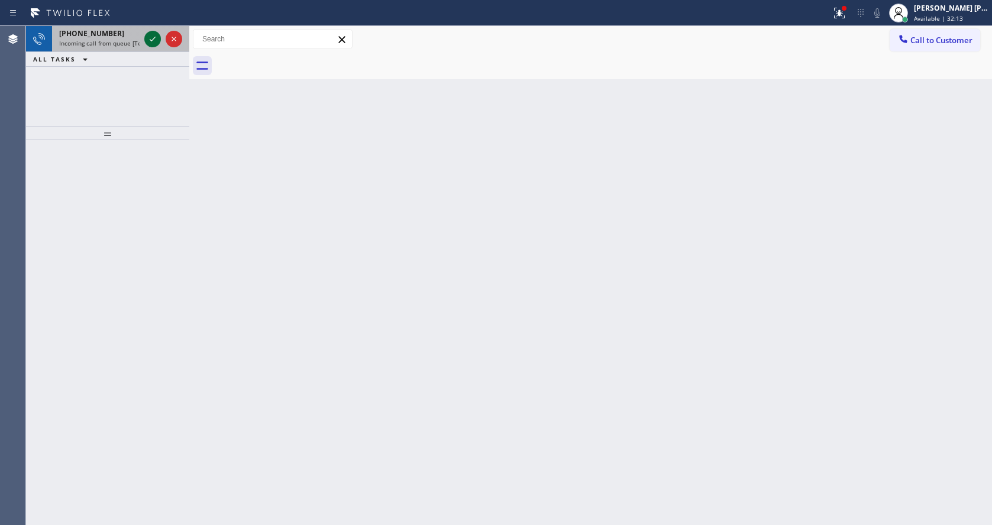
click at [150, 37] on icon at bounding box center [152, 39] width 14 height 14
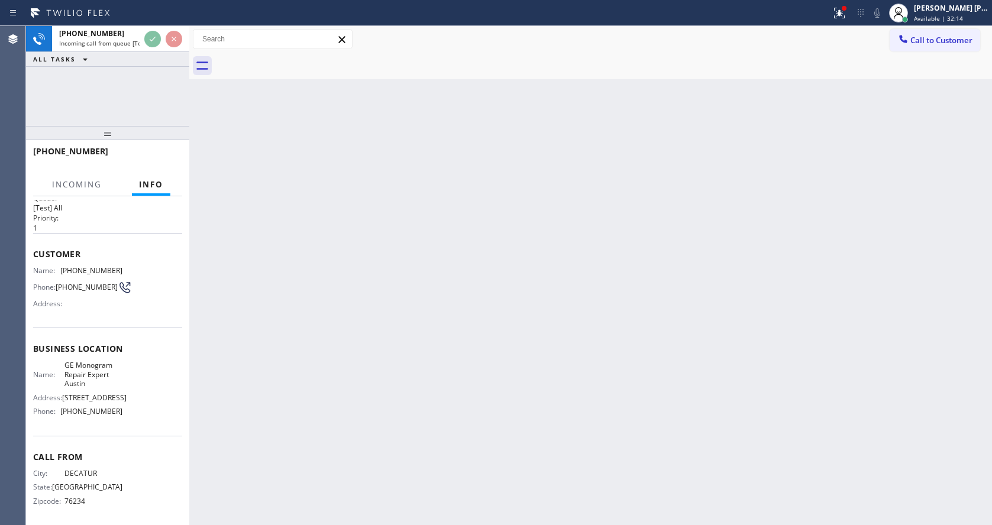
scroll to position [25, 0]
click at [390, 353] on div "Back to Dashboard Change Sender ID Customers Technicians Select a contact Outbo…" at bounding box center [590, 275] width 803 height 499
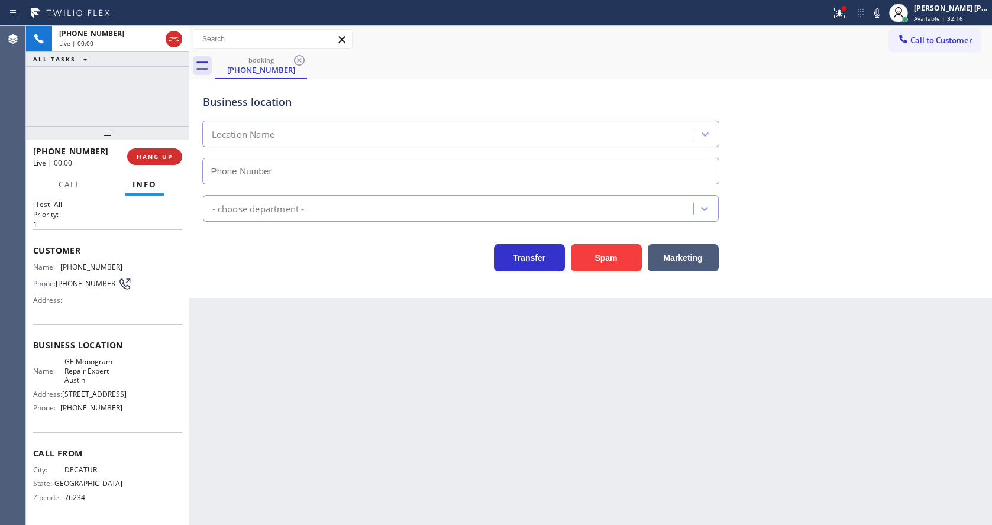
type input "(512) 643-5369"
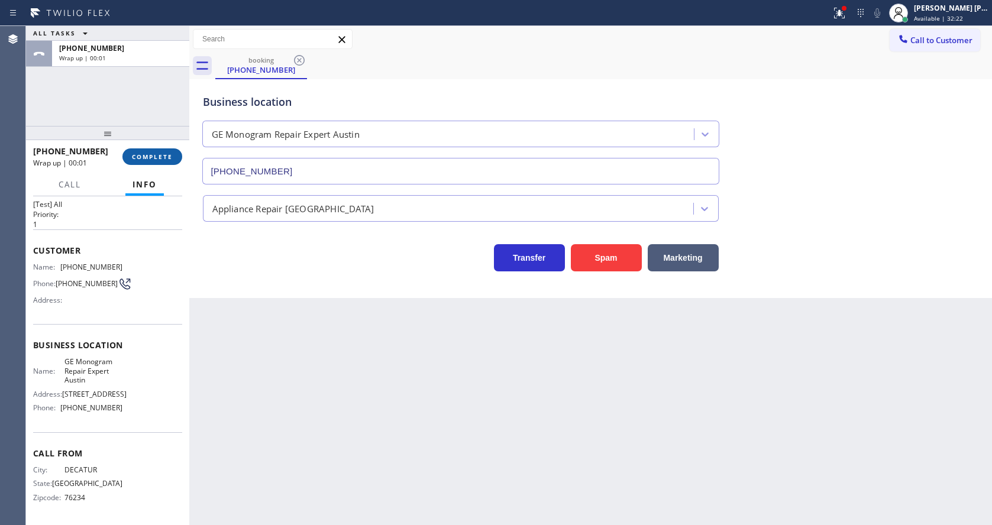
click at [148, 151] on button "COMPLETE" at bounding box center [152, 156] width 60 height 17
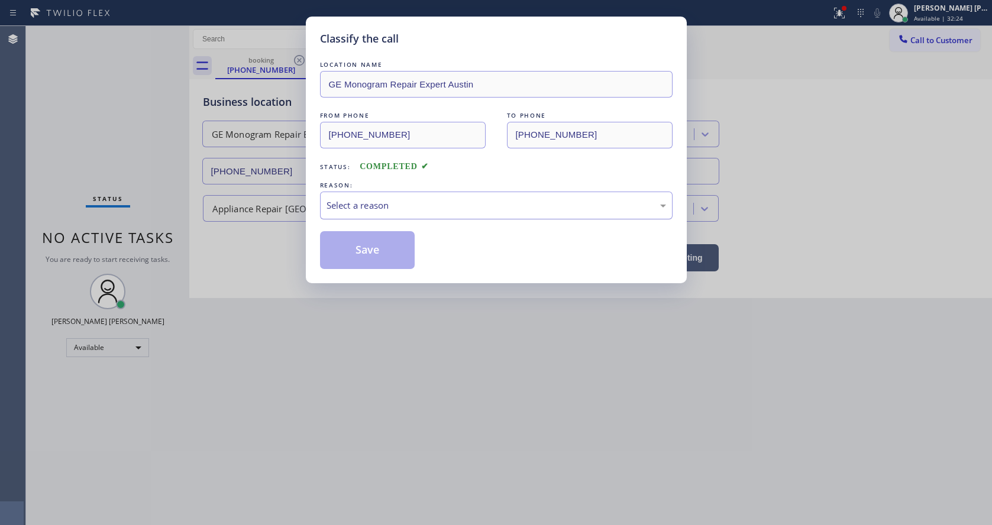
click at [376, 206] on div "Select a reason" at bounding box center [495, 206] width 339 height 14
click at [371, 253] on button "Save" at bounding box center [367, 250] width 95 height 38
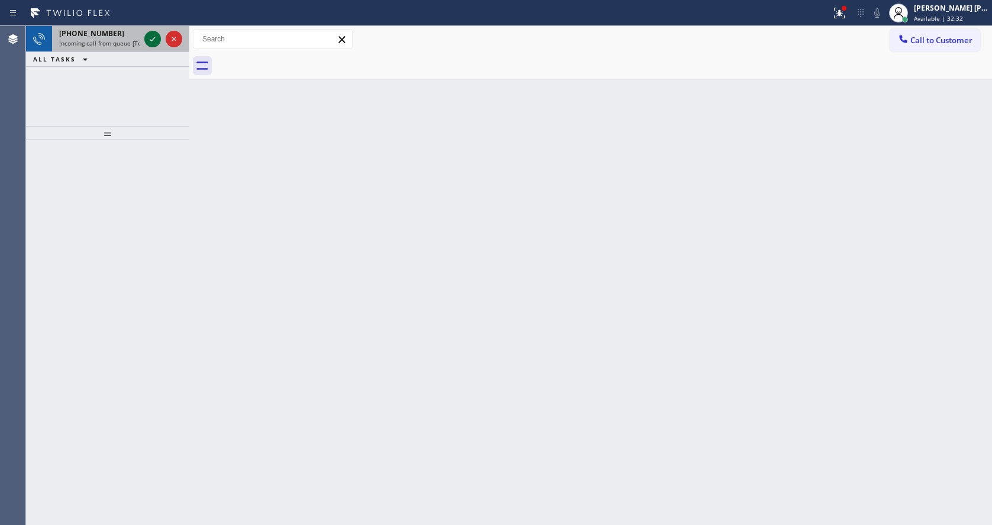
click at [154, 37] on icon at bounding box center [152, 39] width 14 height 14
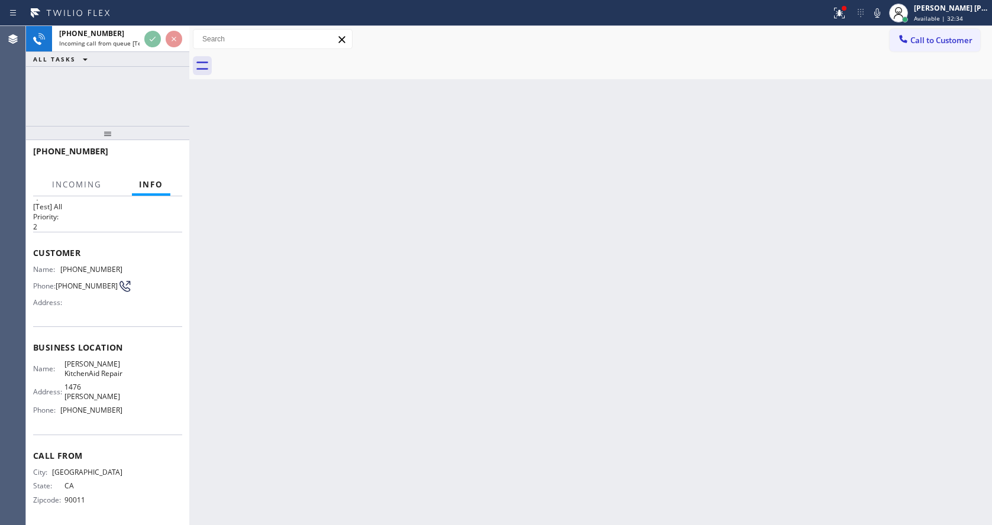
scroll to position [34, 0]
click at [416, 274] on div "Back to Dashboard Change Sender ID Customers Technicians Select a contact Outbo…" at bounding box center [590, 275] width 803 height 499
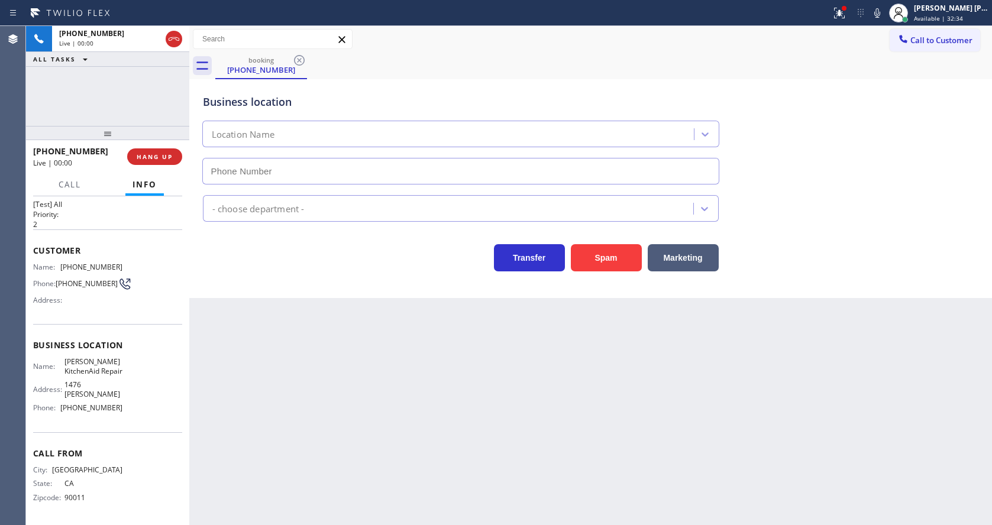
type input "(323) 431-9741"
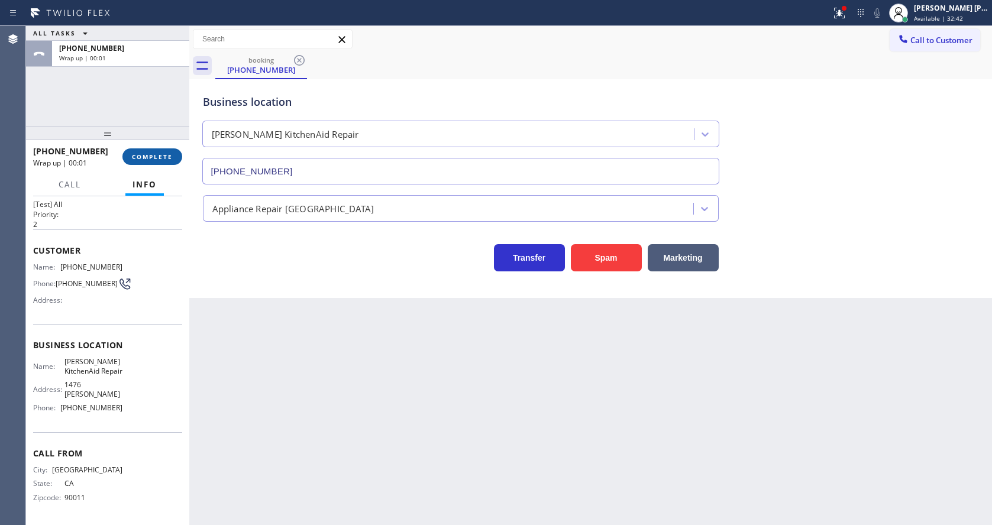
click at [137, 154] on span "COMPLETE" at bounding box center [152, 157] width 41 height 8
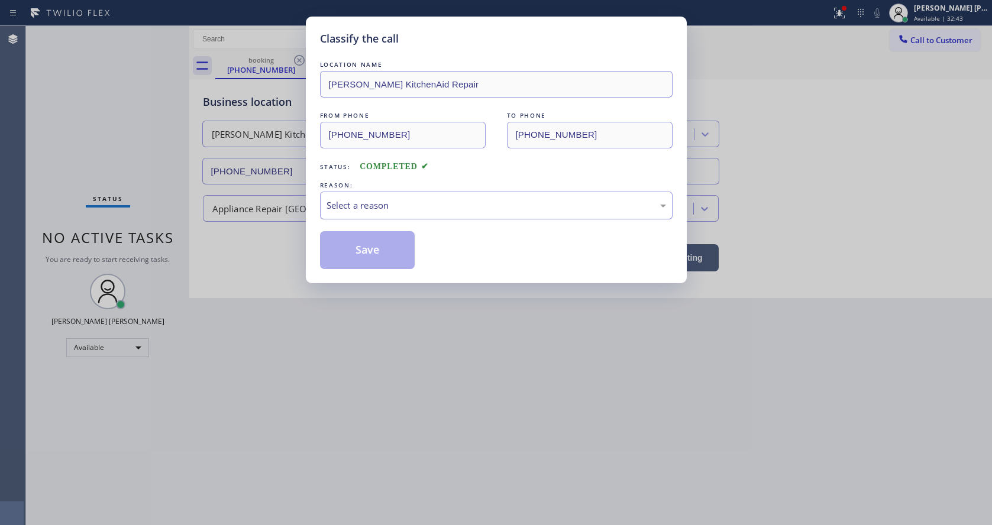
click at [355, 203] on div "Select a reason" at bounding box center [495, 206] width 339 height 14
click at [363, 248] on button "Save" at bounding box center [367, 250] width 95 height 38
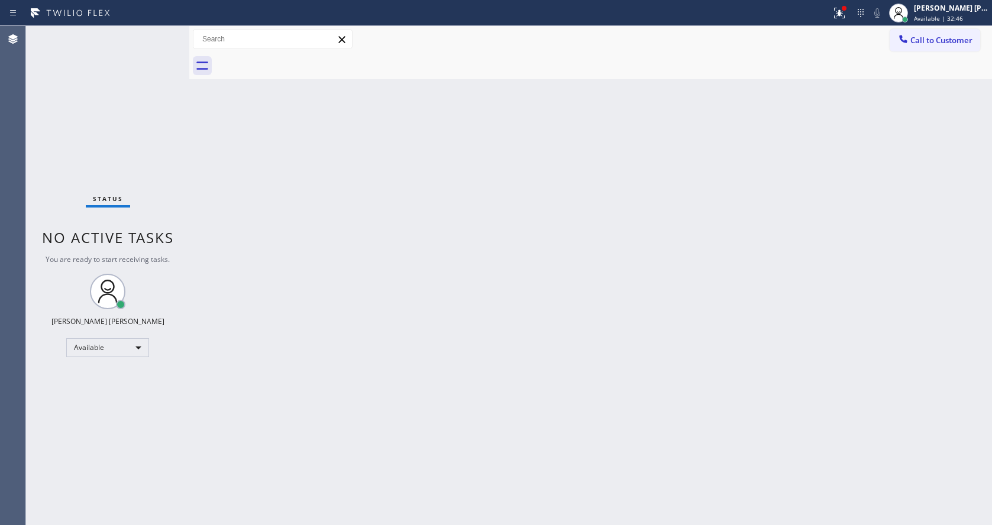
click at [161, 32] on div "Status No active tasks You are ready to start receiving tasks. [PERSON_NAME] [P…" at bounding box center [107, 275] width 163 height 499
click at [158, 33] on div "Status No active tasks You are ready to start receiving tasks. [PERSON_NAME] [P…" at bounding box center [107, 275] width 163 height 499
click at [162, 33] on div "Status No active tasks You are ready to start receiving tasks. [PERSON_NAME] [P…" at bounding box center [107, 275] width 163 height 499
click at [164, 33] on div "Status No active tasks You are ready to start receiving tasks. [PERSON_NAME] [P…" at bounding box center [107, 275] width 163 height 499
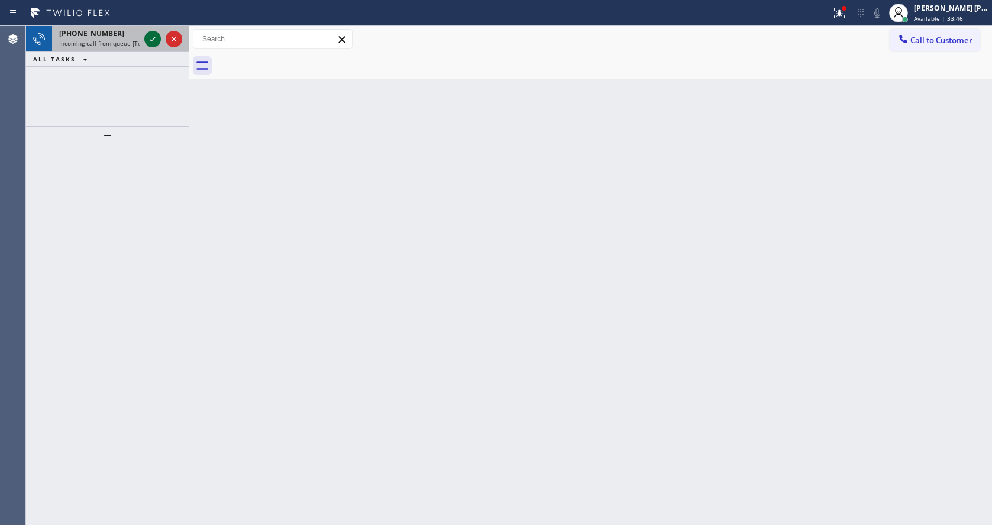
click at [153, 40] on icon at bounding box center [153, 39] width 6 height 5
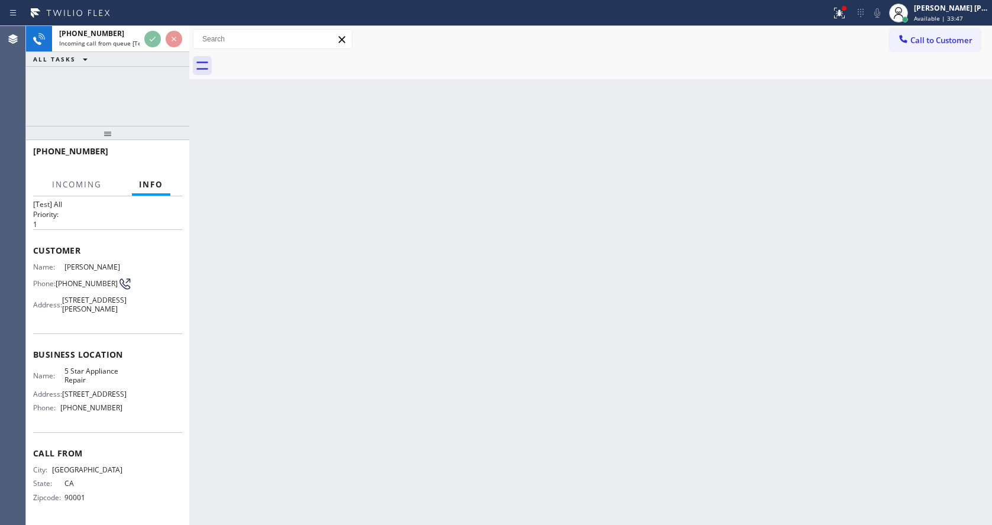
scroll to position [34, 0]
click at [406, 328] on div "Back to Dashboard Change Sender ID Customers Technicians Select a contact Outbo…" at bounding box center [590, 275] width 803 height 499
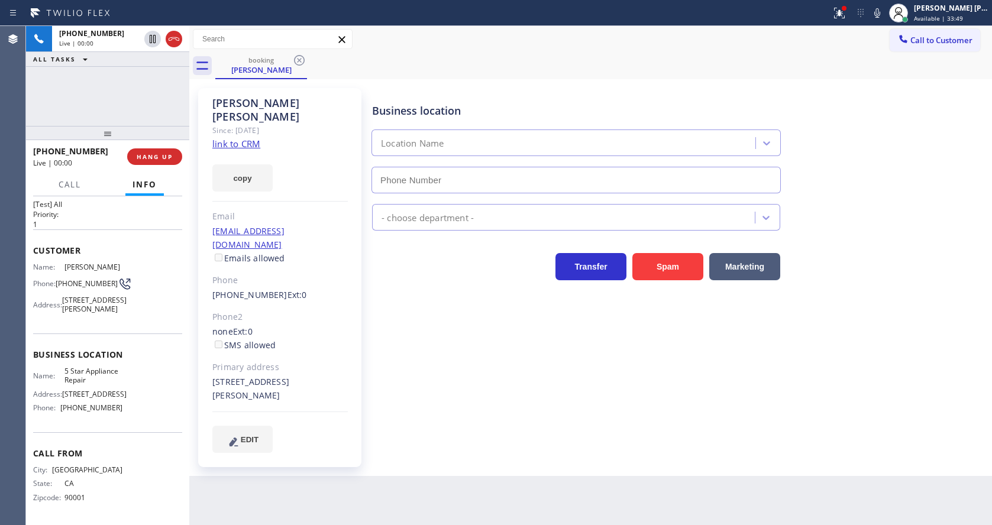
type input "[PHONE_NUMBER]"
click at [247, 138] on link "link to CRM" at bounding box center [236, 144] width 48 height 12
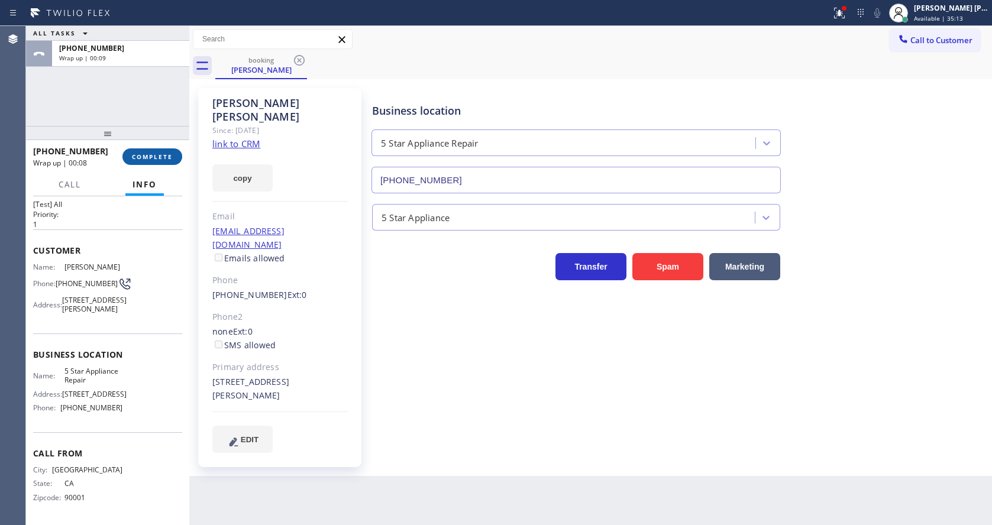
click at [172, 160] on span "COMPLETE" at bounding box center [152, 157] width 41 height 8
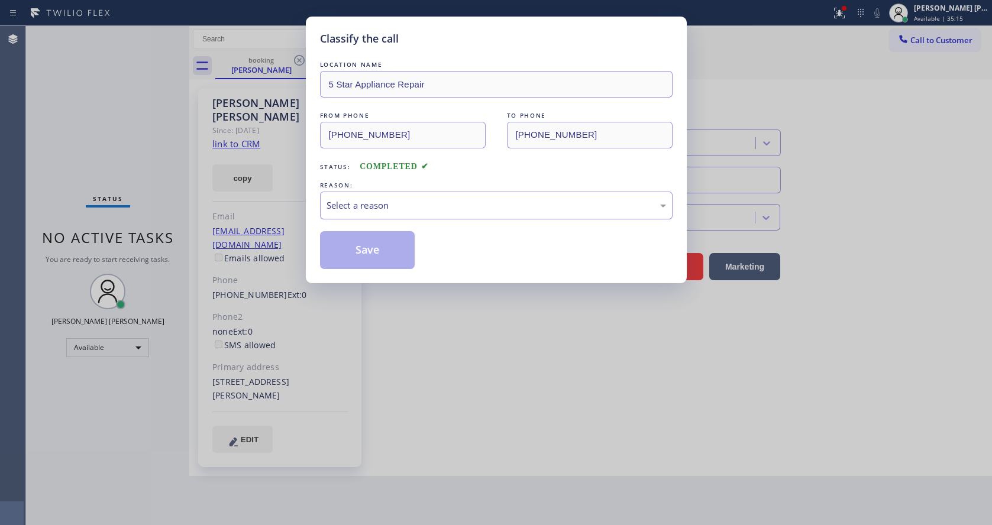
click at [448, 199] on div "Select a reason" at bounding box center [495, 206] width 339 height 14
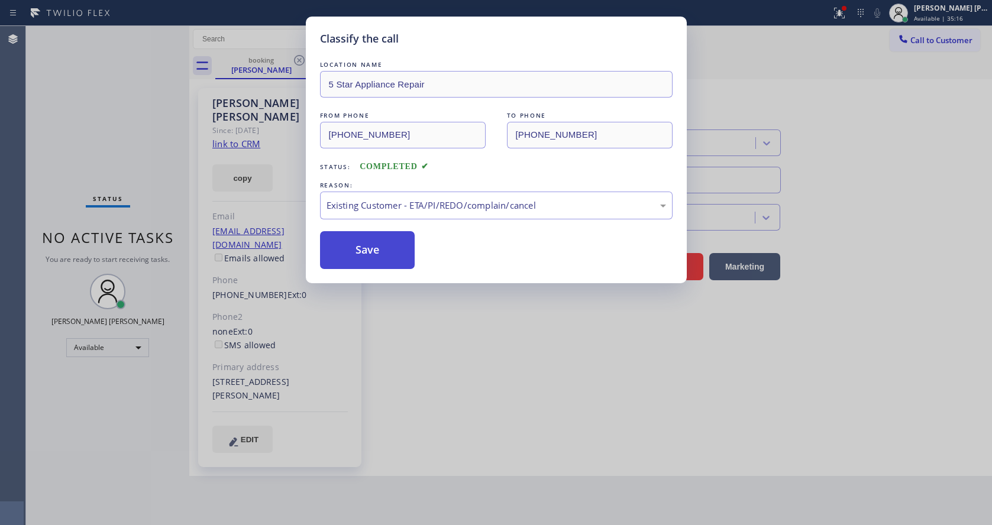
click at [406, 234] on button "Save" at bounding box center [367, 250] width 95 height 38
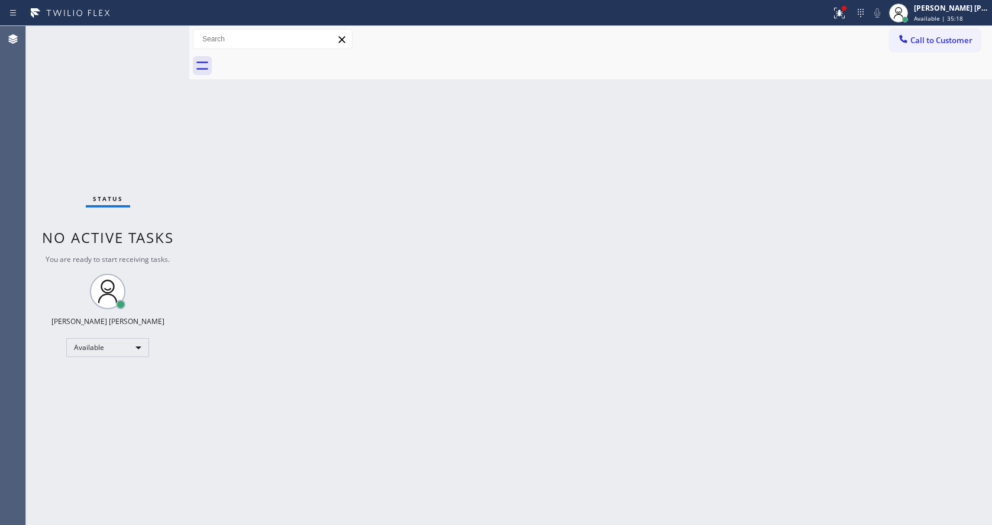
drag, startPoint x: 189, startPoint y: 62, endPoint x: 142, endPoint y: 60, distance: 46.7
click at [142, 60] on div "Status No active tasks You are ready to start receiving tasks. [PERSON_NAME] [P…" at bounding box center [509, 275] width 966 height 499
click at [161, 30] on div "Status No active tasks You are ready to start receiving tasks. [PERSON_NAME] [P…" at bounding box center [107, 275] width 163 height 499
click at [164, 31] on div "Status No active tasks You are ready to start receiving tasks. [PERSON_NAME] [P…" at bounding box center [107, 275] width 163 height 499
click at [163, 33] on div "Status No active tasks You are ready to start receiving tasks. [PERSON_NAME] [P…" at bounding box center [107, 275] width 163 height 499
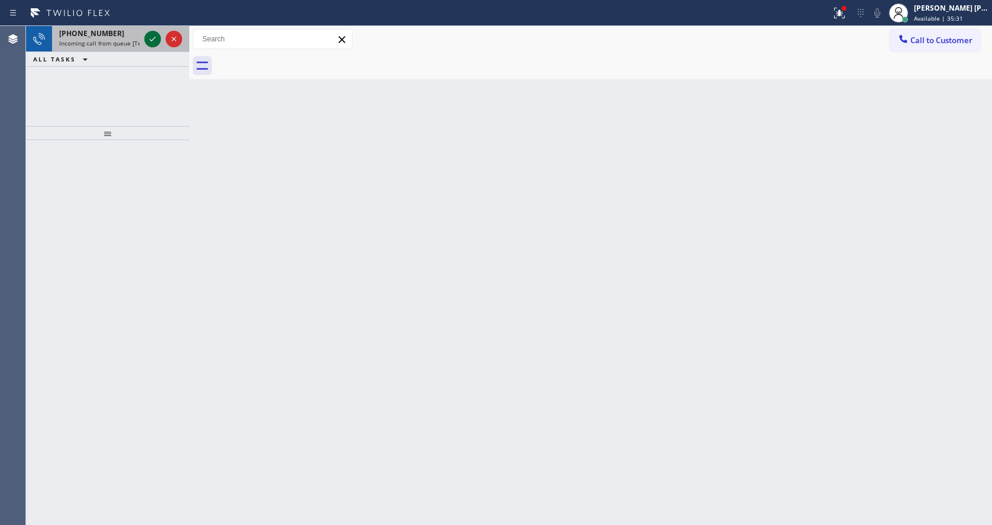
click at [157, 35] on icon at bounding box center [152, 39] width 14 height 14
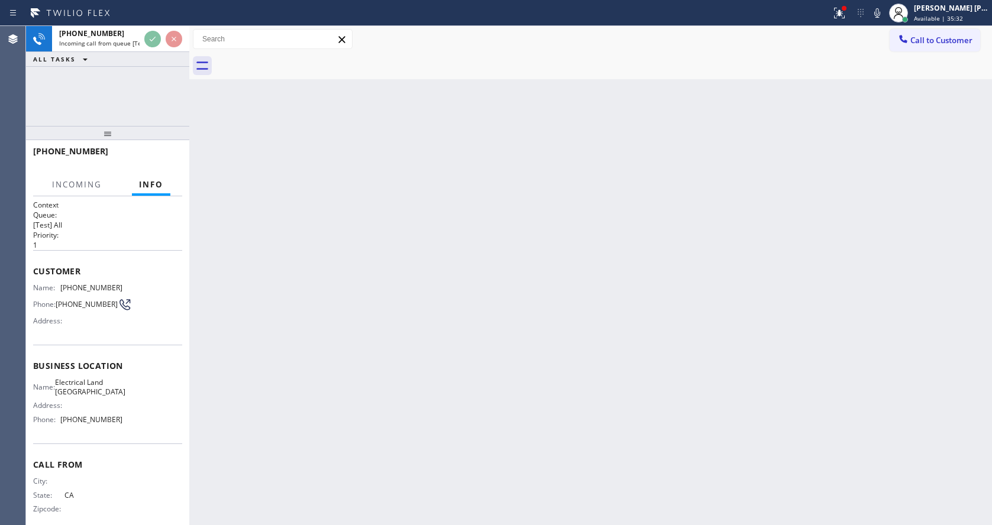
click at [452, 311] on div "Back to Dashboard Change Sender ID Customers Technicians Select a contact Outbo…" at bounding box center [590, 275] width 803 height 499
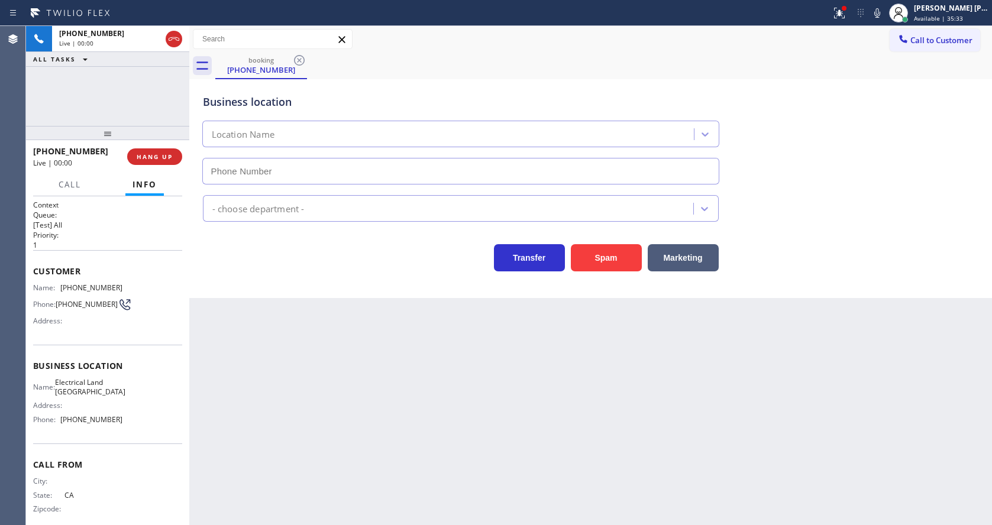
type input "(323) 900-0745"
click at [430, 328] on div "Back to Dashboard Change Sender ID Customers Technicians Select a contact Outbo…" at bounding box center [590, 275] width 803 height 499
click at [263, 416] on div "Back to Dashboard Change Sender ID Customers Technicians Select a contact Outbo…" at bounding box center [590, 275] width 803 height 499
click at [586, 457] on div "Back to Dashboard Change Sender ID Customers Technicians Select a contact Outbo…" at bounding box center [590, 275] width 803 height 499
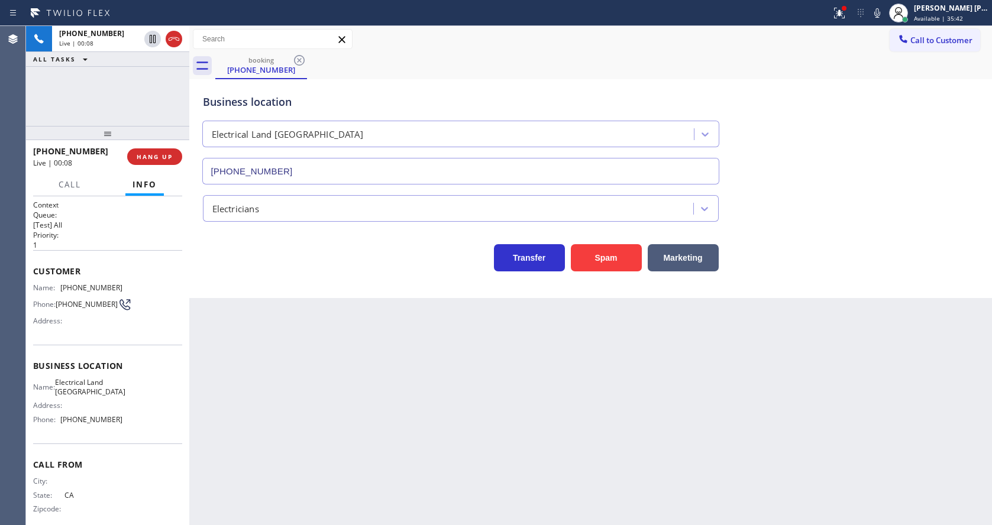
click at [406, 431] on div "Back to Dashboard Change Sender ID Customers Technicians Select a contact Outbo…" at bounding box center [590, 275] width 803 height 499
click at [147, 150] on button "COMPLETE" at bounding box center [152, 156] width 60 height 17
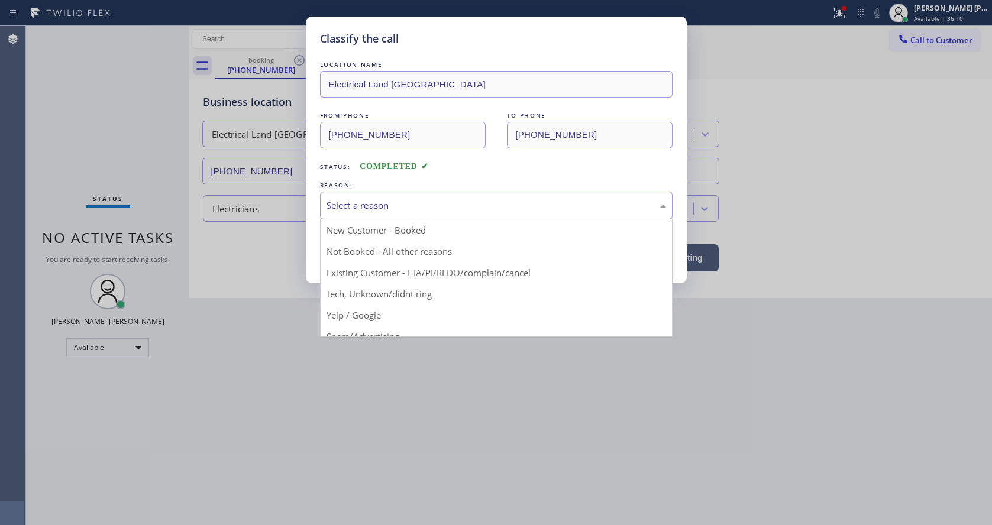
click at [439, 194] on div "Select a reason" at bounding box center [496, 206] width 353 height 28
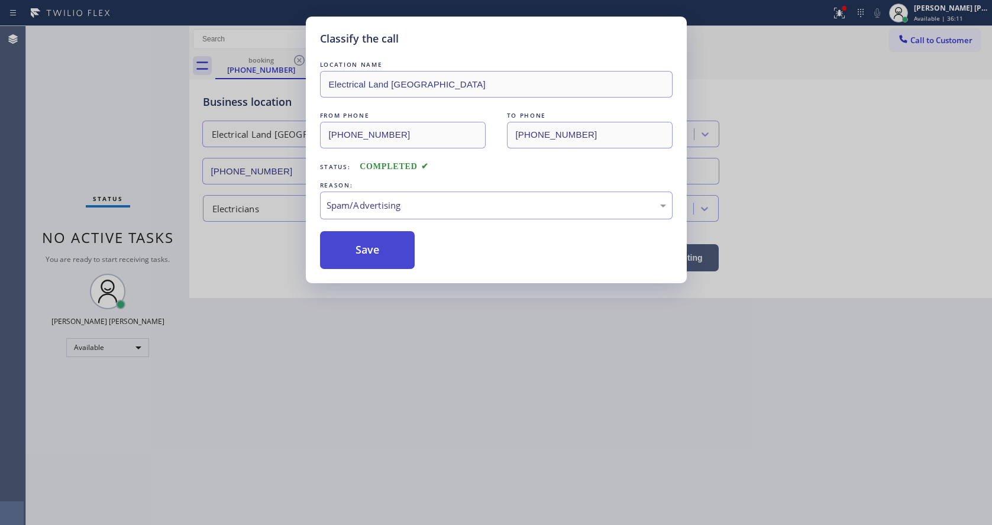
click at [369, 248] on button "Save" at bounding box center [367, 250] width 95 height 38
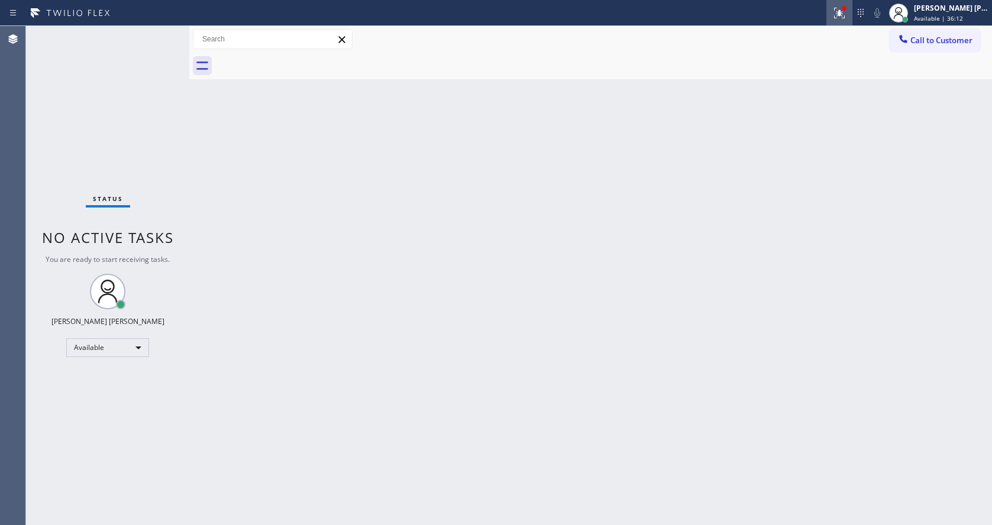
click at [842, 1] on button at bounding box center [839, 13] width 26 height 26
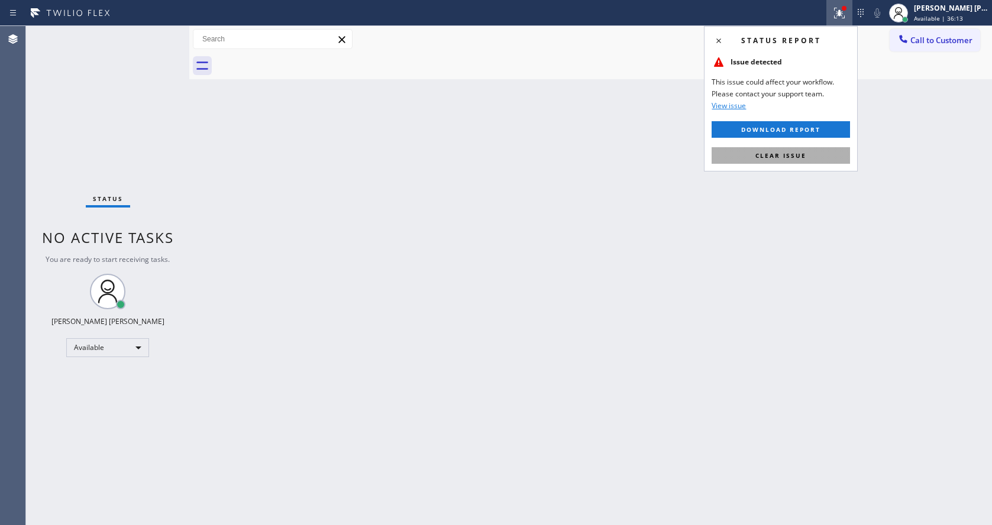
click at [786, 150] on button "Clear issue" at bounding box center [781, 155] width 138 height 17
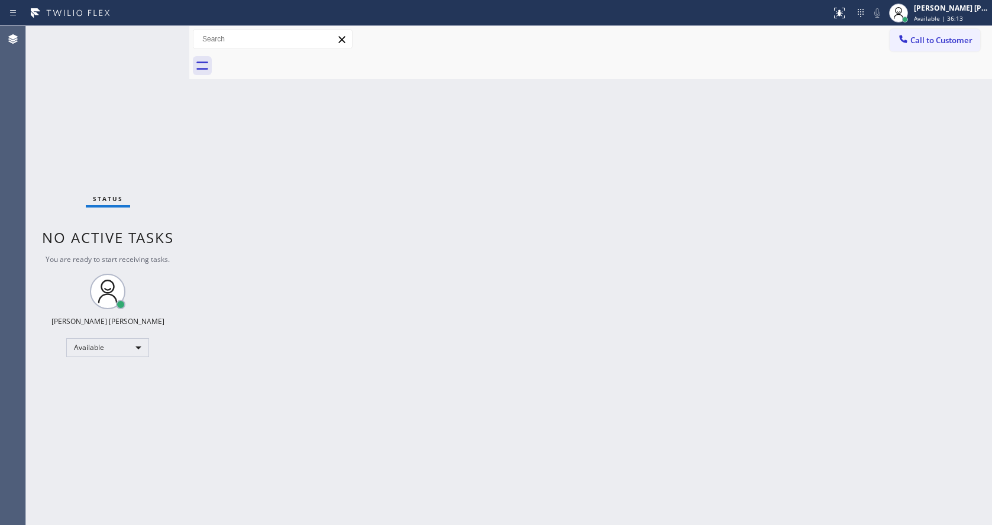
click at [347, 337] on div "Back to Dashboard Change Sender ID Customers Technicians Select a contact Outbo…" at bounding box center [590, 275] width 803 height 499
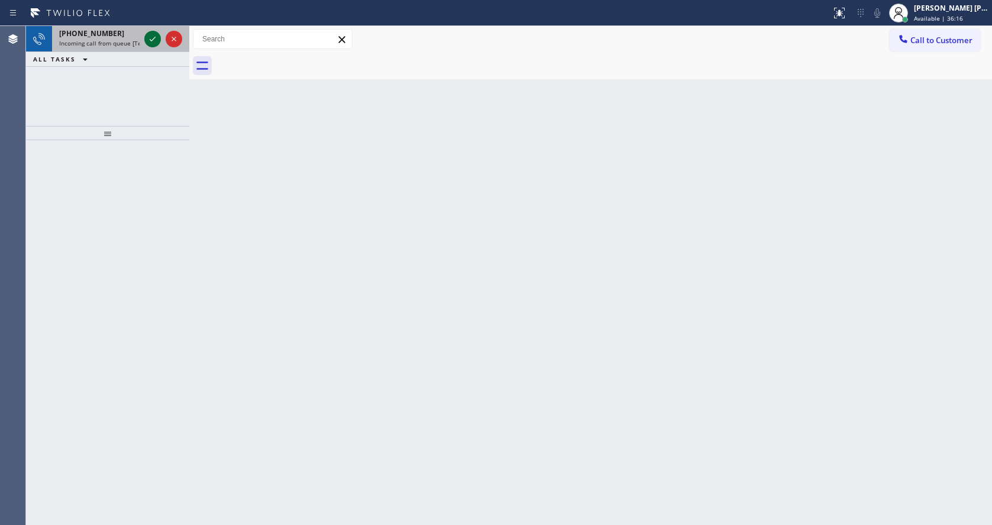
click at [154, 45] on icon at bounding box center [152, 39] width 14 height 14
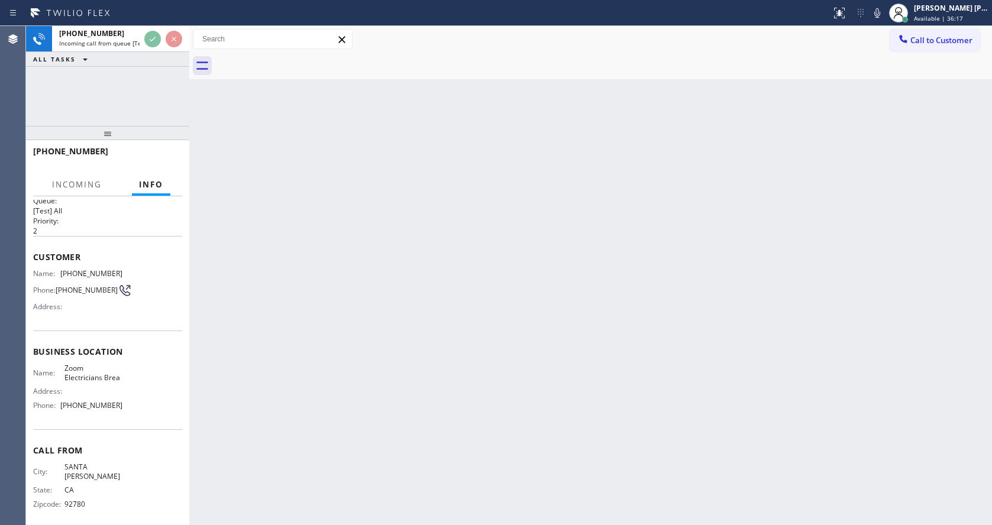
scroll to position [15, 0]
click at [379, 349] on div "Back to Dashboard Change Sender ID Customers Technicians Select a contact Outbo…" at bounding box center [590, 275] width 803 height 499
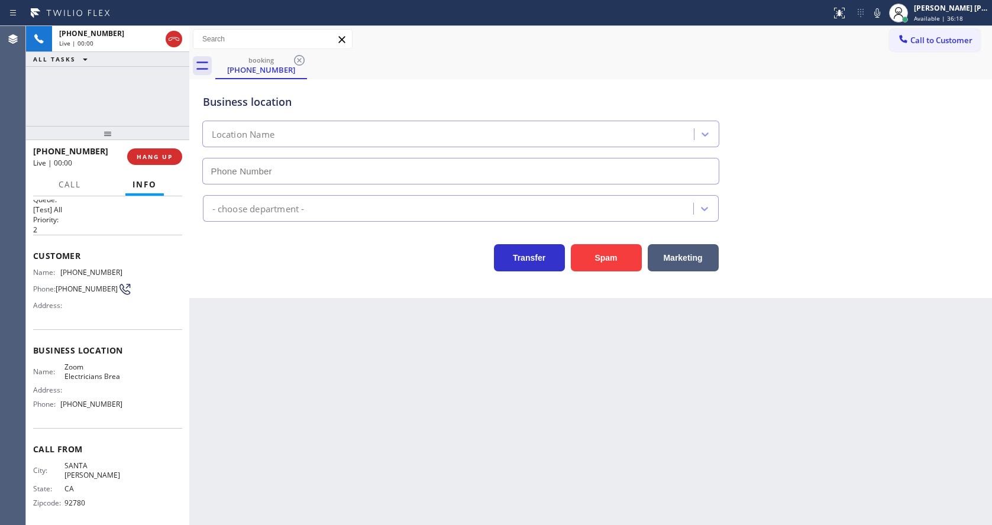
type input "(714) 455-3772"
click at [371, 319] on div "Back to Dashboard Change Sender ID Customers Technicians Select a contact Outbo…" at bounding box center [590, 275] width 803 height 499
click at [614, 251] on button "Spam" at bounding box center [606, 257] width 71 height 27
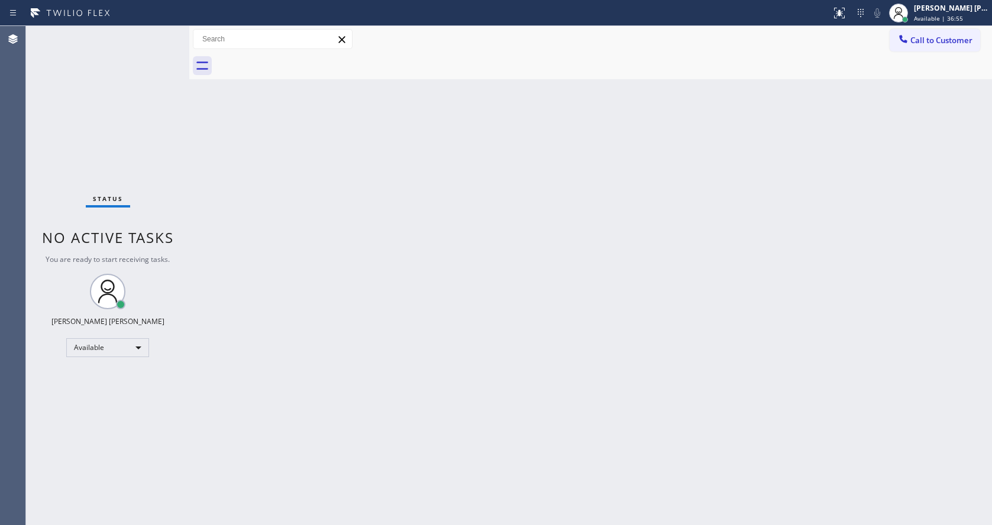
click at [218, 227] on div "Back to Dashboard Change Sender ID Customers Technicians Select a contact Outbo…" at bounding box center [590, 275] width 803 height 499
click at [533, 242] on div "Back to Dashboard Change Sender ID Customers Technicians Select a contact Outbo…" at bounding box center [590, 275] width 803 height 499
drag, startPoint x: 350, startPoint y: 224, endPoint x: 314, endPoint y: 195, distance: 46.2
click at [350, 224] on div "Back to Dashboard Change Sender ID Customers Technicians Select a contact Outbo…" at bounding box center [590, 275] width 803 height 499
click at [157, 33] on div "Status No active tasks You are ready to start receiving tasks. [PERSON_NAME] [P…" at bounding box center [107, 275] width 163 height 499
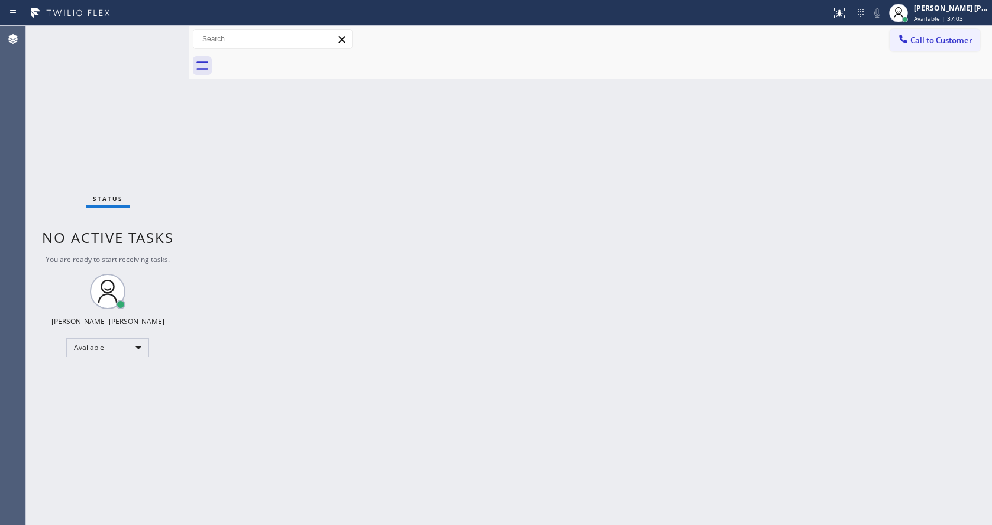
click at [164, 32] on div "Status No active tasks You are ready to start receiving tasks. [PERSON_NAME] [P…" at bounding box center [107, 275] width 163 height 499
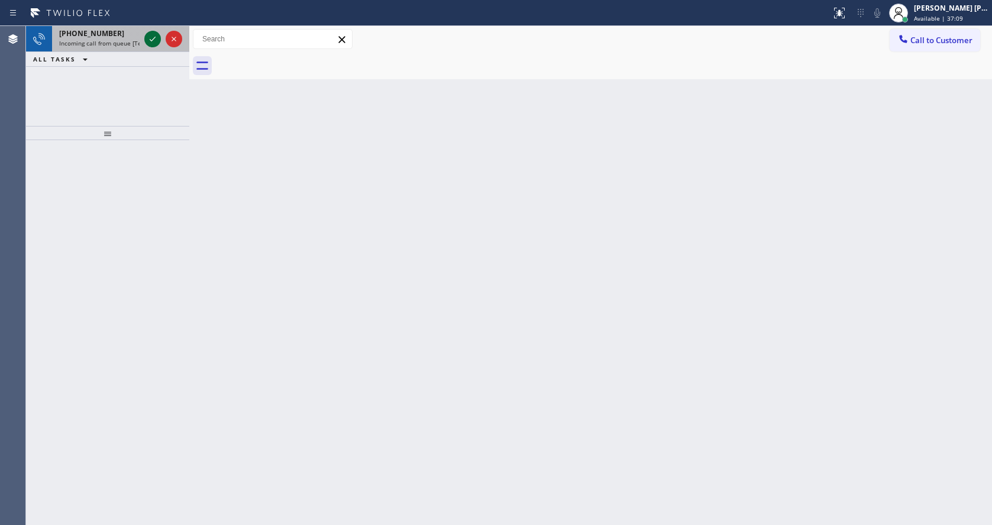
click at [152, 36] on icon at bounding box center [152, 39] width 14 height 14
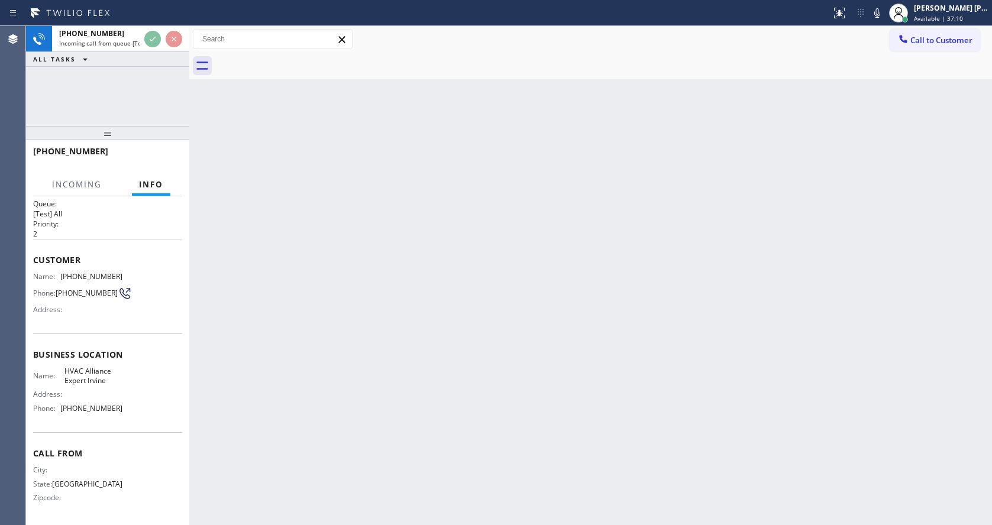
scroll to position [15, 0]
click at [417, 380] on div "Back to Dashboard Change Sender ID Customers Technicians Select a contact Outbo…" at bounding box center [590, 275] width 803 height 499
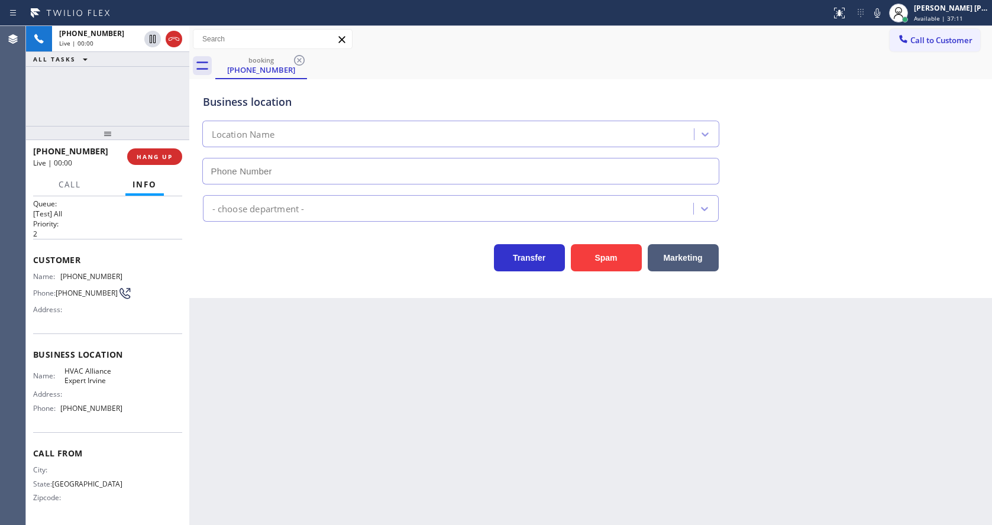
type input "(949) 894-4886"
click at [593, 266] on button "Spam" at bounding box center [606, 257] width 71 height 27
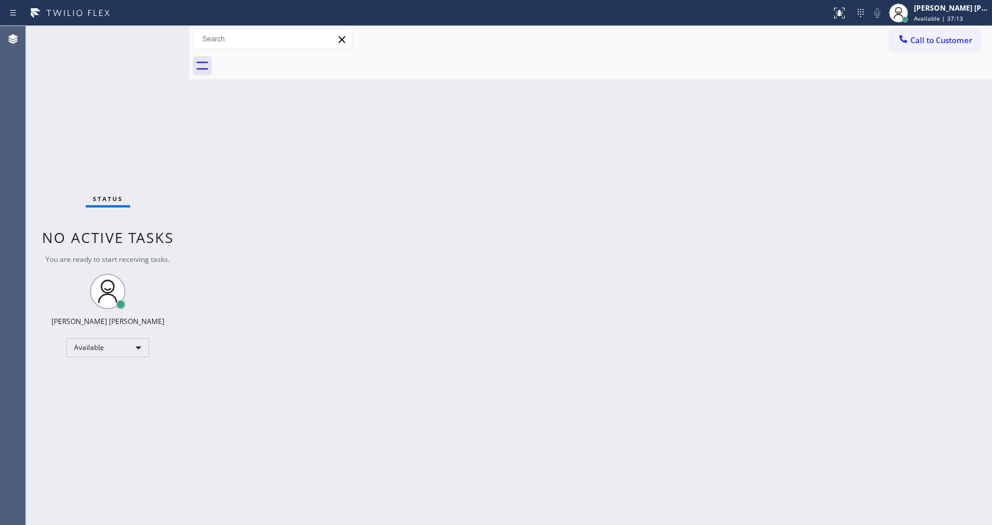
click at [248, 270] on div "Back to Dashboard Change Sender ID Customers Technicians Select a contact Outbo…" at bounding box center [590, 275] width 803 height 499
drag, startPoint x: 187, startPoint y: 35, endPoint x: 156, endPoint y: 38, distance: 31.4
click at [157, 38] on div "Status No active tasks You are ready to start receiving tasks. [PERSON_NAME] [P…" at bounding box center [509, 275] width 966 height 499
click at [154, 31] on div "Status No active tasks You are ready to start receiving tasks. [PERSON_NAME] [P…" at bounding box center [107, 275] width 163 height 499
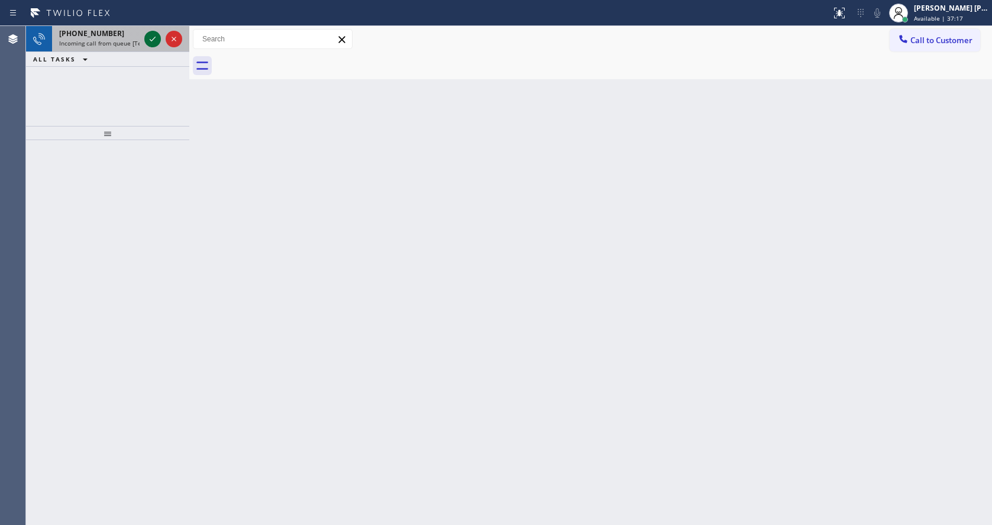
click at [156, 33] on icon at bounding box center [152, 39] width 14 height 14
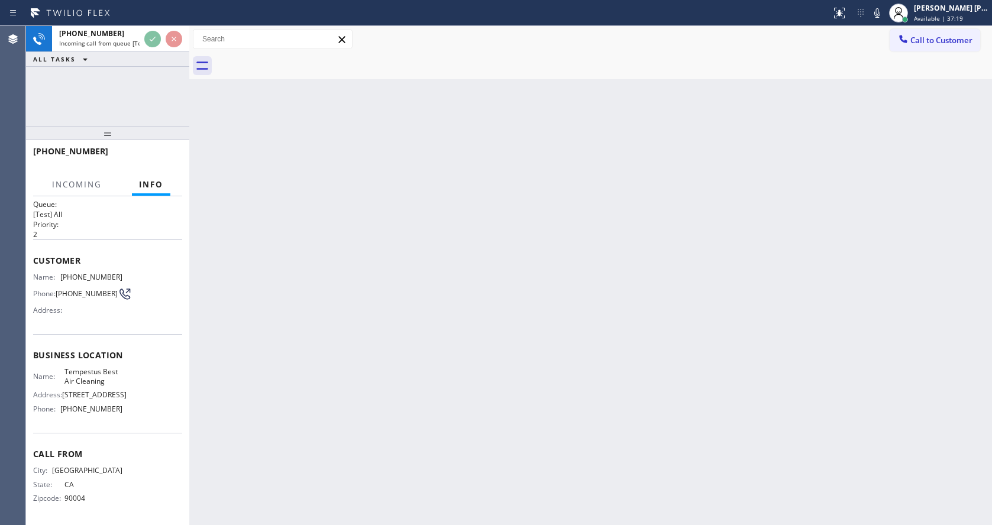
scroll to position [15, 0]
click at [419, 333] on div "Back to Dashboard Change Sender ID Customers Technicians Select a contact Outbo…" at bounding box center [590, 275] width 803 height 499
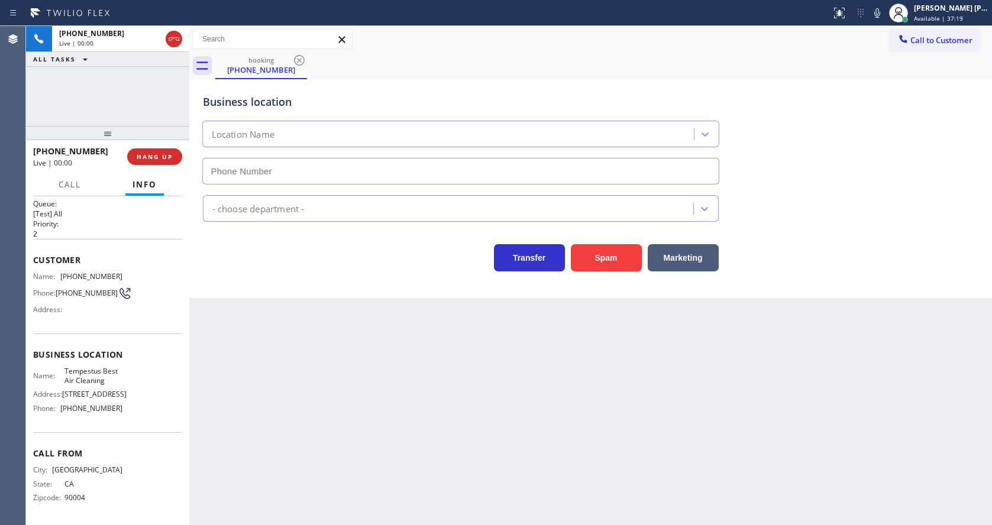
type input "(323) 897-1797"
click at [380, 384] on div "Back to Dashboard Change Sender ID Customers Technicians Select a contact Outbo…" at bounding box center [590, 275] width 803 height 499
click at [261, 349] on div "Back to Dashboard Change Sender ID Customers Technicians Select a contact Outbo…" at bounding box center [590, 275] width 803 height 499
click at [119, 277] on div "Name: (323) 627-0577 Phone: (323) 627-0577 Address:" at bounding box center [107, 295] width 149 height 47
drag, startPoint x: 57, startPoint y: 271, endPoint x: 122, endPoint y: 273, distance: 65.1
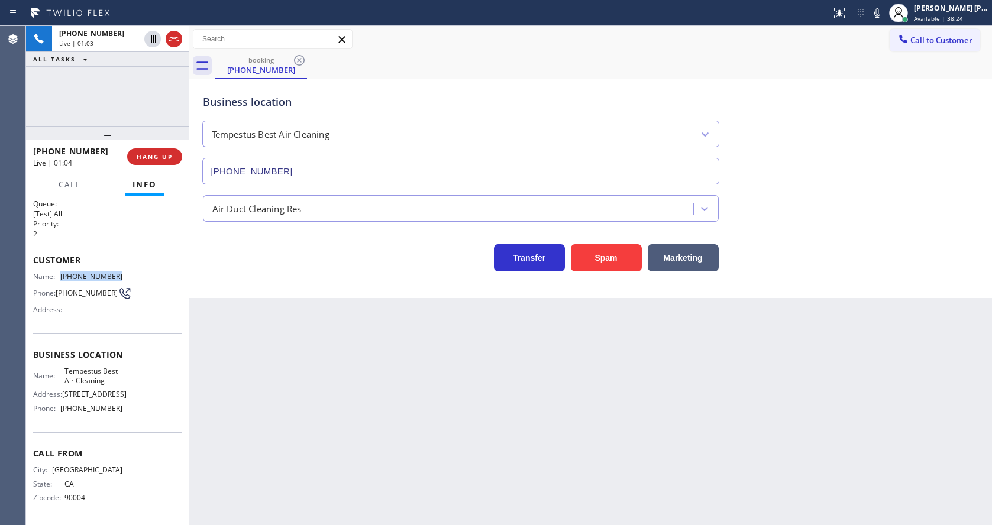
click at [122, 273] on div "Name: (323) 627-0577 Phone: (323) 627-0577 Address:" at bounding box center [107, 295] width 149 height 47
copy div "(323) 627-0577"
drag, startPoint x: 342, startPoint y: 392, endPoint x: 317, endPoint y: 505, distance: 115.8
click at [337, 421] on div "Back to Dashboard Change Sender ID Customers Technicians Select a contact Outbo…" at bounding box center [590, 275] width 803 height 499
click at [145, 388] on div "Name: Tempestus Best Air Cleaning Address: 4006 E 56th St Phone: (323) 897-1797" at bounding box center [107, 392] width 149 height 51
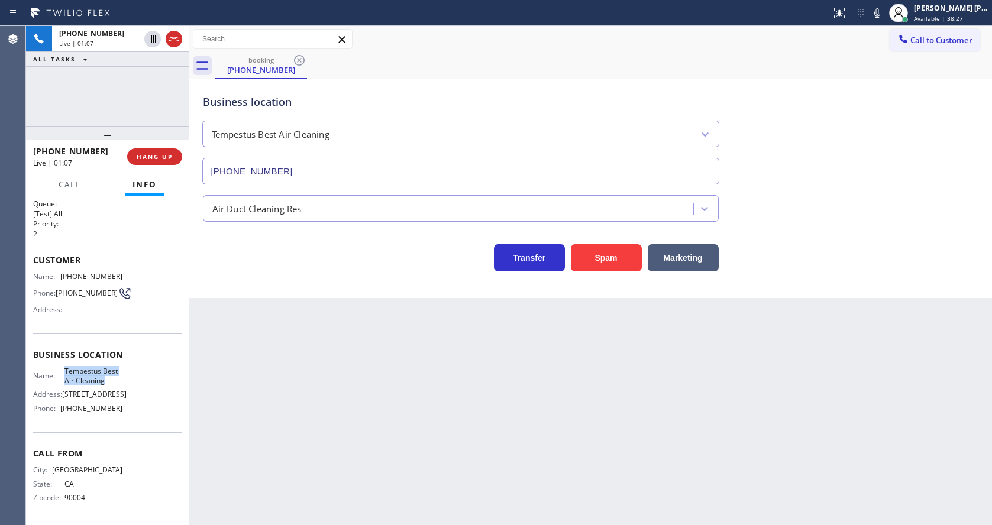
drag, startPoint x: 57, startPoint y: 371, endPoint x: 135, endPoint y: 384, distance: 79.1
click at [135, 384] on div "Name: Tempestus Best Air Cleaning Address: 4006 E 56th St Phone: (323) 897-1797" at bounding box center [107, 392] width 149 height 51
copy div "Tempestus Best Air Cleaning"
click at [316, 403] on div "Back to Dashboard Change Sender ID Customers Technicians Select a contact Outbo…" at bounding box center [590, 275] width 803 height 499
click at [154, 390] on div "Name: Tempestus Best Air Cleaning Address: 4006 E 56th St Phone: (323) 897-1797" at bounding box center [107, 392] width 149 height 51
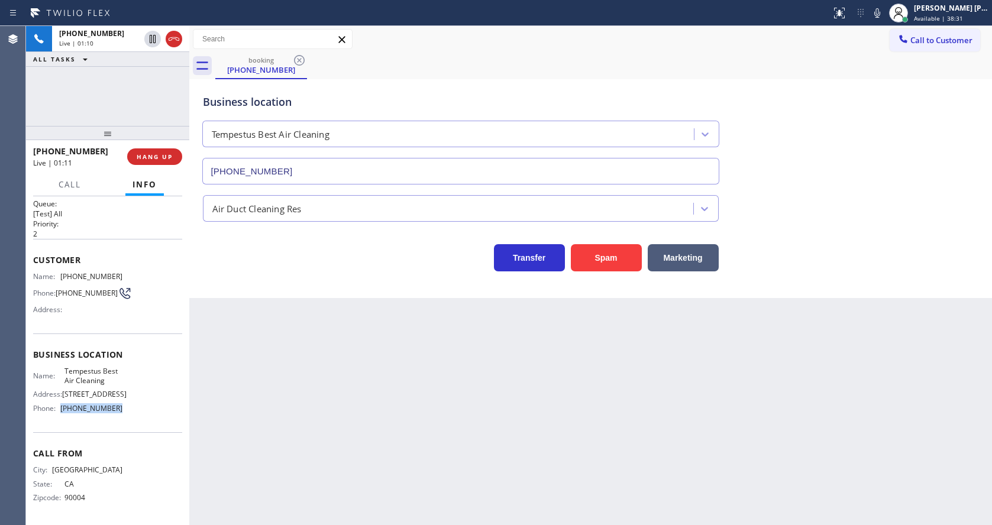
drag, startPoint x: 62, startPoint y: 405, endPoint x: 125, endPoint y: 407, distance: 63.9
click at [125, 407] on div "Name: Tempestus Best Air Cleaning Address: 4006 E 56th St Phone: (323) 897-1797" at bounding box center [107, 392] width 149 height 51
copy div "(323) 897-1797"
drag, startPoint x: 239, startPoint y: 407, endPoint x: 250, endPoint y: 404, distance: 11.6
click at [250, 404] on div "Back to Dashboard Change Sender ID Customers Technicians Select a contact Outbo…" at bounding box center [590, 275] width 803 height 499
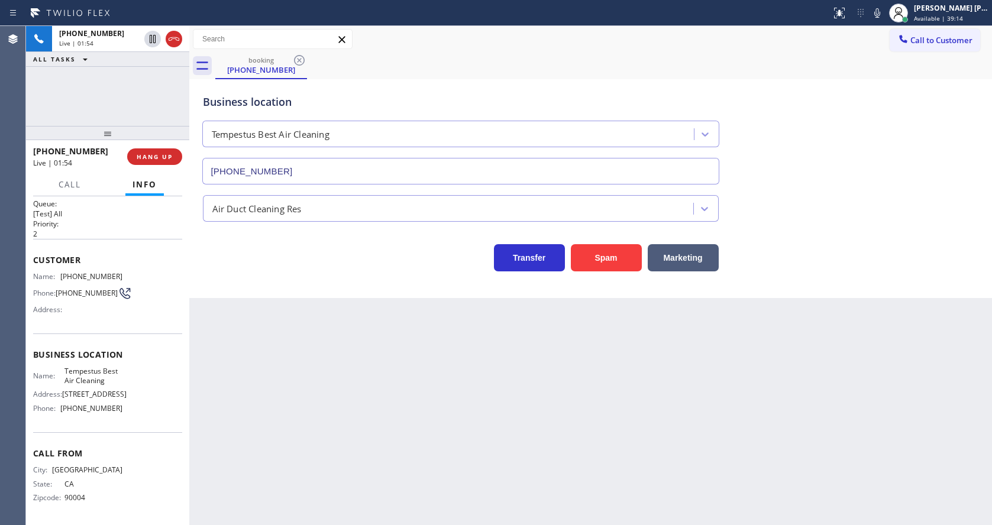
click at [497, 426] on div "Back to Dashboard Change Sender ID Customers Technicians Select a contact Outbo…" at bounding box center [590, 275] width 803 height 499
click at [358, 362] on div "Back to Dashboard Change Sender ID Customers Technicians Select a contact Outbo…" at bounding box center [590, 275] width 803 height 499
click at [447, 459] on div "Back to Dashboard Change Sender ID Customers Technicians Select a contact Outbo…" at bounding box center [590, 275] width 803 height 499
click at [237, 376] on div "Back to Dashboard Change Sender ID Customers Technicians Select a contact Outbo…" at bounding box center [590, 275] width 803 height 499
click at [477, 379] on div "Back to Dashboard Change Sender ID Customers Technicians Select a contact Outbo…" at bounding box center [590, 275] width 803 height 499
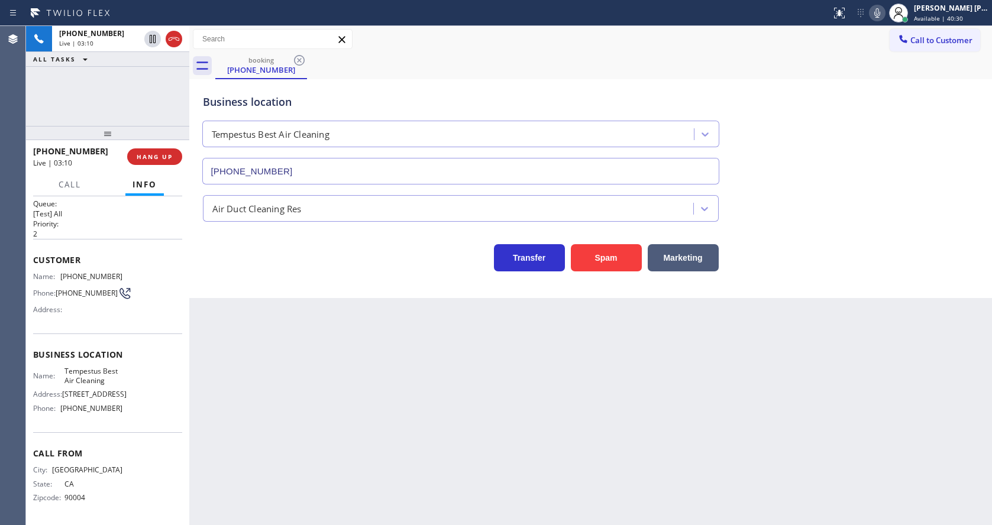
click at [880, 15] on icon at bounding box center [877, 12] width 6 height 9
click at [148, 41] on icon at bounding box center [152, 39] width 14 height 14
click at [342, 353] on div "Back to Dashboard Change Sender ID Customers Technicians Select a contact Outbo…" at bounding box center [590, 275] width 803 height 499
click at [346, 523] on div "Back to Dashboard Change Sender ID Customers Technicians Select a contact Outbo…" at bounding box center [590, 275] width 803 height 499
drag, startPoint x: 287, startPoint y: 296, endPoint x: 257, endPoint y: 196, distance: 104.2
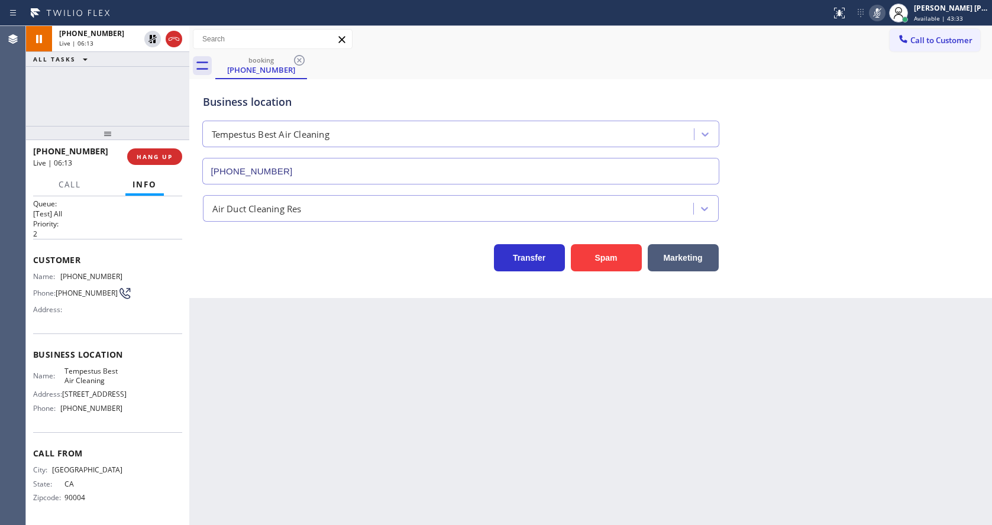
click at [287, 296] on div "Business location Tempestus Best Air Cleaning (323) 897-1797 Air Duct Cleaning …" at bounding box center [590, 188] width 803 height 219
click at [152, 32] on icon at bounding box center [152, 39] width 14 height 14
click at [880, 9] on icon at bounding box center [877, 12] width 6 height 9
click at [871, 122] on div "Business location Tempestus Best Air Cleaning (323) 897-1797" at bounding box center [591, 130] width 781 height 107
click at [374, 331] on div "Back to Dashboard Change Sender ID Customers Technicians Select a contact Outbo…" at bounding box center [590, 275] width 803 height 499
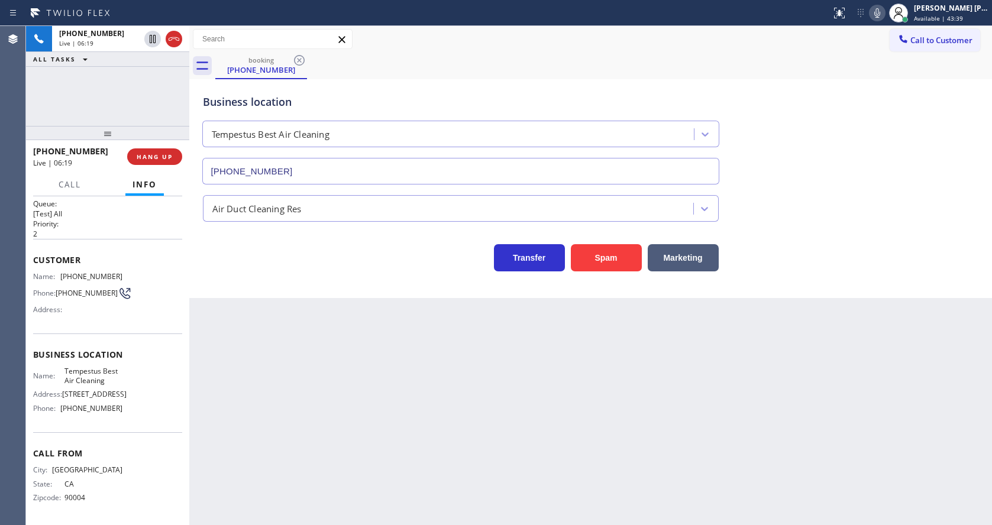
click at [306, 469] on div "Back to Dashboard Change Sender ID Customers Technicians Select a contact Outbo…" at bounding box center [590, 275] width 803 height 499
click at [494, 457] on div "Back to Dashboard Change Sender ID Customers Technicians Select a contact Outbo…" at bounding box center [590, 275] width 803 height 499
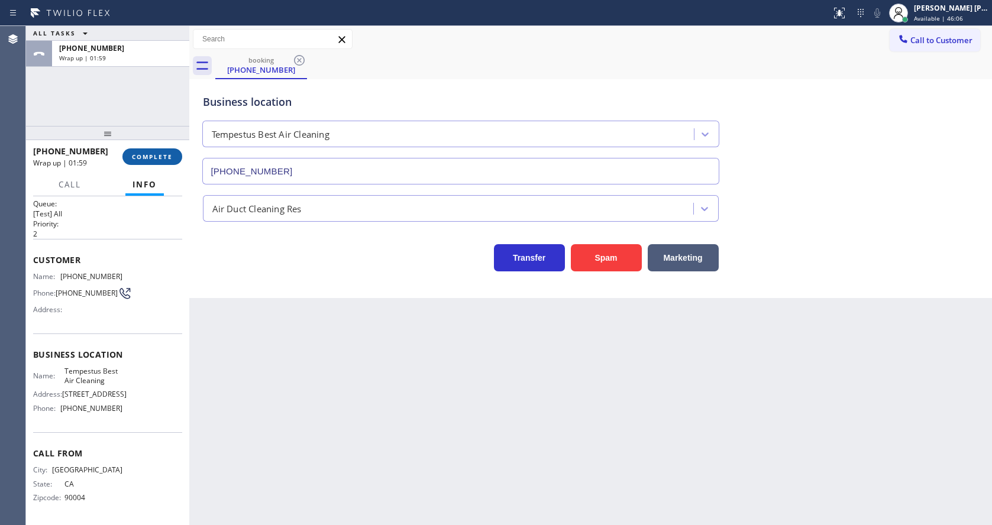
click at [140, 156] on span "COMPLETE" at bounding box center [152, 157] width 41 height 8
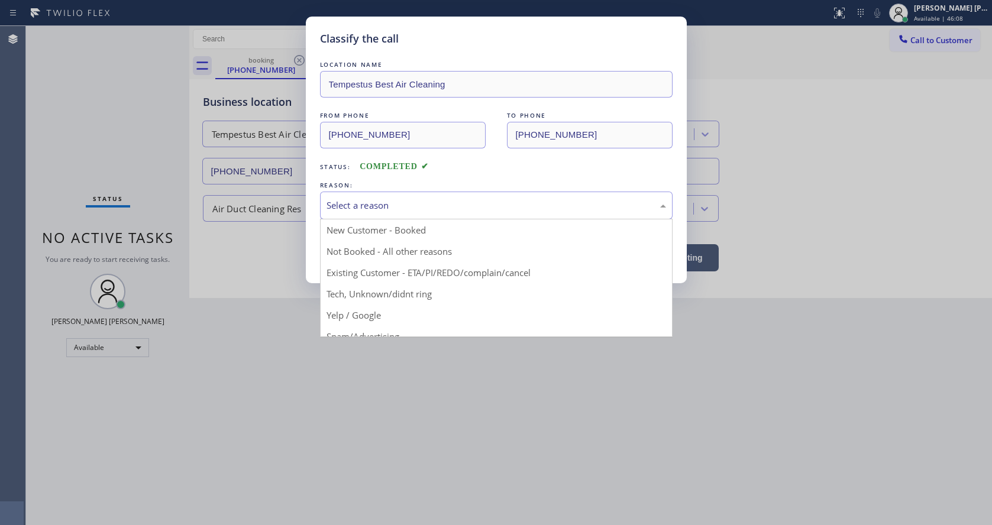
click at [376, 219] on div "Select a reason New Customer - Booked Not Booked - All other reasons Existing C…" at bounding box center [496, 206] width 353 height 28
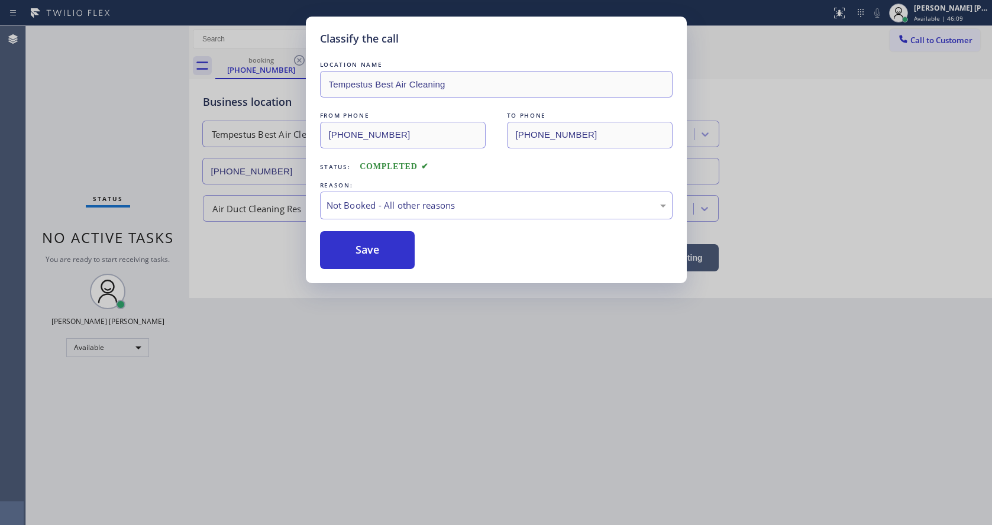
click at [380, 250] on button "Save" at bounding box center [367, 250] width 95 height 38
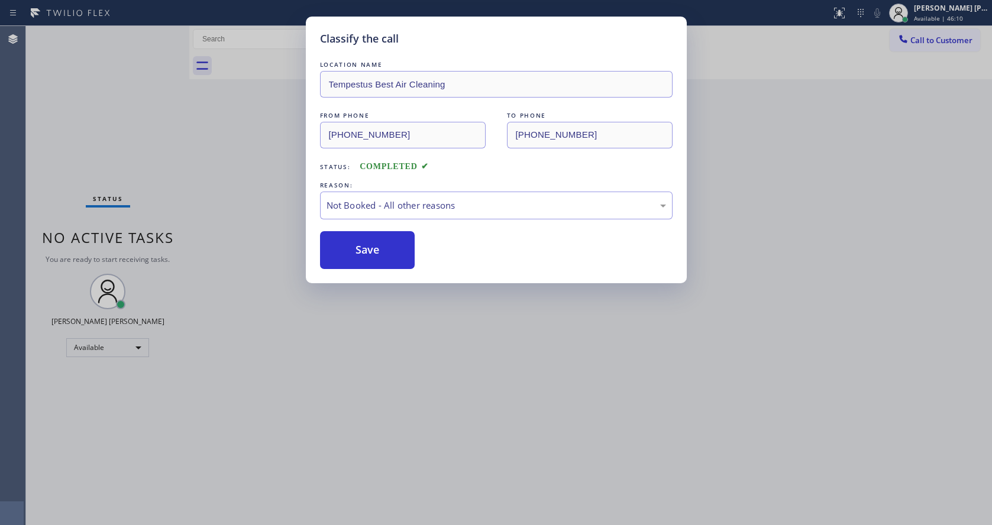
click at [380, 250] on button "Save" at bounding box center [367, 250] width 95 height 38
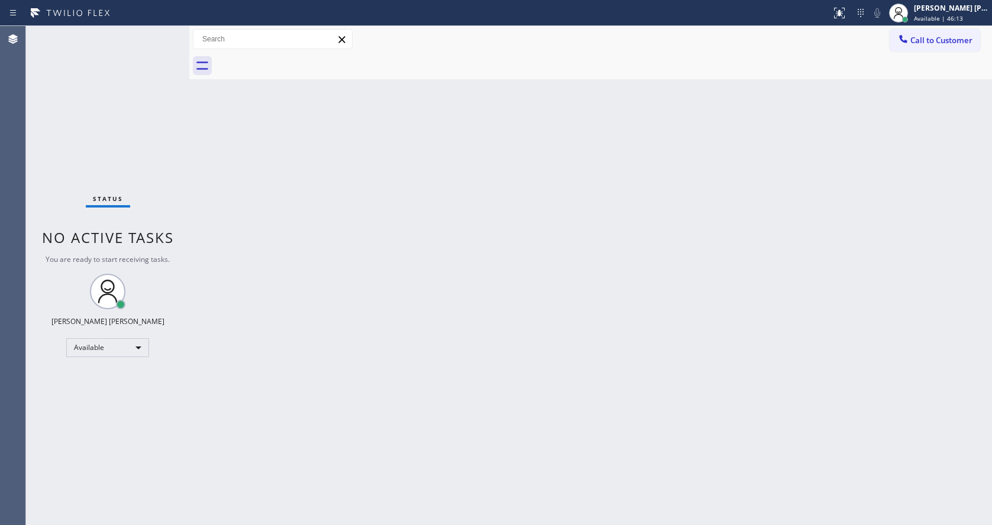
click at [381, 156] on div "Back to Dashboard Change Sender ID Customers Technicians Select a contact Outbo…" at bounding box center [590, 275] width 803 height 499
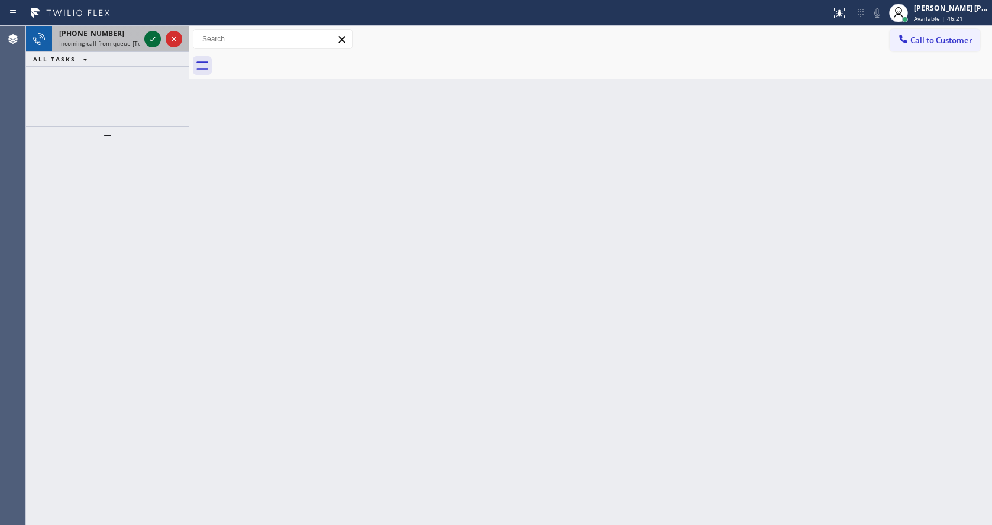
click at [124, 38] on div "+19494436154 Incoming call from queue [Test] All" at bounding box center [97, 39] width 90 height 26
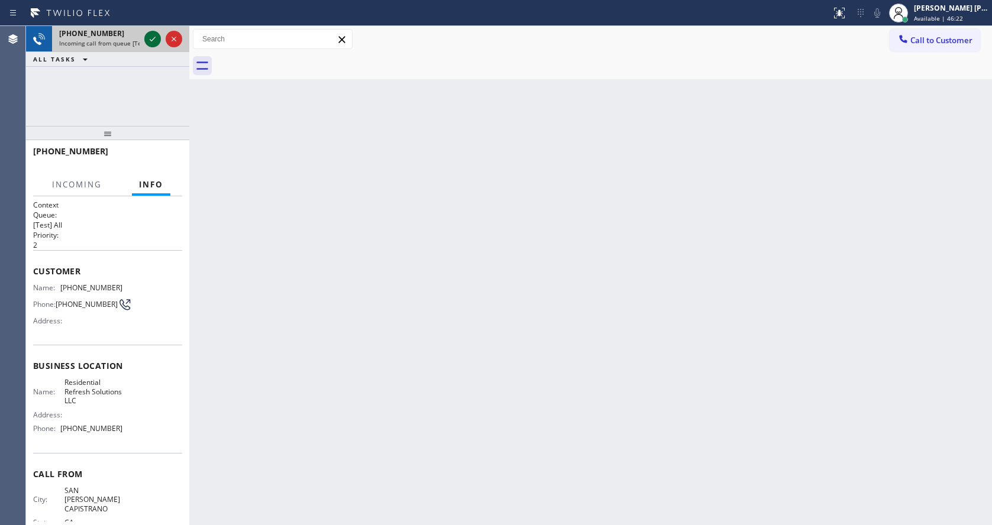
click at [150, 38] on icon at bounding box center [152, 39] width 14 height 14
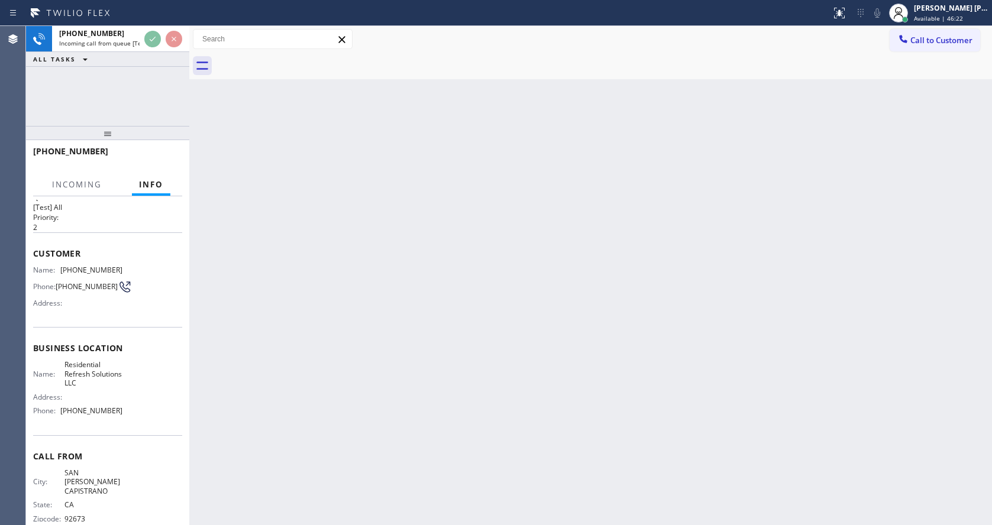
scroll to position [34, 0]
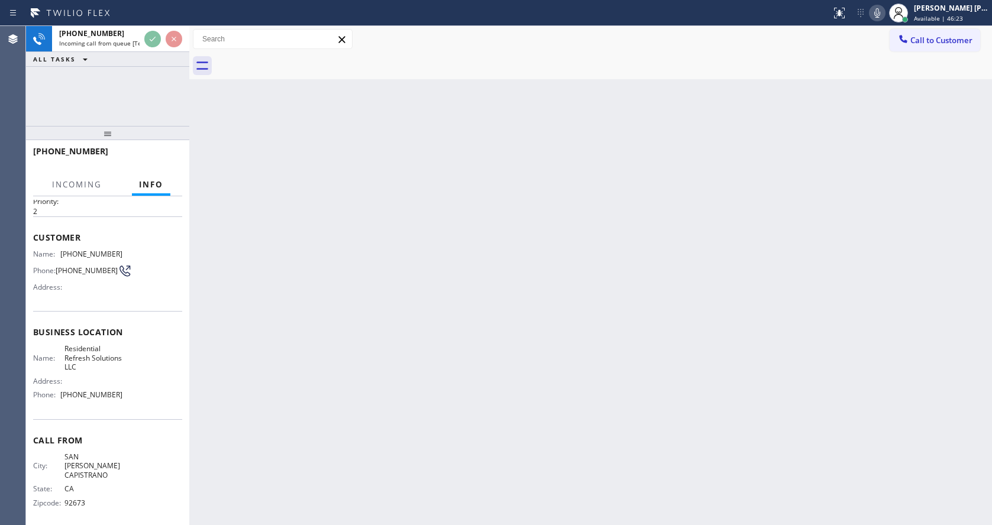
click at [532, 331] on div "Back to Dashboard Change Sender ID Customers Technicians Select a contact Outbo…" at bounding box center [590, 275] width 803 height 499
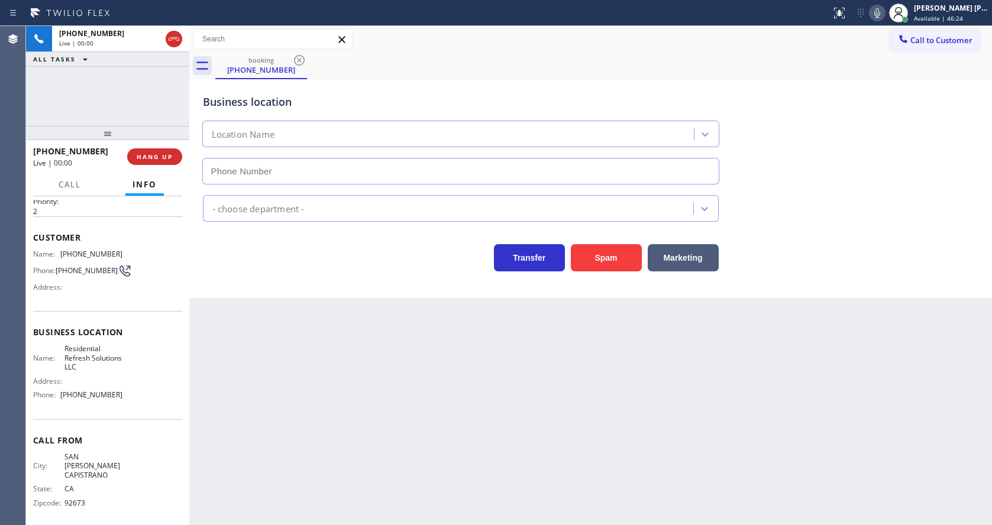
type input "(949) 312-5226"
click at [585, 262] on button "Spam" at bounding box center [606, 257] width 71 height 27
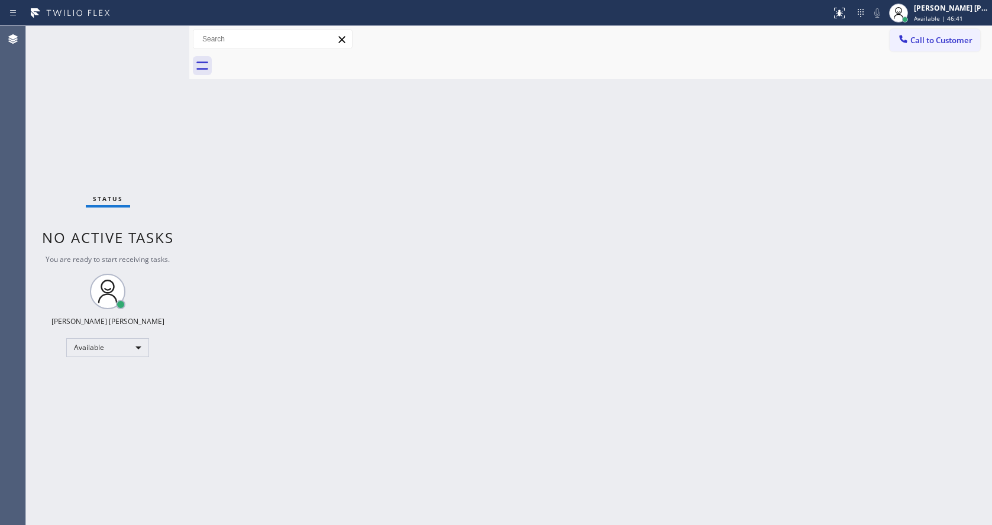
click at [409, 173] on div "Back to Dashboard Change Sender ID Customers Technicians Select a contact Outbo…" at bounding box center [590, 275] width 803 height 499
click at [519, 345] on div "Back to Dashboard Change Sender ID Customers Technicians Select a contact Outbo…" at bounding box center [590, 275] width 803 height 499
drag, startPoint x: 266, startPoint y: 199, endPoint x: 235, endPoint y: 172, distance: 41.5
click at [266, 199] on div "Back to Dashboard Change Sender ID Customers Technicians Select a contact Outbo…" at bounding box center [590, 275] width 803 height 499
click at [160, 32] on div "Status No active tasks You are ready to start receiving tasks. [PERSON_NAME] [P…" at bounding box center [107, 275] width 163 height 499
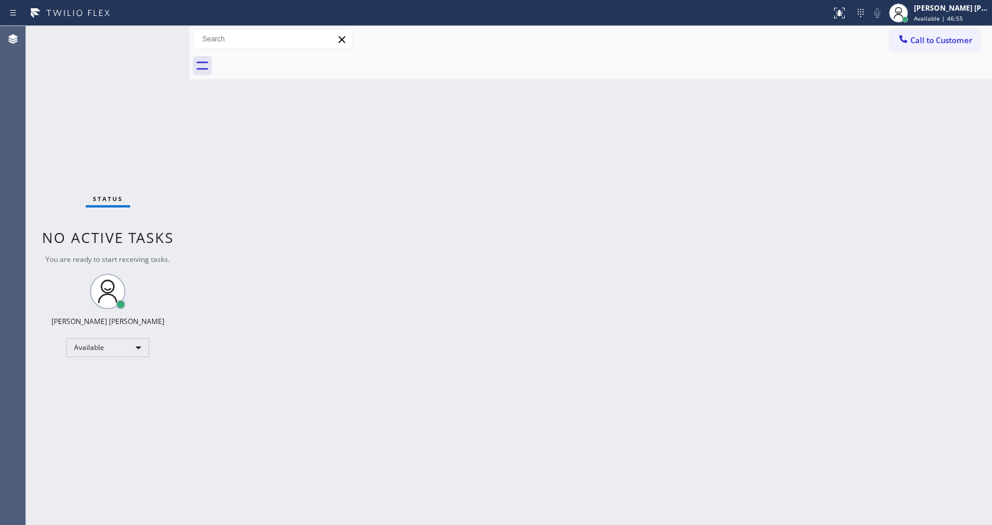
click at [161, 31] on div "Status No active tasks You are ready to start receiving tasks. [PERSON_NAME] [P…" at bounding box center [107, 275] width 163 height 499
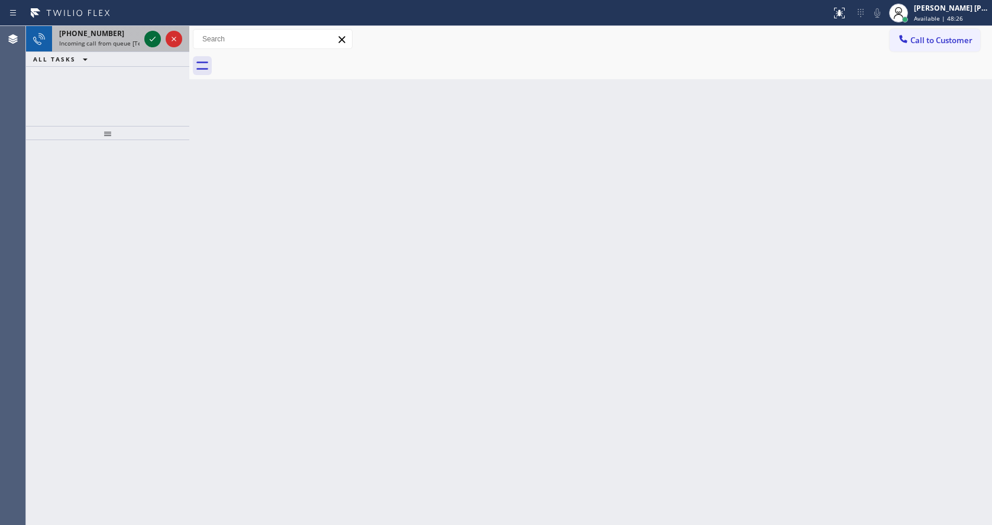
click at [158, 43] on icon at bounding box center [152, 39] width 14 height 14
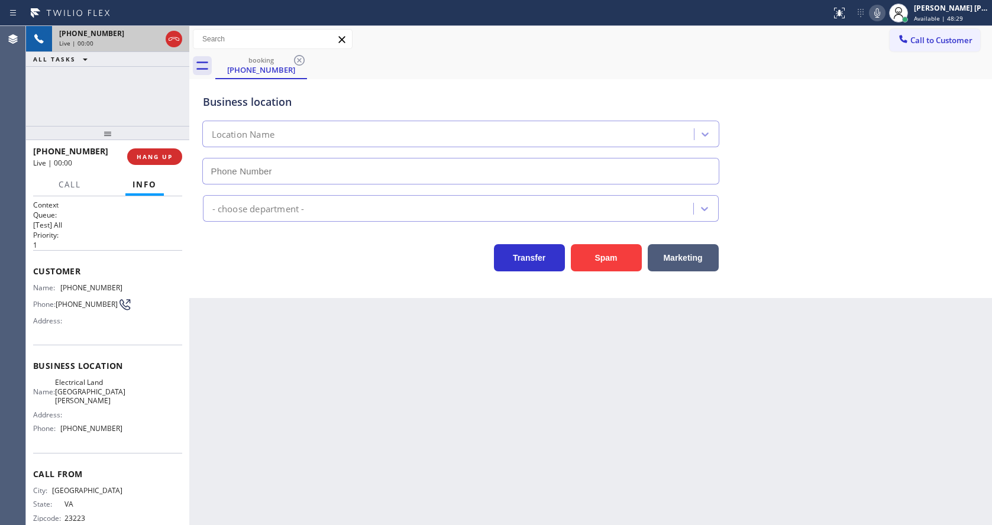
type input "(714) 681-1582"
click at [351, 325] on div "Back to Dashboard Change Sender ID Customers Technicians Select a contact Outbo…" at bounding box center [590, 275] width 803 height 499
click at [412, 424] on div "Back to Dashboard Change Sender ID Customers Technicians Select a contact Outbo…" at bounding box center [590, 275] width 803 height 499
click at [311, 400] on div "Back to Dashboard Change Sender ID Customers Technicians Select a contact Outbo…" at bounding box center [590, 275] width 803 height 499
click at [154, 157] on span "HANG UP" at bounding box center [155, 157] width 36 height 8
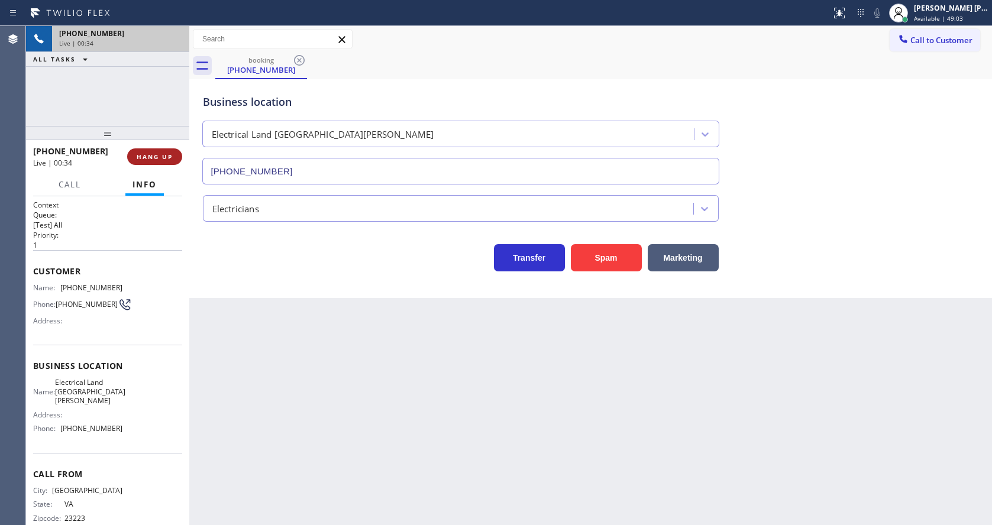
click at [154, 157] on span "HANG UP" at bounding box center [155, 157] width 36 height 8
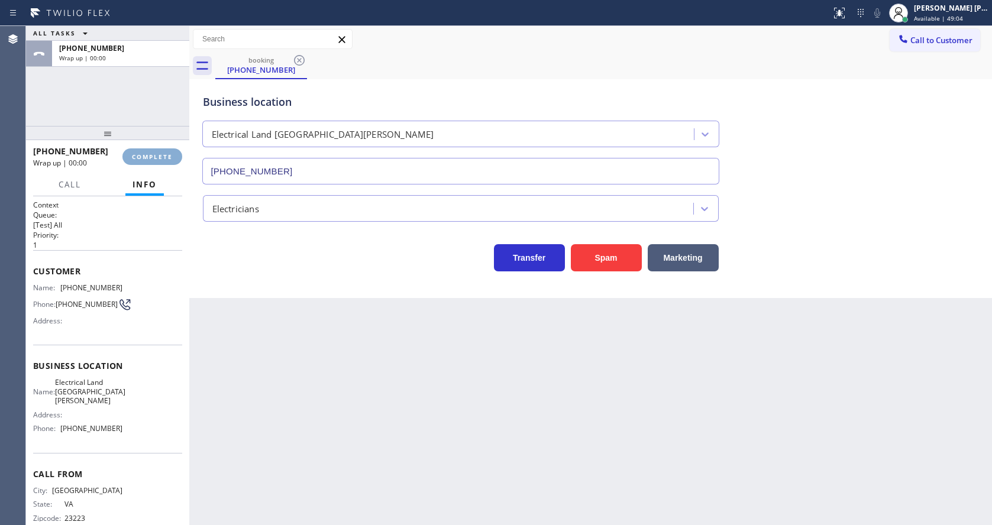
click at [154, 157] on span "COMPLETE" at bounding box center [152, 157] width 41 height 8
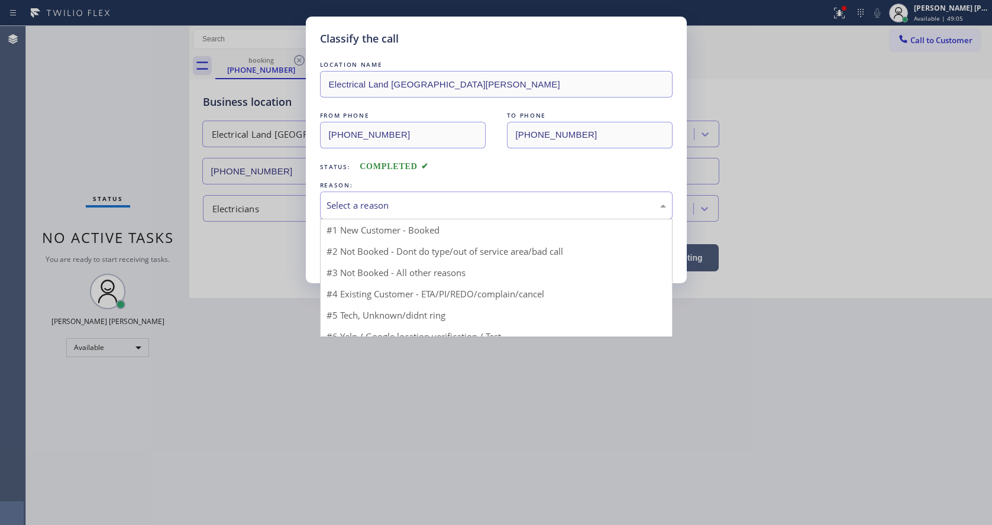
click at [391, 203] on div "Select a reason" at bounding box center [495, 206] width 339 height 14
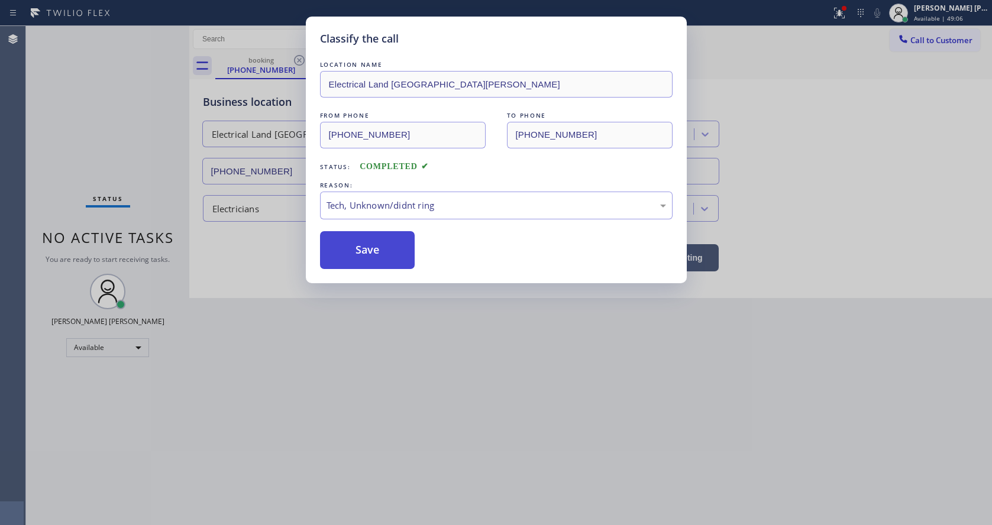
click at [378, 244] on button "Save" at bounding box center [367, 250] width 95 height 38
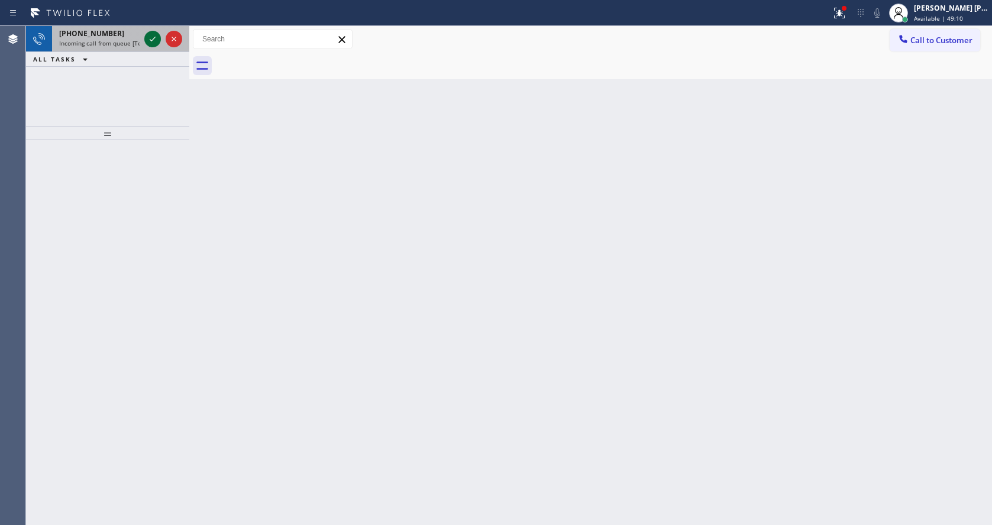
click at [155, 33] on icon at bounding box center [152, 39] width 14 height 14
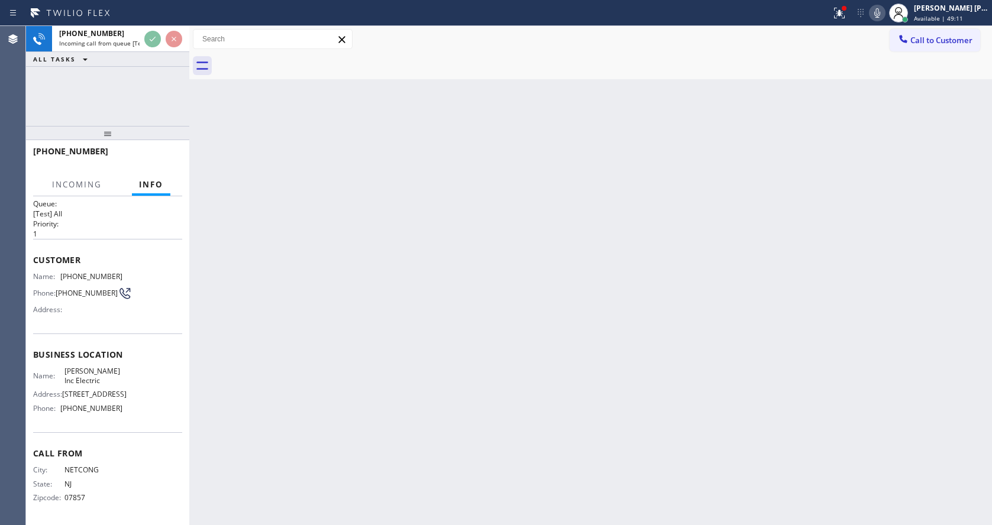
scroll to position [43, 0]
click at [468, 321] on div "Back to Dashboard Change Sender ID Customers Technicians Select a contact Outbo…" at bounding box center [590, 275] width 803 height 499
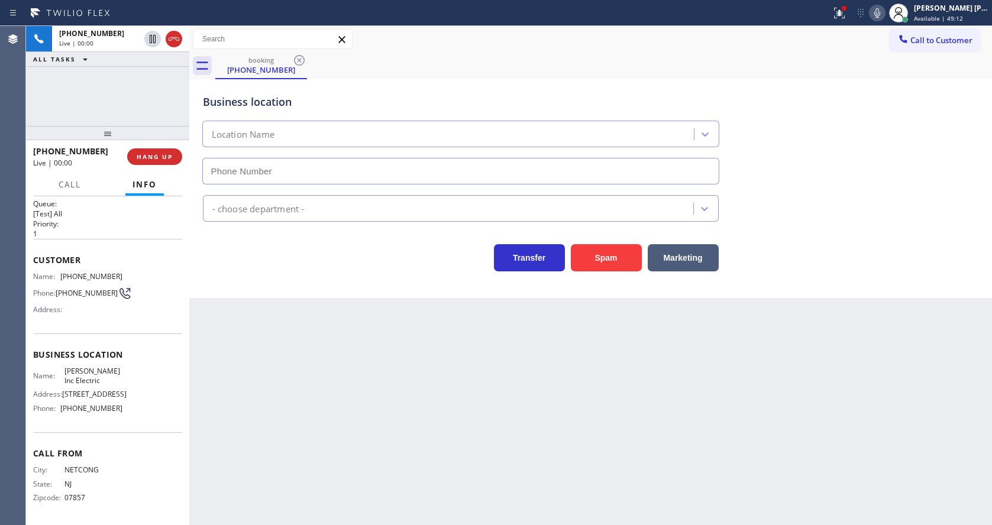
type input "[PHONE_NUMBER]"
click at [379, 364] on div "Back to Dashboard Change Sender ID Customers Technicians Select a contact Outbo…" at bounding box center [590, 275] width 803 height 499
click at [286, 351] on div "Back to Dashboard Change Sender ID Customers Technicians Select a contact Outbo…" at bounding box center [590, 275] width 803 height 499
click at [250, 410] on div "Back to Dashboard Change Sender ID Customers Technicians Select a contact Outbo…" at bounding box center [590, 275] width 803 height 499
click at [526, 425] on div "Back to Dashboard Change Sender ID Customers Technicians Select a contact Outbo…" at bounding box center [590, 275] width 803 height 499
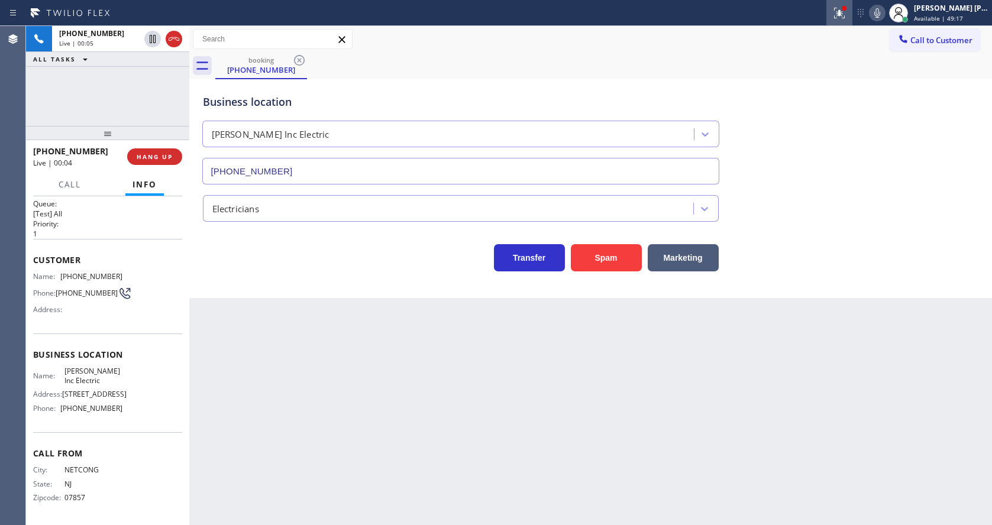
click at [845, 15] on icon at bounding box center [839, 13] width 11 height 11
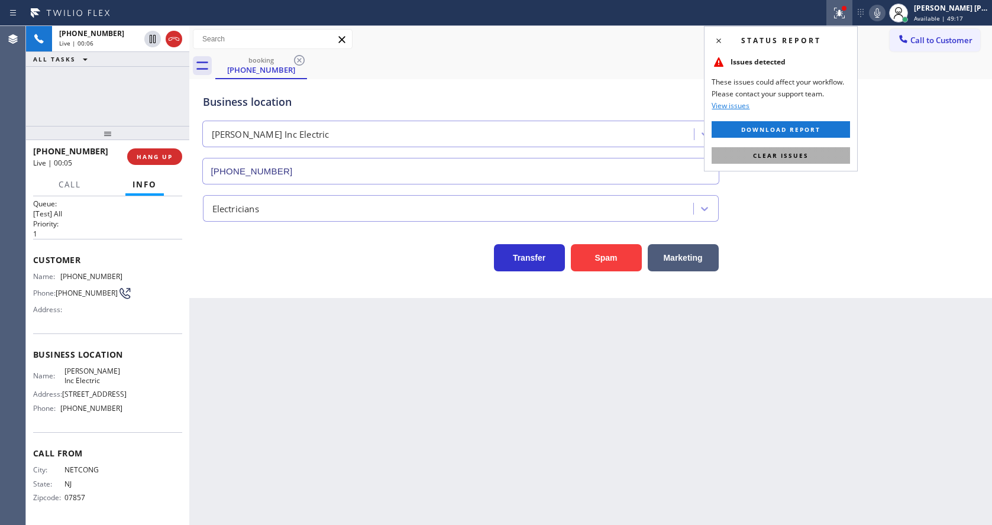
click at [793, 153] on span "Clear issues" at bounding box center [781, 155] width 56 height 8
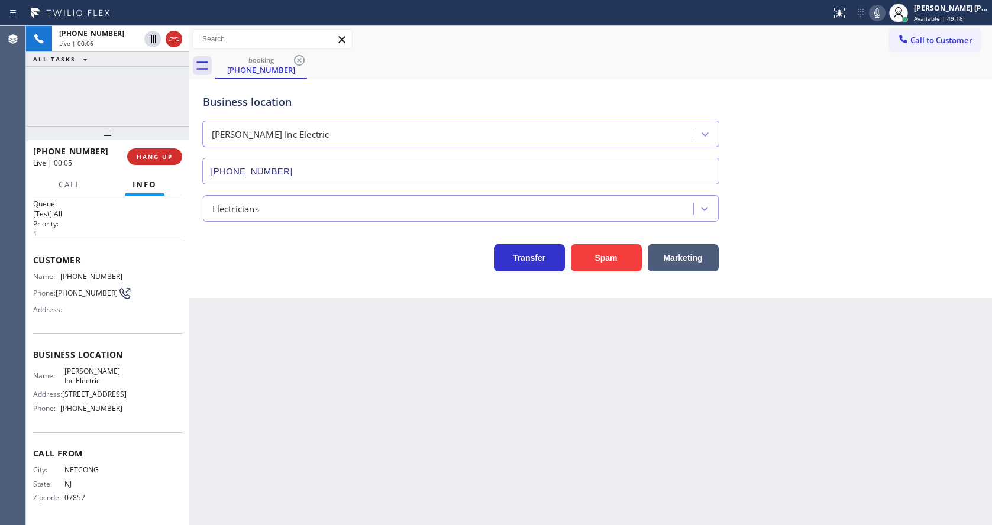
click at [823, 154] on div "Business location Travis Inc Electric (908) 913-8985" at bounding box center [591, 130] width 781 height 107
click at [880, 11] on icon at bounding box center [877, 13] width 14 height 14
click at [814, 229] on div "Transfer Spam Marketing" at bounding box center [591, 247] width 781 height 50
click at [348, 478] on div "Back to Dashboard Change Sender ID Customers Technicians Select a contact Outbo…" at bounding box center [590, 275] width 803 height 499
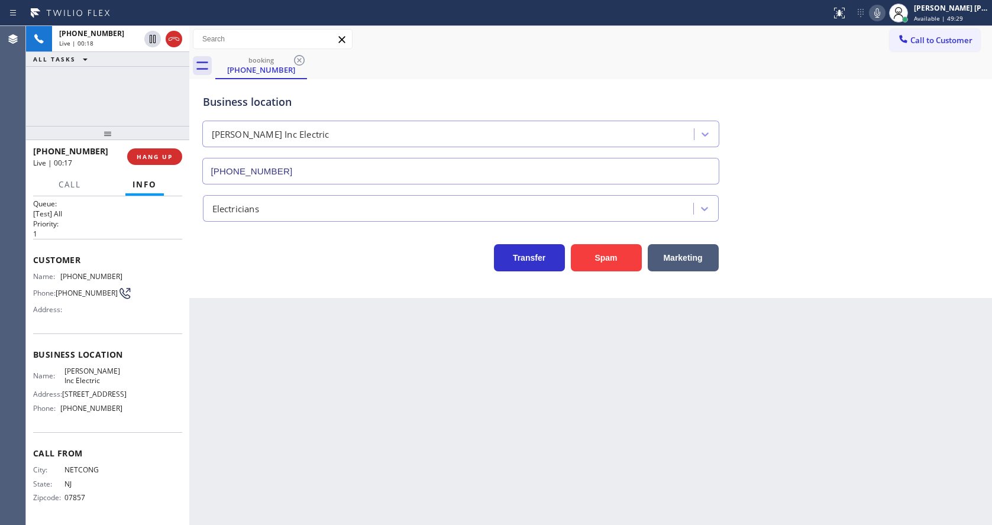
click at [279, 355] on div "Back to Dashboard Change Sender ID Customers Technicians Select a contact Outbo…" at bounding box center [590, 275] width 803 height 499
click at [606, 257] on button "Spam" at bounding box center [606, 257] width 71 height 27
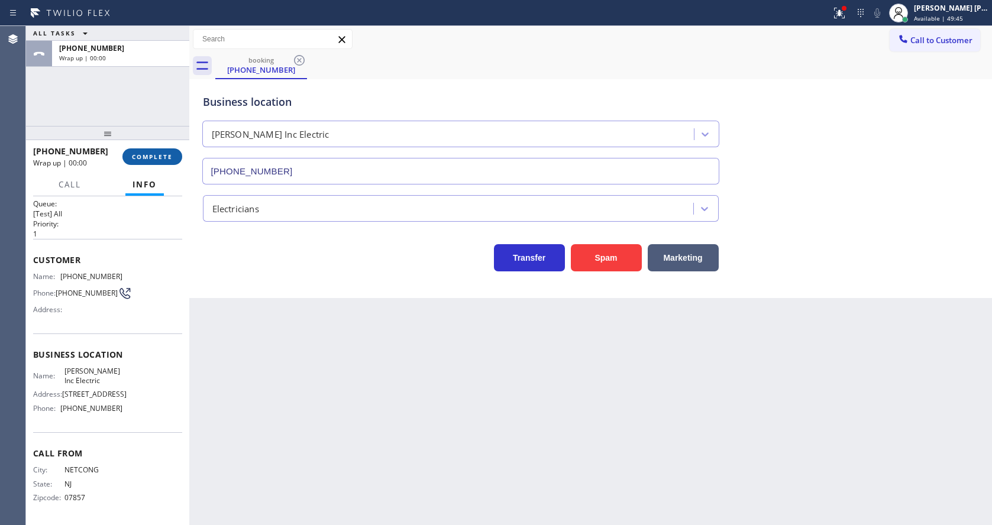
click at [160, 157] on span "COMPLETE" at bounding box center [152, 157] width 41 height 8
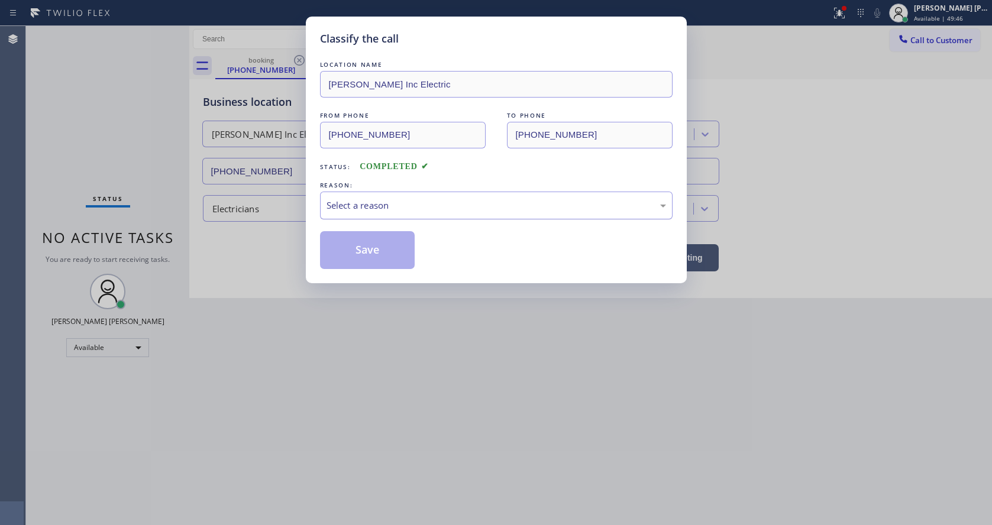
click at [351, 209] on div "Select a reason" at bounding box center [495, 206] width 339 height 14
click at [350, 250] on button "Save" at bounding box center [367, 250] width 95 height 38
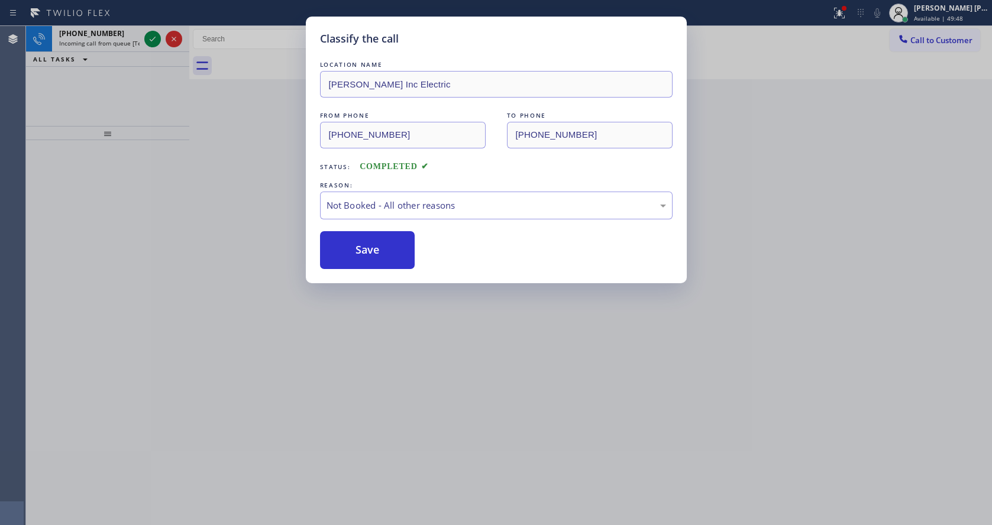
click at [157, 35] on div "Classify the call LOCATION NAME Travis Inc Electric FROM PHONE (973) 529-2807 T…" at bounding box center [496, 262] width 992 height 525
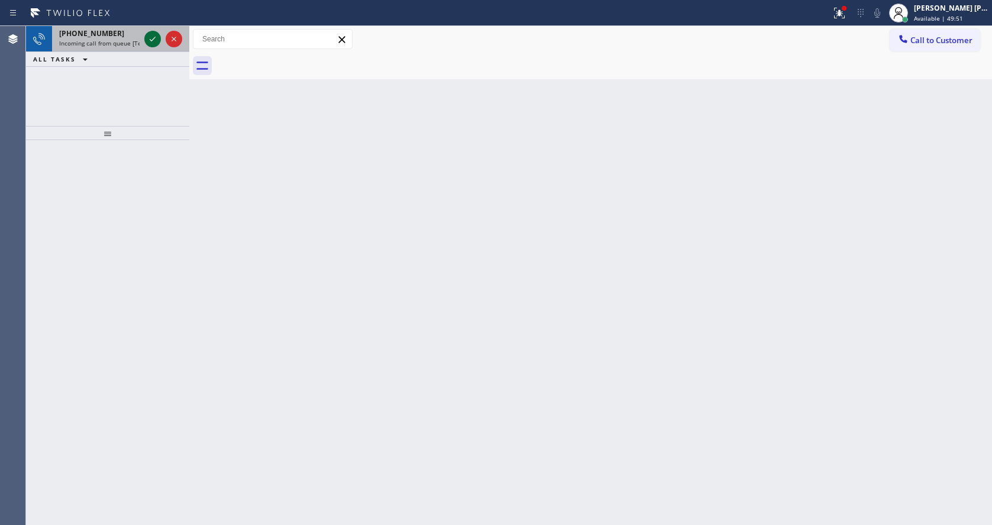
click at [157, 35] on icon at bounding box center [152, 39] width 14 height 14
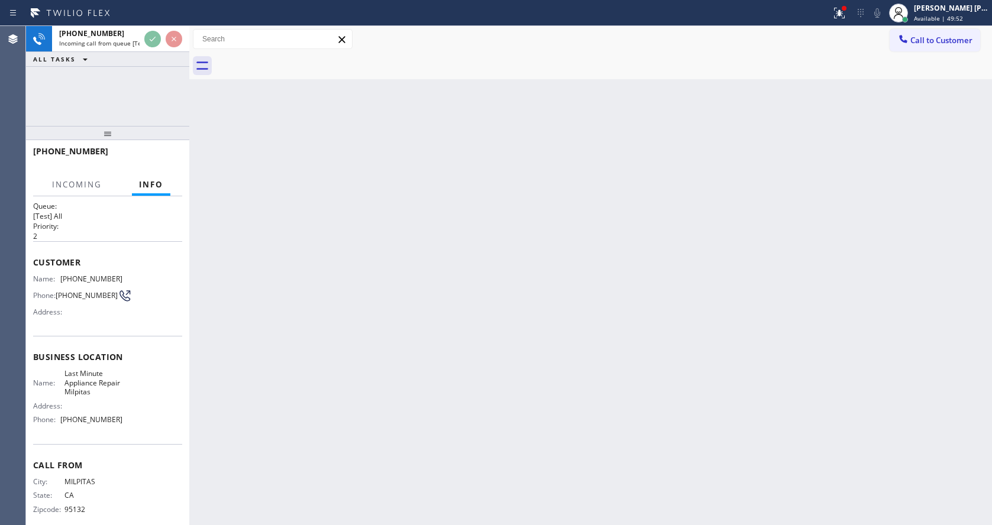
scroll to position [25, 0]
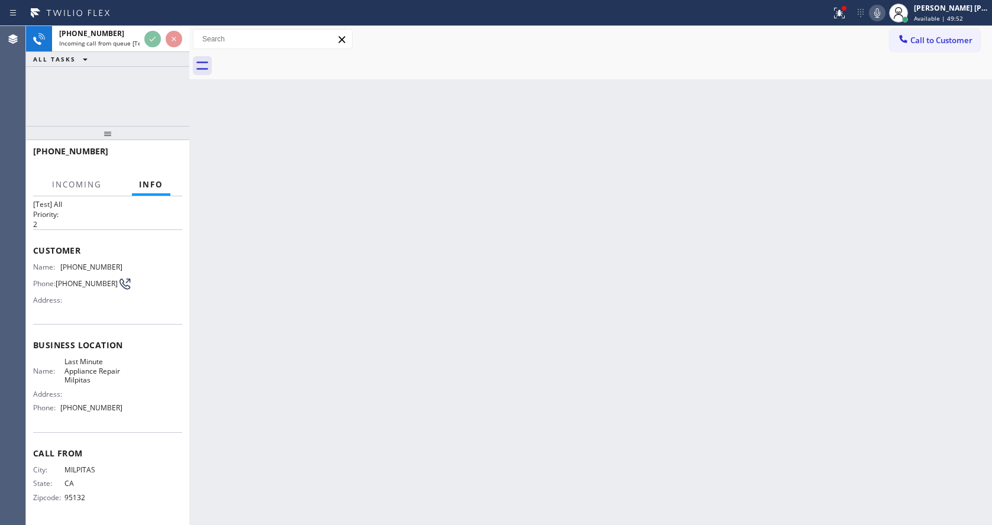
click at [444, 342] on div "Back to Dashboard Change Sender ID Customers Technicians Select a contact Outbo…" at bounding box center [590, 275] width 803 height 499
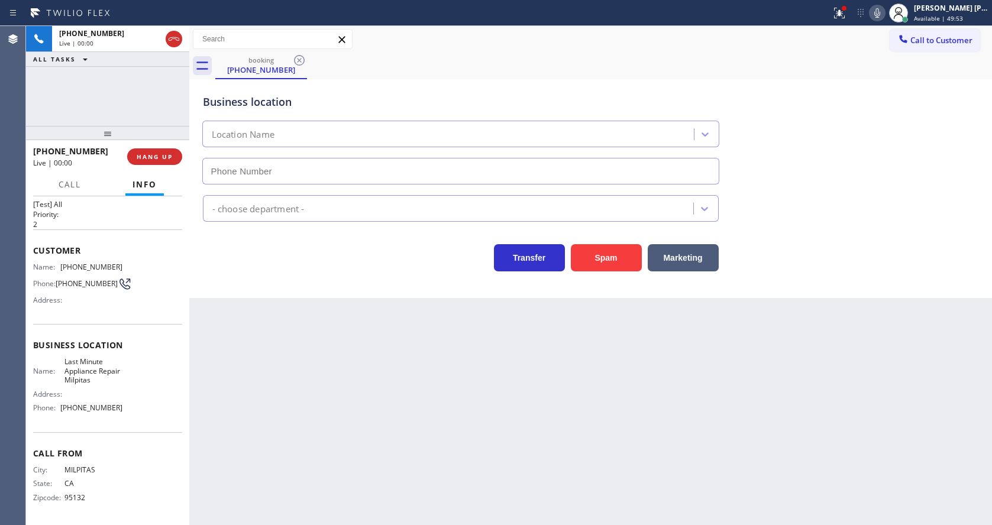
type input "(408) 762-4174"
click at [577, 274] on div "Business location Last Minute Appliance Repair Milpitas (408) 762-4174 Applianc…" at bounding box center [590, 188] width 803 height 219
click at [595, 261] on button "Spam" at bounding box center [606, 257] width 71 height 27
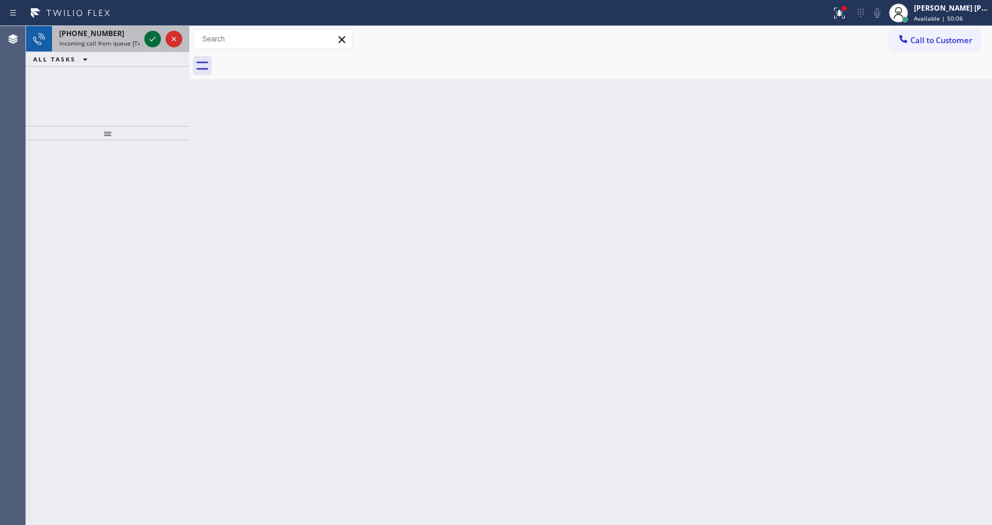
click at [156, 38] on icon at bounding box center [152, 39] width 14 height 14
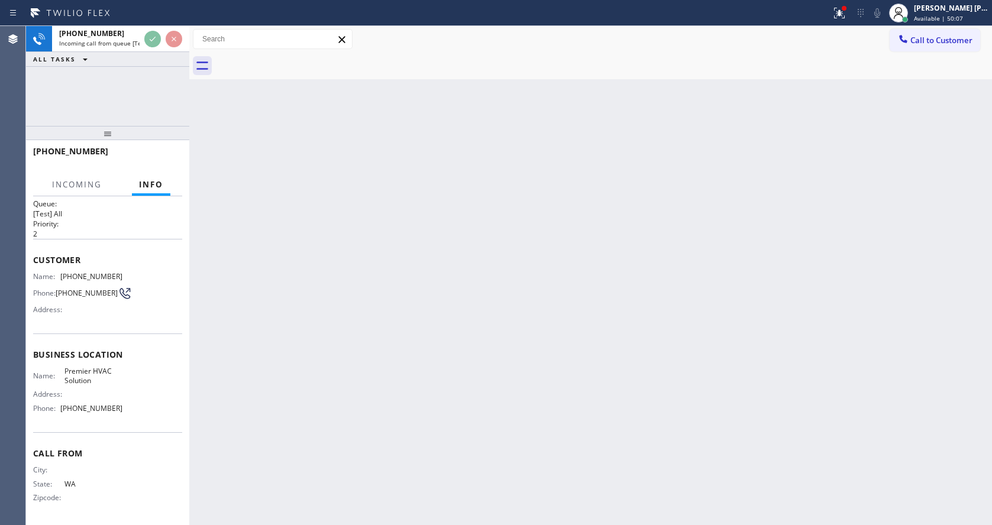
scroll to position [15, 0]
click at [410, 289] on div "Back to Dashboard Change Sender ID Customers Technicians Select a contact Outbo…" at bounding box center [590, 275] width 803 height 499
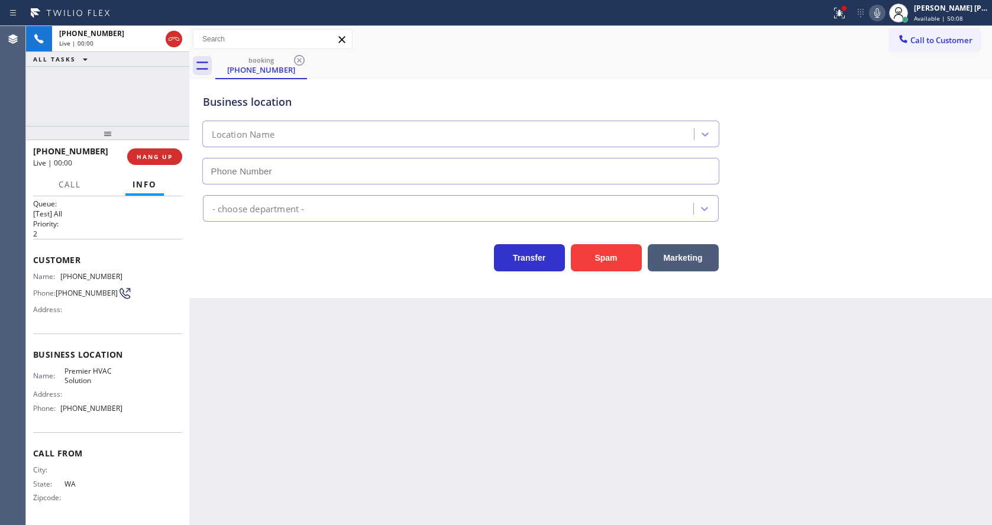
type input "(425) 357-7255"
click at [600, 257] on button "Spam" at bounding box center [606, 257] width 71 height 27
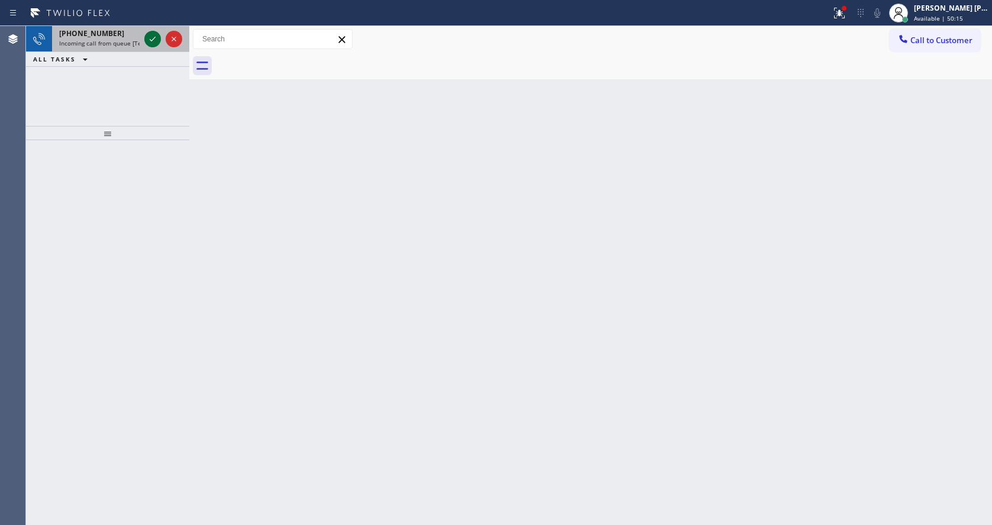
click at [147, 36] on icon at bounding box center [152, 39] width 14 height 14
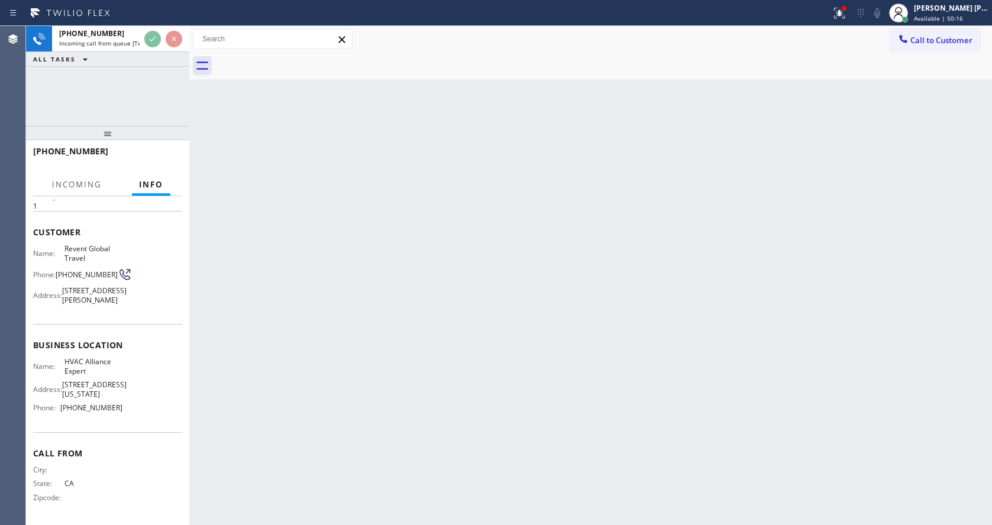
scroll to position [62, 0]
click at [380, 338] on div "Back to Dashboard Change Sender ID Customers Technicians Select a contact Outbo…" at bounding box center [590, 275] width 803 height 499
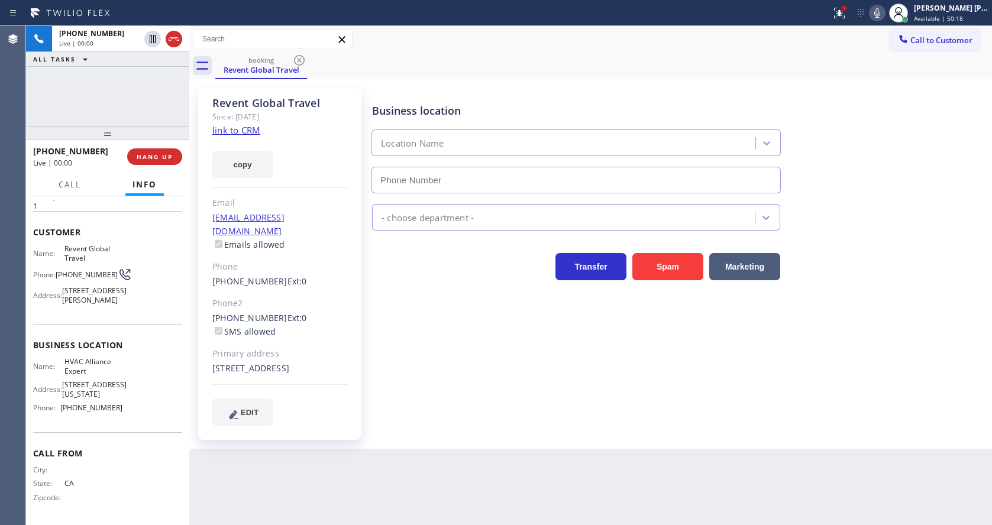
type input "(855) 999-4417"
click at [251, 127] on link "link to CRM" at bounding box center [236, 130] width 48 height 12
click at [148, 159] on span "HANG UP" at bounding box center [155, 157] width 36 height 8
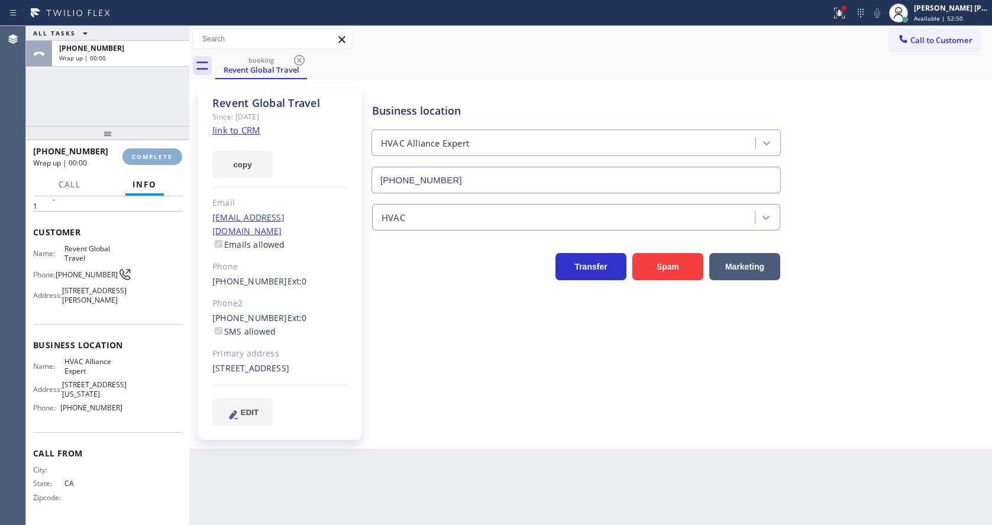
click at [148, 159] on span "COMPLETE" at bounding box center [152, 157] width 41 height 8
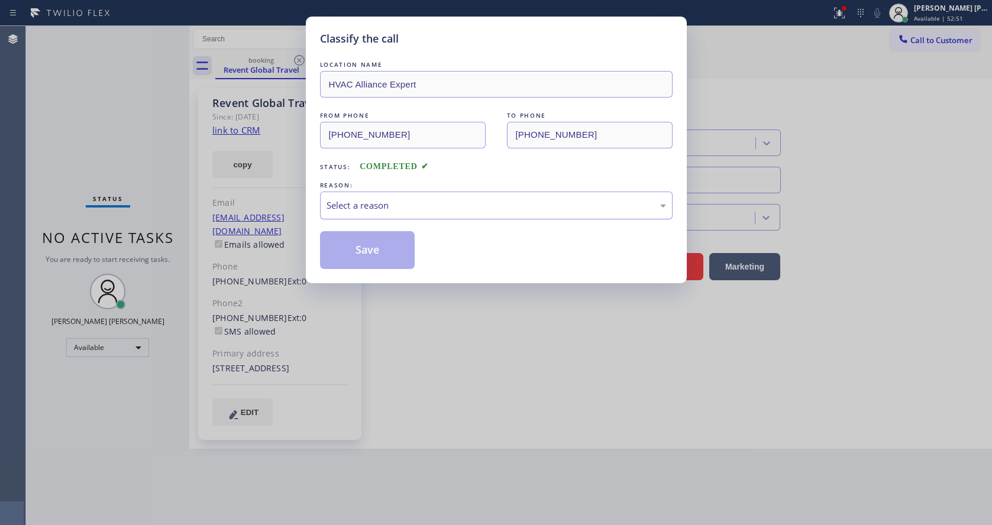
click at [375, 195] on div "Select a reason" at bounding box center [496, 206] width 353 height 28
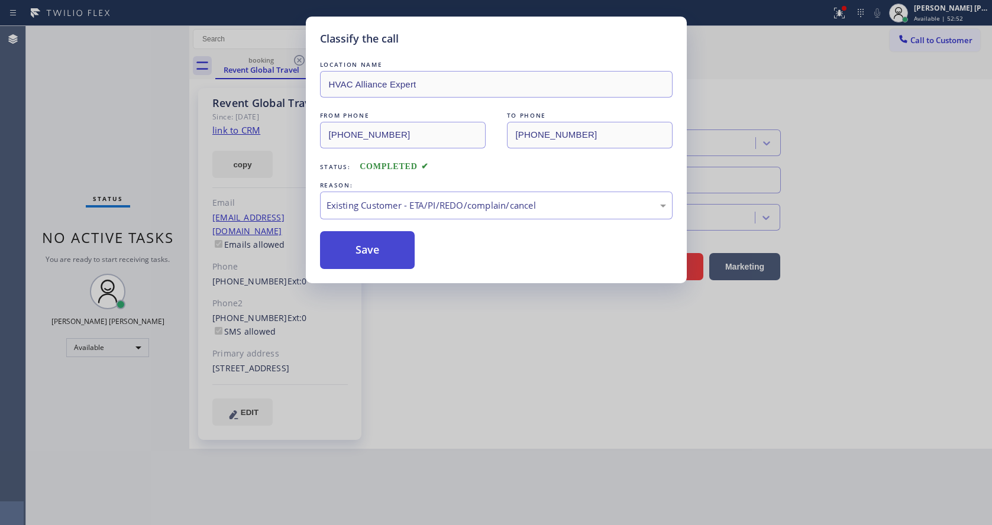
click at [360, 254] on button "Save" at bounding box center [367, 250] width 95 height 38
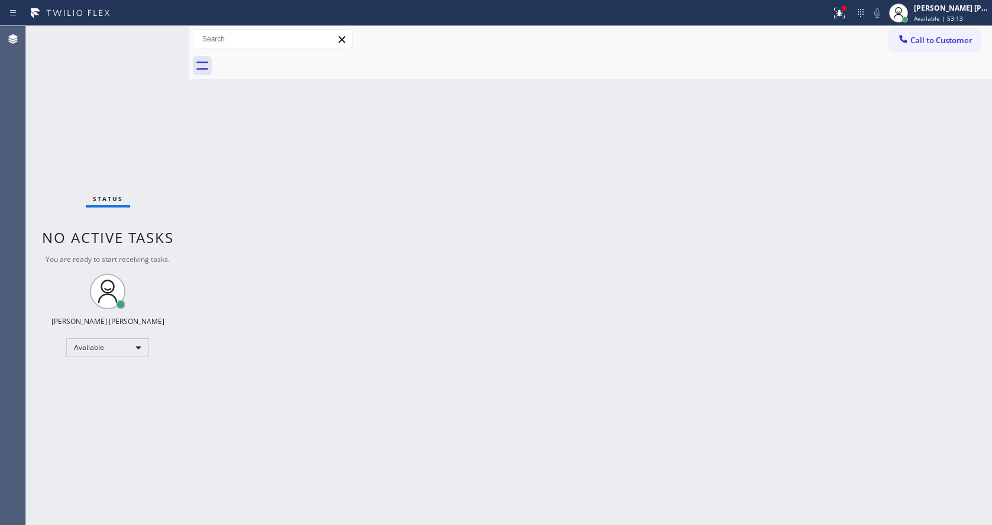
click at [428, 316] on div "Back to Dashboard Change Sender ID Customers Technicians Select a contact Outbo…" at bounding box center [590, 275] width 803 height 499
click at [109, 144] on div "Status No active tasks You are ready to start receiving tasks. [PERSON_NAME] [P…" at bounding box center [107, 275] width 163 height 499
click at [164, 31] on div "Status No active tasks You are ready to start receiving tasks. [PERSON_NAME] [P…" at bounding box center [107, 275] width 163 height 499
click at [161, 32] on div "Status No active tasks You are ready to start receiving tasks. [PERSON_NAME] [P…" at bounding box center [107, 275] width 163 height 499
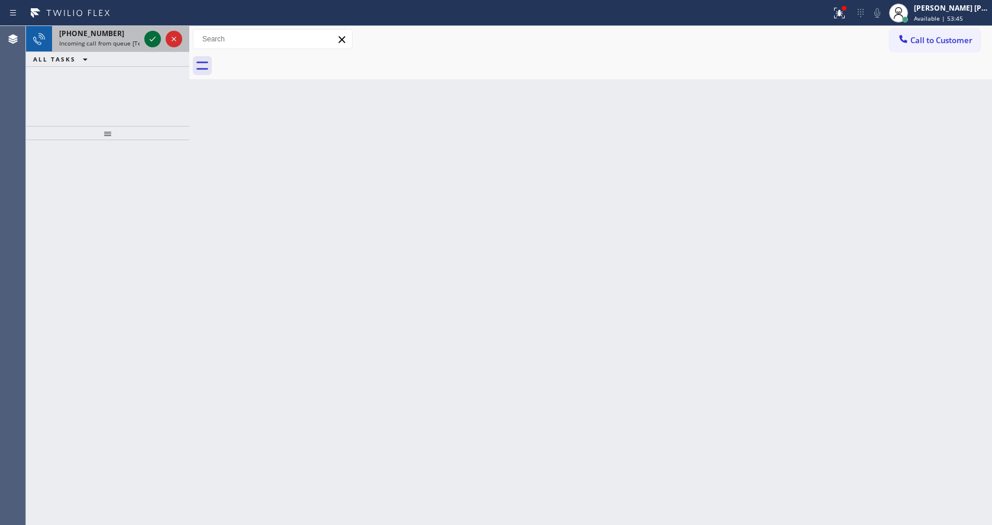
click at [155, 36] on icon at bounding box center [152, 39] width 14 height 14
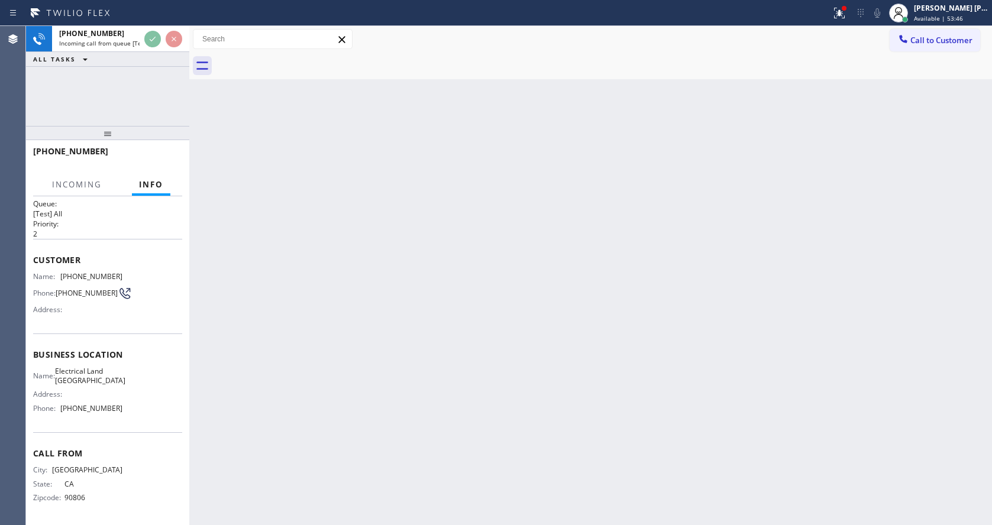
scroll to position [15, 0]
click at [324, 319] on div "Back to Dashboard Change Sender ID Customers Technicians Select a contact Outbo…" at bounding box center [590, 275] width 803 height 499
click at [843, 10] on icon at bounding box center [839, 11] width 7 height 4
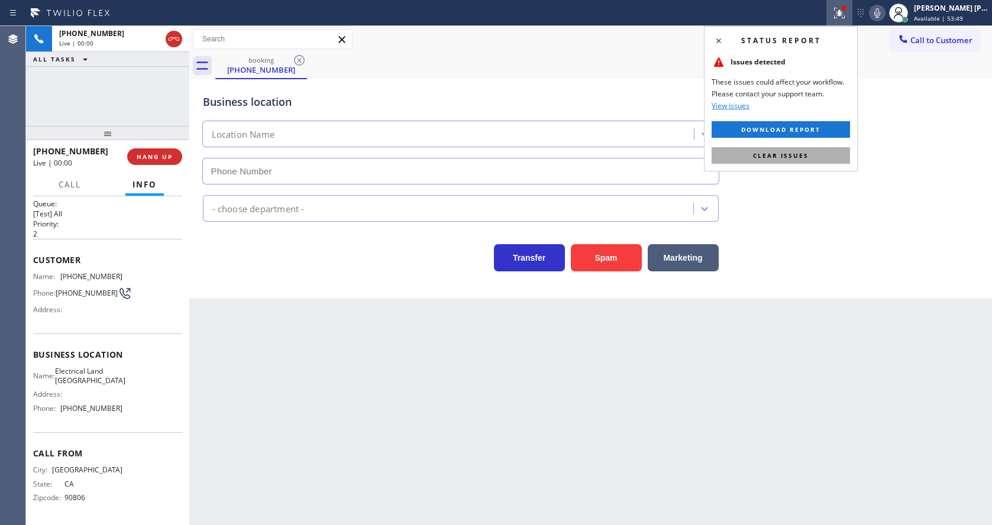
type input "(562) 309-4505"
click at [798, 150] on button "Clear issues" at bounding box center [781, 155] width 138 height 17
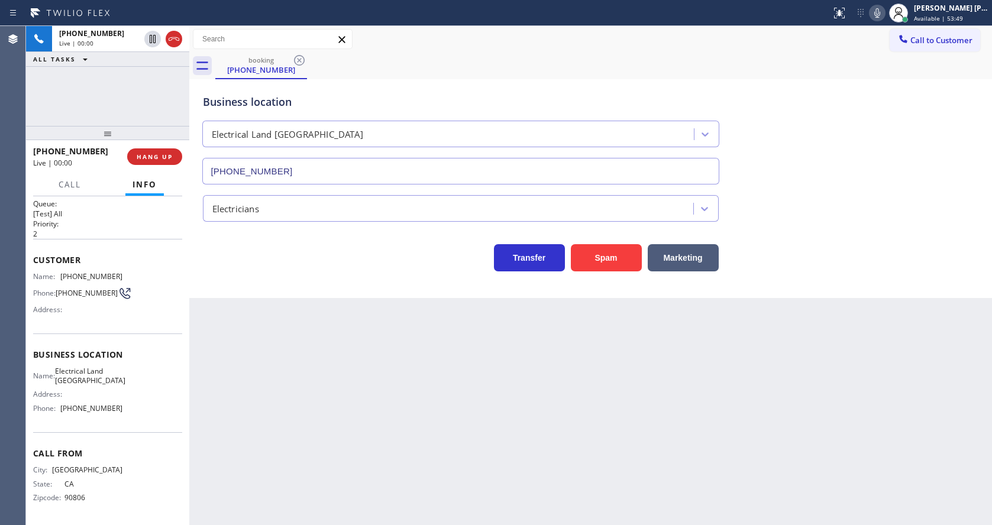
click at [838, 159] on div "Business location Electrical Land Long Beach (562) 309-4505" at bounding box center [591, 130] width 781 height 107
click at [477, 413] on div "Back to Dashboard Change Sender ID Customers Technicians Select a contact Outbo…" at bounding box center [590, 275] width 803 height 499
click at [437, 389] on div "Back to Dashboard Change Sender ID Customers Technicians Select a contact Outbo…" at bounding box center [590, 275] width 803 height 499
click at [435, 389] on div "Back to Dashboard Change Sender ID Customers Technicians Select a contact Outbo…" at bounding box center [590, 275] width 803 height 499
click at [385, 364] on div "Back to Dashboard Change Sender ID Customers Technicians Select a contact Outbo…" at bounding box center [590, 275] width 803 height 499
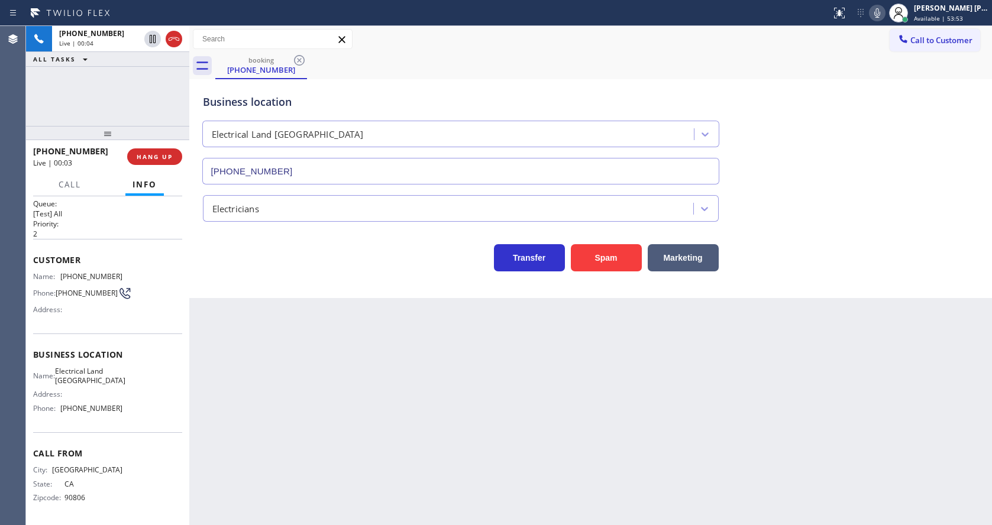
drag, startPoint x: 570, startPoint y: 426, endPoint x: 555, endPoint y: 423, distance: 14.6
click at [570, 426] on div "Back to Dashboard Change Sender ID Customers Technicians Select a contact Outbo…" at bounding box center [590, 275] width 803 height 499
click at [503, 418] on div "Back to Dashboard Change Sender ID Customers Technicians Select a contact Outbo…" at bounding box center [590, 275] width 803 height 499
click at [309, 447] on div "Back to Dashboard Change Sender ID Customers Technicians Select a contact Outbo…" at bounding box center [590, 275] width 803 height 499
click at [607, 267] on button "Spam" at bounding box center [606, 257] width 71 height 27
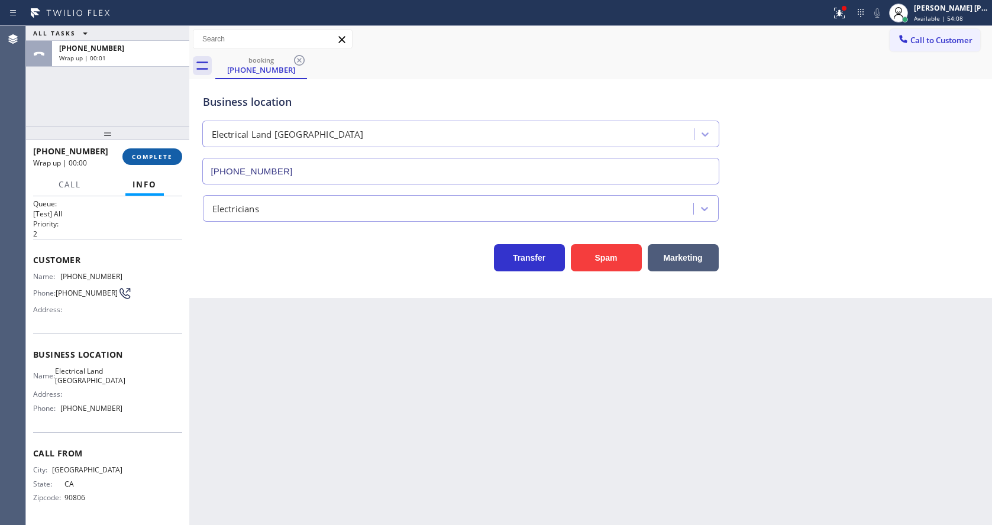
click at [160, 155] on span "COMPLETE" at bounding box center [152, 157] width 41 height 8
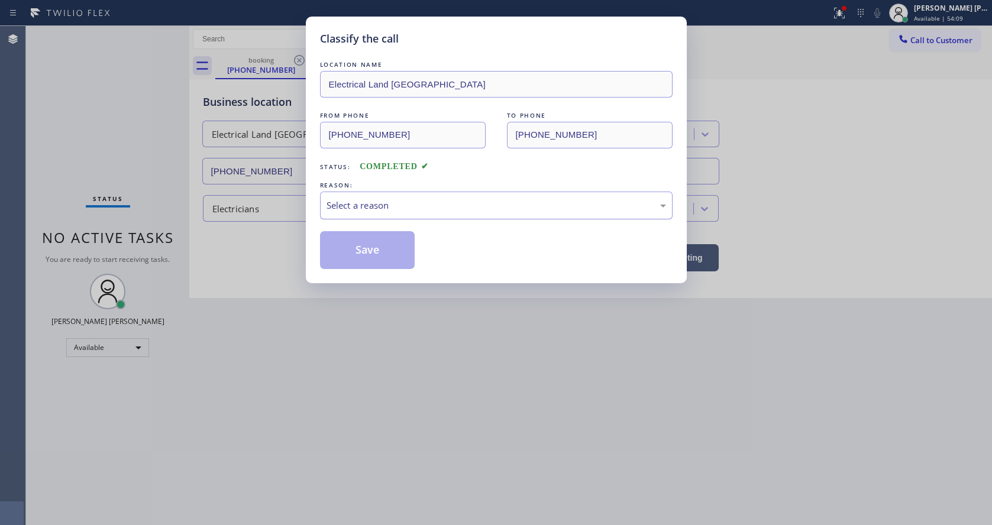
click at [383, 201] on div "Select a reason" at bounding box center [495, 206] width 339 height 14
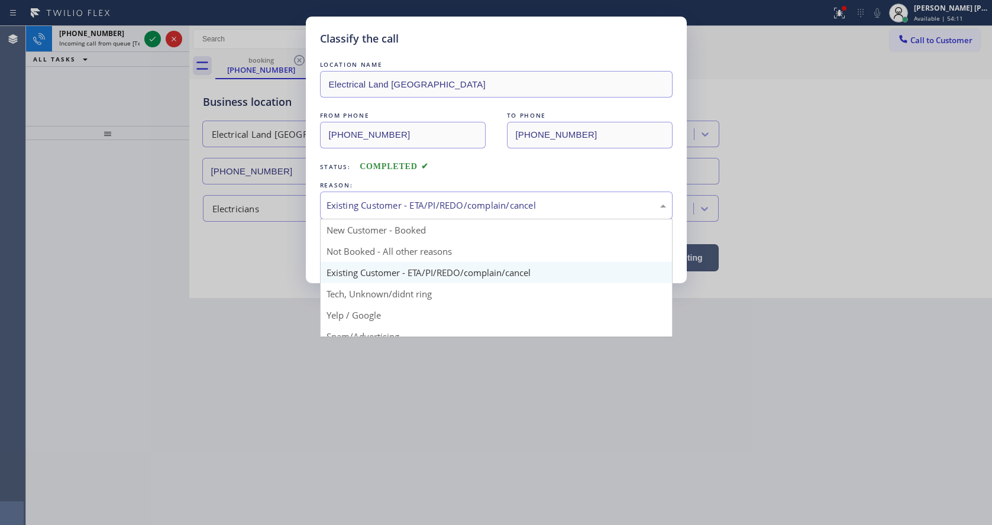
click at [369, 206] on div "Existing Customer - ETA/PI/REDO/complain/cancel" at bounding box center [495, 206] width 339 height 14
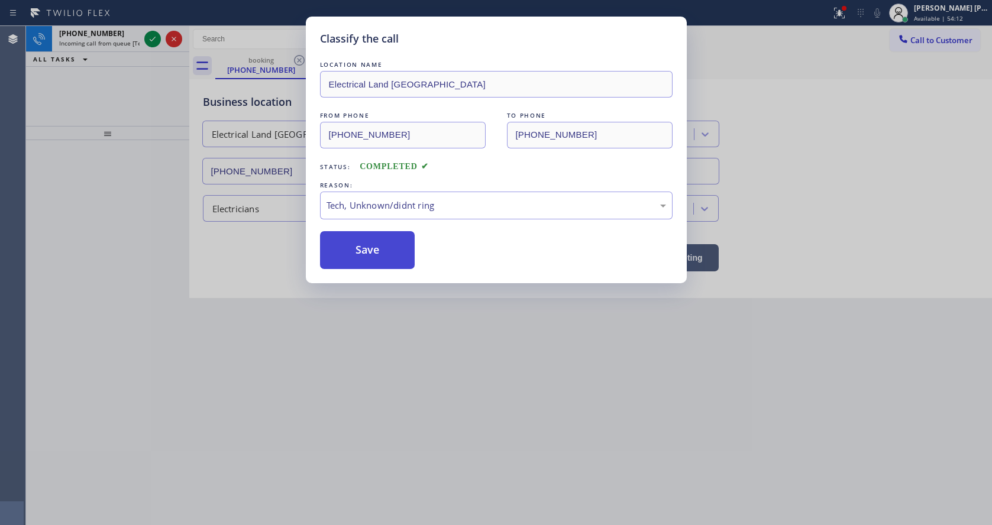
click at [370, 253] on button "Save" at bounding box center [367, 250] width 95 height 38
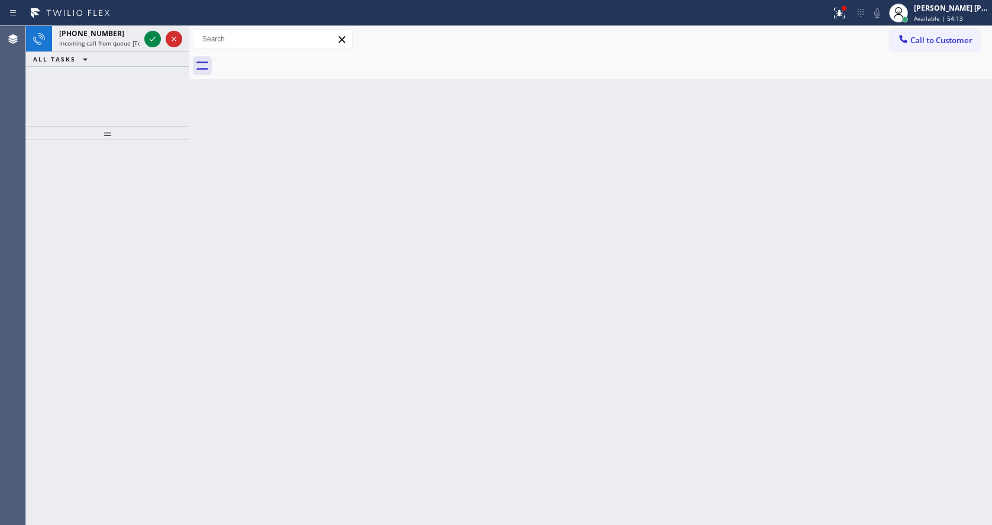
click at [151, 36] on icon at bounding box center [152, 39] width 14 height 14
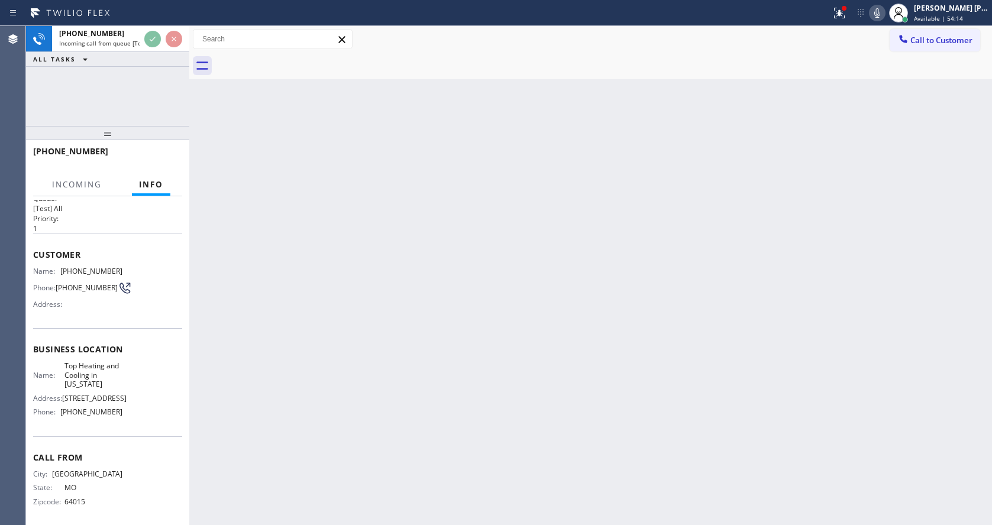
click at [460, 358] on div "Back to Dashboard Change Sender ID Customers Technicians Select a contact Outbo…" at bounding box center [590, 275] width 803 height 499
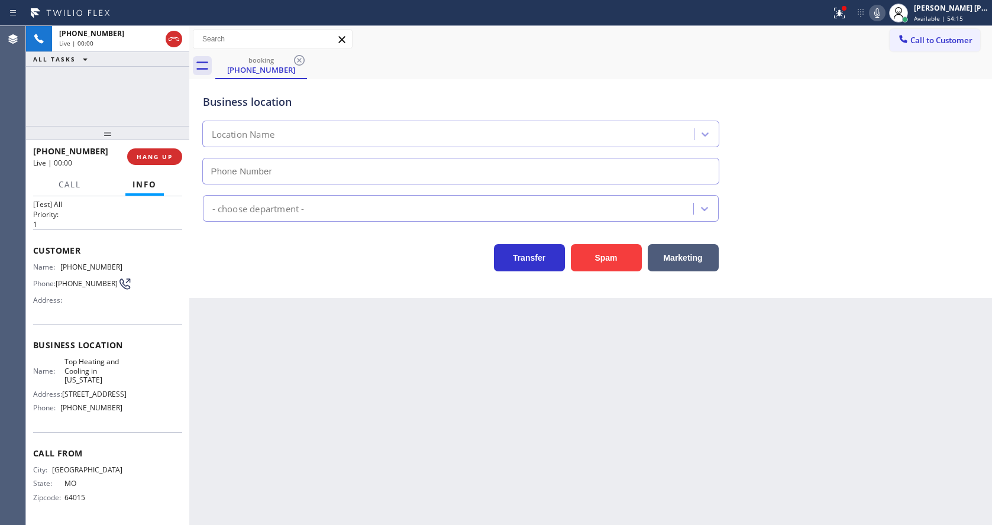
type input "(347) 408-1916"
click at [389, 405] on div "Back to Dashboard Change Sender ID Customers Technicians Select a contact Outbo…" at bounding box center [590, 275] width 803 height 499
drag, startPoint x: 326, startPoint y: 287, endPoint x: 389, endPoint y: 282, distance: 63.5
click at [326, 287] on div "Business location Top Heating and Cooling in New York (347) 408-1916 HVAC Trans…" at bounding box center [590, 188] width 803 height 219
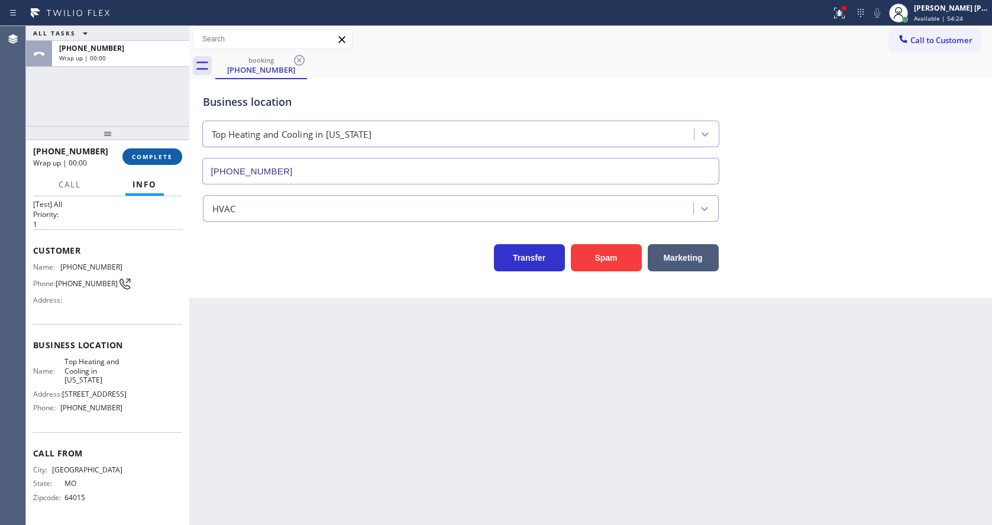
click at [148, 149] on button "COMPLETE" at bounding box center [152, 156] width 60 height 17
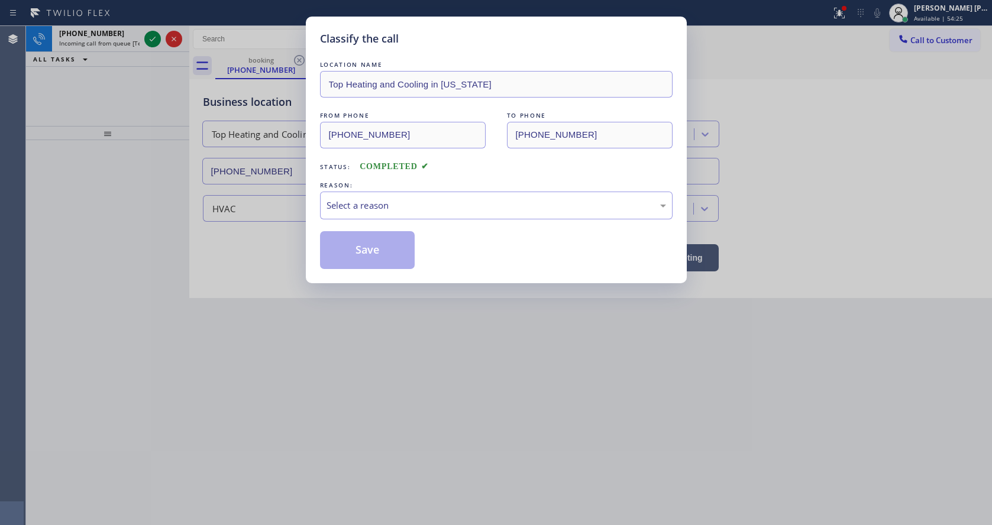
click at [416, 221] on div "LOCATION NAME Top Heating and Cooling in New York FROM PHONE (816) 598-0344 TO …" at bounding box center [496, 164] width 353 height 211
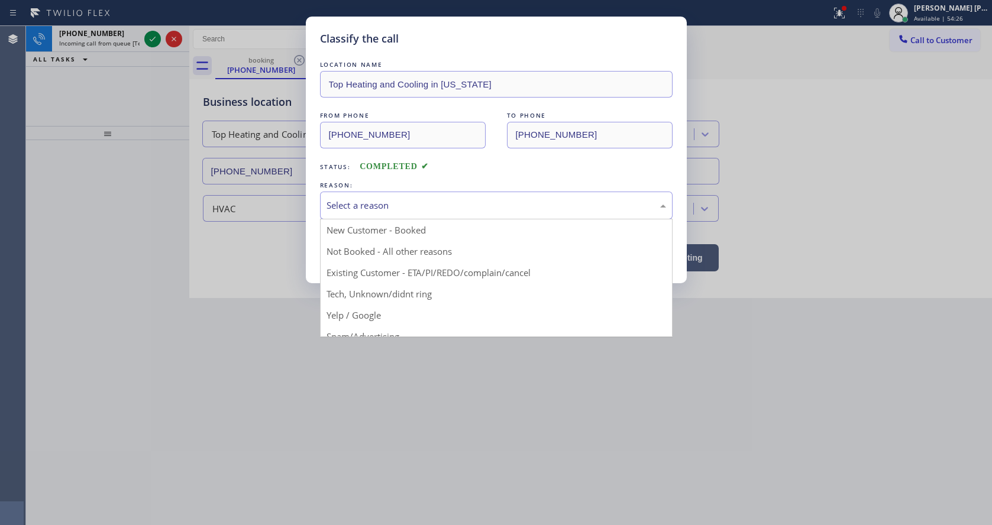
click at [386, 212] on div "Select a reason" at bounding box center [495, 206] width 339 height 14
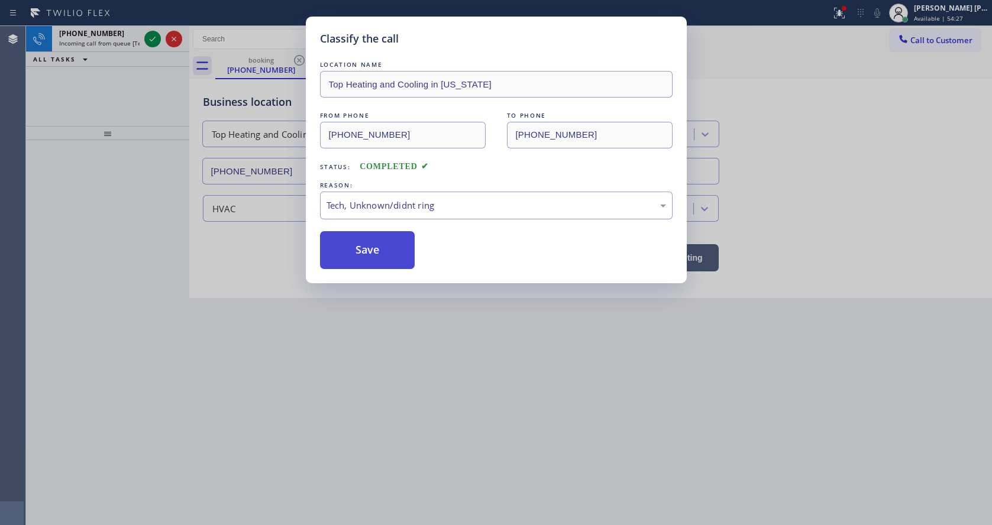
click at [371, 253] on button "Save" at bounding box center [367, 250] width 95 height 38
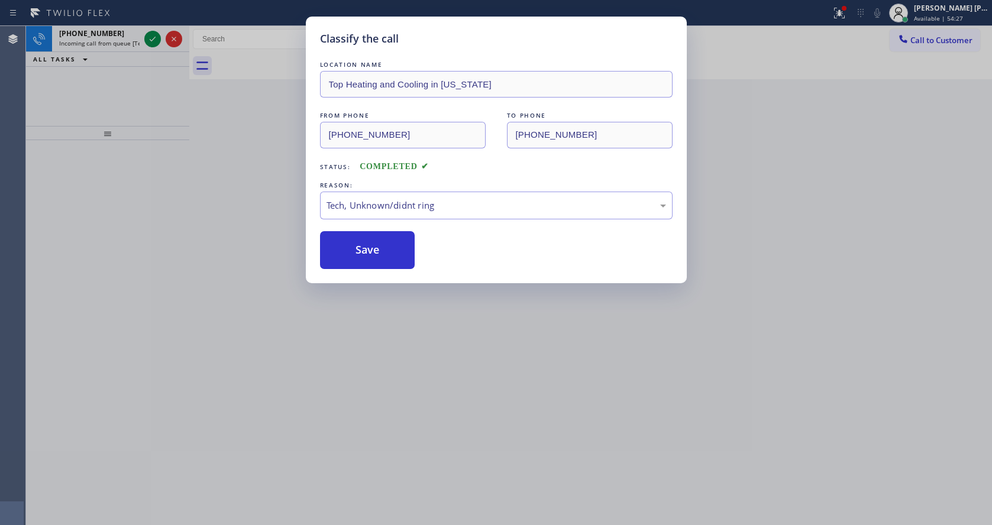
click at [153, 35] on div "Classify the call LOCATION NAME 5 Star Appliance FROM PHONE (415) 264-0900 TO P…" at bounding box center [509, 275] width 966 height 499
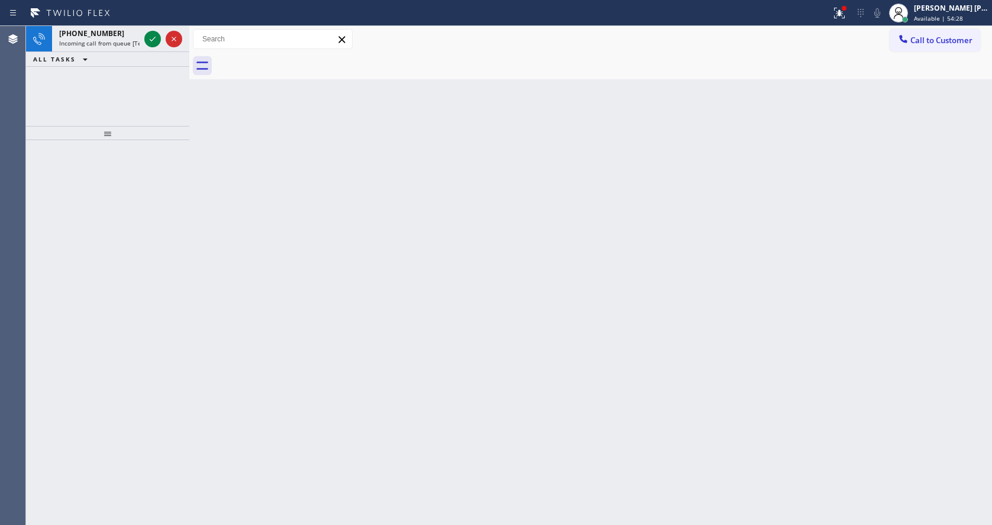
click at [153, 35] on icon at bounding box center [152, 39] width 14 height 14
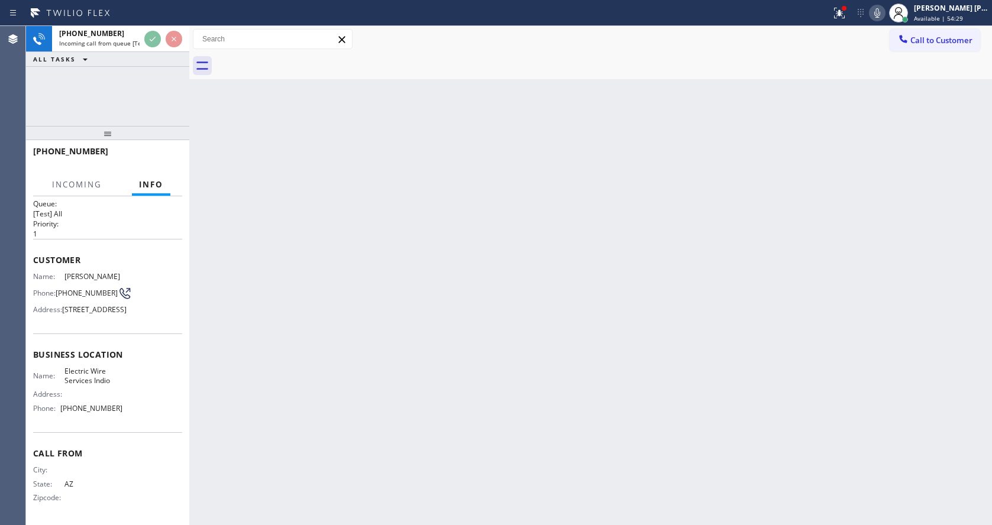
scroll to position [34, 0]
click at [442, 282] on div "Back to Dashboard Change Sender ID Customers Technicians Select a contact Outbo…" at bounding box center [590, 275] width 803 height 499
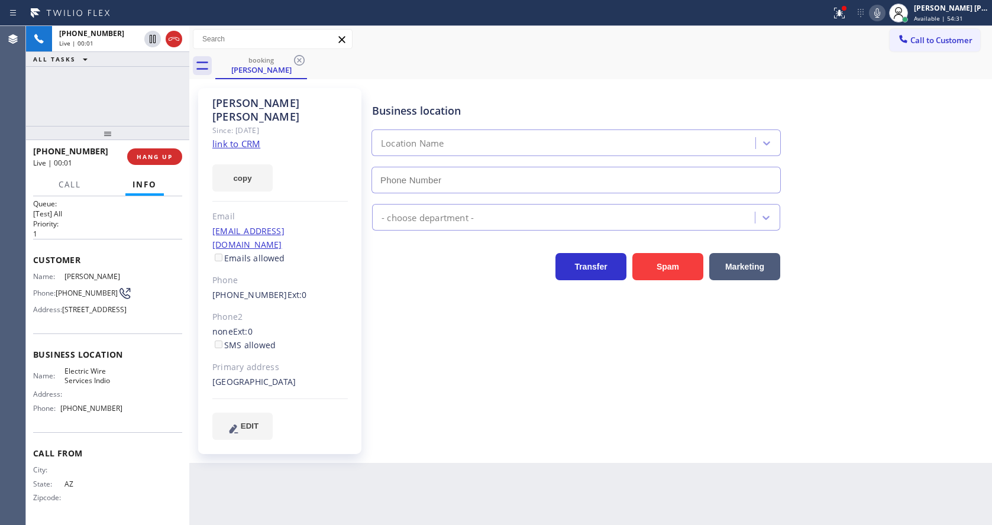
type input "[PHONE_NUMBER]"
click at [442, 282] on div "Business location Electric Wire Services Indio [PHONE_NUMBER] Electricians Tran…" at bounding box center [679, 263] width 619 height 345
click at [355, 257] on div "[PERSON_NAME] Since: [DATE] link to CRM copy Email [EMAIL_ADDRESS][DOMAIN_NAME]…" at bounding box center [279, 271] width 163 height 366
click at [238, 138] on link "link to CRM" at bounding box center [236, 144] width 48 height 12
click at [448, 367] on div "Business location Electric Wire Services Indio [PHONE_NUMBER] Electricians Tran…" at bounding box center [679, 263] width 619 height 345
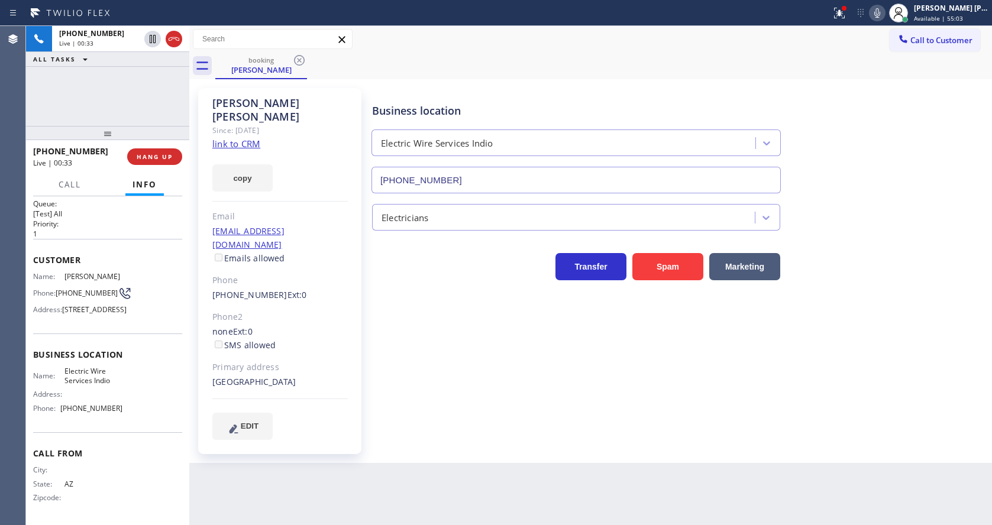
click at [269, 376] on div "[GEOGRAPHIC_DATA]" at bounding box center [279, 383] width 135 height 14
click at [457, 424] on div "Business location Electric Wire Services Indio [PHONE_NUMBER] Electricians Tran…" at bounding box center [679, 275] width 619 height 369
click at [360, 456] on div "Back to Dashboard Change Sender ID Customers Technicians Select a contact Outbo…" at bounding box center [590, 275] width 803 height 499
click at [444, 387] on div "Business location Electric Wire Services Indio [PHONE_NUMBER] Electricians Tran…" at bounding box center [679, 263] width 619 height 345
click at [147, 159] on span "HANG UP" at bounding box center [155, 157] width 36 height 8
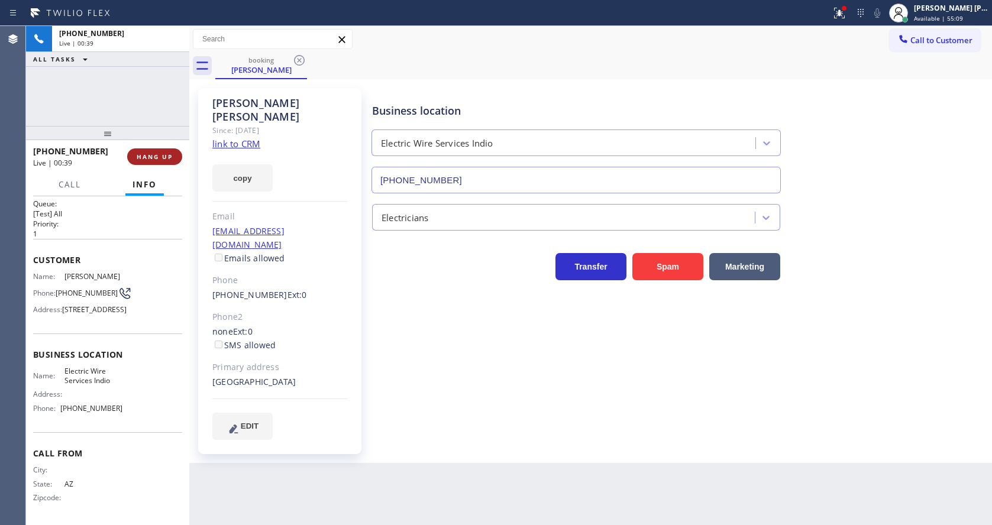
click at [147, 159] on span "HANG UP" at bounding box center [155, 157] width 36 height 8
click at [147, 159] on span "COMPLETE" at bounding box center [152, 157] width 41 height 8
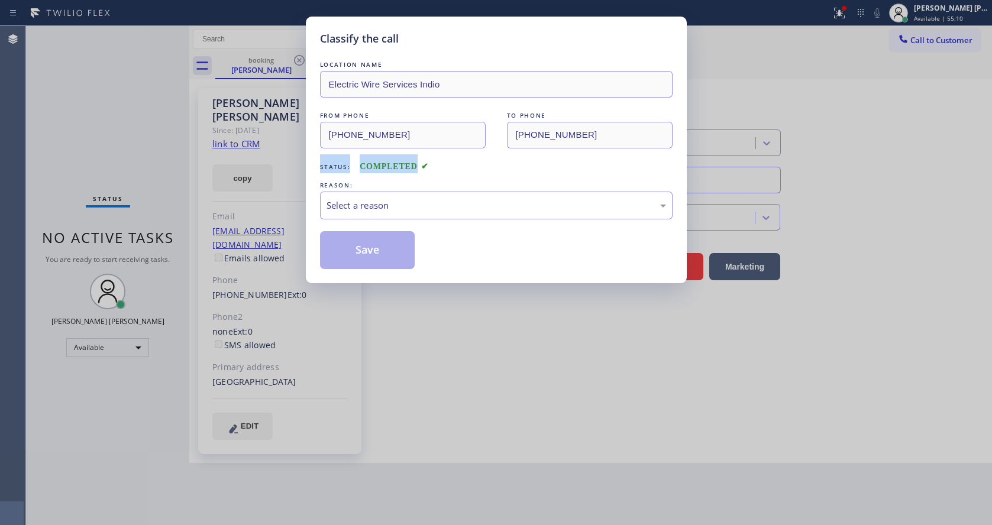
click at [147, 159] on div "Classify the call LOCATION NAME Electric Wire Services Indio FROM PHONE (602) 8…" at bounding box center [496, 262] width 992 height 525
click at [448, 199] on div "Select a reason" at bounding box center [495, 206] width 339 height 14
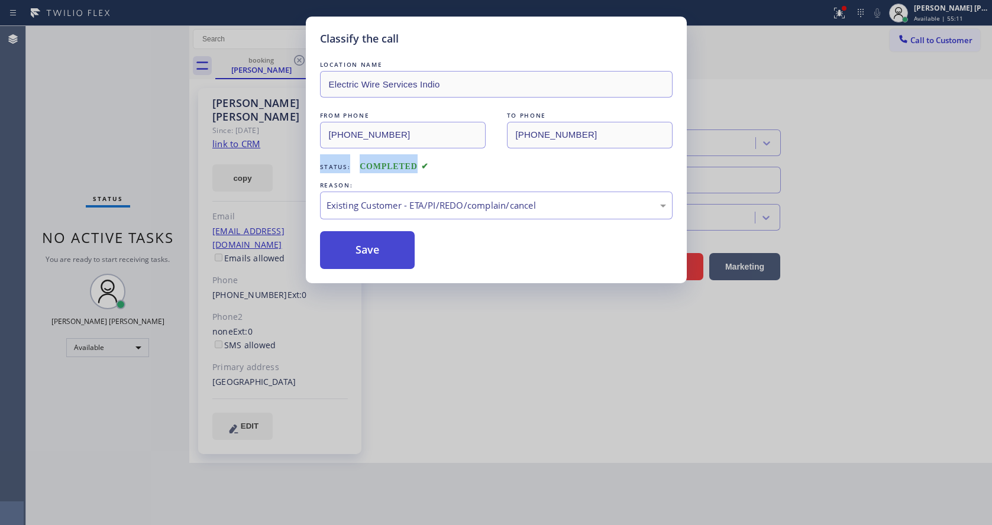
click at [377, 251] on button "Save" at bounding box center [367, 250] width 95 height 38
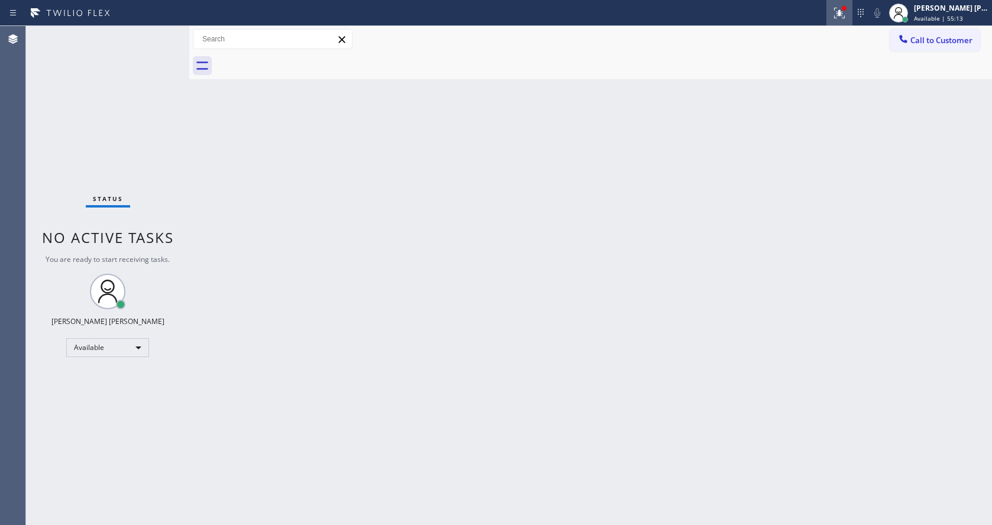
click at [835, 9] on div at bounding box center [839, 13] width 26 height 14
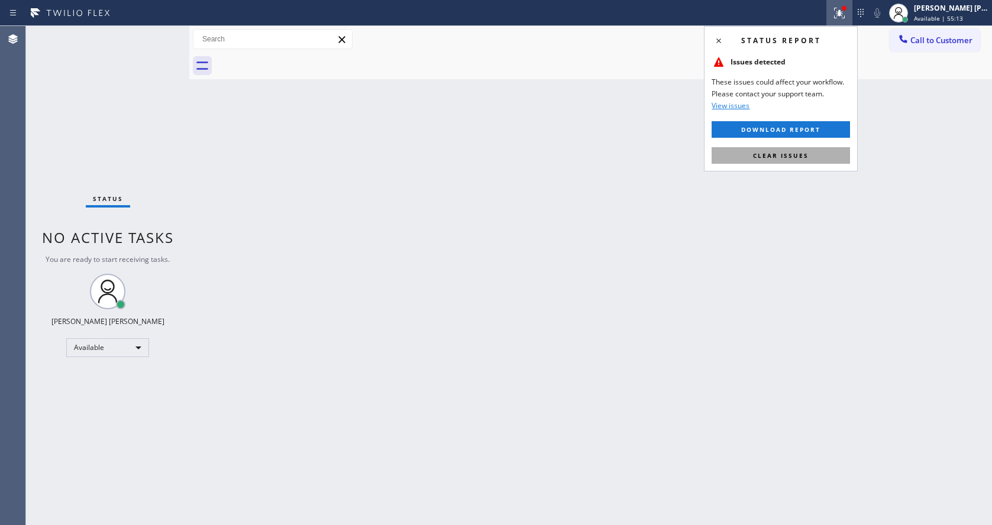
click at [794, 148] on button "Clear issues" at bounding box center [781, 155] width 138 height 17
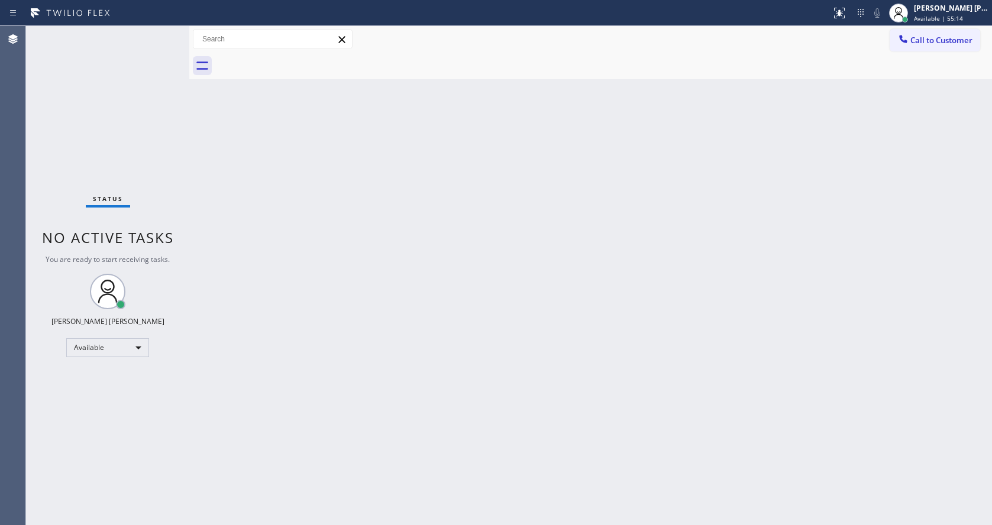
click at [509, 355] on div "Back to Dashboard Change Sender ID Customers Technicians Select a contact Outbo…" at bounding box center [590, 275] width 803 height 499
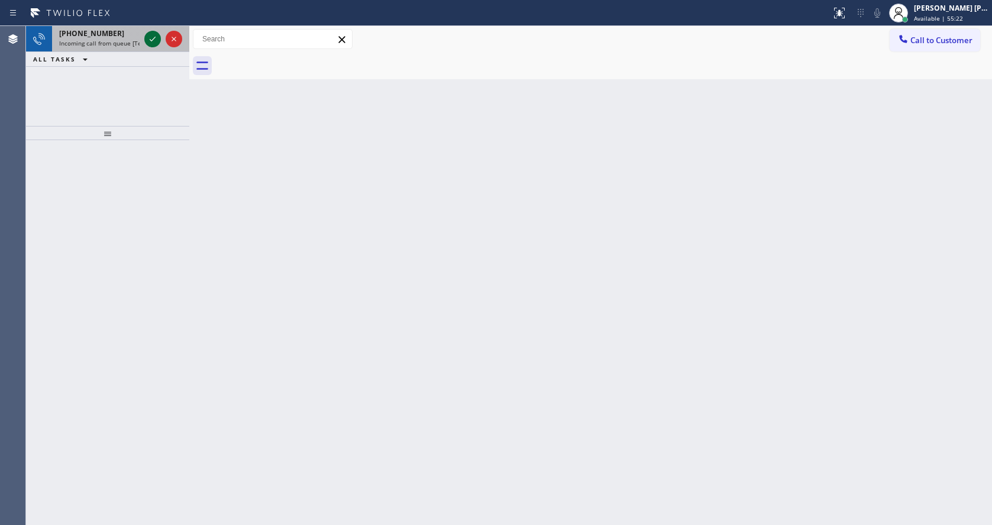
click at [151, 40] on icon at bounding box center [153, 39] width 6 height 5
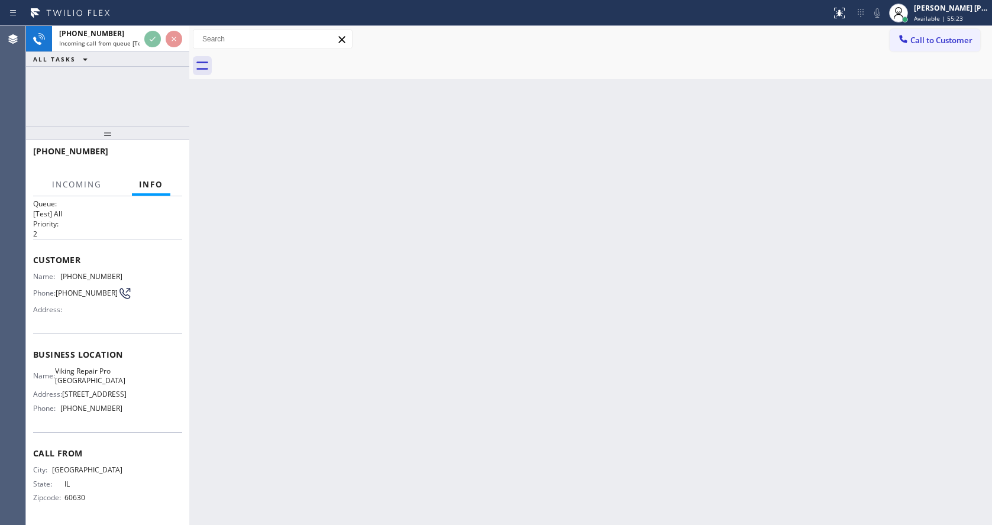
scroll to position [34, 0]
click at [412, 302] on div "Back to Dashboard Change Sender ID Customers Technicians Select a contact Outbo…" at bounding box center [590, 275] width 803 height 499
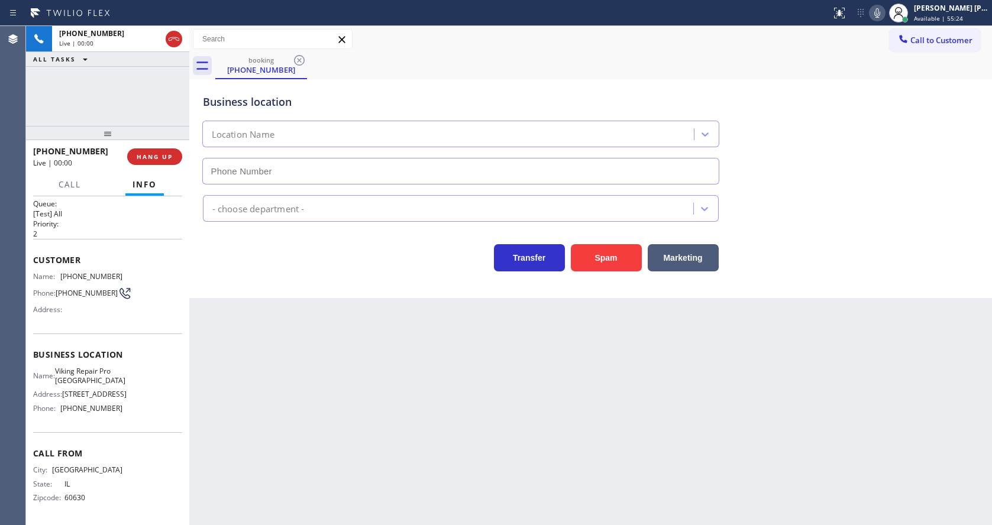
type input "(847) 241-1817"
click at [361, 362] on div "Back to Dashboard Change Sender ID Customers Technicians Select a contact Outbo…" at bounding box center [590, 275] width 803 height 499
click at [303, 412] on div "Back to Dashboard Change Sender ID Customers Technicians Select a contact Outbo…" at bounding box center [590, 275] width 803 height 499
click at [537, 356] on div "Back to Dashboard Change Sender ID Customers Technicians Select a contact Outbo…" at bounding box center [590, 275] width 803 height 499
click at [310, 401] on div "Back to Dashboard Change Sender ID Customers Technicians Select a contact Outbo…" at bounding box center [590, 275] width 803 height 499
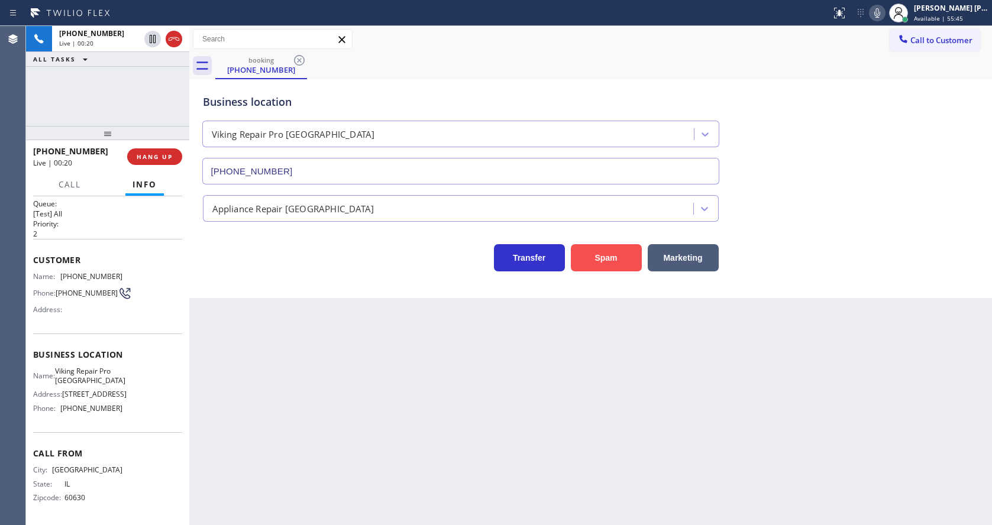
click at [618, 253] on button "Spam" at bounding box center [606, 257] width 71 height 27
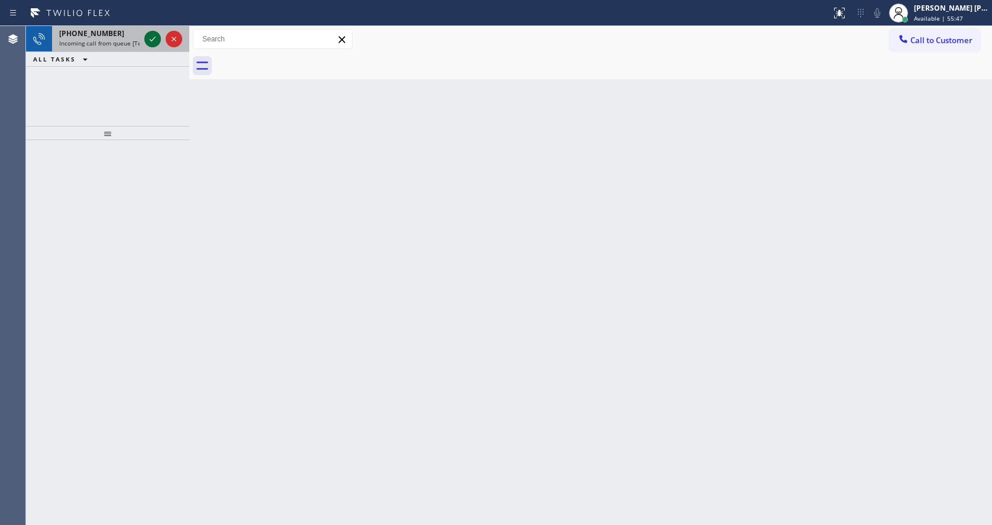
click at [151, 35] on icon at bounding box center [152, 39] width 14 height 14
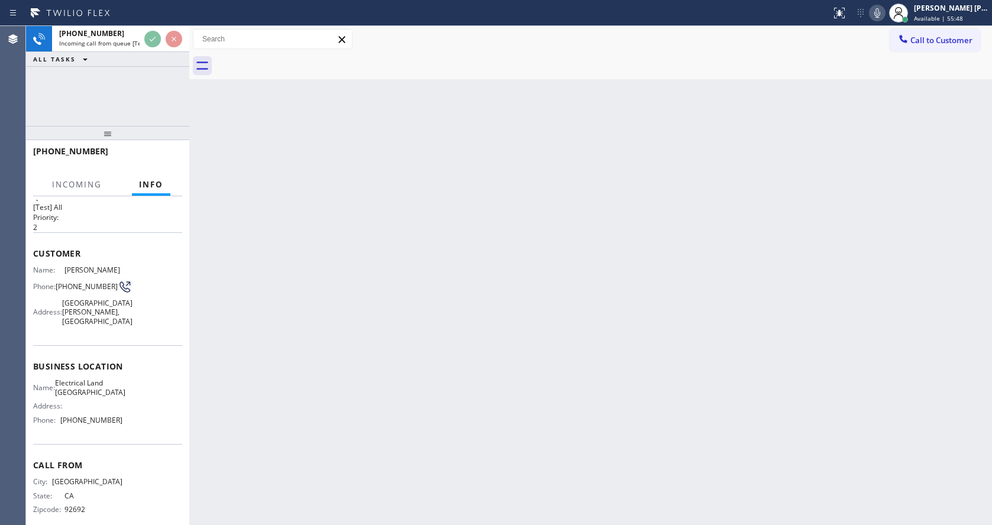
click at [459, 339] on div "Back to Dashboard Change Sender ID Customers Technicians Select a contact Outbo…" at bounding box center [590, 275] width 803 height 499
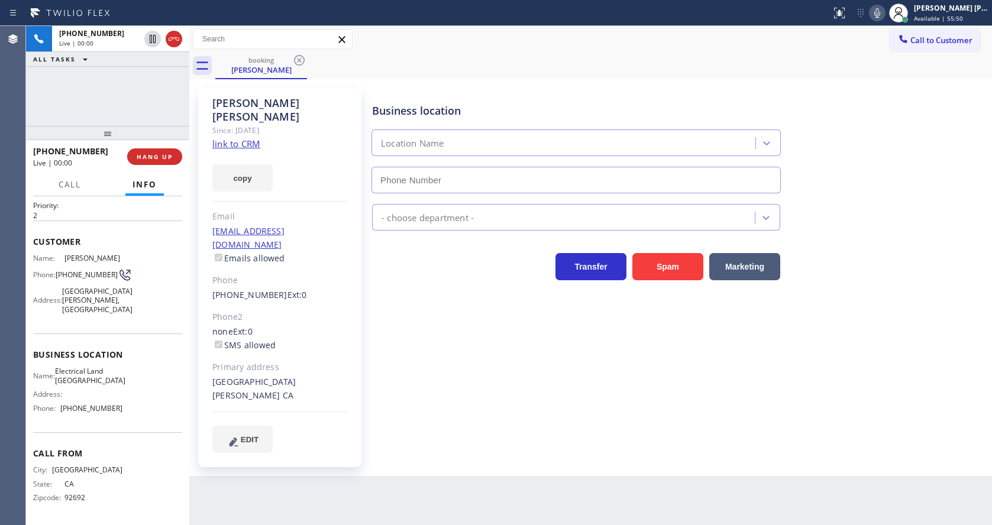
type input "(949) 334-2797"
click at [258, 138] on link "link to CRM" at bounding box center [236, 144] width 48 height 12
click at [884, 16] on icon at bounding box center [877, 13] width 14 height 14
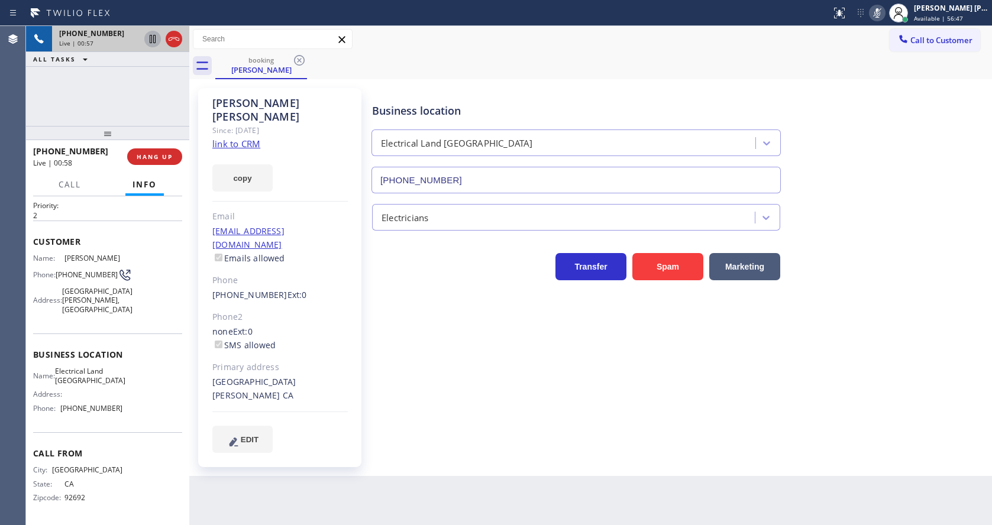
click at [149, 36] on icon at bounding box center [152, 39] width 14 height 14
click at [448, 343] on div "Business location Electrical Land Mission Viejo (949) 334-2797 Electricians Tra…" at bounding box center [679, 270] width 619 height 358
click at [477, 468] on div "Back to Dashboard Change Sender ID Customers Technicians Select a contact Outbo…" at bounding box center [590, 275] width 803 height 499
click at [432, 335] on div "Business location Electrical Land Mission Viejo (949) 334-2797 Electricians Tra…" at bounding box center [679, 270] width 619 height 358
click at [466, 441] on div "Business location Electrical Land Mission Viejo (949) 334-2797 Electricians Tra…" at bounding box center [679, 282] width 619 height 382
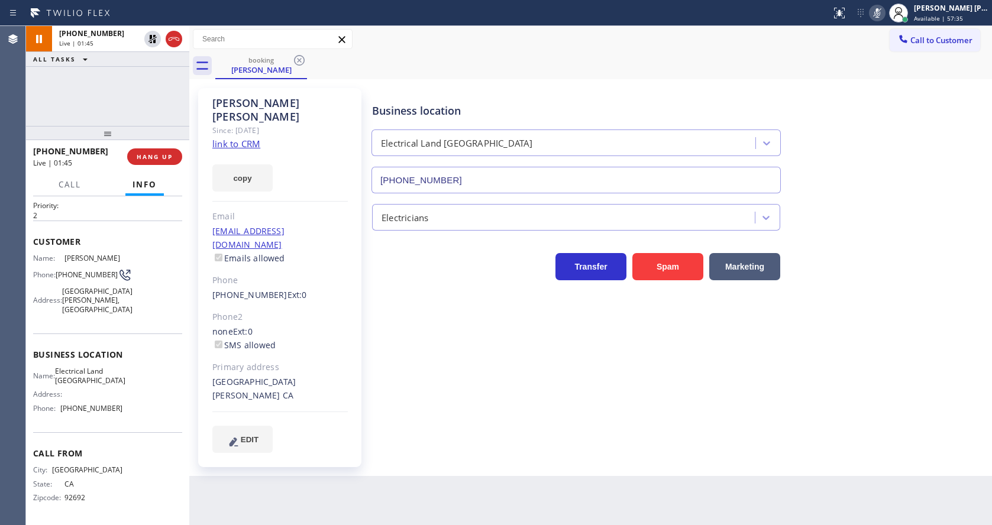
click at [367, 447] on div "Harold Yeaton Since: 20 may 2020 link to CRM copy Email hyeaton172@gmail.com Em…" at bounding box center [590, 277] width 803 height 397
click at [152, 35] on icon at bounding box center [152, 39] width 14 height 14
click at [877, 14] on icon at bounding box center [877, 13] width 14 height 14
click at [878, 73] on div "booking Harold Yeaton" at bounding box center [603, 66] width 777 height 27
click at [435, 362] on div "Business location Electrical Land Mission Viejo (949) 334-2797 Electricians Tra…" at bounding box center [679, 270] width 619 height 358
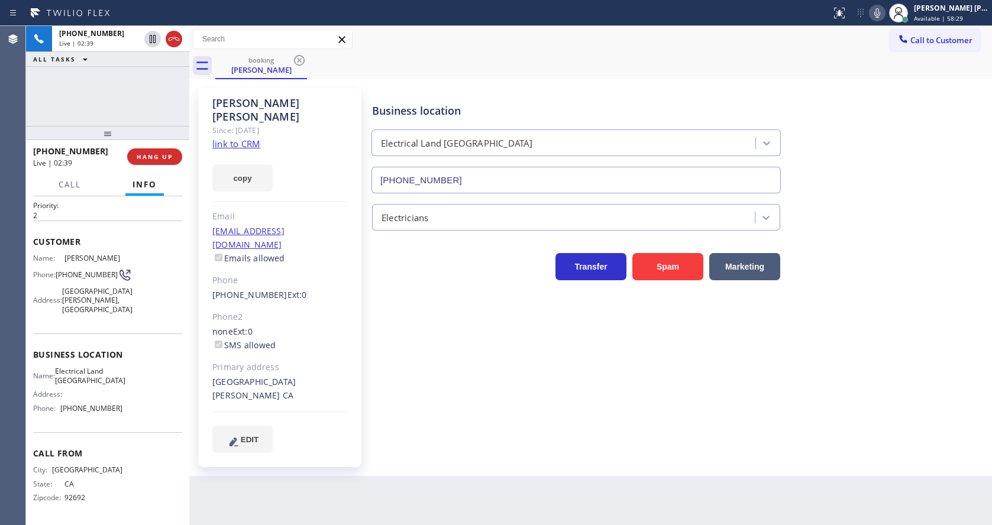
click at [548, 383] on div "Business location Electrical Land Mission Viejo (949) 334-2797 Electricians Tra…" at bounding box center [679, 270] width 619 height 358
click at [409, 376] on div "Business location Electrical Land Mission Viejo (949) 334-2797 Electricians Tra…" at bounding box center [679, 270] width 619 height 358
click at [116, 90] on div "+19496832537 Live | 03:00 ALL TASKS ALL TASKS ACTIVE TASKS TASKS IN WRAP UP" at bounding box center [107, 76] width 163 height 100
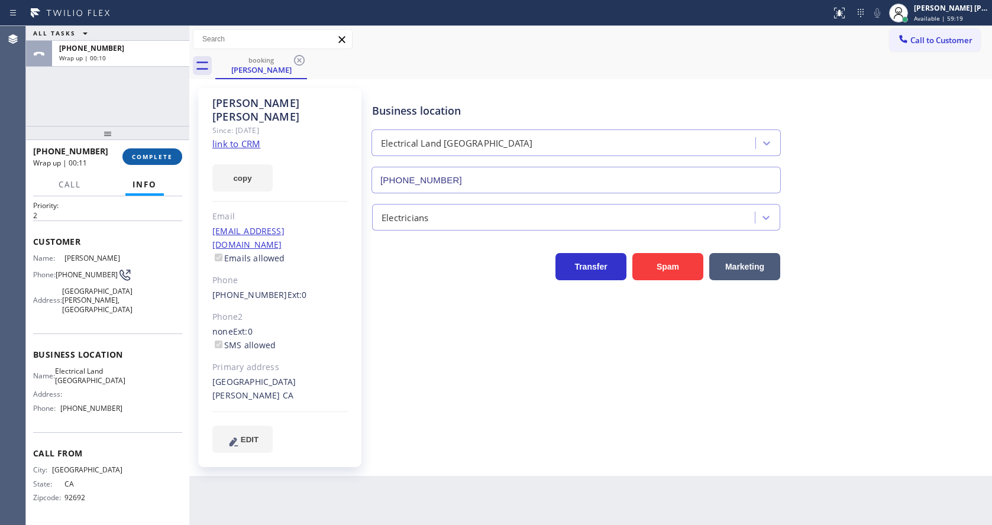
click at [134, 155] on span "COMPLETE" at bounding box center [152, 157] width 41 height 8
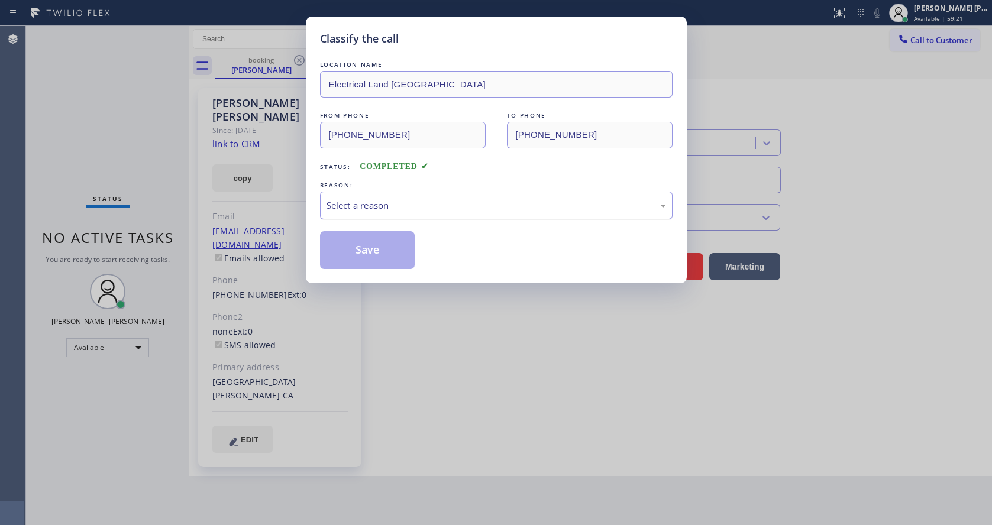
click at [443, 207] on div "Select a reason" at bounding box center [495, 206] width 339 height 14
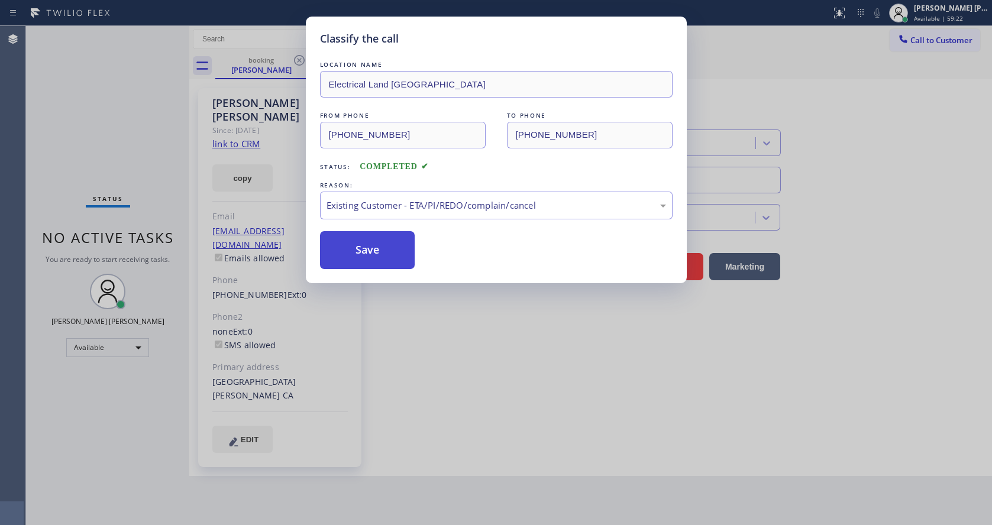
click at [377, 246] on button "Save" at bounding box center [367, 250] width 95 height 38
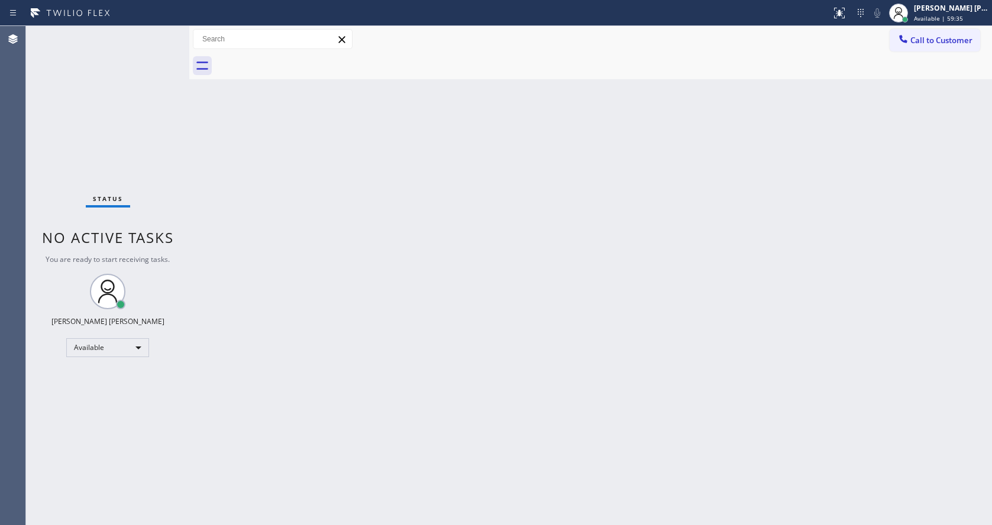
click at [171, 129] on div "Status No active tasks You are ready to start receiving tasks. [PERSON_NAME] [P…" at bounding box center [107, 275] width 163 height 499
click at [532, 267] on div "Back to Dashboard Change Sender ID Customers Technicians Select a contact Outbo…" at bounding box center [590, 275] width 803 height 499
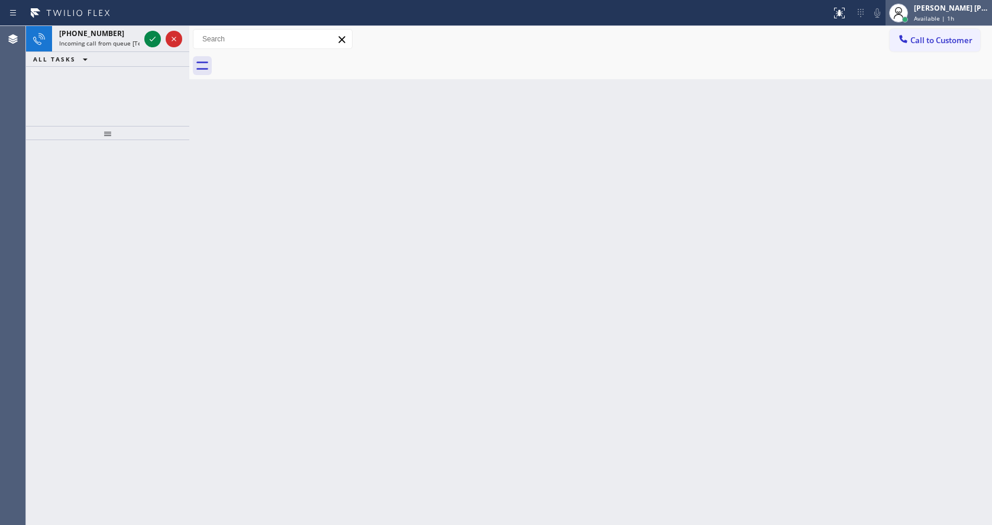
click at [944, 11] on div "[PERSON_NAME] [PERSON_NAME]" at bounding box center [951, 8] width 75 height 10
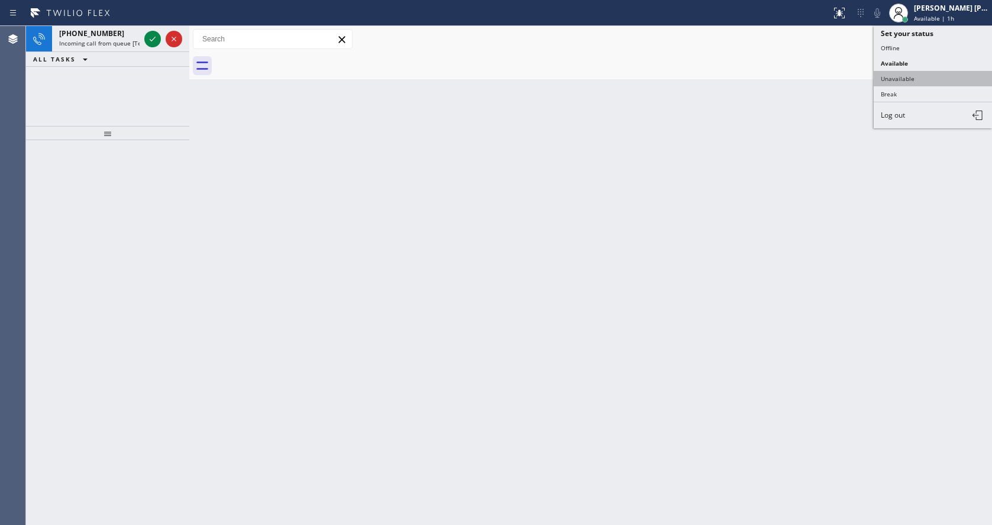
click at [908, 78] on button "Unavailable" at bounding box center [933, 78] width 118 height 15
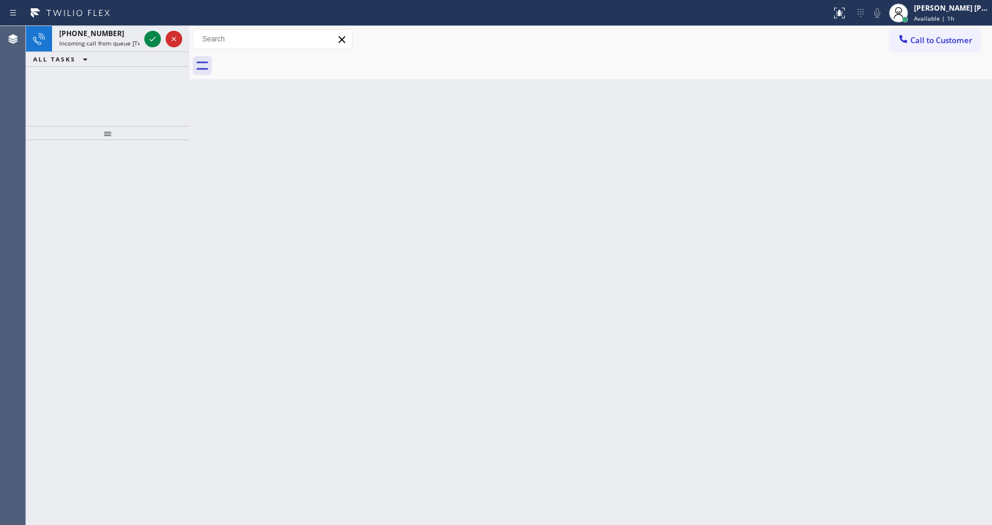
click at [641, 254] on div "Back to Dashboard Change Sender ID Customers Technicians Select a contact Outbo…" at bounding box center [590, 275] width 803 height 499
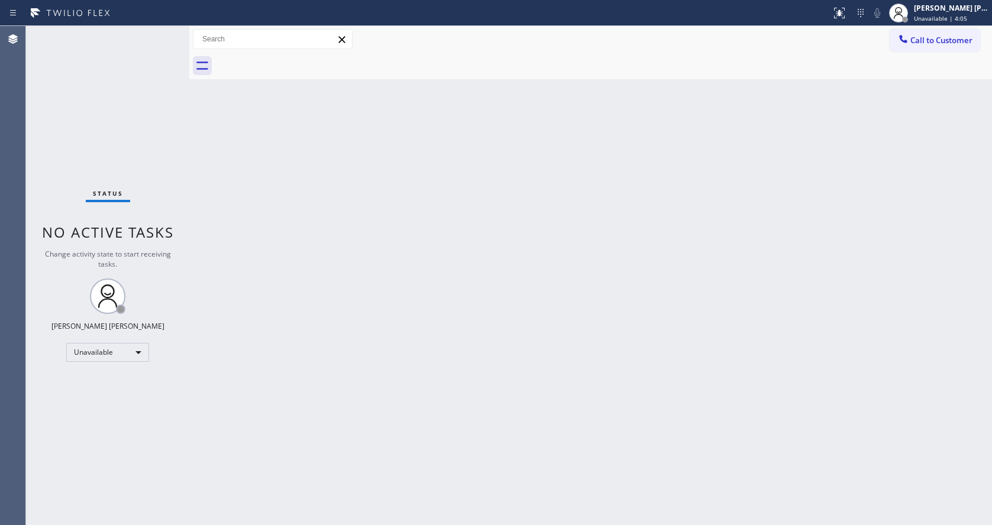
click at [627, 434] on div "Back to Dashboard Change Sender ID Customers Technicians Select a contact Outbo…" at bounding box center [590, 275] width 803 height 499
click at [520, 406] on div "Back to Dashboard Change Sender ID Customers Technicians Select a contact Outbo…" at bounding box center [590, 275] width 803 height 499
click at [622, 311] on div "Back to Dashboard Change Sender ID Customers Technicians Select a contact Outbo…" at bounding box center [590, 275] width 803 height 499
click at [274, 356] on div "Back to Dashboard Change Sender ID Customers Technicians Select a contact Outbo…" at bounding box center [590, 275] width 803 height 499
click at [174, 180] on div "Status No active tasks Change activity state to start receiving tasks. Jen Rose…" at bounding box center [107, 275] width 163 height 499
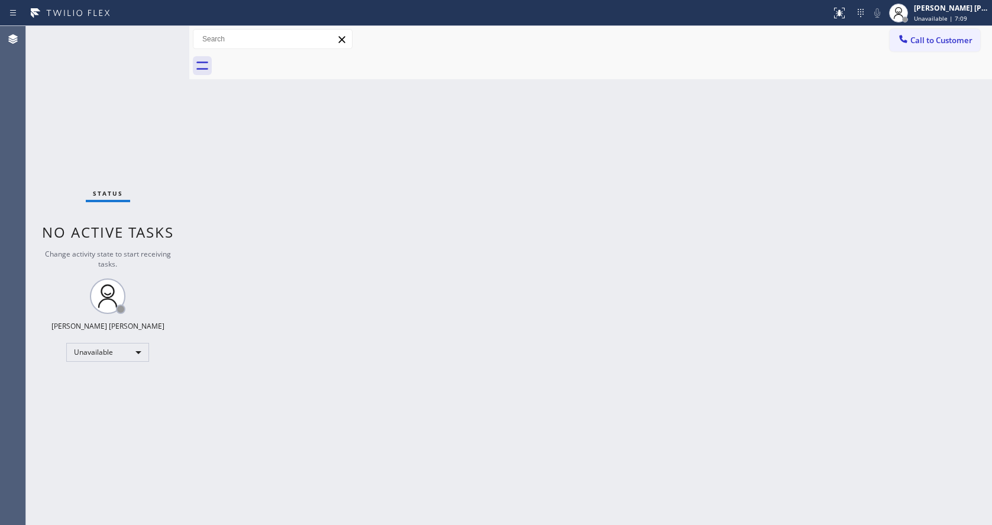
click at [125, 244] on div "Status No active tasks Change activity state to start receiving tasks. Jen Rose…" at bounding box center [107, 275] width 163 height 499
click at [911, 15] on div at bounding box center [898, 13] width 26 height 26
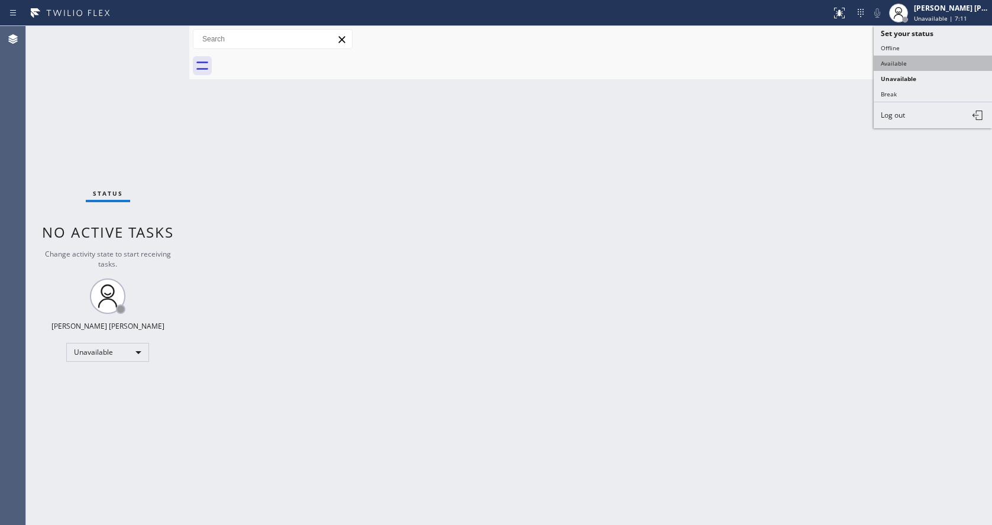
click at [897, 60] on button "Available" at bounding box center [933, 63] width 118 height 15
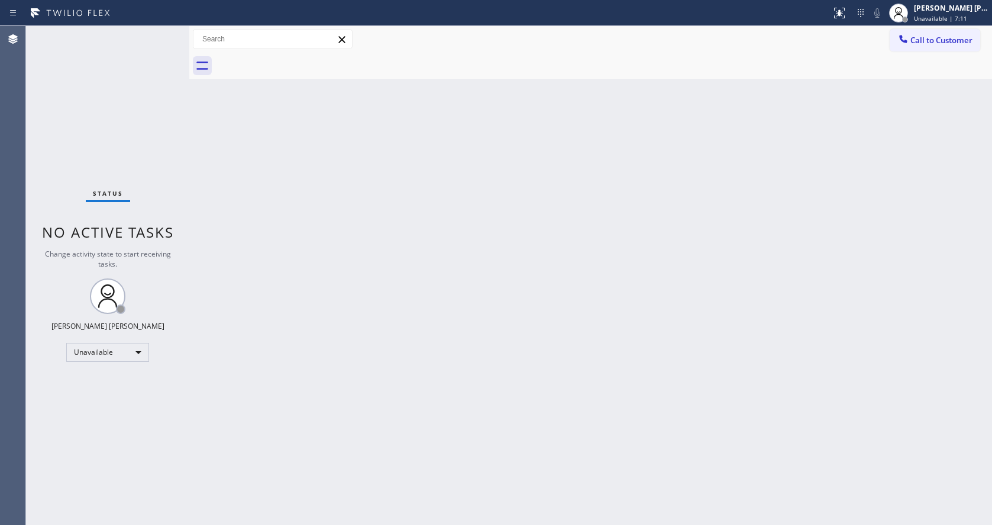
click at [555, 301] on div "Back to Dashboard Change Sender ID Customers Technicians Select a contact Outbo…" at bounding box center [590, 275] width 803 height 499
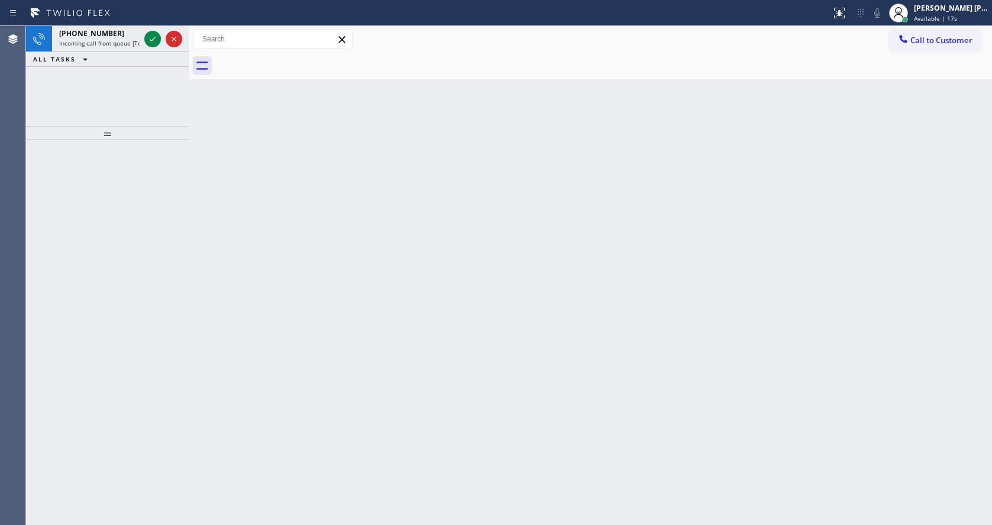
drag, startPoint x: 177, startPoint y: 181, endPoint x: 160, endPoint y: 89, distance: 93.8
click at [177, 181] on div at bounding box center [107, 332] width 163 height 385
click at [135, 43] on span "Incoming call from queue [Test] All" at bounding box center [108, 43] width 98 height 8
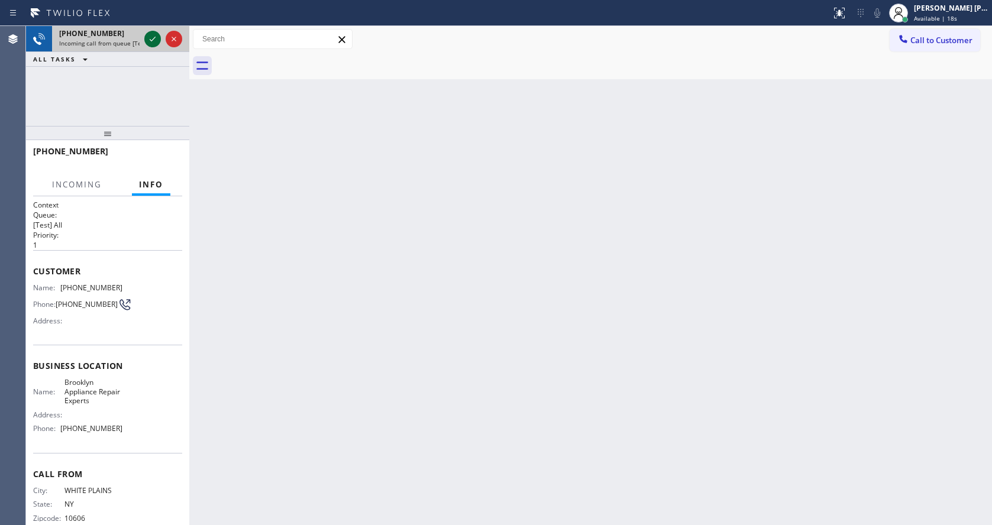
click at [148, 38] on icon at bounding box center [152, 39] width 14 height 14
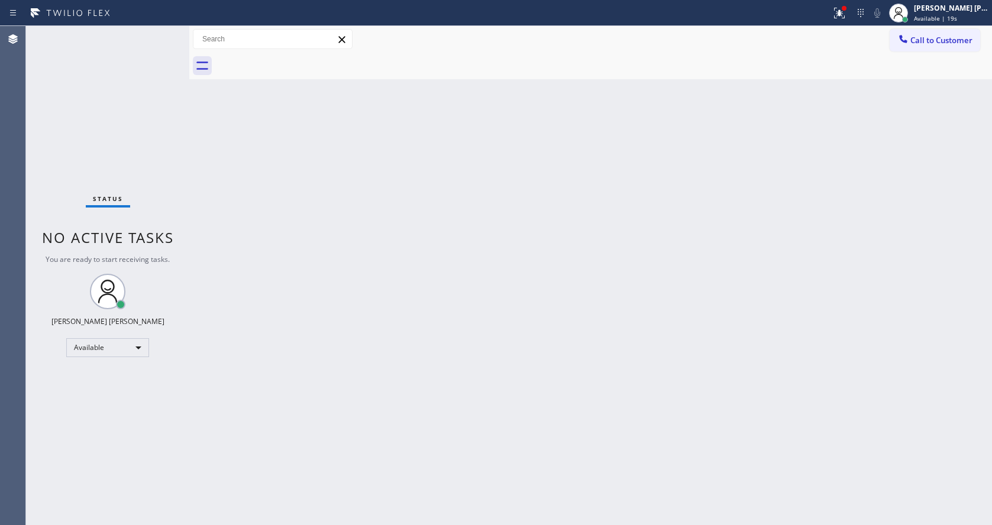
click at [490, 450] on div "Back to Dashboard Change Sender ID Customers Technicians Select a contact Outbo…" at bounding box center [590, 275] width 803 height 499
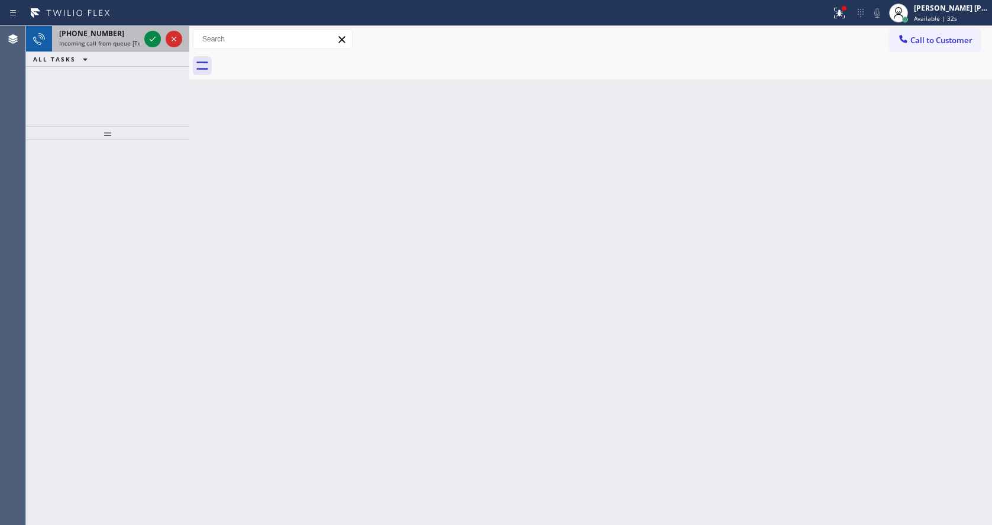
click at [130, 38] on div "+16508453931" at bounding box center [99, 33] width 80 height 10
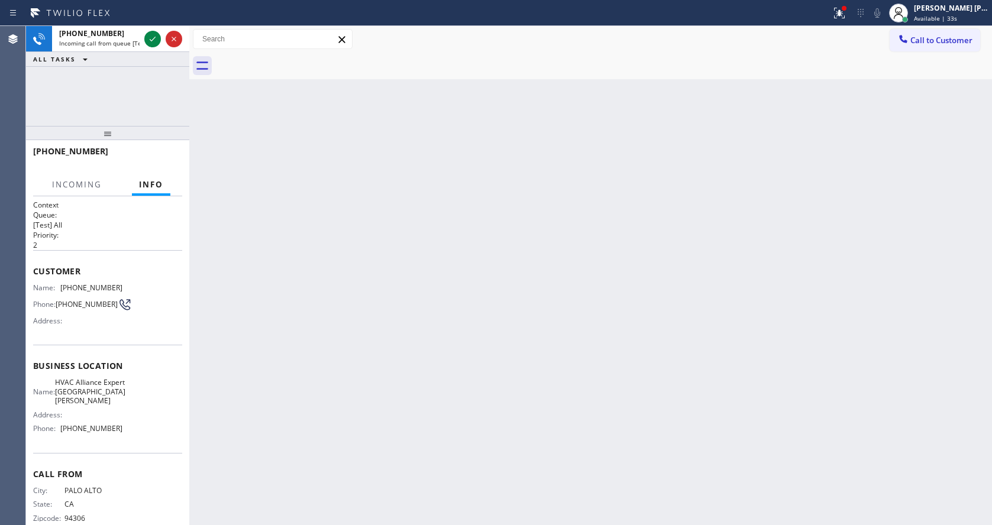
click at [466, 230] on div "Back to Dashboard Change Sender ID Customers Technicians Select a contact Outbo…" at bounding box center [590, 275] width 803 height 499
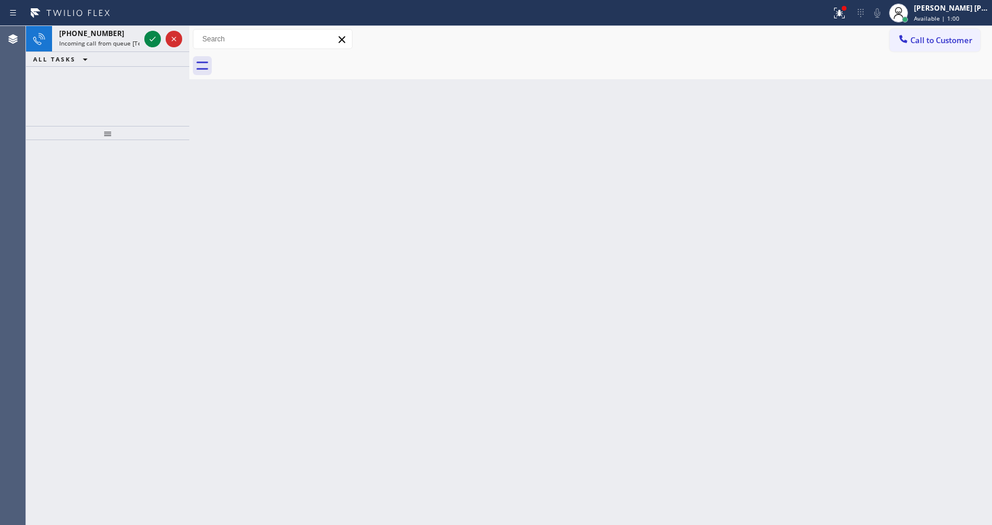
click at [184, 190] on div at bounding box center [107, 332] width 163 height 385
click at [958, 41] on span "Call to Customer" at bounding box center [941, 40] width 62 height 11
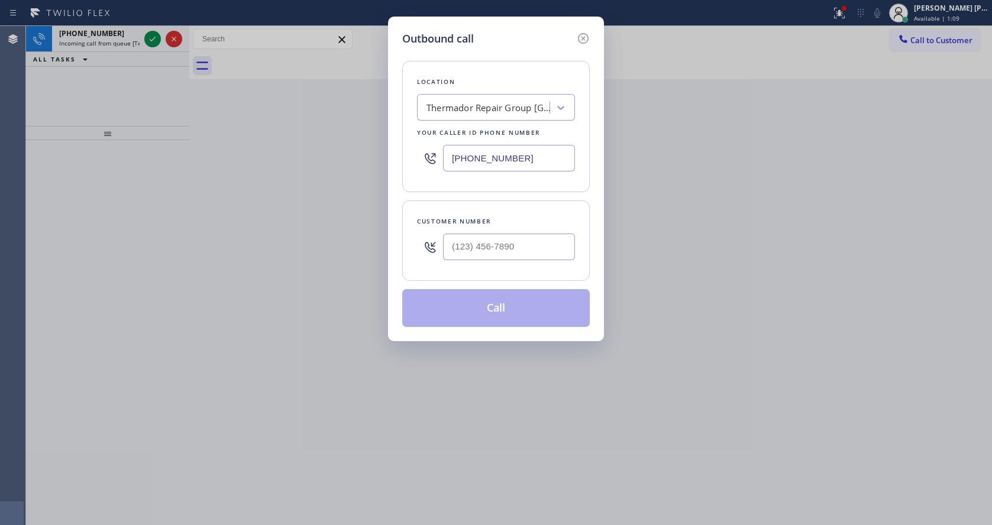
click at [501, 155] on input "[PHONE_NUMBER]" at bounding box center [509, 158] width 132 height 27
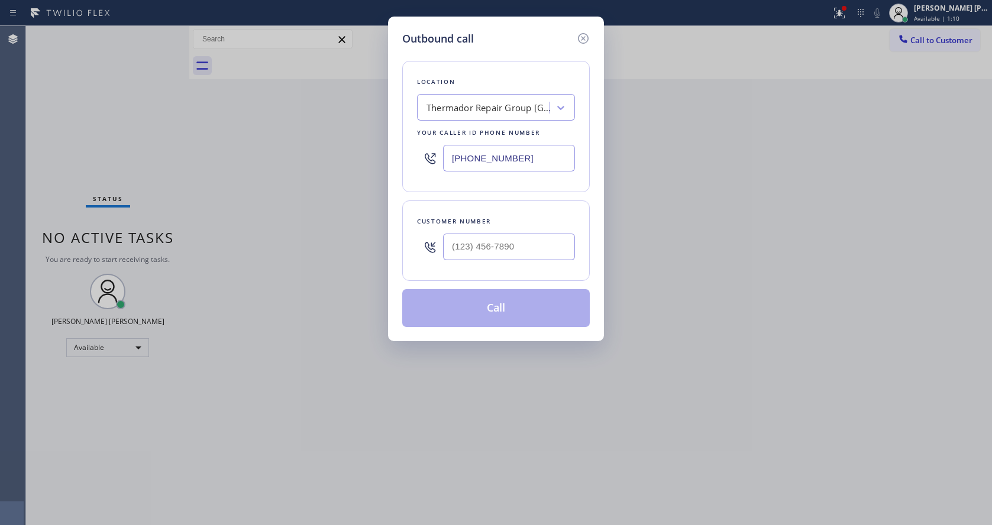
click at [501, 155] on input "[PHONE_NUMBER]" at bounding box center [509, 158] width 132 height 27
paste input "855) 662-5332"
type input "[PHONE_NUMBER]"
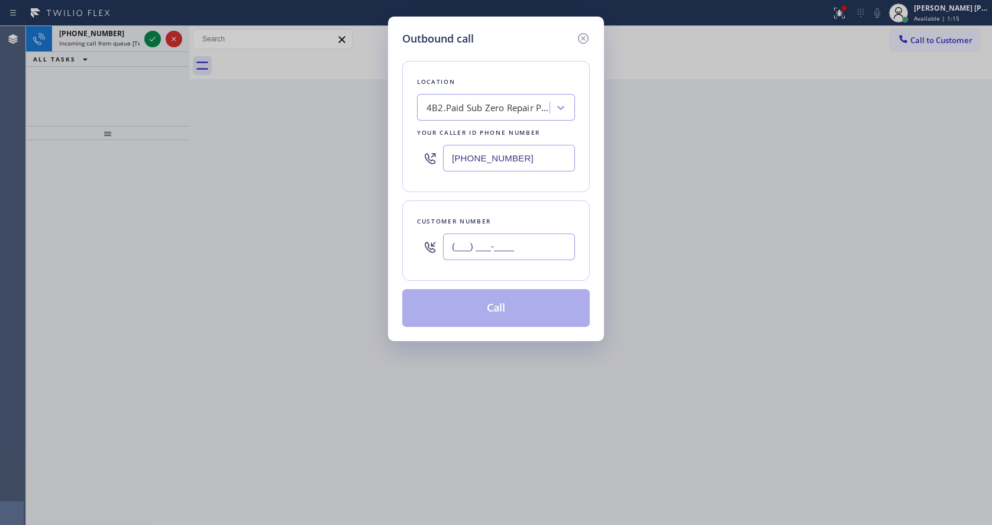
click at [509, 254] on input "(___) ___-____" at bounding box center [509, 247] width 132 height 27
paste input "323) 445-0161"
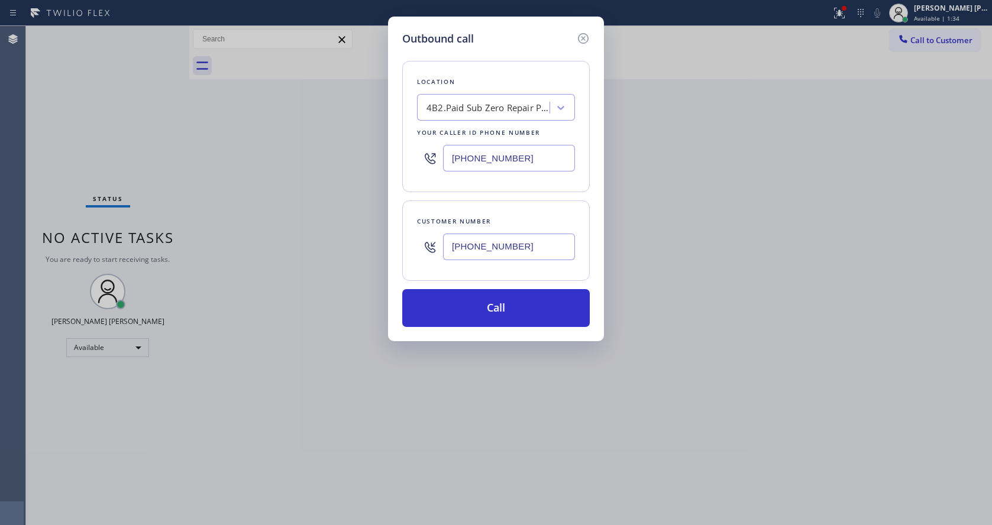
click at [405, 249] on div "Customer number (323) 445-0161" at bounding box center [495, 241] width 187 height 80
click at [475, 253] on input "[PHONE_NUMBER]" at bounding box center [509, 247] width 132 height 27
paste input "323-4450"
click at [505, 321] on button "Call" at bounding box center [495, 308] width 187 height 38
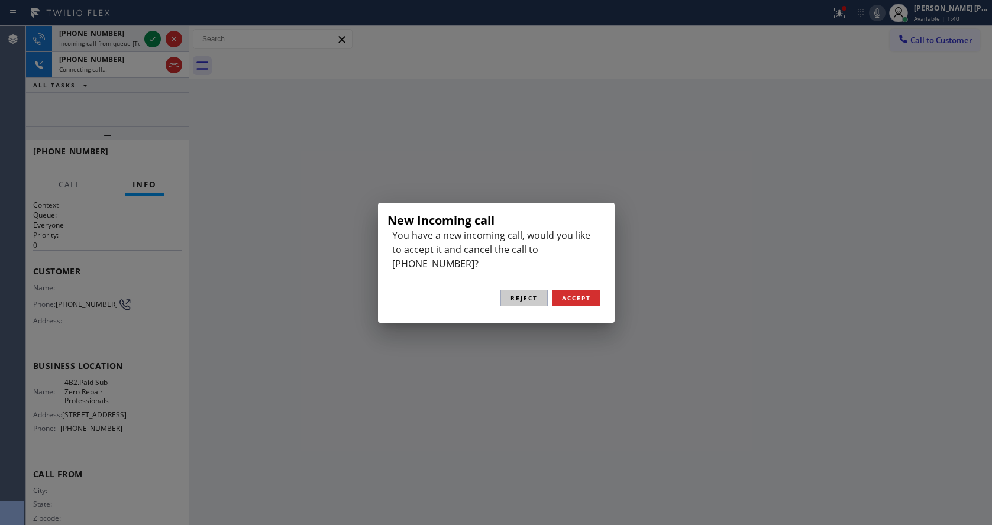
click at [519, 294] on span "Reject" at bounding box center [523, 298] width 27 height 8
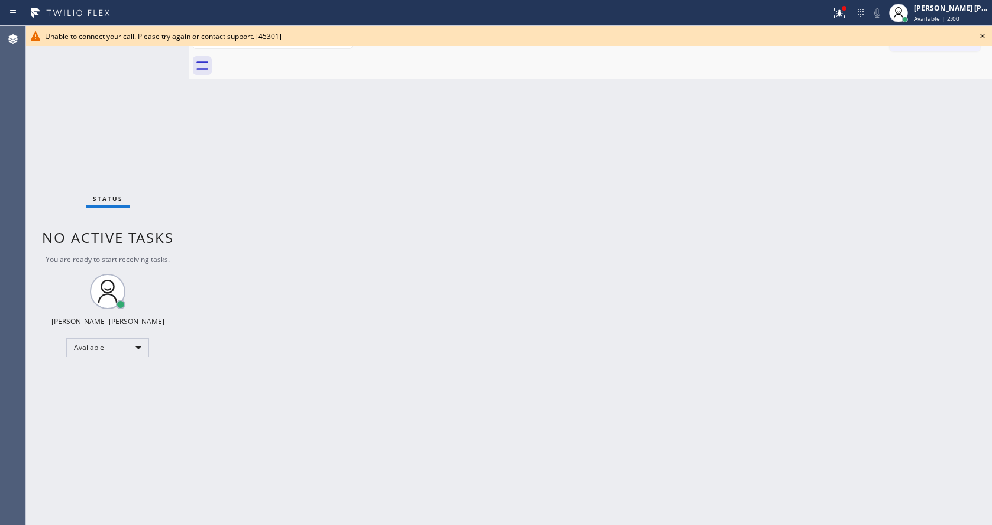
click at [976, 40] on icon at bounding box center [982, 36] width 14 height 14
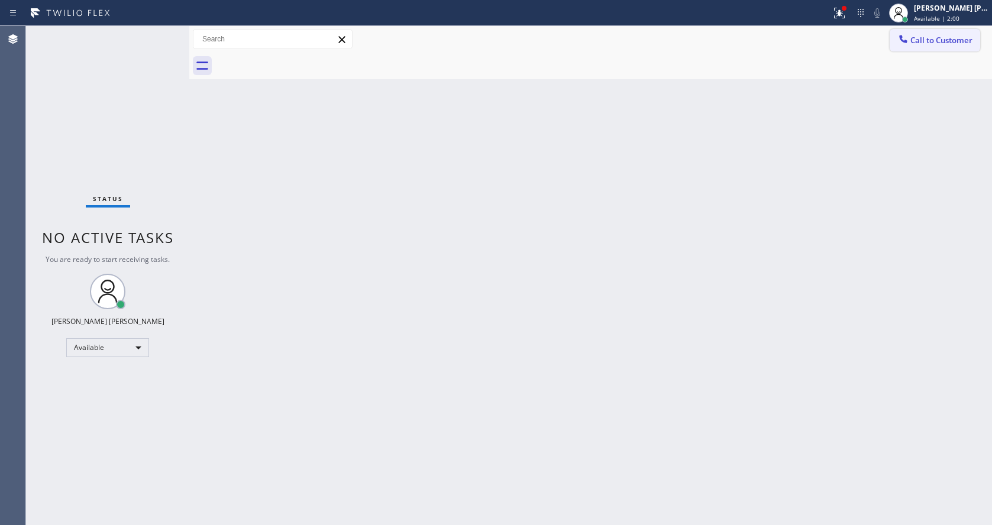
click at [935, 50] on button "Call to Customer" at bounding box center [935, 40] width 90 height 22
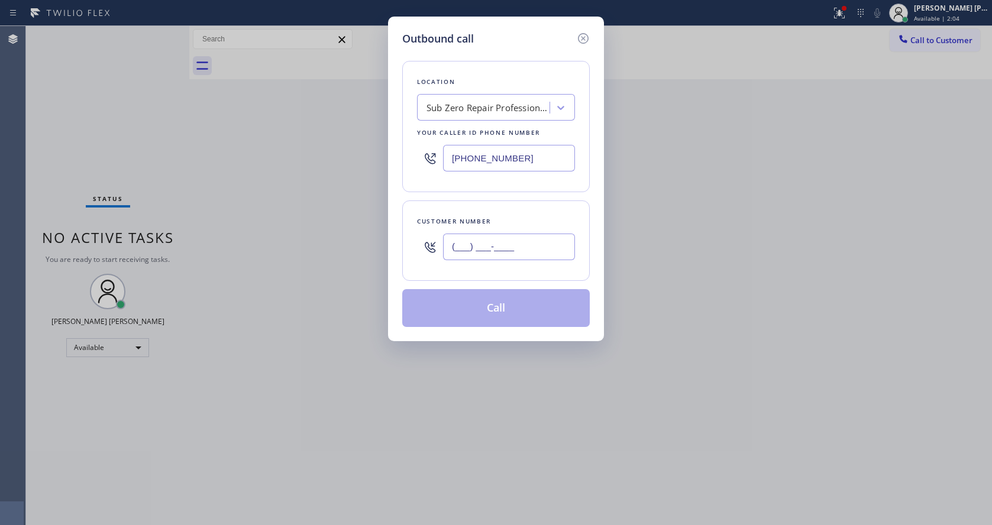
click at [538, 244] on input "(___) ___-____" at bounding box center [509, 247] width 132 height 27
paste input "323) 445-0161"
type input "[PHONE_NUMBER]"
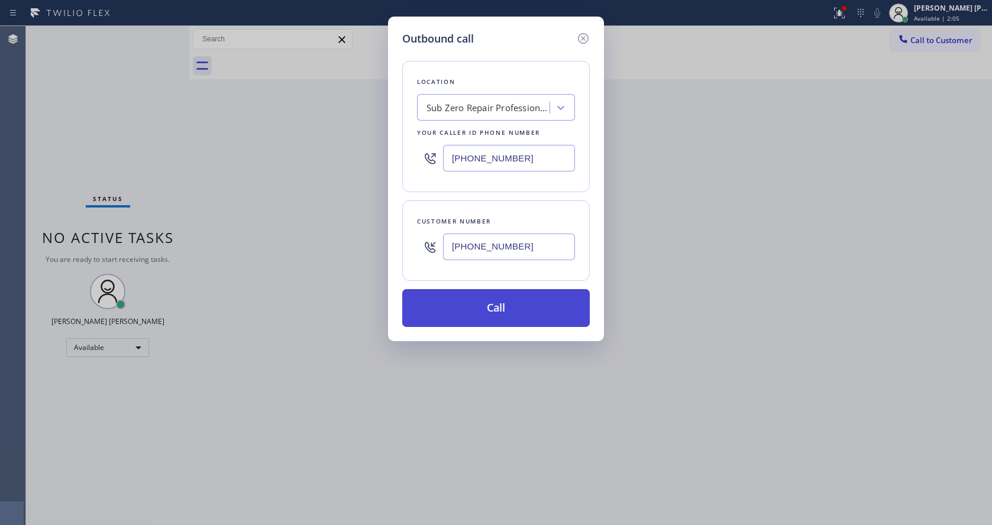
click at [504, 309] on button "Call" at bounding box center [495, 308] width 187 height 38
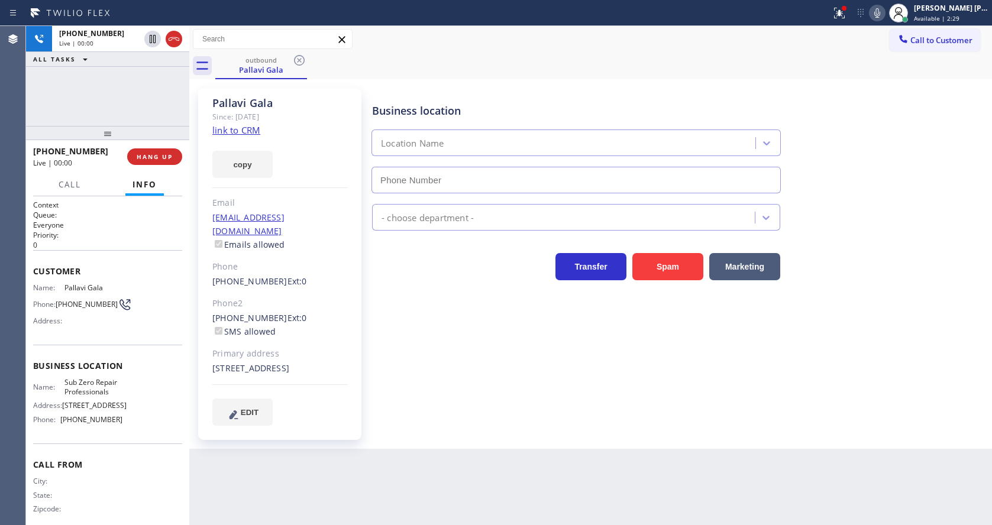
type input "[PHONE_NUMBER]"
click at [312, 158] on div "copy" at bounding box center [279, 157] width 135 height 41
click at [495, 473] on div "Back to Dashboard Change Sender ID Customers Technicians Select a contact Outbo…" at bounding box center [590, 275] width 803 height 499
click at [154, 153] on span "HANG UP" at bounding box center [155, 157] width 36 height 8
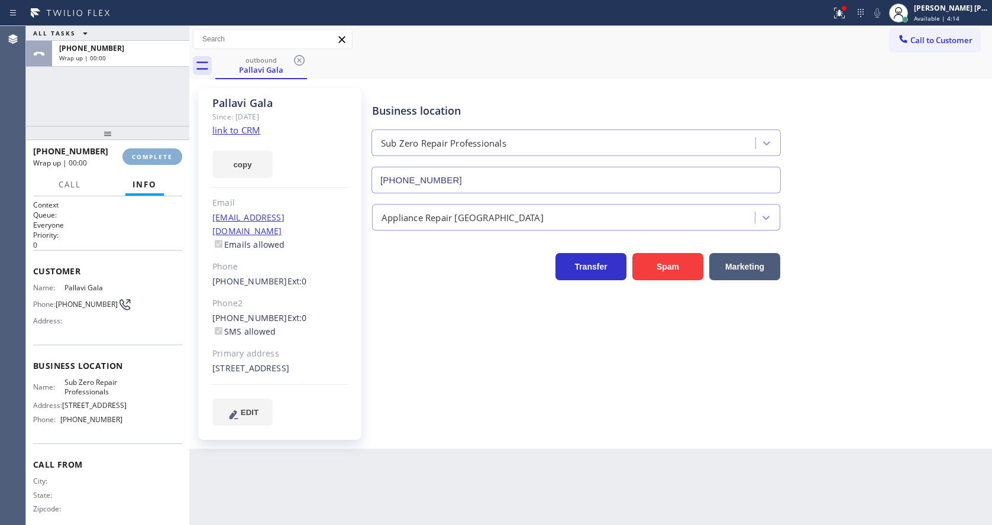
click at [154, 153] on span "COMPLETE" at bounding box center [152, 157] width 41 height 8
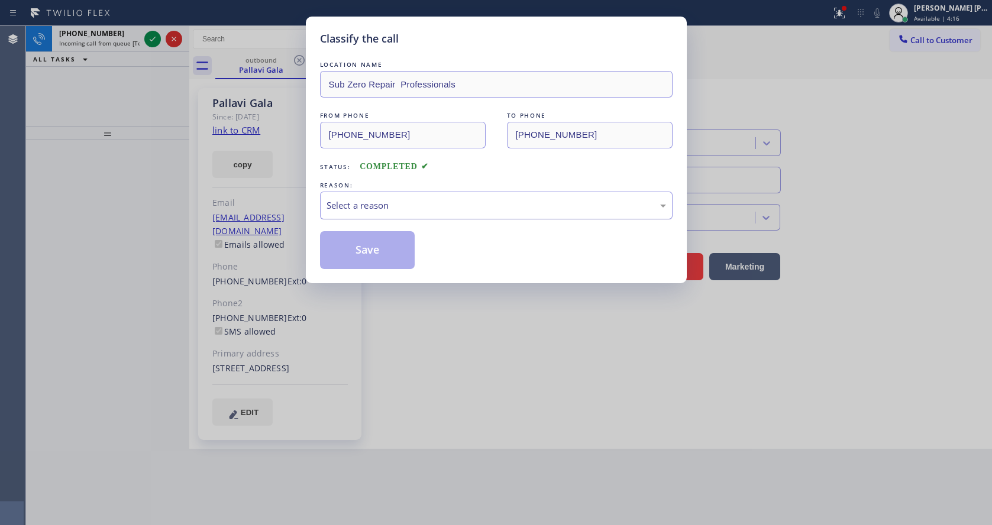
drag, startPoint x: 377, startPoint y: 186, endPoint x: 377, endPoint y: 200, distance: 14.2
click at [377, 190] on div "REASON:" at bounding box center [496, 185] width 353 height 12
click at [377, 200] on div "Select a reason" at bounding box center [495, 206] width 339 height 14
click at [370, 242] on button "Save" at bounding box center [367, 250] width 95 height 38
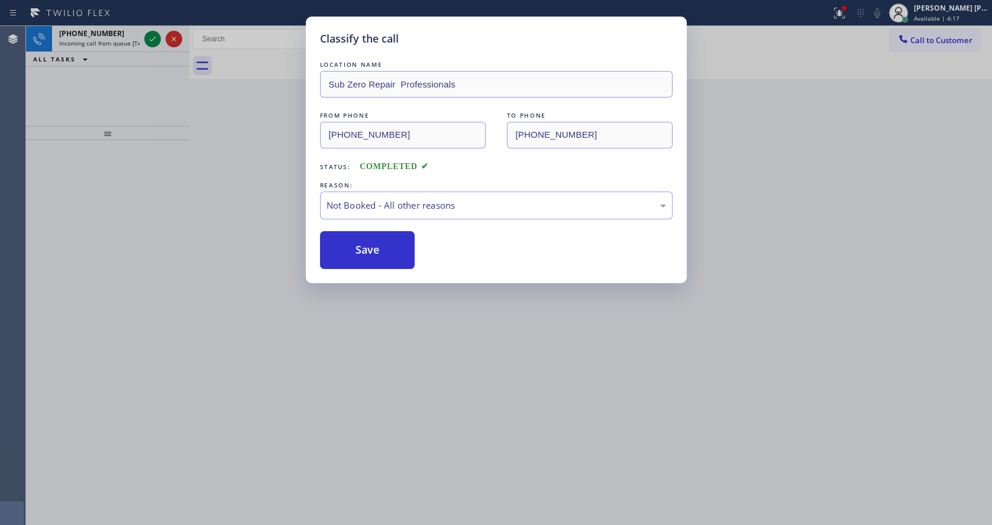
click at [370, 242] on button "Save" at bounding box center [367, 250] width 95 height 38
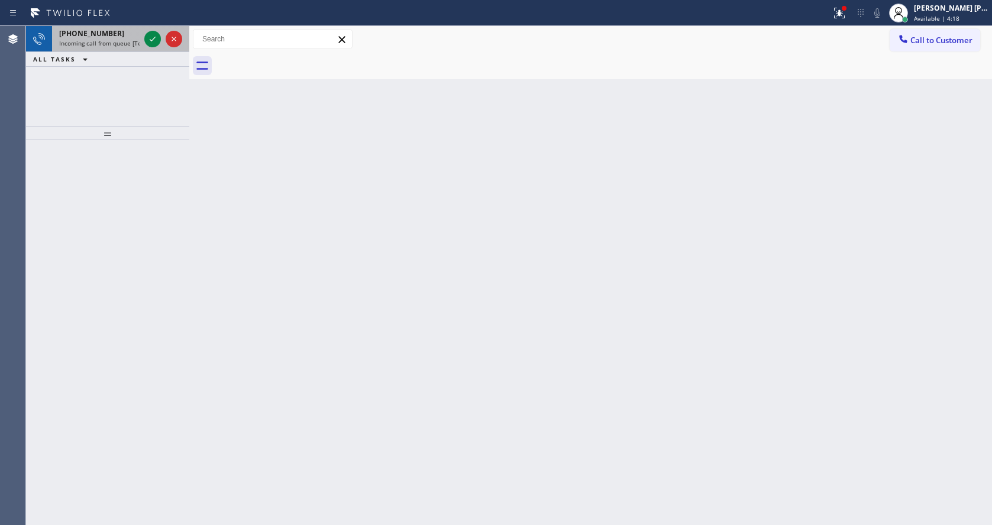
click at [101, 47] on span "Incoming call from queue [Test] All" at bounding box center [108, 43] width 98 height 8
drag, startPoint x: 109, startPoint y: 51, endPoint x: 137, endPoint y: 41, distance: 29.6
click at [109, 51] on div "+16502163783 Incoming call from queue [Test] All" at bounding box center [97, 39] width 90 height 26
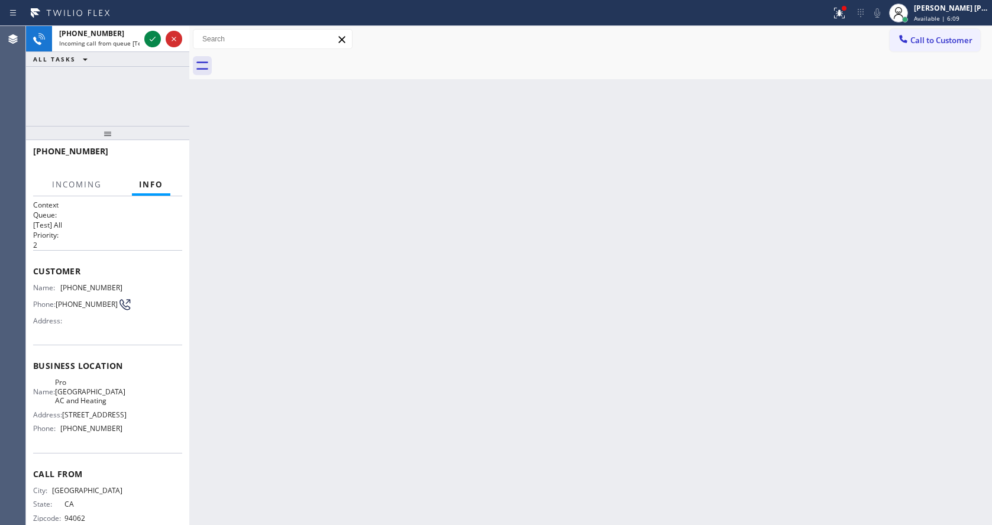
click at [905, 96] on div "Back to Dashboard Change Sender ID Customers Technicians Select a contact Outbo…" at bounding box center [590, 275] width 803 height 499
drag, startPoint x: 842, startPoint y: 14, endPoint x: 837, endPoint y: 41, distance: 27.7
click at [843, 14] on icon at bounding box center [839, 13] width 14 height 14
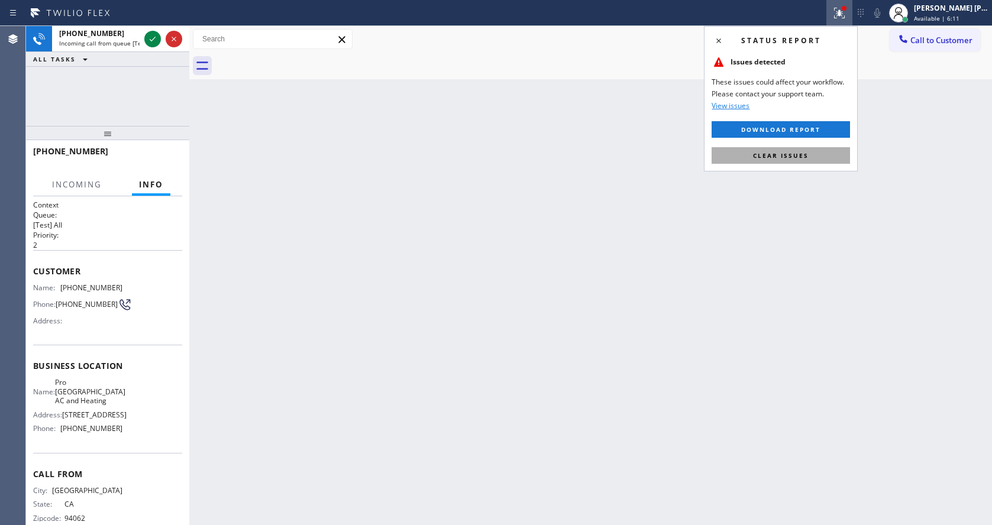
click at [783, 150] on button "Clear issues" at bounding box center [781, 155] width 138 height 17
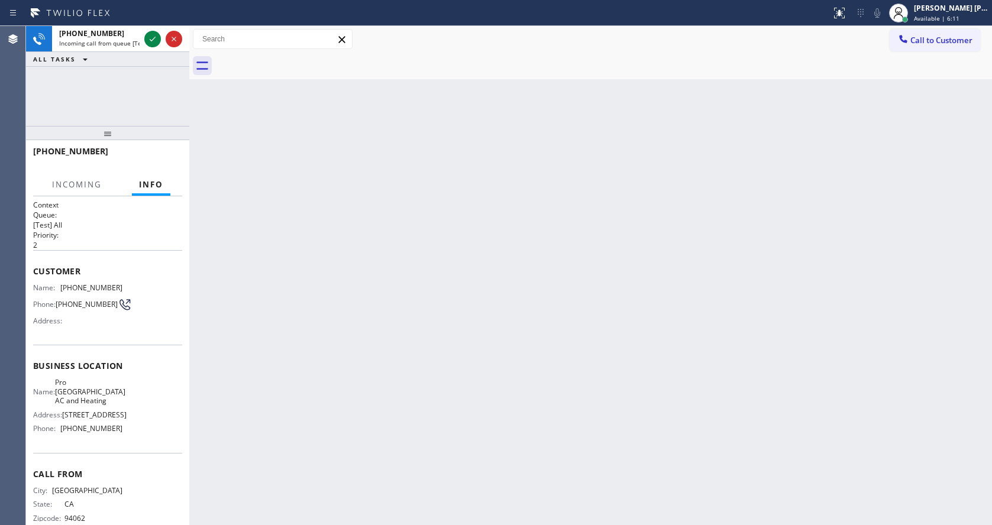
click at [786, 151] on div "Back to Dashboard Change Sender ID Customers Technicians Select a contact Outbo…" at bounding box center [590, 275] width 803 height 499
click at [129, 38] on div "+16502163783 Incoming call from queue [Test] All" at bounding box center [97, 39] width 90 height 26
click at [149, 37] on icon at bounding box center [152, 39] width 14 height 14
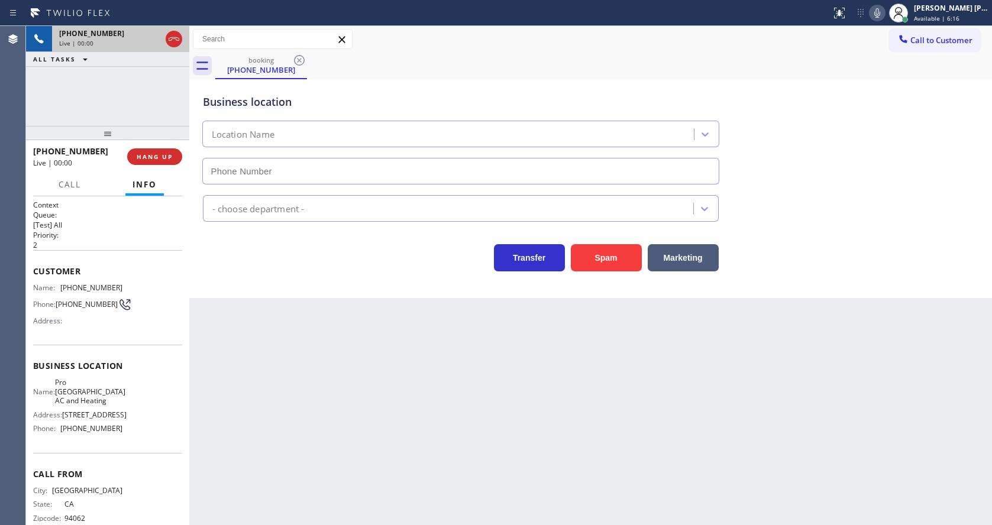
type input "(650) 381-1065"
drag, startPoint x: 303, startPoint y: 253, endPoint x: 408, endPoint y: 215, distance: 111.3
click at [303, 253] on div "Transfer Spam Marketing" at bounding box center [461, 254] width 520 height 33
click at [879, 15] on icon at bounding box center [877, 13] width 14 height 14
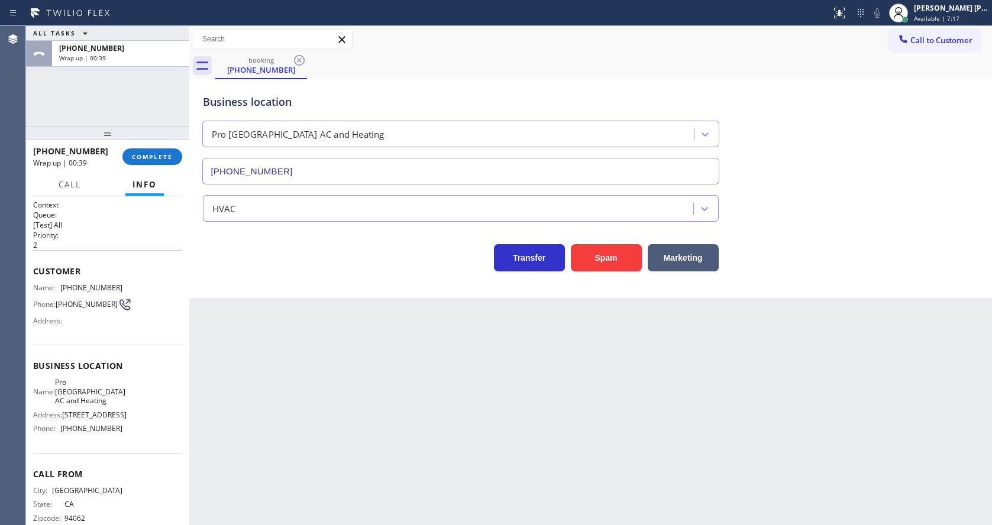
click at [321, 315] on div "Back to Dashboard Change Sender ID Customers Technicians Select a contact Outbo…" at bounding box center [590, 275] width 803 height 499
click at [161, 147] on div "+16502163783 Wrap up | 00:40 COMPLETE" at bounding box center [107, 156] width 149 height 31
click at [161, 157] on span "COMPLETE" at bounding box center [152, 157] width 41 height 8
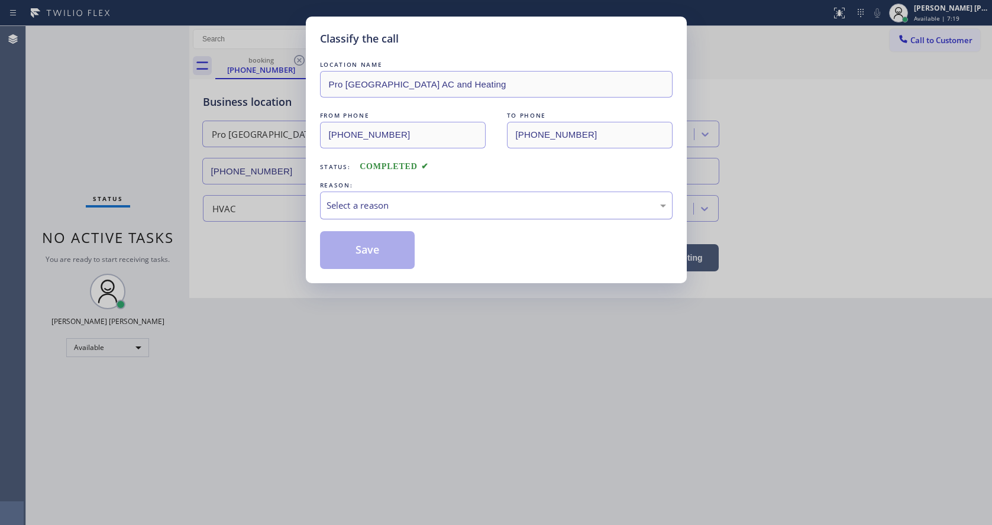
click at [387, 214] on div "Select a reason" at bounding box center [496, 206] width 353 height 28
click at [374, 274] on div "Classify the call LOCATION NAME Pro Redwood City AC and Heating FROM PHONE (650…" at bounding box center [496, 150] width 381 height 267
click at [367, 243] on button "Save" at bounding box center [367, 250] width 95 height 38
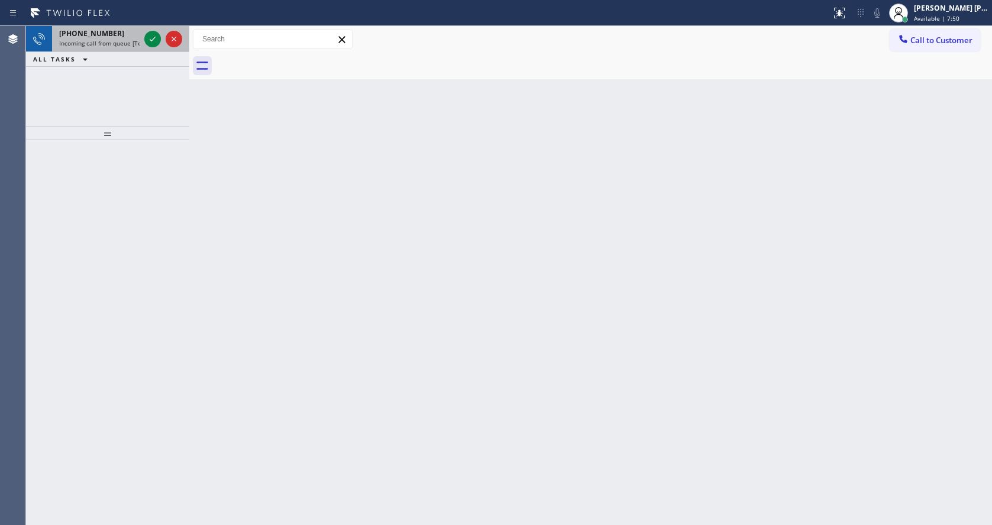
drag, startPoint x: 131, startPoint y: 44, endPoint x: 143, endPoint y: 42, distance: 12.1
click at [131, 44] on span "Incoming call from queue [Test] All" at bounding box center [108, 43] width 98 height 8
click at [780, 153] on div "Back to Dashboard Change Sender ID Customers Technicians Select a contact Outbo…" at bounding box center [590, 275] width 803 height 499
click at [132, 44] on span "Incoming call from queue [Test] All" at bounding box center [108, 43] width 98 height 8
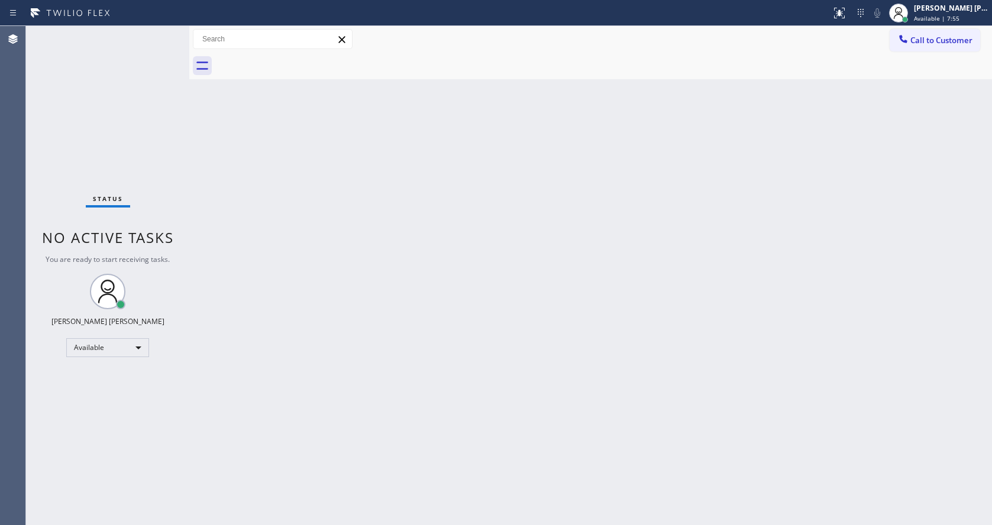
click at [150, 42] on div "Status No active tasks You are ready to start receiving tasks. [PERSON_NAME] [P…" at bounding box center [107, 275] width 163 height 499
click at [468, 412] on div "Back to Dashboard Change Sender ID Customers Technicians Select a contact Outbo…" at bounding box center [590, 275] width 803 height 499
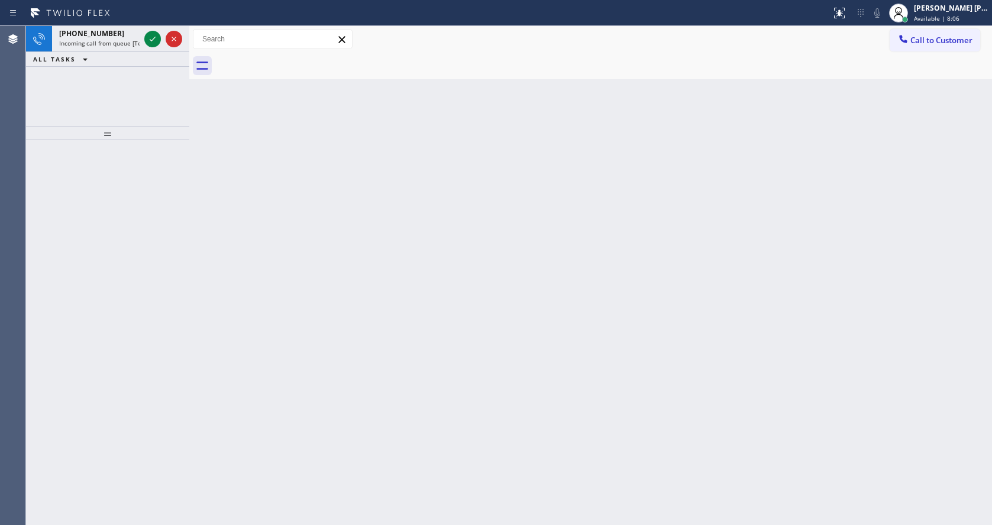
click at [329, 238] on div "Back to Dashboard Change Sender ID Customers Technicians Select a contact Outbo…" at bounding box center [590, 275] width 803 height 499
click at [127, 45] on span "Incoming call from queue [Test] All" at bounding box center [108, 43] width 98 height 8
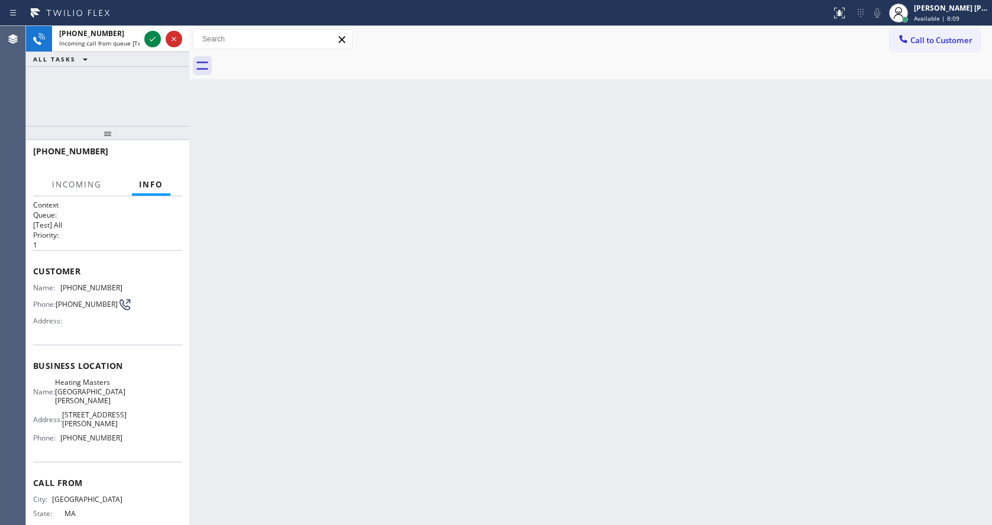
click at [573, 270] on div "Back to Dashboard Change Sender ID Customers Technicians Select a contact Outbo…" at bounding box center [590, 275] width 803 height 499
click at [948, 14] on span "Available | 8:10" at bounding box center [937, 18] width 46 height 8
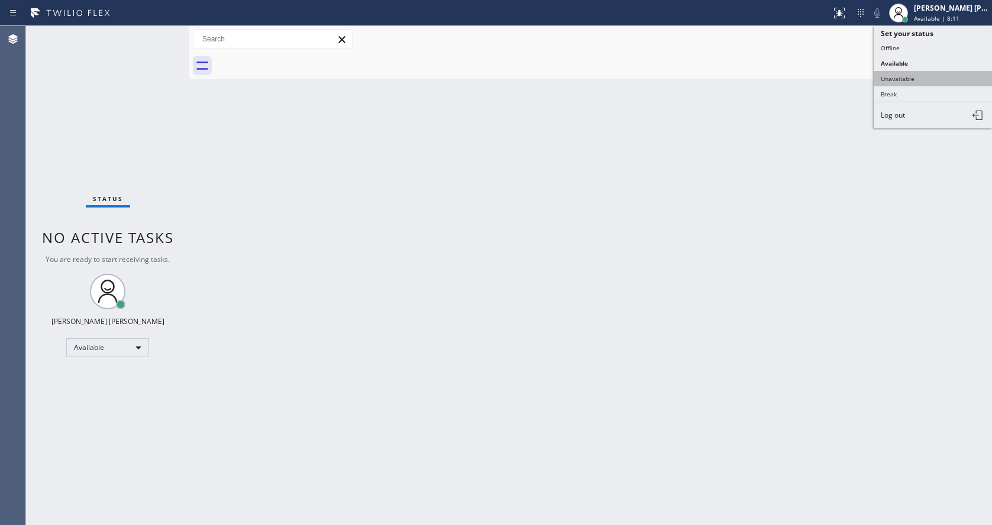
click at [916, 83] on button "Unavailable" at bounding box center [933, 78] width 118 height 15
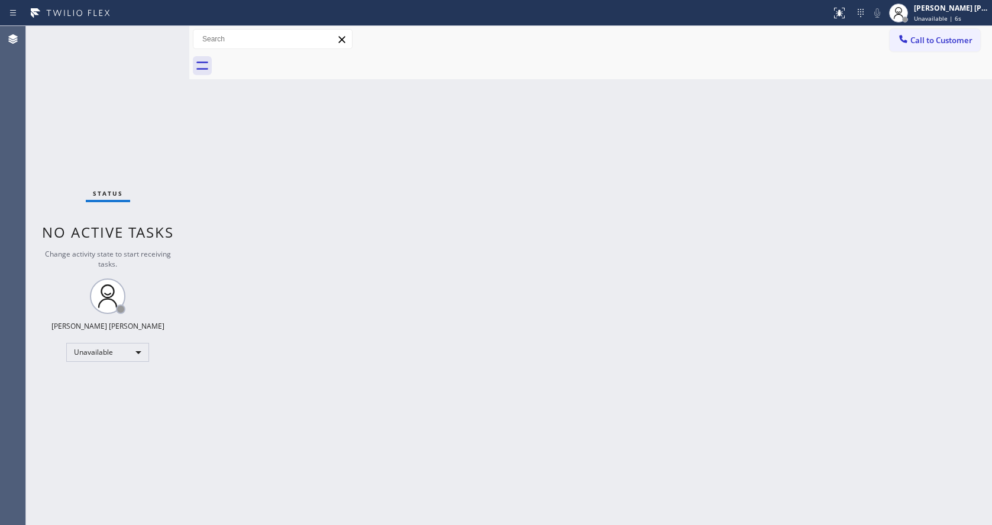
click at [247, 187] on div "Back to Dashboard Change Sender ID Customers Technicians Select a contact Outbo…" at bounding box center [590, 275] width 803 height 499
click at [948, 21] on span "Unavailable | 7s" at bounding box center [937, 18] width 47 height 8
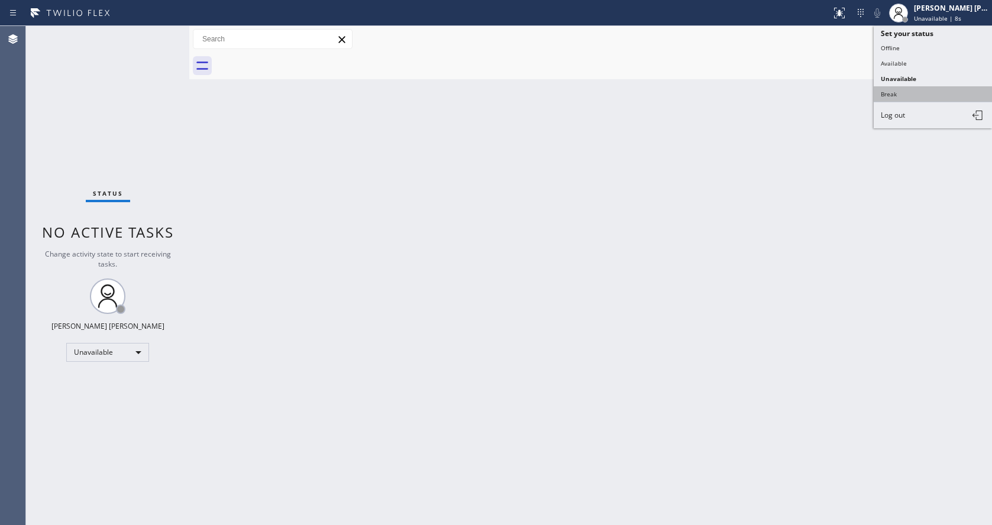
click at [911, 93] on button "Break" at bounding box center [933, 93] width 118 height 15
